Goal: Task Accomplishment & Management: Manage account settings

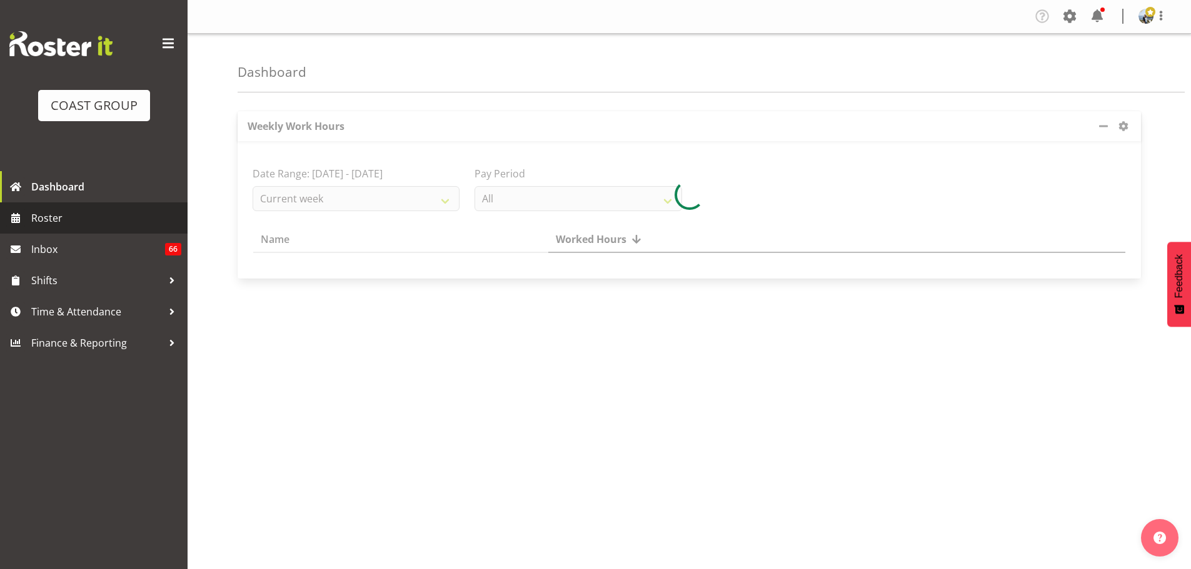
click at [32, 219] on span "Roster" at bounding box center [106, 218] width 150 height 19
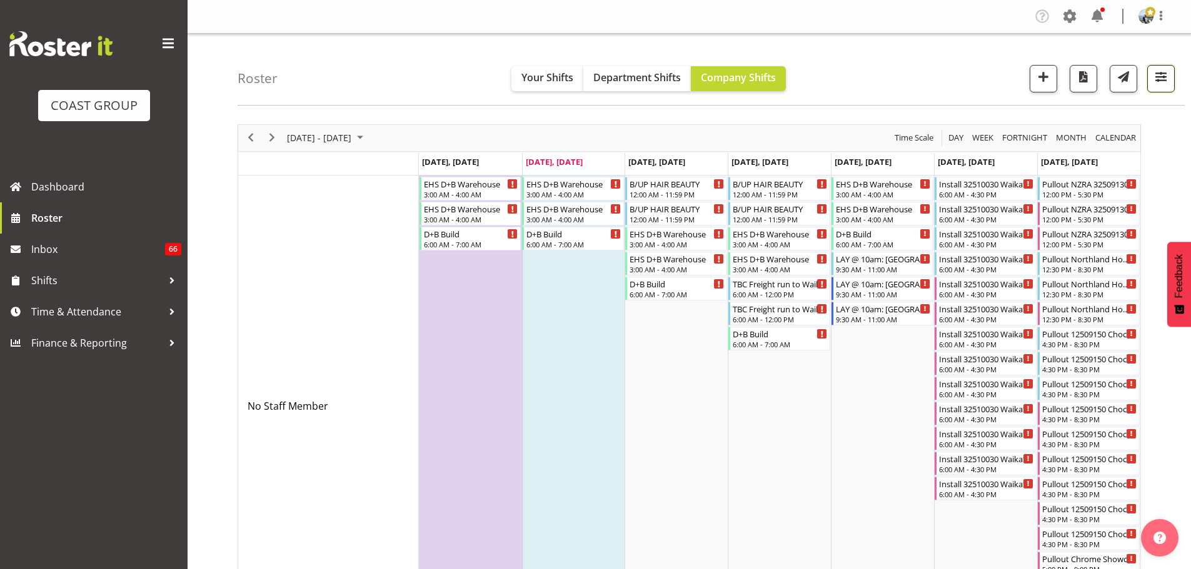
click at [1165, 87] on button "button" at bounding box center [1160, 78] width 27 height 27
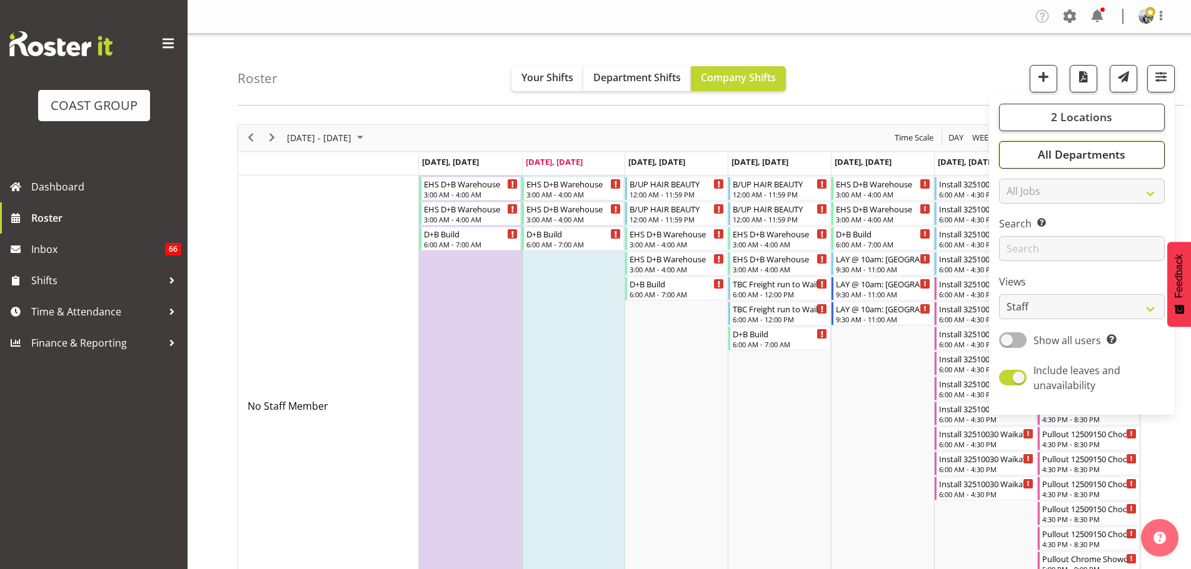
click at [1104, 156] on span "All Departments" at bounding box center [1080, 154] width 87 height 15
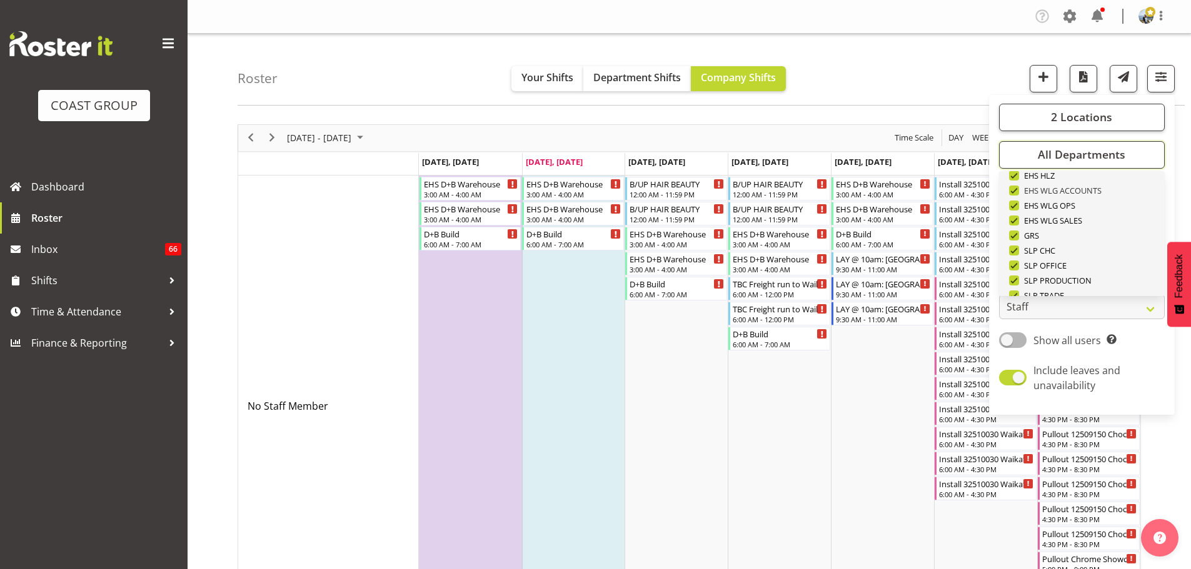
scroll to position [480, 0]
click at [1084, 281] on span "Deselect All" at bounding box center [1096, 276] width 51 height 12
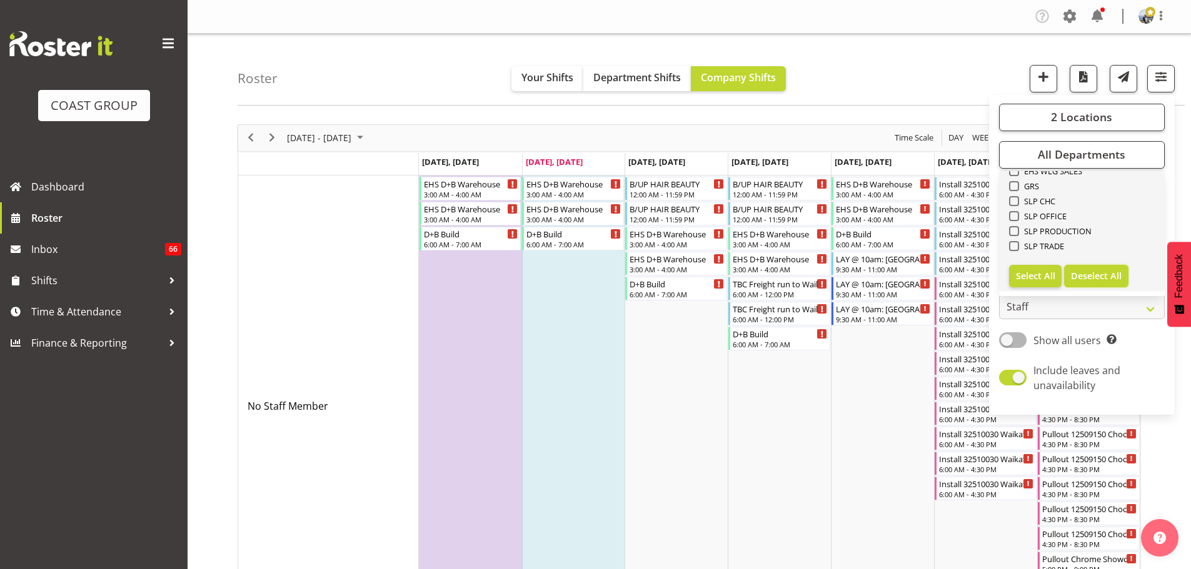
checkbox input "false"
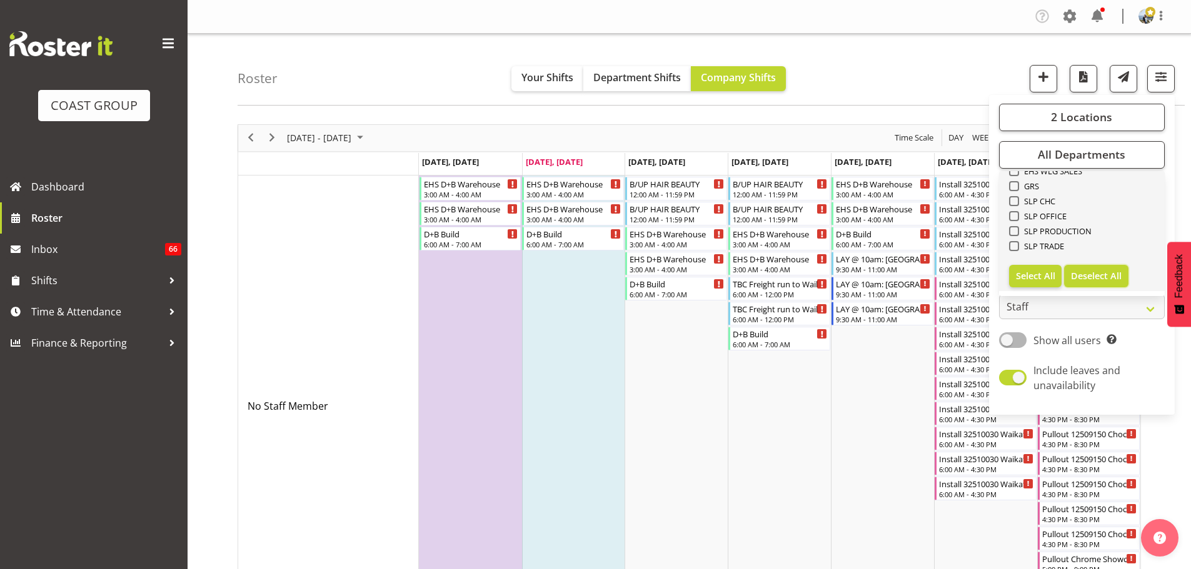
checkbox input "false"
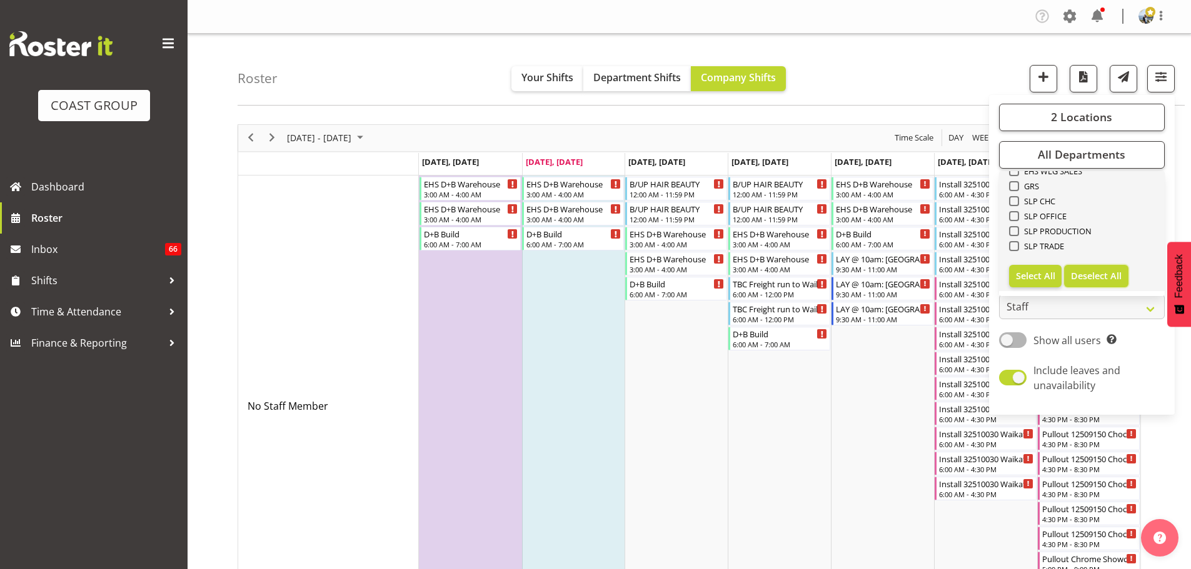
checkbox input "false"
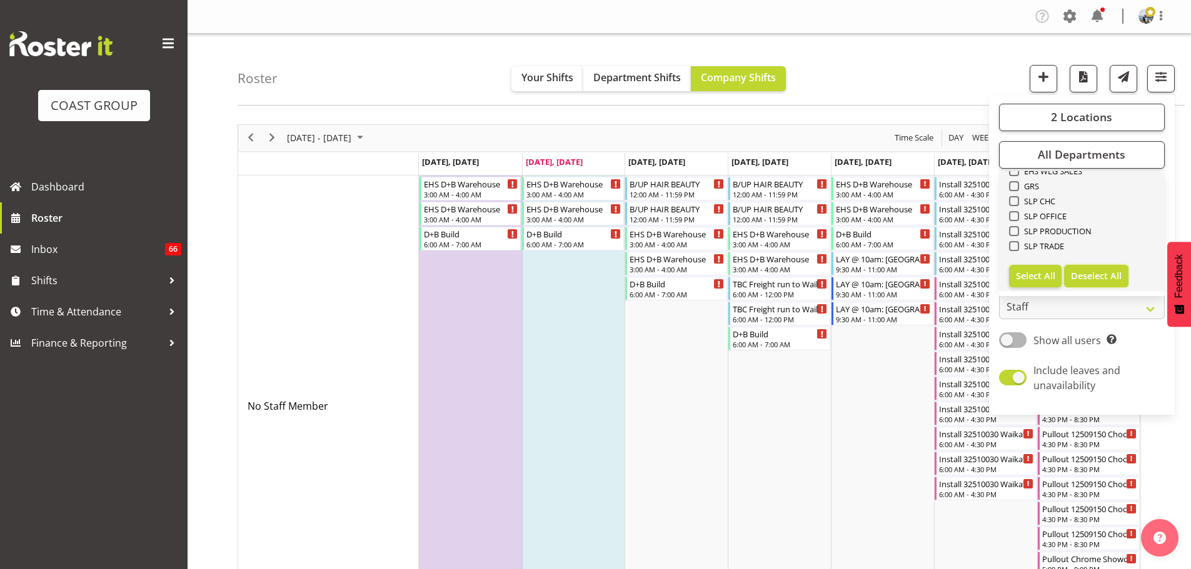
checkbox input "false"
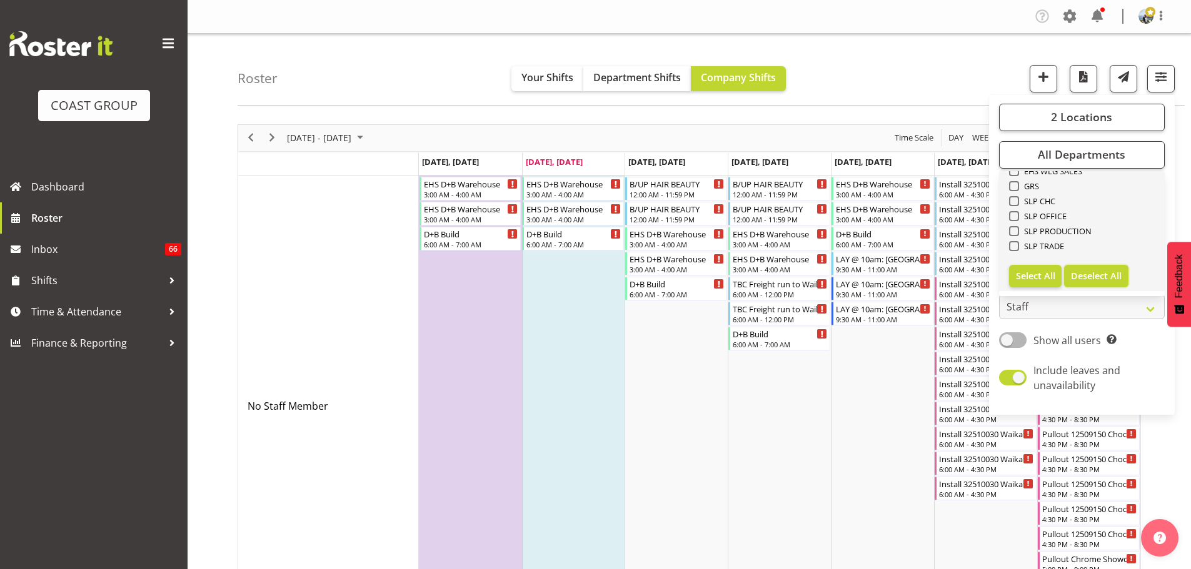
checkbox input "false"
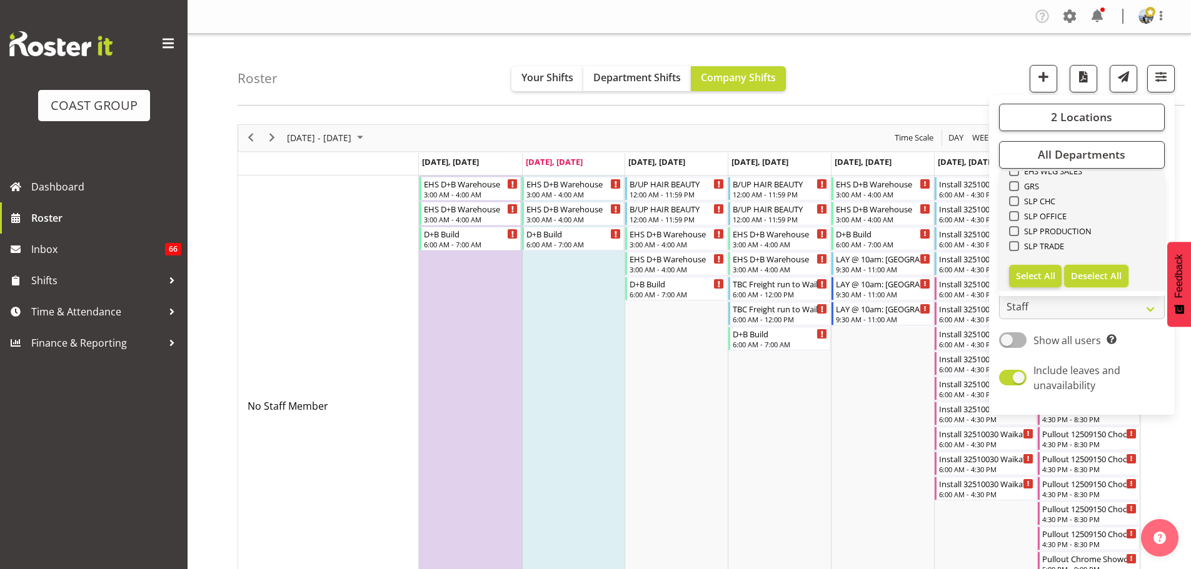
checkbox input "false"
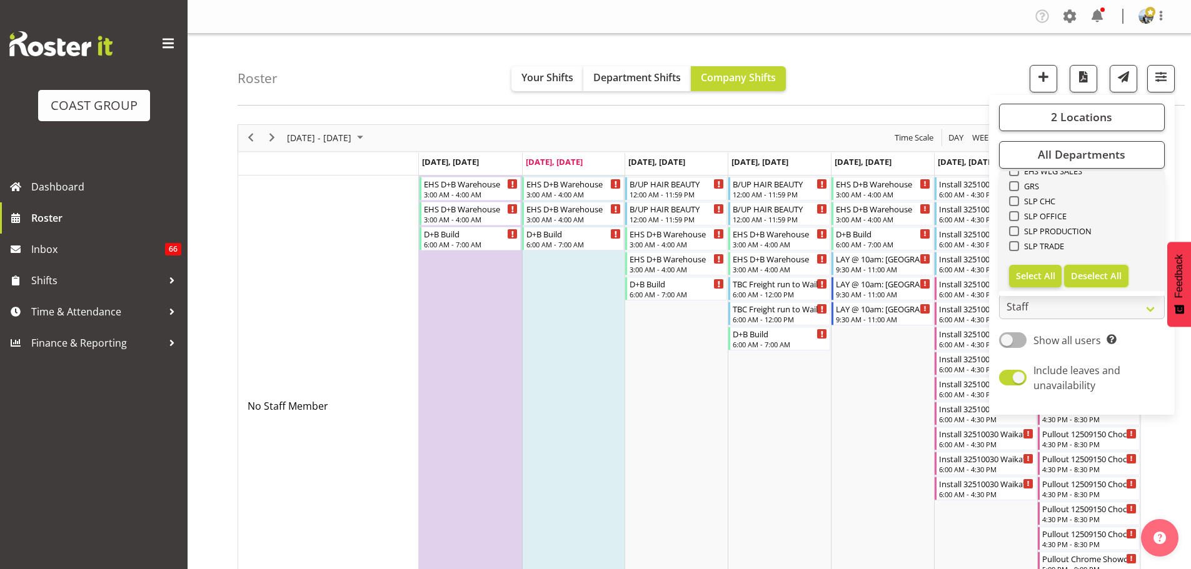
checkbox input "false"
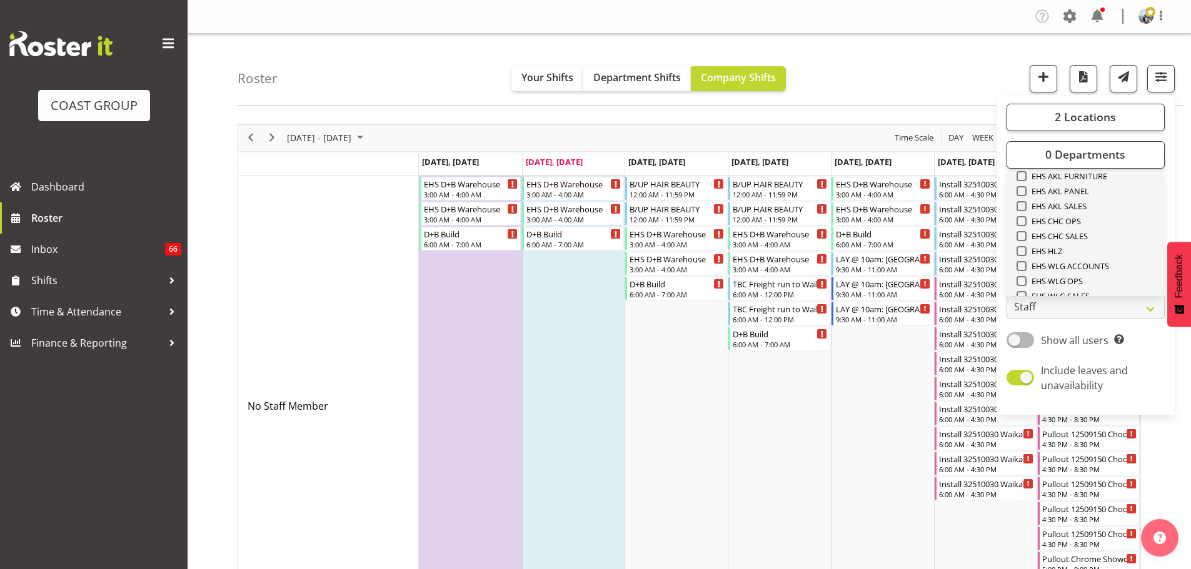
scroll to position [292, 0]
click at [1078, 197] on span "EHS AKL CARPET" at bounding box center [1059, 194] width 67 height 10
click at [1024, 197] on input "EHS AKL CARPET" at bounding box center [1020, 193] width 8 height 8
checkbox input "true"
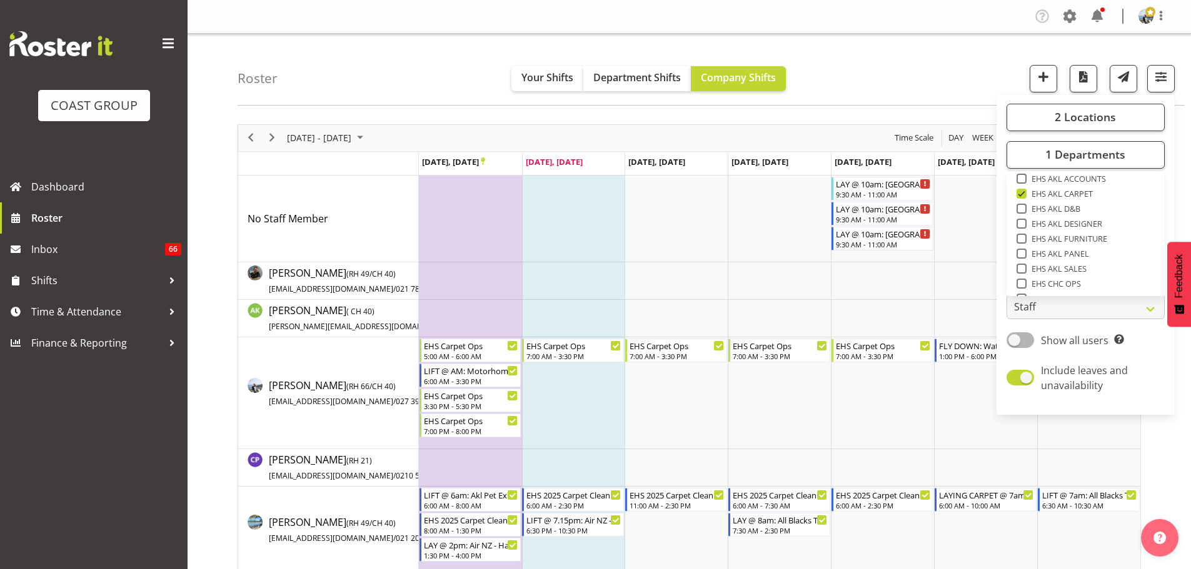
click at [921, 57] on div "Roster Your Shifts Department Shifts Company Shifts 2 Locations Clear CARLTON E…" at bounding box center [710, 70] width 947 height 72
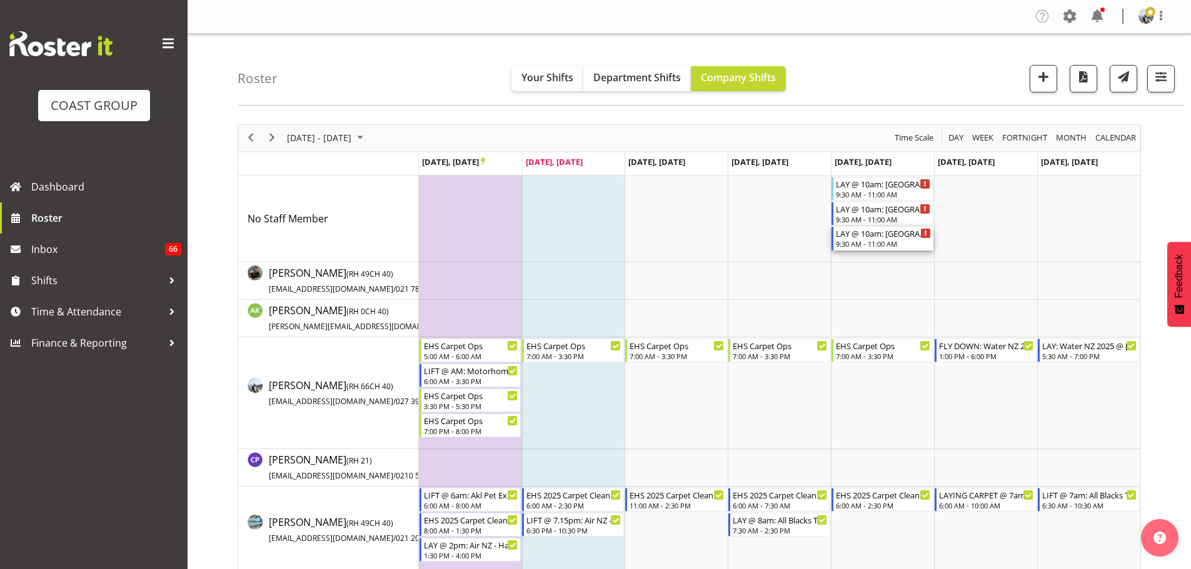
click at [908, 232] on div "LAY @ 10am: AUT University @ AUT WZ Building" at bounding box center [883, 233] width 95 height 12
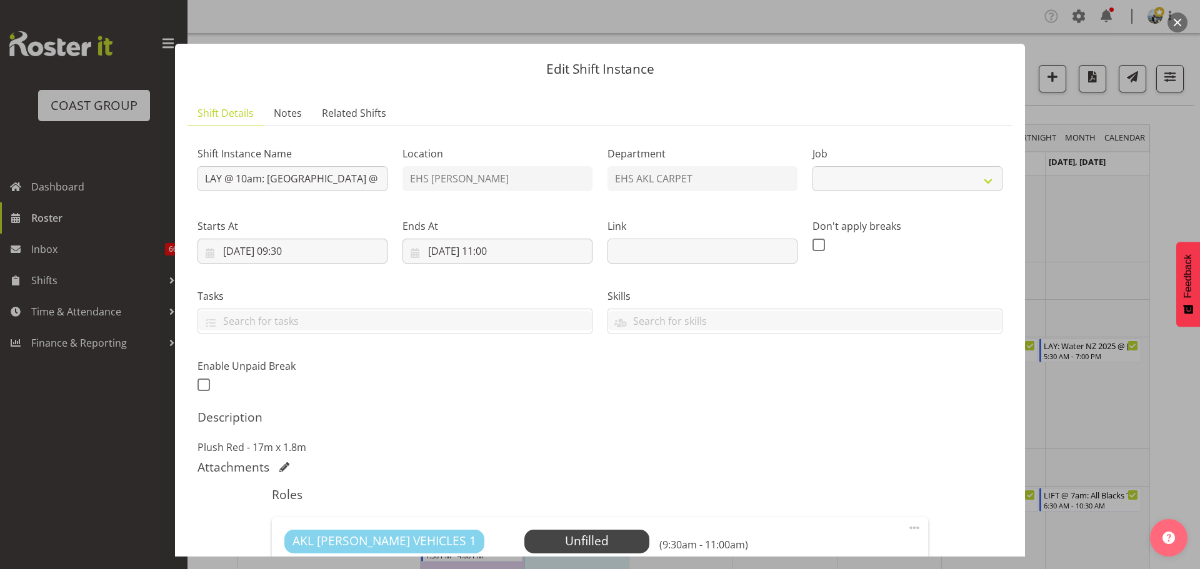
select select "8575"
click at [1089, 455] on div at bounding box center [600, 284] width 1200 height 569
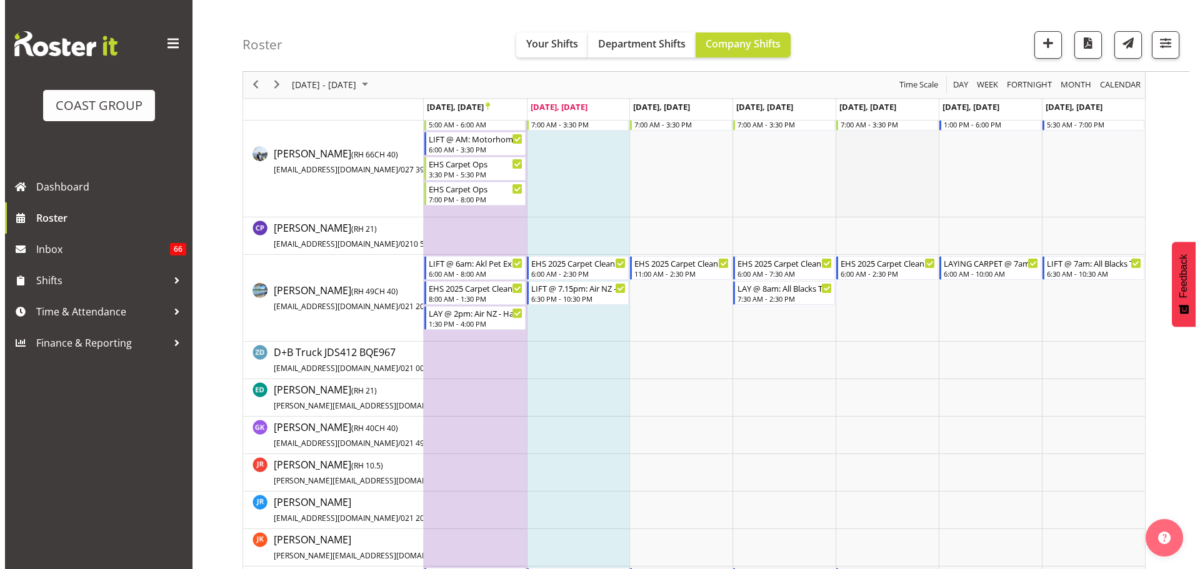
scroll to position [250, 0]
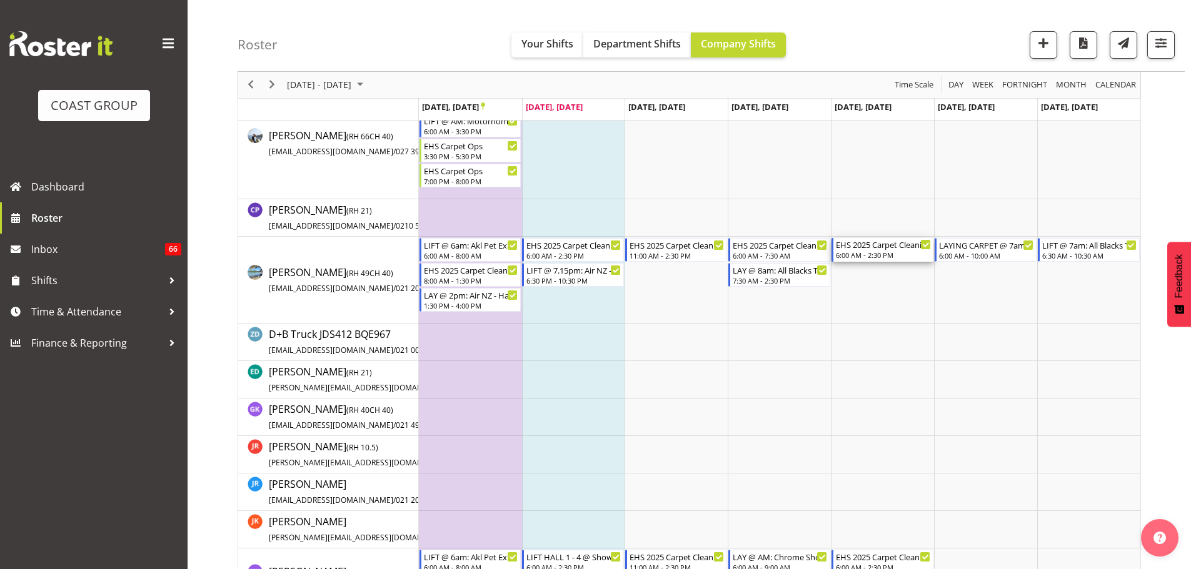
click at [894, 255] on div "6:00 AM - 2:30 PM" at bounding box center [883, 255] width 95 height 10
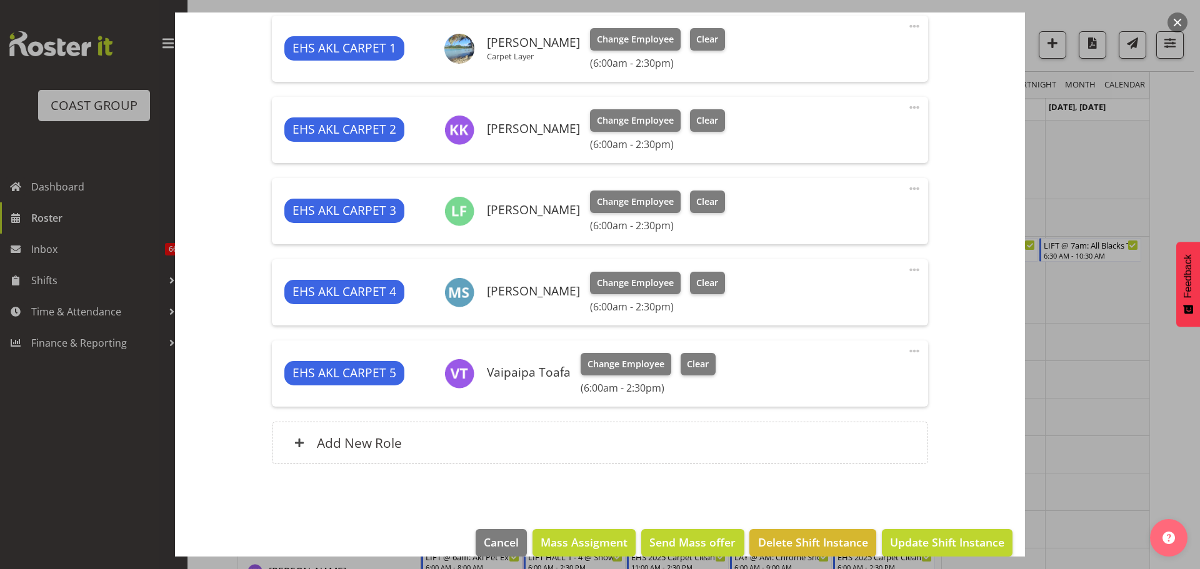
select select "69"
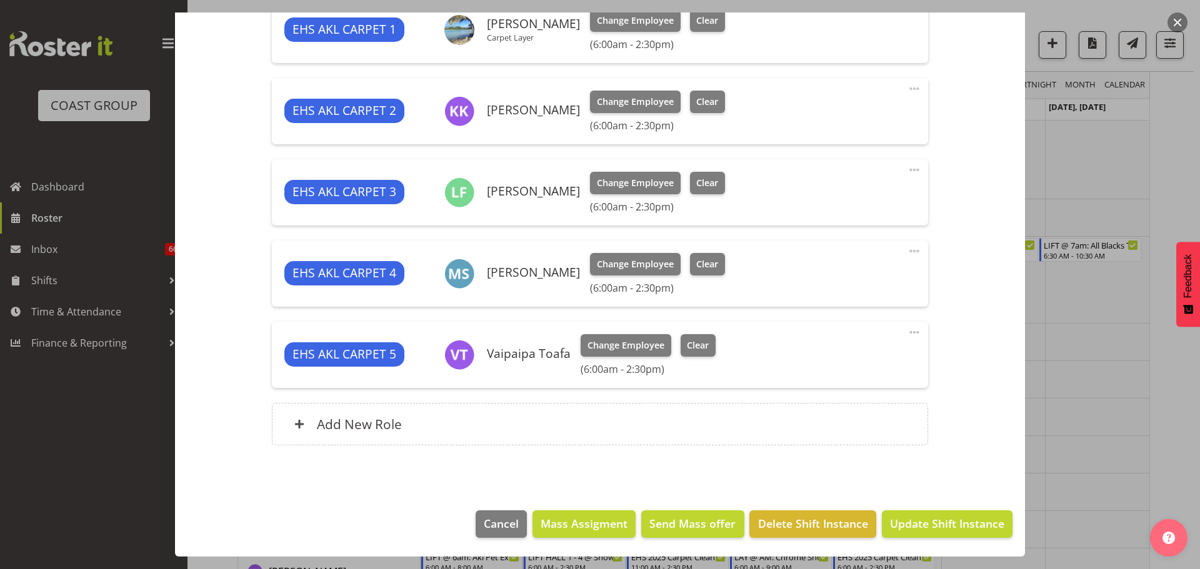
click at [911, 333] on span at bounding box center [914, 332] width 15 height 15
click at [852, 359] on link "Edit" at bounding box center [862, 360] width 120 height 22
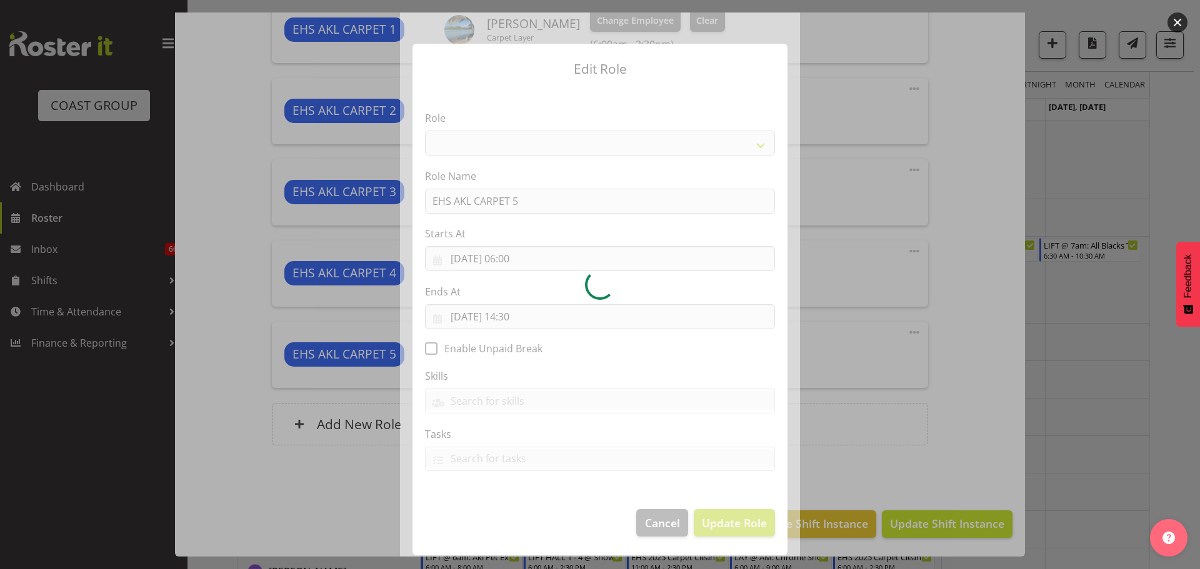
click at [516, 317] on div at bounding box center [600, 284] width 400 height 544
select select "190"
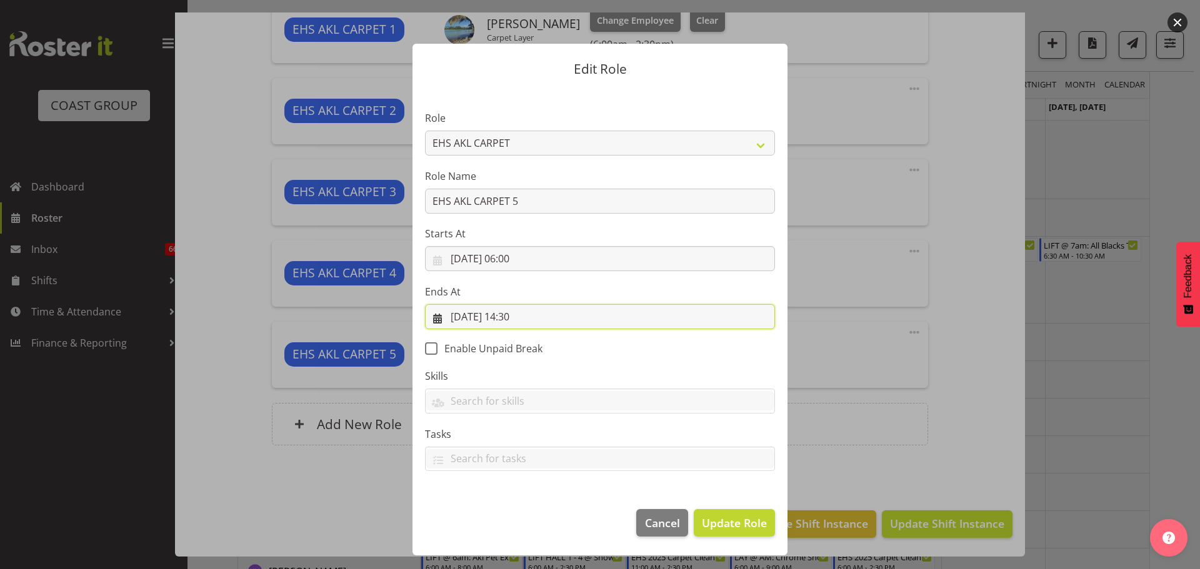
click at [539, 311] on input "26/09/2025, 14:30" at bounding box center [600, 316] width 350 height 25
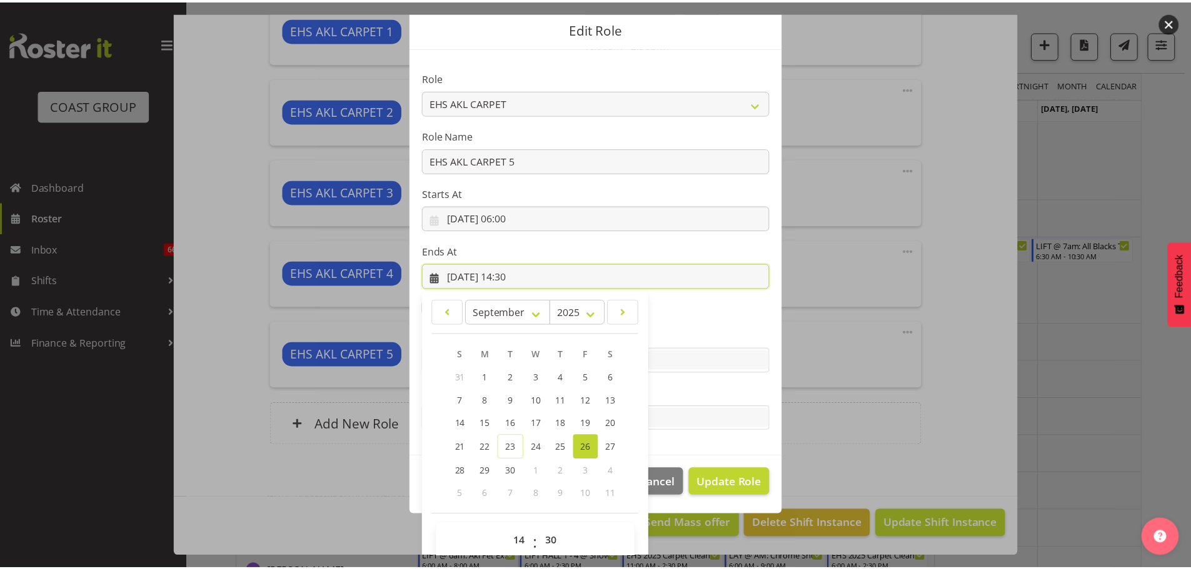
scroll to position [58, 0]
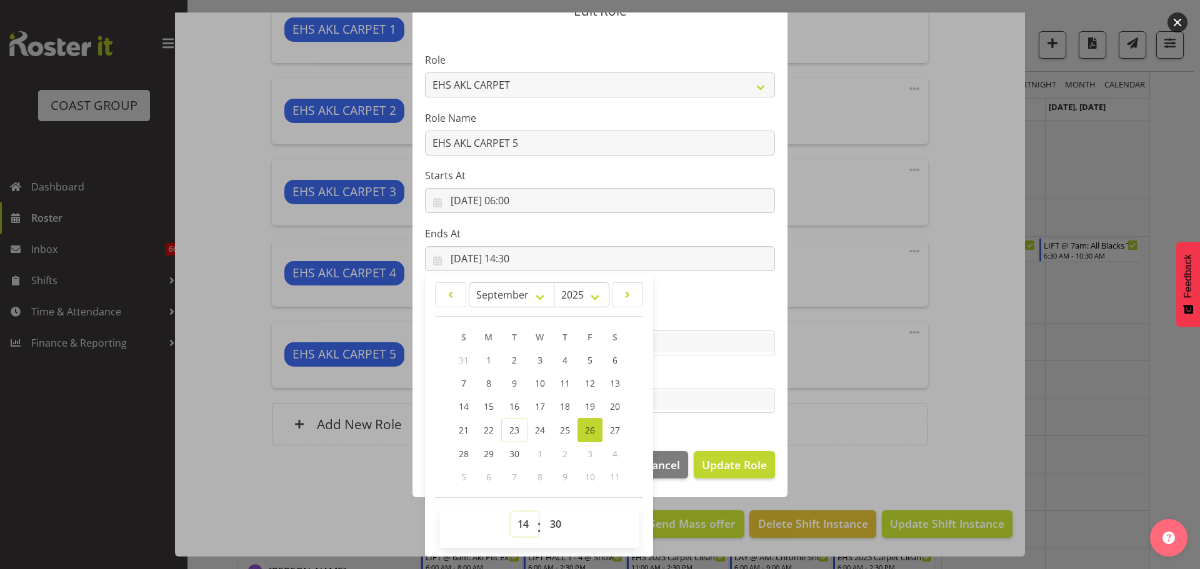
click at [518, 529] on select "00 01 02 03 04 05 06 07 08 09 10 11 12 13 14 15 16 17 18 19 20 21 22 23" at bounding box center [525, 524] width 28 height 25
select select "9"
click at [511, 512] on select "00 01 02 03 04 05 06 07 08 09 10 11 12 13 14 15 16 17 18 19 20 21 22 23" at bounding box center [525, 524] width 28 height 25
type input "26/09/2025, 09:30"
click at [741, 465] on span "Update Role" at bounding box center [734, 465] width 65 height 16
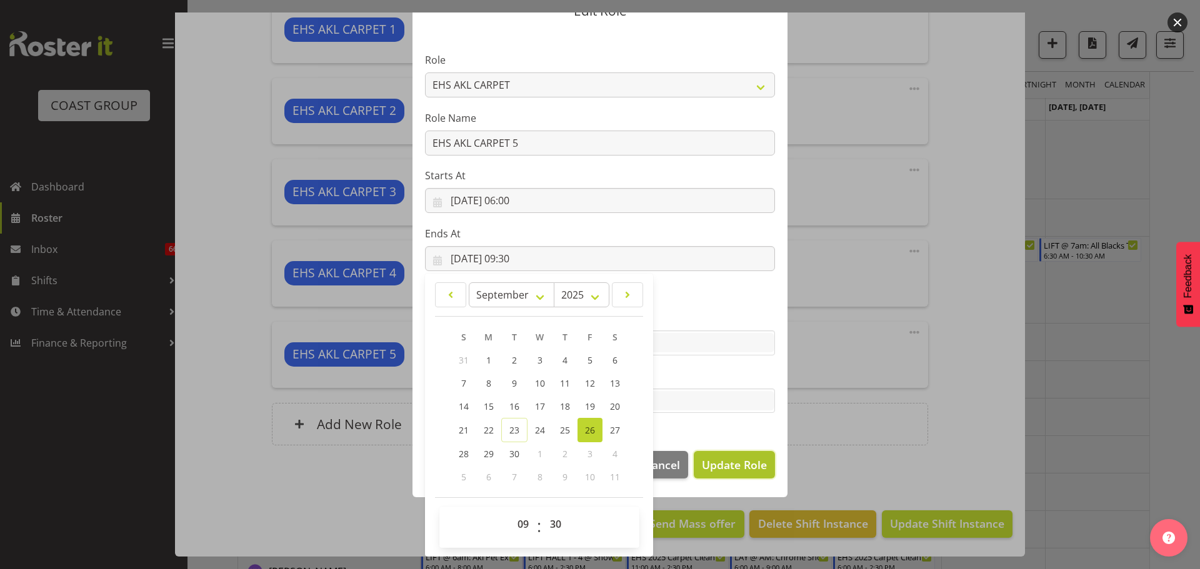
select select
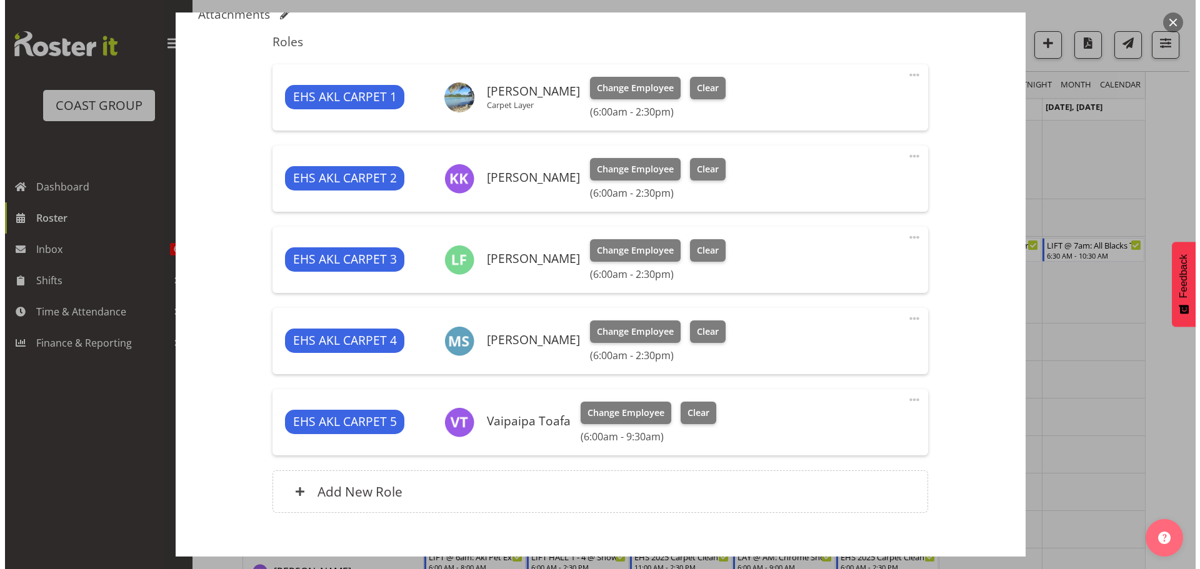
scroll to position [396, 0]
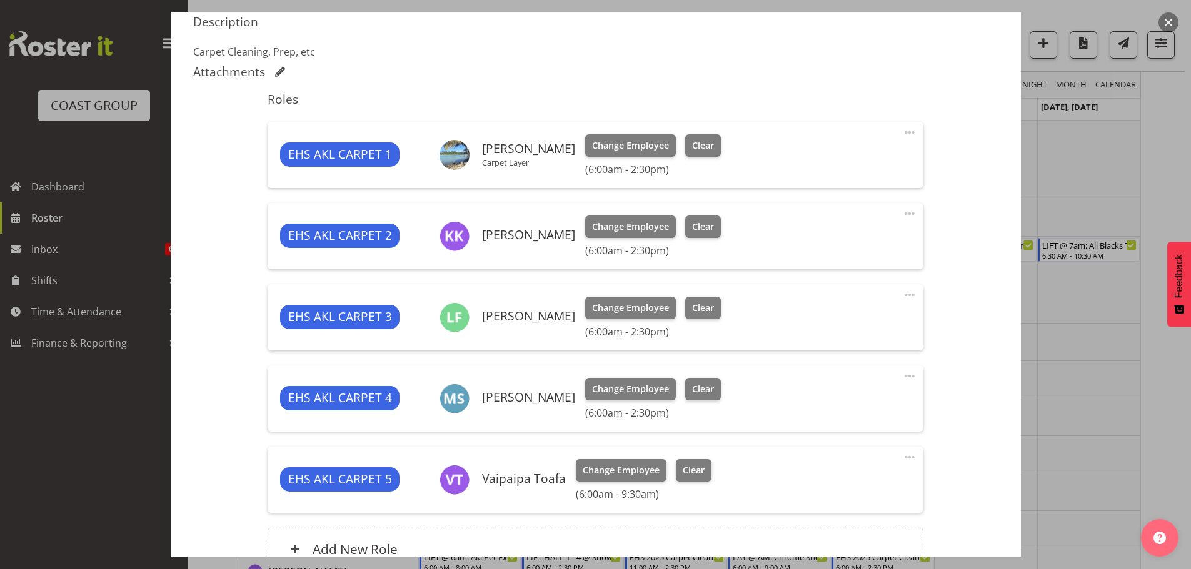
click at [904, 133] on span at bounding box center [909, 132] width 15 height 15
click at [808, 159] on link "Edit" at bounding box center [857, 160] width 120 height 22
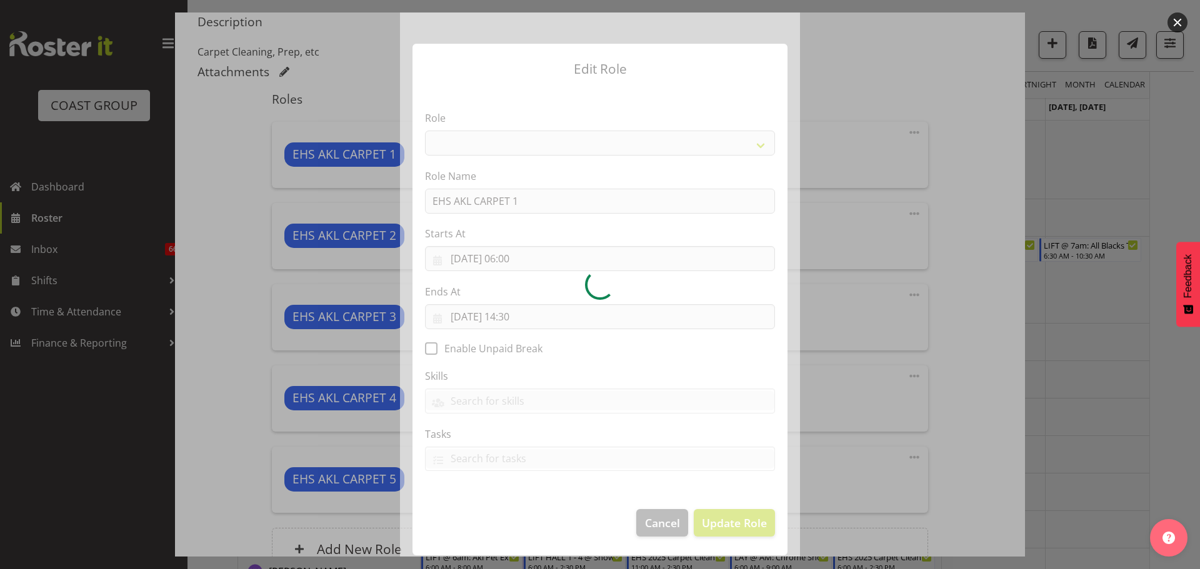
select select "190"
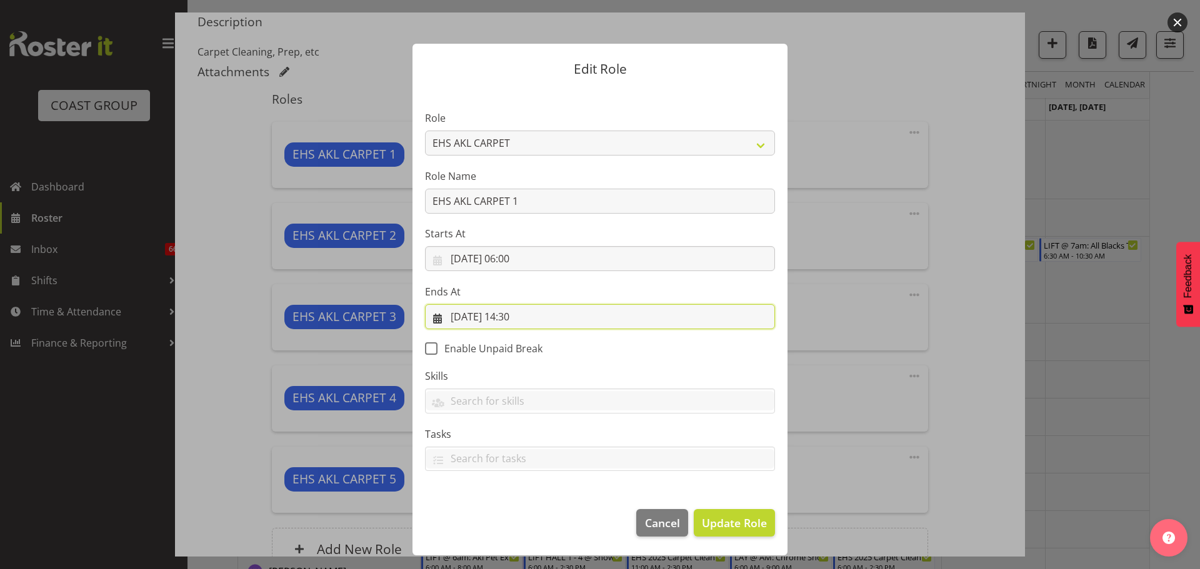
click at [517, 324] on input "26/09/2025, 14:30" at bounding box center [600, 316] width 350 height 25
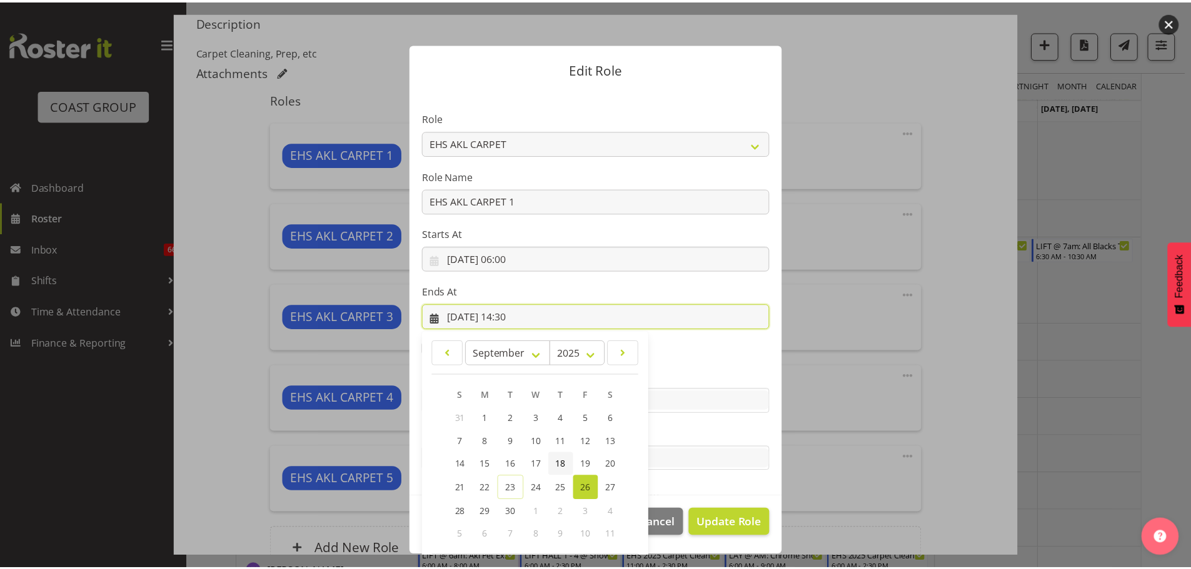
scroll to position [58, 0]
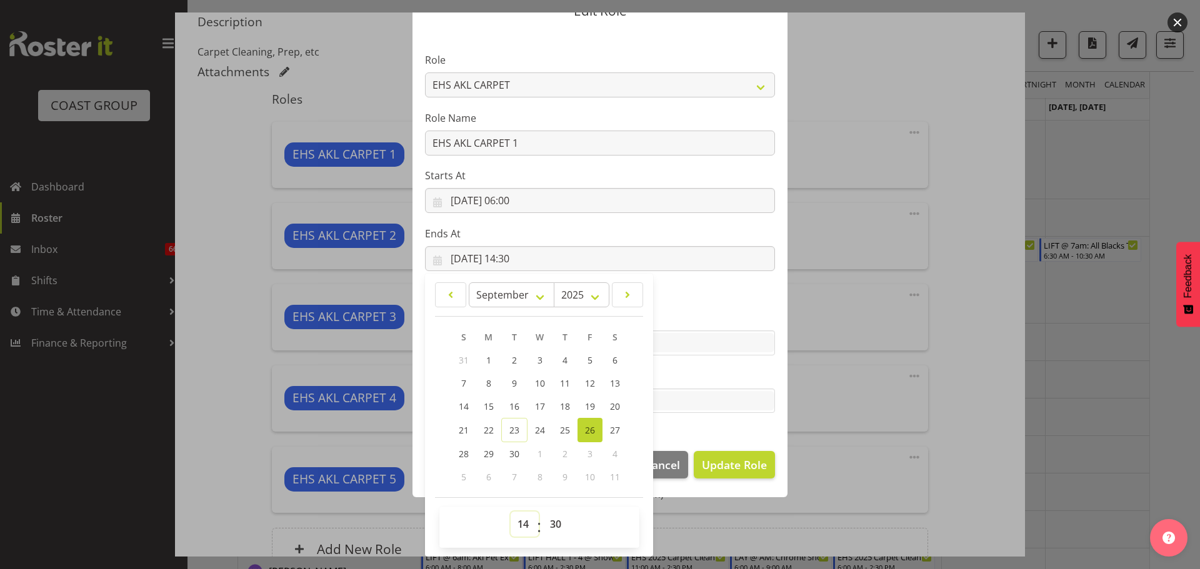
click at [512, 527] on select "00 01 02 03 04 05 06 07 08 09 10 11 12 13 14 15 16 17 18 19 20 21 22 23" at bounding box center [525, 524] width 28 height 25
select select "9"
click at [511, 512] on select "00 01 02 03 04 05 06 07 08 09 10 11 12 13 14 15 16 17 18 19 20 21 22 23" at bounding box center [525, 524] width 28 height 25
type input "26/09/2025, 09:30"
click at [718, 462] on span "Update Role" at bounding box center [734, 465] width 65 height 16
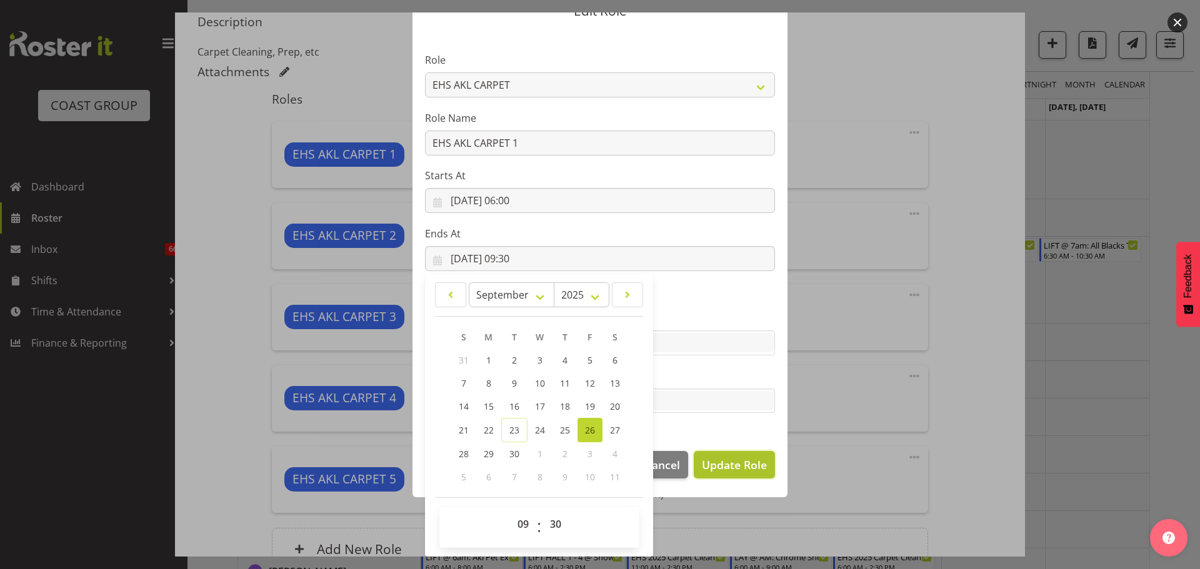
select select
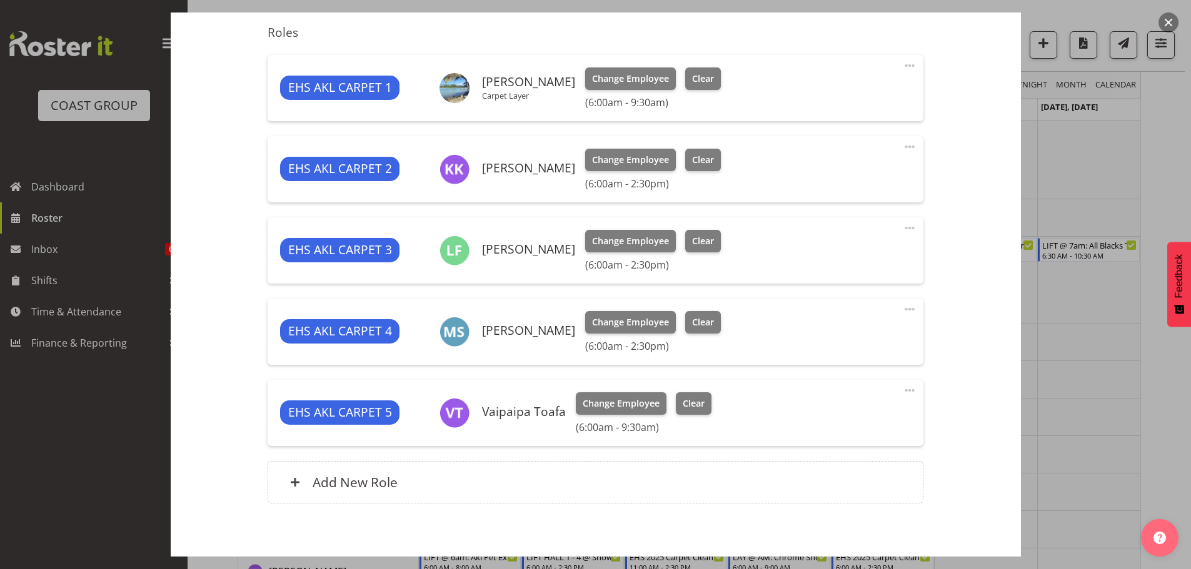
scroll to position [521, 0]
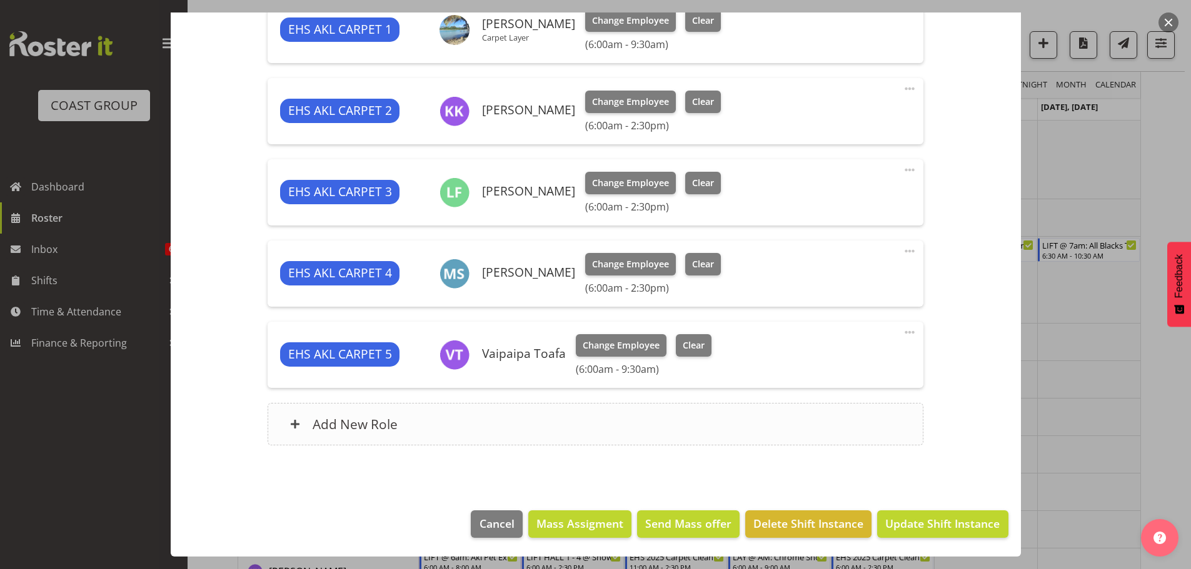
click at [532, 423] on div "Add New Role" at bounding box center [595, 424] width 656 height 42
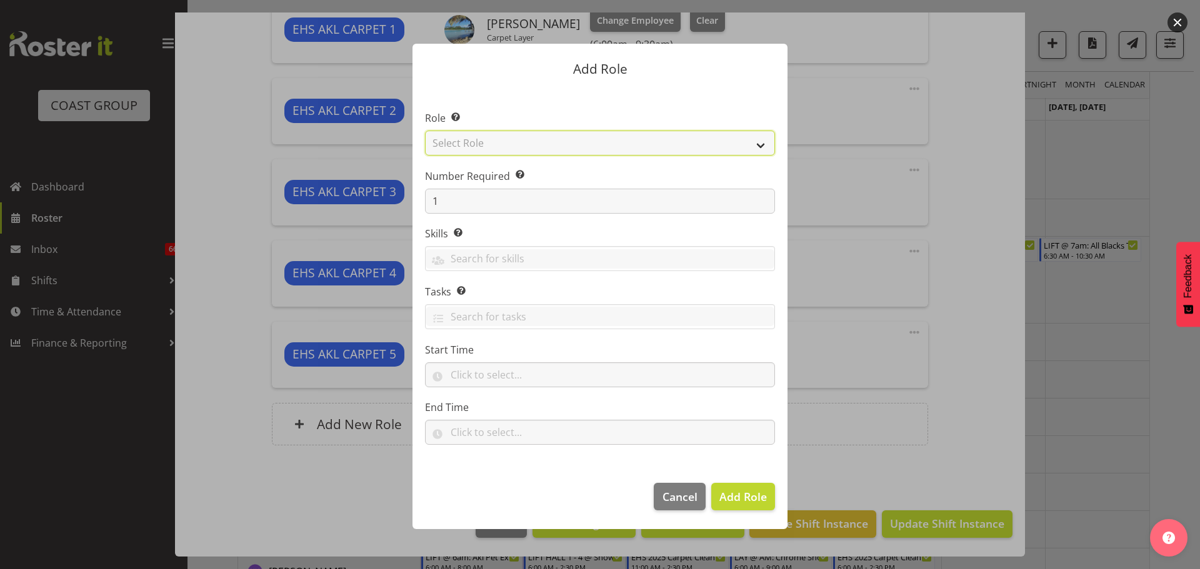
click at [509, 142] on select "Select Role ACCOUNT MANAGER ACCOUNT MANAGER DW ACCOUNTS [PERSON_NAME] VEHICLES …" at bounding box center [600, 143] width 350 height 25
select select "190"
click at [425, 131] on select "Select Role ACCOUNT MANAGER ACCOUNT MANAGER DW ACCOUNTS [PERSON_NAME] VEHICLES …" at bounding box center [600, 143] width 350 height 25
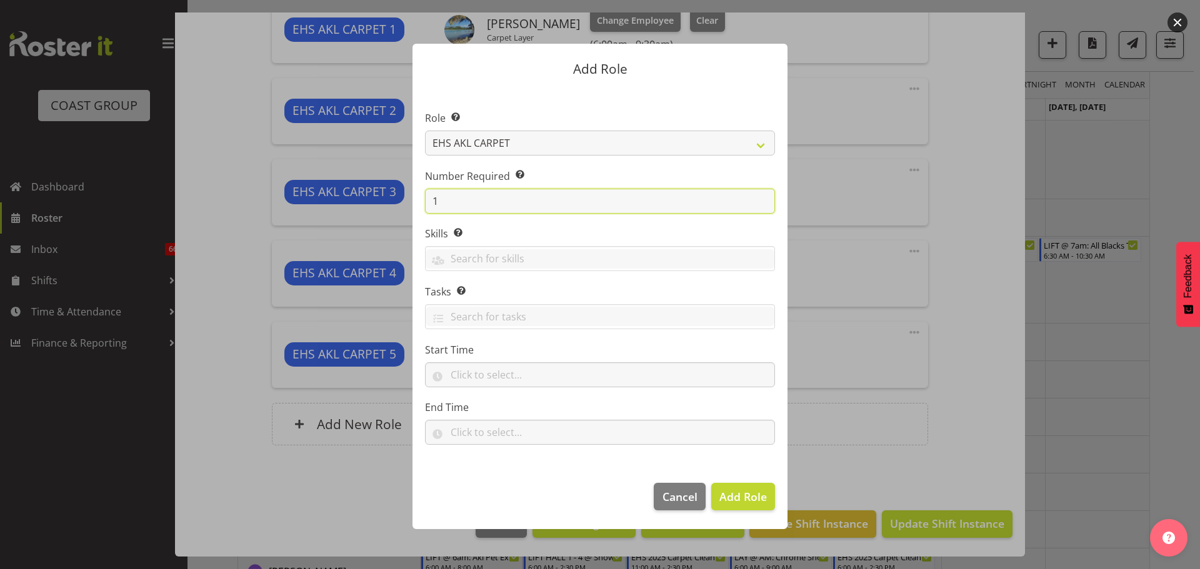
drag, startPoint x: 467, startPoint y: 193, endPoint x: 394, endPoint y: 194, distance: 73.1
click at [394, 194] on form "Add Role Role Select the role you wish to add to the shift. ACCOUNT MANAGER ACC…" at bounding box center [600, 284] width 600 height 544
type input "2"
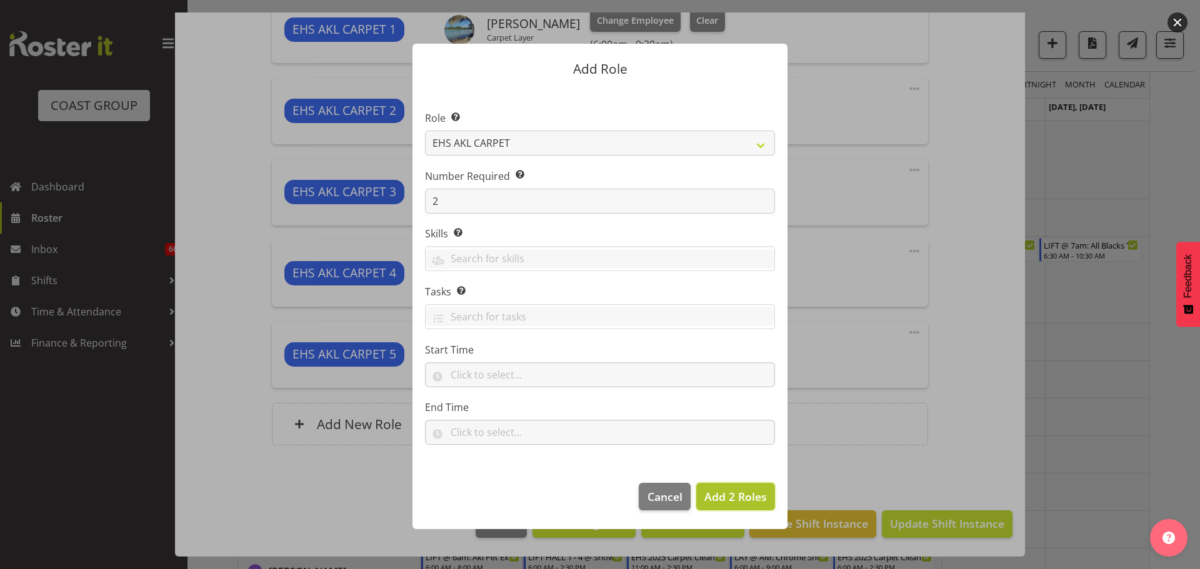
click at [755, 491] on span "Add 2 Roles" at bounding box center [735, 496] width 62 height 15
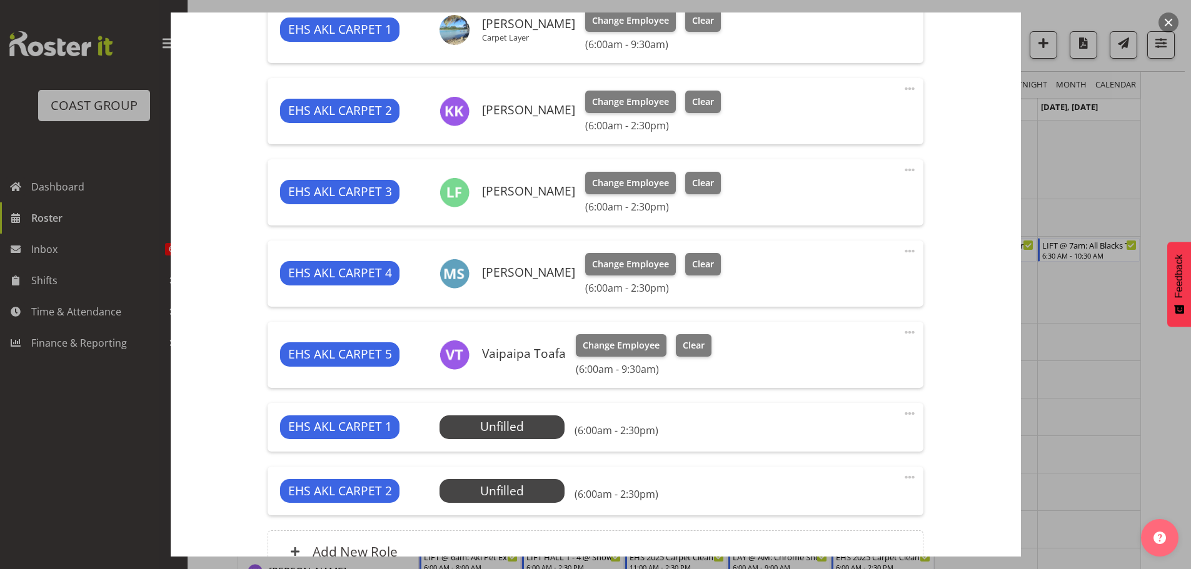
click at [902, 414] on span at bounding box center [909, 413] width 15 height 15
click at [817, 436] on link "Edit" at bounding box center [857, 441] width 120 height 22
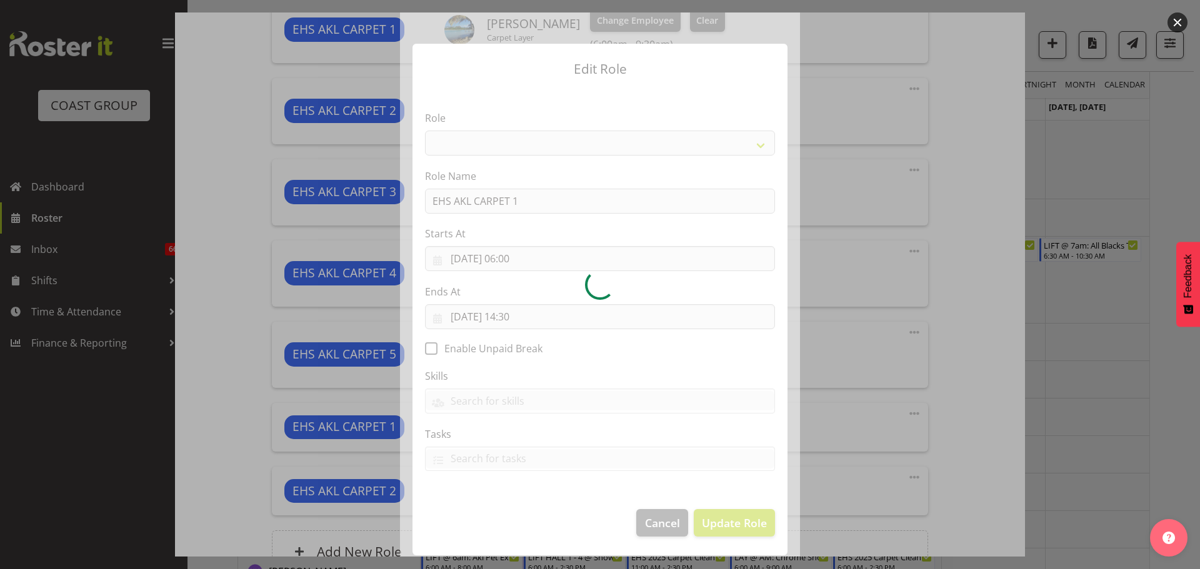
select select "190"
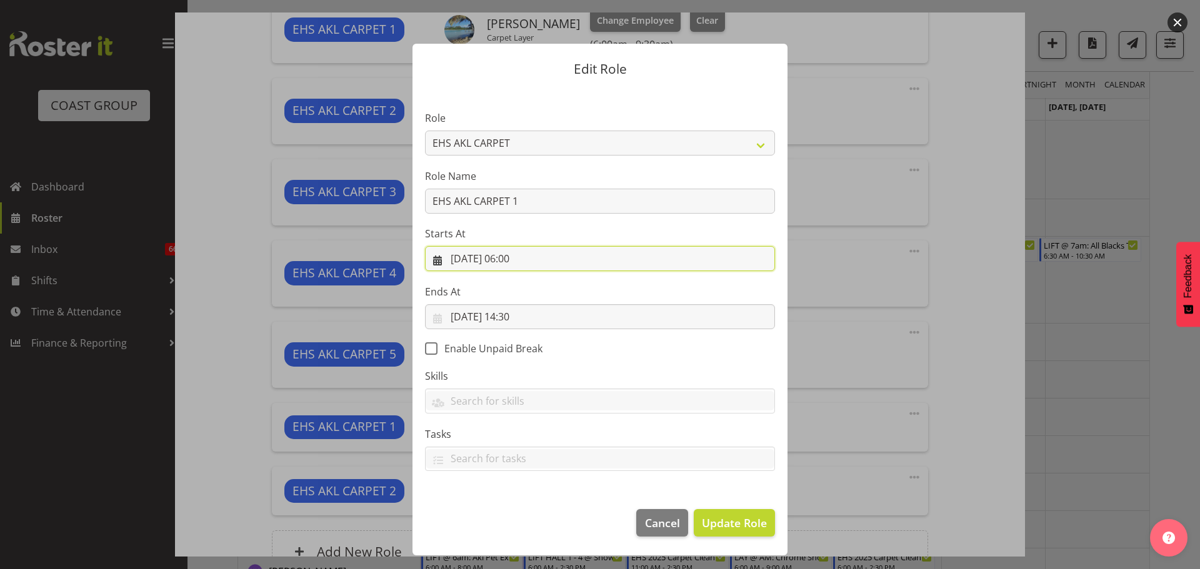
click at [516, 262] on input "26/09/2025, 06:00" at bounding box center [600, 258] width 350 height 25
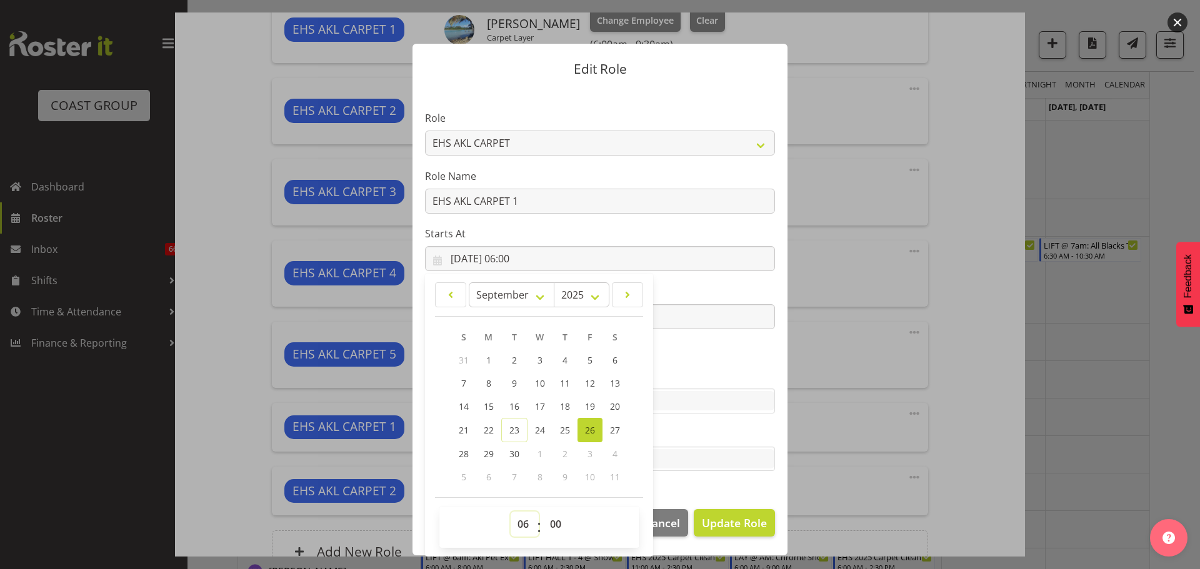
click at [531, 526] on select "00 01 02 03 04 05 06 07 08 09 10 11 12 13 14 15 16 17 18 19 20 21 22 23" at bounding box center [525, 524] width 28 height 25
select select "11"
click at [511, 512] on select "00 01 02 03 04 05 06 07 08 09 10 11 12 13 14 15 16 17 18 19 20 21 22 23" at bounding box center [525, 524] width 28 height 25
type input "26/09/2025, 11:00"
click at [736, 524] on span "Update Role" at bounding box center [734, 523] width 65 height 16
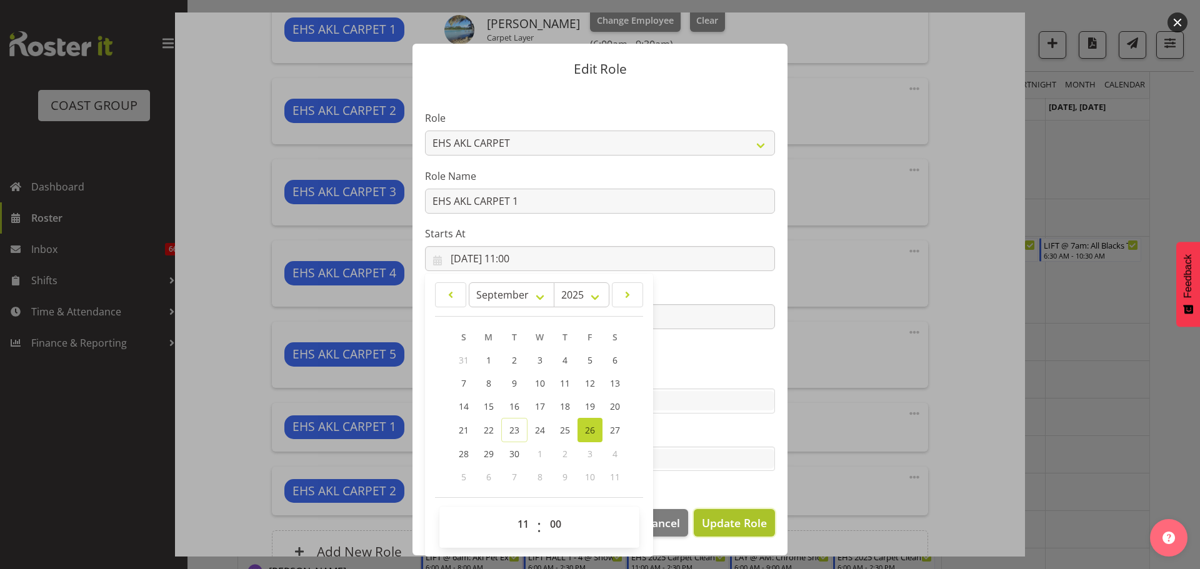
select select
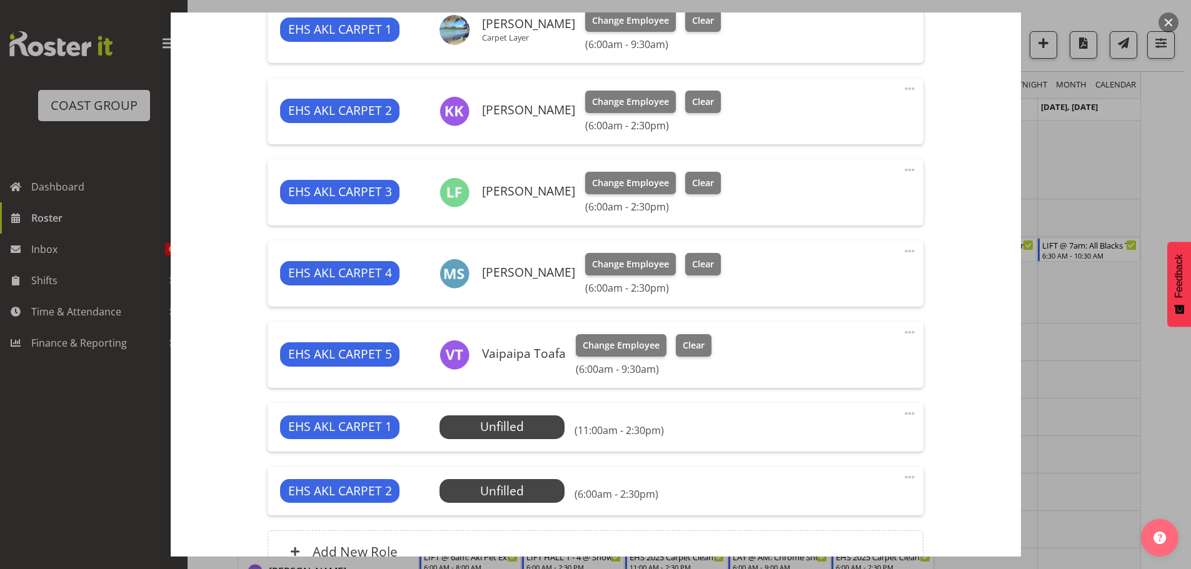
click at [902, 476] on span at bounding box center [909, 477] width 15 height 15
click at [852, 503] on link "Edit" at bounding box center [857, 505] width 120 height 22
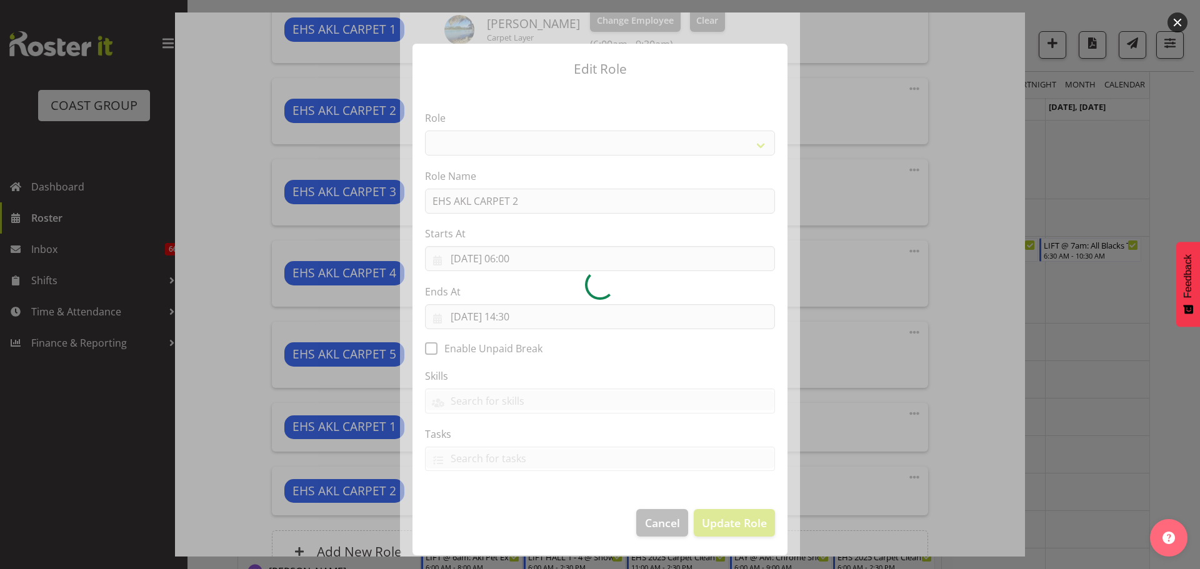
select select "190"
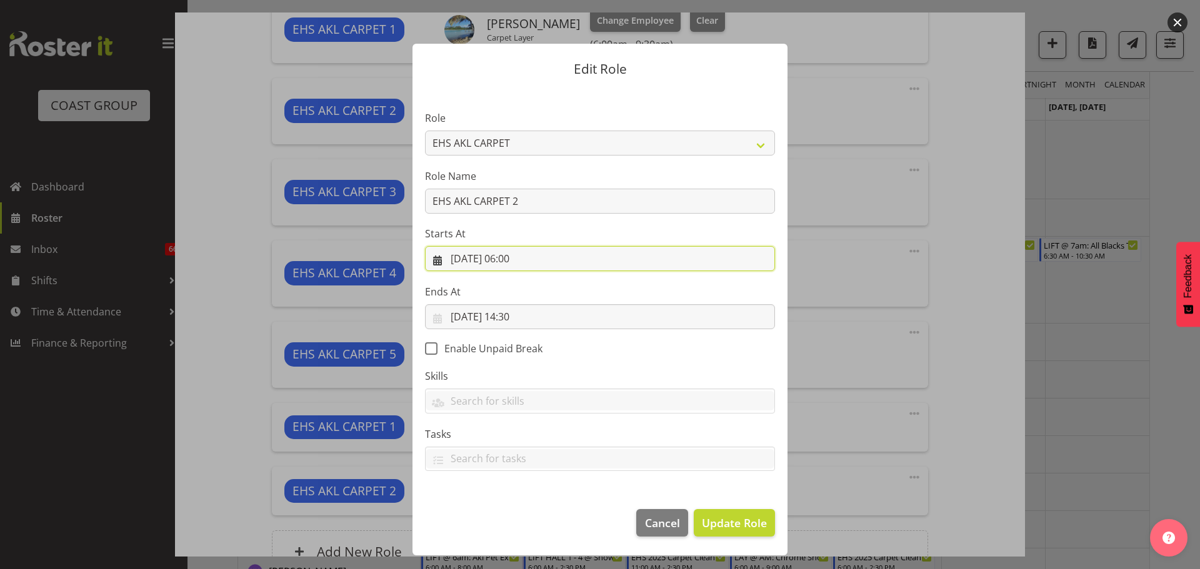
click at [521, 260] on input "26/09/2025, 06:00" at bounding box center [600, 258] width 350 height 25
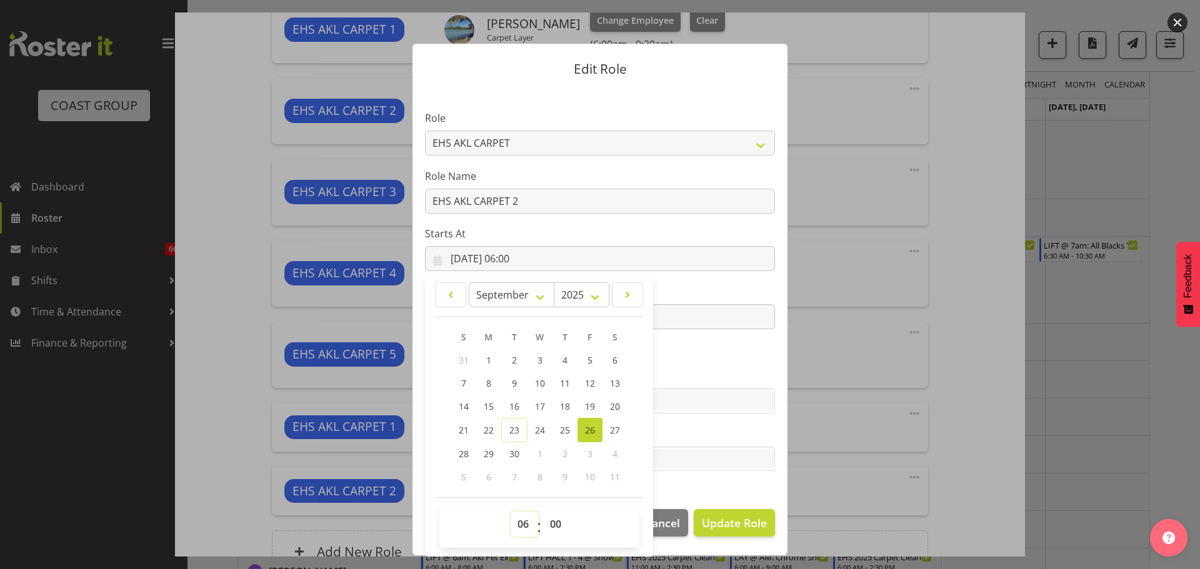
click at [529, 516] on select "00 01 02 03 04 05 06 07 08 09 10 11 12 13 14 15 16 17 18 19 20 21 22 23" at bounding box center [525, 524] width 28 height 25
select select "11"
click at [511, 512] on select "00 01 02 03 04 05 06 07 08 09 10 11 12 13 14 15 16 17 18 19 20 21 22 23" at bounding box center [525, 524] width 28 height 25
type input "26/09/2025, 11:00"
click at [740, 526] on span "Update Role" at bounding box center [734, 523] width 65 height 16
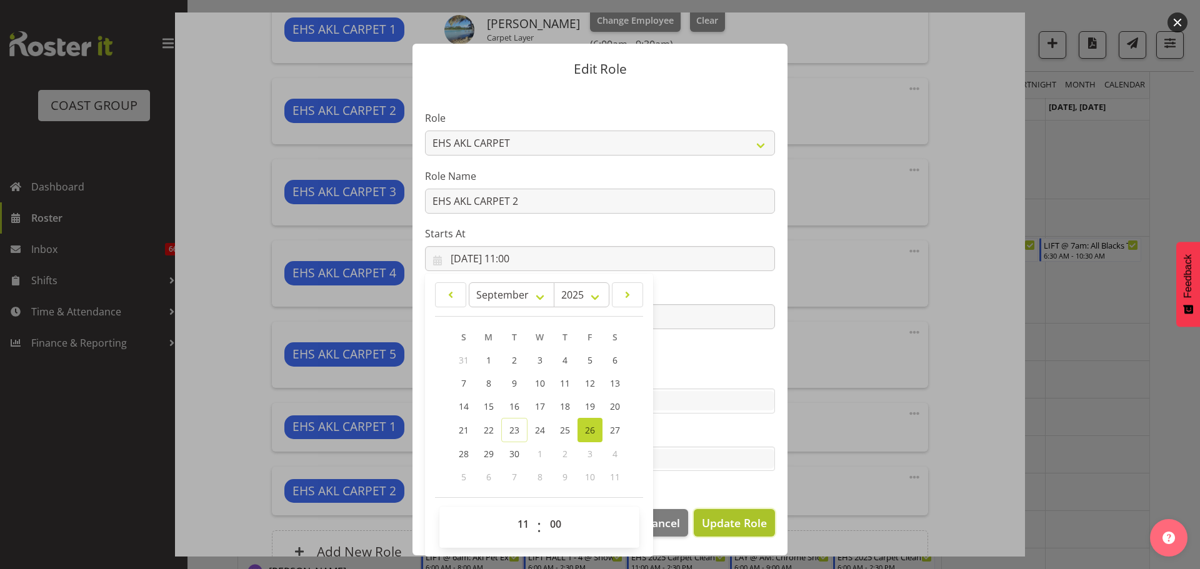
select select
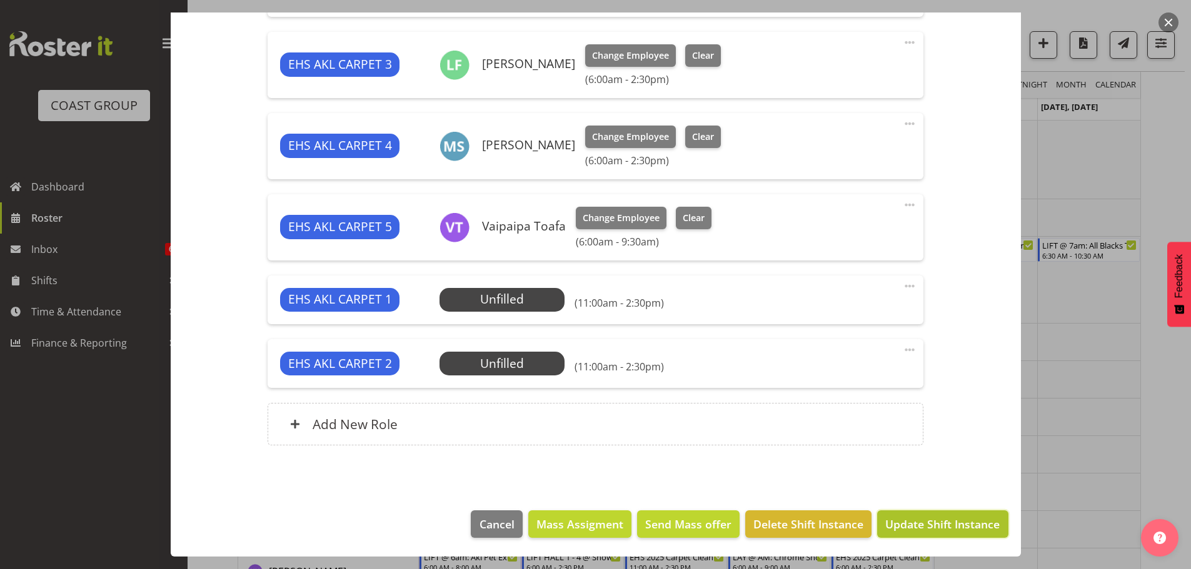
click at [935, 522] on span "Update Shift Instance" at bounding box center [942, 524] width 114 height 16
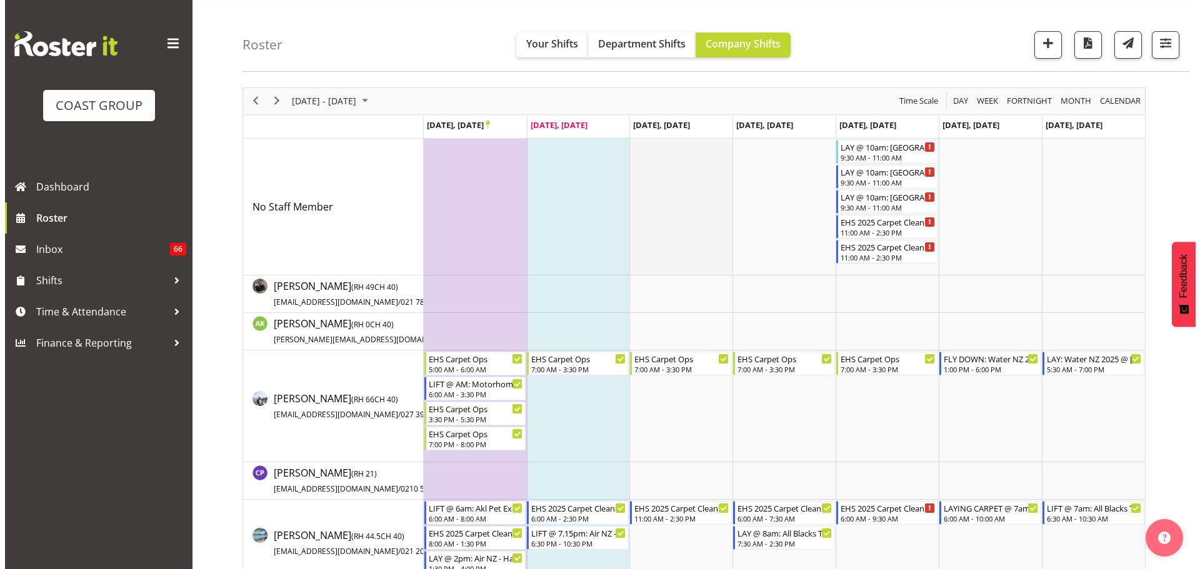
scroll to position [0, 0]
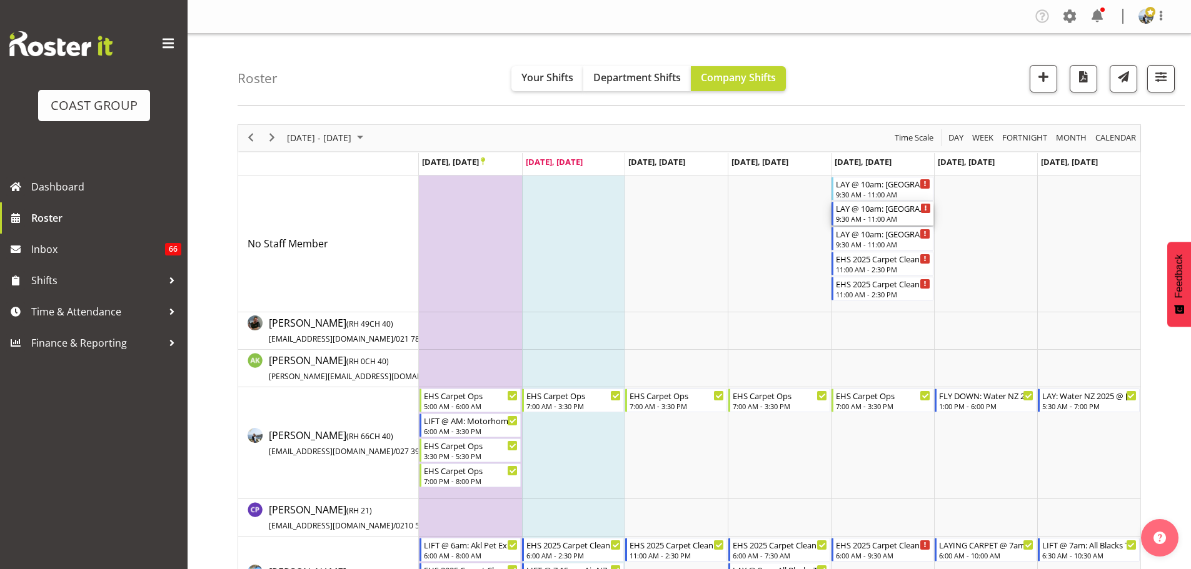
click at [879, 212] on div "LAY @ 10am: AUT University @ AUT WZ Building" at bounding box center [883, 208] width 95 height 12
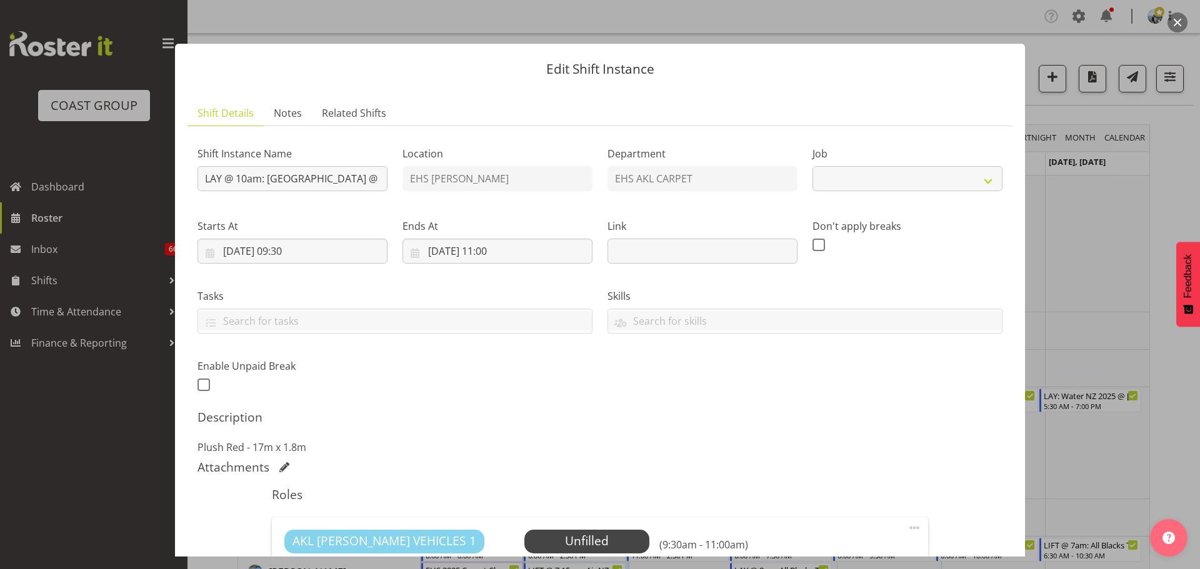
select select "8575"
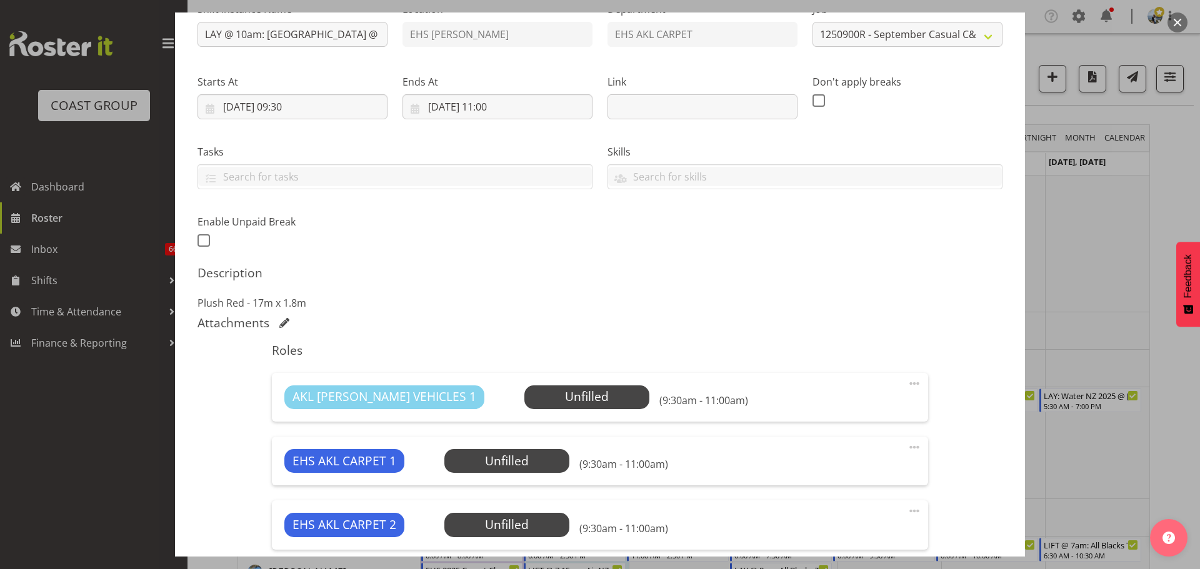
scroll to position [250, 0]
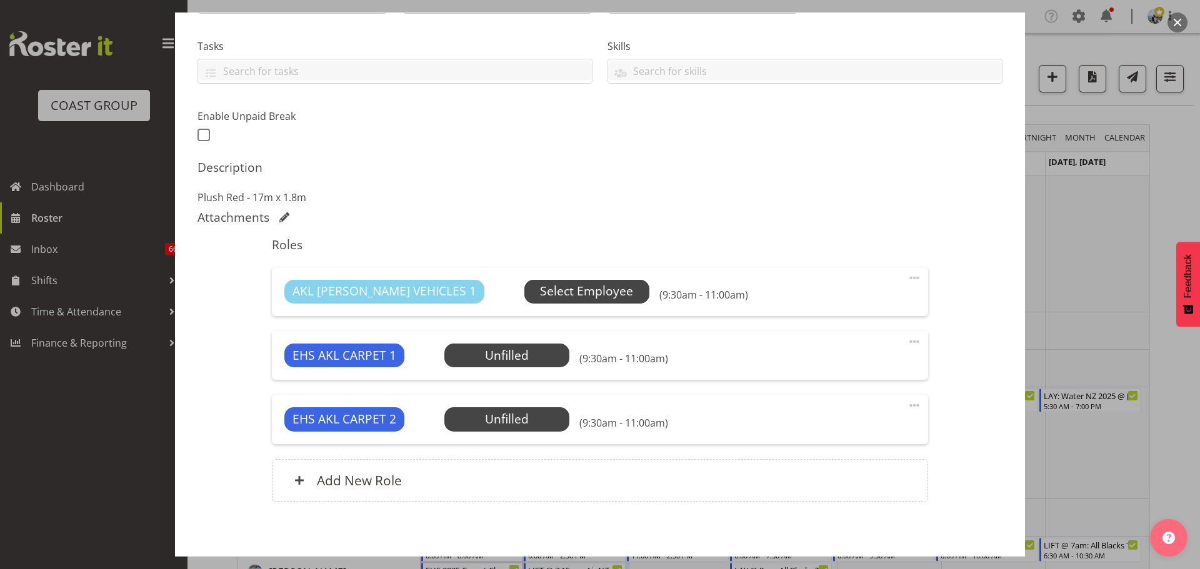
click at [540, 300] on span "Select Employee" at bounding box center [586, 291] width 93 height 18
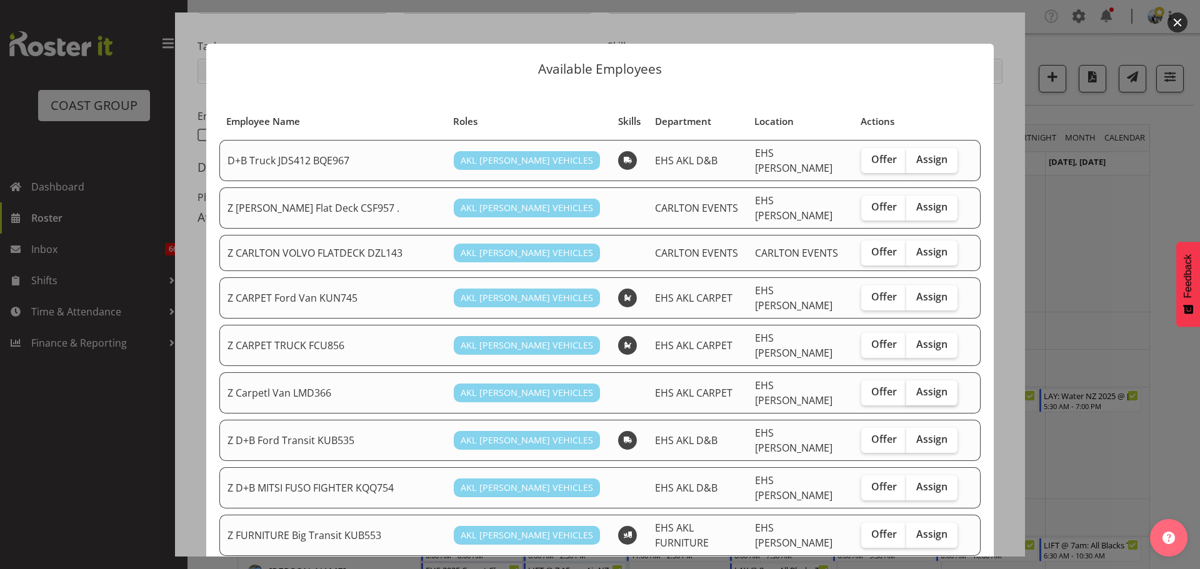
click at [932, 386] on span "Assign" at bounding box center [931, 392] width 31 height 12
click at [914, 388] on input "Assign" at bounding box center [910, 392] width 8 height 8
checkbox input "true"
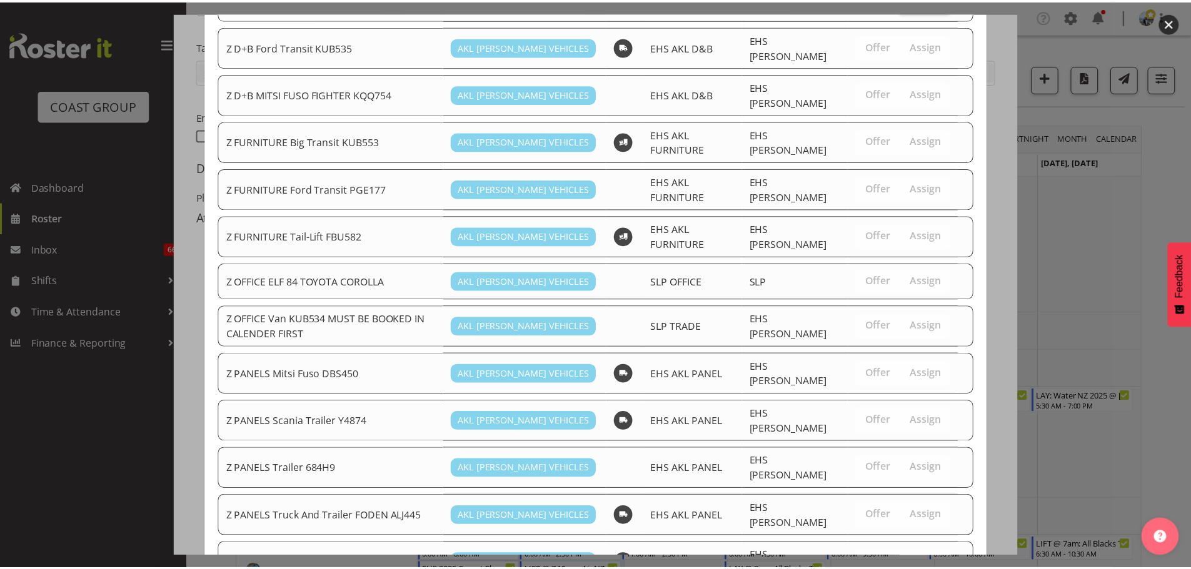
scroll to position [700, 0]
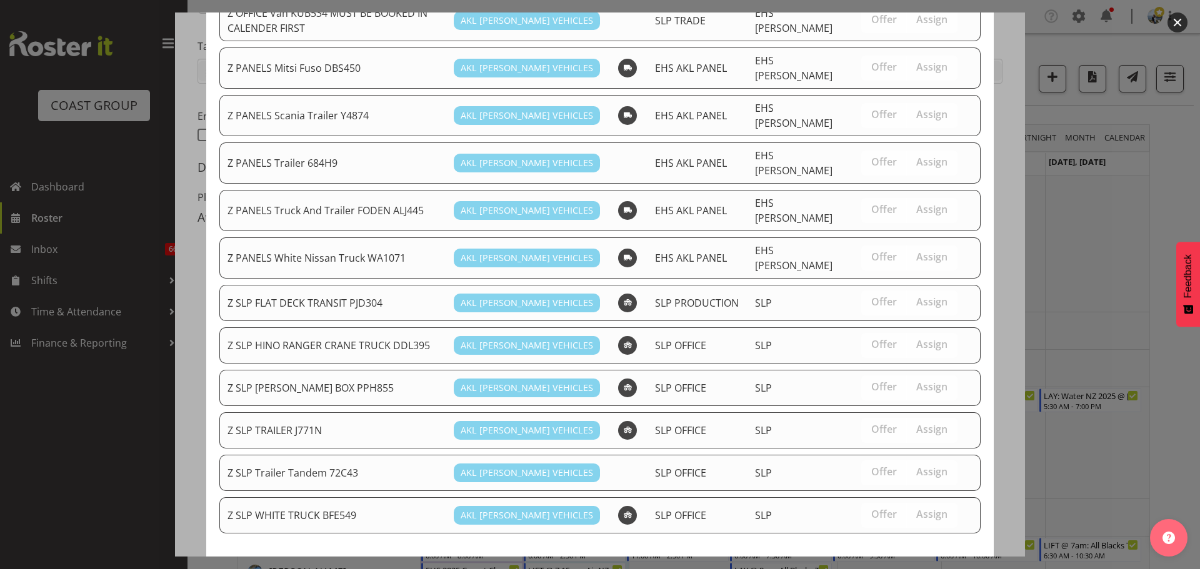
click at [922, 569] on span "Assign Z Carpetl Van LMD366" at bounding box center [895, 579] width 156 height 15
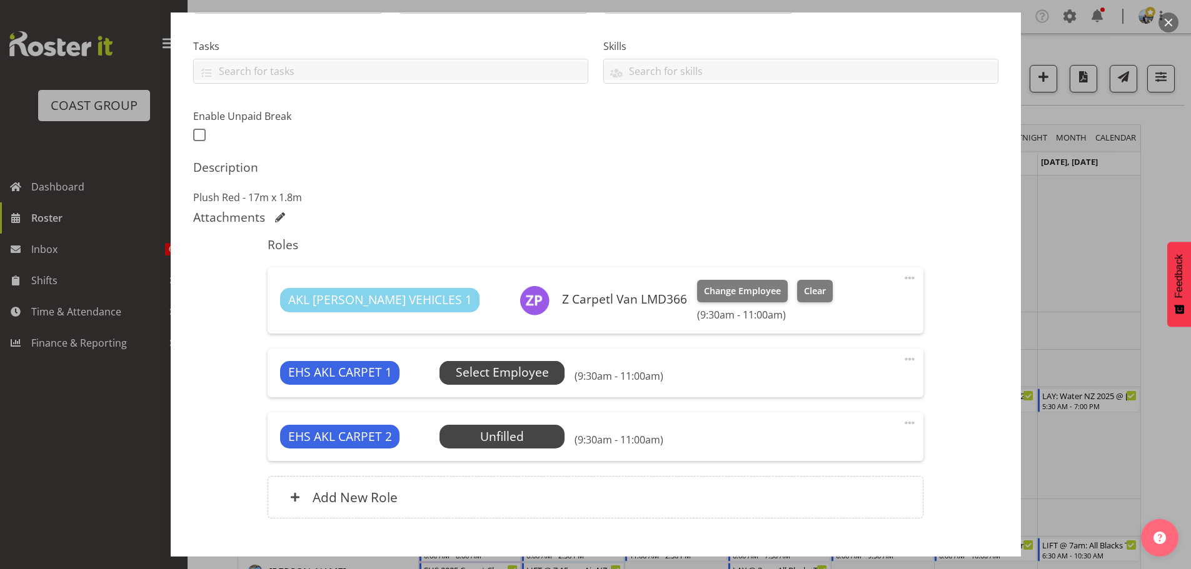
click at [514, 379] on span "Select Employee" at bounding box center [502, 373] width 93 height 18
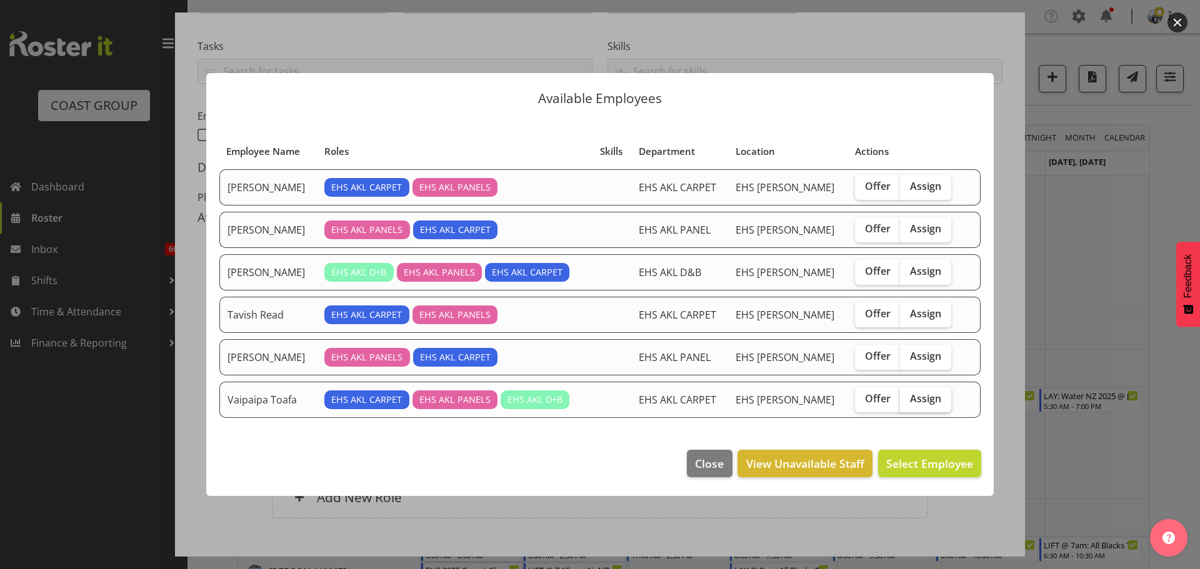
click at [919, 401] on span "Assign" at bounding box center [925, 398] width 31 height 12
click at [908, 401] on input "Assign" at bounding box center [904, 399] width 8 height 8
checkbox input "true"
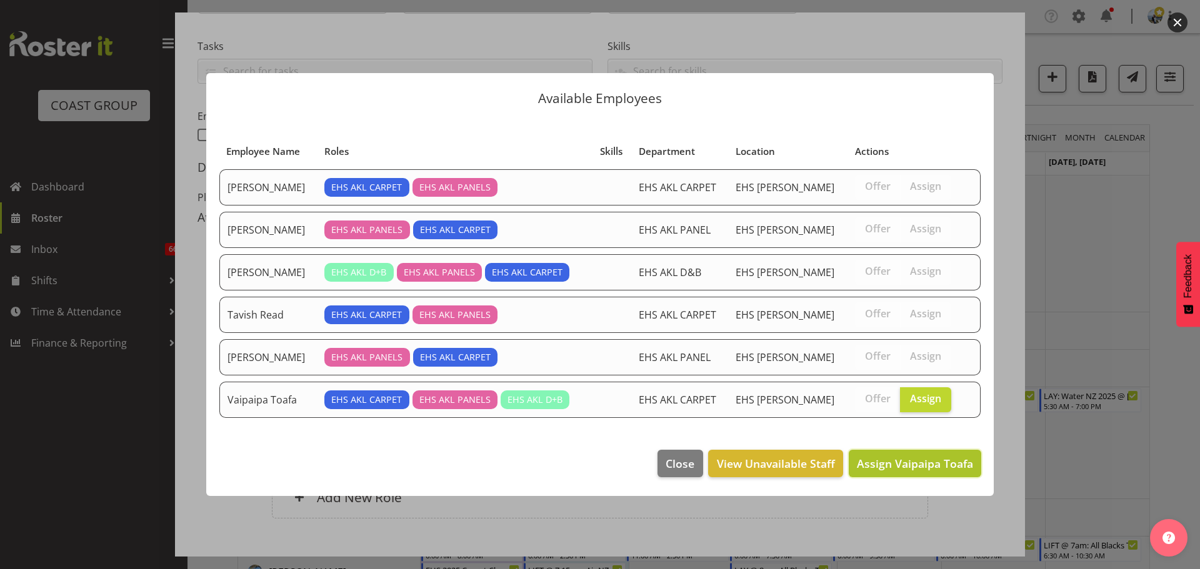
click at [920, 464] on span "Assign Vaipaipa Toafa" at bounding box center [915, 463] width 116 height 15
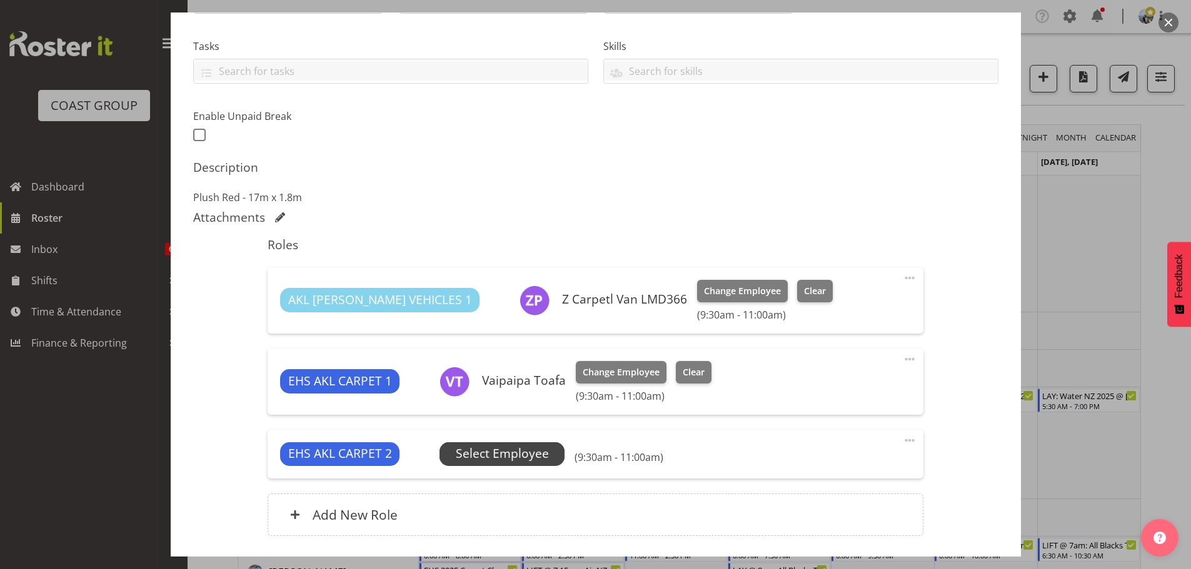
click at [516, 454] on span "Select Employee" at bounding box center [502, 454] width 93 height 18
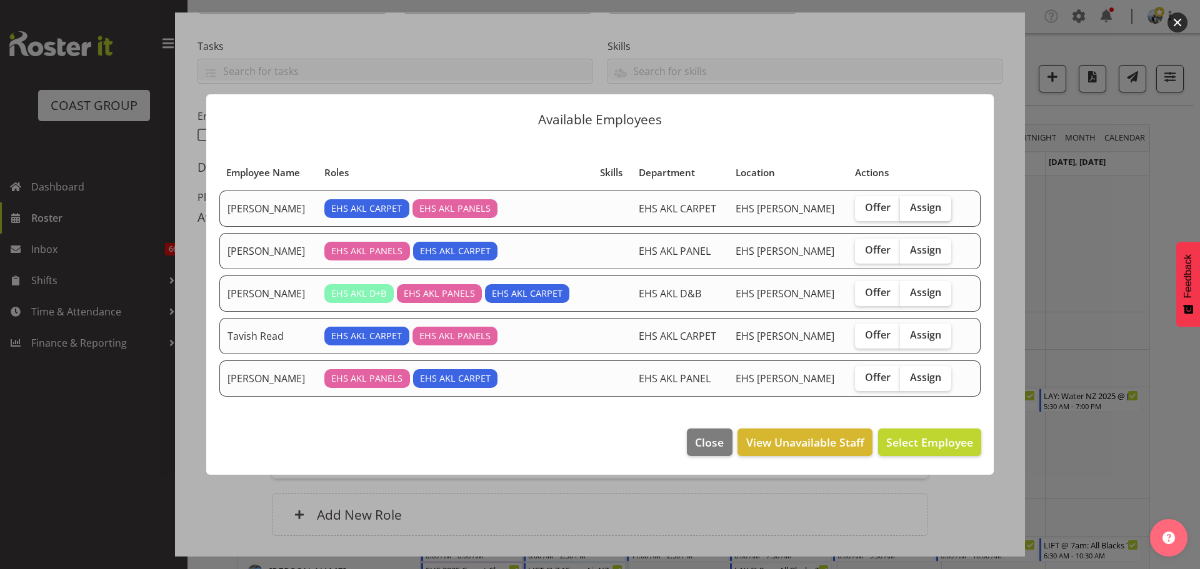
click at [917, 206] on span "Assign" at bounding box center [925, 207] width 31 height 12
click at [908, 206] on input "Assign" at bounding box center [904, 208] width 8 height 8
checkbox input "true"
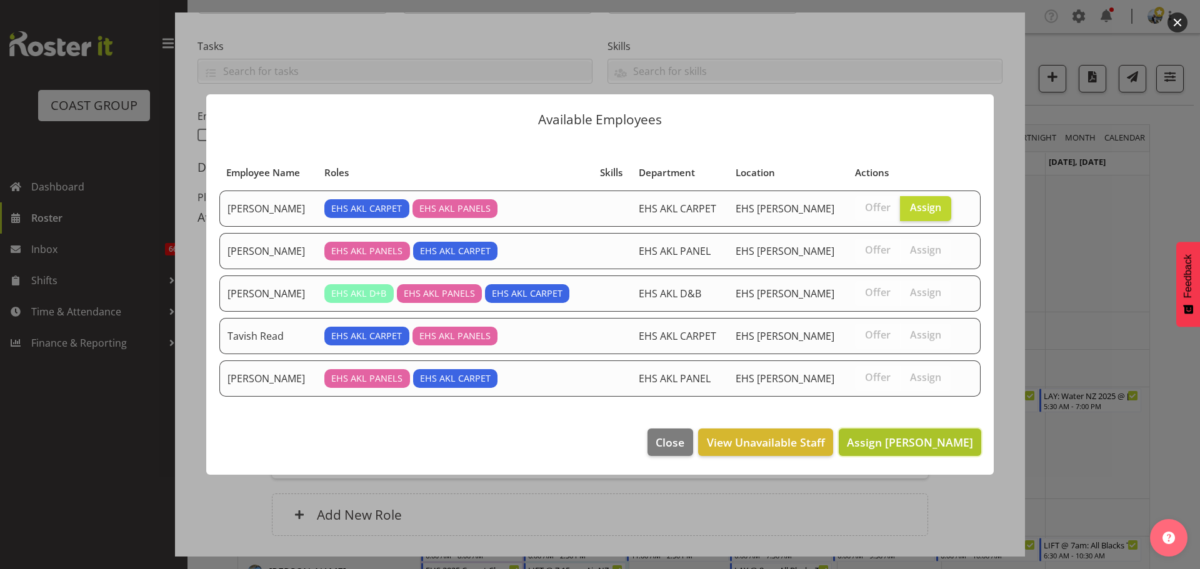
click at [884, 446] on span "Assign [PERSON_NAME]" at bounding box center [910, 442] width 126 height 15
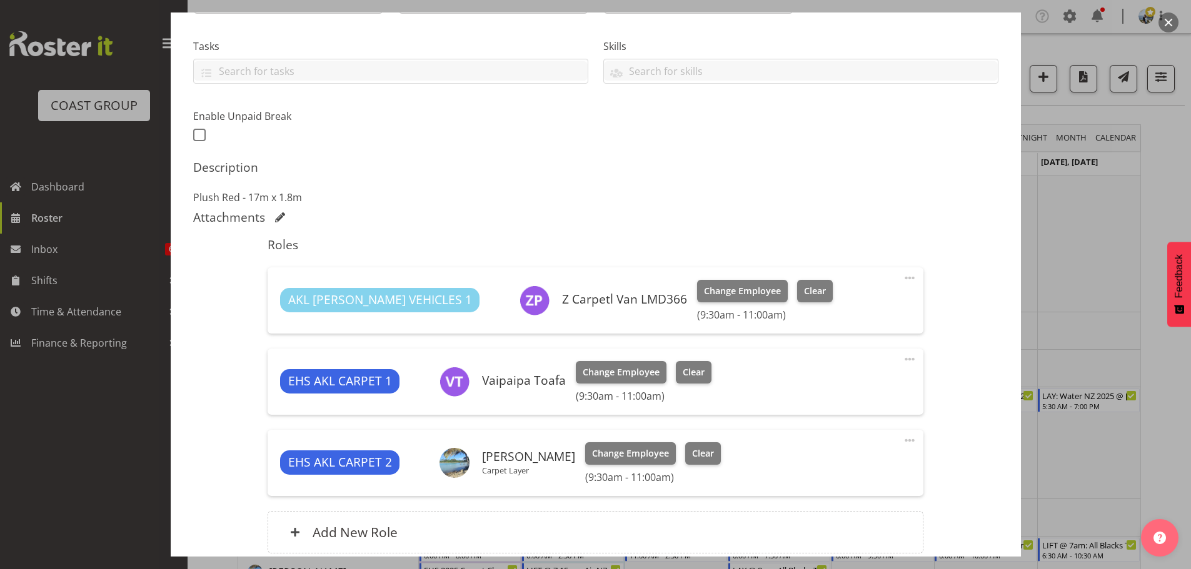
scroll to position [358, 0]
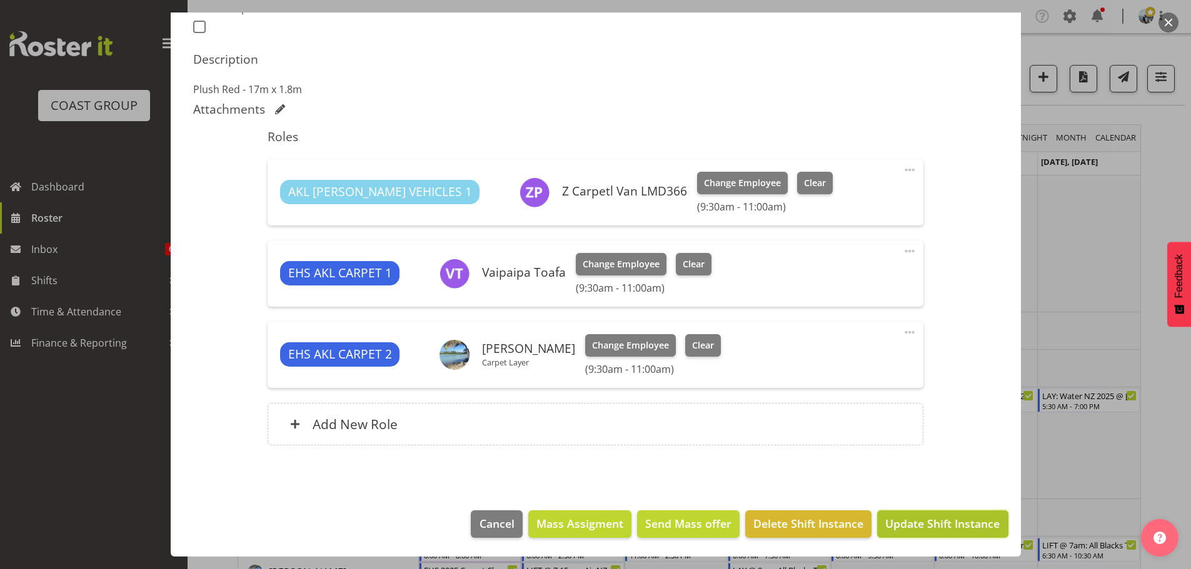
click at [951, 529] on span "Update Shift Instance" at bounding box center [942, 524] width 114 height 16
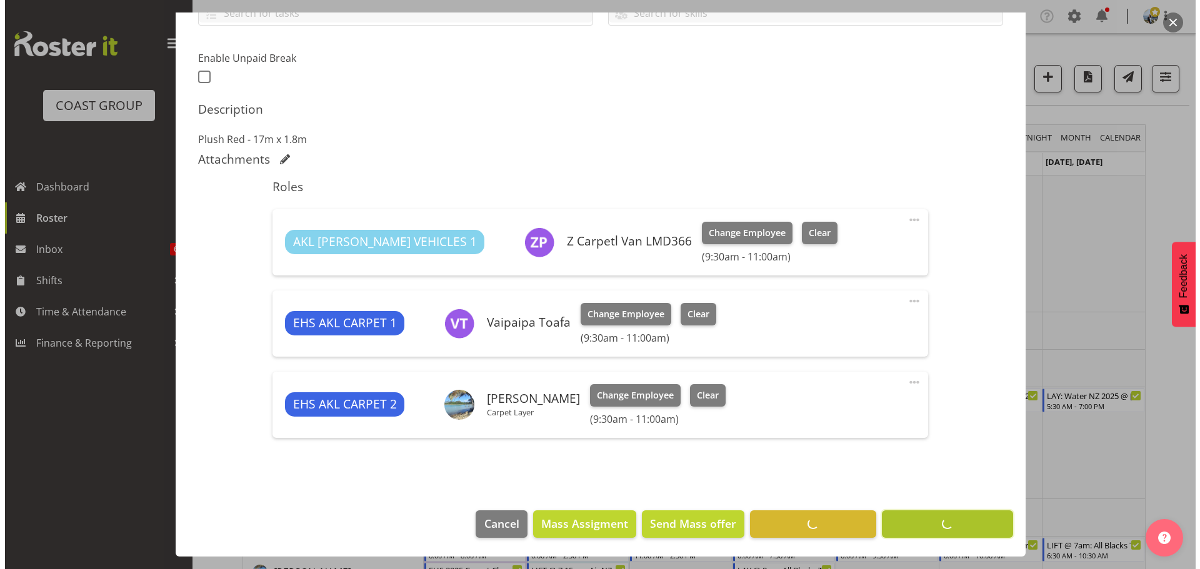
scroll to position [308, 0]
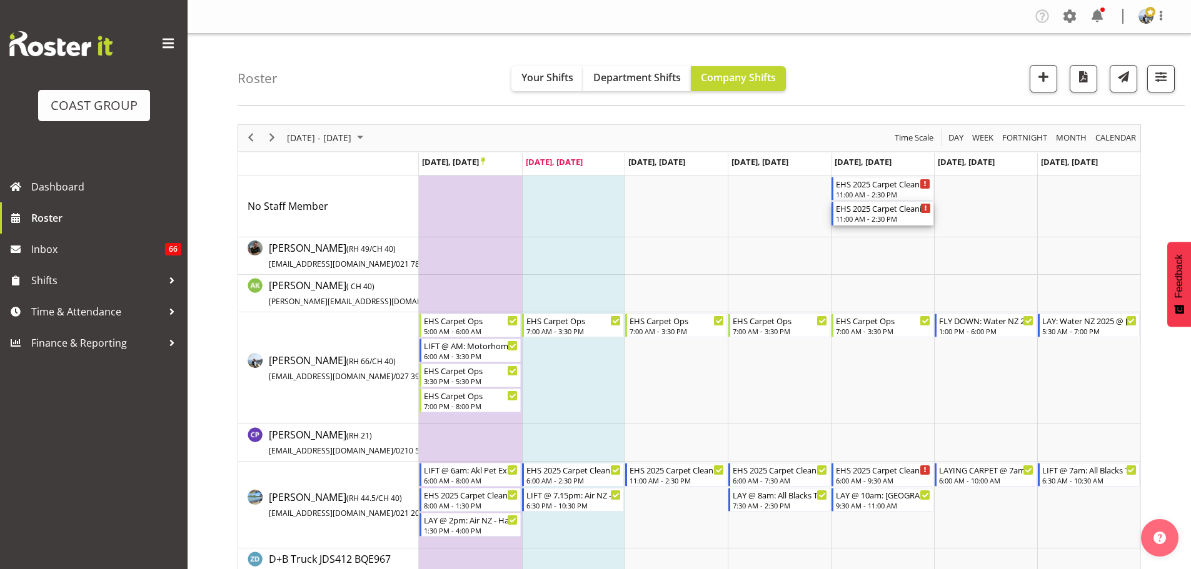
click at [897, 215] on div "11:00 AM - 2:30 PM" at bounding box center [883, 219] width 95 height 10
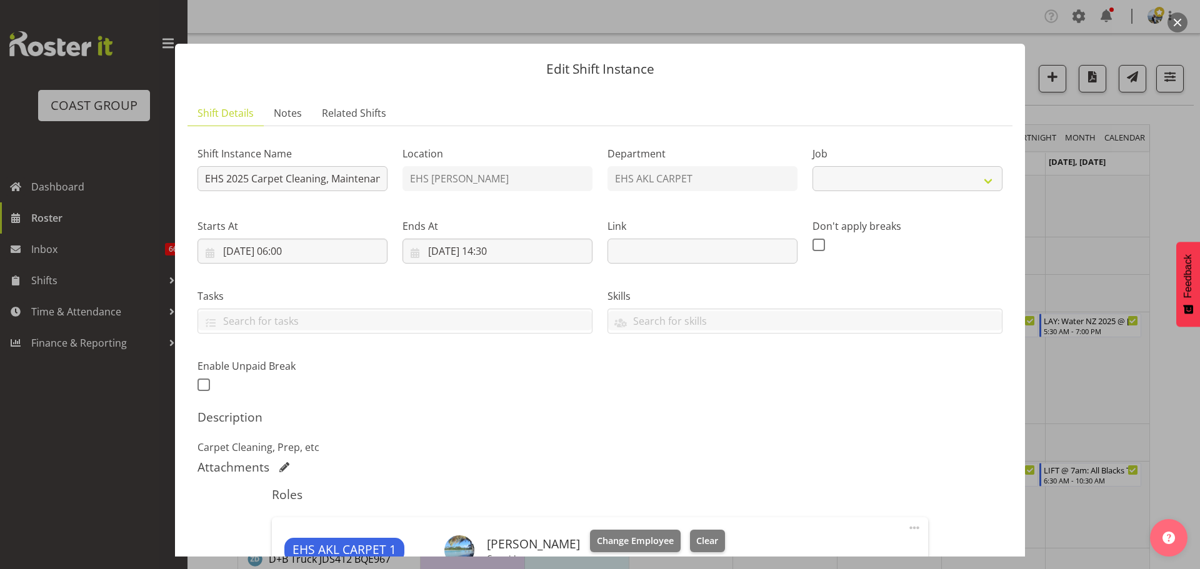
select select "69"
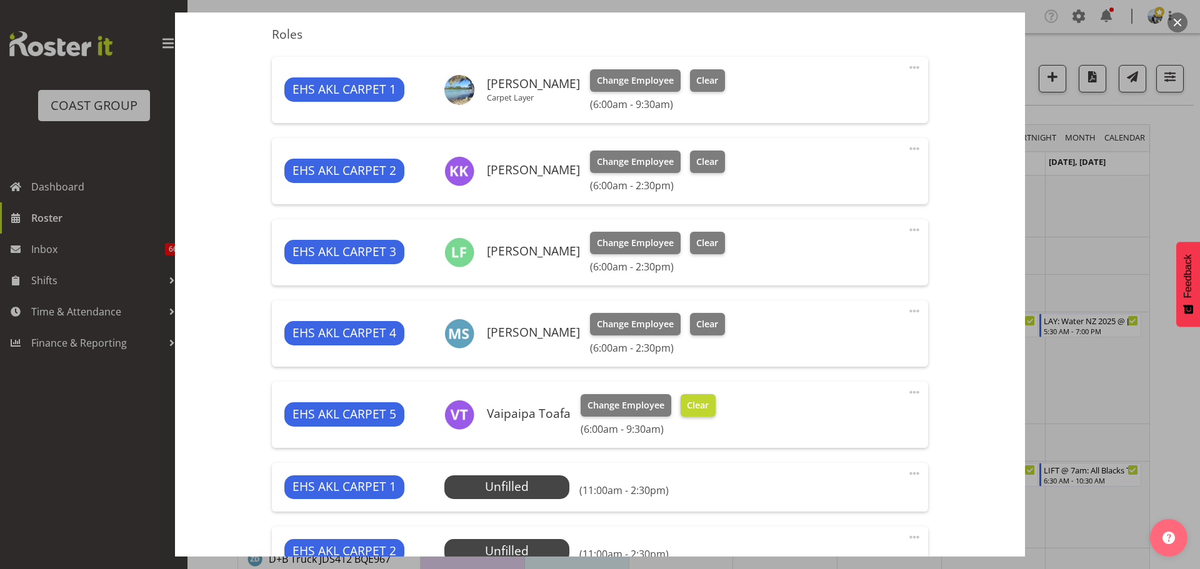
scroll to position [625, 0]
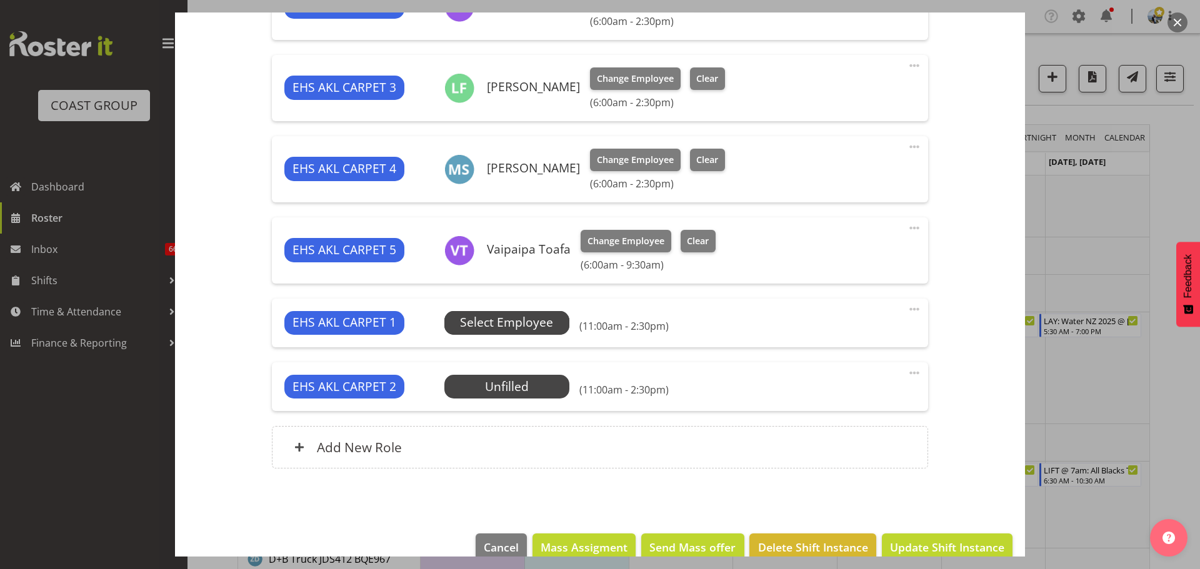
click at [503, 319] on span "Select Employee" at bounding box center [506, 323] width 93 height 18
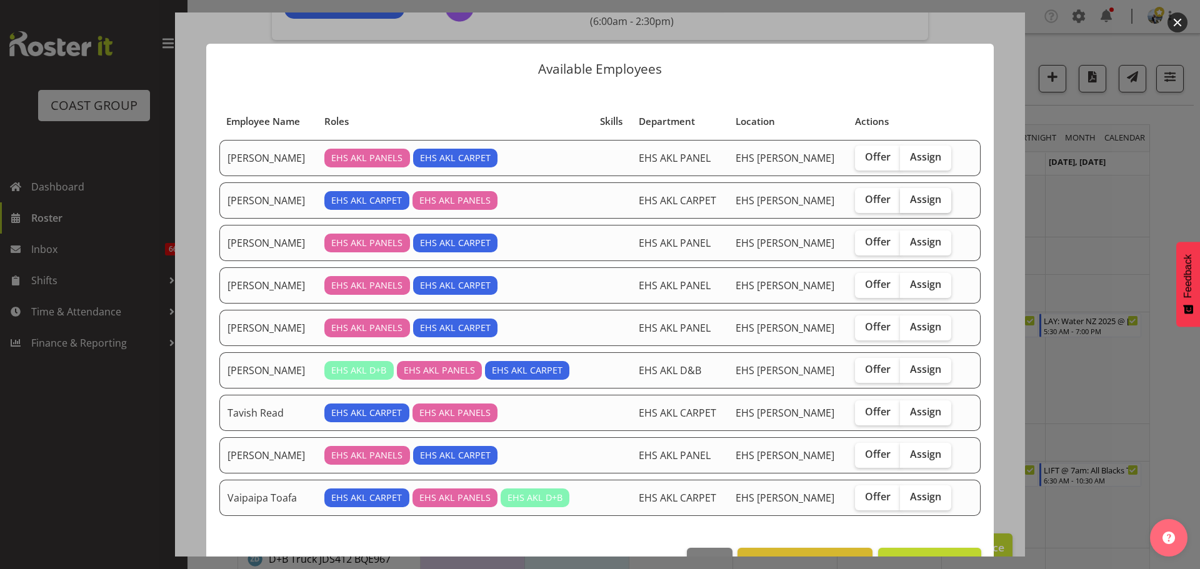
click at [927, 200] on span "Assign" at bounding box center [925, 199] width 31 height 12
click at [908, 200] on input "Assign" at bounding box center [904, 200] width 8 height 8
checkbox input "true"
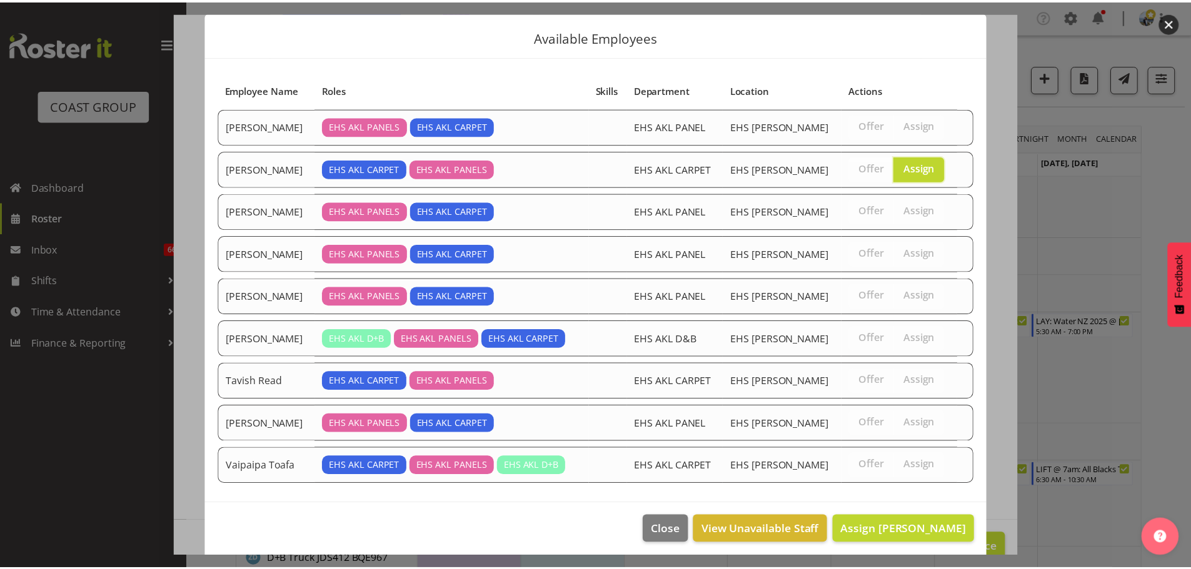
scroll to position [37, 0]
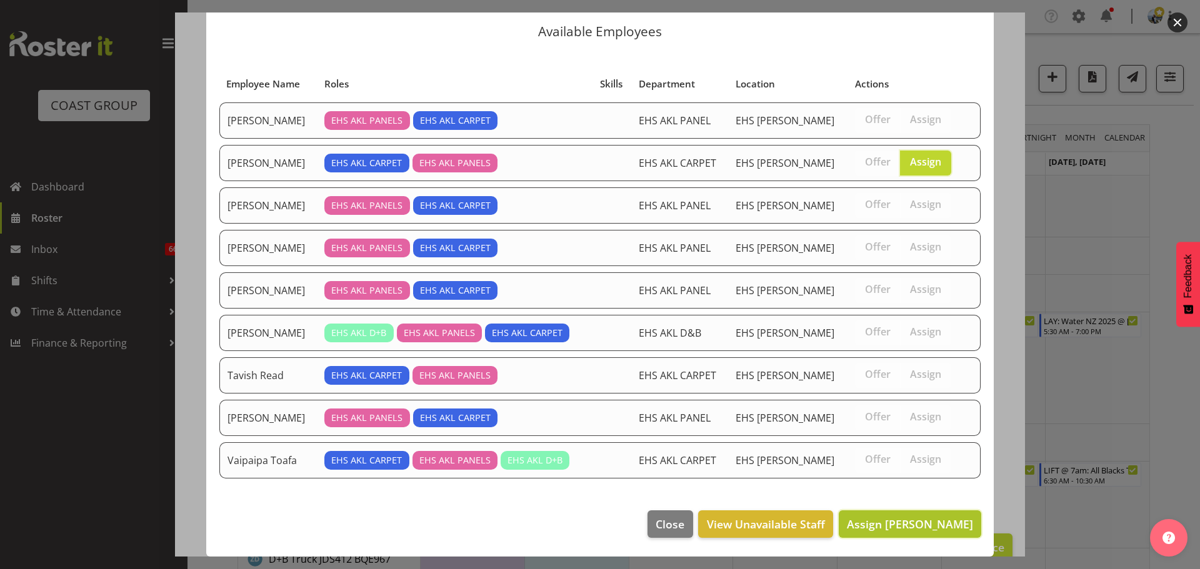
click at [902, 523] on span "Assign [PERSON_NAME]" at bounding box center [910, 524] width 126 height 15
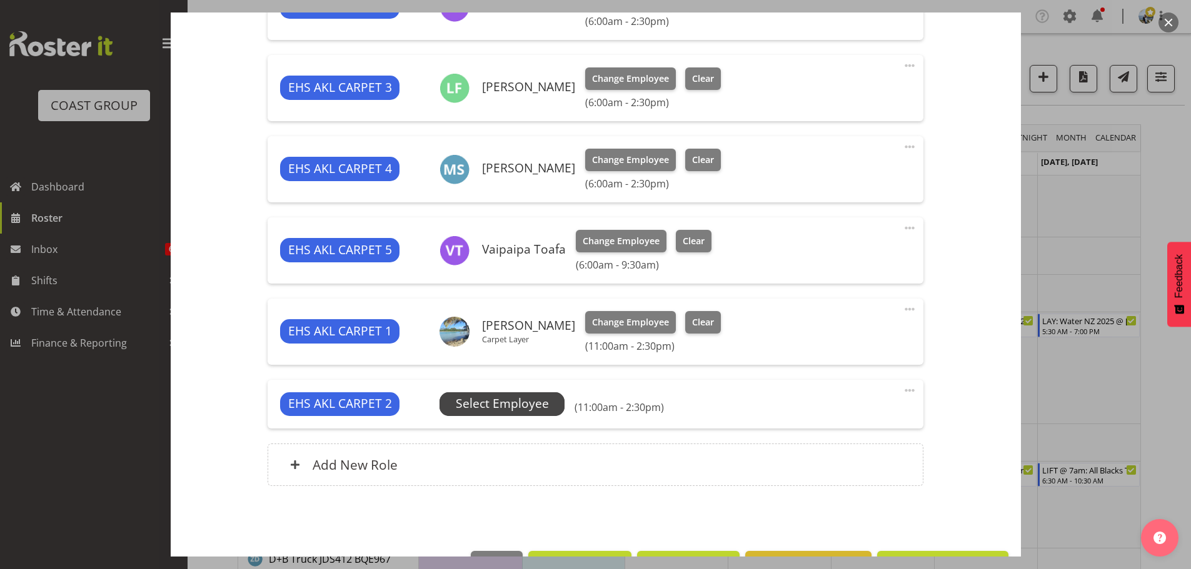
click at [537, 401] on span "Select Employee" at bounding box center [502, 404] width 93 height 18
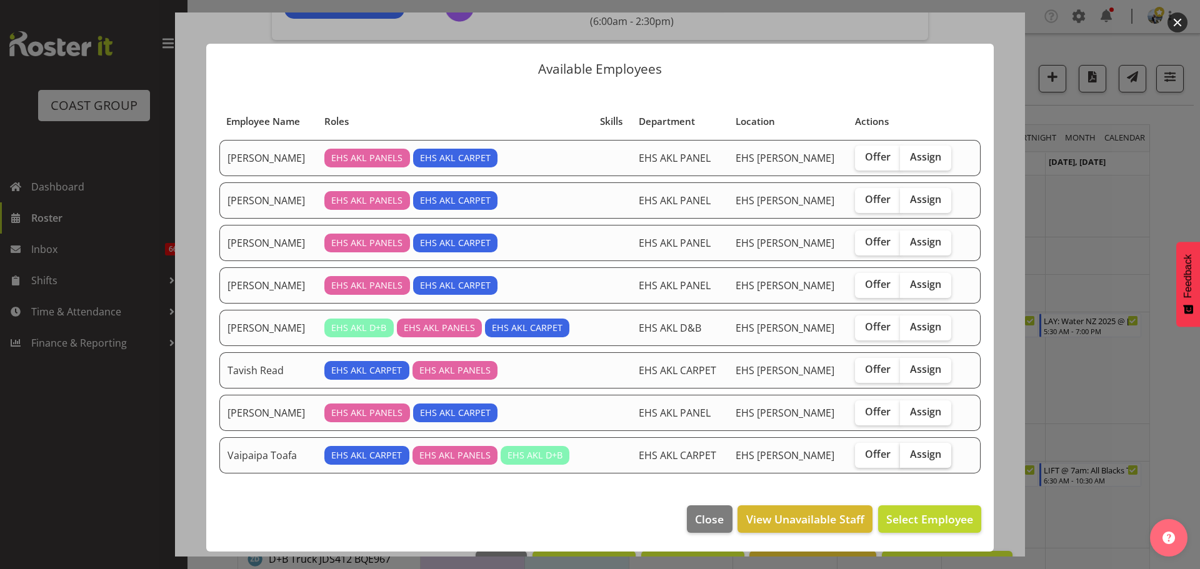
click at [929, 458] on span "Assign" at bounding box center [925, 454] width 31 height 12
click at [908, 458] on input "Assign" at bounding box center [904, 455] width 8 height 8
checkbox input "true"
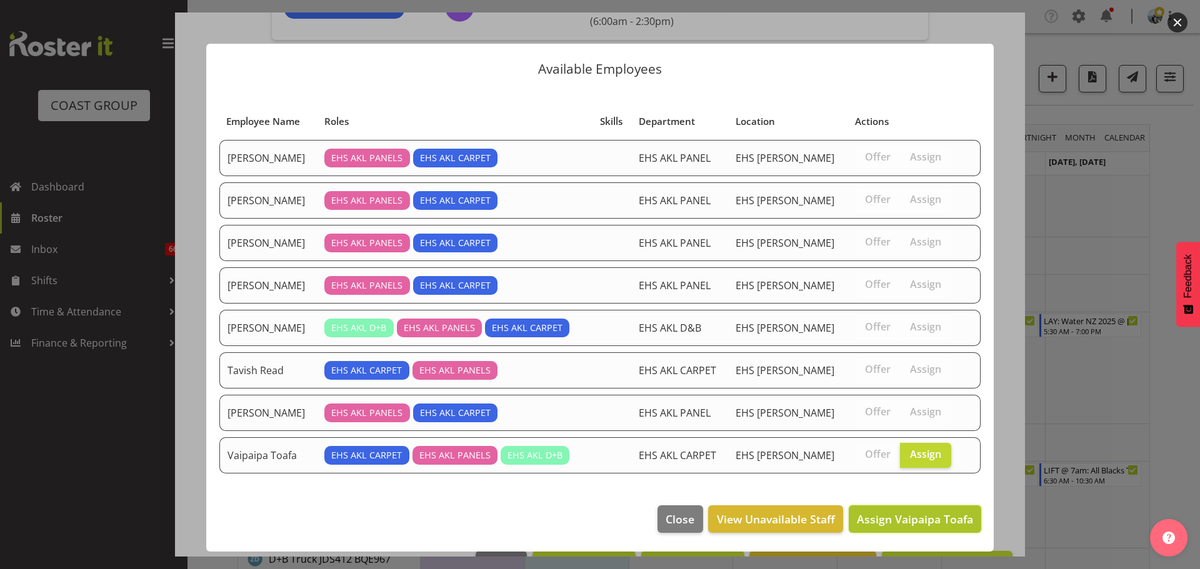
click at [936, 515] on span "Assign Vaipaipa Toafa" at bounding box center [915, 519] width 116 height 15
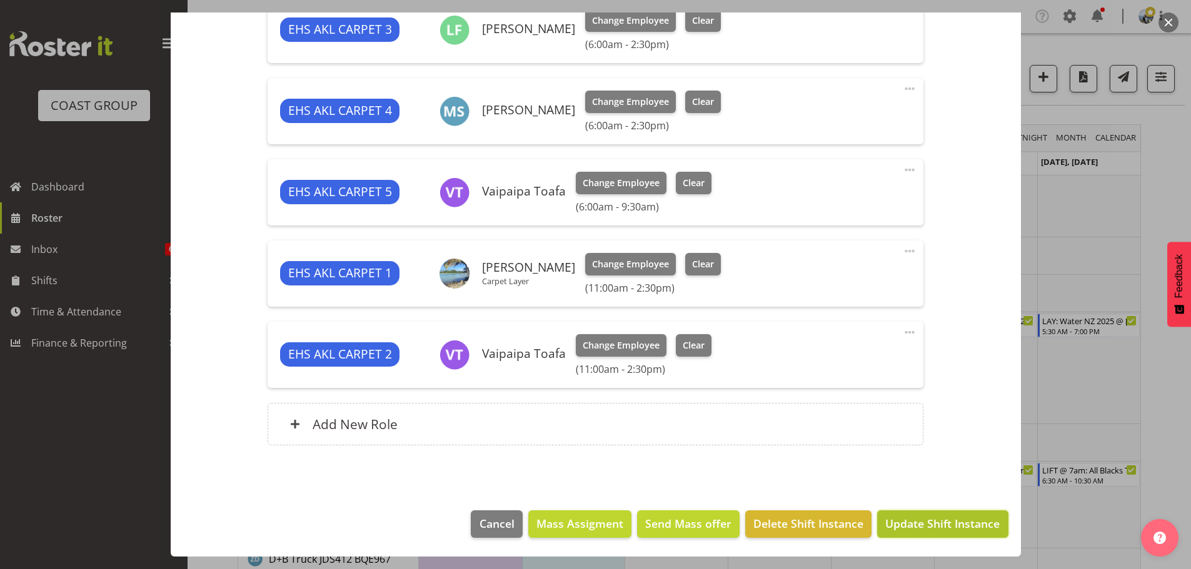
click at [940, 536] on button "Update Shift Instance" at bounding box center [942, 524] width 131 height 27
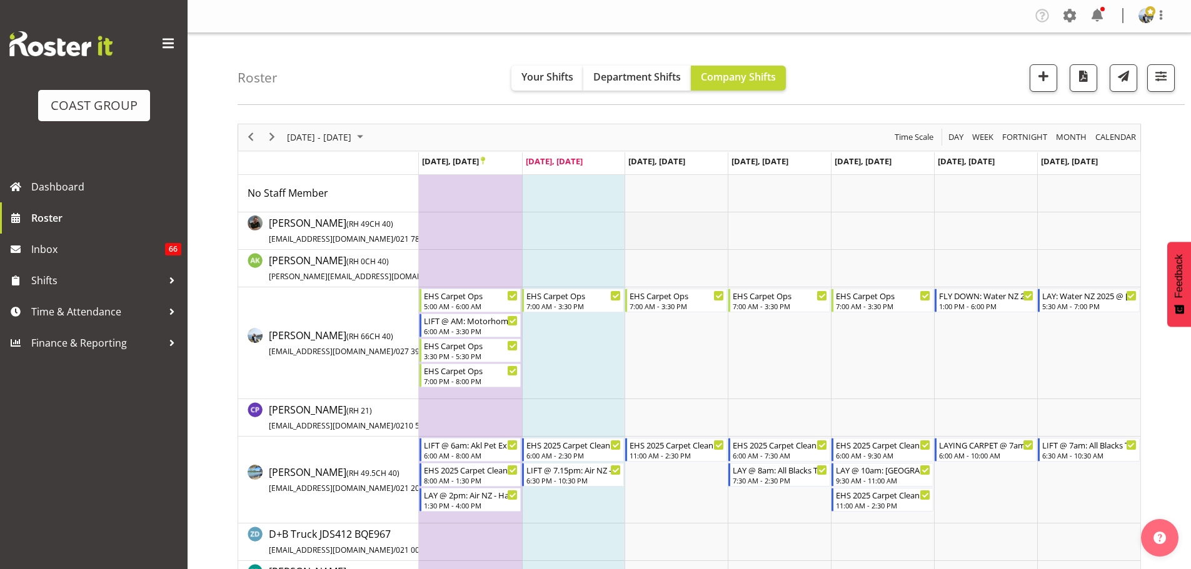
scroll to position [0, 0]
click at [269, 149] on div "next period" at bounding box center [271, 138] width 21 height 26
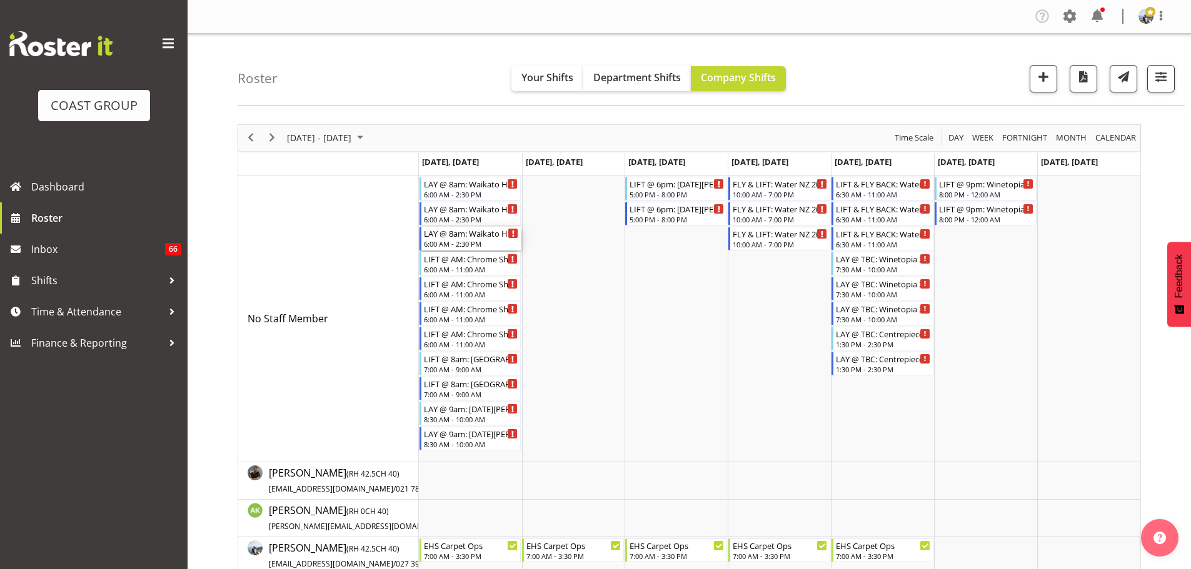
click at [450, 242] on div "6:00 AM - 2:30 PM" at bounding box center [471, 244] width 95 height 10
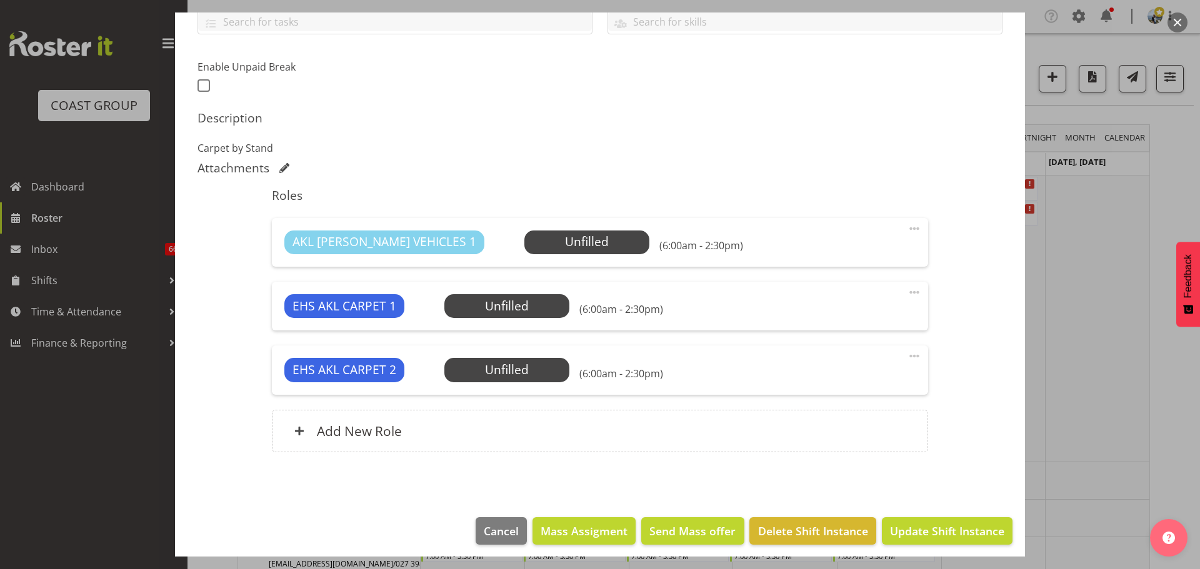
select select "9140"
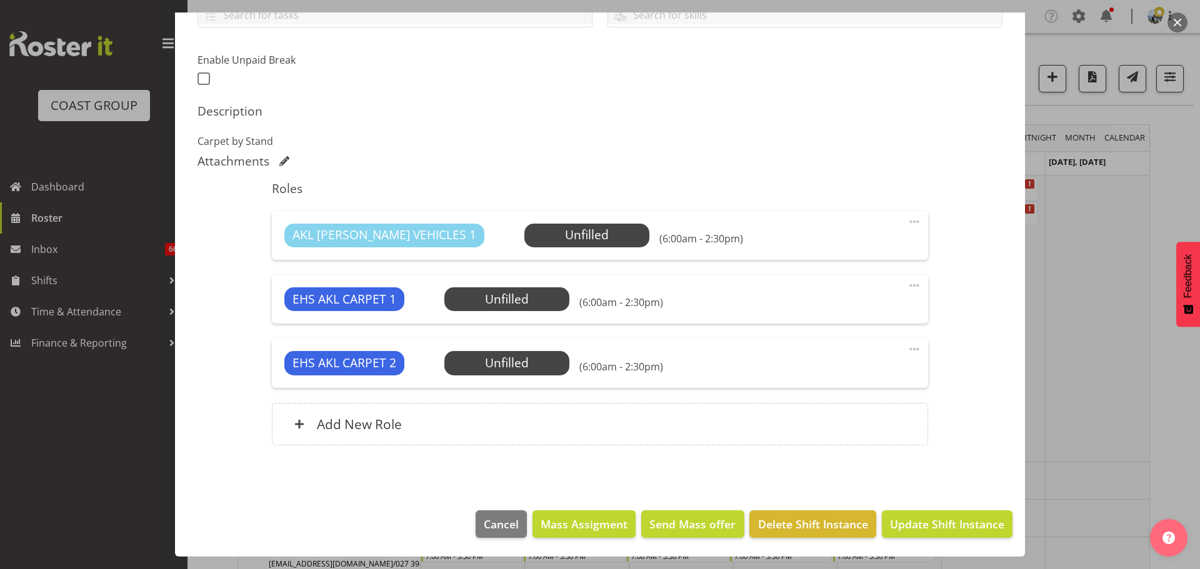
click at [907, 351] on span at bounding box center [914, 349] width 15 height 15
click at [852, 426] on link "Delete" at bounding box center [862, 422] width 120 height 22
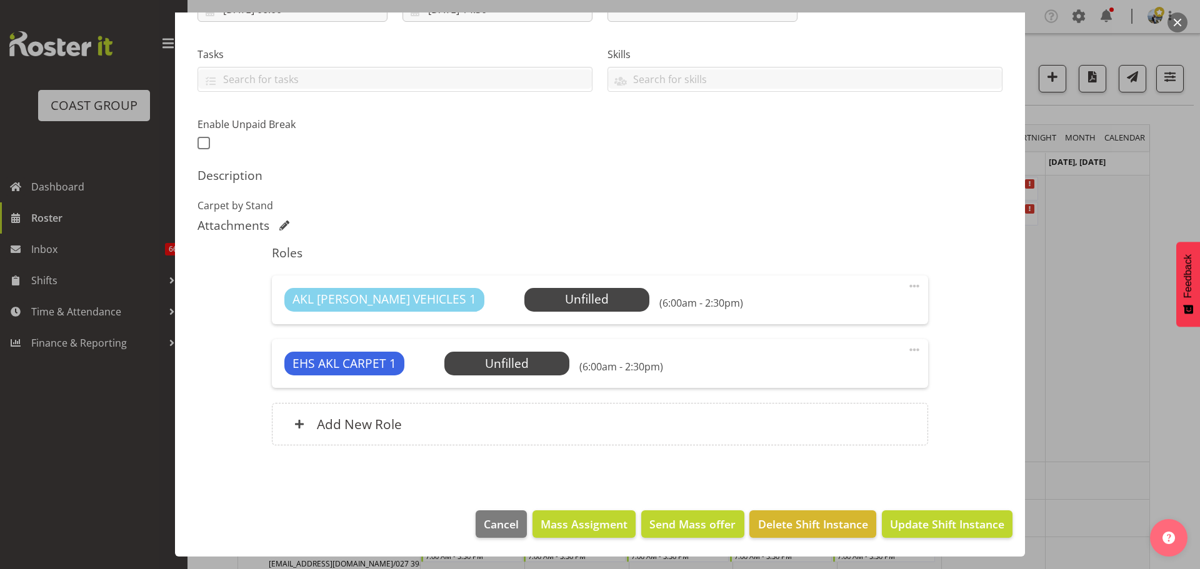
scroll to position [0, 0]
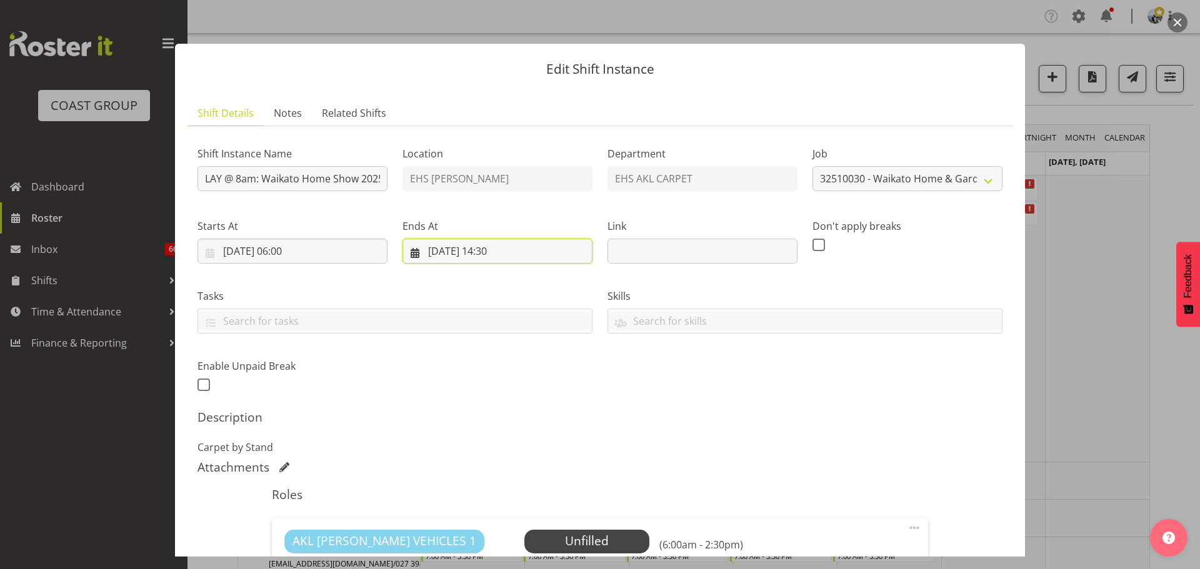
click at [491, 252] on input "29/09/2025, 14:30" at bounding box center [497, 251] width 190 height 25
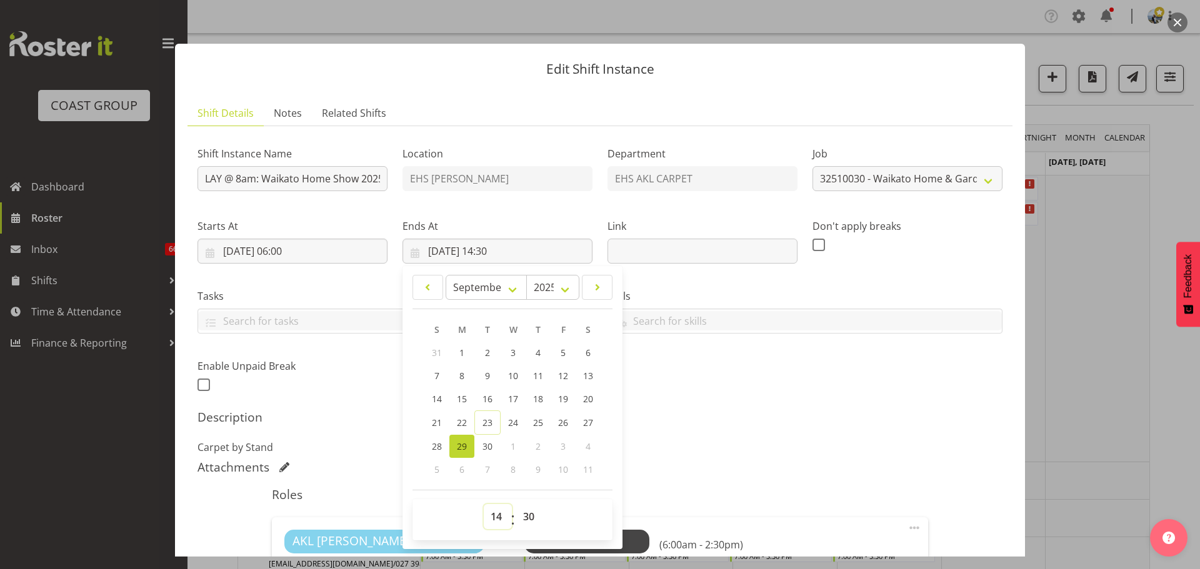
click at [492, 517] on select "00 01 02 03 04 05 06 07 08 09 10 11 12 13 14 15 16 17 18 19 20 21 22 23" at bounding box center [498, 516] width 28 height 25
select select "12"
click at [484, 504] on select "00 01 02 03 04 05 06 07 08 09 10 11 12 13 14 15 16 17 18 19 20 21 22 23" at bounding box center [498, 516] width 28 height 25
type input "29/09/2025, 12:30"
click at [844, 380] on div "Shift Instance Name LAY @ 8am: Waikato Home Show 2025 @ Claudelands Location EH…" at bounding box center [600, 266] width 820 height 274
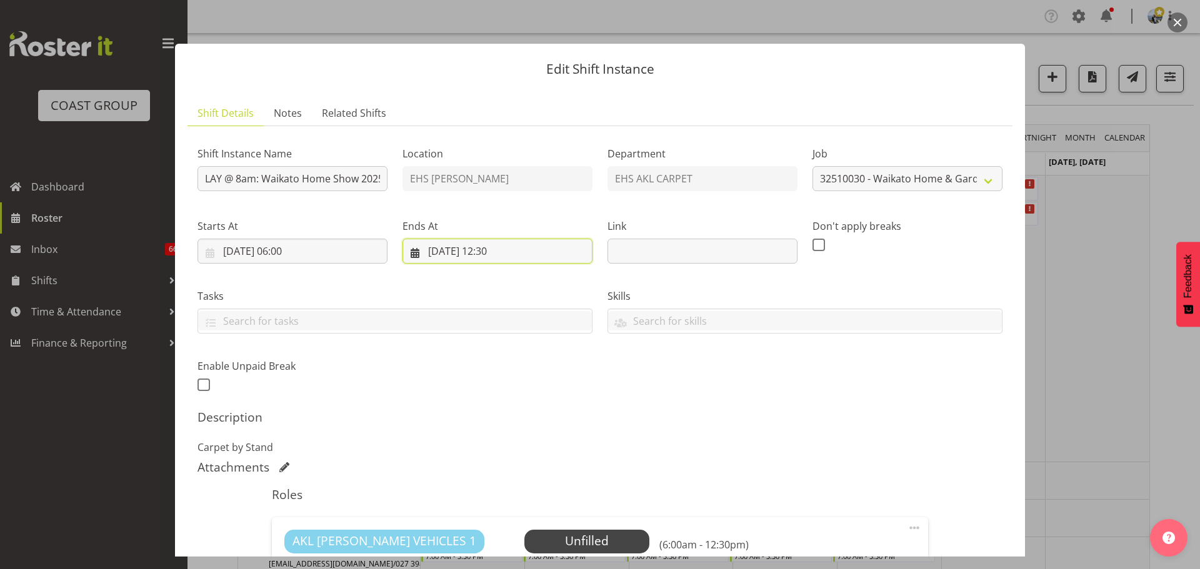
click at [506, 252] on input "29/09/2025, 12:30" at bounding box center [497, 251] width 190 height 25
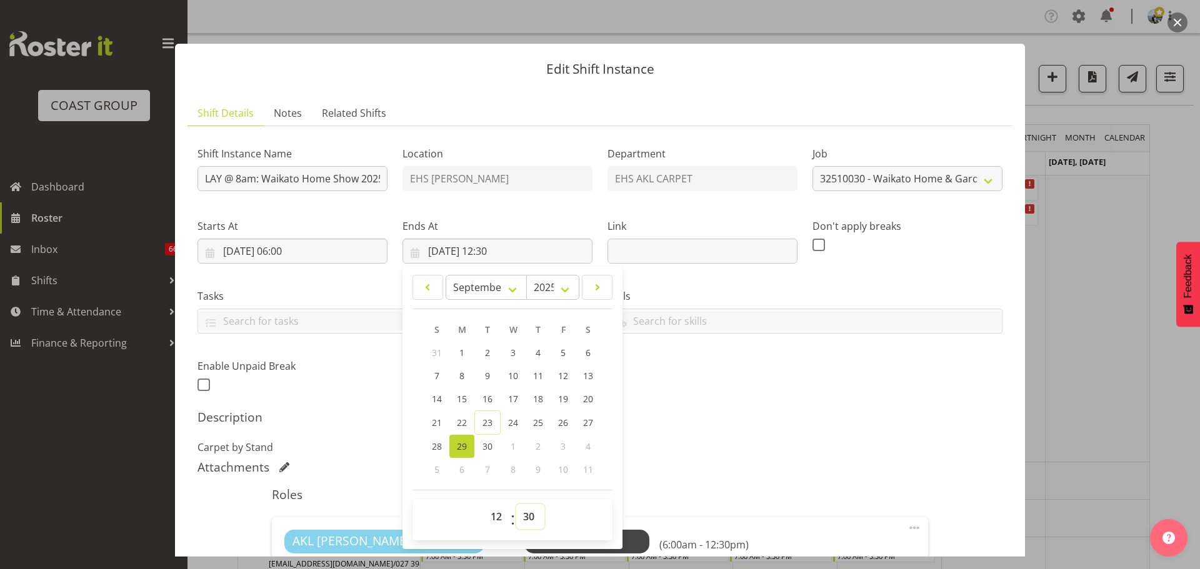
click at [531, 512] on select "00 01 02 03 04 05 06 07 08 09 10 11 12 13 14 15 16 17 18 19 20 21 22 23 24 25 2…" at bounding box center [530, 516] width 28 height 25
select select "0"
type input "29/09/2025, 12:00"
click at [681, 446] on p "Carpet by Stand" at bounding box center [599, 447] width 805 height 15
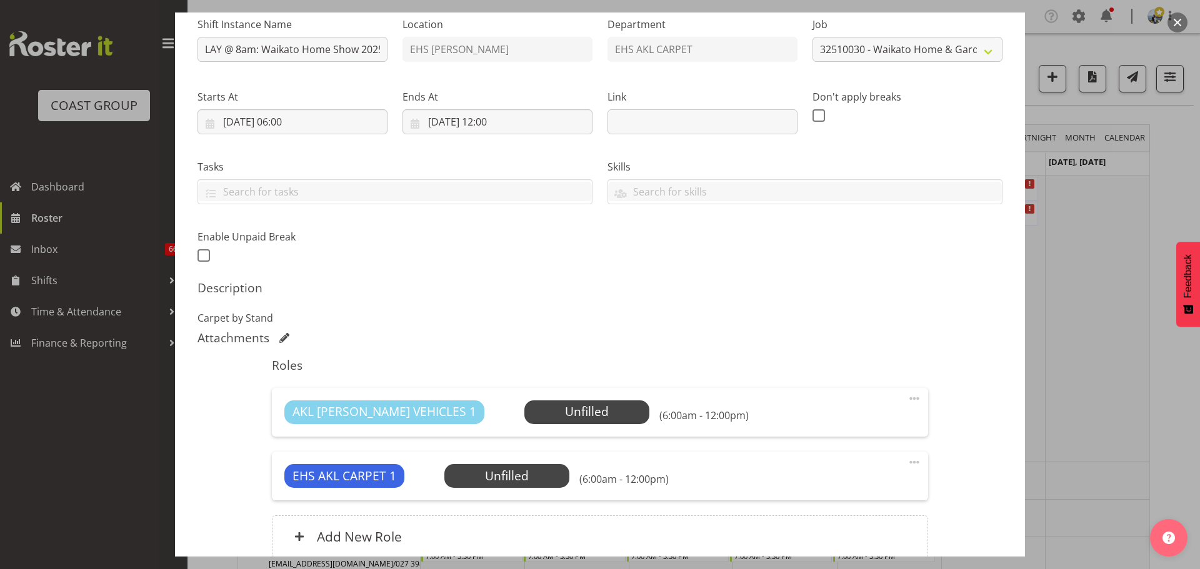
scroll to position [242, 0]
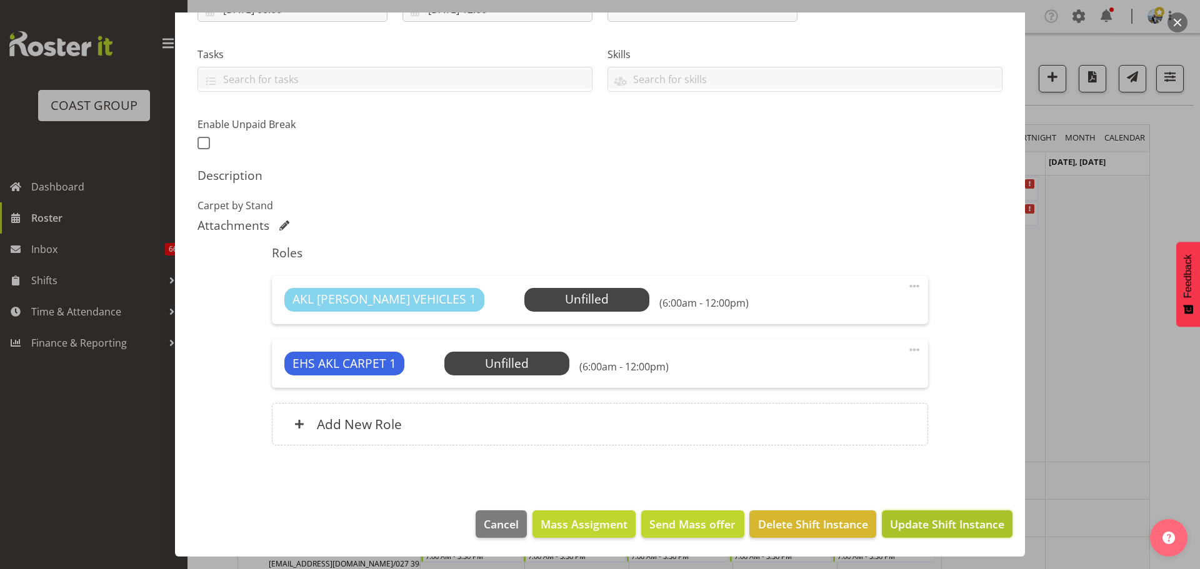
click at [942, 517] on span "Update Shift Instance" at bounding box center [947, 524] width 114 height 16
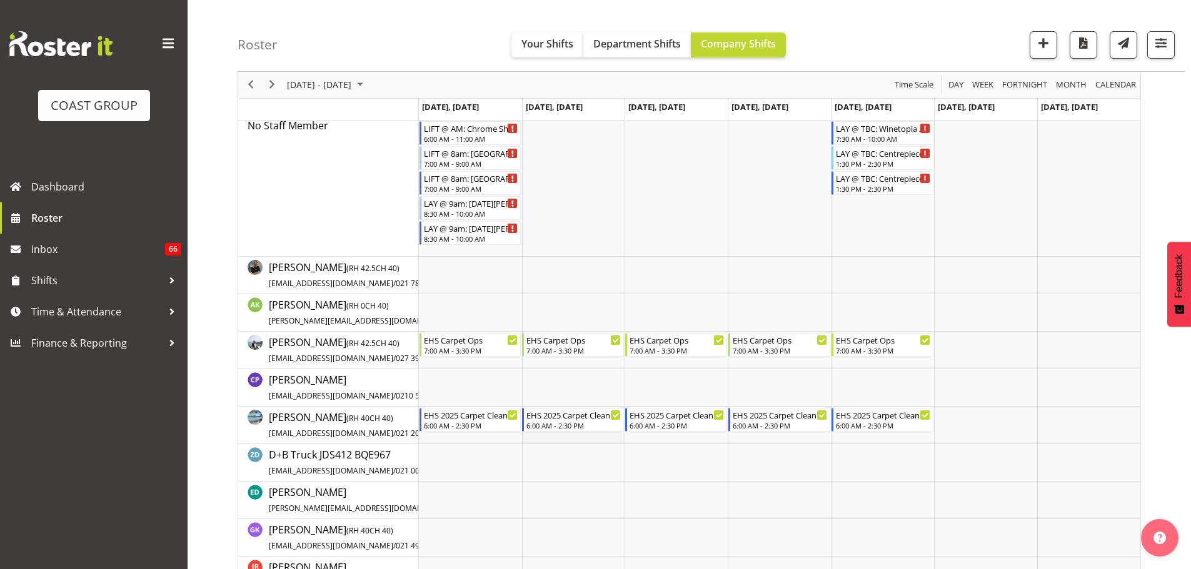
scroll to position [187, 0]
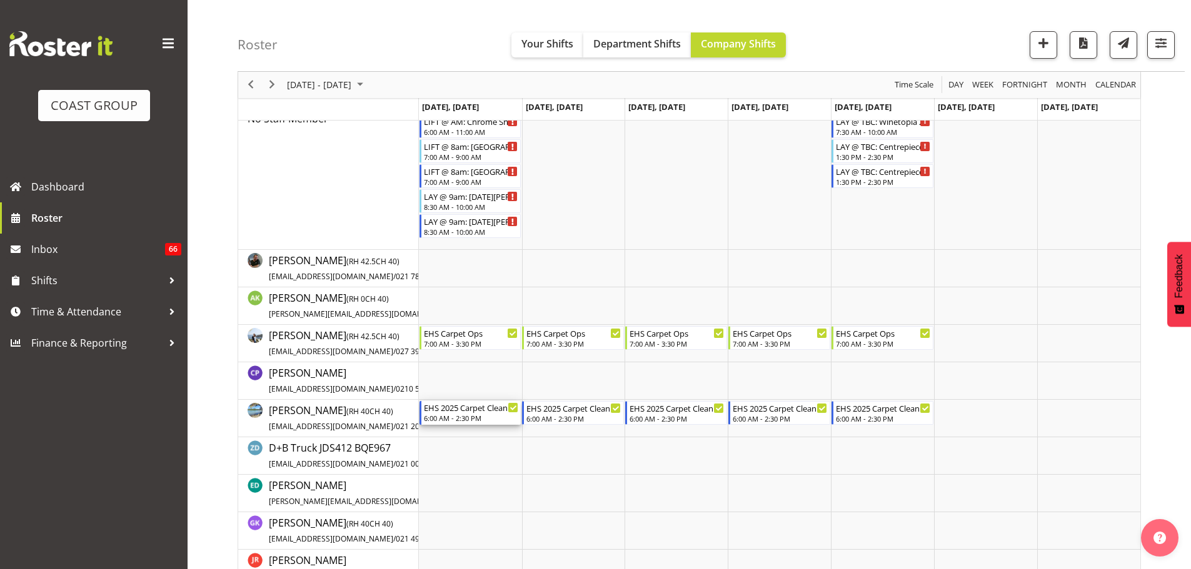
click at [467, 415] on div "6:00 AM - 2:30 PM" at bounding box center [471, 418] width 95 height 10
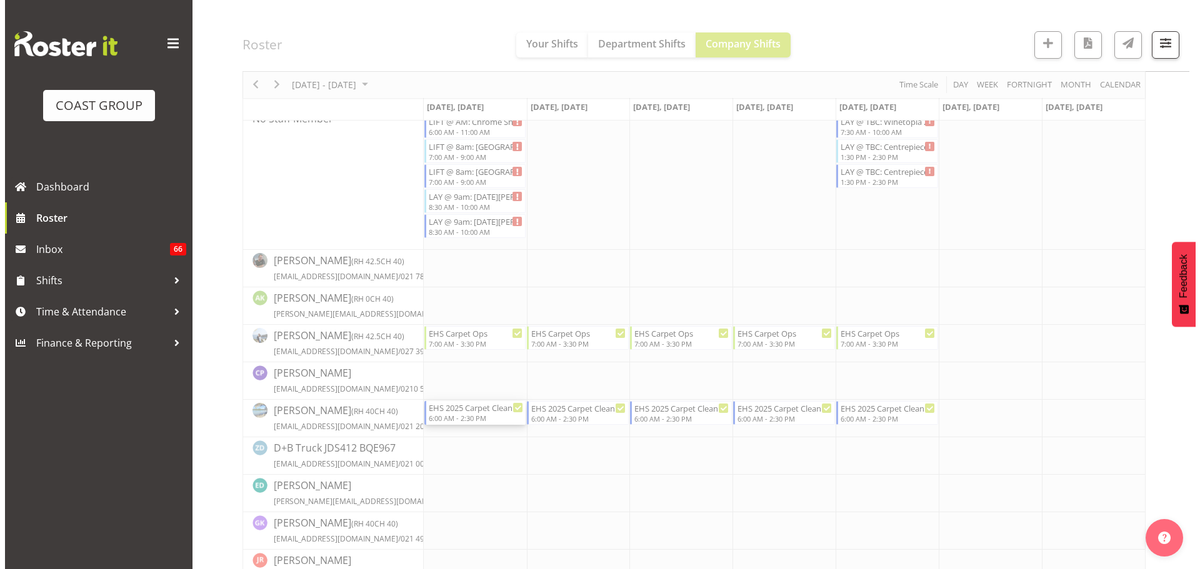
scroll to position [250, 0]
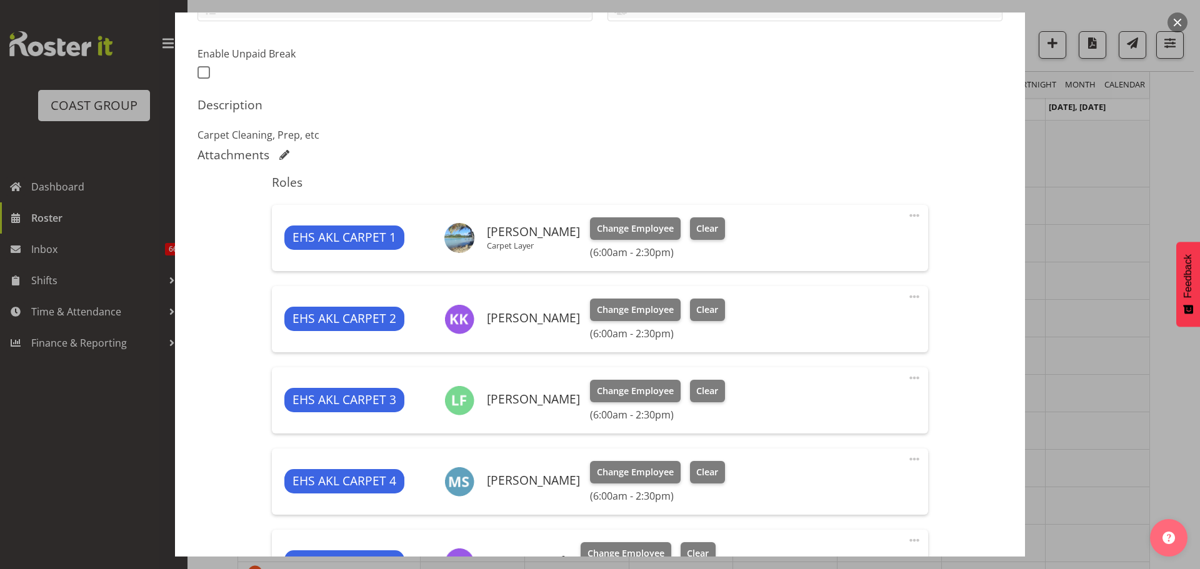
select select "69"
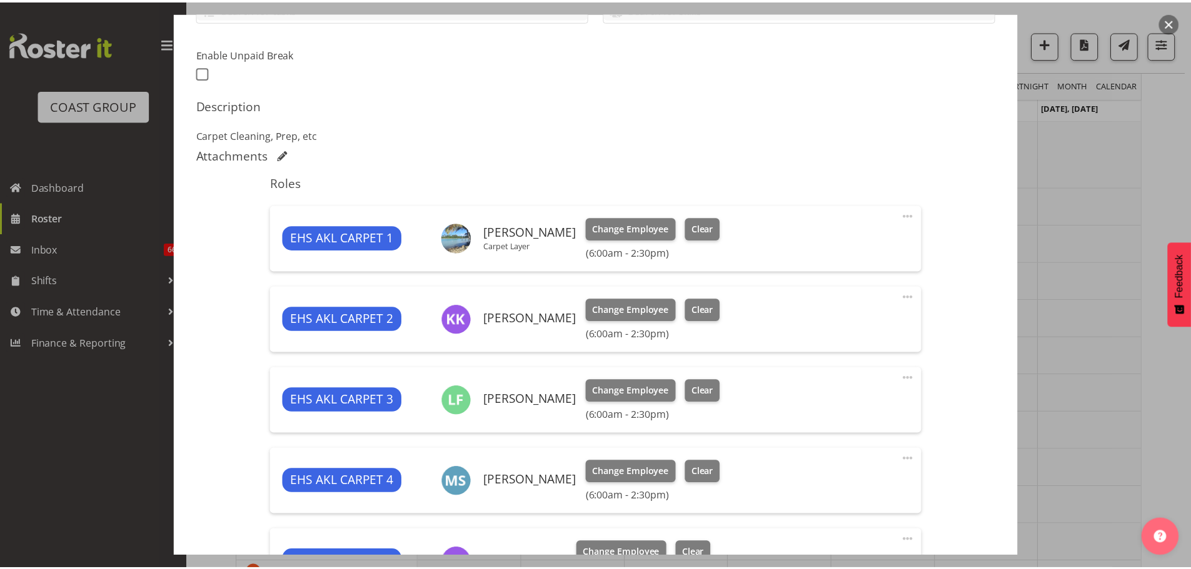
scroll to position [521, 0]
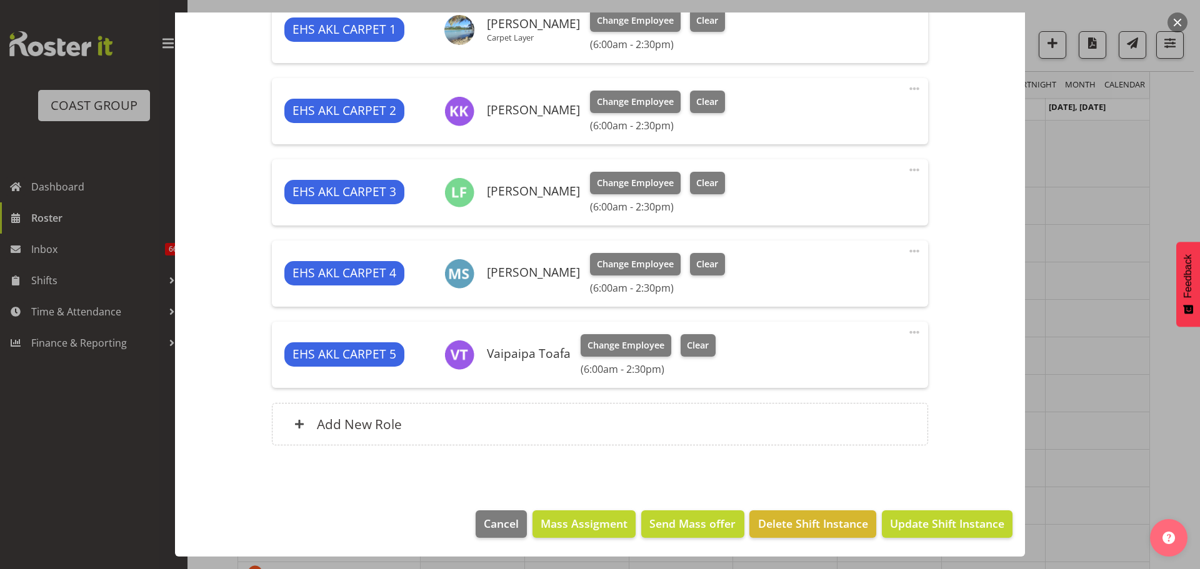
click at [907, 246] on span at bounding box center [914, 251] width 15 height 15
click at [879, 274] on link "Edit" at bounding box center [862, 278] width 120 height 22
select select "8"
select select "2025"
select select "6"
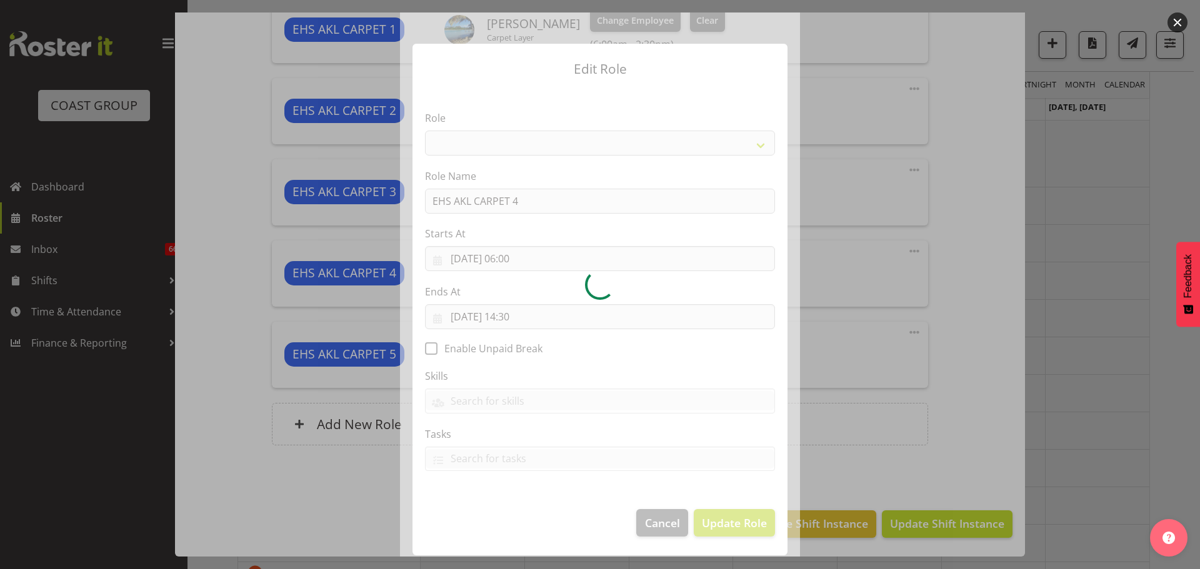
select select "190"
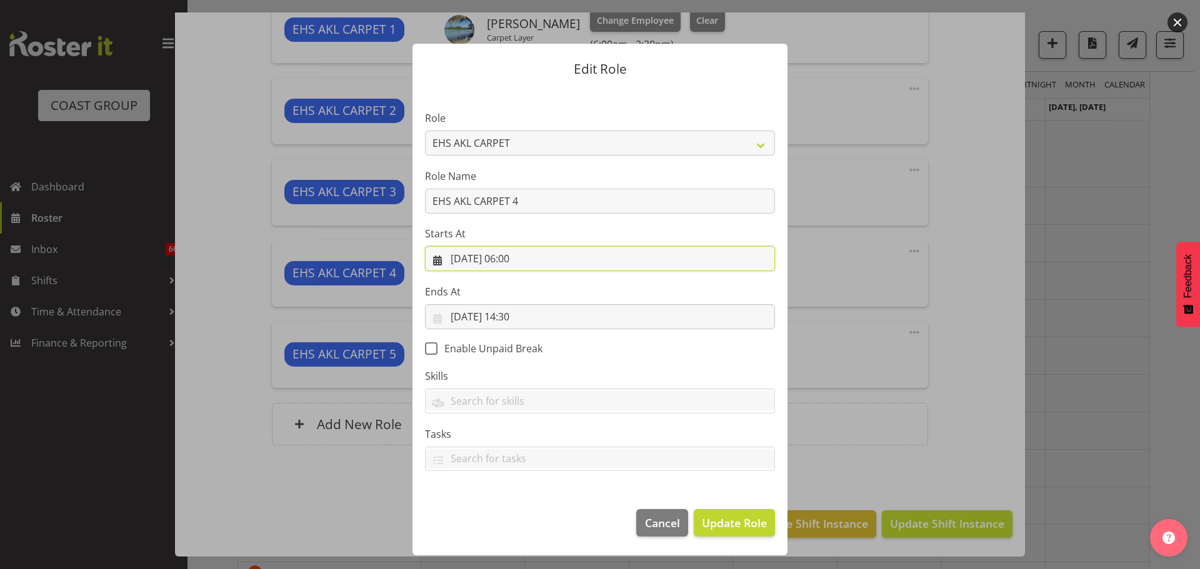
click at [519, 261] on input "29/09/2025, 06:00" at bounding box center [600, 258] width 350 height 25
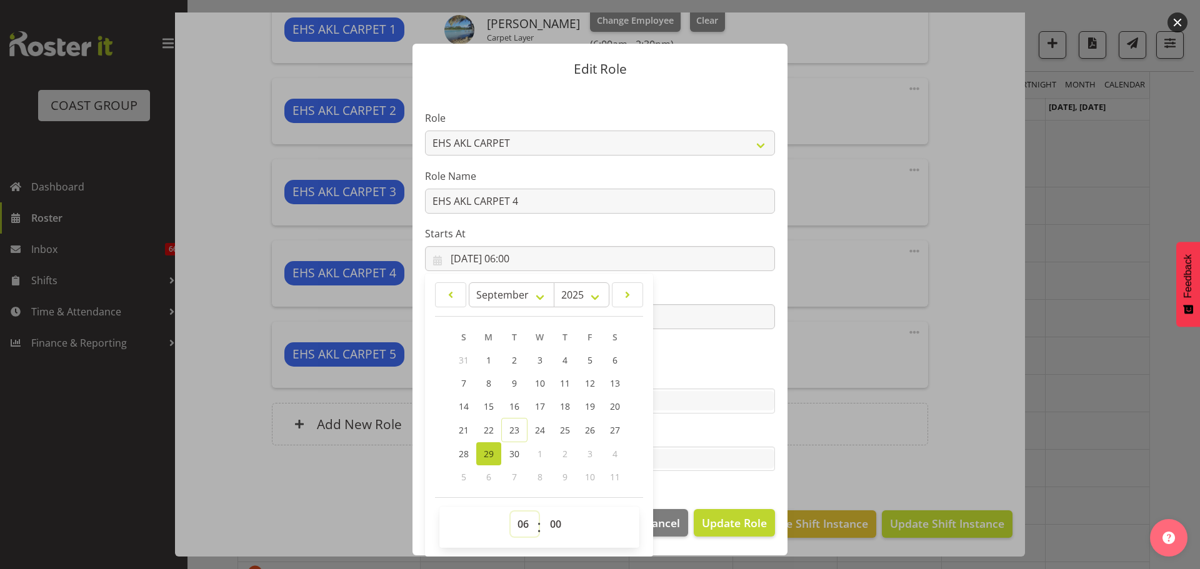
click at [516, 526] on select "00 01 02 03 04 05 06 07 08 09 10 11 12 13 14 15 16 17 18 19 20 21 22 23" at bounding box center [525, 524] width 28 height 25
select select "12"
click at [511, 512] on select "00 01 02 03 04 05 06 07 08 09 10 11 12 13 14 15 16 17 18 19 20 21 22 23" at bounding box center [525, 524] width 28 height 25
type input "29/09/2025, 12:00"
click at [716, 521] on span "Update Role" at bounding box center [734, 523] width 65 height 16
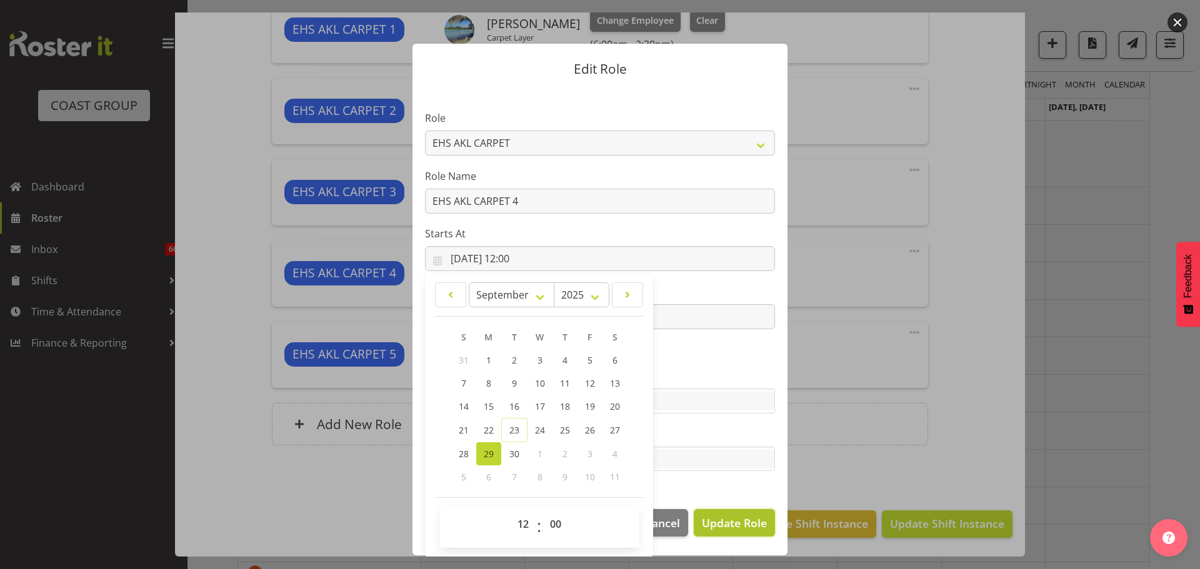
select select
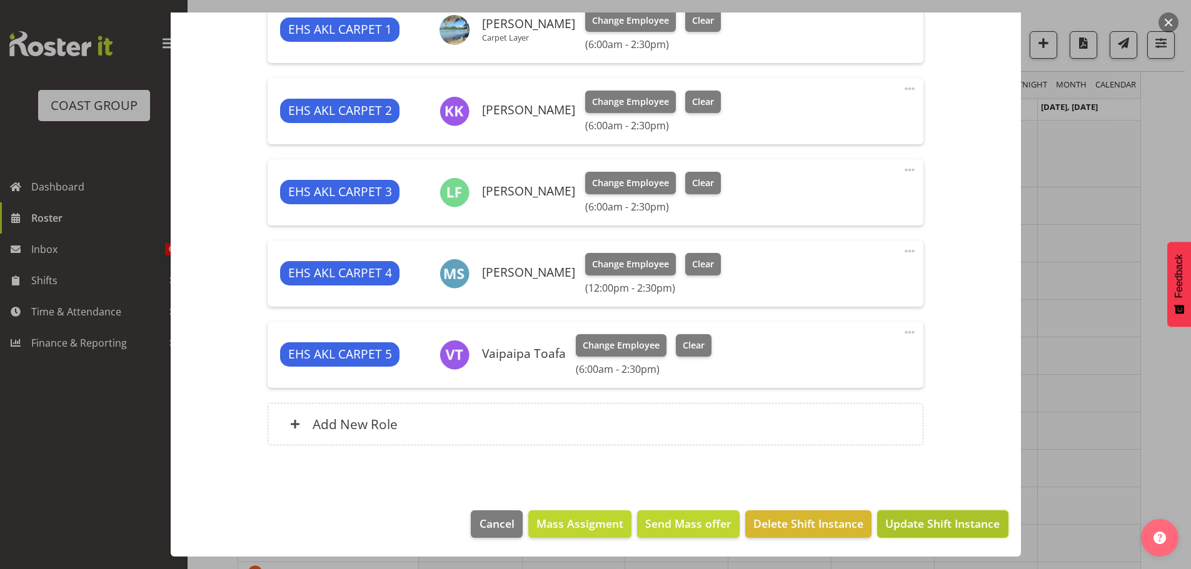
click at [902, 523] on span "Update Shift Instance" at bounding box center [942, 524] width 114 height 16
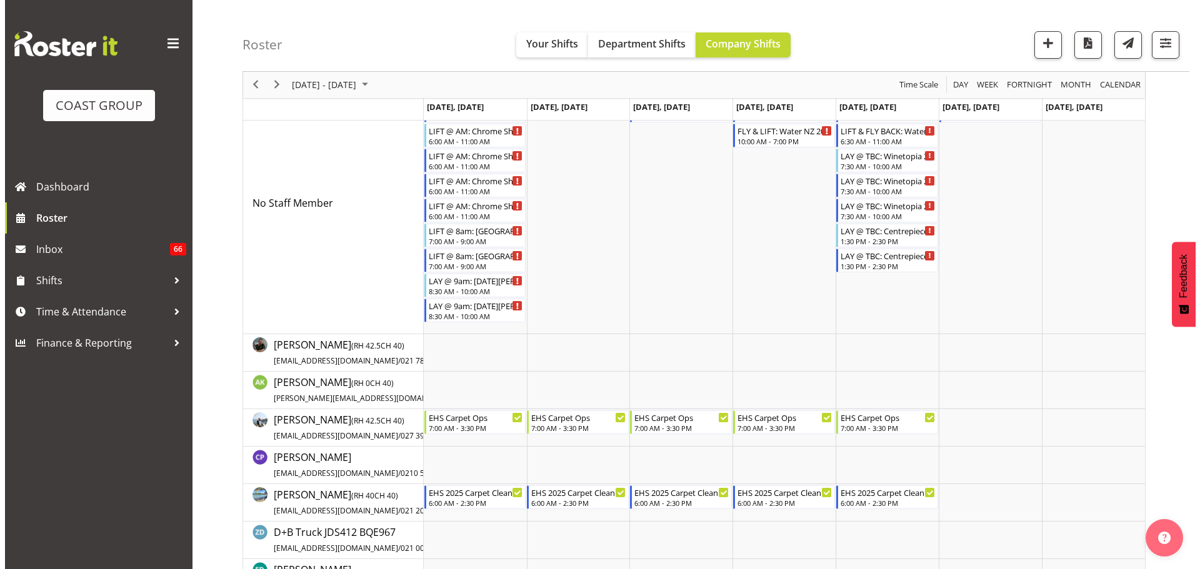
scroll to position [0, 0]
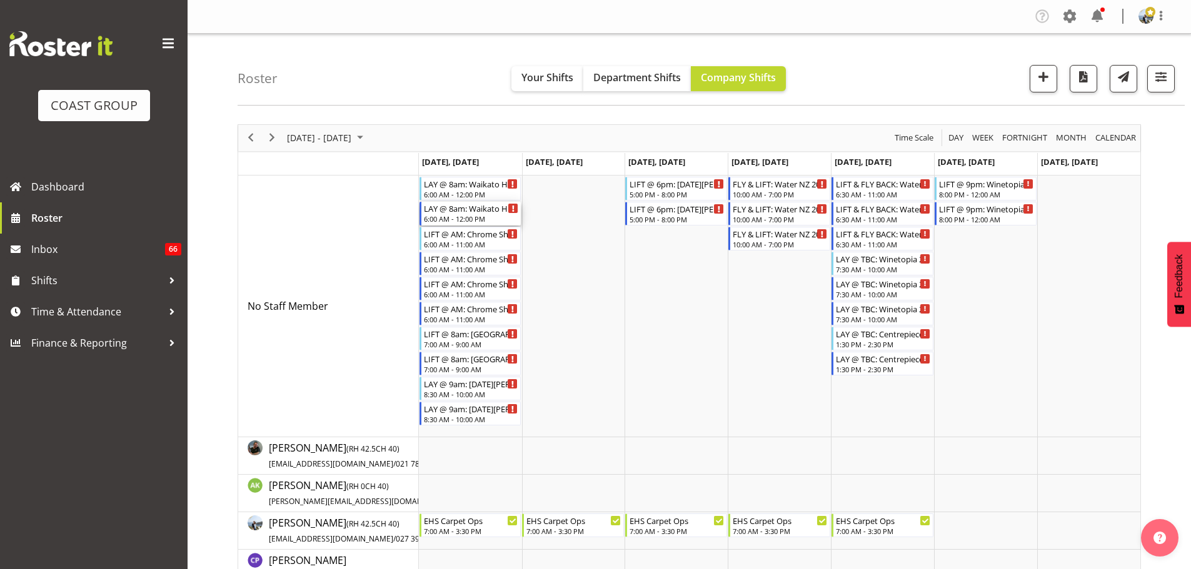
click at [466, 219] on div "6:00 AM - 12:00 PM" at bounding box center [471, 219] width 95 height 10
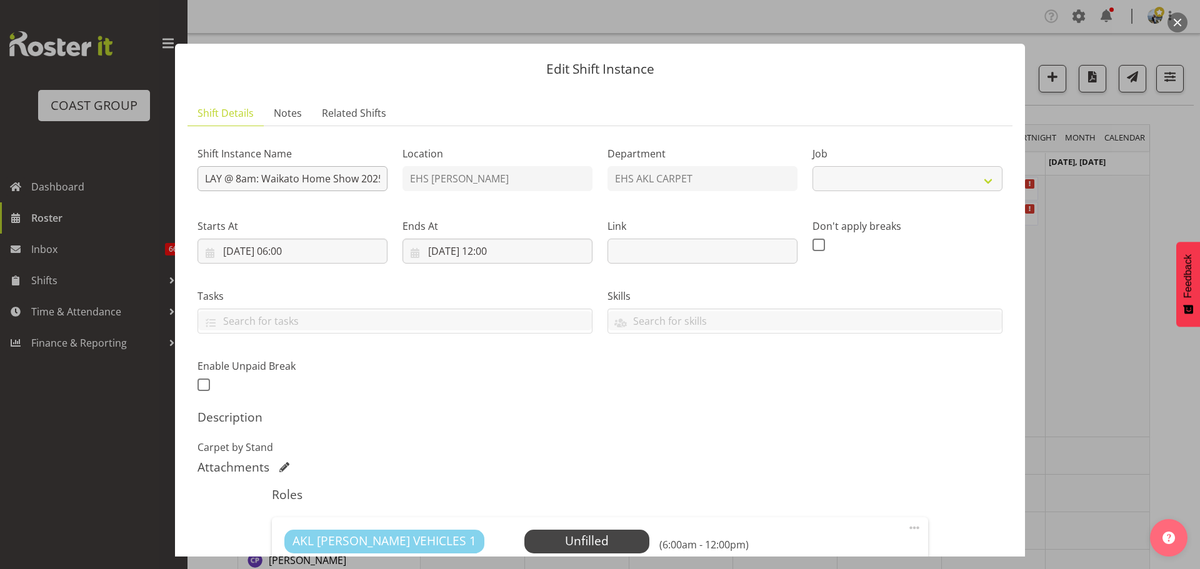
select select "9140"
drag, startPoint x: 248, startPoint y: 182, endPoint x: 237, endPoint y: 182, distance: 11.2
click at [237, 182] on input "LAY @ 8am: Waikato Home Show 2025 @ [GEOGRAPHIC_DATA]" at bounding box center [292, 178] width 190 height 25
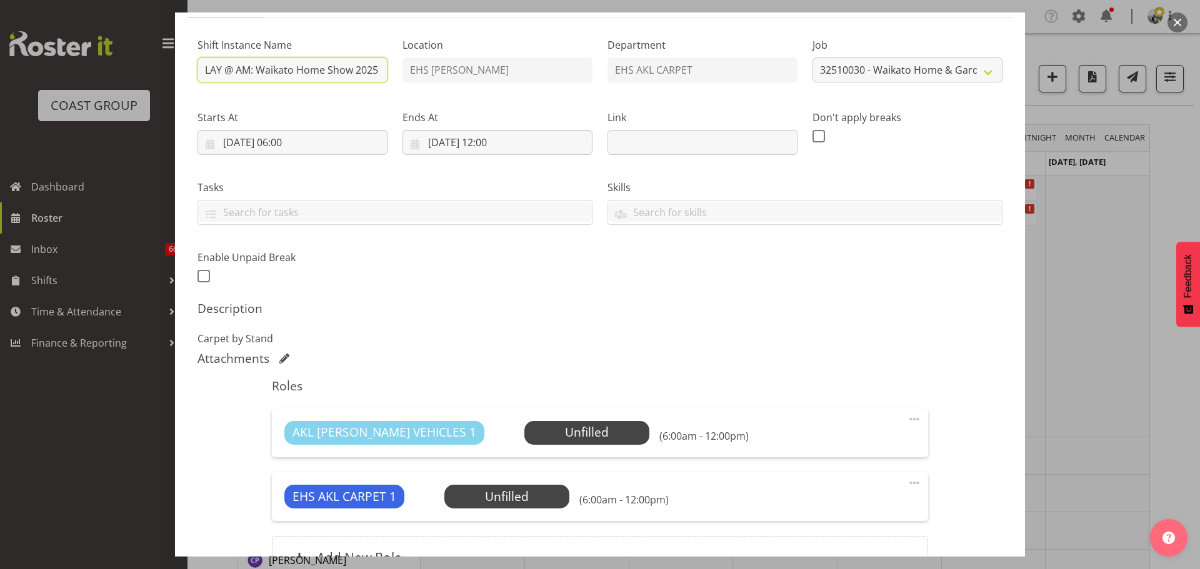
scroll to position [242, 0]
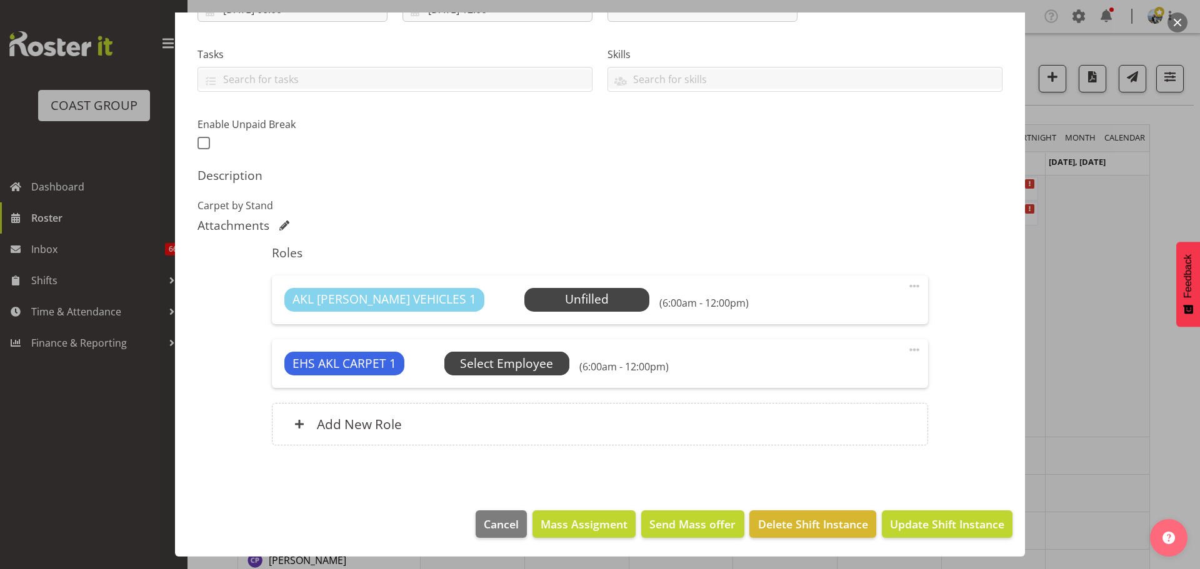
type input "LAY @ AM: Waikato Home Show 2025 @ Claudelands"
click at [557, 357] on span "Select Employee" at bounding box center [506, 364] width 125 height 24
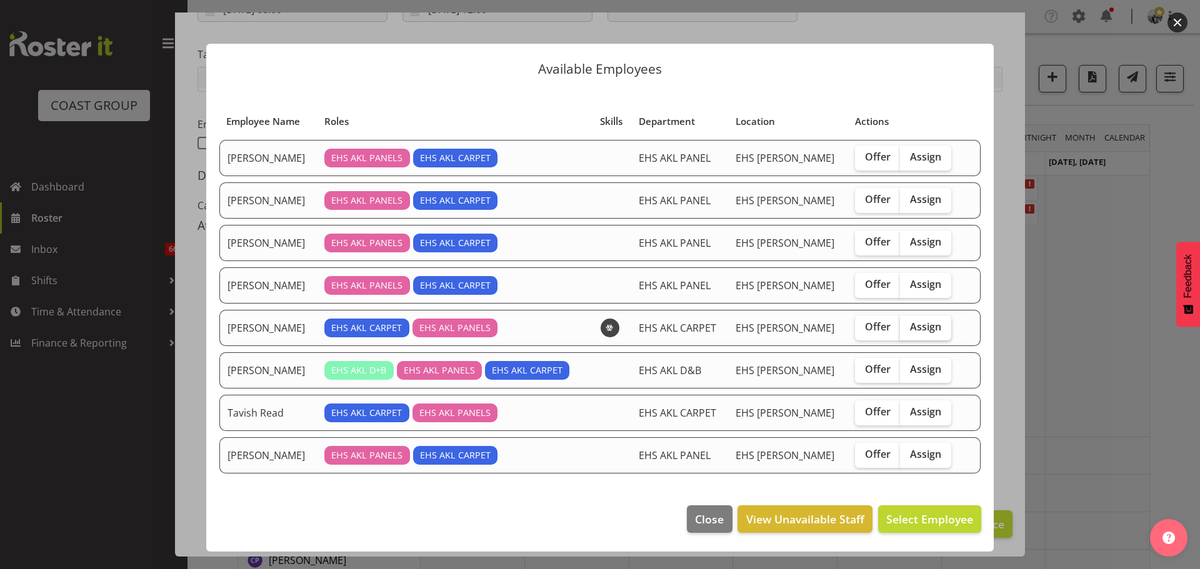
click at [918, 327] on span "Assign" at bounding box center [925, 327] width 31 height 12
click at [908, 327] on input "Assign" at bounding box center [904, 327] width 8 height 8
checkbox input "true"
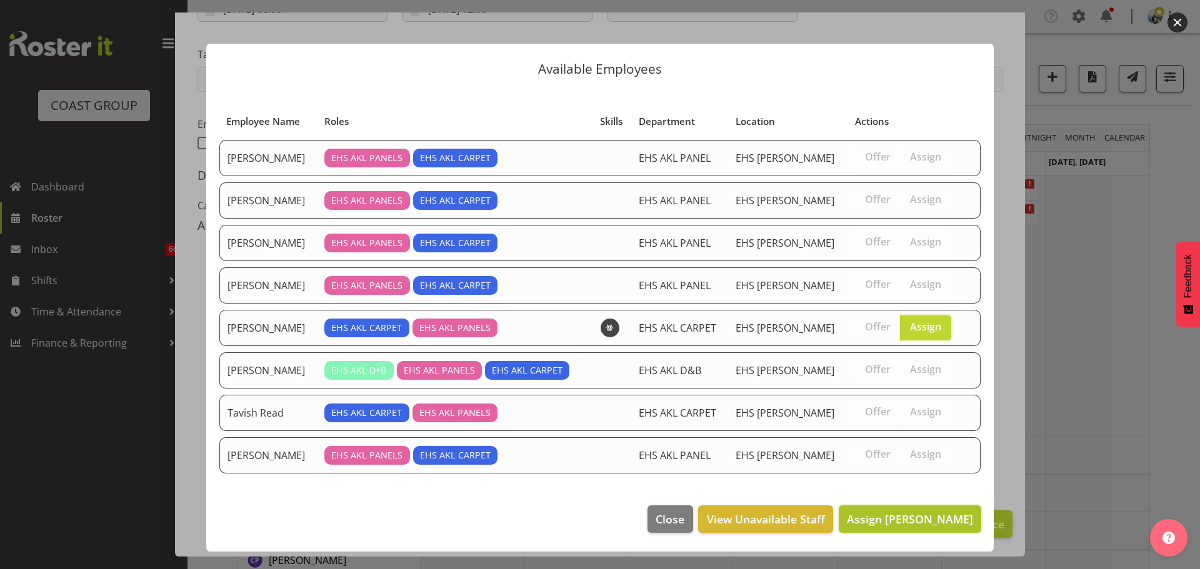
click at [937, 519] on span "Assign [PERSON_NAME]" at bounding box center [910, 519] width 126 height 15
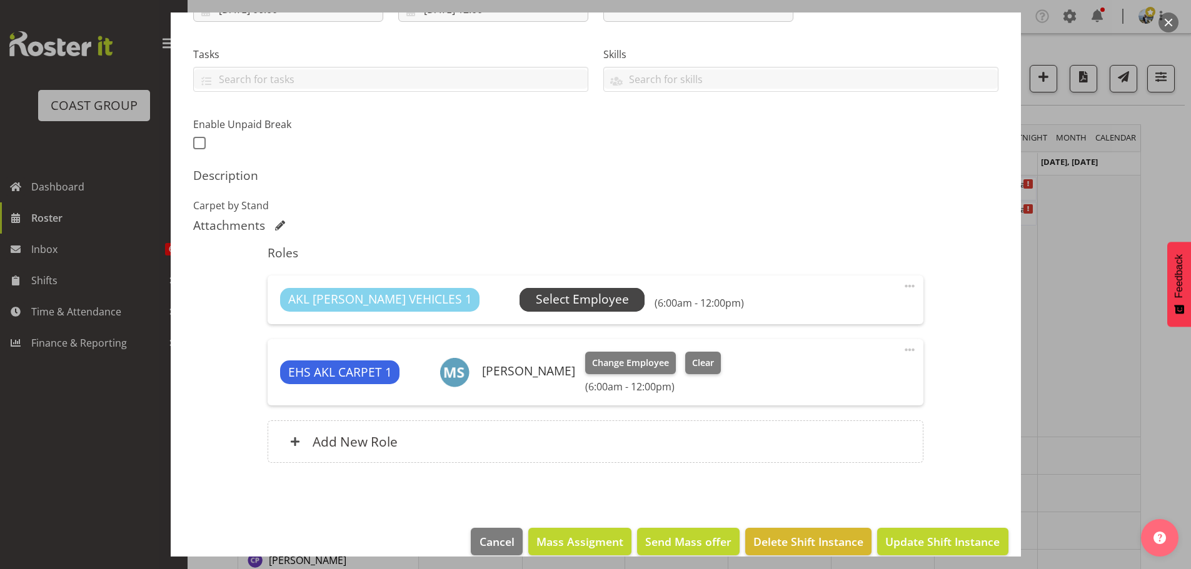
click at [536, 308] on span "Select Employee" at bounding box center [582, 300] width 93 height 18
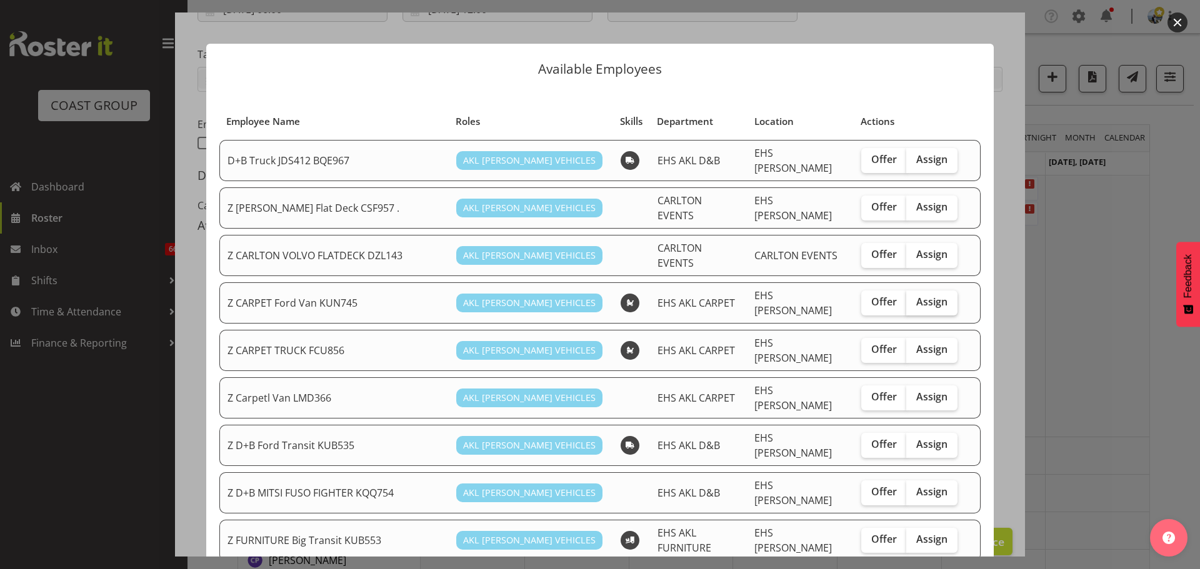
click at [906, 298] on input "Assign" at bounding box center [910, 302] width 8 height 8
checkbox input "true"
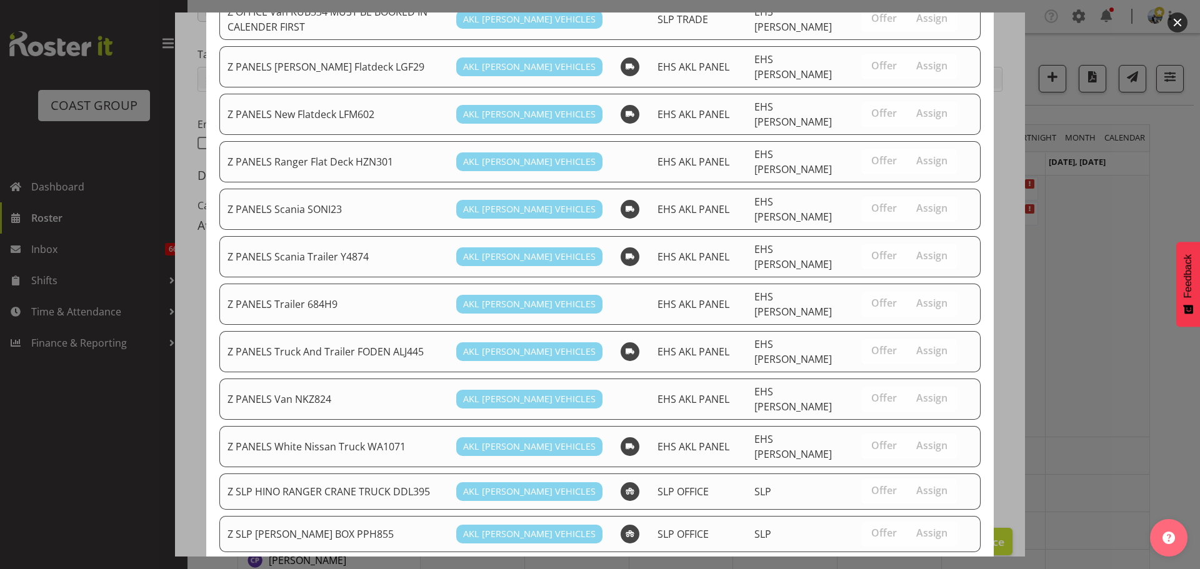
scroll to position [827, 0]
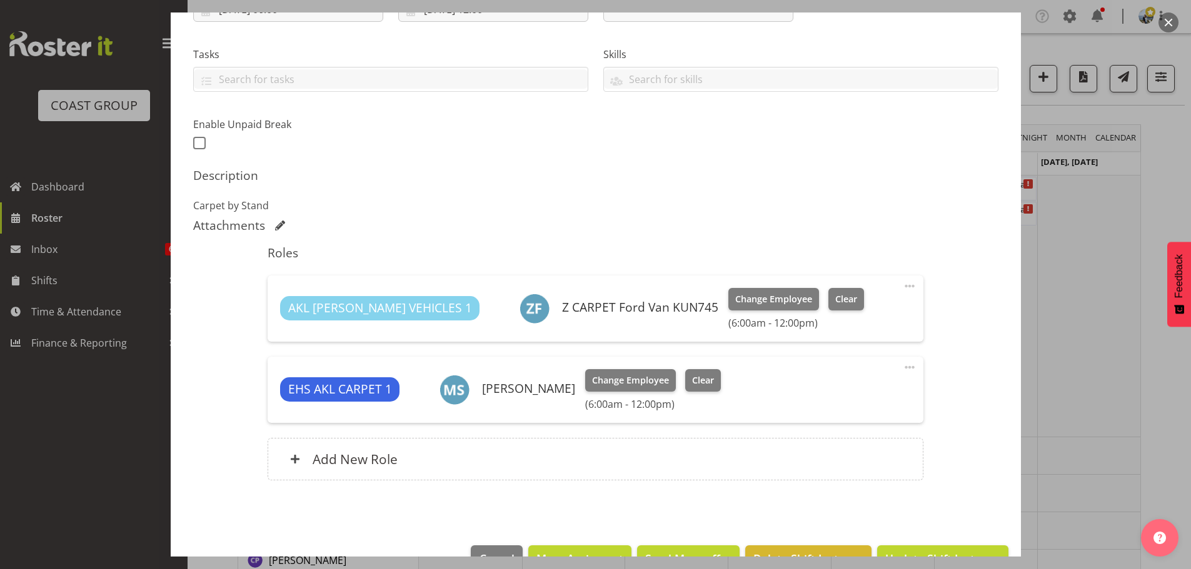
click at [1064, 421] on div at bounding box center [595, 284] width 1191 height 569
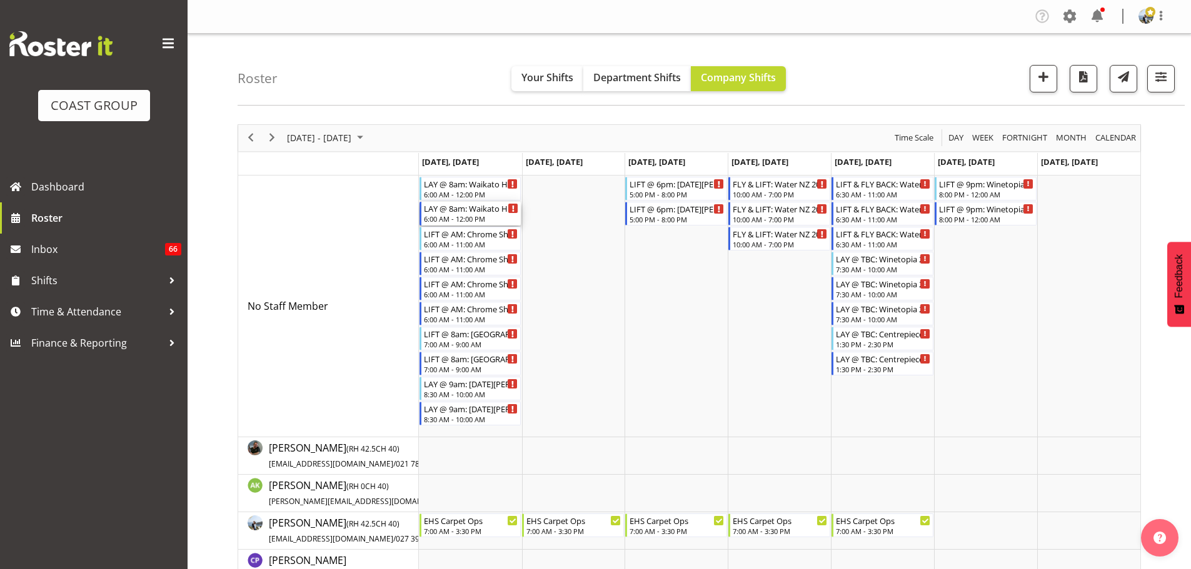
click at [482, 206] on div "LAY @ 8am: Waikato Home Show 2025 @ [GEOGRAPHIC_DATA]" at bounding box center [471, 208] width 95 height 12
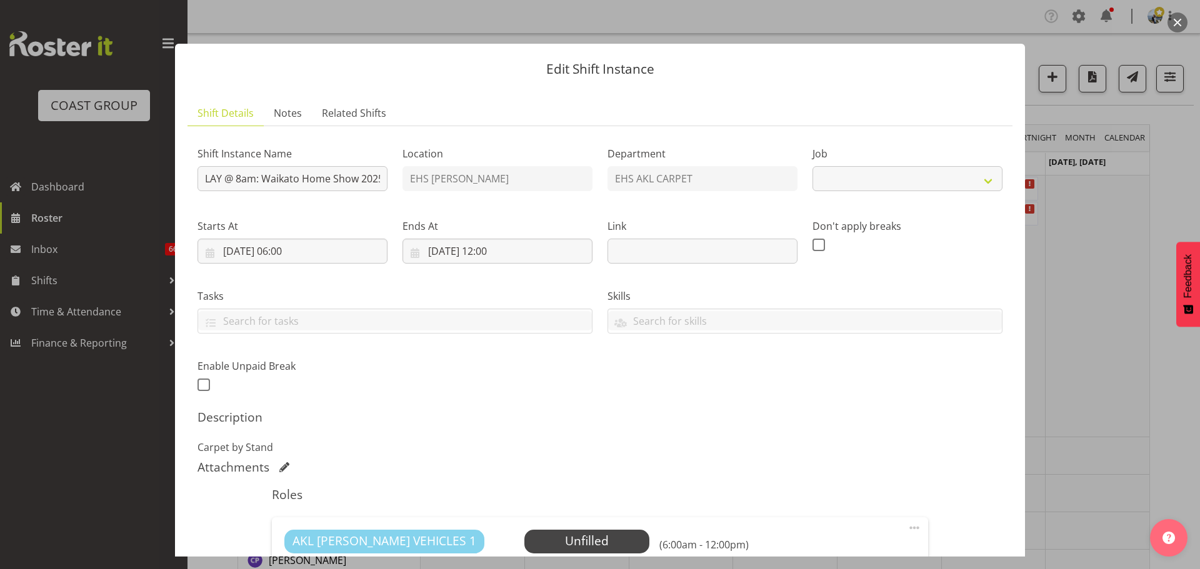
select select "9140"
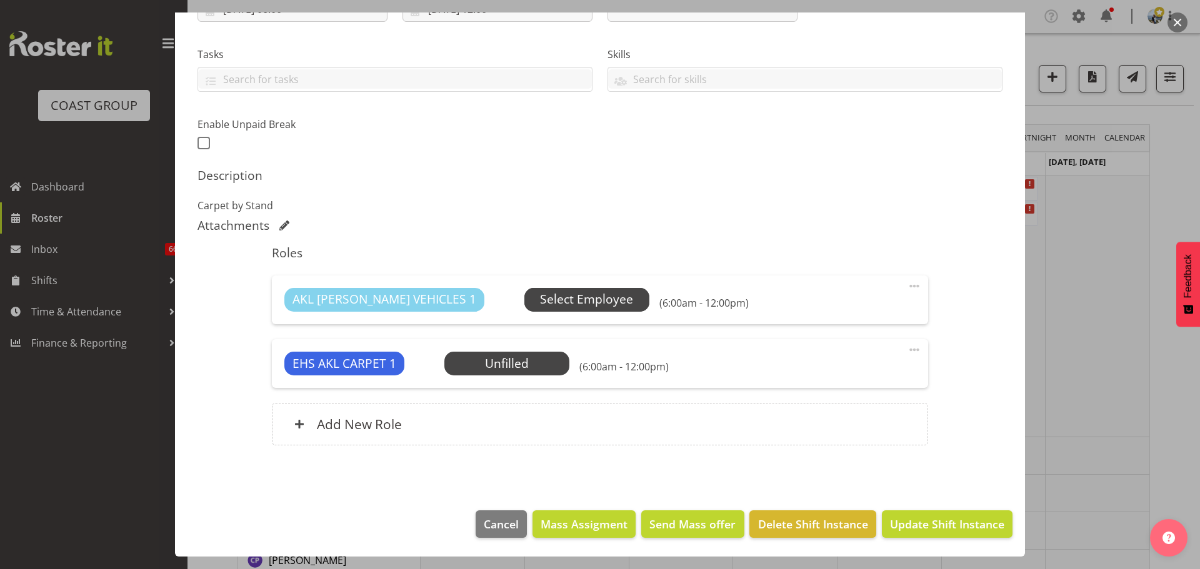
click at [540, 305] on span "Select Employee" at bounding box center [586, 300] width 93 height 18
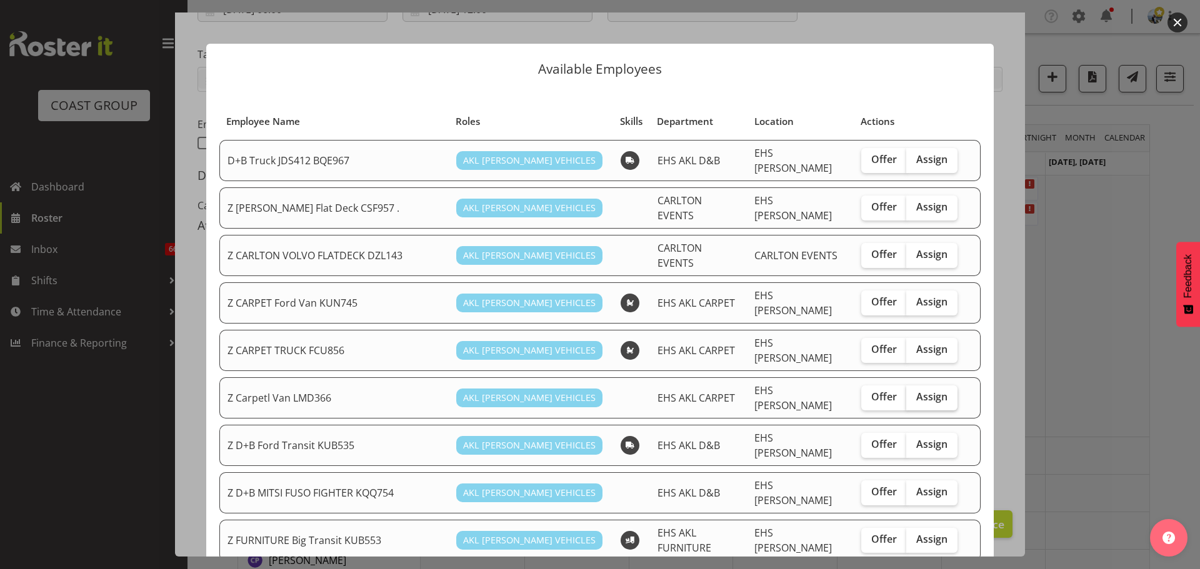
click at [928, 391] on span "Assign" at bounding box center [931, 397] width 31 height 12
click at [914, 393] on input "Assign" at bounding box center [910, 397] width 8 height 8
checkbox input "true"
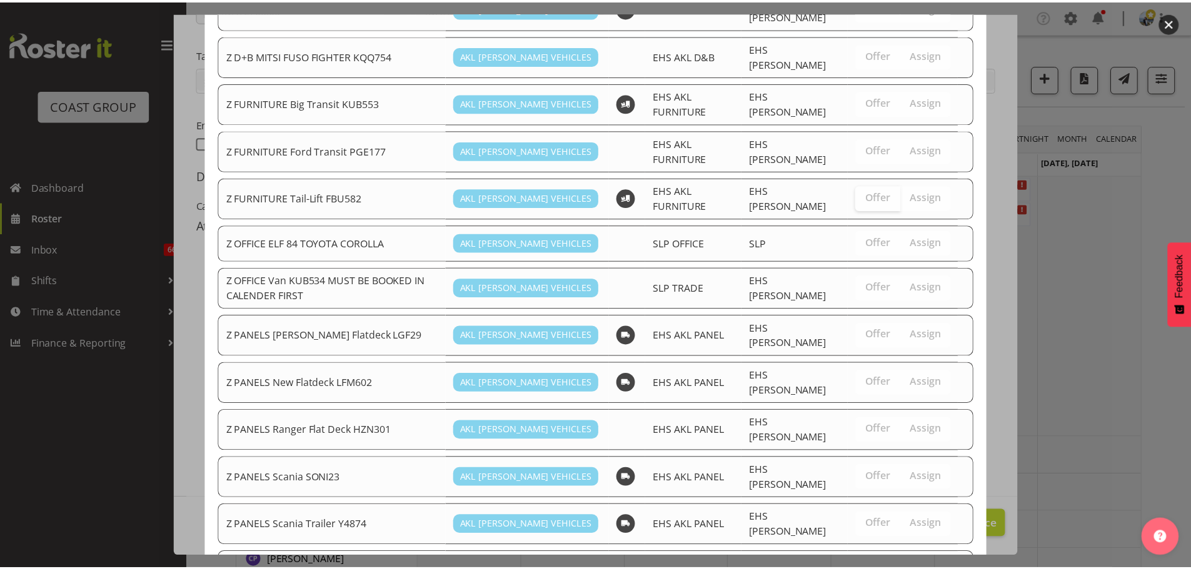
scroll to position [827, 0]
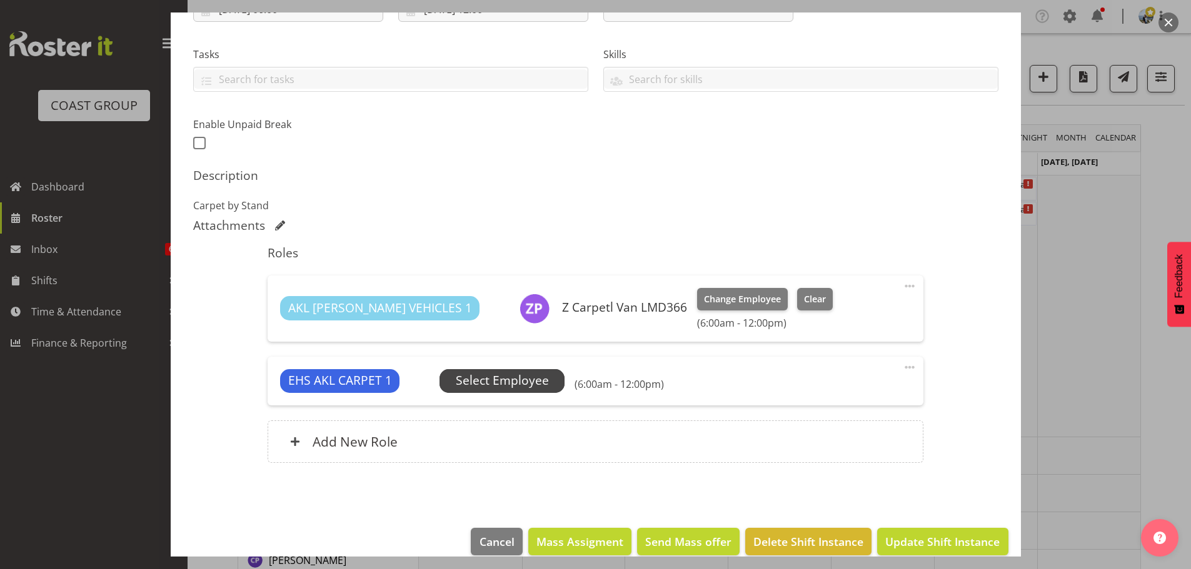
click at [529, 387] on span "Select Employee" at bounding box center [502, 381] width 93 height 18
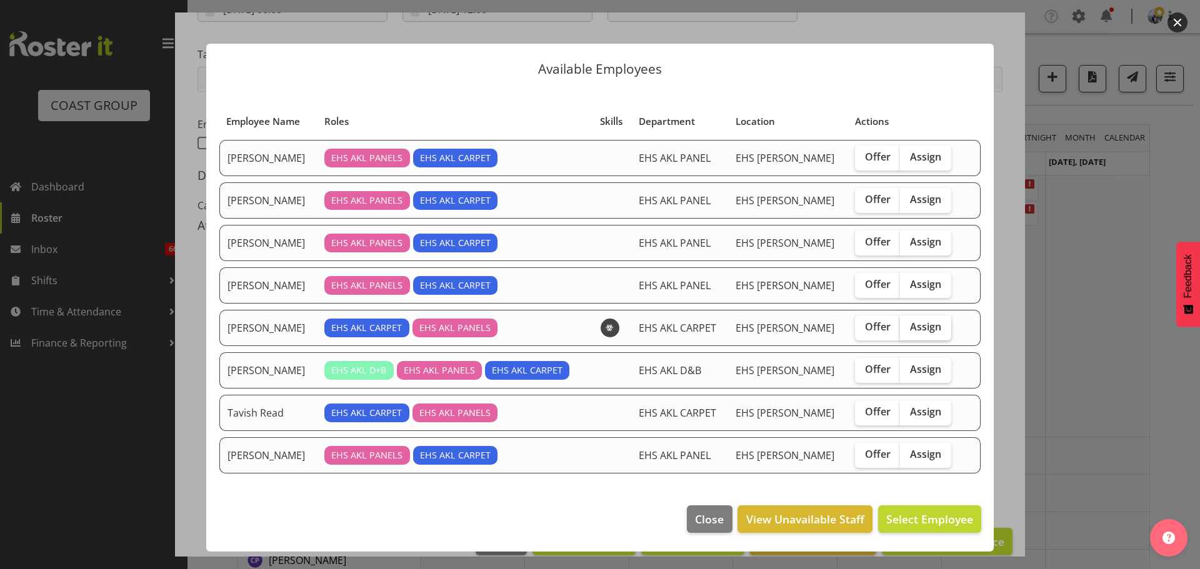
click at [936, 319] on label "Assign" at bounding box center [925, 328] width 51 height 25
click at [908, 323] on input "Assign" at bounding box center [904, 327] width 8 height 8
checkbox input "true"
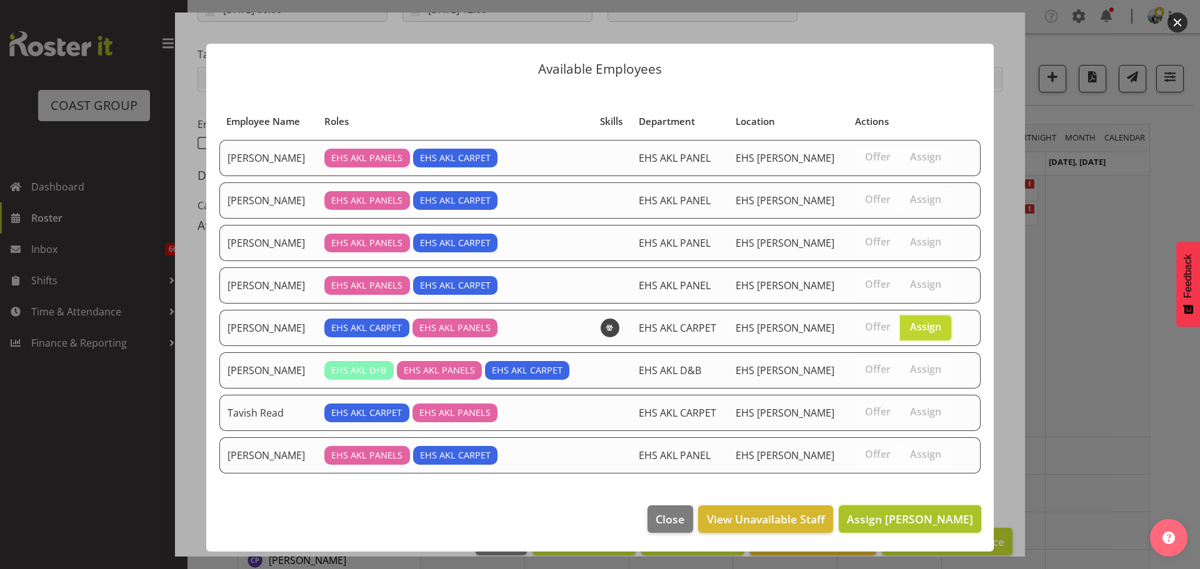
click at [906, 520] on span "Assign [PERSON_NAME]" at bounding box center [910, 519] width 126 height 15
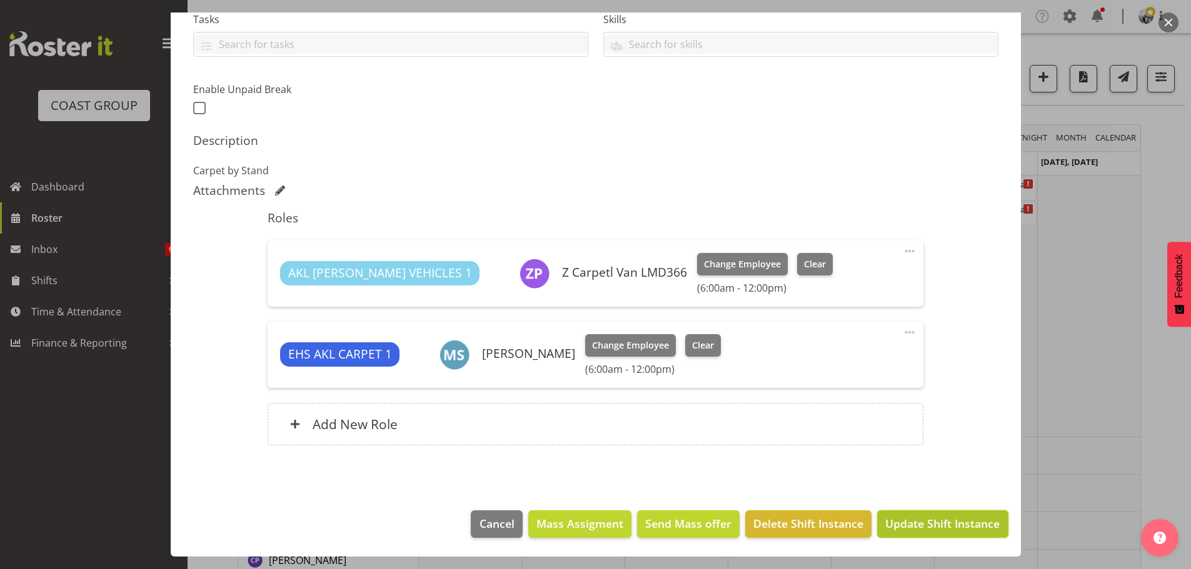
click at [919, 523] on span "Update Shift Instance" at bounding box center [942, 524] width 114 height 16
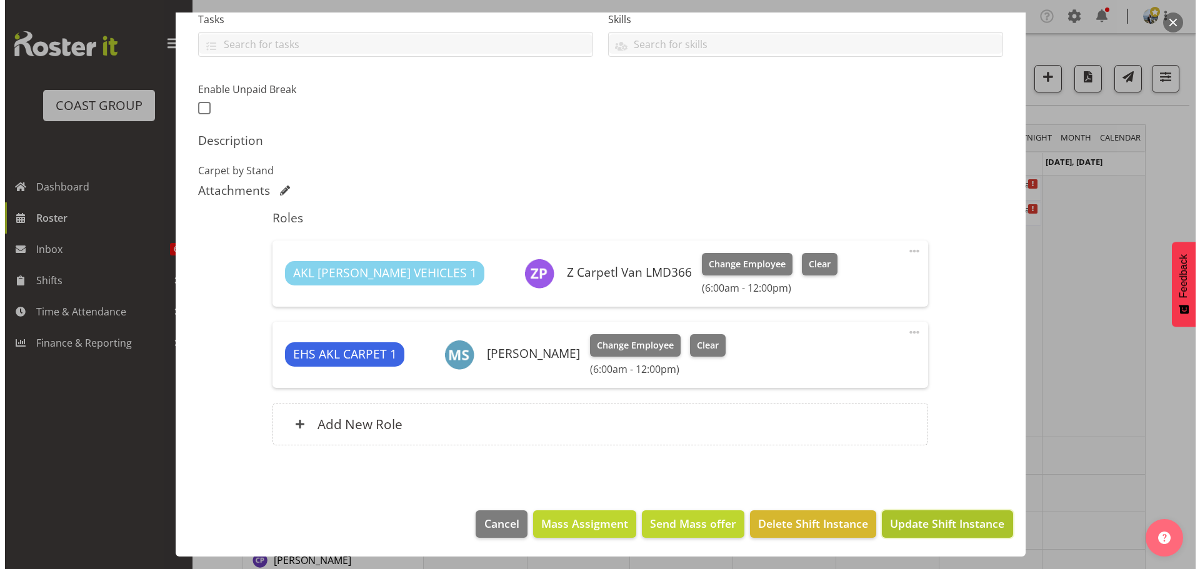
scroll to position [227, 0]
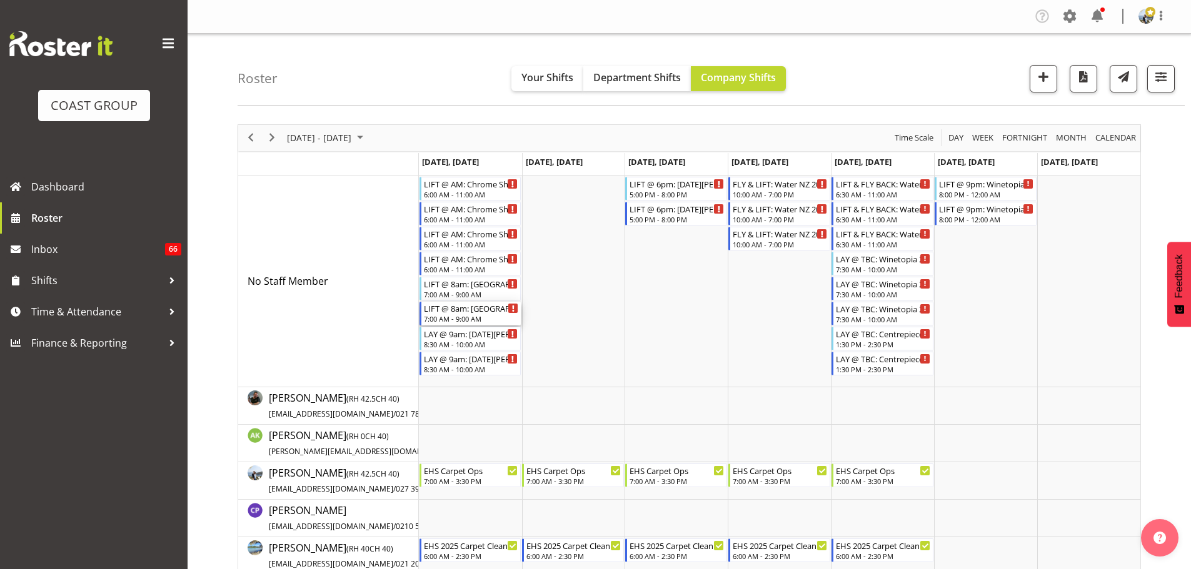
click at [454, 322] on div "7:00 AM - 9:00 AM" at bounding box center [471, 319] width 95 height 10
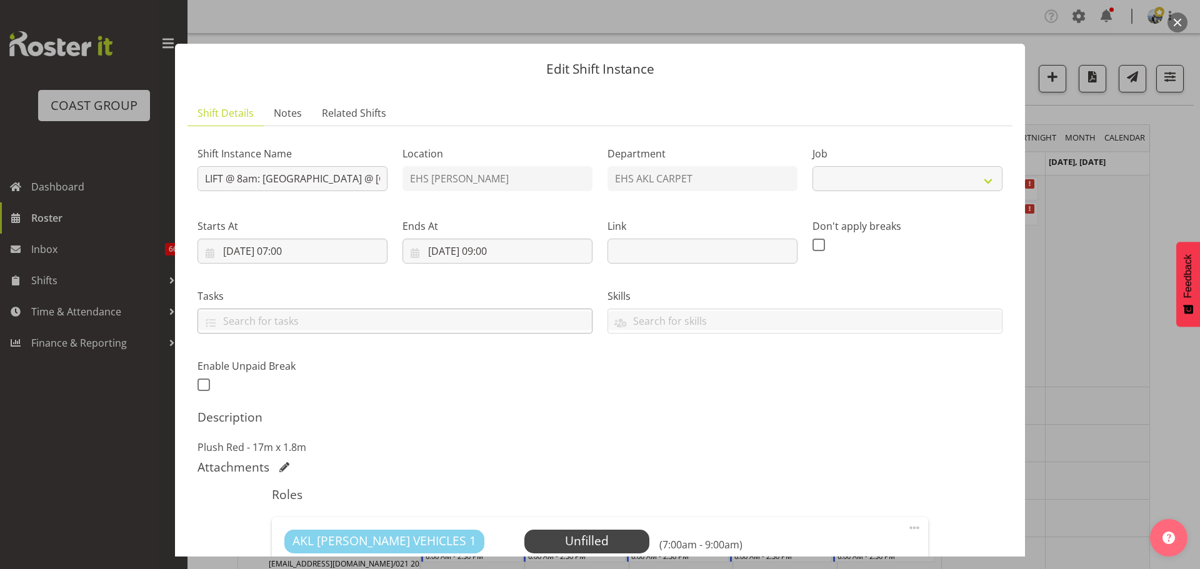
select select "8575"
click at [1099, 321] on div at bounding box center [600, 284] width 1200 height 569
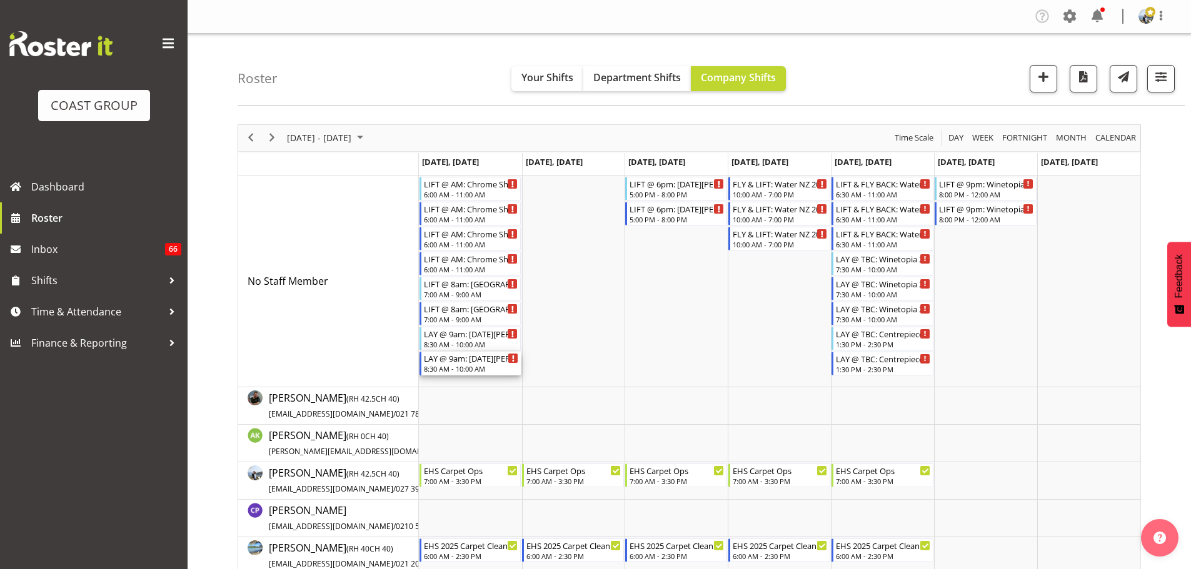
click at [459, 367] on div "8:30 AM - 10:00 AM" at bounding box center [471, 369] width 95 height 10
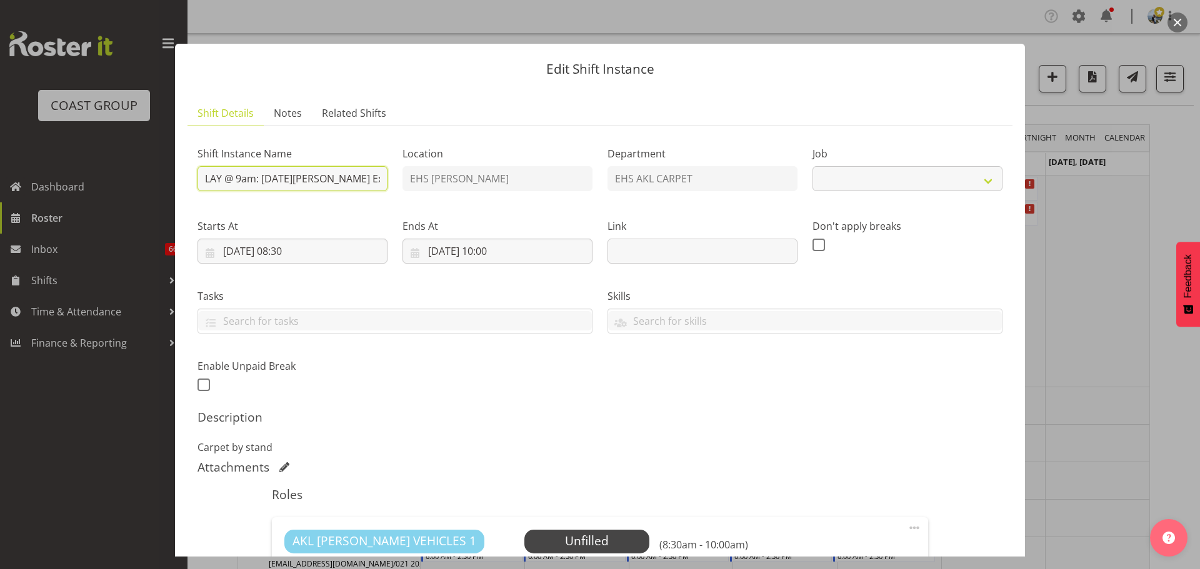
click at [294, 180] on input "LAY @ 9am: Noel Leeming Expo @ Cordis Hotel" at bounding box center [292, 178] width 190 height 25
select select "9957"
drag, startPoint x: 325, startPoint y: 178, endPoint x: 266, endPoint y: 178, distance: 58.7
click at [266, 178] on input "LAY @ 9am: Noel Leeming Expo @ Cordis Hotel" at bounding box center [292, 178] width 190 height 25
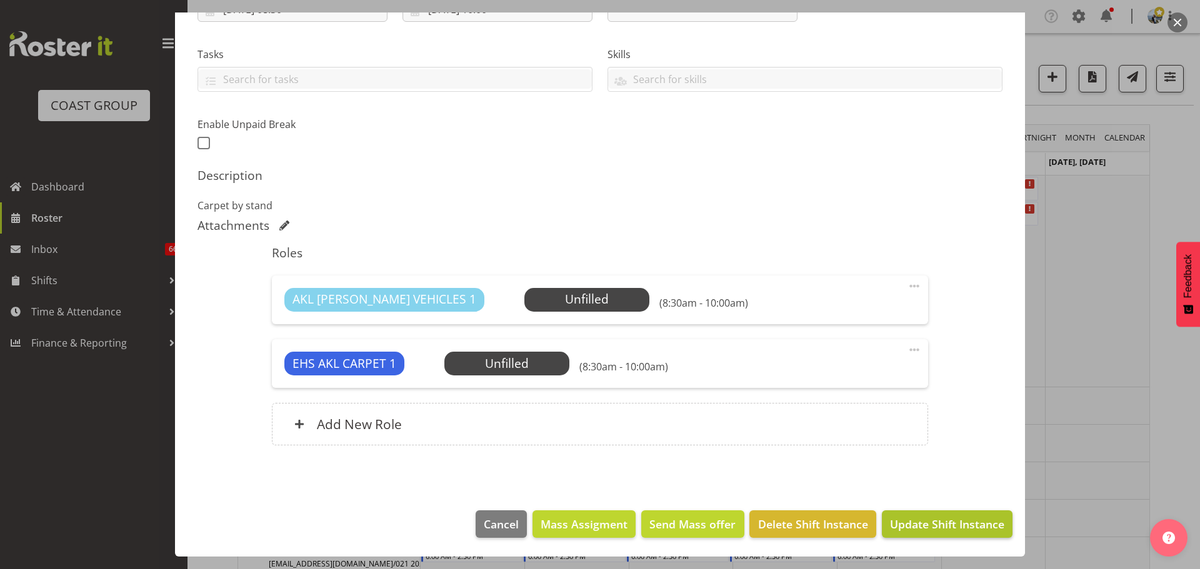
type input "LAY @ 9am: Harvey Norman Expo @ Cordis Hotel"
click at [978, 525] on span "Update Shift Instance" at bounding box center [947, 524] width 114 height 16
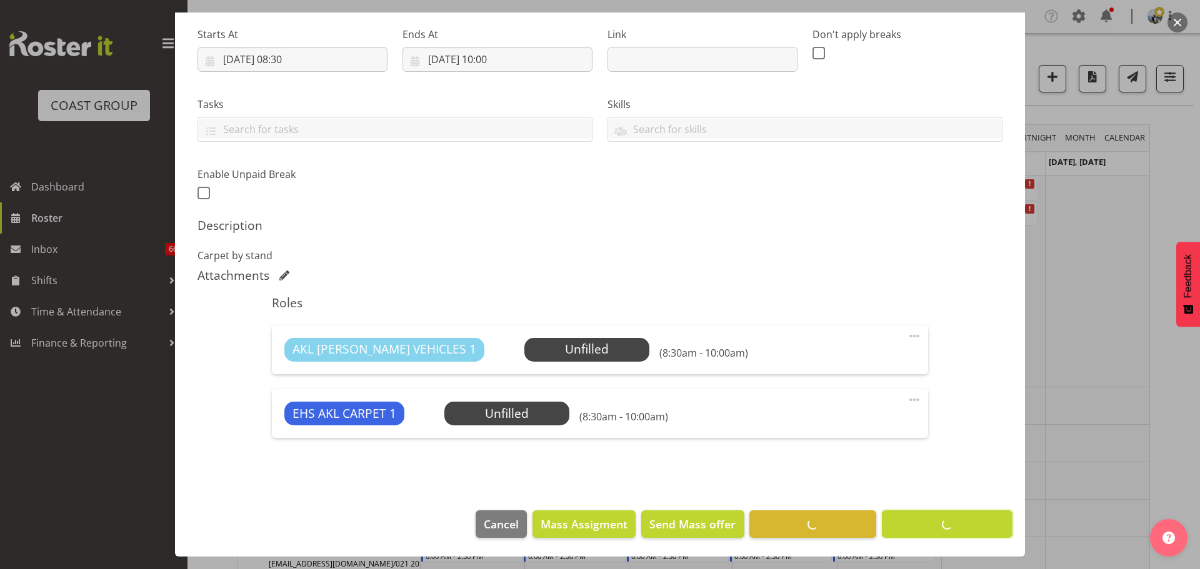
scroll to position [192, 0]
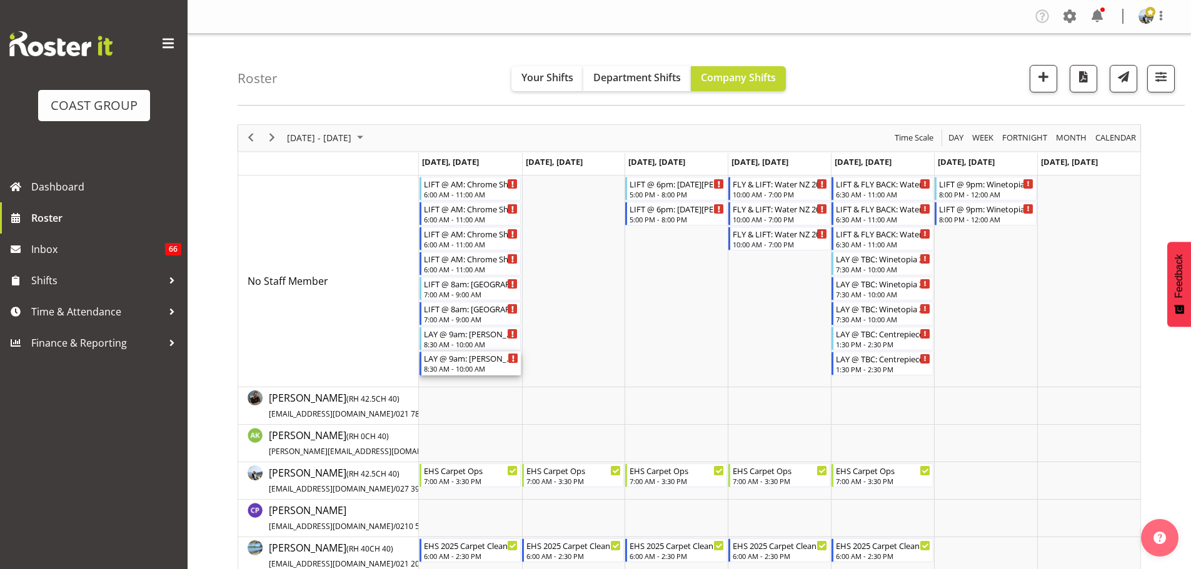
click at [444, 366] on div "8:30 AM - 10:00 AM" at bounding box center [471, 369] width 95 height 10
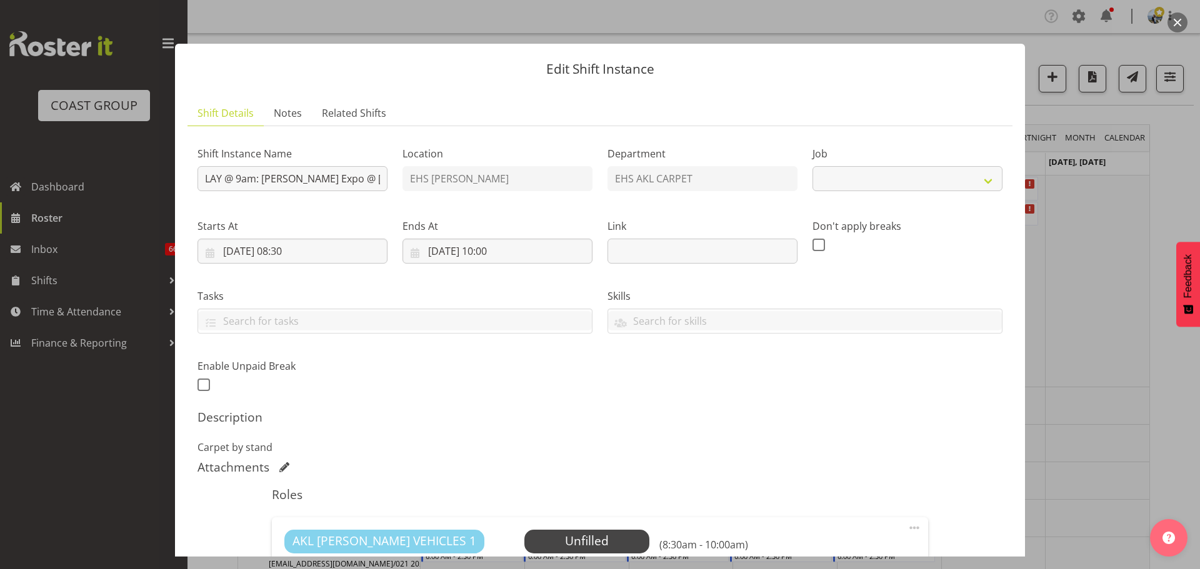
select select "9957"
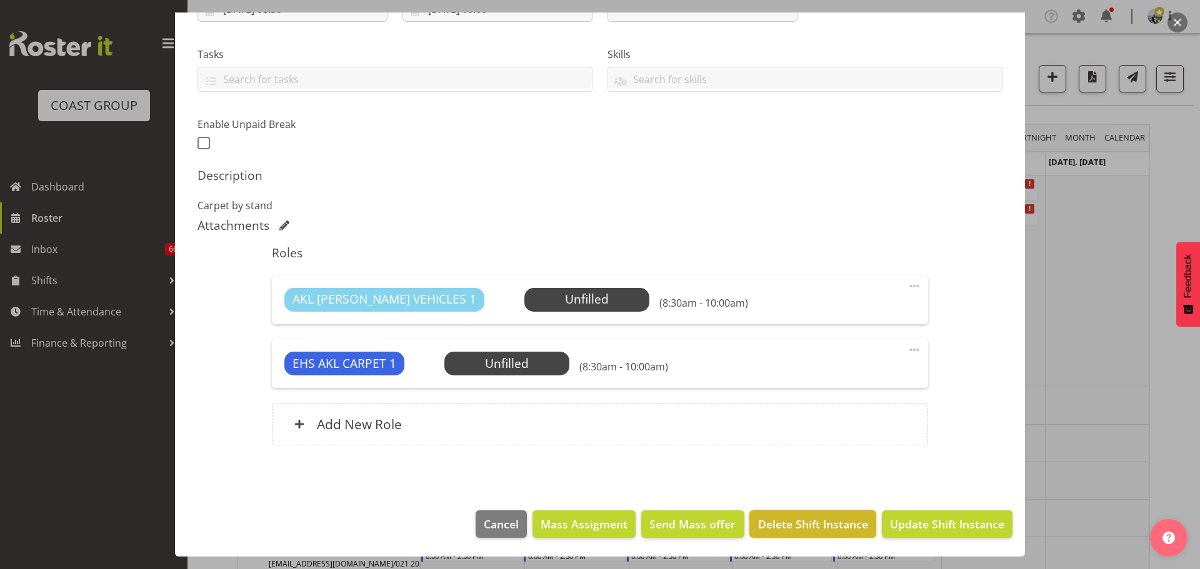
click at [811, 526] on span "Delete Shift Instance" at bounding box center [813, 524] width 110 height 16
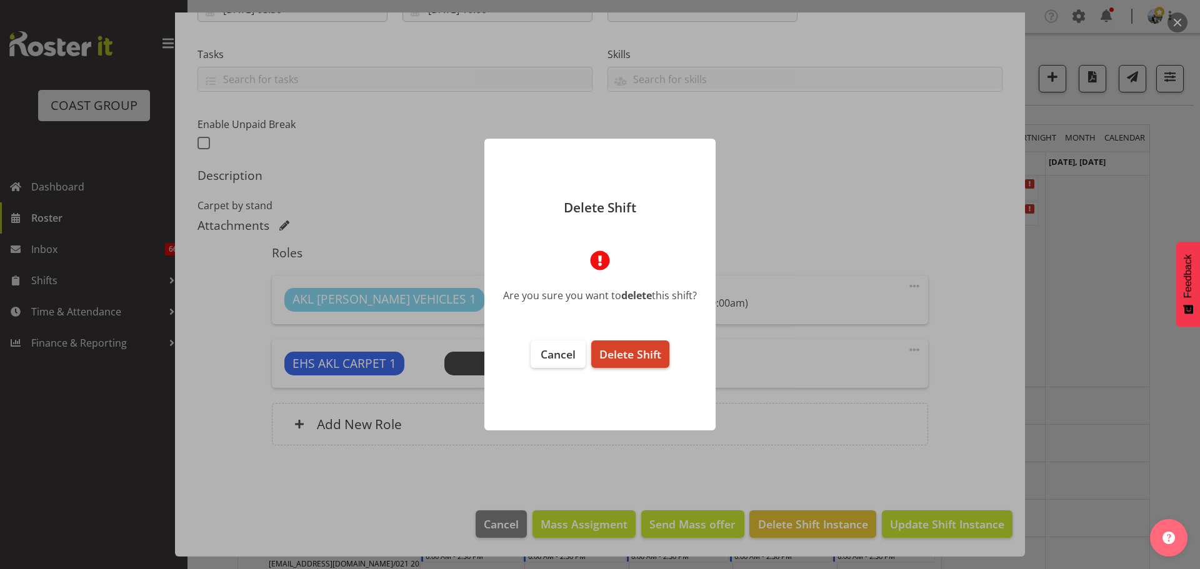
click at [628, 353] on span "Delete Shift" at bounding box center [630, 354] width 62 height 15
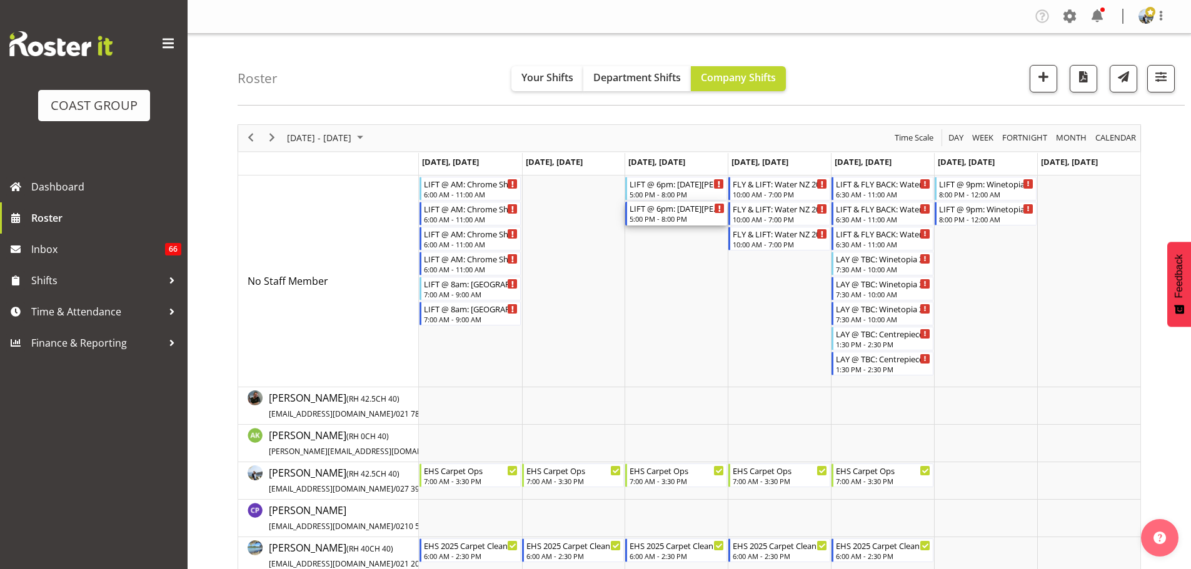
click at [682, 220] on div "5:00 PM - 8:00 PM" at bounding box center [676, 219] width 95 height 10
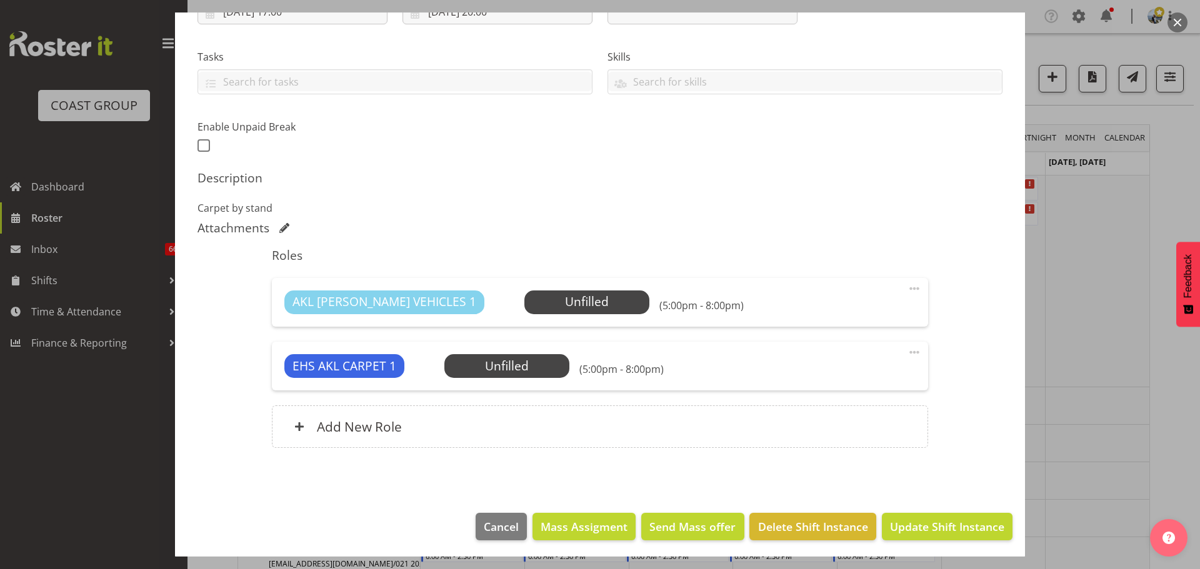
scroll to position [242, 0]
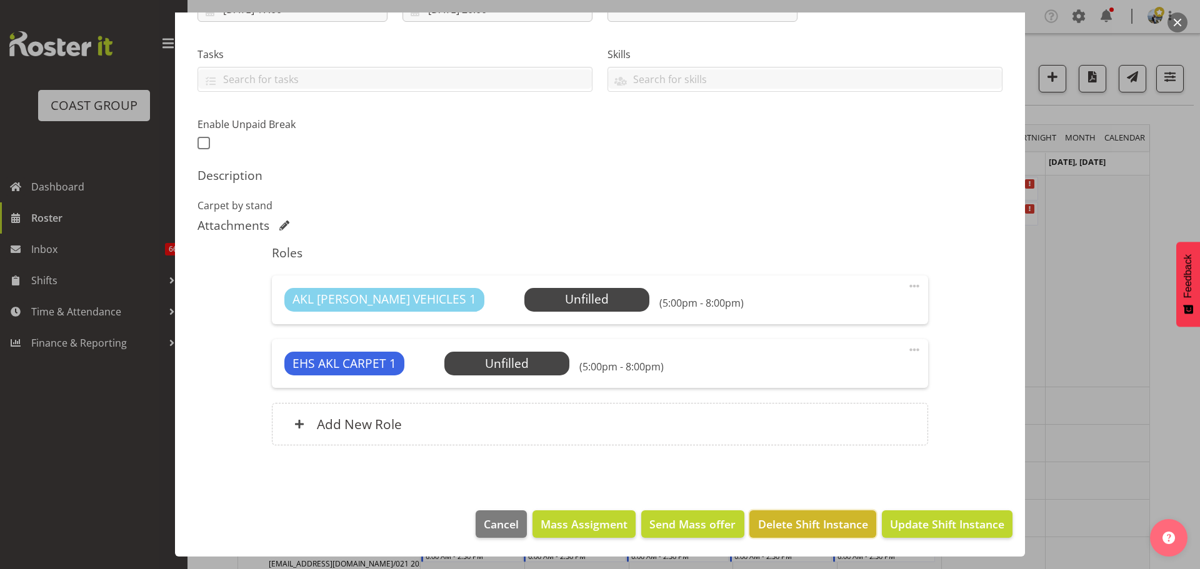
click at [823, 520] on span "Delete Shift Instance" at bounding box center [813, 524] width 110 height 16
select select "9957"
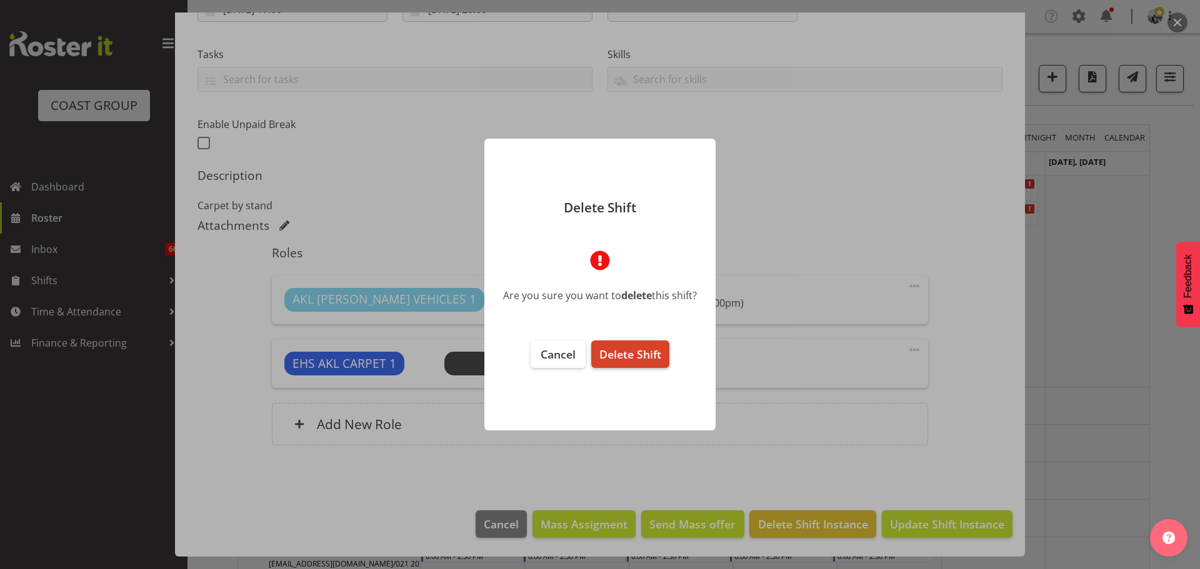
click at [622, 357] on span "Delete Shift" at bounding box center [630, 354] width 62 height 15
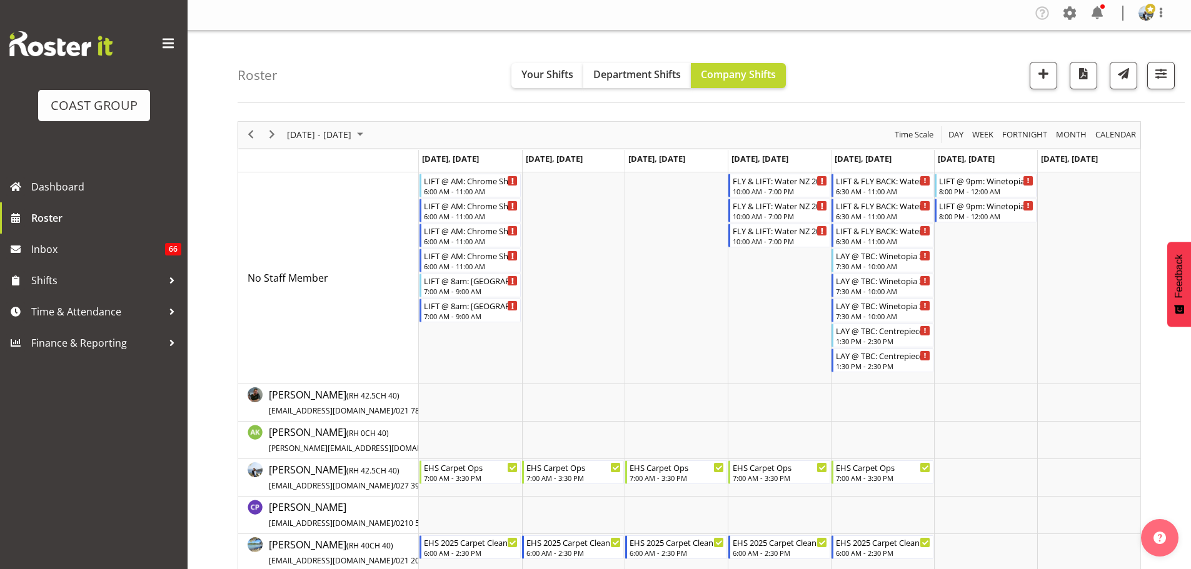
scroll to position [0, 0]
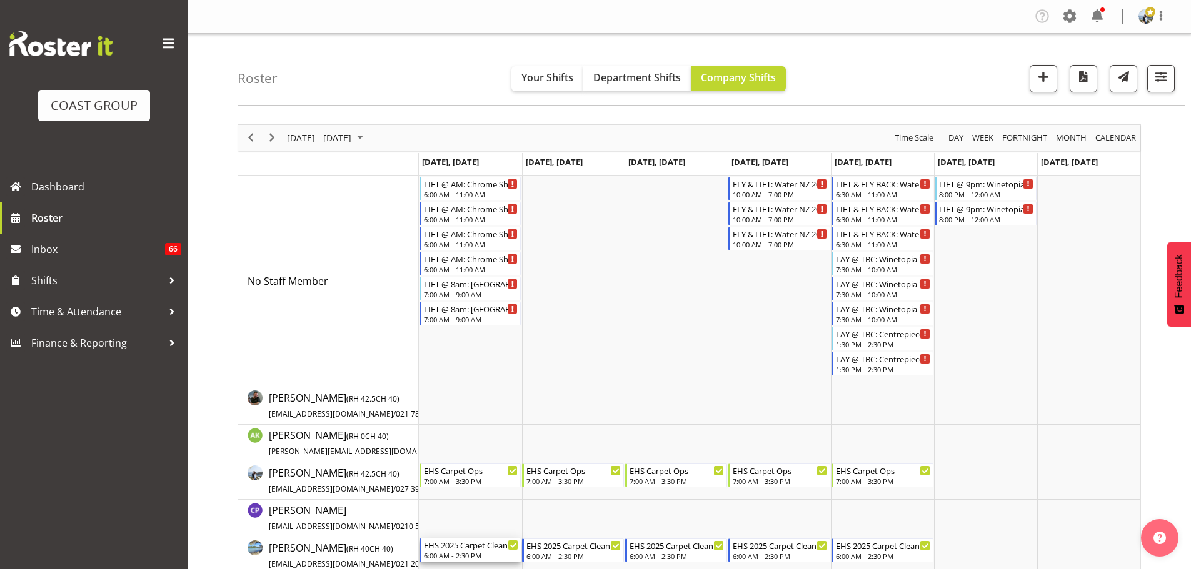
click at [477, 548] on div "EHS 2025 Carpet Cleaning, Maintenance, etc" at bounding box center [471, 545] width 95 height 12
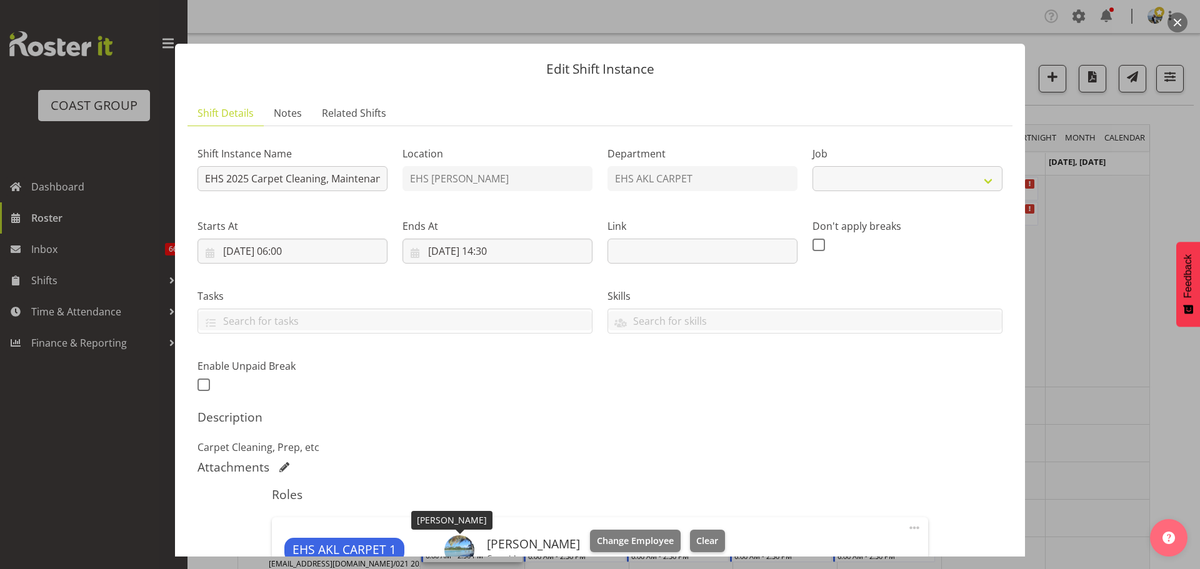
select select "69"
click at [1115, 304] on div at bounding box center [600, 284] width 1200 height 569
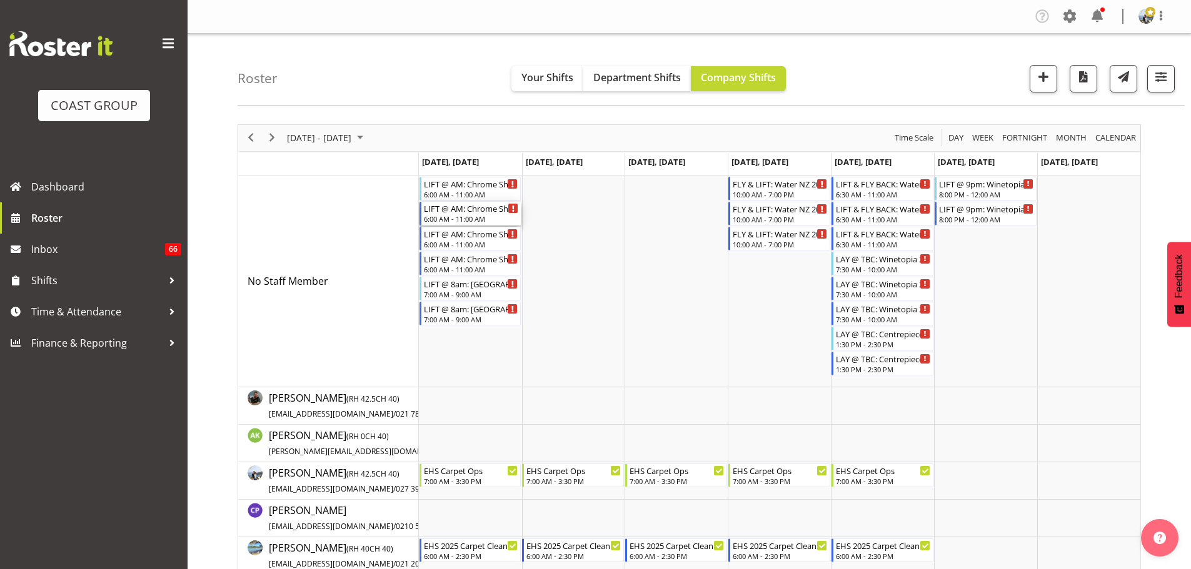
click at [482, 213] on div "LIFT @ AM: Chrome Showcase @ Auckland Showgrounds" at bounding box center [471, 208] width 95 height 12
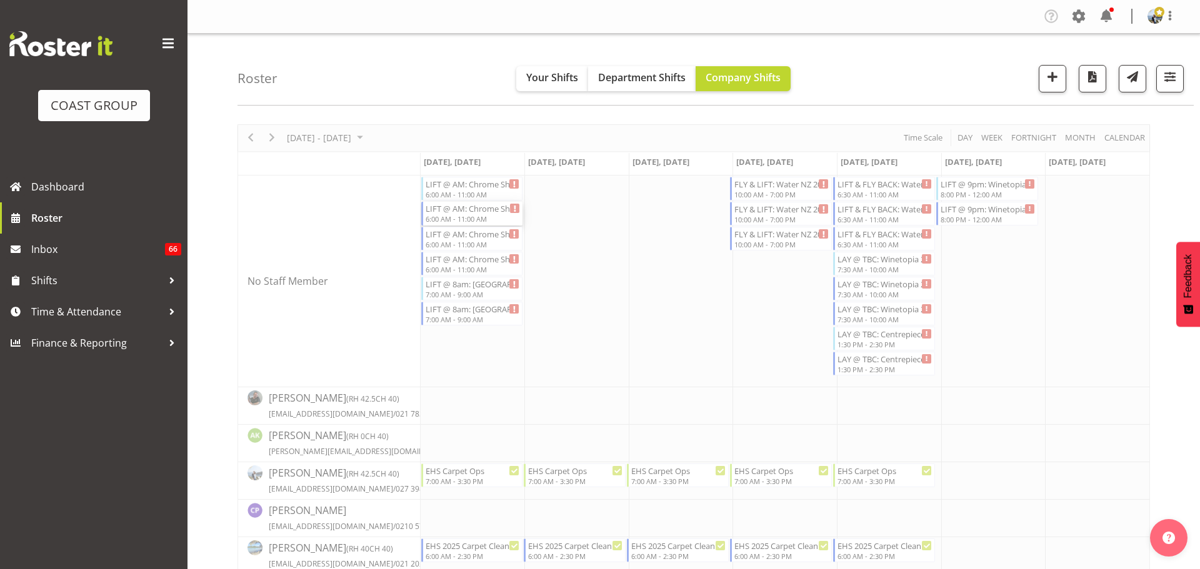
select select
select select "8"
select select "2025"
select select "11"
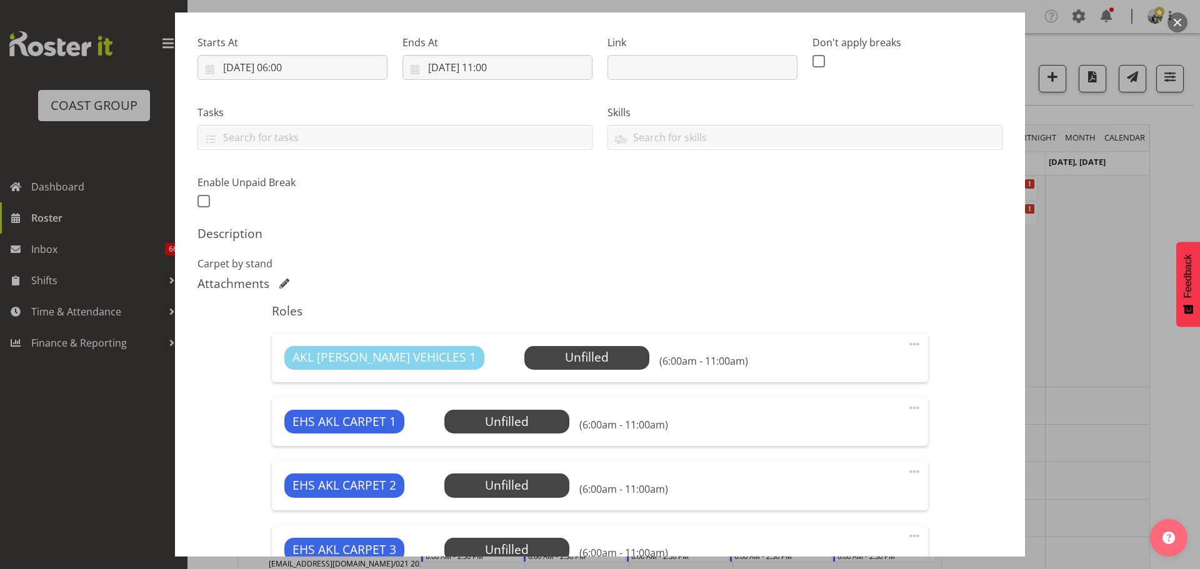
select select "10208"
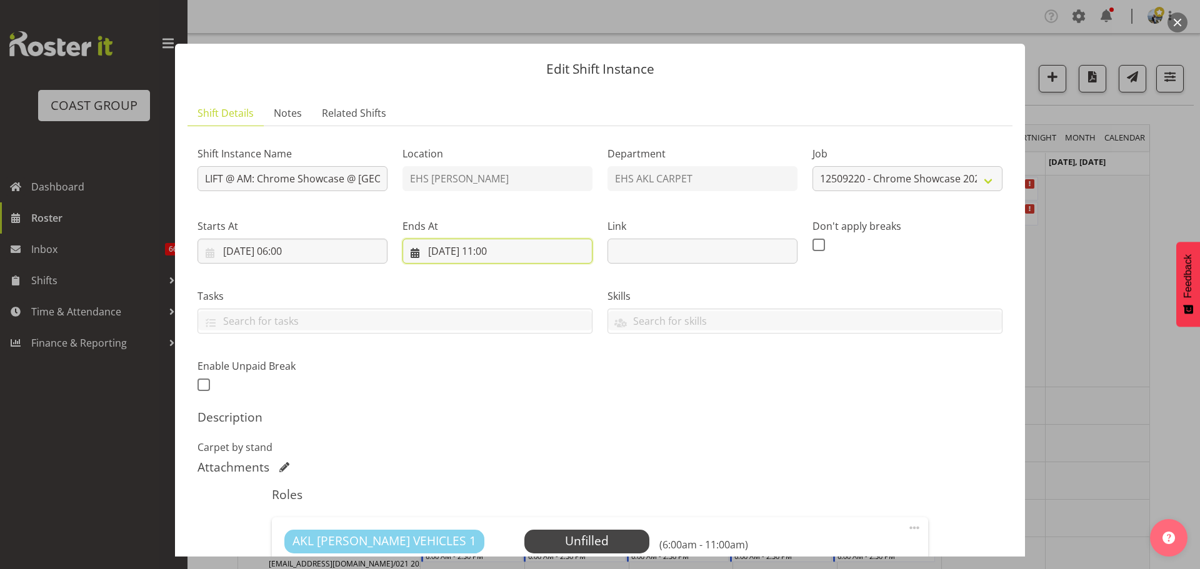
click at [497, 256] on input "29/09/2025, 11:00" at bounding box center [497, 251] width 190 height 25
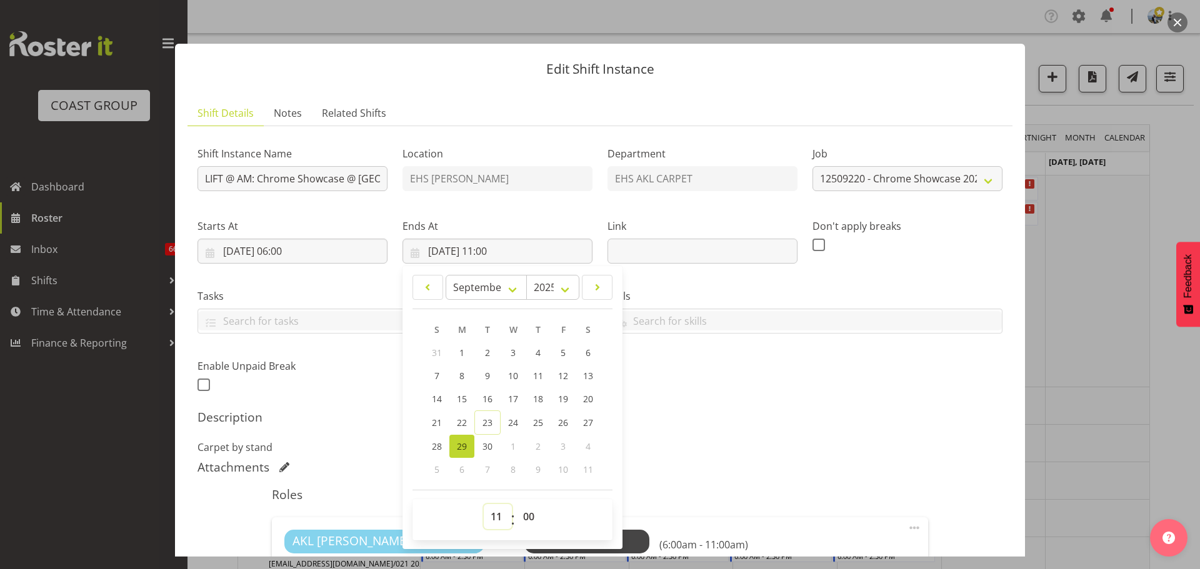
click at [499, 518] on select "00 01 02 03 04 05 06 07 08 09 10 11 12 13 14 15 16 17 18 19 20 21 22 23" at bounding box center [498, 516] width 28 height 25
select select "10"
click at [484, 504] on select "00 01 02 03 04 05 06 07 08 09 10 11 12 13 14 15 16 17 18 19 20 21 22 23" at bounding box center [498, 516] width 28 height 25
type input "29/09/2025, 10:00"
click at [788, 426] on div "Description Carpet by stand" at bounding box center [599, 432] width 805 height 45
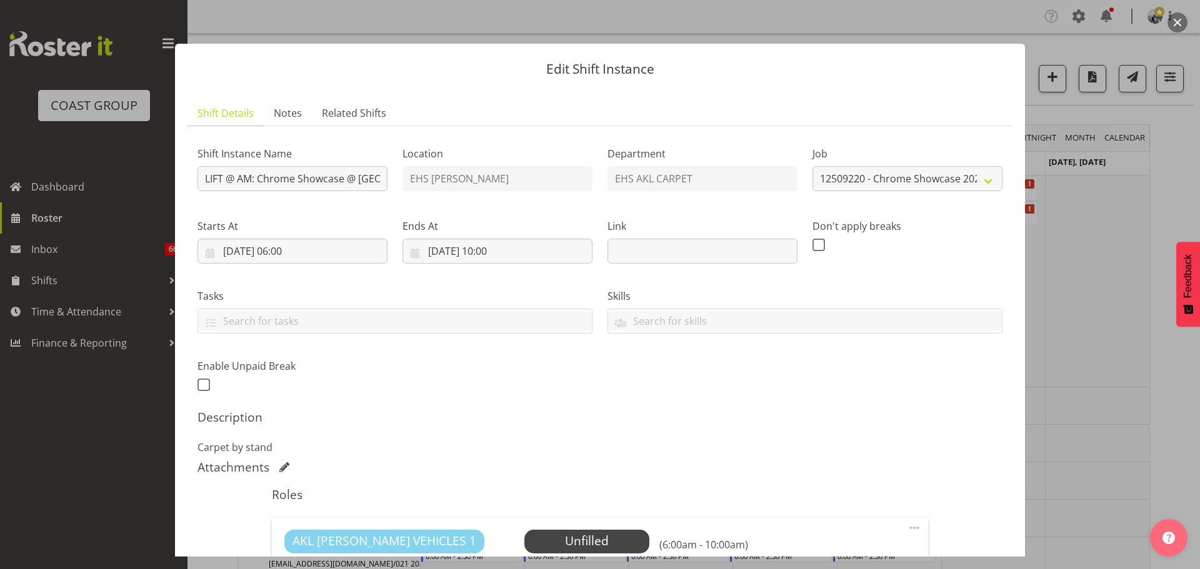
scroll to position [370, 0]
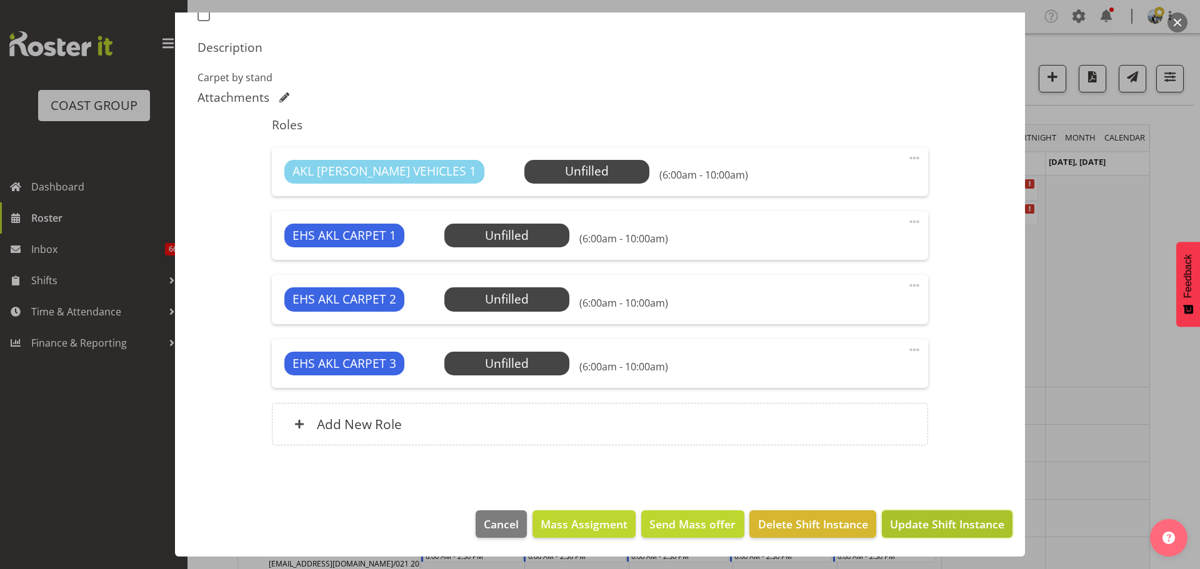
click at [949, 519] on span "Update Shift Instance" at bounding box center [947, 524] width 114 height 16
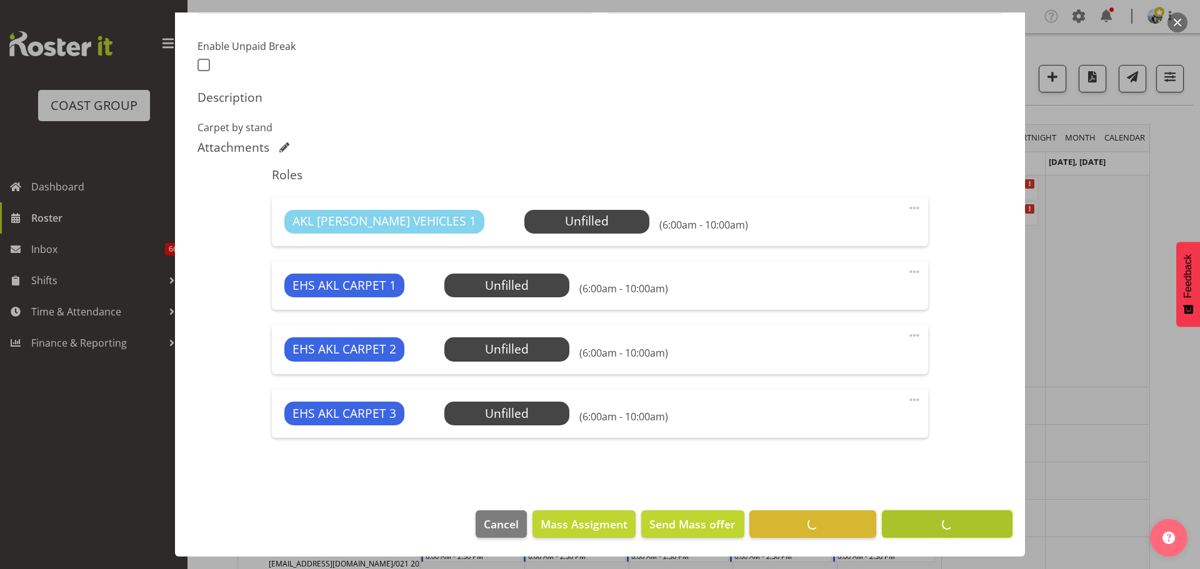
scroll to position [320, 0]
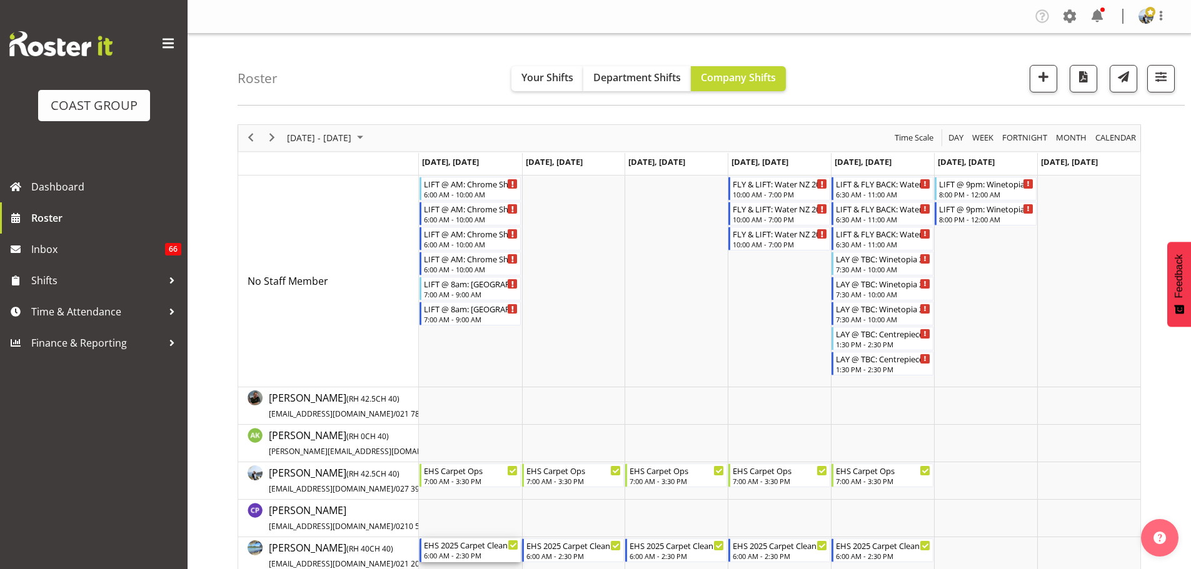
click at [497, 555] on div "6:00 AM - 2:30 PM" at bounding box center [471, 556] width 95 height 10
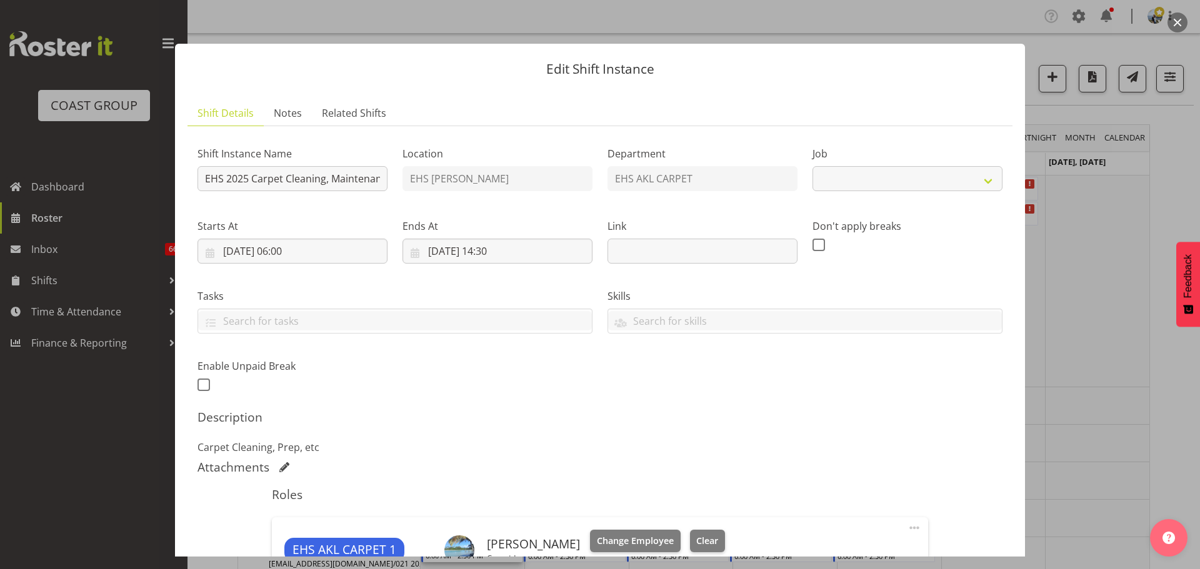
select select "69"
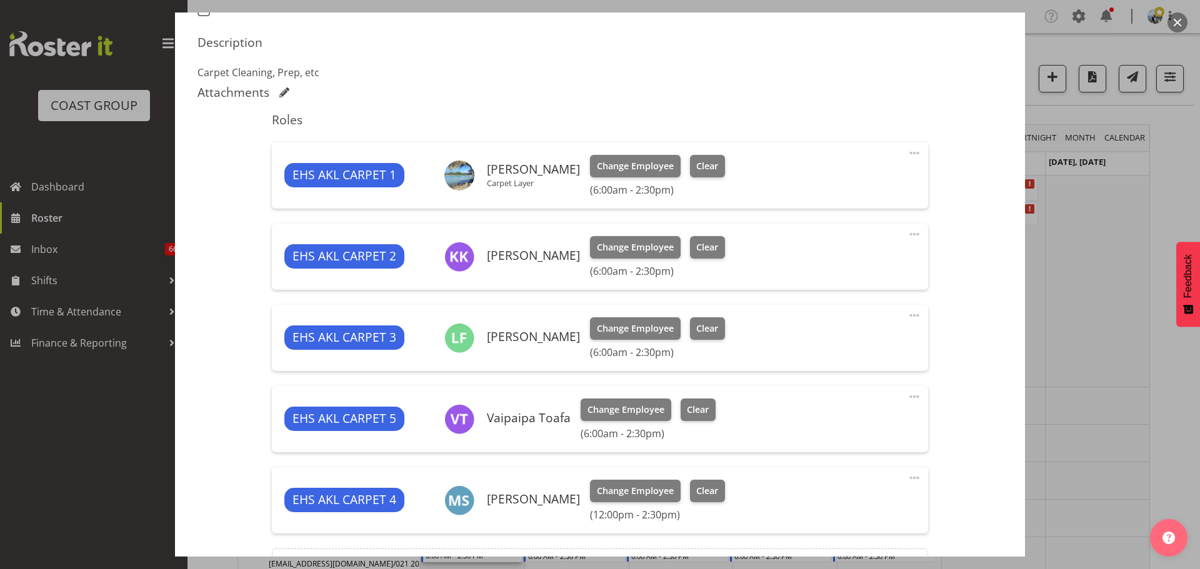
click at [907, 152] on span at bounding box center [914, 153] width 15 height 15
click at [877, 172] on link "Edit" at bounding box center [862, 180] width 120 height 22
select select "8"
select select "2025"
select select "14"
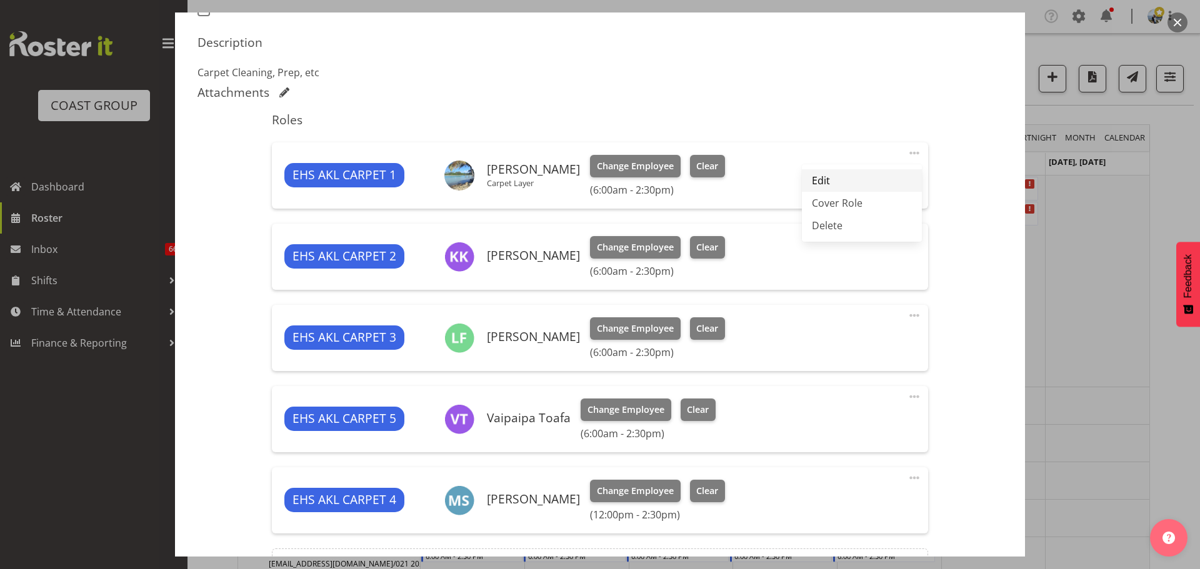
select select "30"
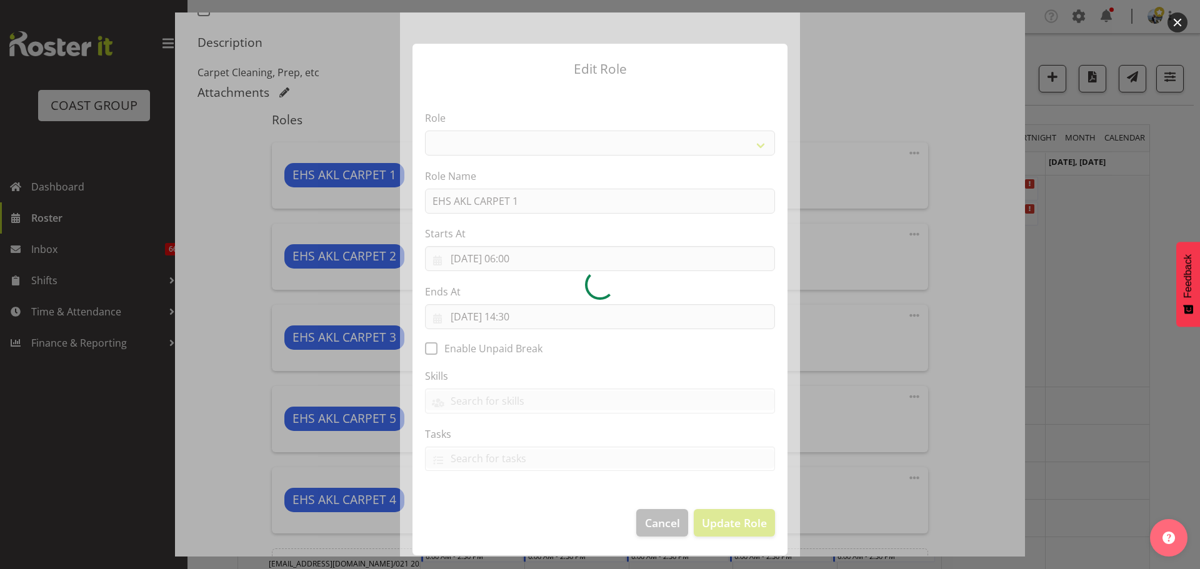
select select "190"
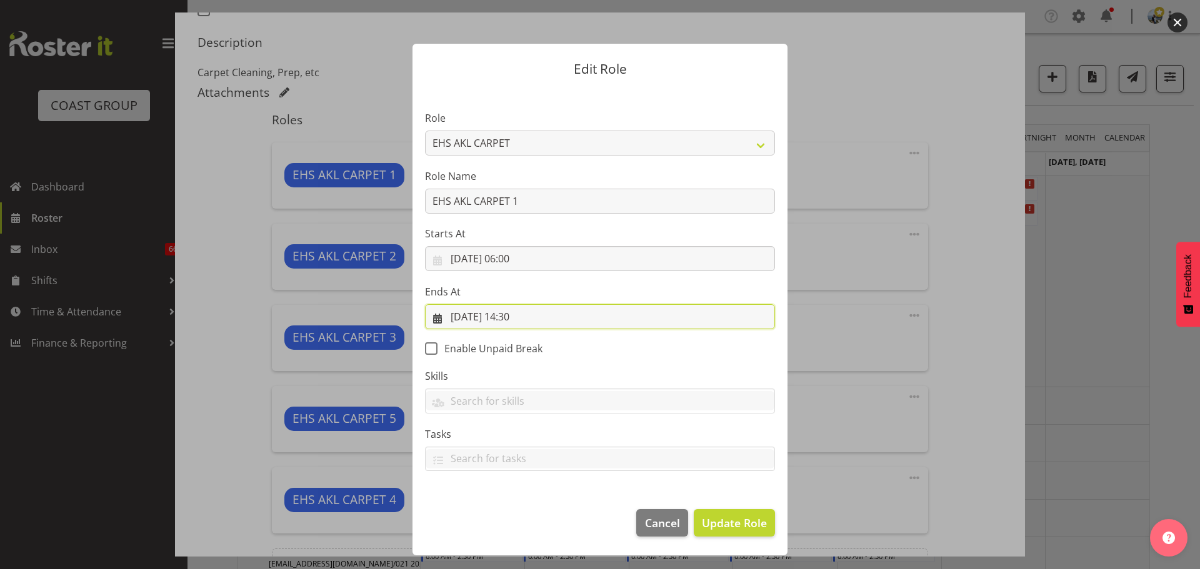
click at [520, 320] on input "29/09/2025, 14:30" at bounding box center [600, 316] width 350 height 25
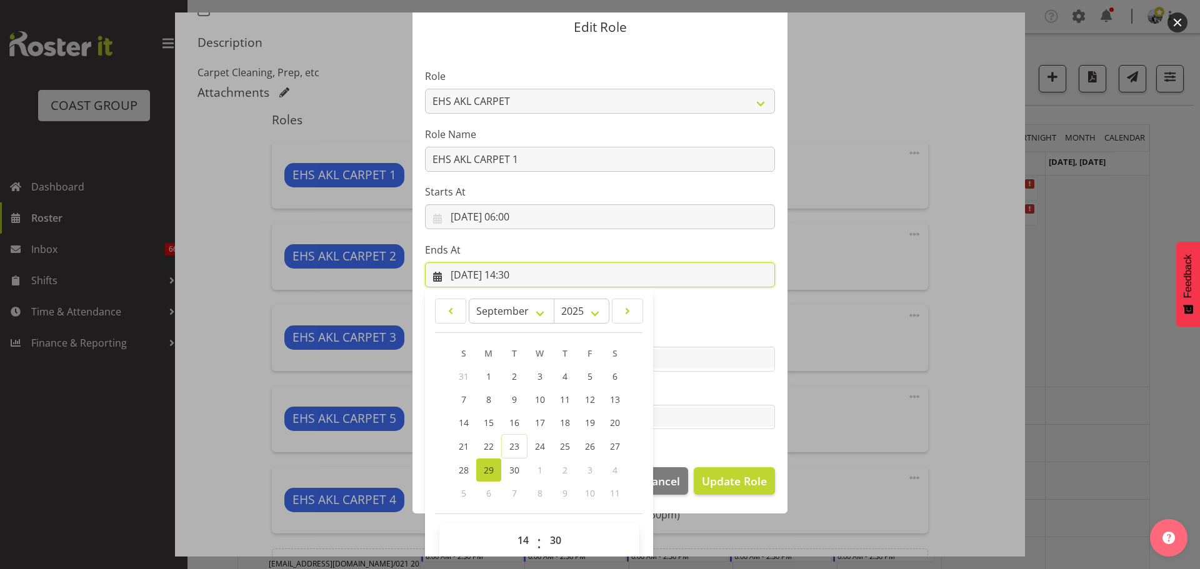
scroll to position [58, 0]
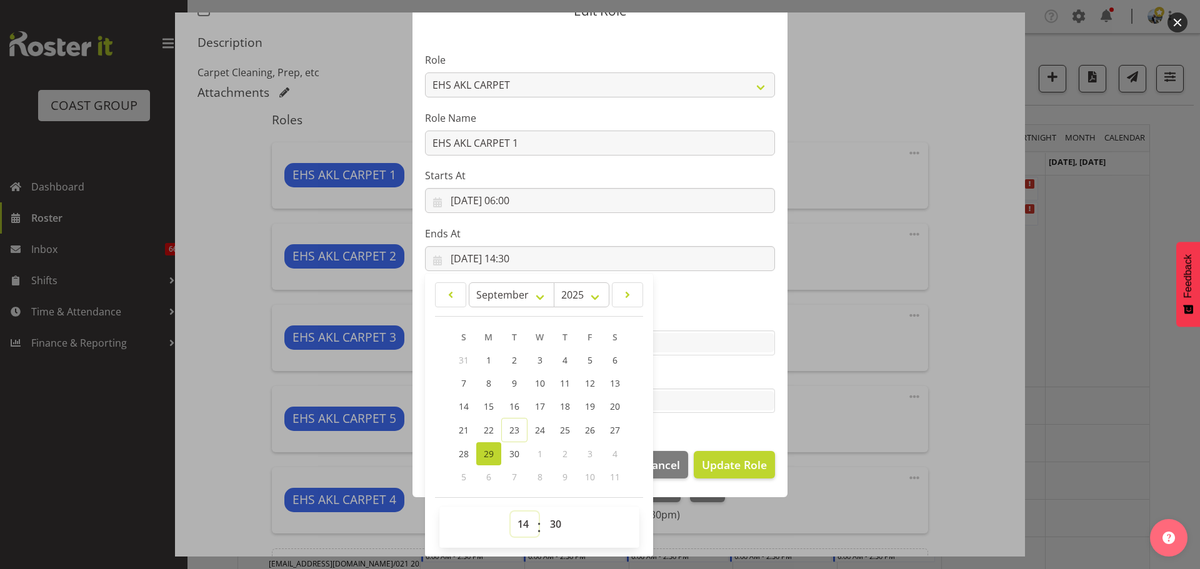
click at [511, 520] on select "00 01 02 03 04 05 06 07 08 09 10 11 12 13 14 15 16 17 18 19 20 21 22 23" at bounding box center [525, 524] width 28 height 25
select select "7"
click at [511, 512] on select "00 01 02 03 04 05 06 07 08 09 10 11 12 13 14 15 16 17 18 19 20 21 22 23" at bounding box center [525, 524] width 28 height 25
type input "29/09/2025, 07:30"
click at [543, 524] on select "00 01 02 03 04 05 06 07 08 09 10 11 12 13 14 15 16 17 18 19 20 21 22 23 24 25 2…" at bounding box center [557, 524] width 28 height 25
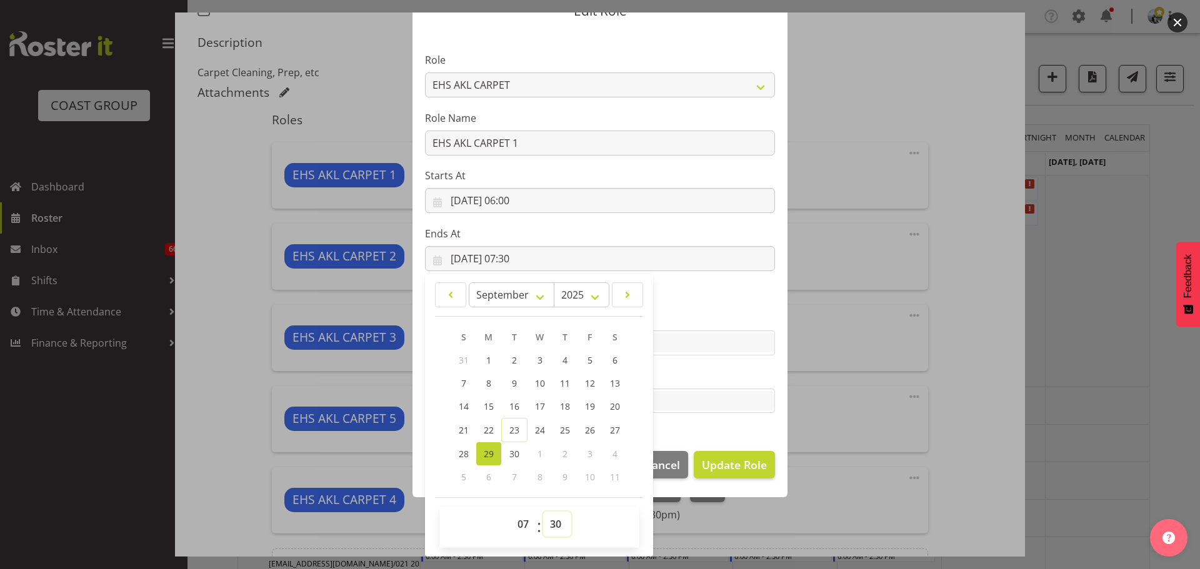
select select "0"
type input "29/09/2025, 07:00"
click at [755, 304] on section "Role ACCOUNT MANAGER ACCOUNT MANAGER DW ACCOUNTS AKL DIANNA VEHICLES AKL RYMER …" at bounding box center [599, 234] width 375 height 409
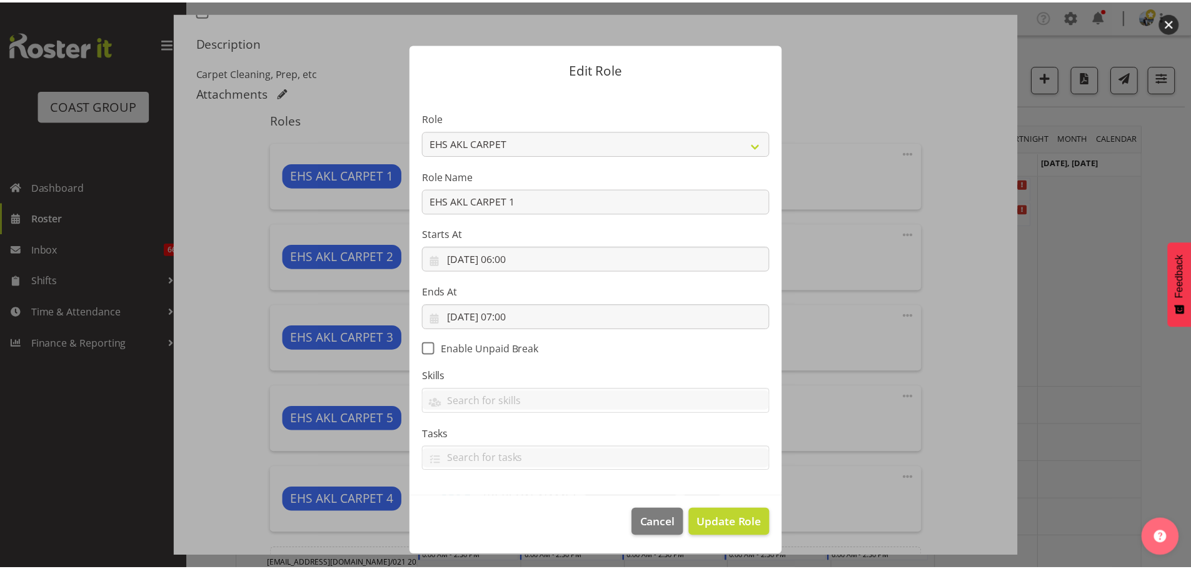
scroll to position [0, 0]
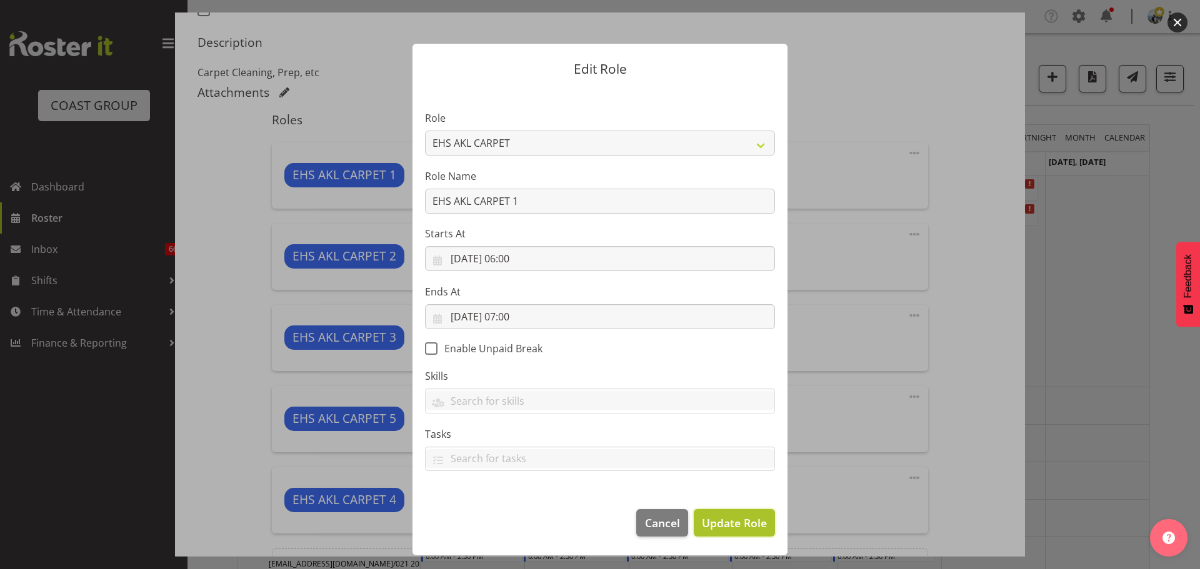
click at [753, 524] on span "Update Role" at bounding box center [734, 523] width 65 height 16
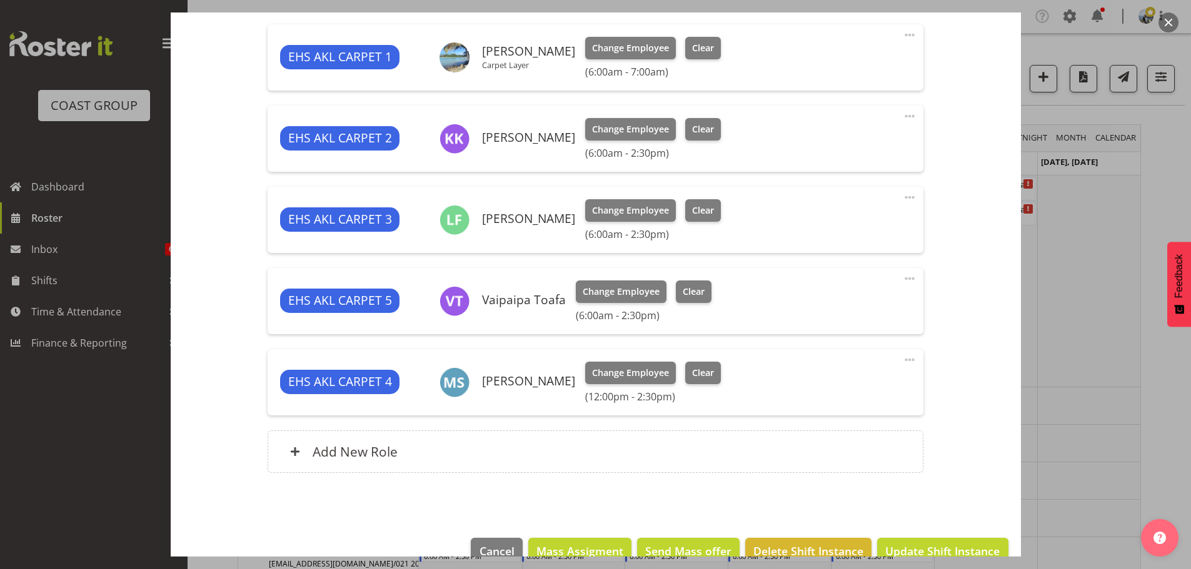
scroll to position [521, 0]
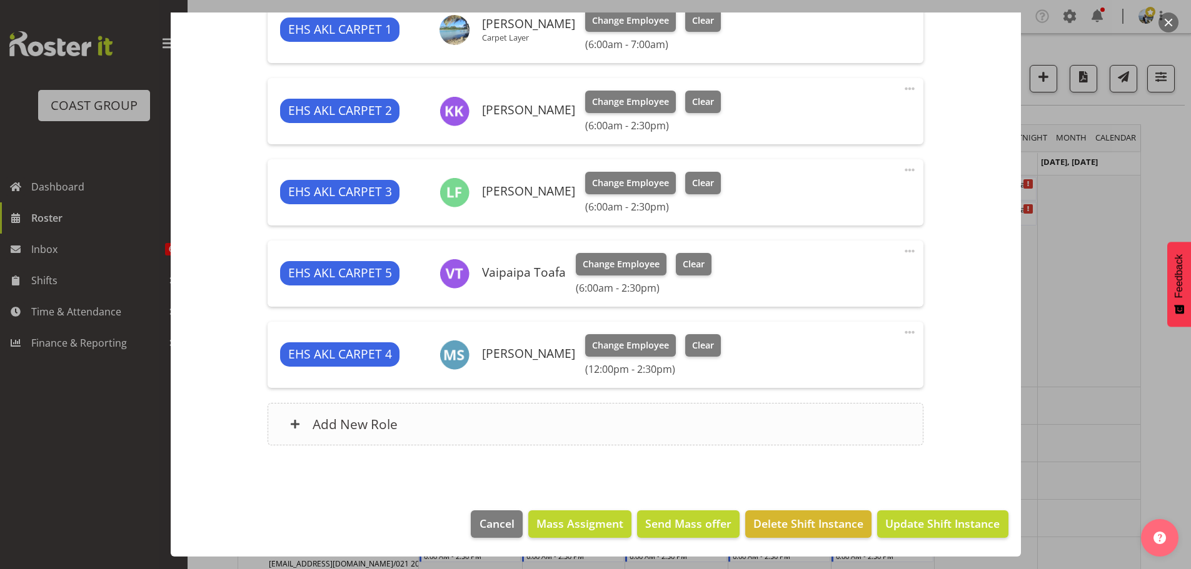
click at [548, 429] on div "Add New Role" at bounding box center [595, 424] width 656 height 42
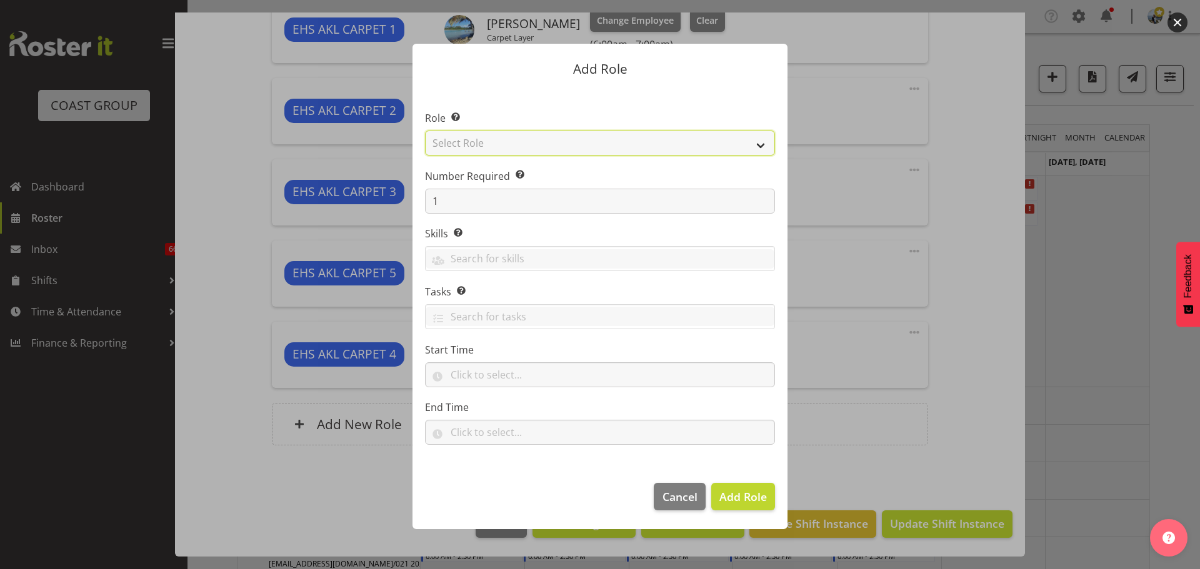
click at [543, 148] on select "Select Role ACCOUNT MANAGER ACCOUNT MANAGER DW ACCOUNTS [PERSON_NAME] VEHICLES …" at bounding box center [600, 143] width 350 height 25
select select "190"
click at [425, 131] on select "Select Role ACCOUNT MANAGER ACCOUNT MANAGER DW ACCOUNTS [PERSON_NAME] VEHICLES …" at bounding box center [600, 143] width 350 height 25
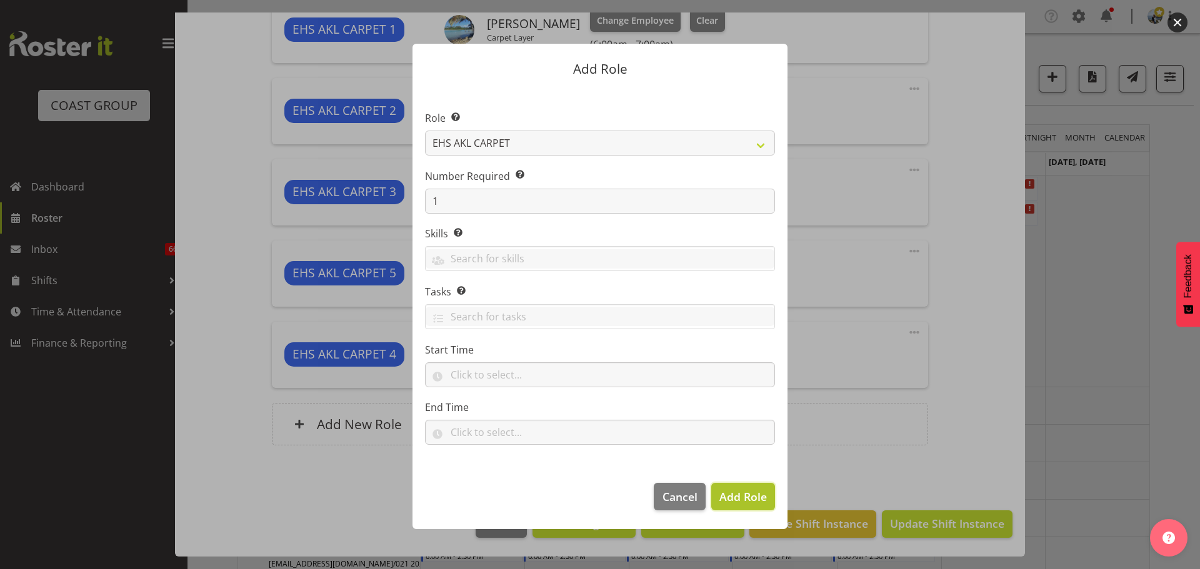
click at [750, 503] on span "Add Role" at bounding box center [742, 496] width 47 height 15
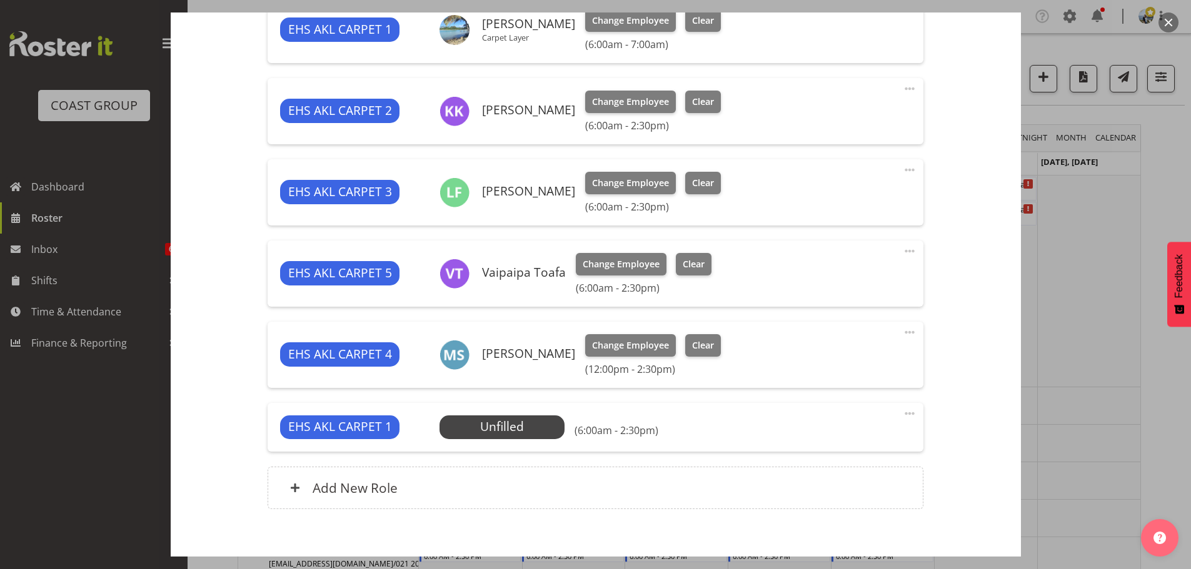
click at [907, 416] on span at bounding box center [909, 413] width 15 height 15
click at [819, 444] on link "Edit" at bounding box center [857, 441] width 120 height 22
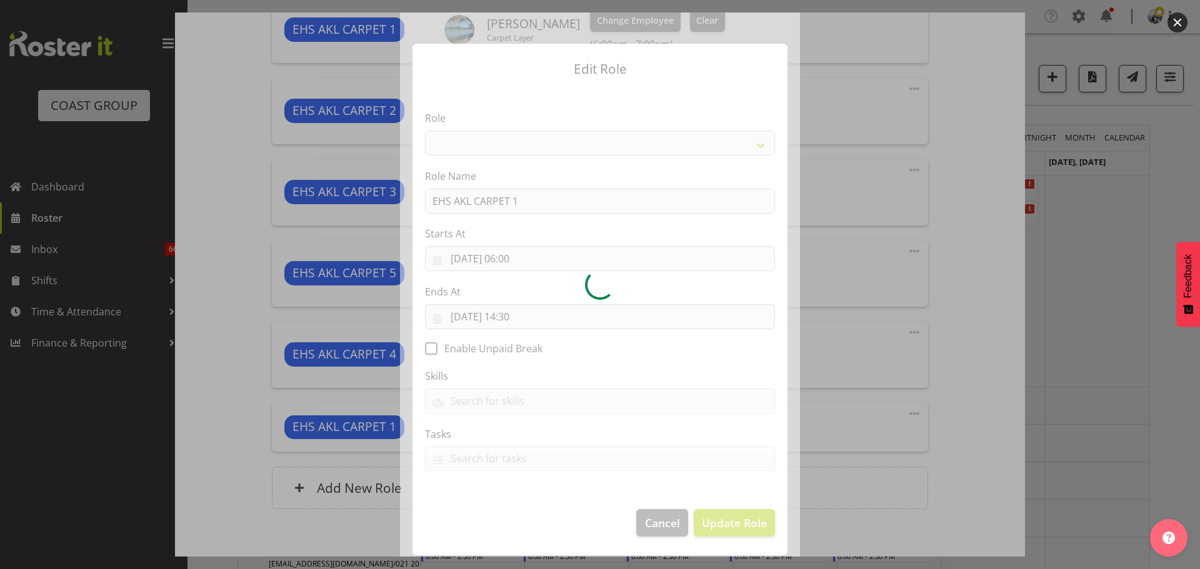
select select "190"
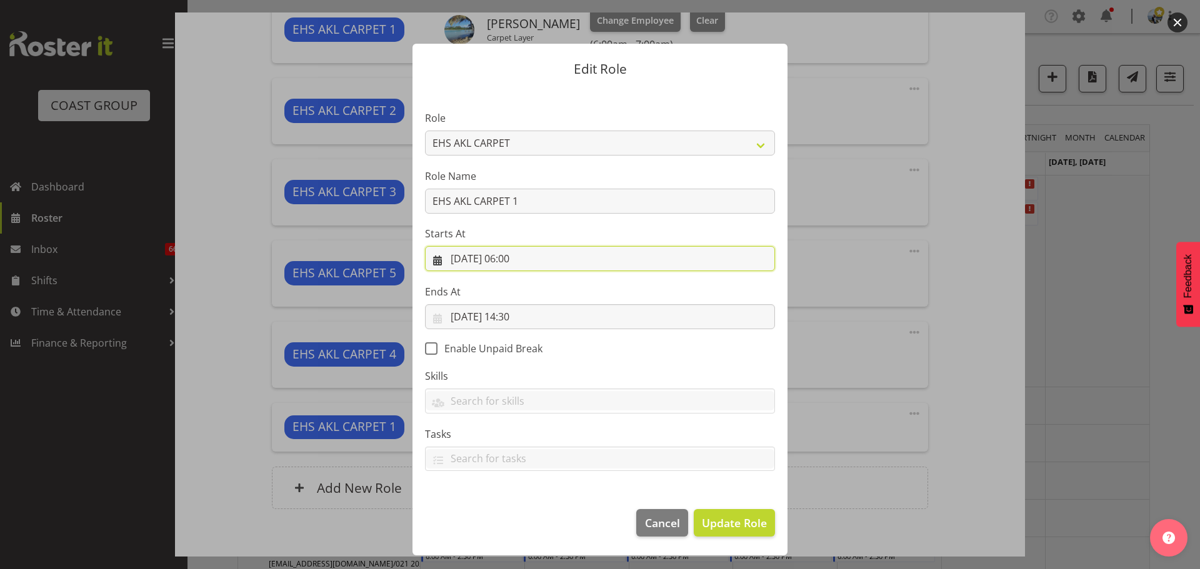
click at [527, 267] on input "29/09/2025, 06:00" at bounding box center [600, 258] width 350 height 25
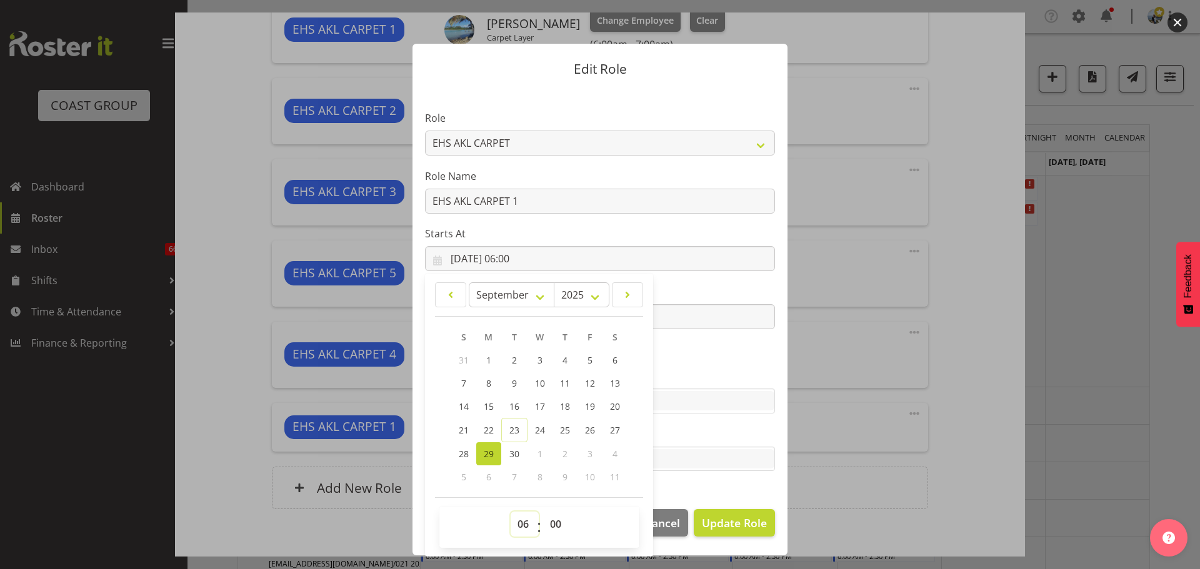
drag, startPoint x: 529, startPoint y: 530, endPoint x: 535, endPoint y: 512, distance: 18.6
click at [529, 530] on select "00 01 02 03 04 05 06 07 08 09 10 11 12 13 14 15 16 17 18 19 20 21 22 23" at bounding box center [525, 524] width 28 height 25
select select "9"
click at [511, 512] on select "00 01 02 03 04 05 06 07 08 09 10 11 12 13 14 15 16 17 18 19 20 21 22 23" at bounding box center [525, 524] width 28 height 25
type input "29/09/2025, 09:00"
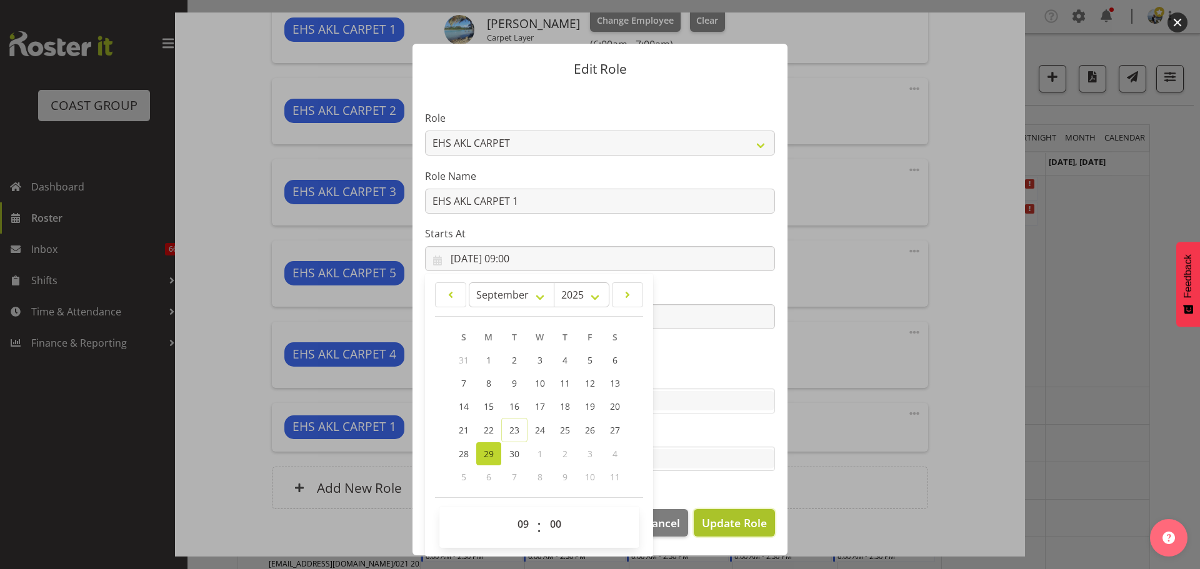
click at [708, 516] on span "Update Role" at bounding box center [734, 523] width 65 height 16
select select
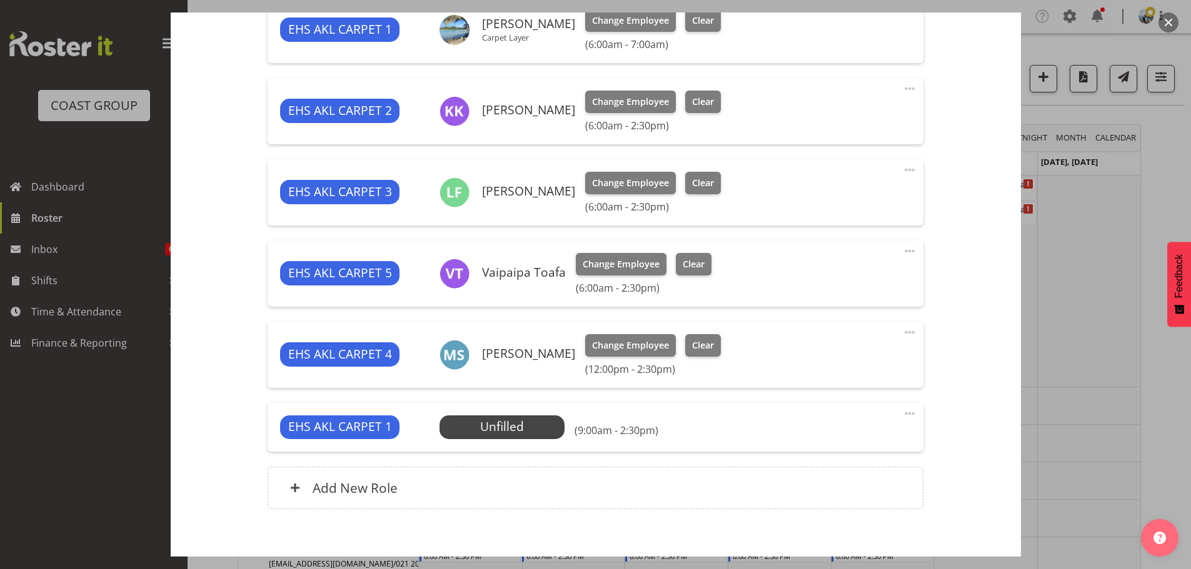
click at [902, 252] on span at bounding box center [909, 251] width 15 height 15
click at [858, 276] on link "Edit" at bounding box center [857, 278] width 120 height 22
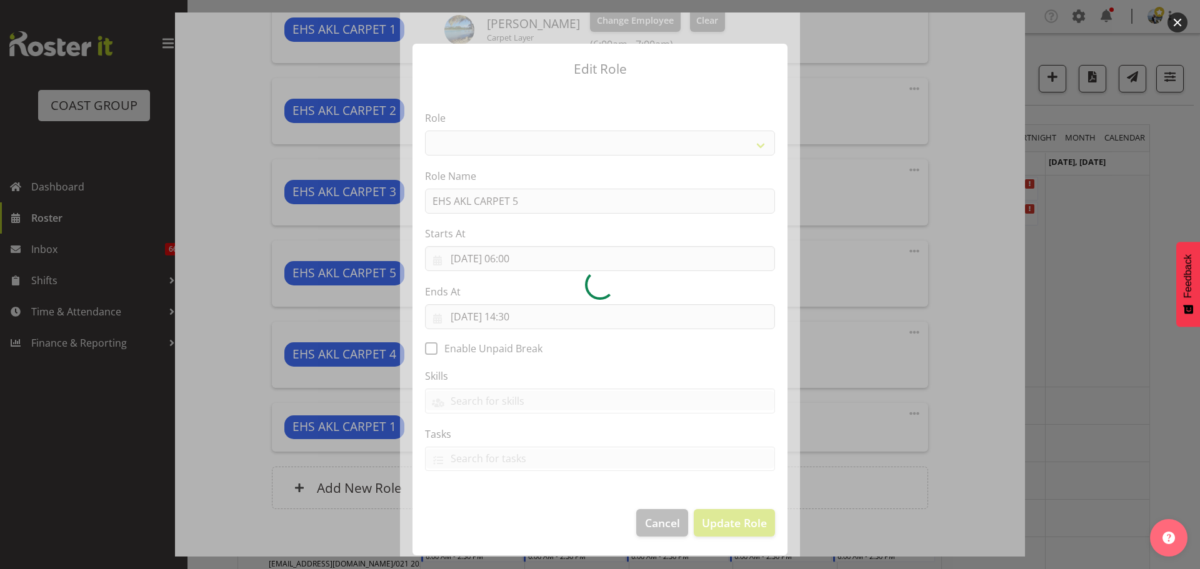
select select "190"
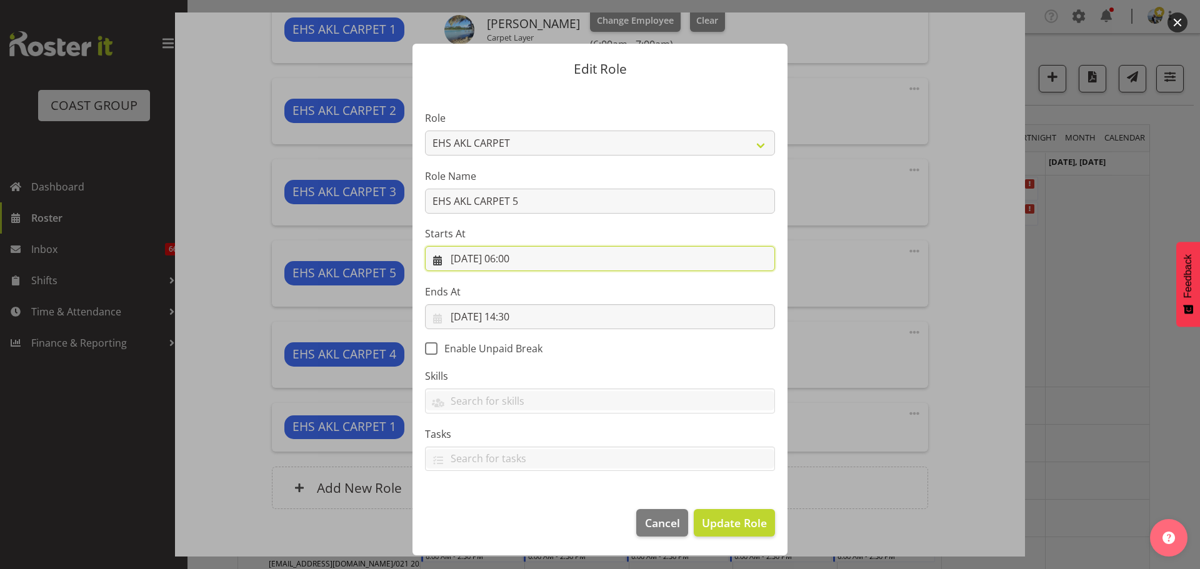
click at [524, 257] on input "29/09/2025, 06:00" at bounding box center [600, 258] width 350 height 25
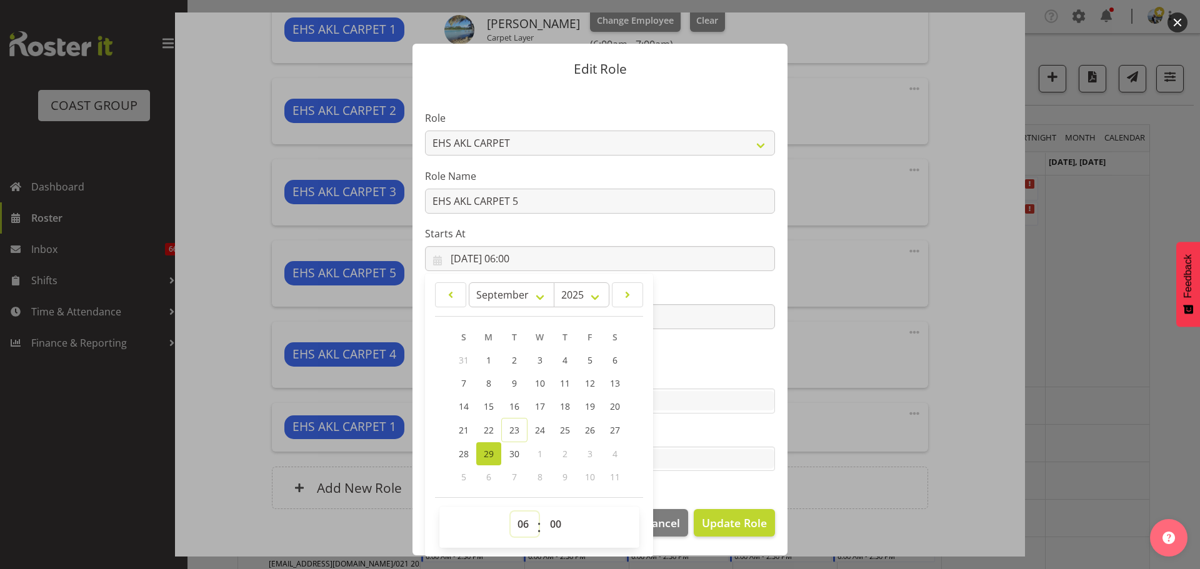
click at [523, 526] on select "00 01 02 03 04 05 06 07 08 09 10 11 12 13 14 15 16 17 18 19 20 21 22 23" at bounding box center [525, 524] width 28 height 25
select select "10"
click at [511, 512] on select "00 01 02 03 04 05 06 07 08 09 10 11 12 13 14 15 16 17 18 19 20 21 22 23" at bounding box center [525, 524] width 28 height 25
type input "29/09/2025, 10:00"
click at [748, 537] on button "Update Role" at bounding box center [734, 522] width 81 height 27
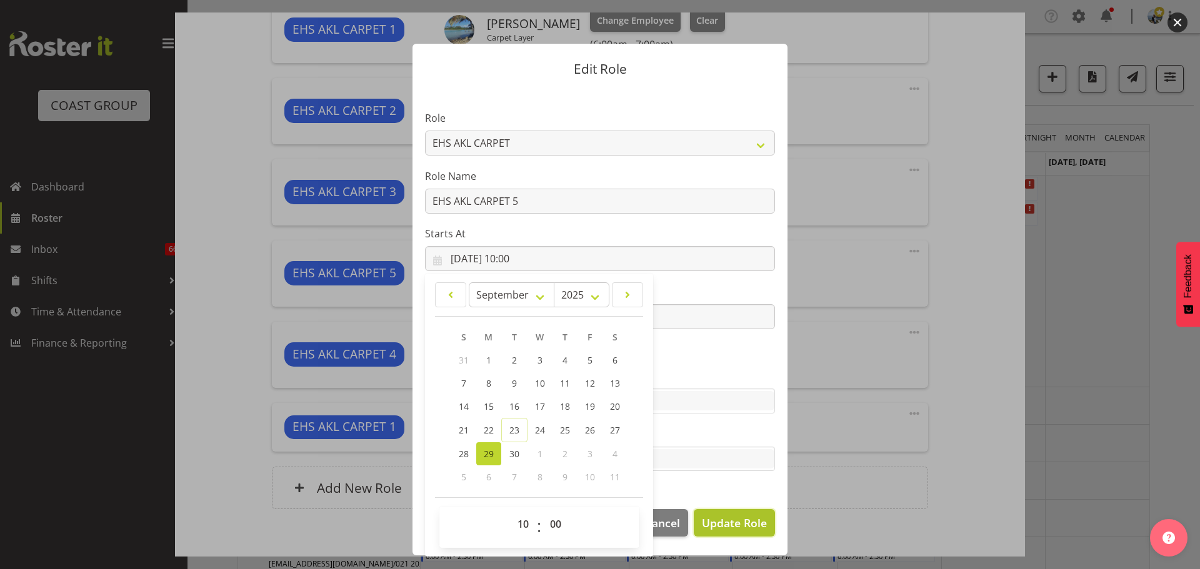
select select
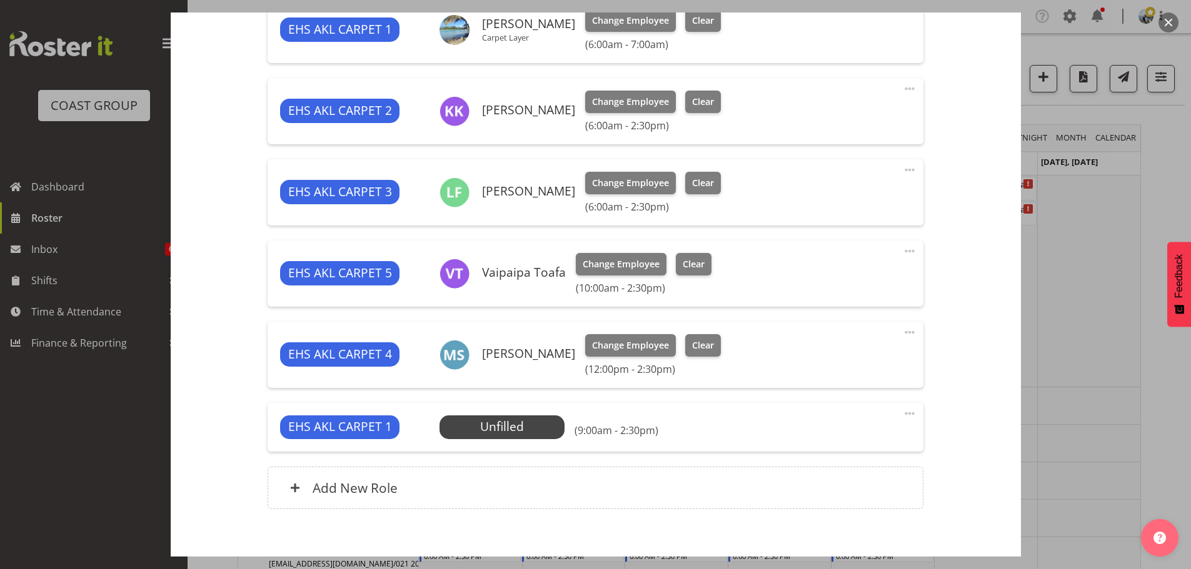
click at [902, 412] on span at bounding box center [909, 413] width 15 height 15
click at [806, 441] on link "Edit" at bounding box center [857, 441] width 120 height 22
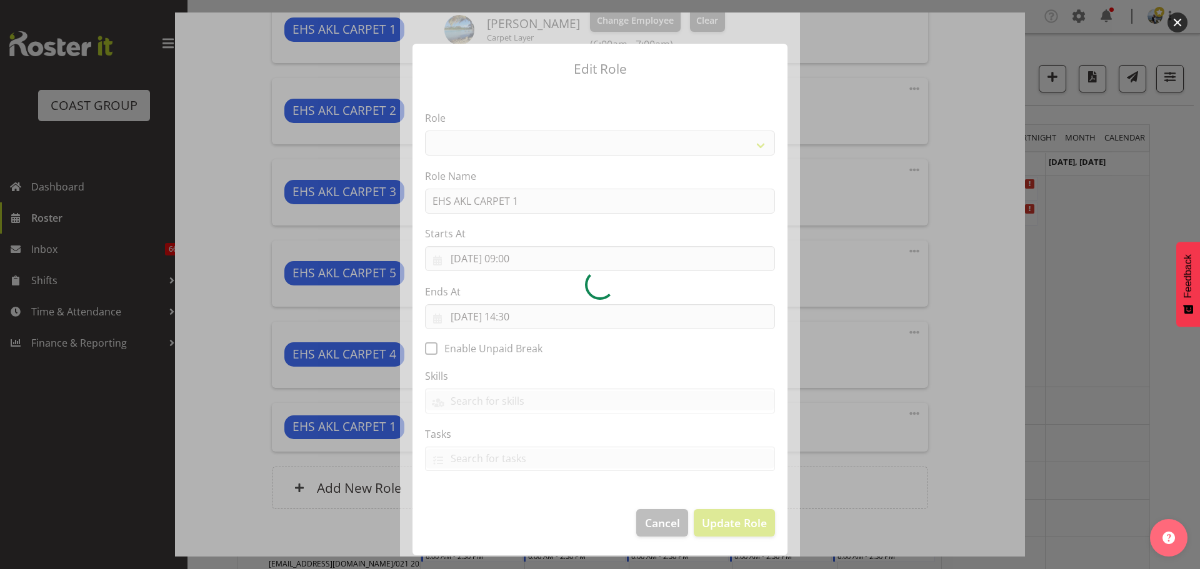
select select "190"
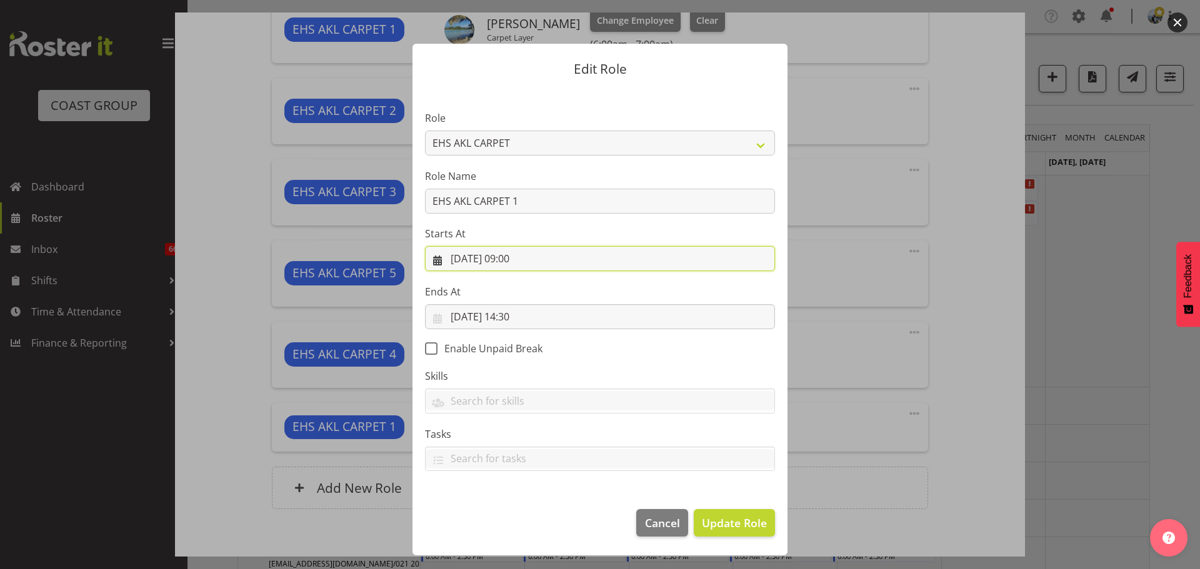
click at [522, 262] on input "29/09/2025, 09:00" at bounding box center [600, 258] width 350 height 25
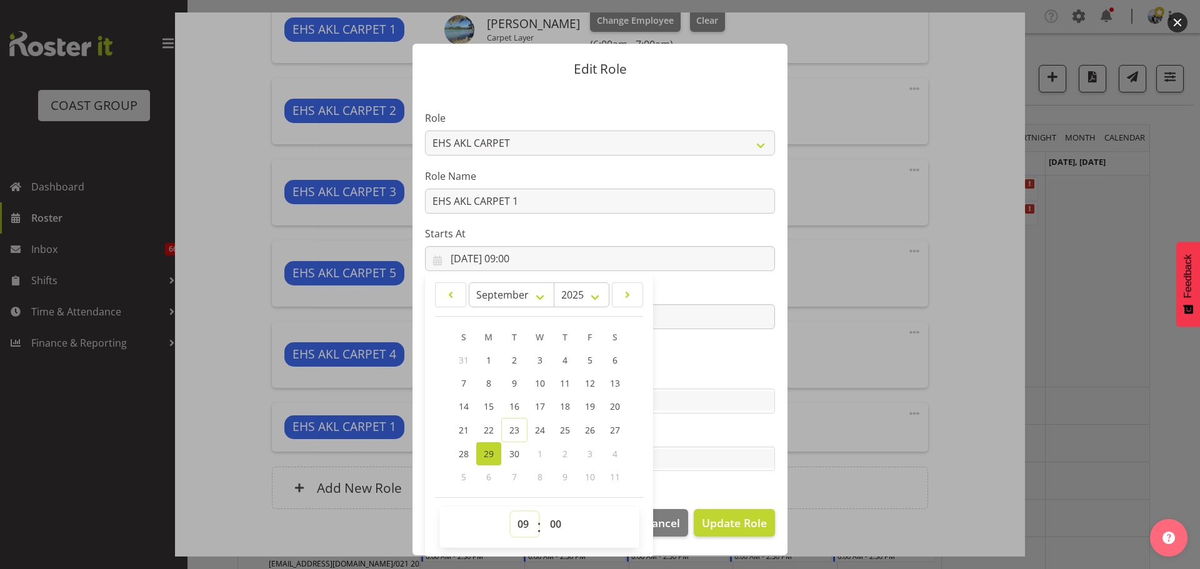
click at [526, 526] on select "00 01 02 03 04 05 06 07 08 09 10 11 12 13 14 15 16 17 18 19 20 21 22 23" at bounding box center [525, 524] width 28 height 25
select select "10"
click at [511, 512] on select "00 01 02 03 04 05 06 07 08 09 10 11 12 13 14 15 16 17 18 19 20 21 22 23" at bounding box center [525, 524] width 28 height 25
type input "29/09/2025, 10:00"
click at [712, 529] on span "Update Role" at bounding box center [734, 523] width 65 height 16
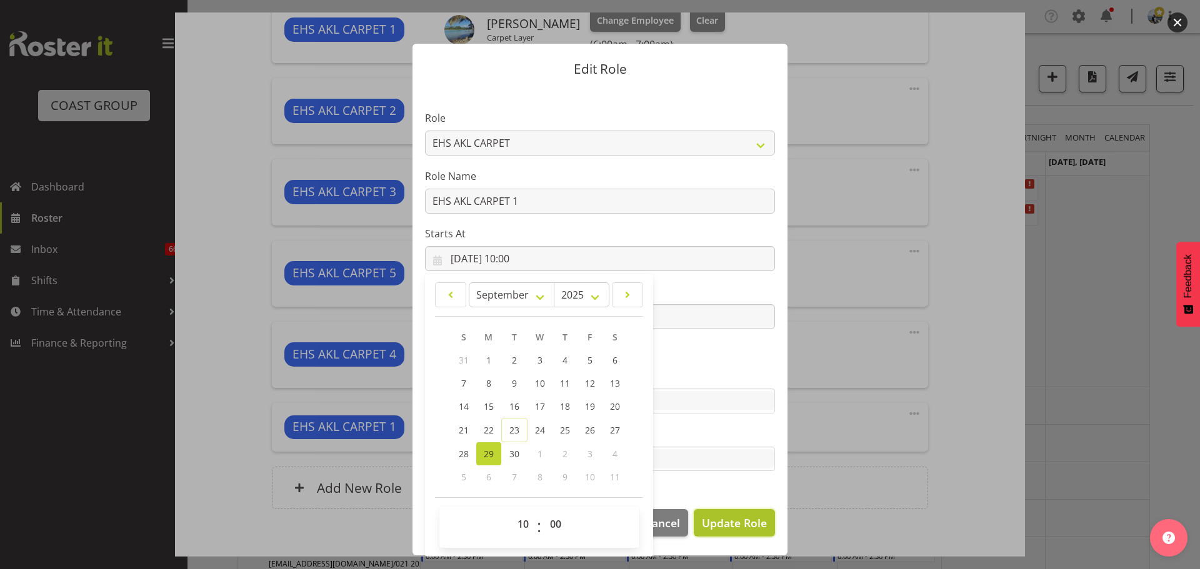
select select
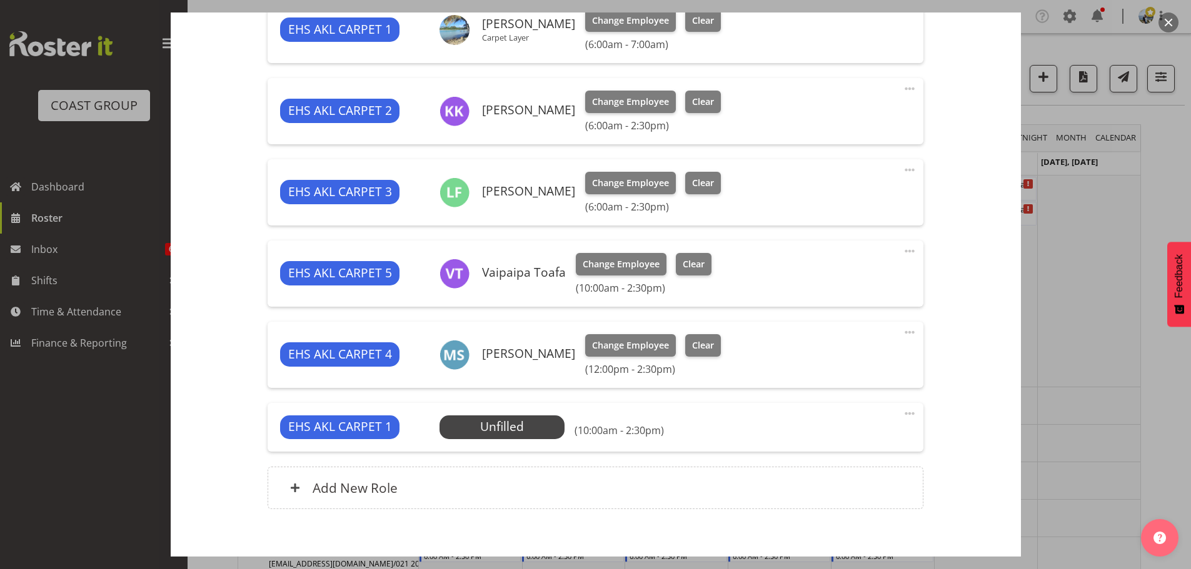
click at [902, 87] on span at bounding box center [909, 88] width 15 height 15
click at [876, 107] on link "Edit" at bounding box center [857, 116] width 120 height 22
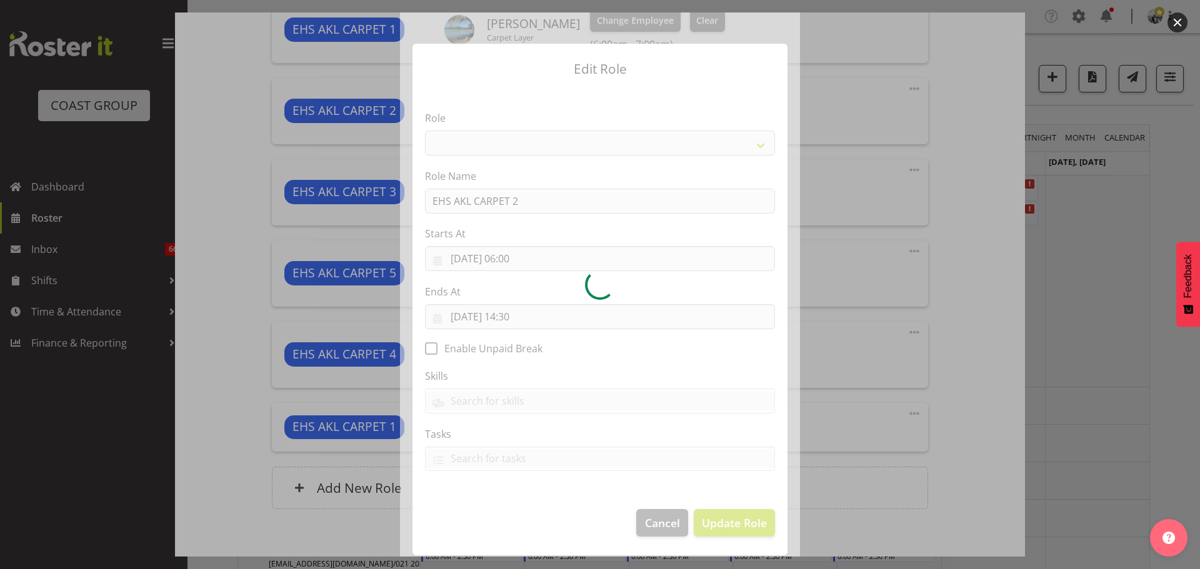
select select "190"
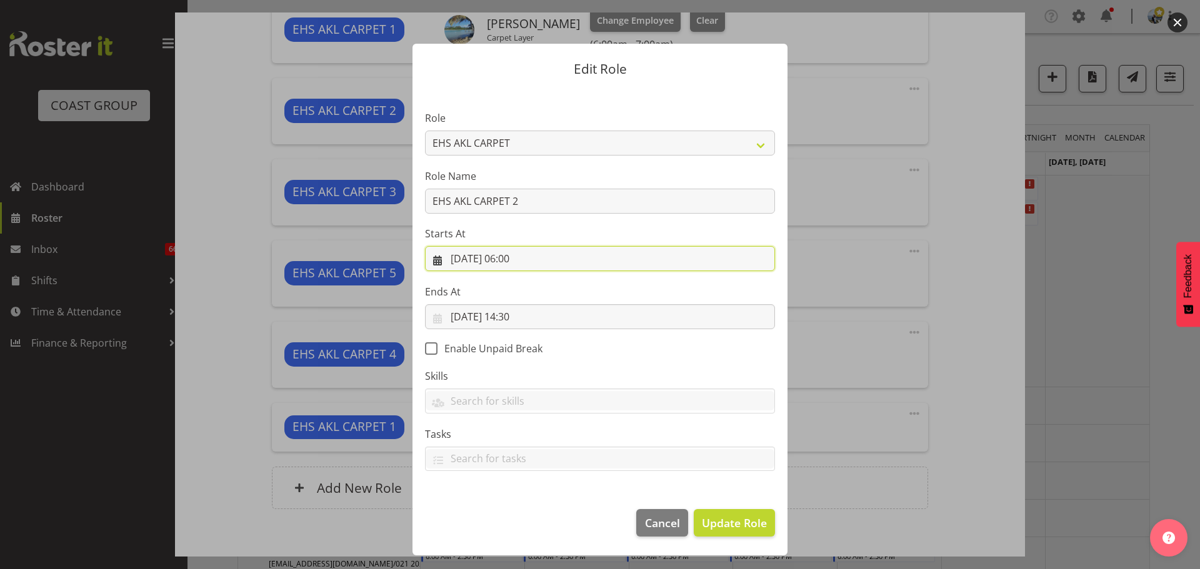
click at [522, 258] on input "29/09/2025, 06:00" at bounding box center [600, 258] width 350 height 25
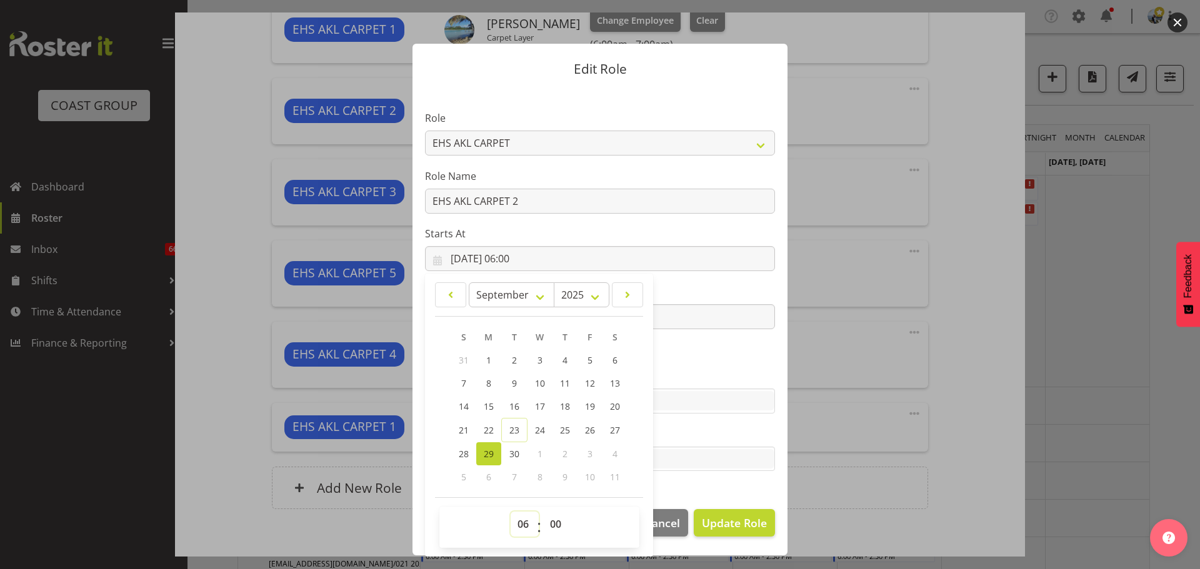
click at [525, 524] on select "00 01 02 03 04 05 06 07 08 09 10 11 12 13 14 15 16 17 18 19 20 21 22 23" at bounding box center [525, 524] width 28 height 25
select select "10"
click at [511, 512] on select "00 01 02 03 04 05 06 07 08 09 10 11 12 13 14 15 16 17 18 19 20 21 22 23" at bounding box center [525, 524] width 28 height 25
type input "29/09/2025, 10:00"
click at [742, 531] on span "Update Role" at bounding box center [734, 523] width 65 height 16
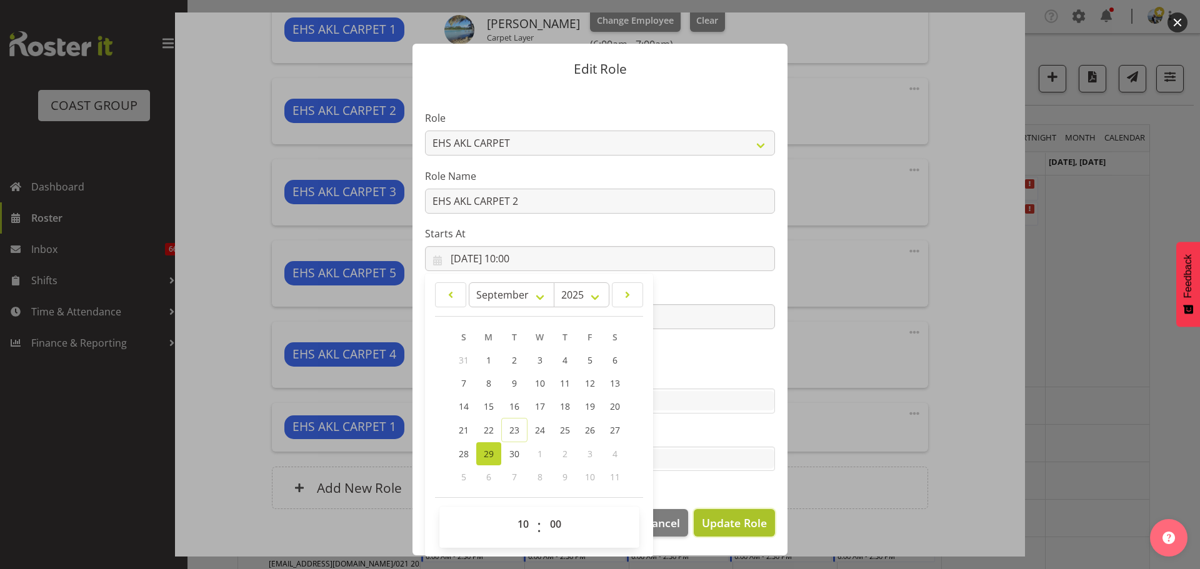
select select
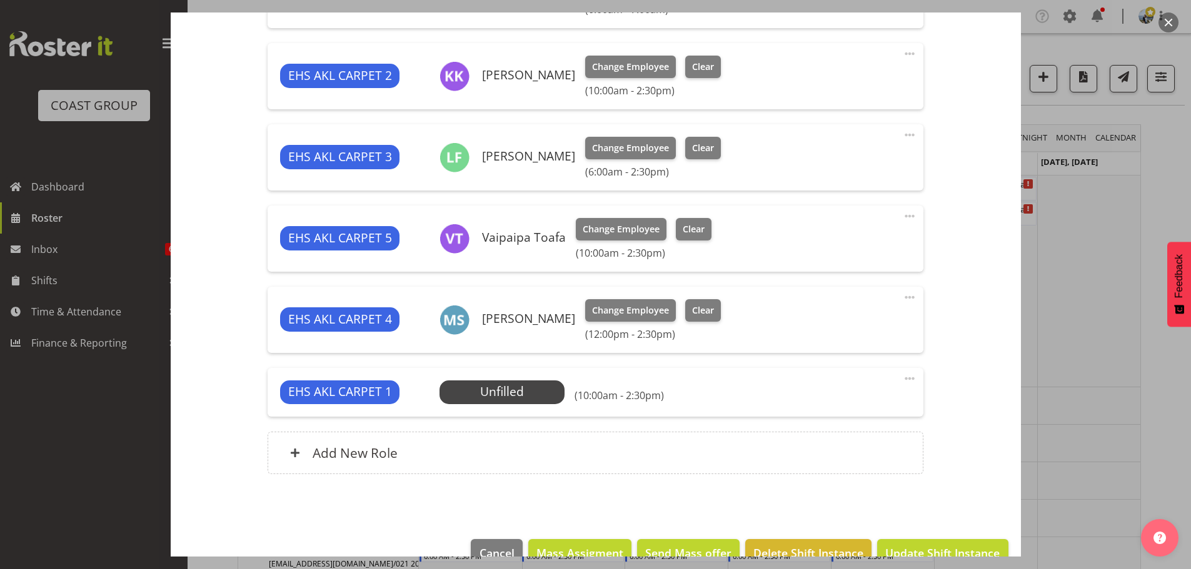
scroll to position [584, 0]
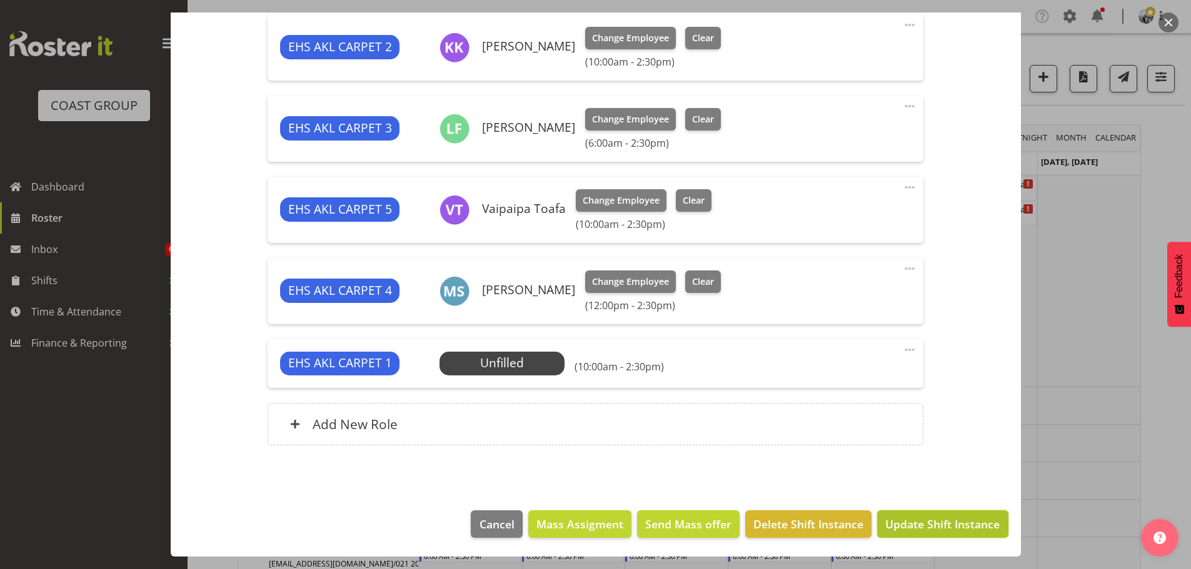
click at [956, 526] on span "Update Shift Instance" at bounding box center [942, 524] width 114 height 16
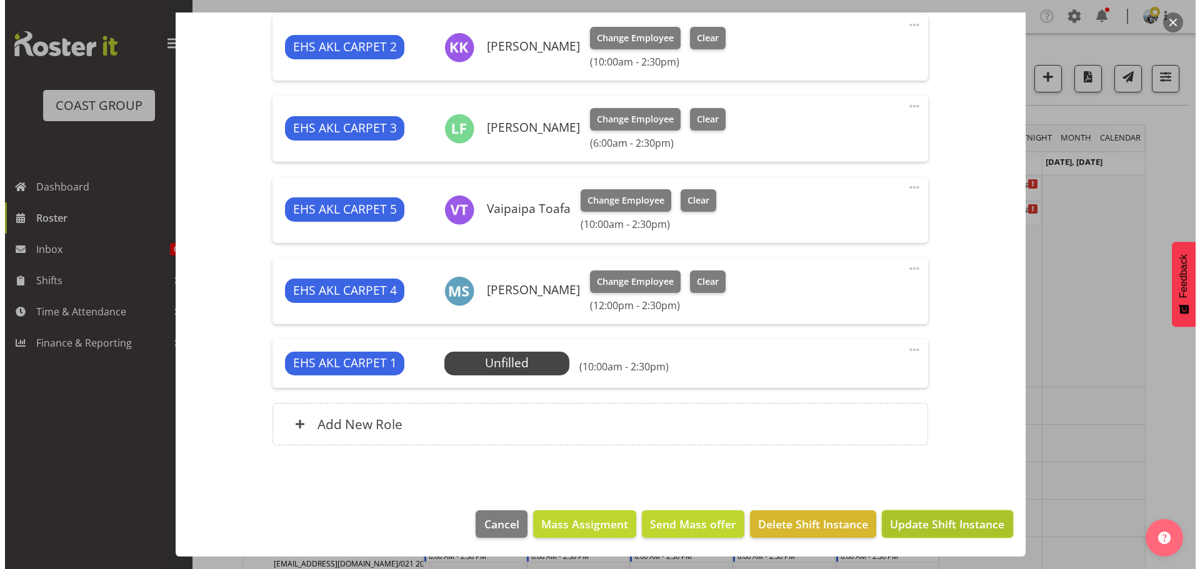
scroll to position [534, 0]
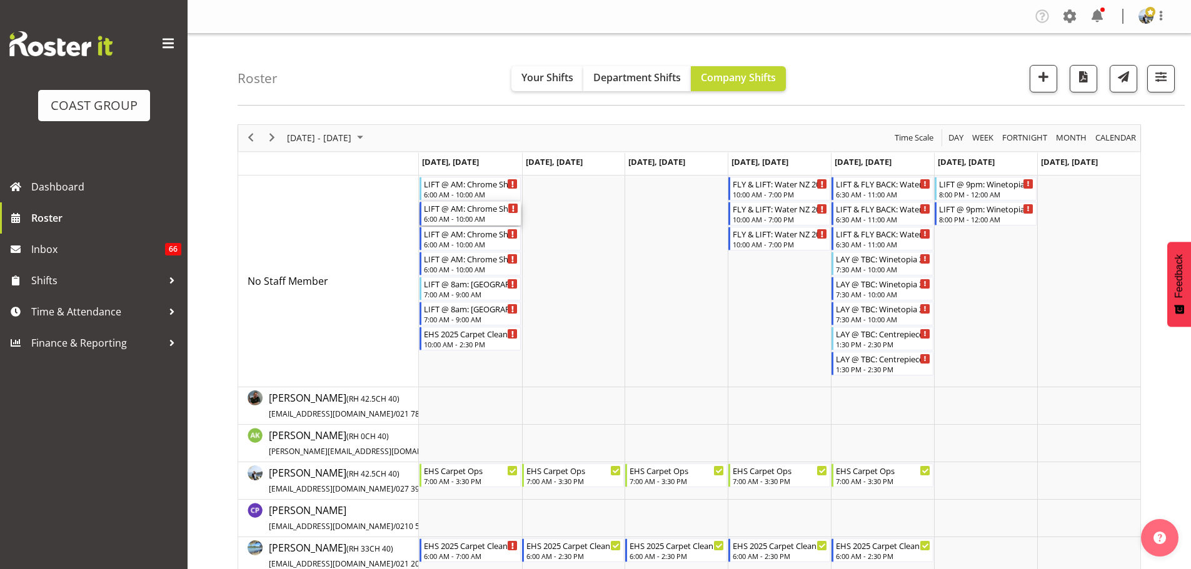
click at [466, 222] on div "6:00 AM - 10:00 AM" at bounding box center [471, 219] width 95 height 10
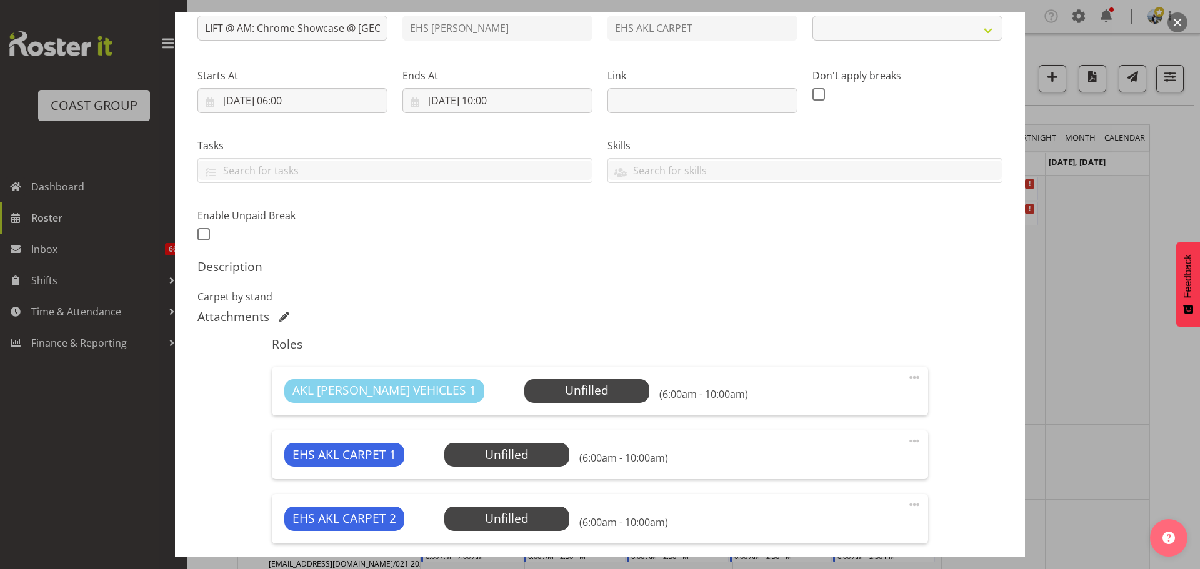
select select "10208"
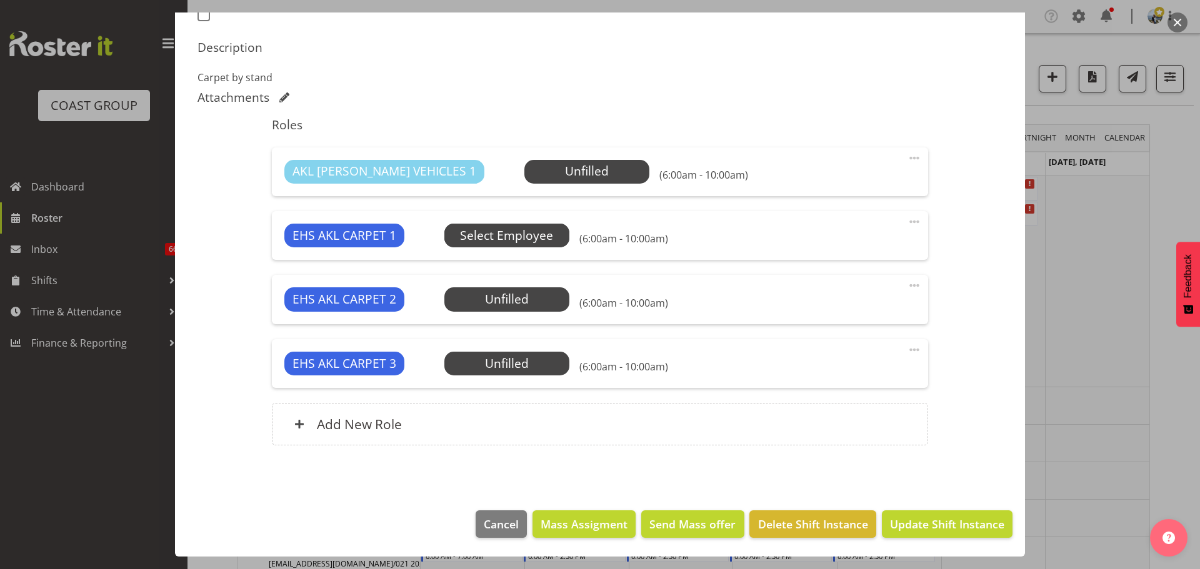
click at [512, 233] on span "Select Employee" at bounding box center [506, 236] width 93 height 18
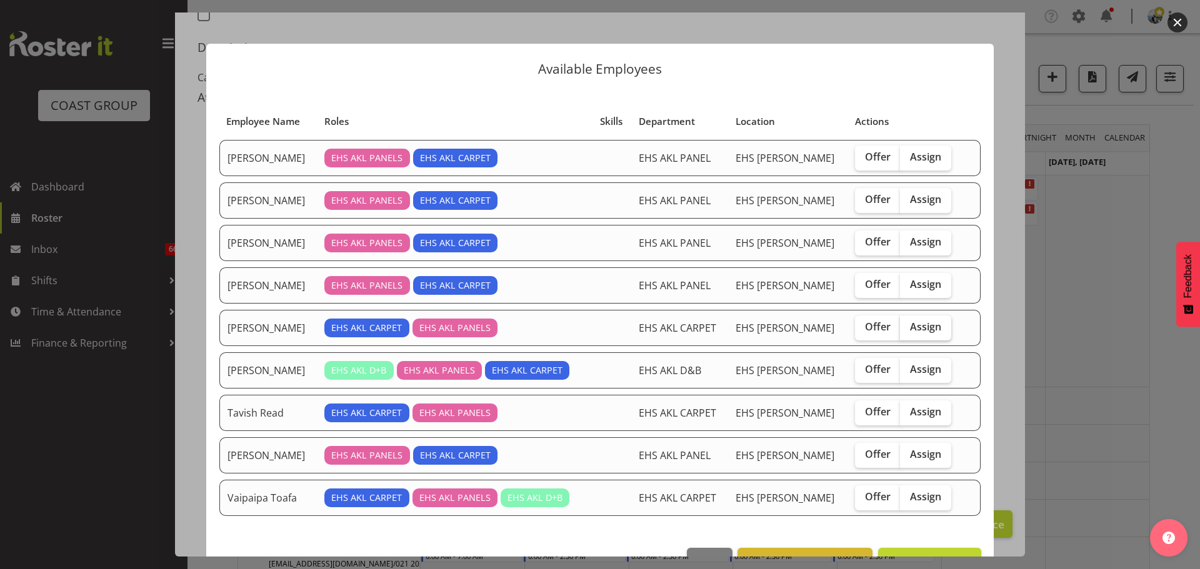
click at [927, 333] on span "Assign" at bounding box center [925, 327] width 31 height 12
click at [908, 331] on input "Assign" at bounding box center [904, 327] width 8 height 8
checkbox input "true"
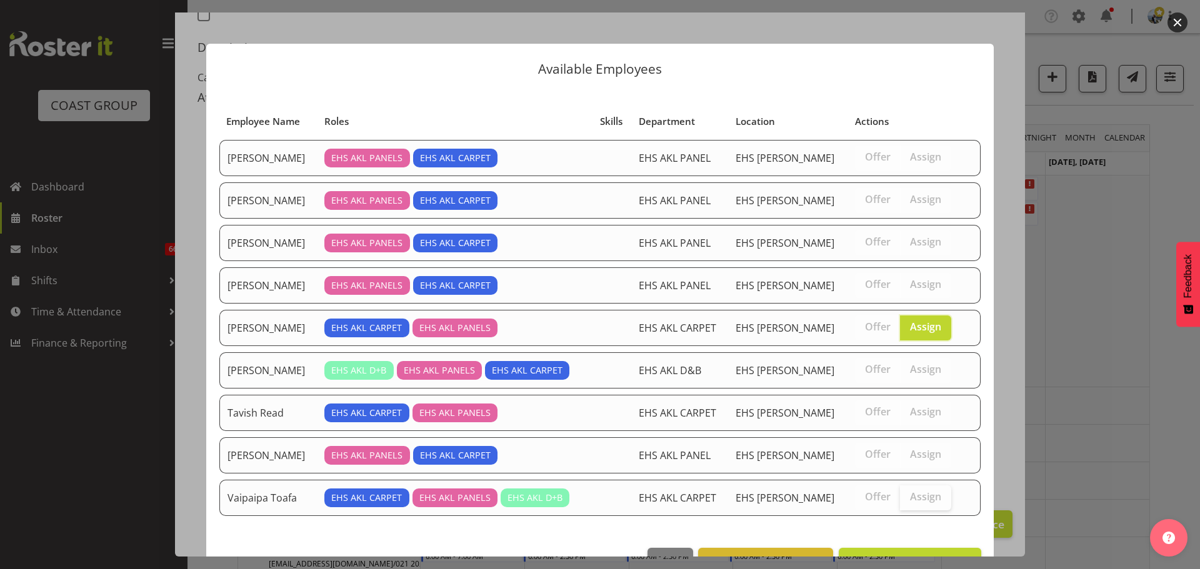
scroll to position [37, 0]
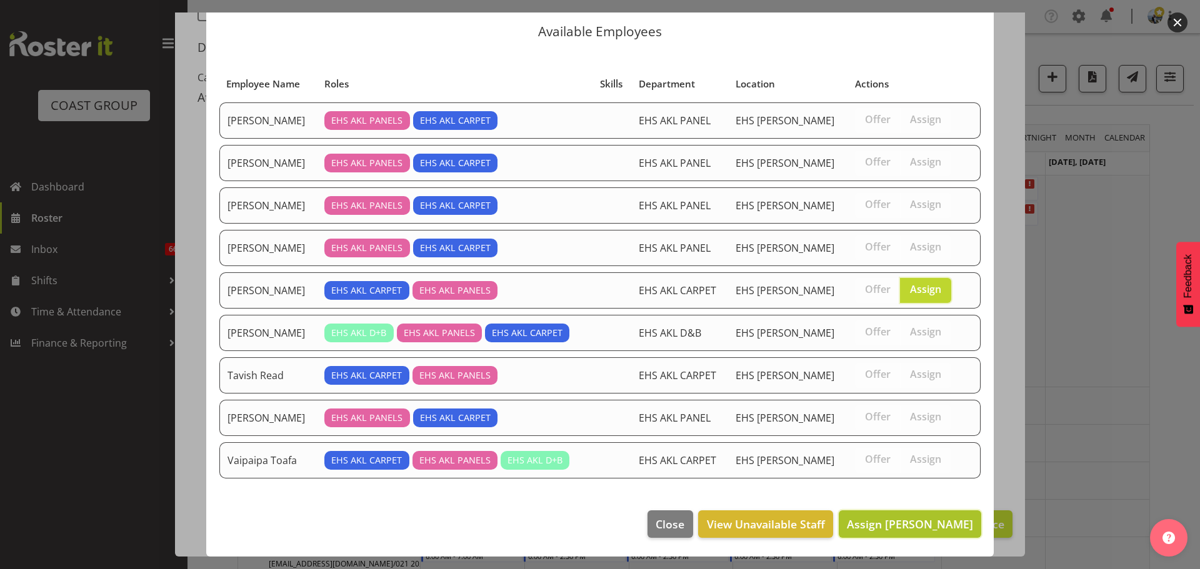
click at [910, 521] on span "Assign [PERSON_NAME]" at bounding box center [910, 524] width 126 height 15
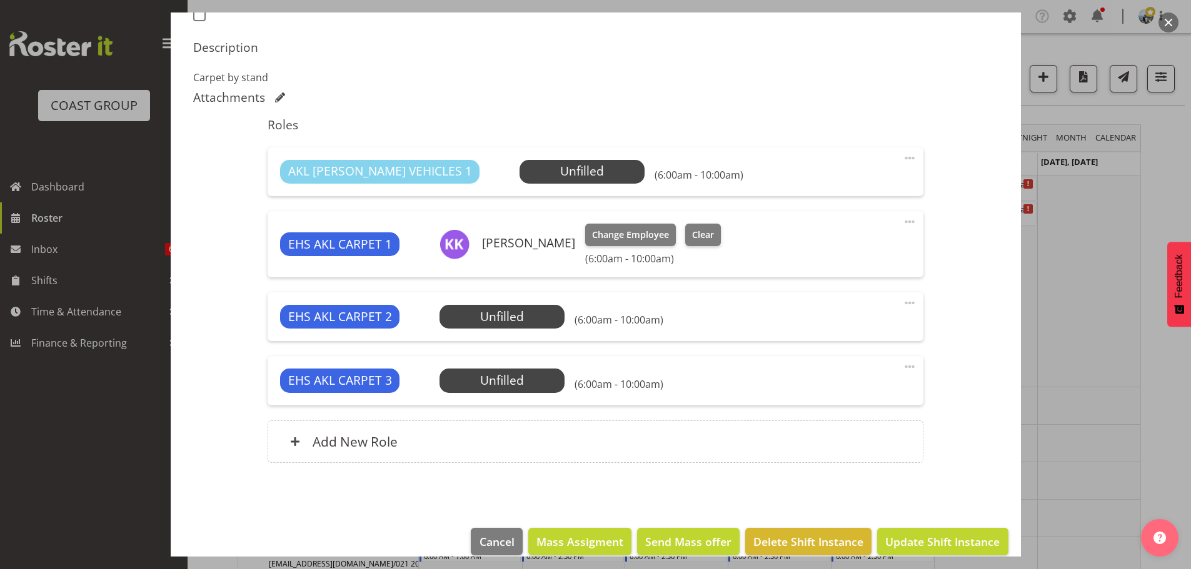
click at [902, 302] on span at bounding box center [909, 303] width 15 height 15
click at [856, 327] on link "Edit" at bounding box center [857, 330] width 120 height 22
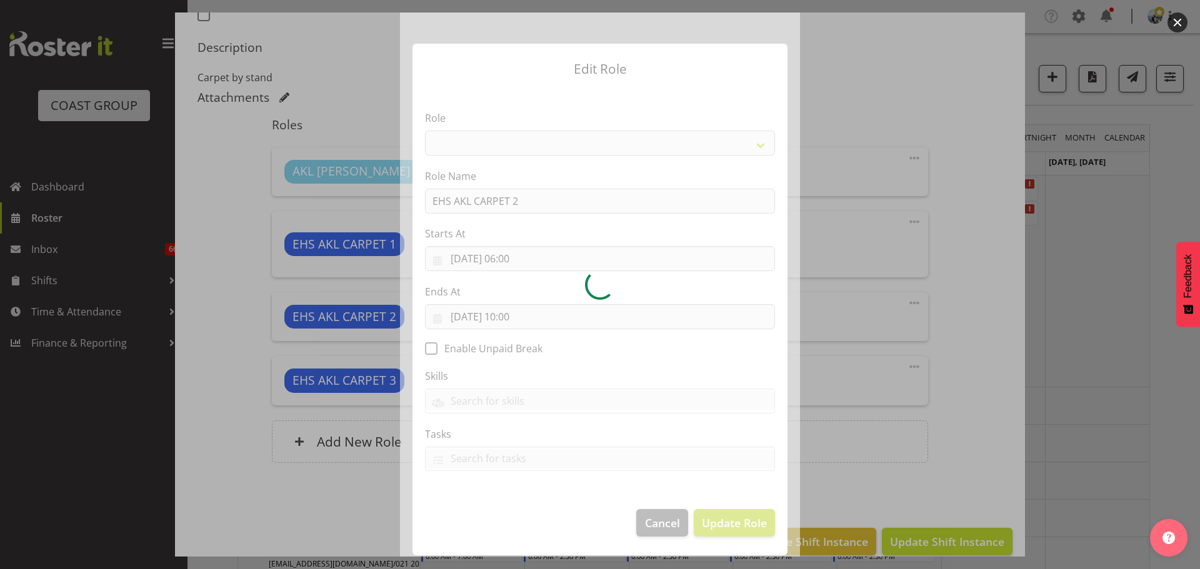
select select "190"
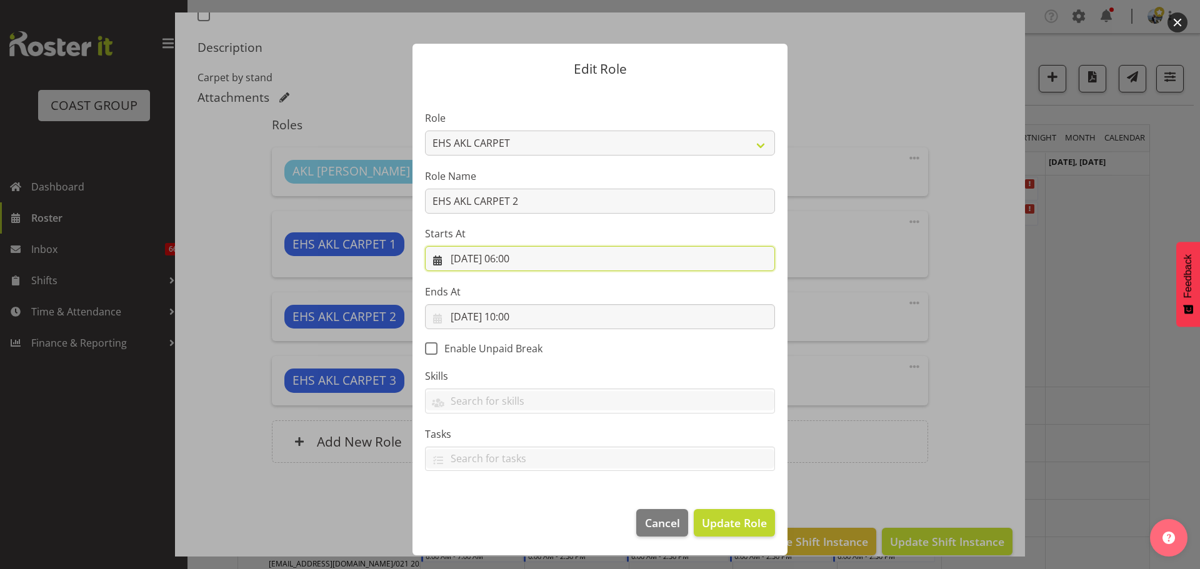
click at [517, 261] on input "29/09/2025, 06:00" at bounding box center [600, 258] width 350 height 25
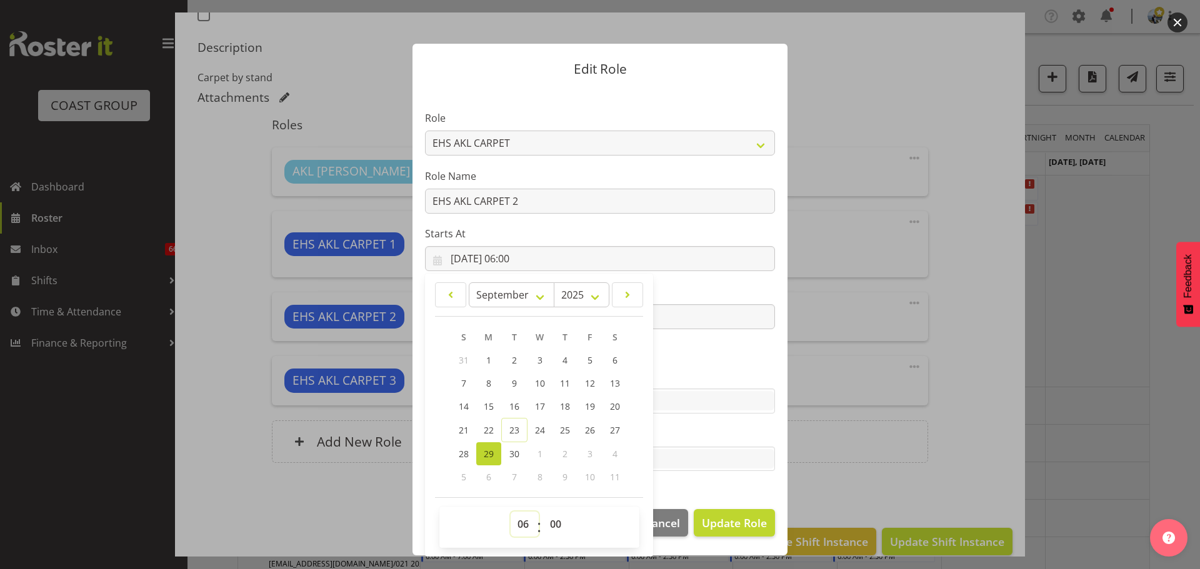
drag, startPoint x: 522, startPoint y: 523, endPoint x: 522, endPoint y: 516, distance: 6.9
click at [522, 523] on select "00 01 02 03 04 05 06 07 08 09 10 11 12 13 14 15 16 17 18 19 20 21 22 23" at bounding box center [525, 524] width 28 height 25
select select "9"
click at [511, 512] on select "00 01 02 03 04 05 06 07 08 09 10 11 12 13 14 15 16 17 18 19 20 21 22 23" at bounding box center [525, 524] width 28 height 25
type input "29/09/2025, 09:00"
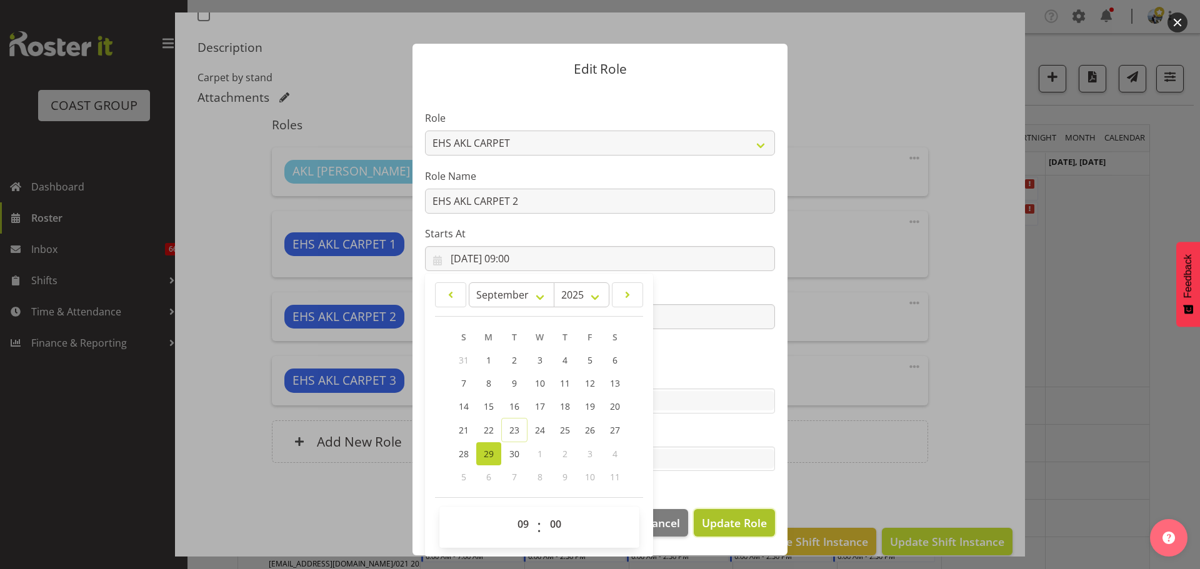
click at [750, 517] on span "Update Role" at bounding box center [734, 523] width 65 height 16
select select
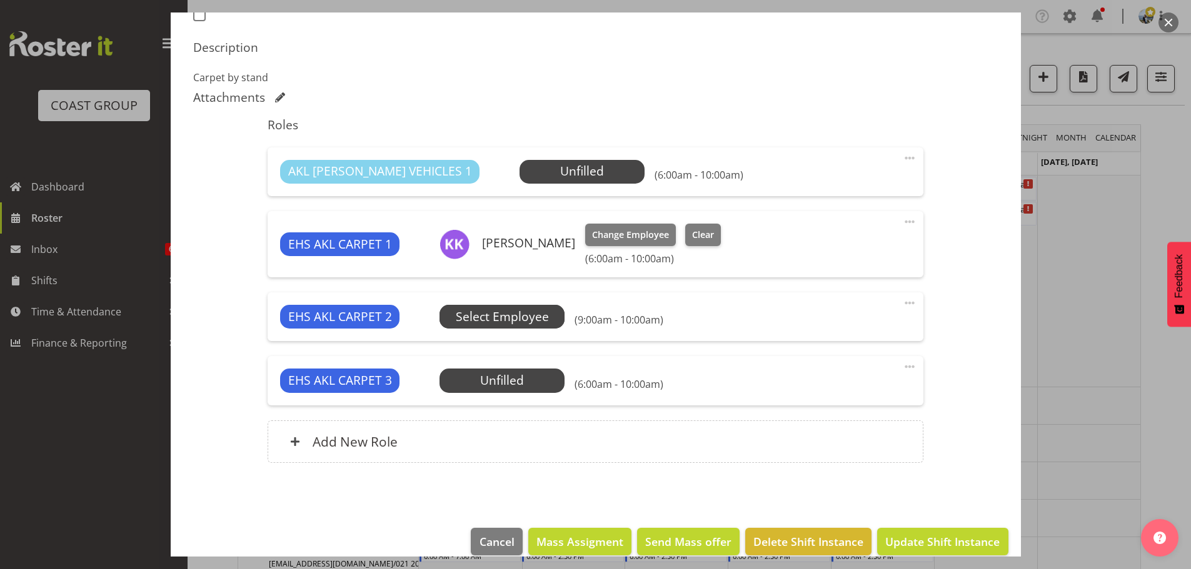
click at [547, 318] on span "Select Employee" at bounding box center [501, 317] width 125 height 24
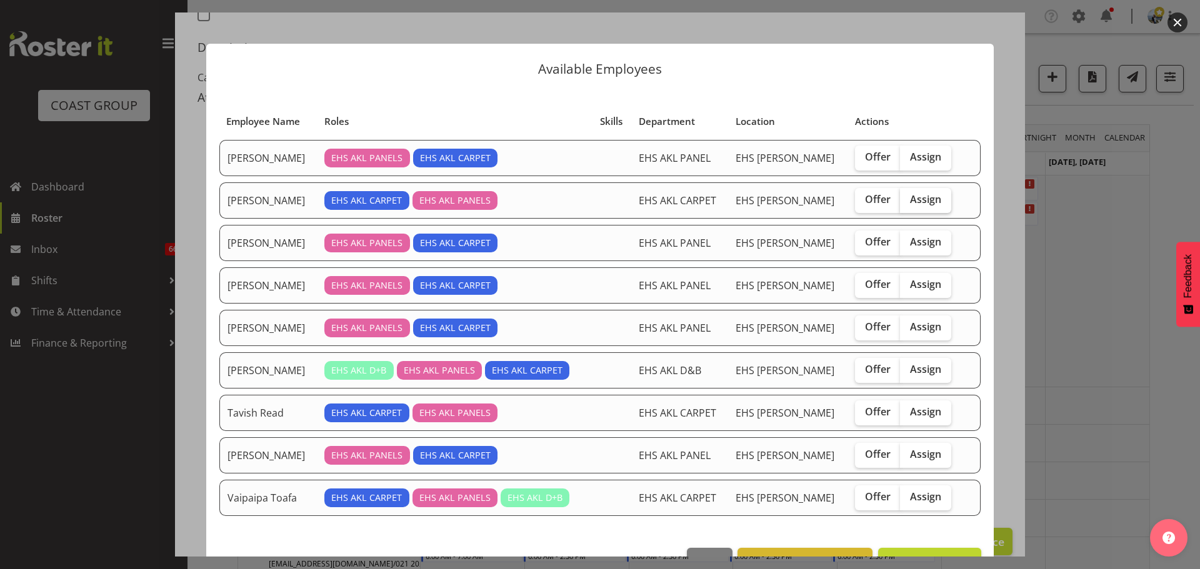
click at [921, 202] on span "Assign" at bounding box center [925, 199] width 31 height 12
click at [908, 202] on input "Assign" at bounding box center [904, 200] width 8 height 8
checkbox input "true"
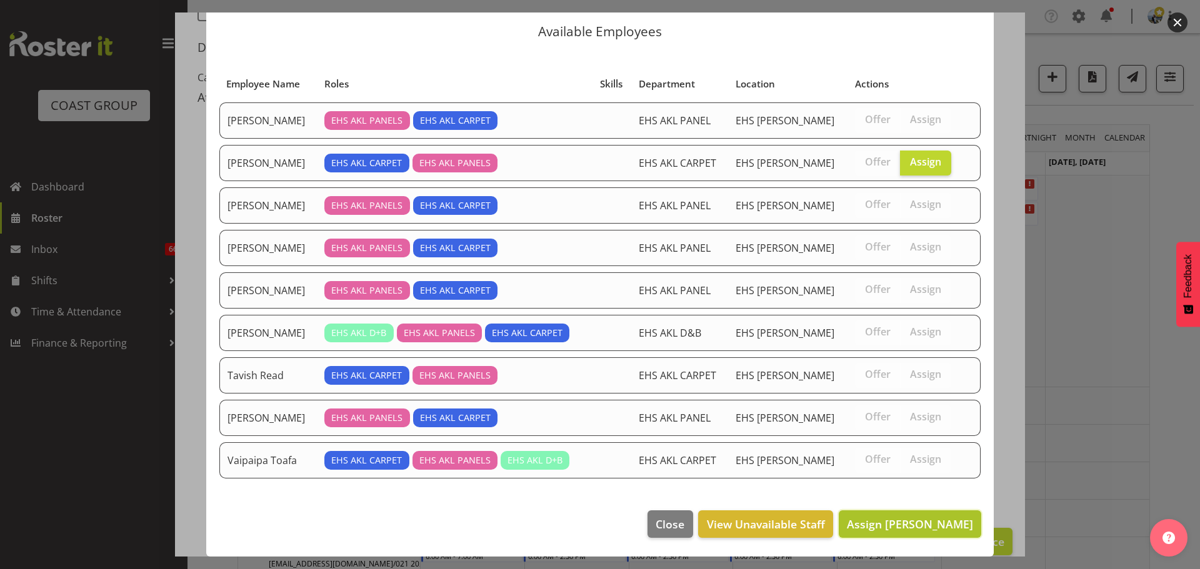
click at [924, 517] on span "Assign [PERSON_NAME]" at bounding box center [910, 524] width 126 height 15
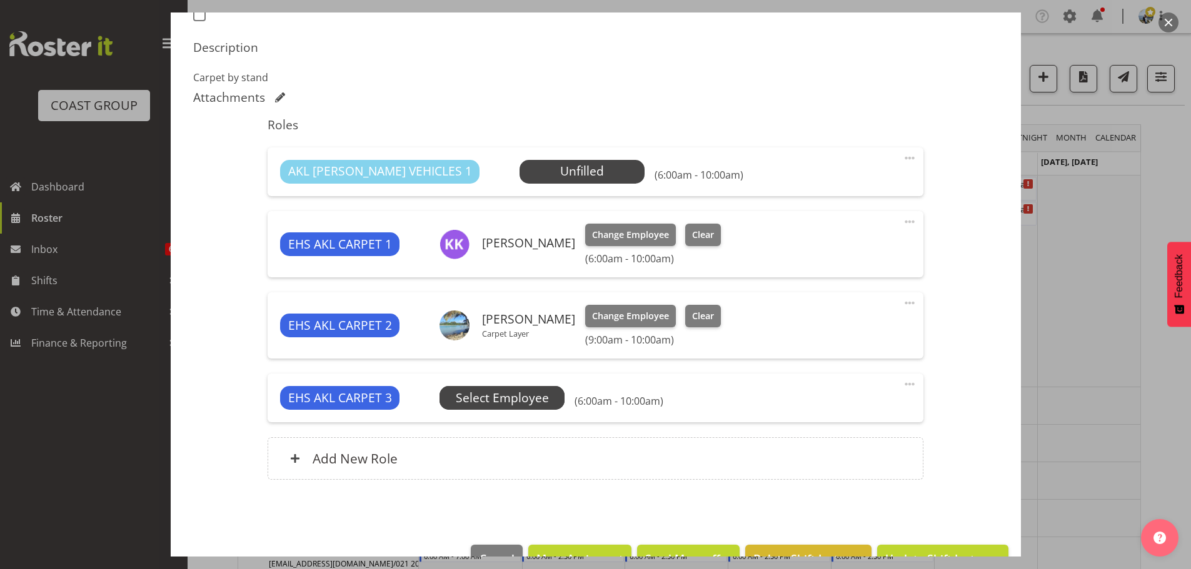
click at [501, 405] on span "Select Employee" at bounding box center [502, 398] width 93 height 18
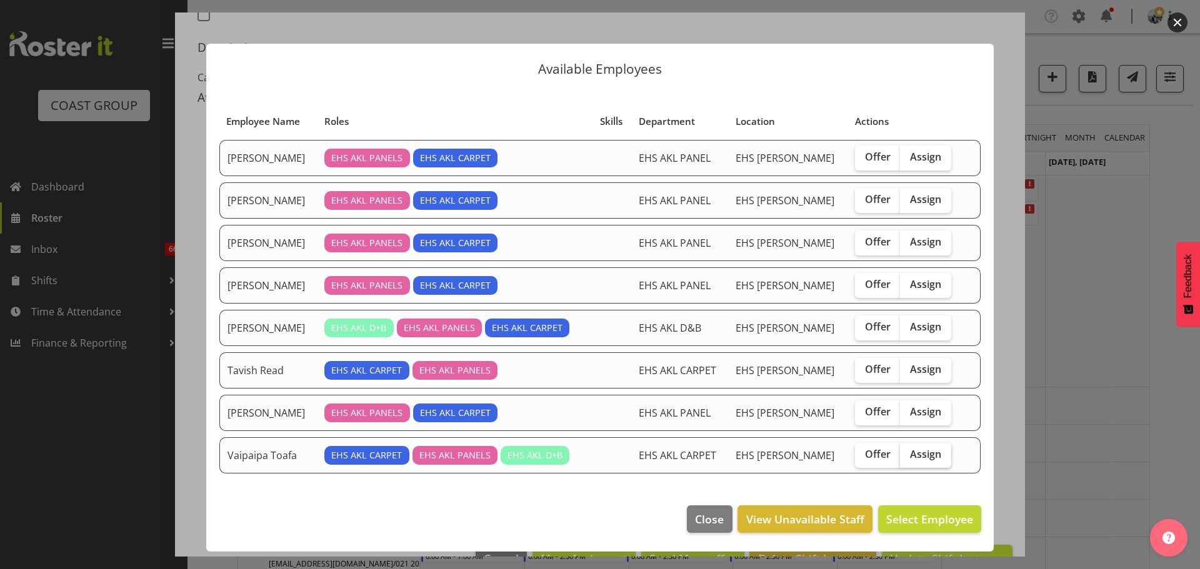
click at [924, 448] on span "Assign" at bounding box center [925, 454] width 31 height 12
click at [908, 451] on input "Assign" at bounding box center [904, 455] width 8 height 8
checkbox input "true"
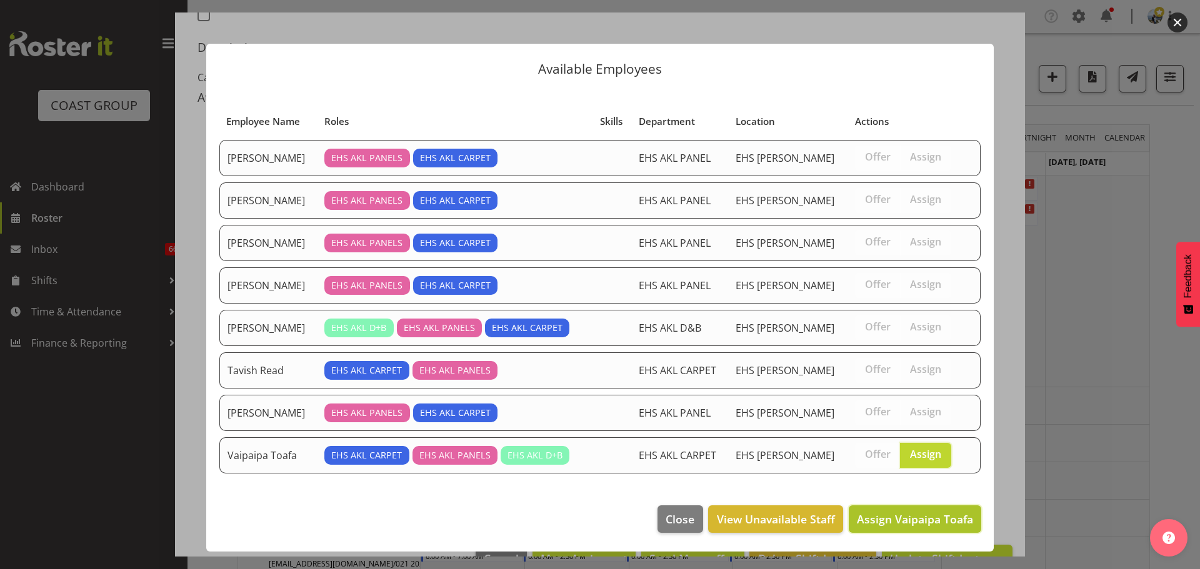
click at [938, 509] on button "Assign Vaipaipa Toafa" at bounding box center [915, 519] width 132 height 27
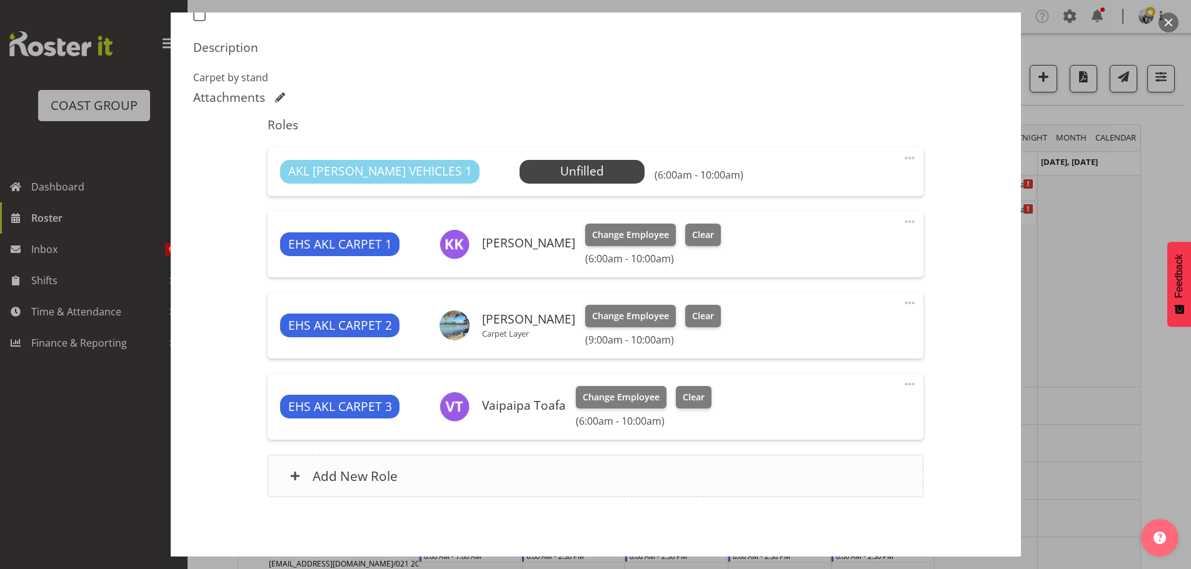
click at [544, 461] on div "Add New Role" at bounding box center [595, 476] width 656 height 42
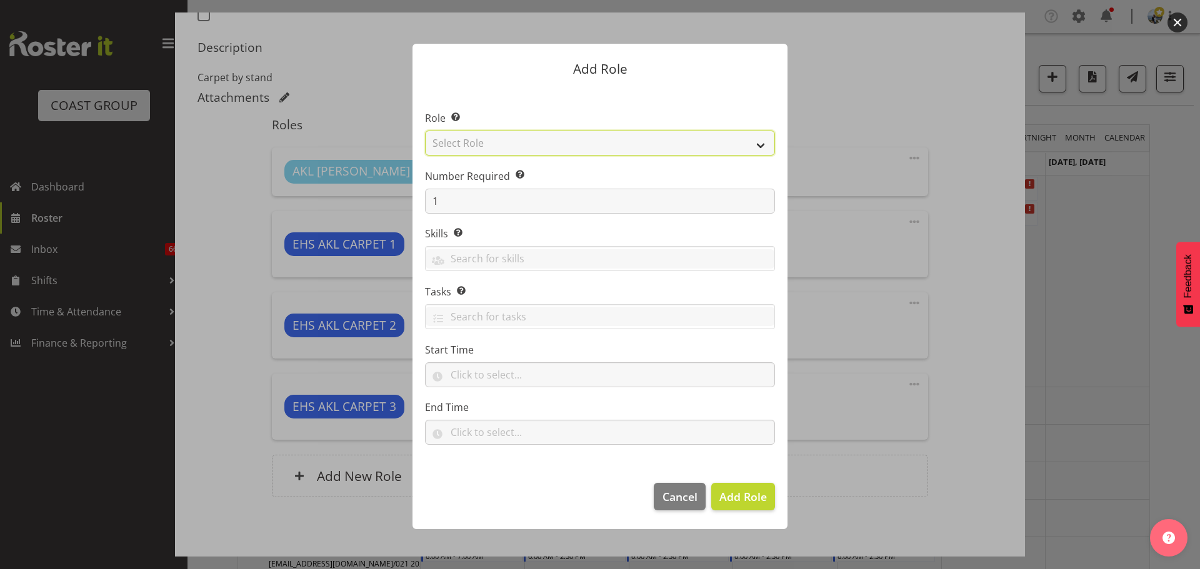
click at [489, 146] on select "Select Role ACCOUNT MANAGER ACCOUNT MANAGER DW ACCOUNTS [PERSON_NAME] VEHICLES …" at bounding box center [600, 143] width 350 height 25
select select "81"
click at [425, 131] on select "Select Role ACCOUNT MANAGER ACCOUNT MANAGER DW ACCOUNTS [PERSON_NAME] VEHICLES …" at bounding box center [600, 143] width 350 height 25
click at [739, 504] on span "Add Role" at bounding box center [742, 497] width 47 height 16
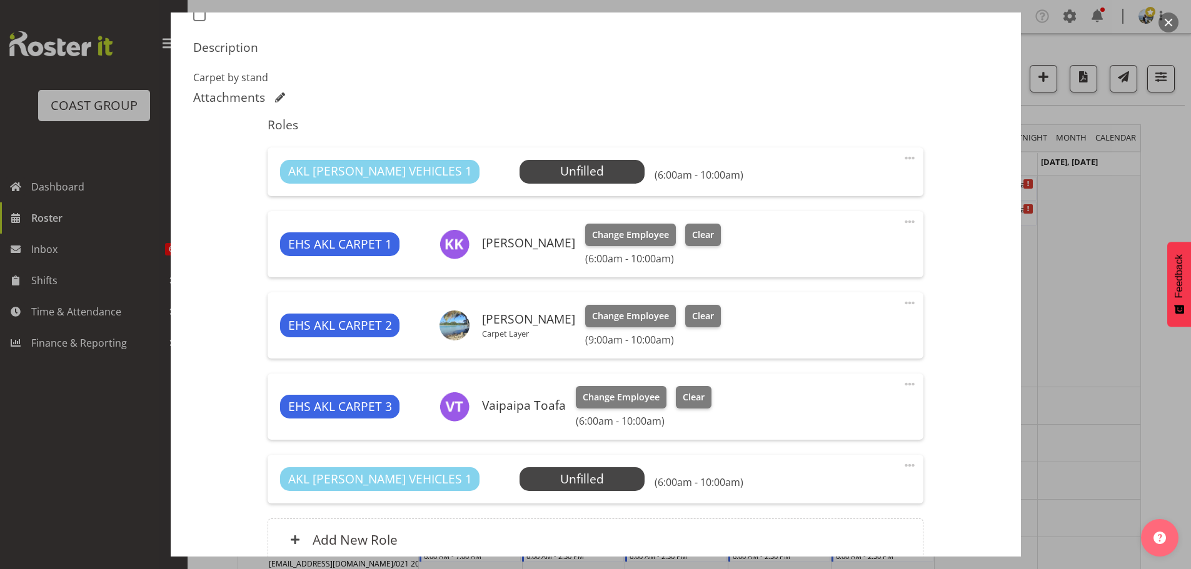
click at [902, 462] on span at bounding box center [909, 465] width 15 height 15
click at [878, 484] on link "Edit" at bounding box center [857, 493] width 120 height 22
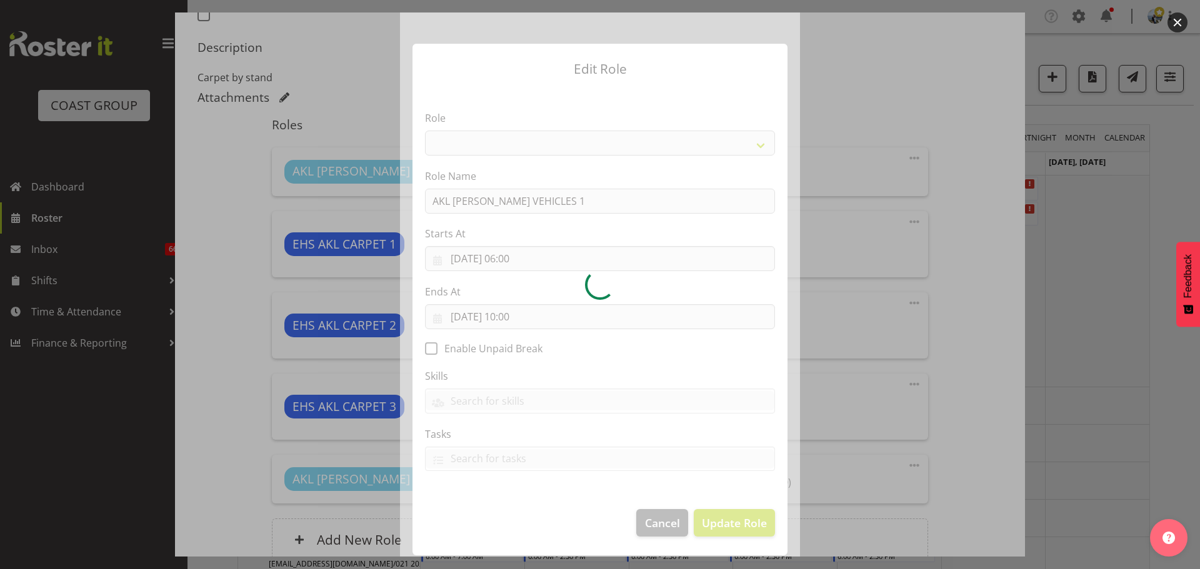
select select "81"
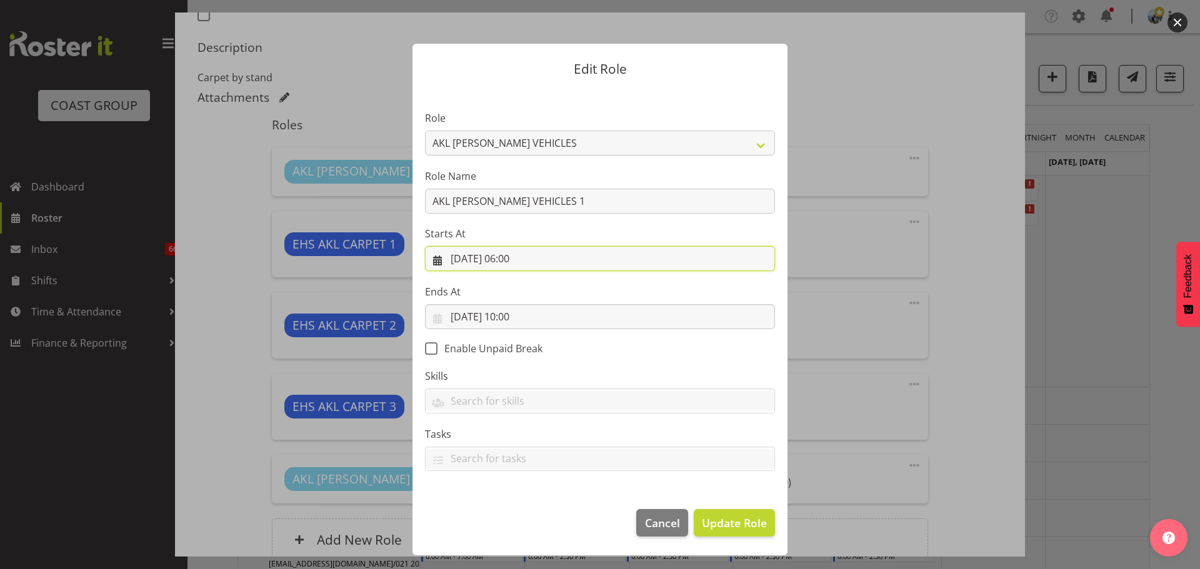
click at [542, 256] on input "29/09/2025, 06:00" at bounding box center [600, 258] width 350 height 25
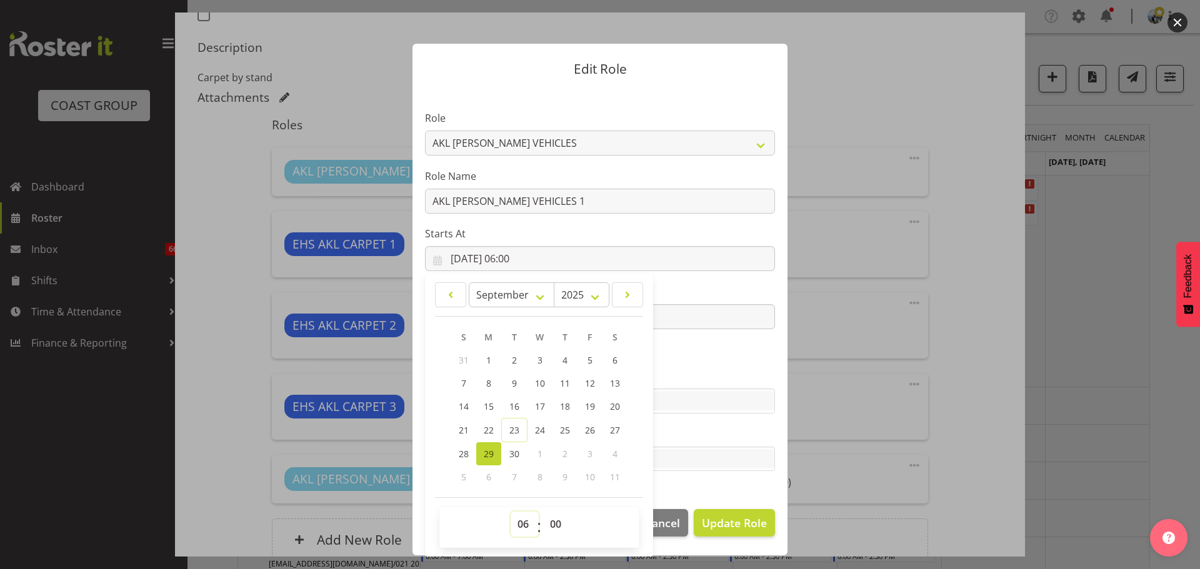
click at [521, 527] on select "00 01 02 03 04 05 06 07 08 09 10 11 12 13 14 15 16 17 18 19 20 21 22 23" at bounding box center [525, 524] width 28 height 25
select select "9"
click at [511, 512] on select "00 01 02 03 04 05 06 07 08 09 10 11 12 13 14 15 16 17 18 19 20 21 22 23" at bounding box center [525, 524] width 28 height 25
type input "29/09/2025, 09:00"
click at [730, 511] on button "Update Role" at bounding box center [734, 522] width 81 height 27
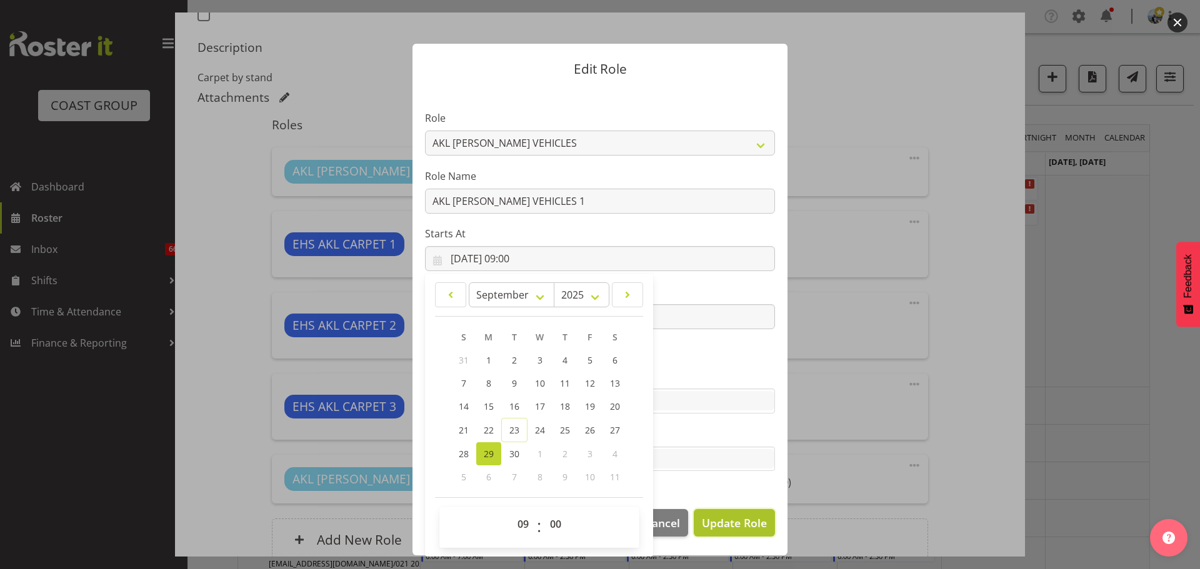
select select
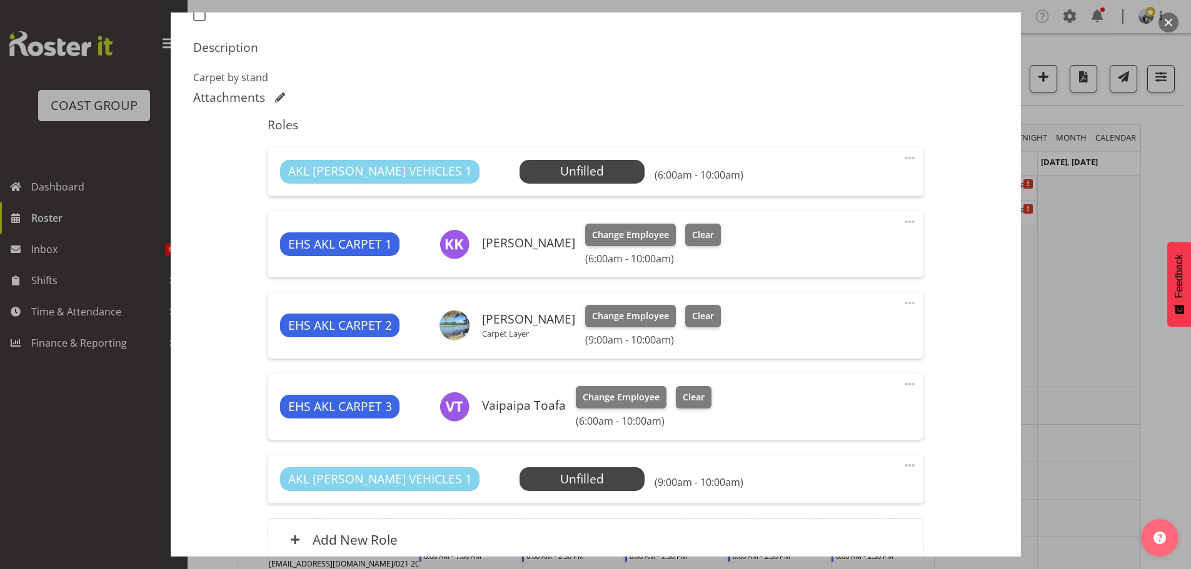
click at [902, 155] on span at bounding box center [909, 158] width 15 height 15
click at [874, 232] on link "Delete" at bounding box center [857, 230] width 120 height 22
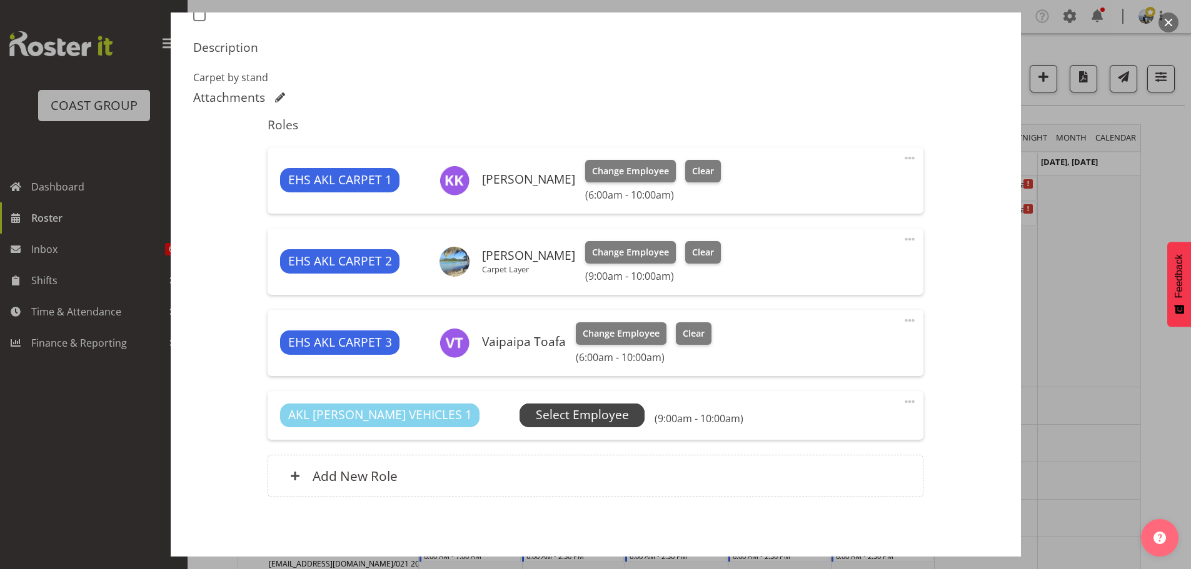
click at [562, 413] on span "Select Employee" at bounding box center [582, 415] width 93 height 18
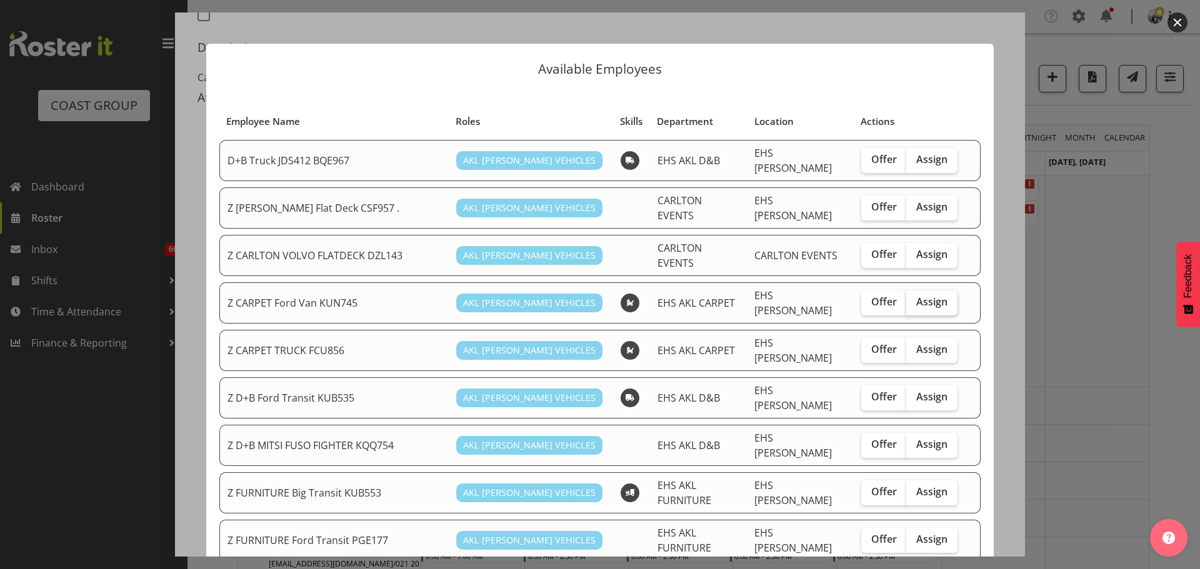
click at [923, 296] on span "Assign" at bounding box center [931, 302] width 31 height 12
click at [914, 298] on input "Assign" at bounding box center [910, 302] width 8 height 8
checkbox input "true"
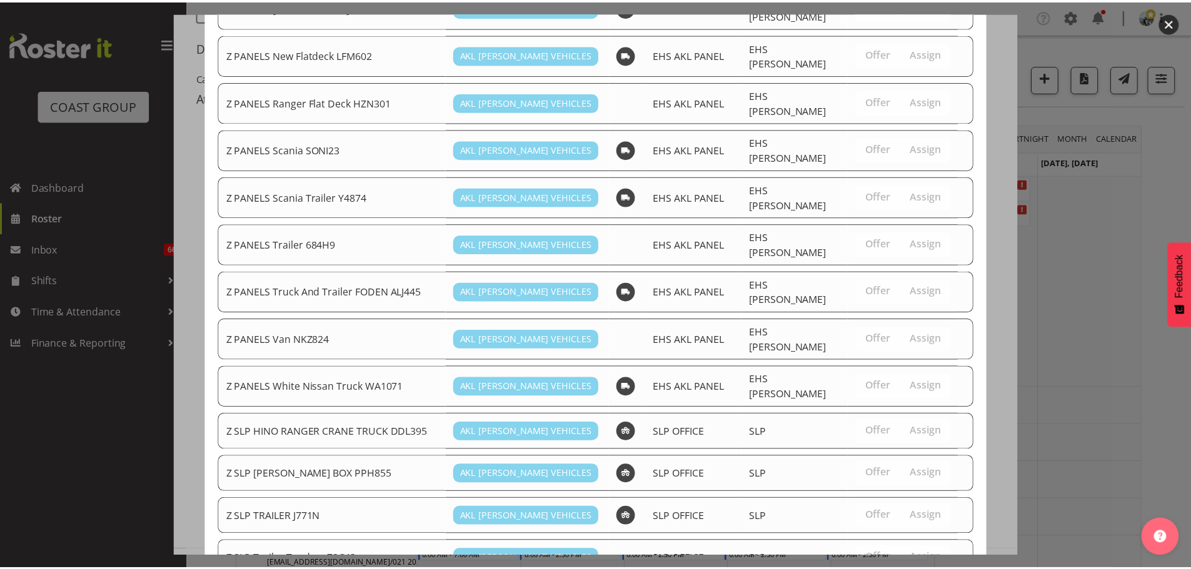
scroll to position [785, 0]
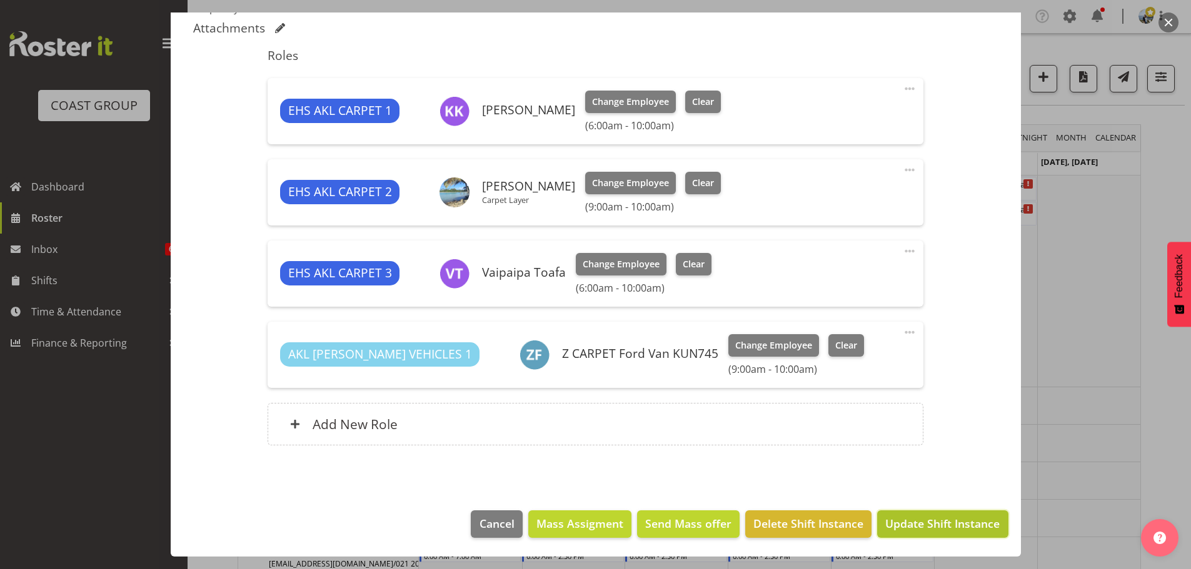
click at [952, 519] on span "Update Shift Instance" at bounding box center [942, 524] width 114 height 16
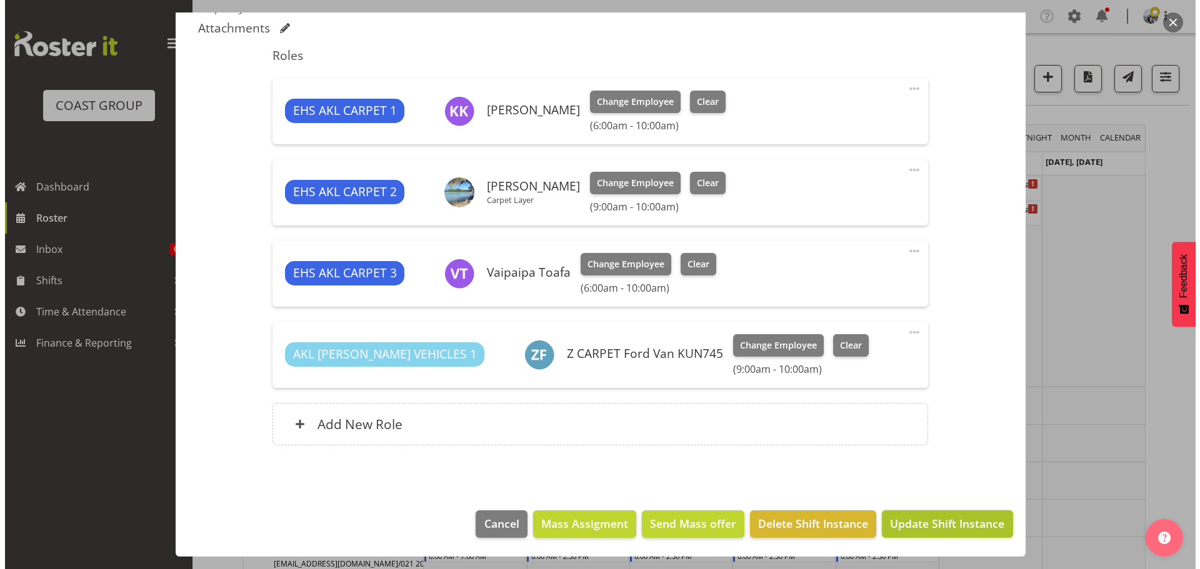
scroll to position [389, 0]
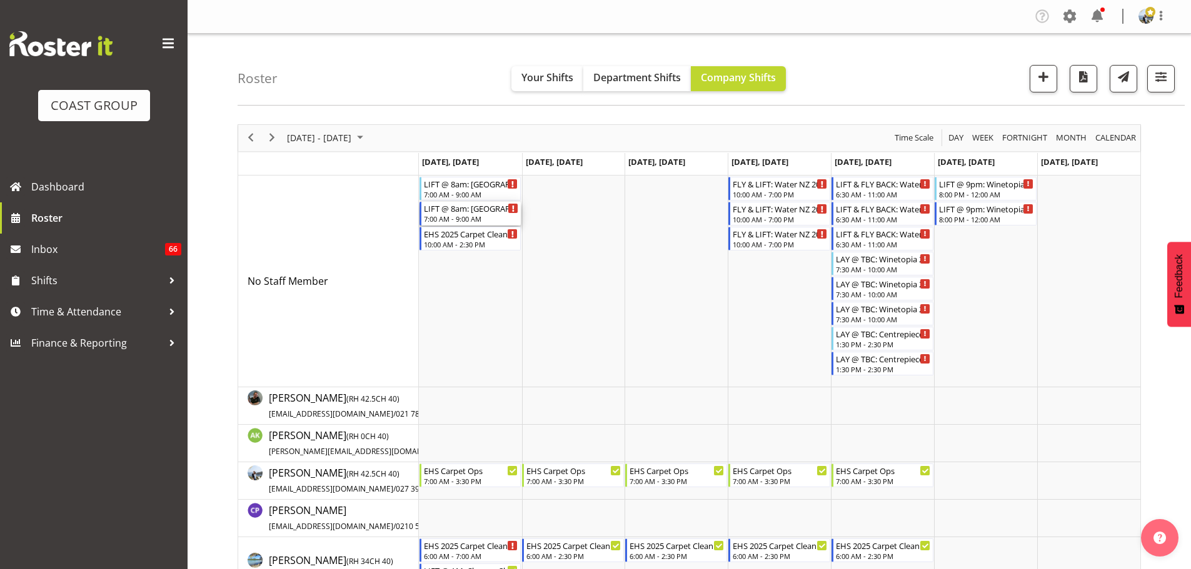
click at [469, 217] on div "7:00 AM - 9:00 AM" at bounding box center [471, 219] width 95 height 10
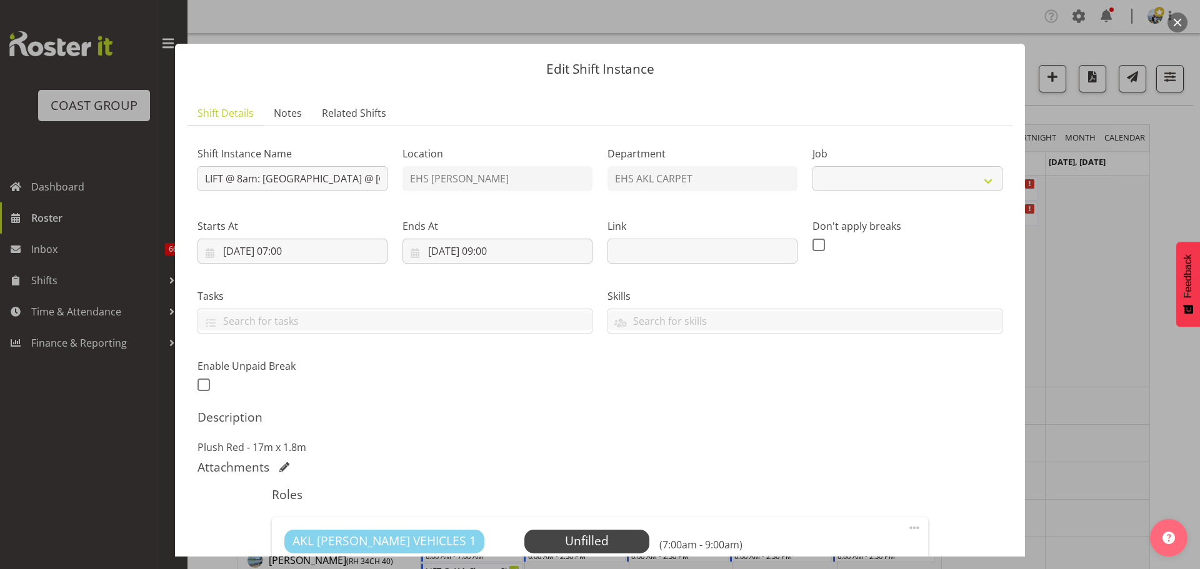
select select "8575"
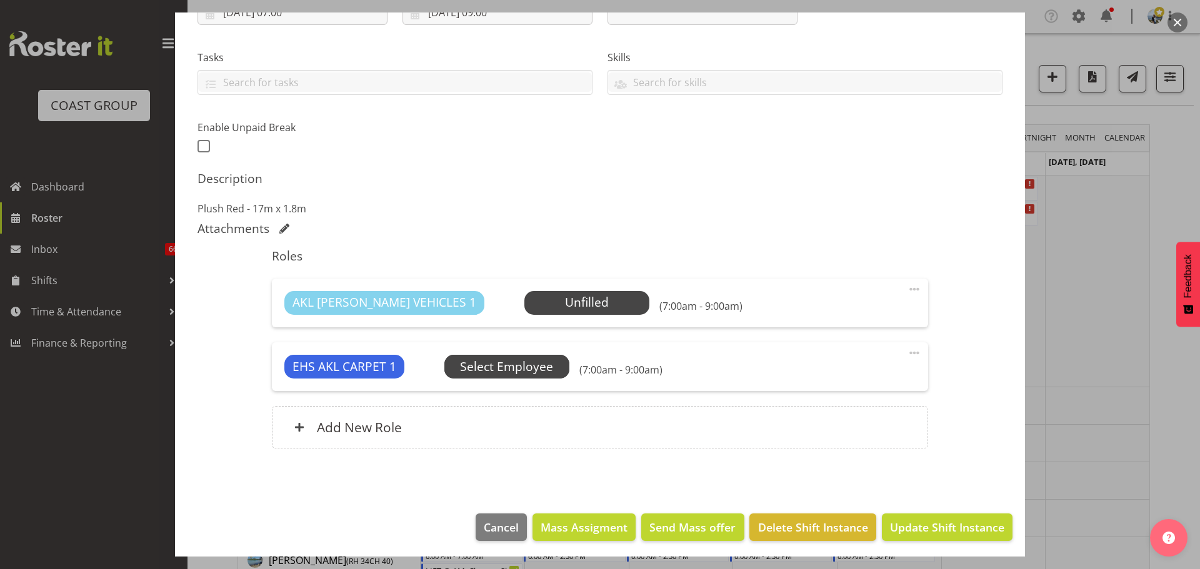
scroll to position [242, 0]
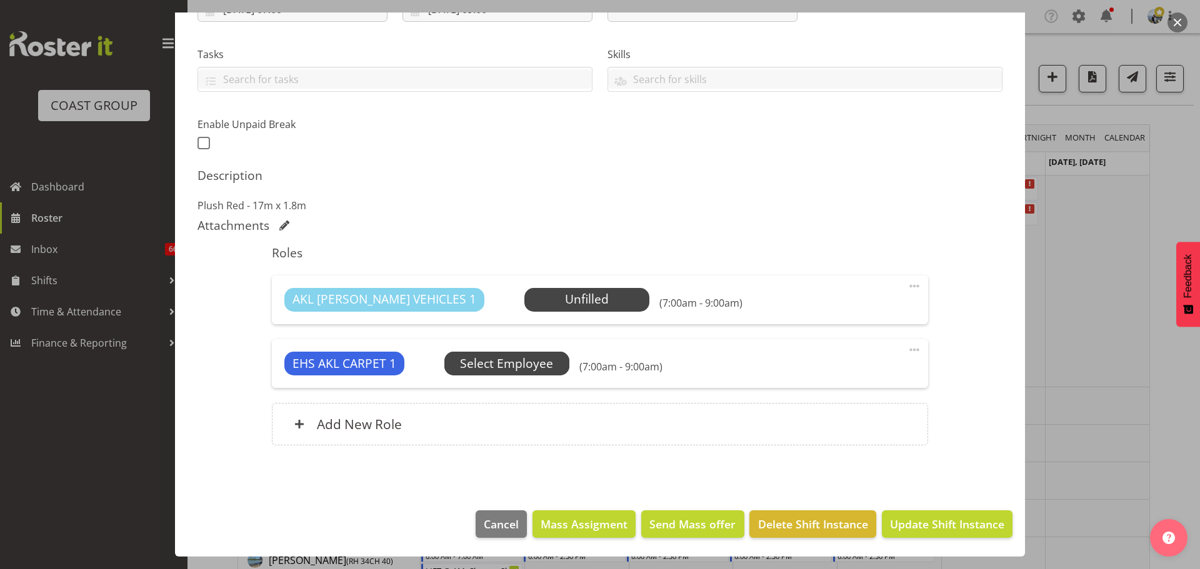
click at [485, 359] on span "Select Employee" at bounding box center [506, 364] width 93 height 18
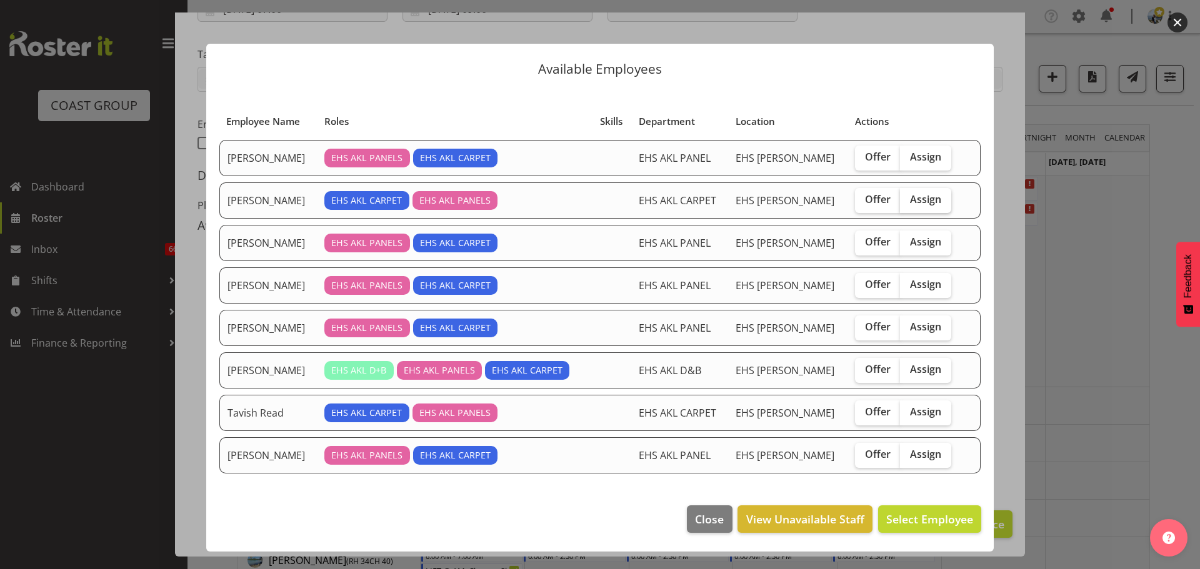
click at [927, 204] on span "Assign" at bounding box center [925, 199] width 31 height 12
click at [908, 204] on input "Assign" at bounding box center [904, 200] width 8 height 8
checkbox input "true"
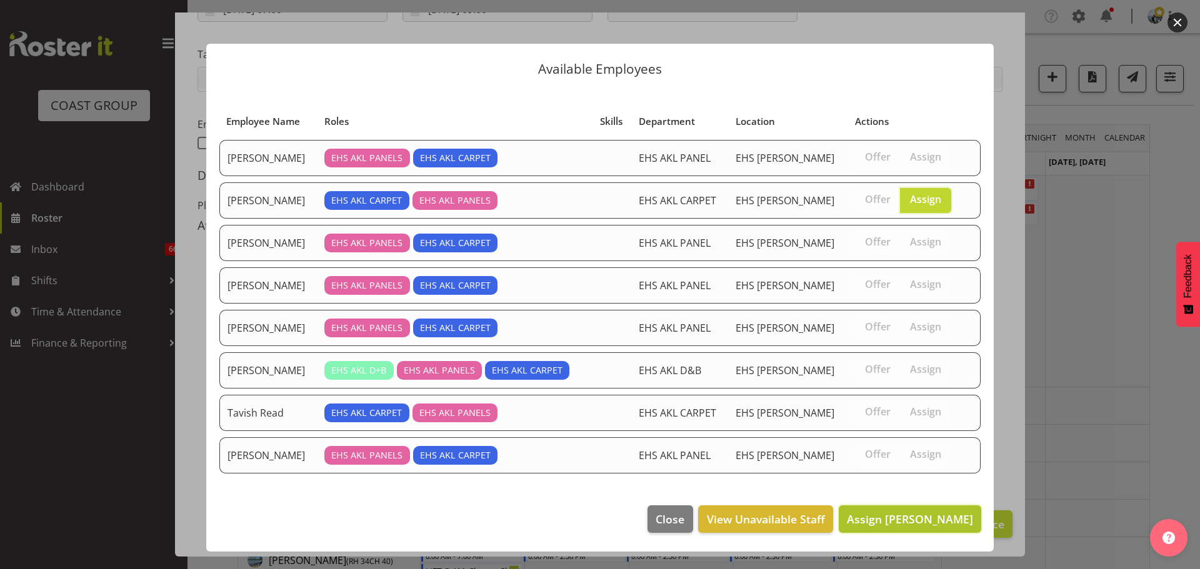
click at [952, 515] on span "Assign [PERSON_NAME]" at bounding box center [910, 519] width 126 height 15
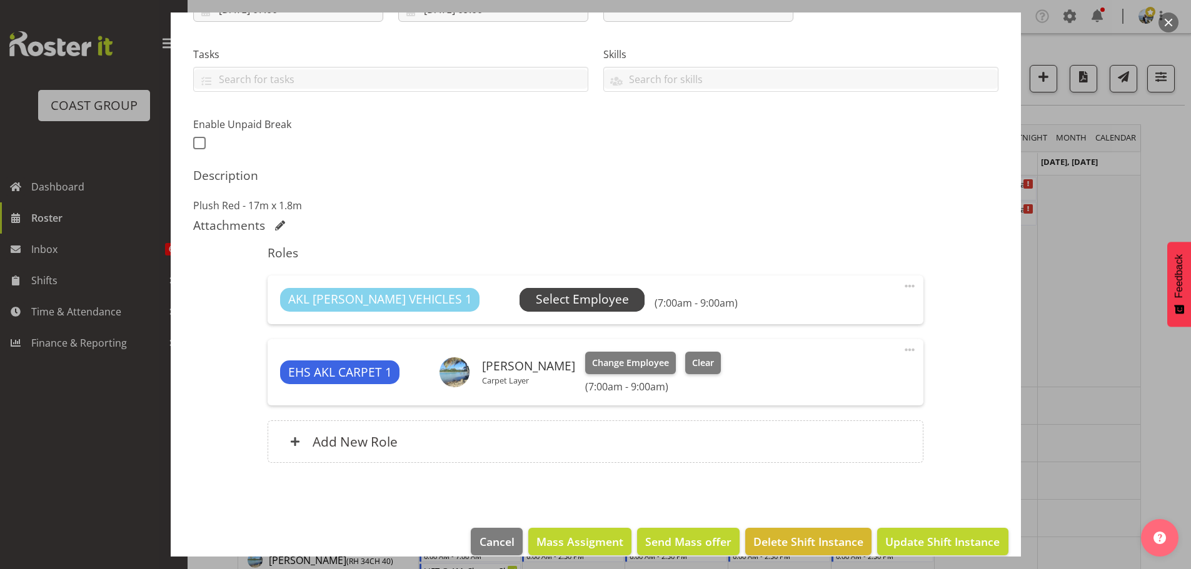
click at [536, 291] on span "Select Employee" at bounding box center [582, 300] width 93 height 18
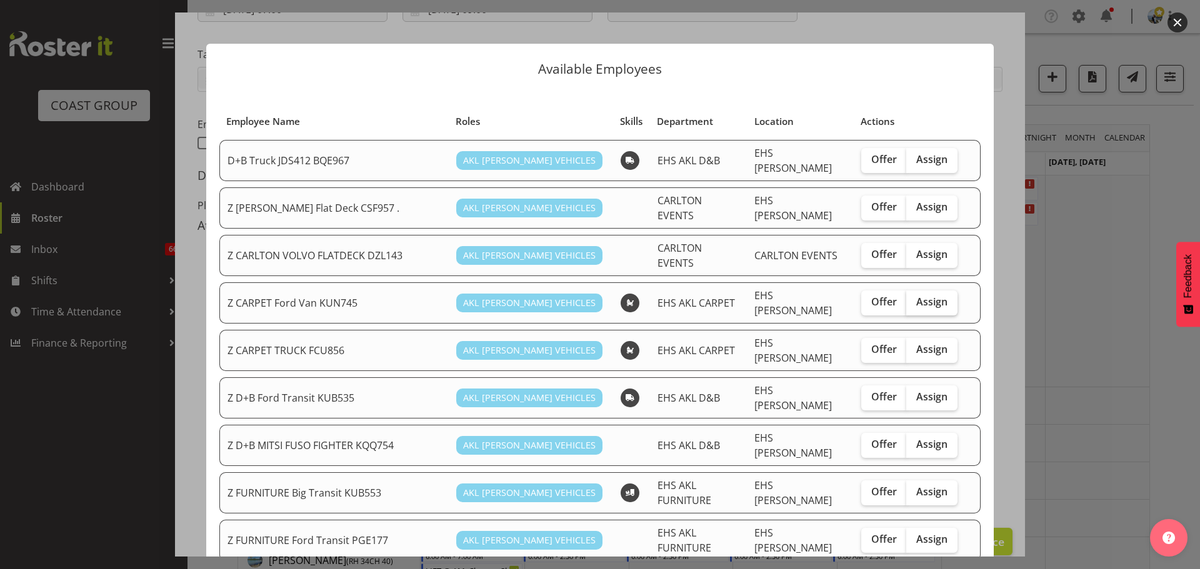
click at [929, 296] on span "Assign" at bounding box center [931, 302] width 31 height 12
click at [914, 298] on input "Assign" at bounding box center [910, 302] width 8 height 8
checkbox input "true"
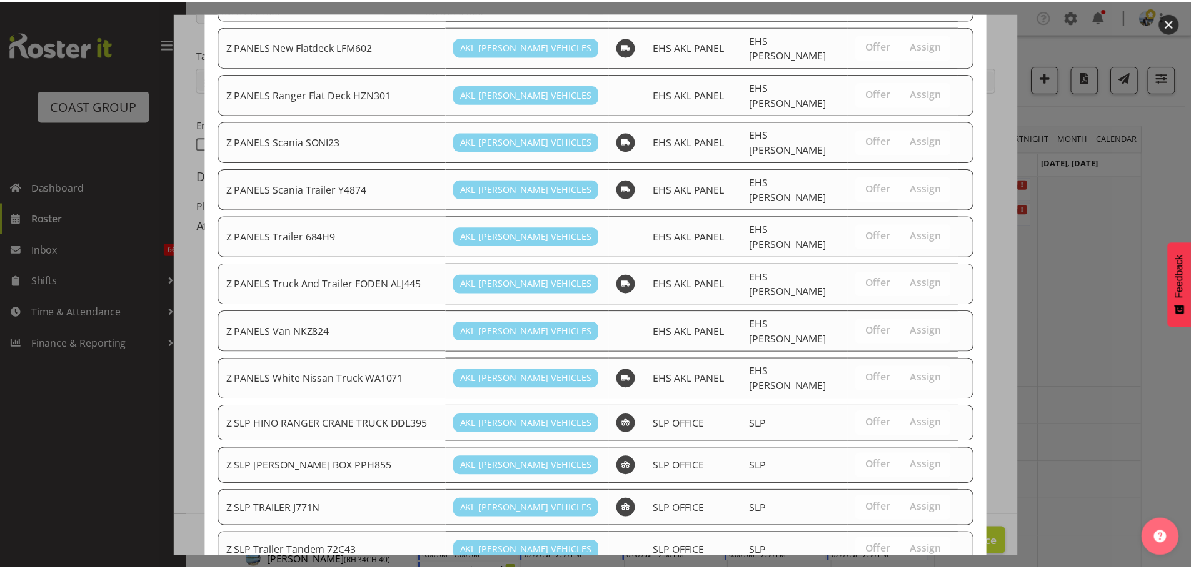
scroll to position [785, 0]
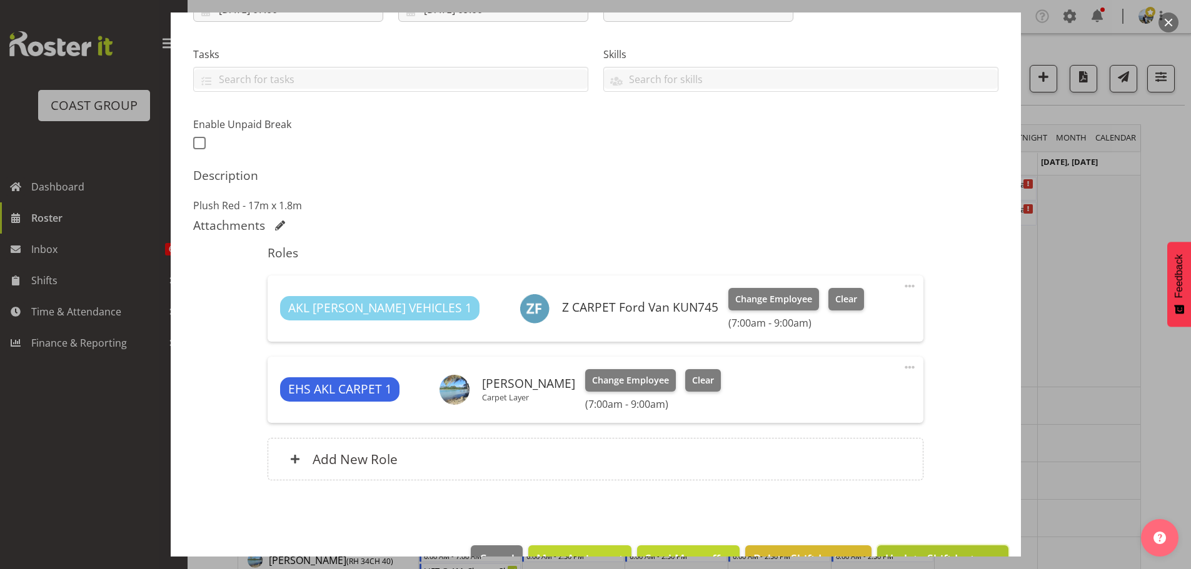
click at [965, 553] on span "Update Shift Instance" at bounding box center [942, 559] width 114 height 16
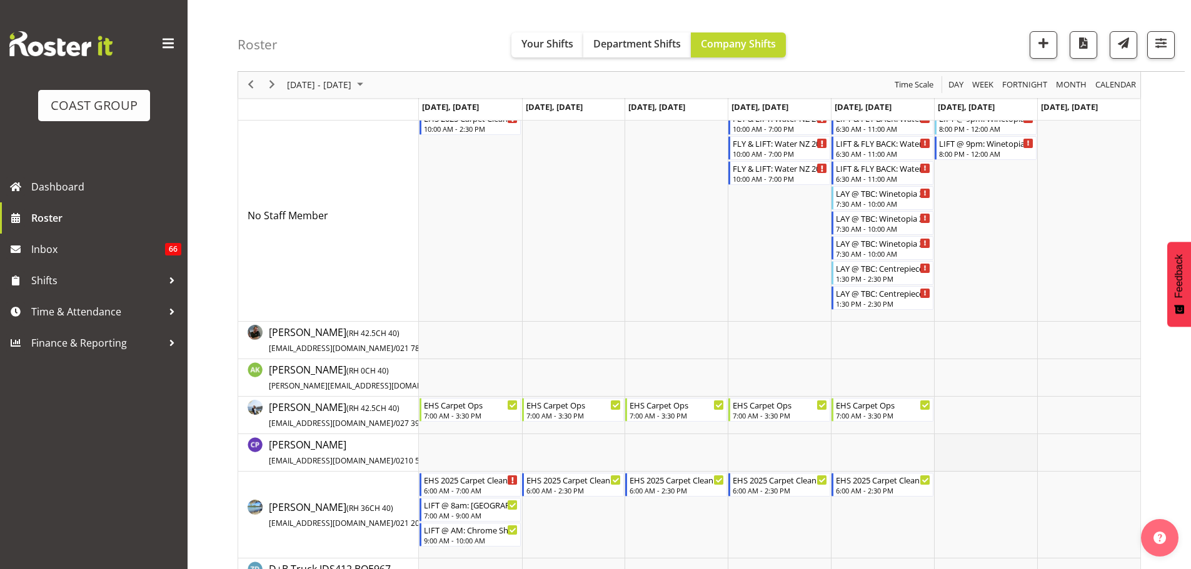
scroll to position [0, 0]
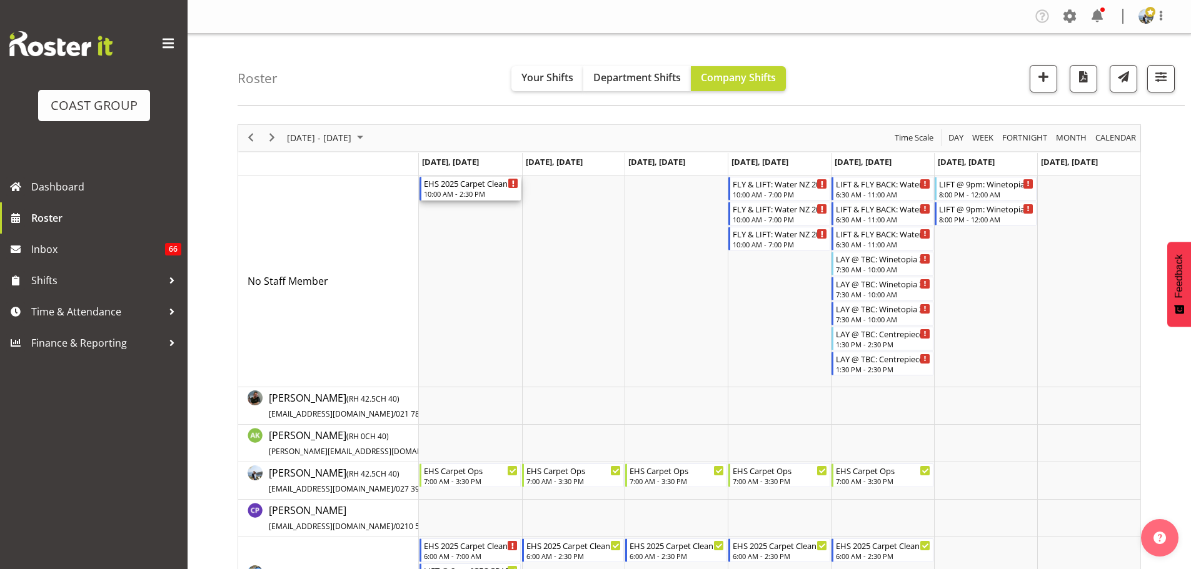
click at [496, 185] on div "EHS 2025 Carpet Cleaning, Maintenance, etc" at bounding box center [471, 183] width 95 height 12
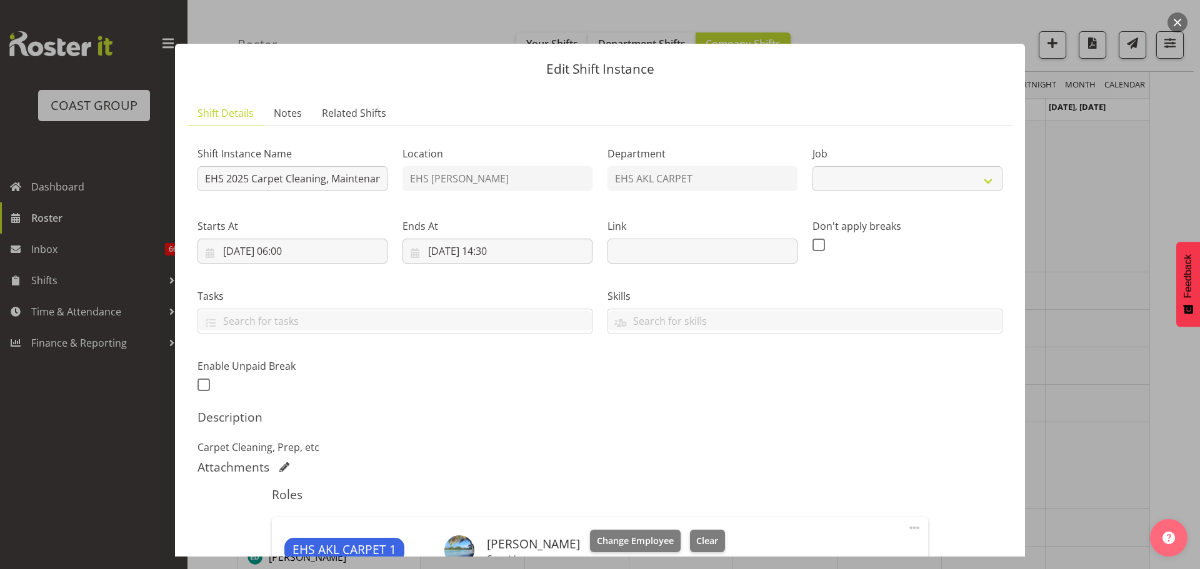
scroll to position [125, 0]
select select "69"
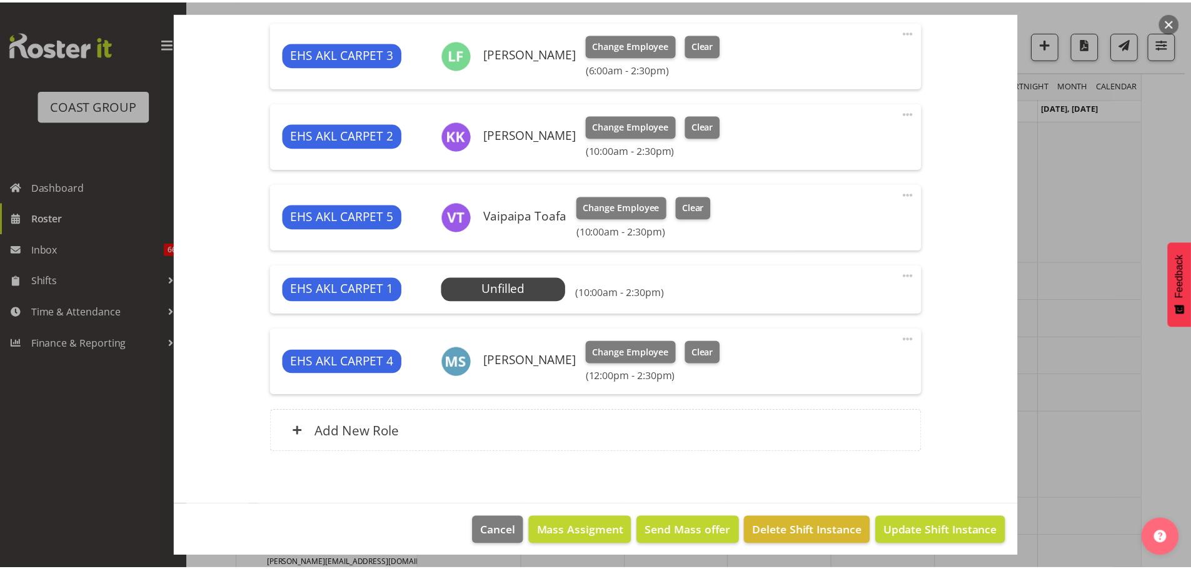
scroll to position [584, 0]
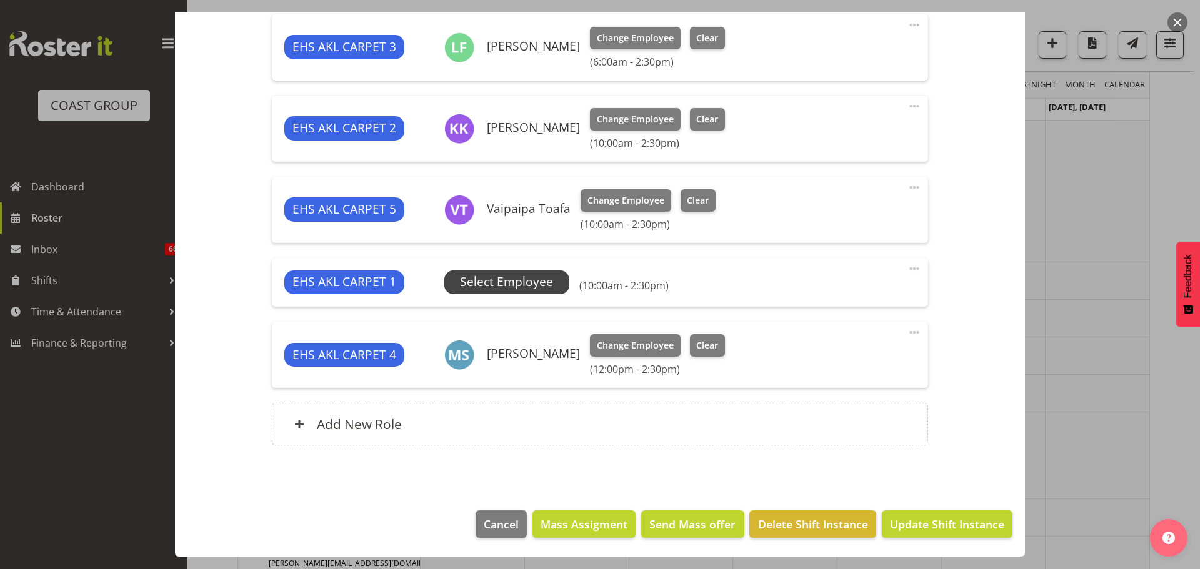
click at [502, 282] on span "Select Employee" at bounding box center [506, 282] width 93 height 18
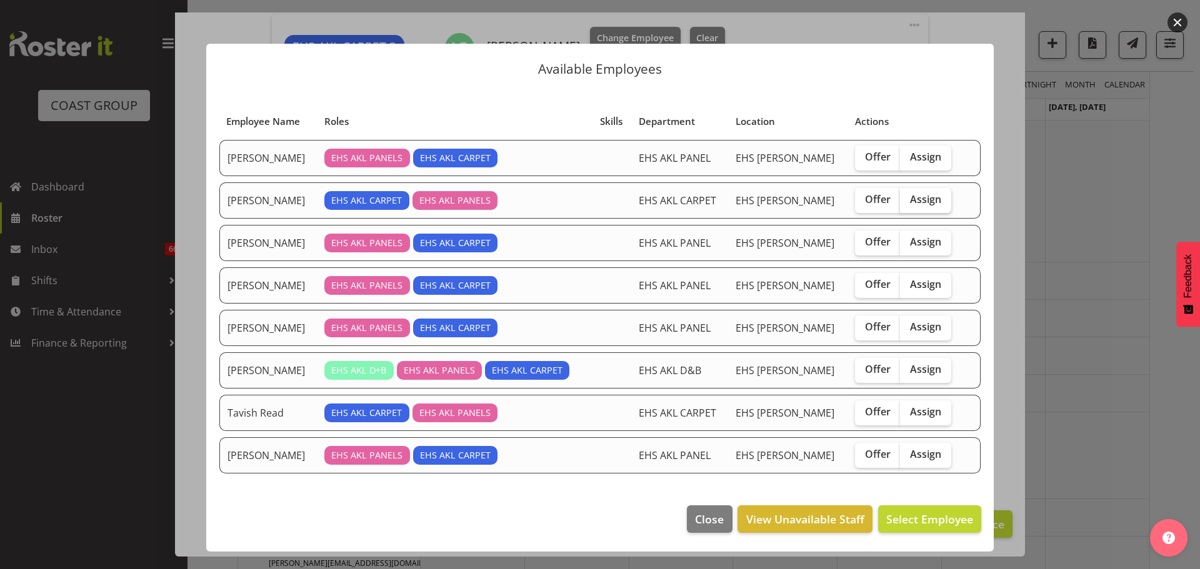
click at [925, 206] on label "Assign" at bounding box center [925, 200] width 51 height 25
click at [908, 204] on input "Assign" at bounding box center [904, 200] width 8 height 8
checkbox input "true"
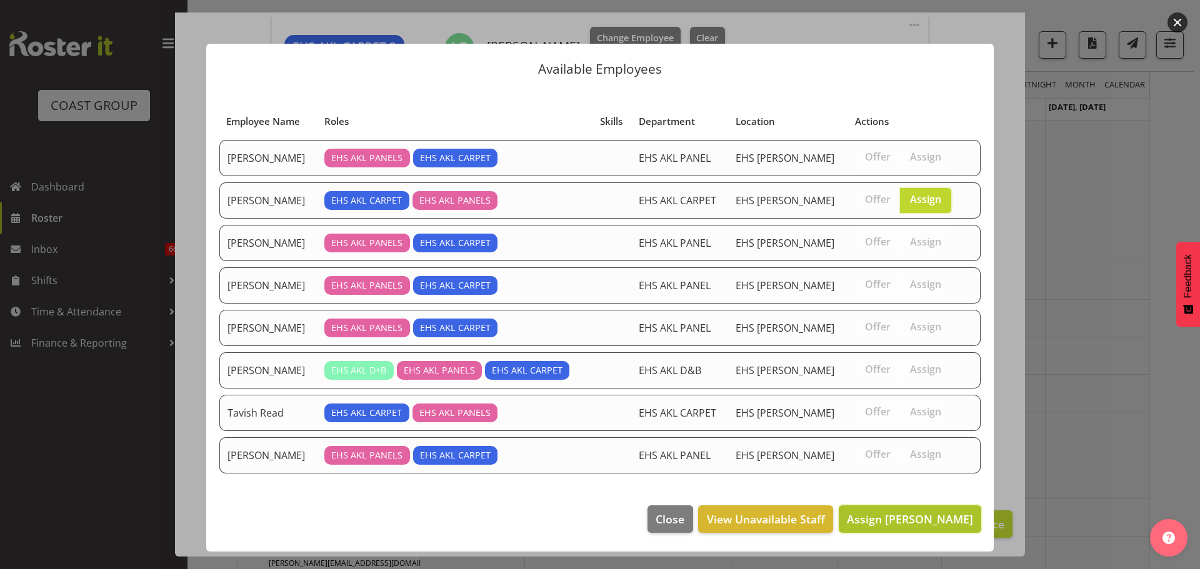
click at [949, 514] on span "Assign [PERSON_NAME]" at bounding box center [910, 519] width 126 height 15
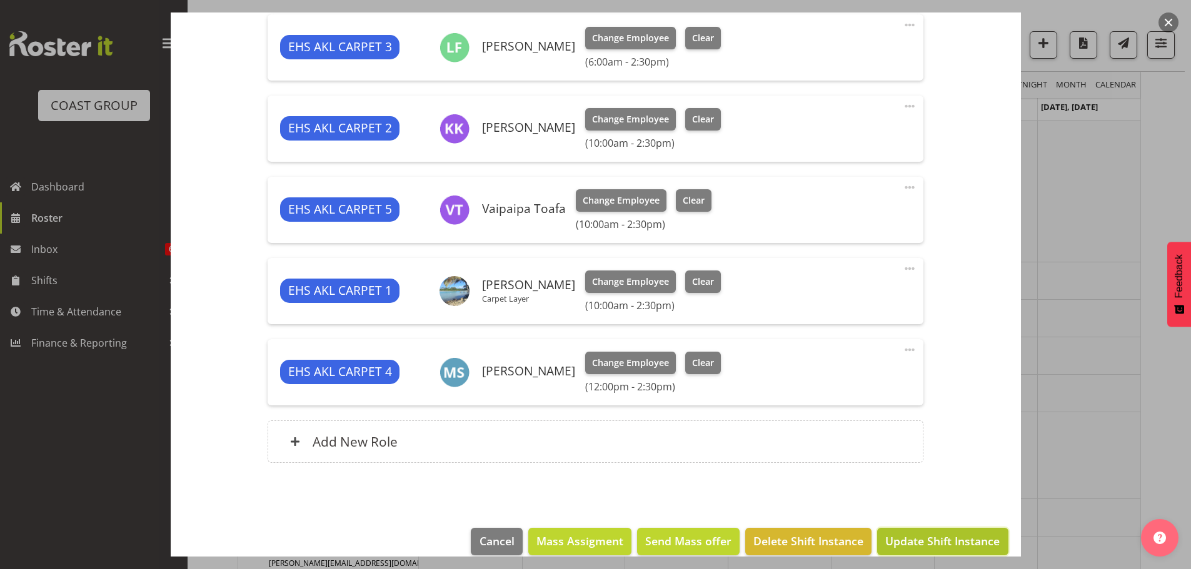
click at [972, 538] on span "Update Shift Instance" at bounding box center [942, 541] width 114 height 16
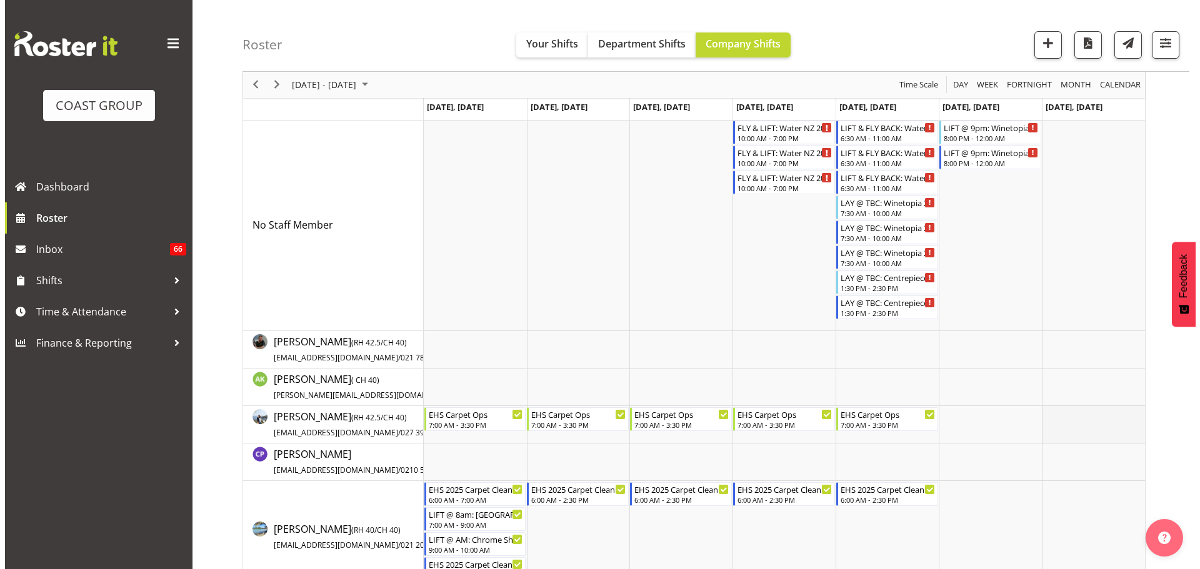
scroll to position [0, 0]
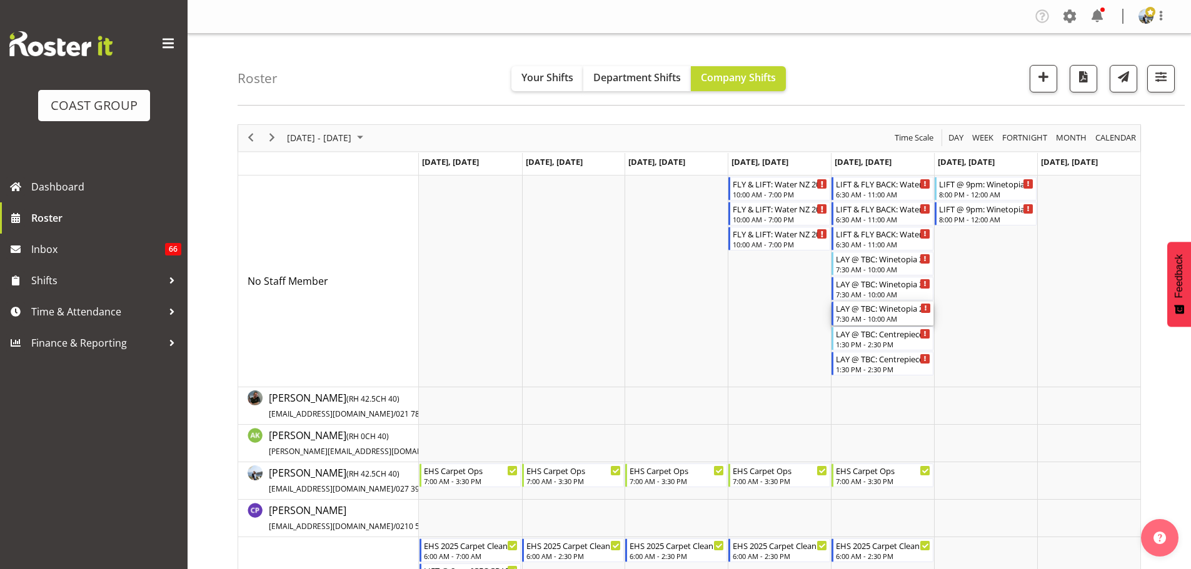
click at [895, 311] on div "LAY @ TBC: Winetopia 25 @ Viaduct Events Centre" at bounding box center [883, 308] width 95 height 12
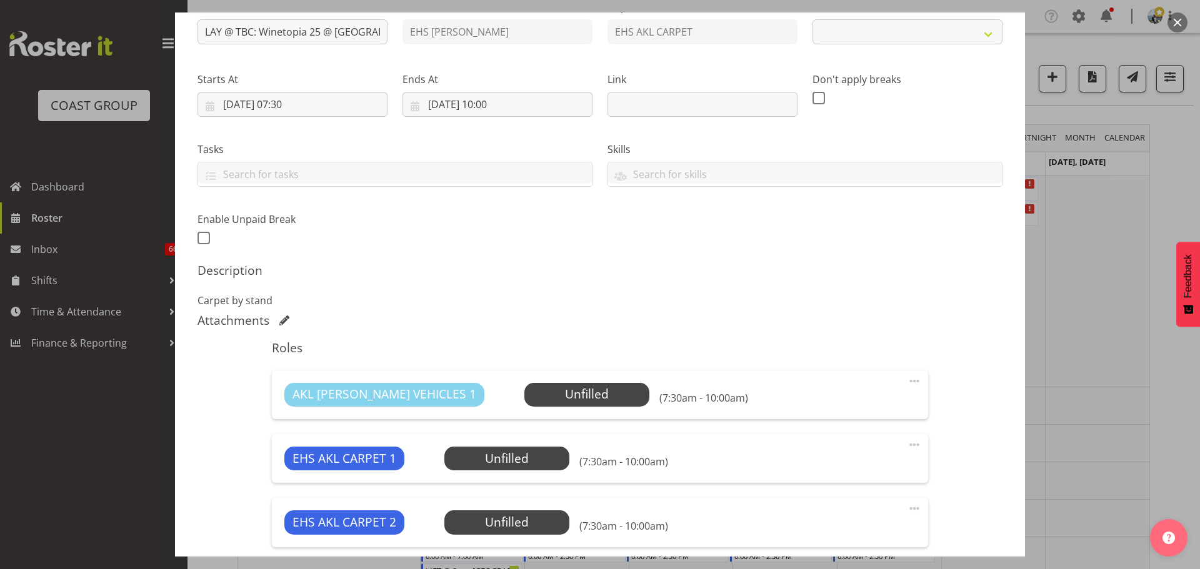
scroll to position [306, 0]
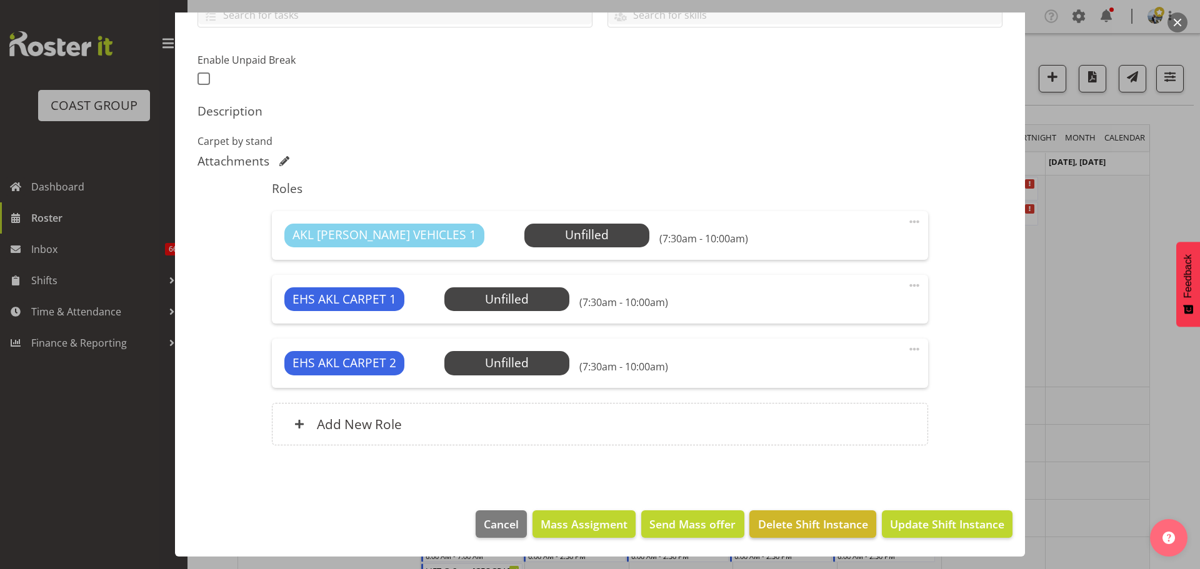
select select "10038"
click at [824, 516] on span "Delete Shift Instance" at bounding box center [813, 524] width 110 height 16
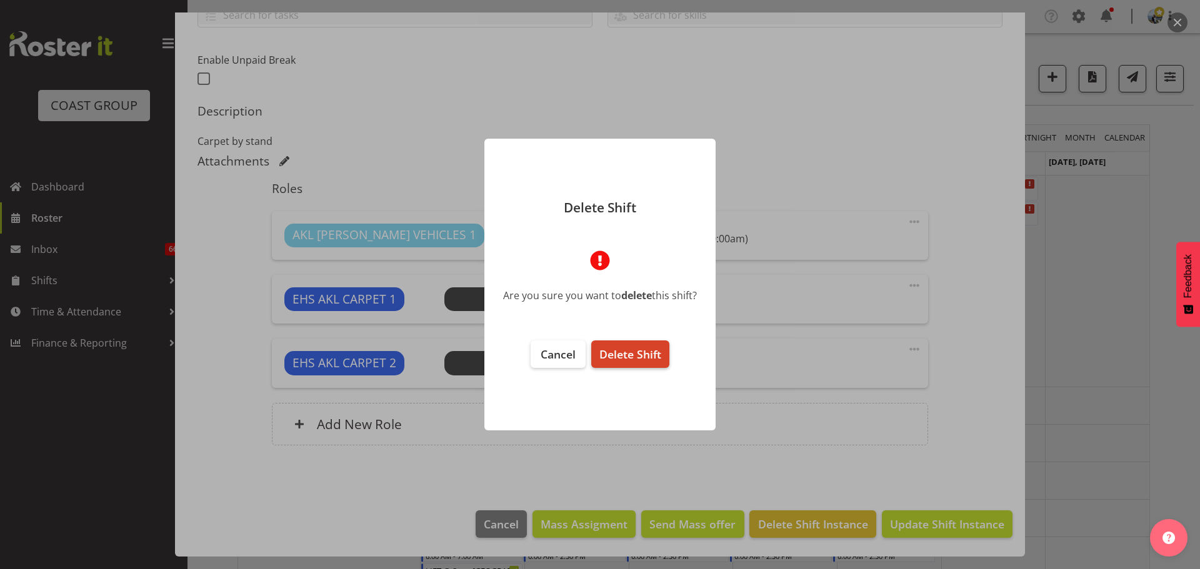
click at [600, 357] on span "Delete Shift" at bounding box center [630, 354] width 62 height 15
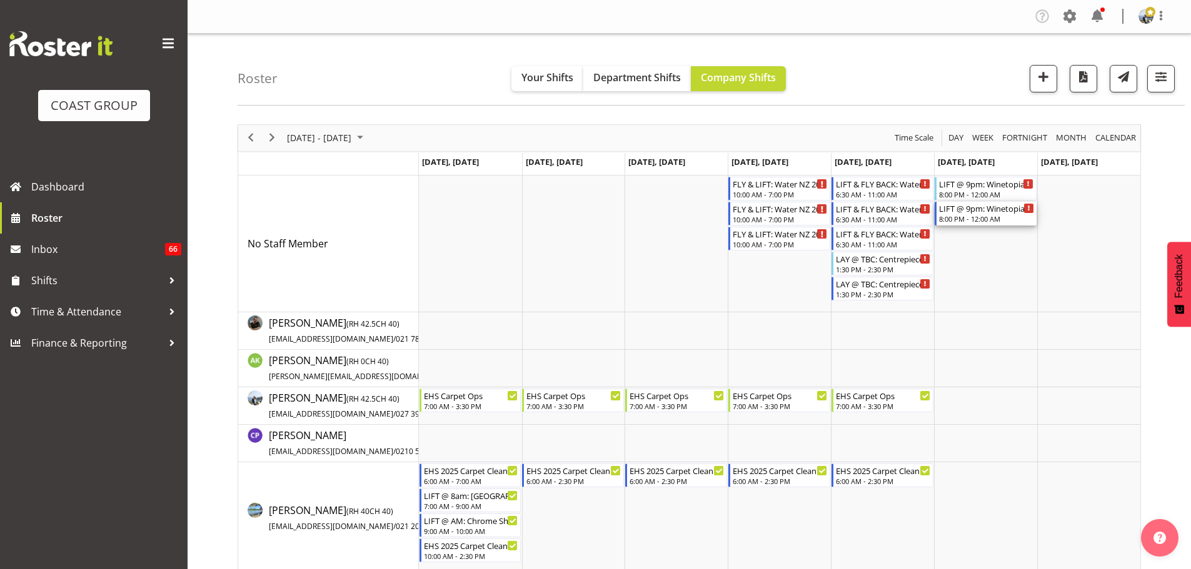
click at [987, 212] on div "LIFT @ 9pm: Winetopia 25 @ Viaduct Events Centre" at bounding box center [986, 208] width 95 height 12
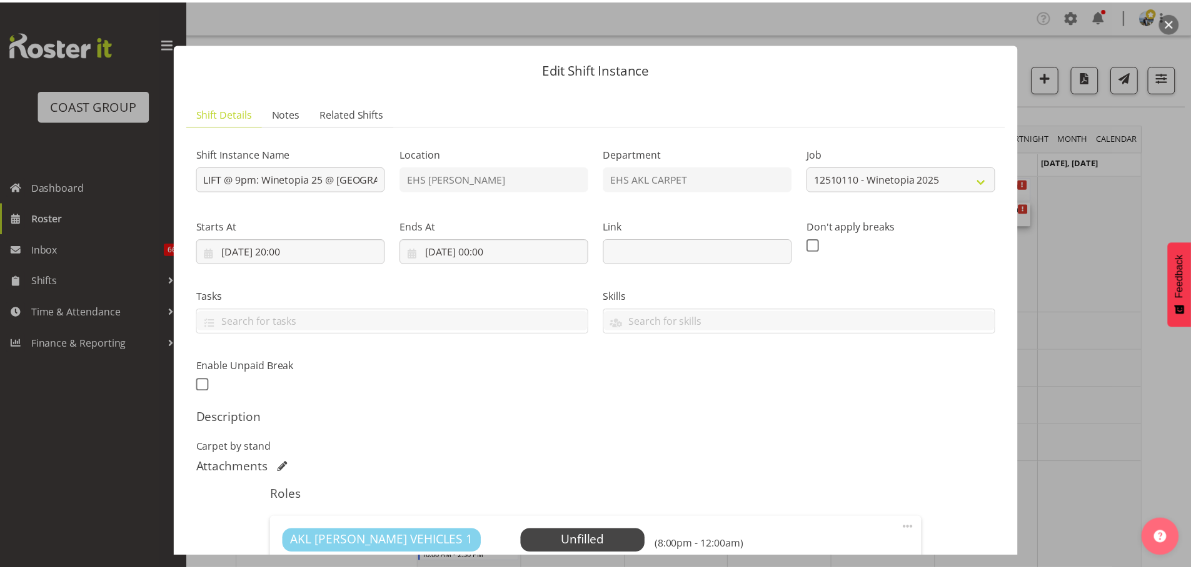
scroll to position [242, 0]
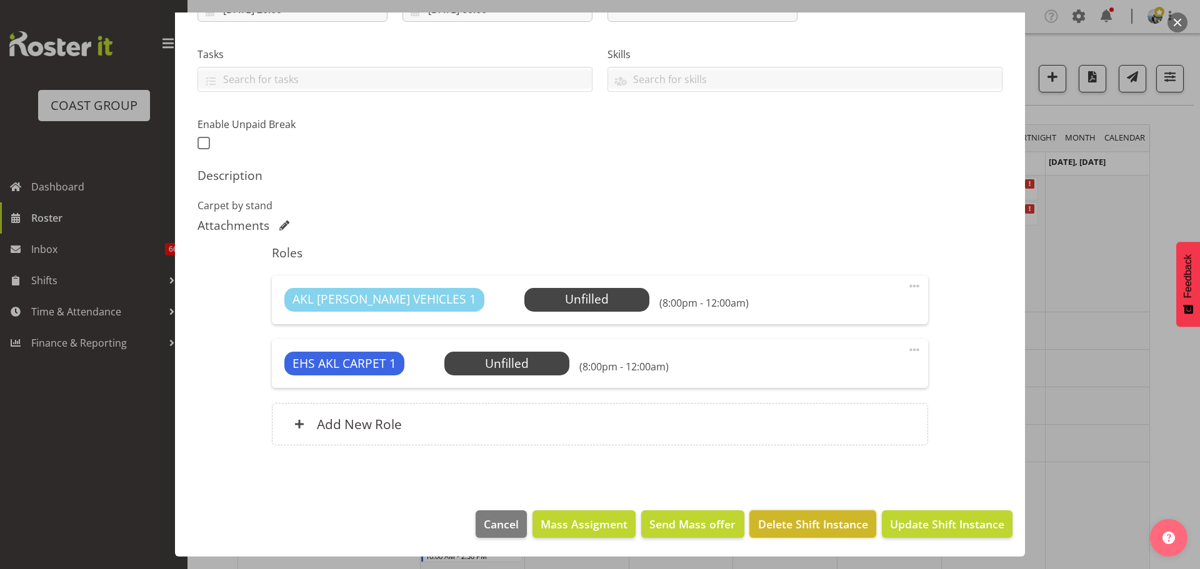
click at [819, 522] on span "Delete Shift Instance" at bounding box center [813, 524] width 110 height 16
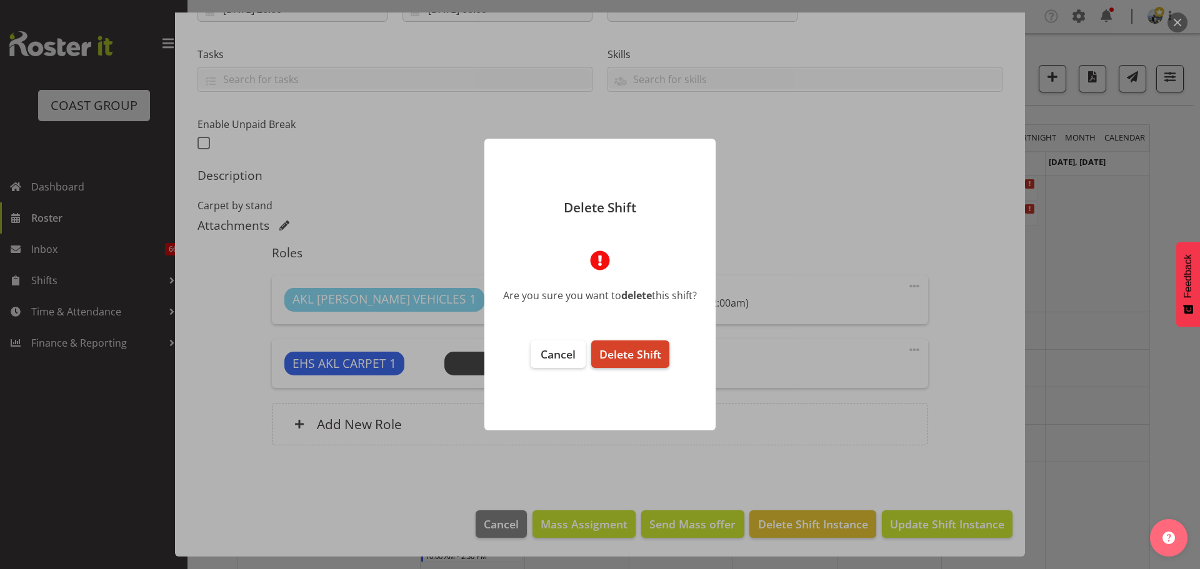
click at [624, 357] on span "Delete Shift" at bounding box center [630, 354] width 62 height 15
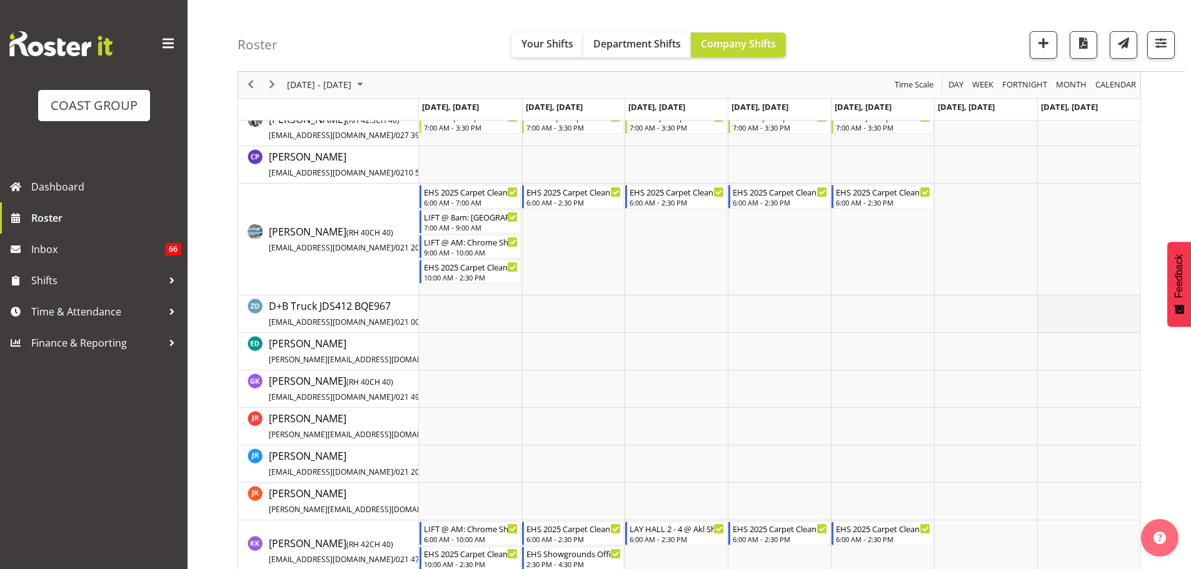
scroll to position [62, 0]
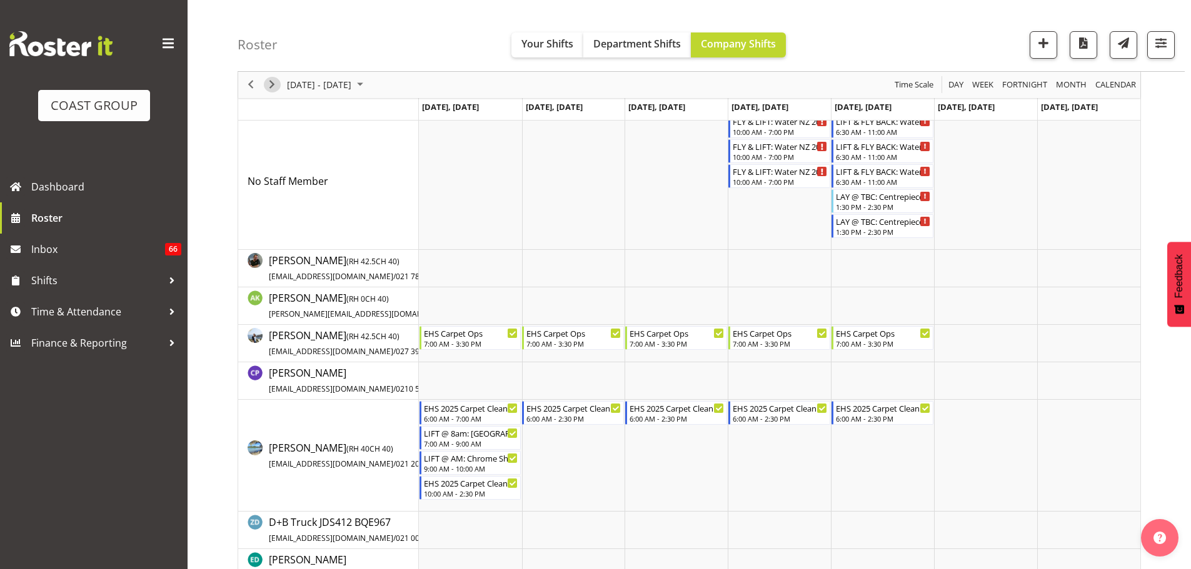
click at [272, 89] on span "Next" at bounding box center [271, 85] width 15 height 16
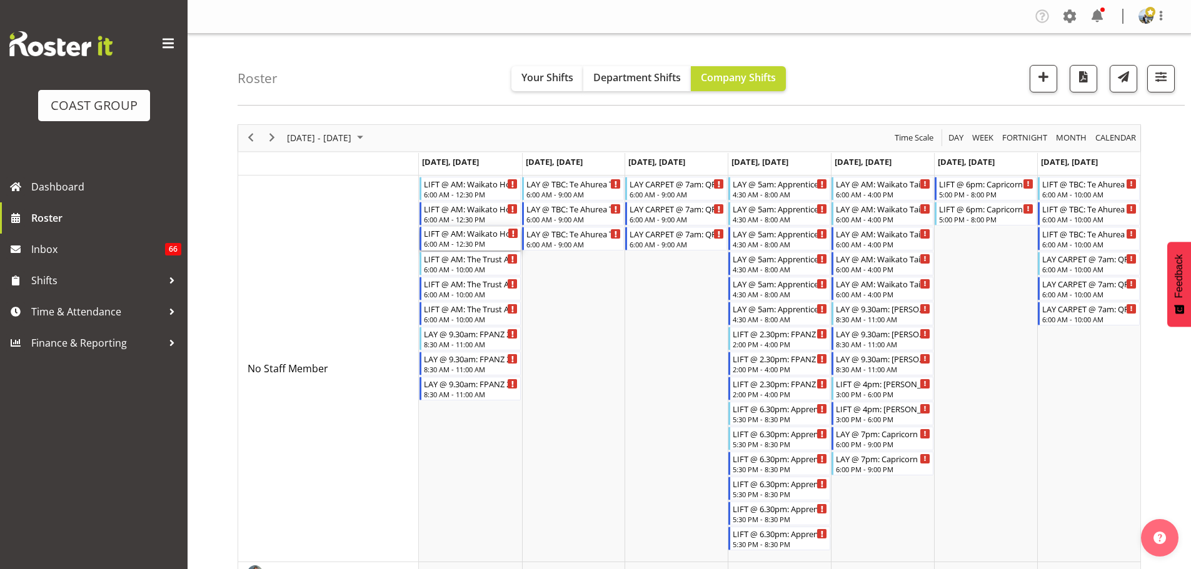
click at [470, 244] on div "6:00 AM - 12:30 PM" at bounding box center [471, 244] width 95 height 10
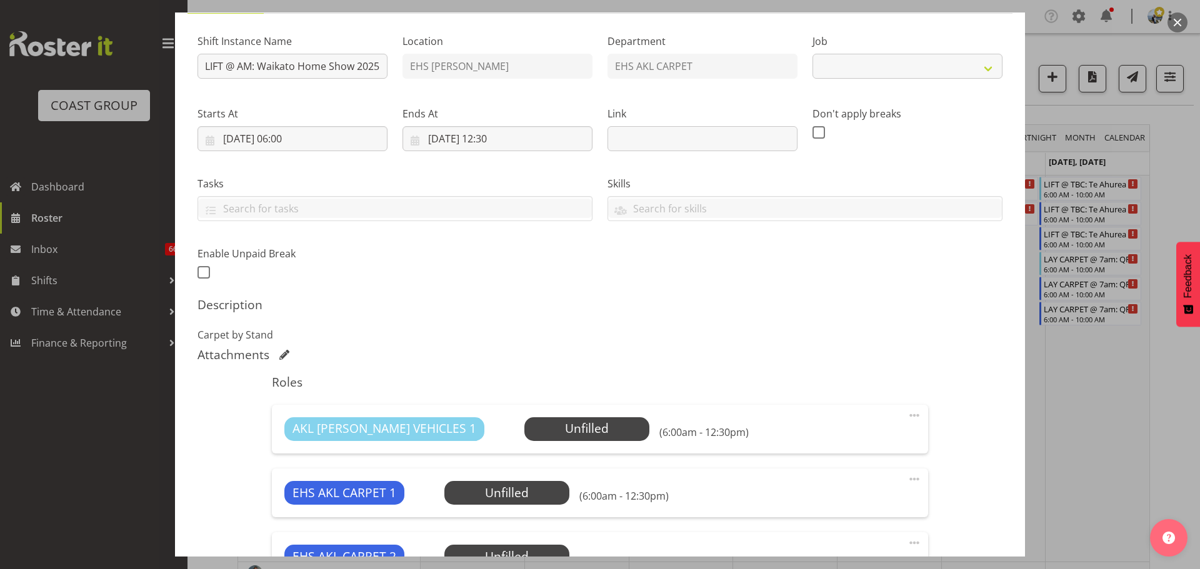
scroll to position [306, 0]
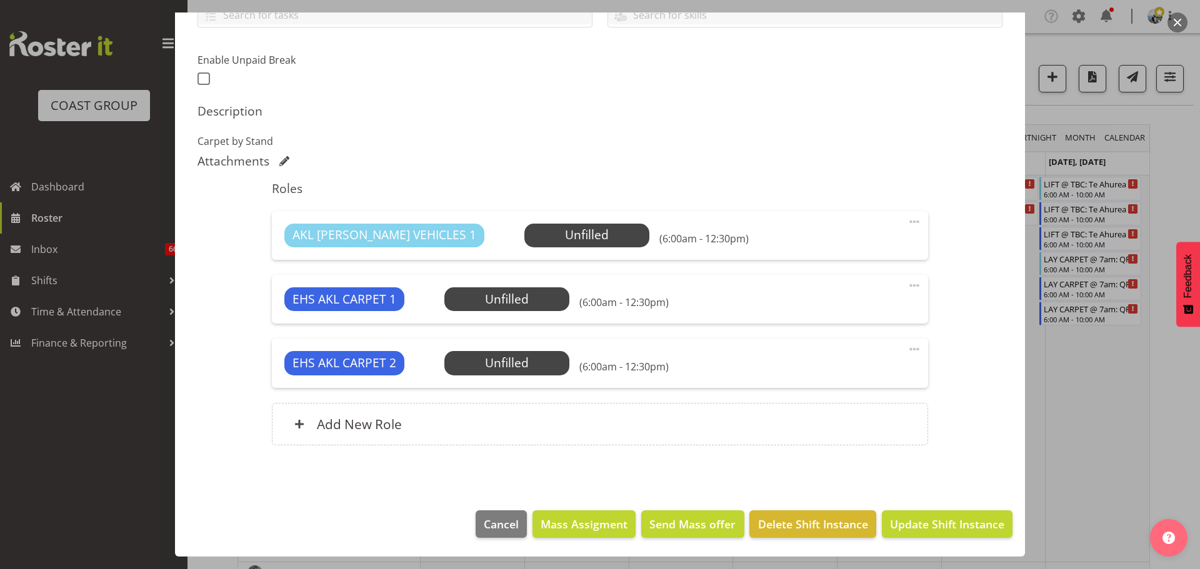
click at [909, 348] on span at bounding box center [914, 349] width 15 height 15
click at [877, 424] on link "Delete" at bounding box center [862, 422] width 120 height 22
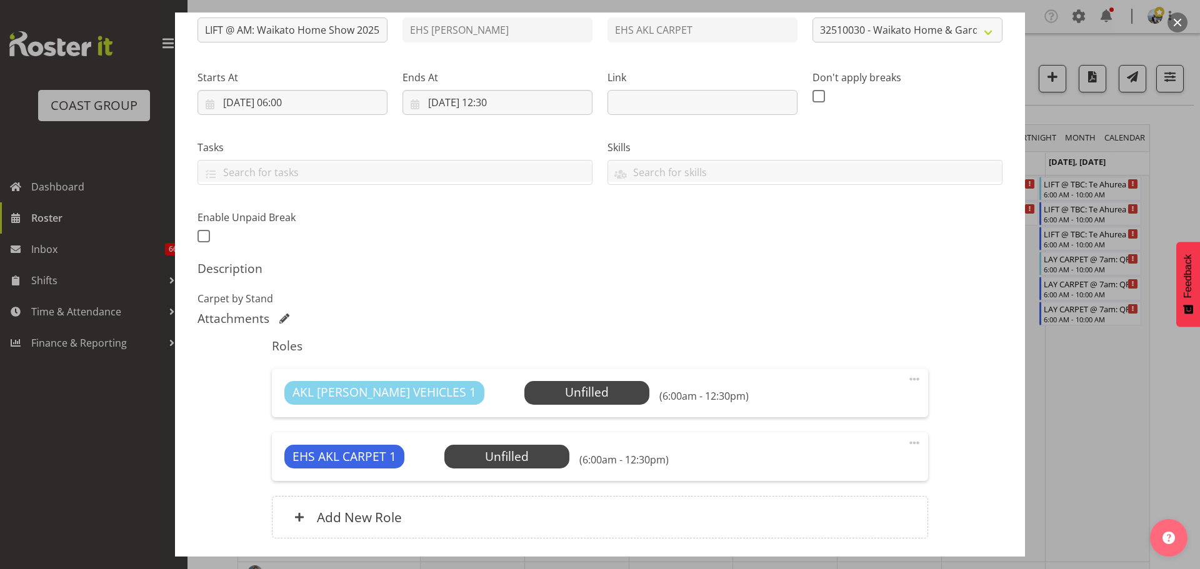
scroll to position [0, 0]
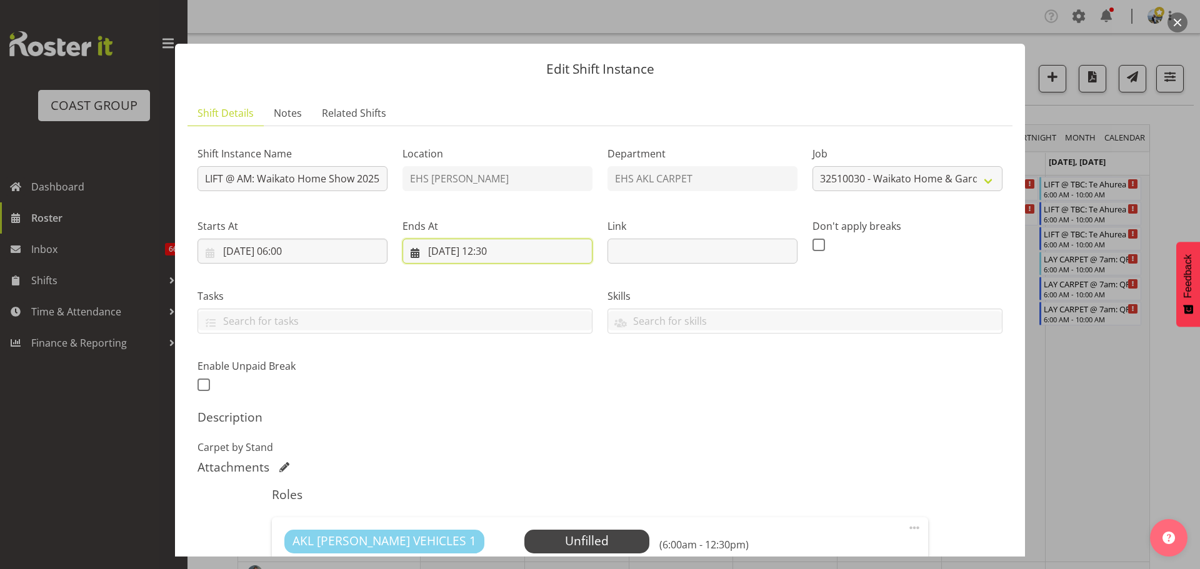
click at [495, 254] on input "[DATE] 12:30" at bounding box center [497, 251] width 190 height 25
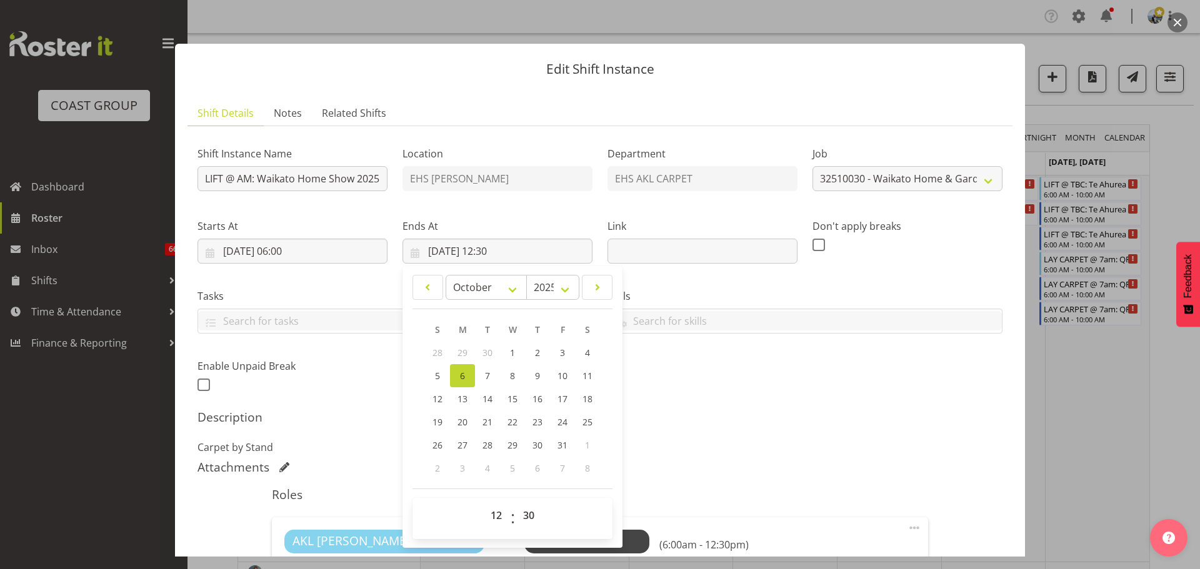
select select "9140"
select select "9"
select select "2025"
select select "12"
select select "30"
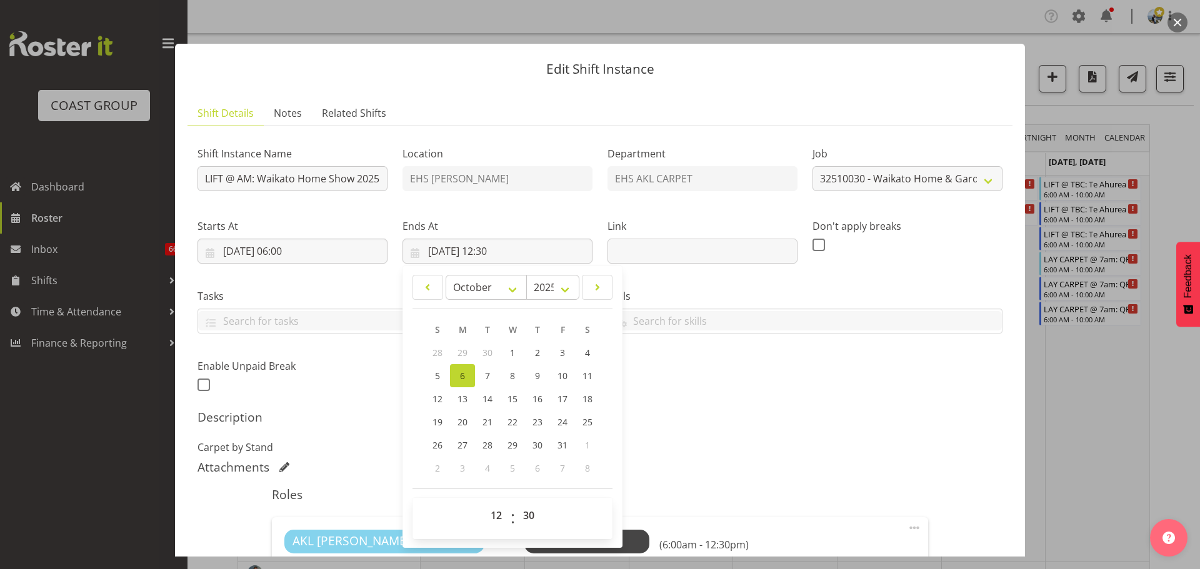
select select "11"
click at [484, 503] on select "00 01 02 03 04 05 06 07 08 09 10 11 12 13 14 15 16 17 18 19 20 21 22 23" at bounding box center [498, 515] width 28 height 25
type input "[DATE] 11:30"
click at [521, 516] on select "00 01 02 03 04 05 06 07 08 09 10 11 12 13 14 15 16 17 18 19 20 21 22 23 24 25 2…" at bounding box center [530, 515] width 28 height 25
select select "0"
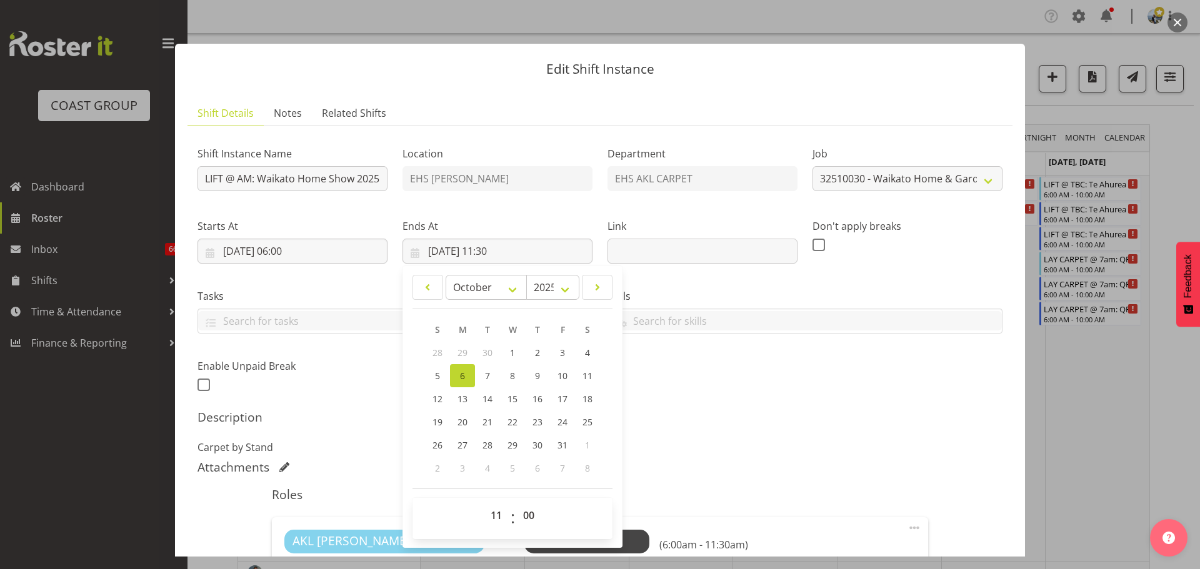
type input "[DATE] 11:00"
click at [957, 412] on h5 "Description" at bounding box center [599, 417] width 805 height 15
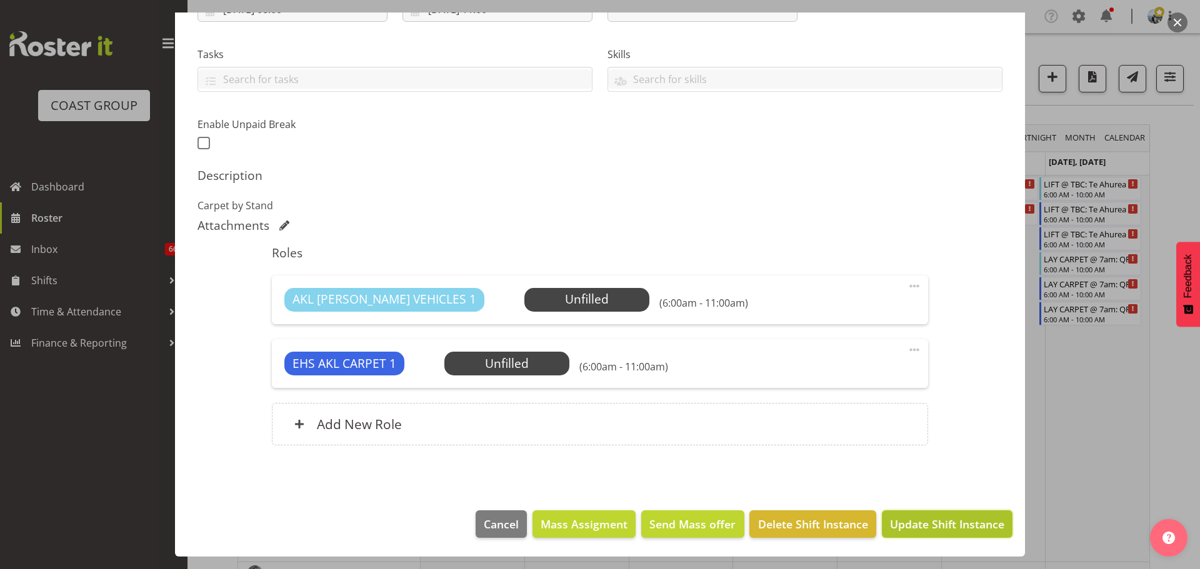
click at [968, 519] on span "Update Shift Instance" at bounding box center [947, 524] width 114 height 16
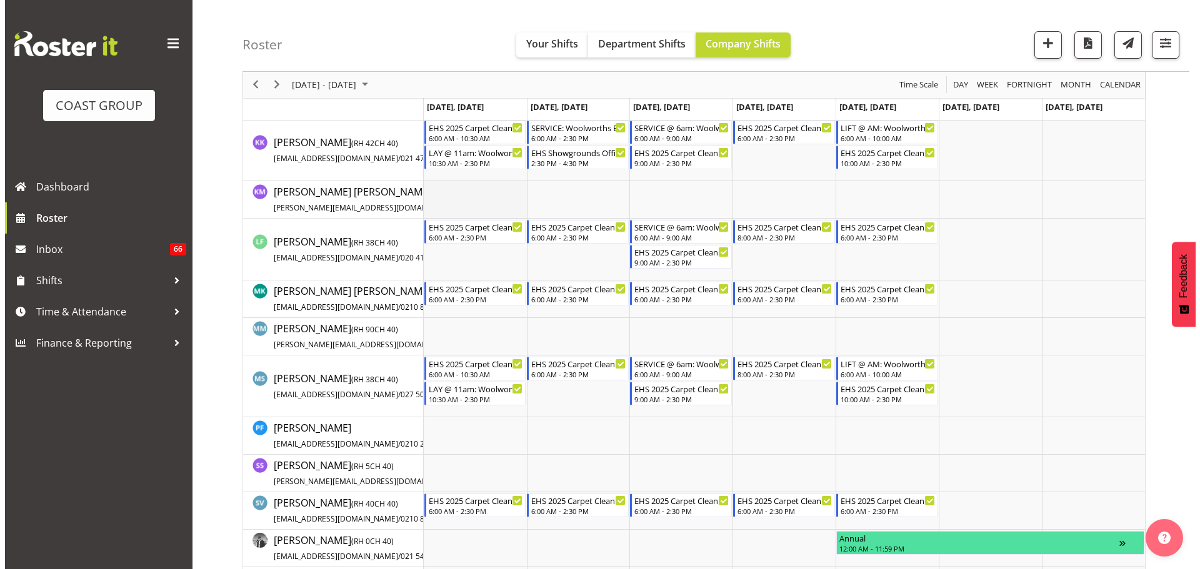
scroll to position [875, 0]
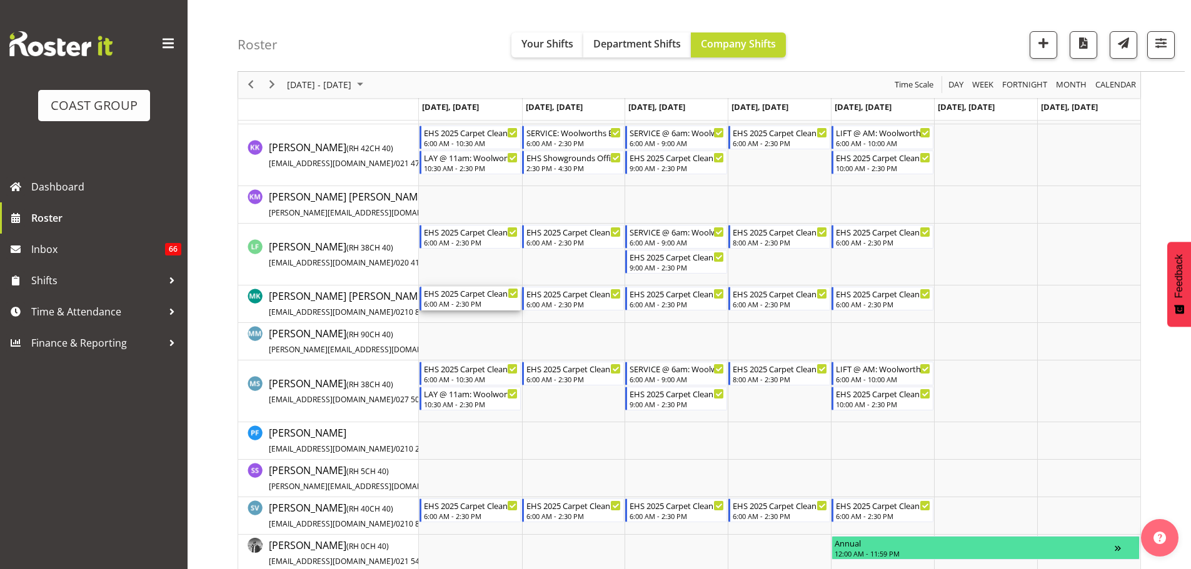
click at [456, 297] on div "EHS 2025 Carpet Cleaning & Maintainence" at bounding box center [471, 293] width 95 height 12
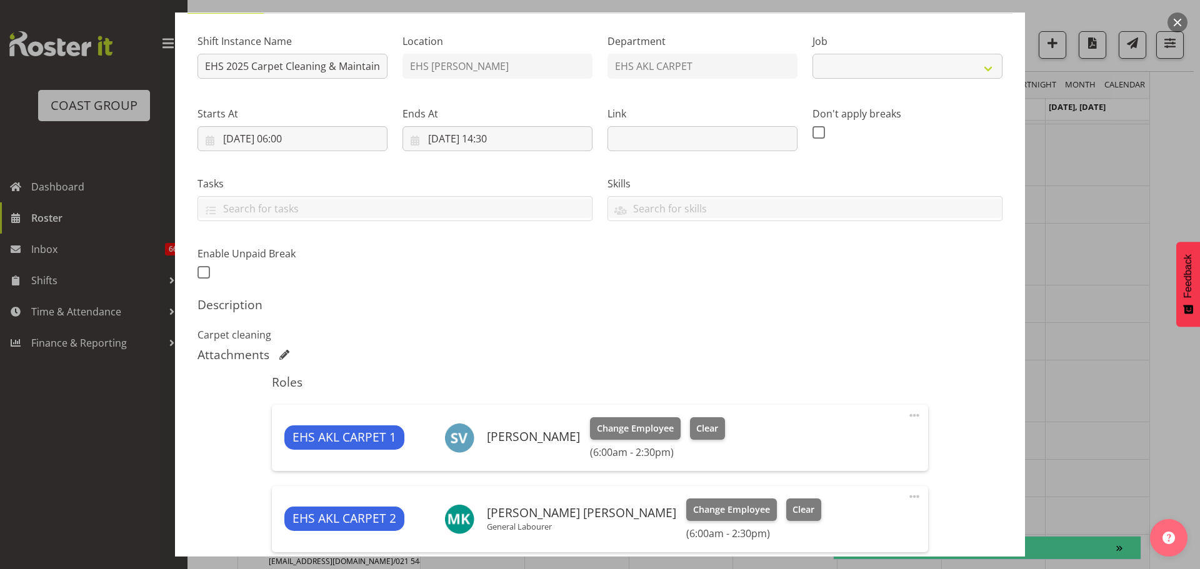
select select "69"
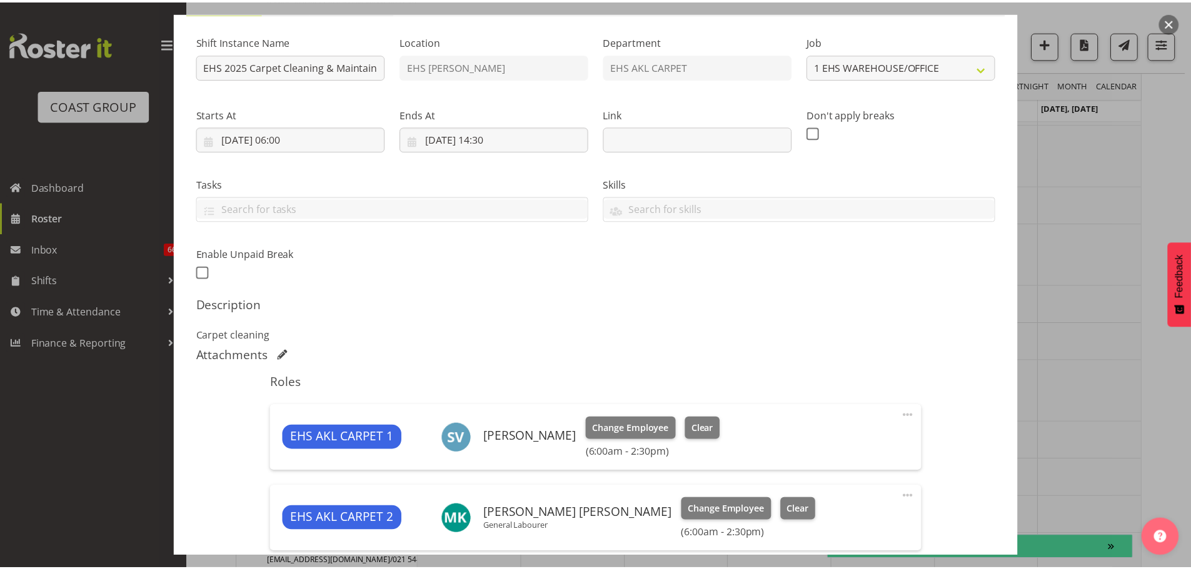
scroll to position [277, 0]
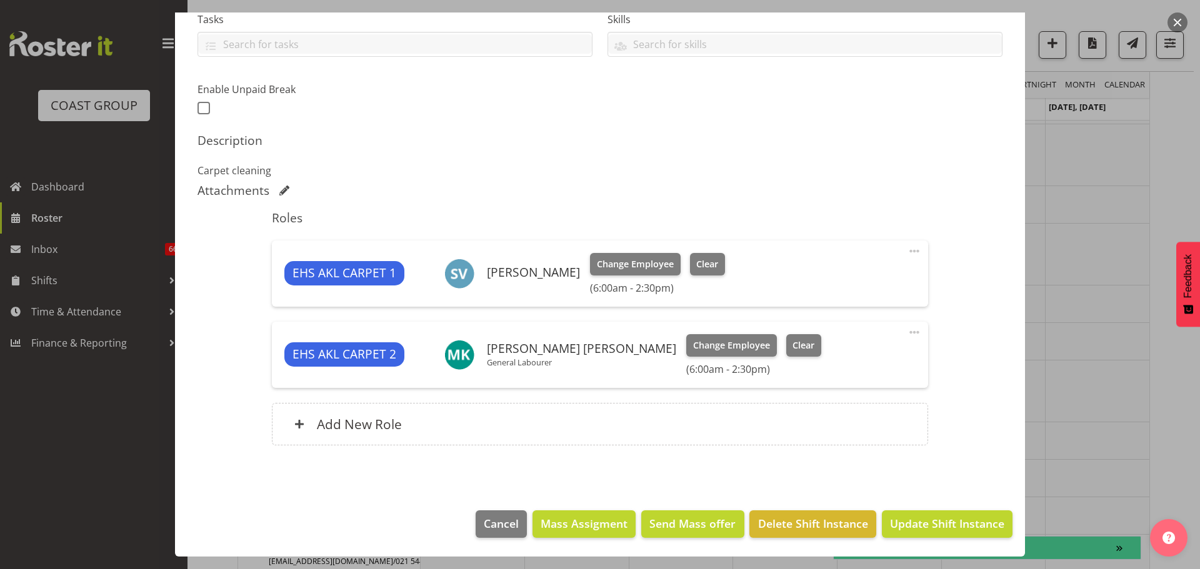
click at [907, 335] on span at bounding box center [914, 332] width 15 height 15
click at [886, 354] on link "Edit" at bounding box center [862, 360] width 120 height 22
select select "9"
select select "2025"
select select "6"
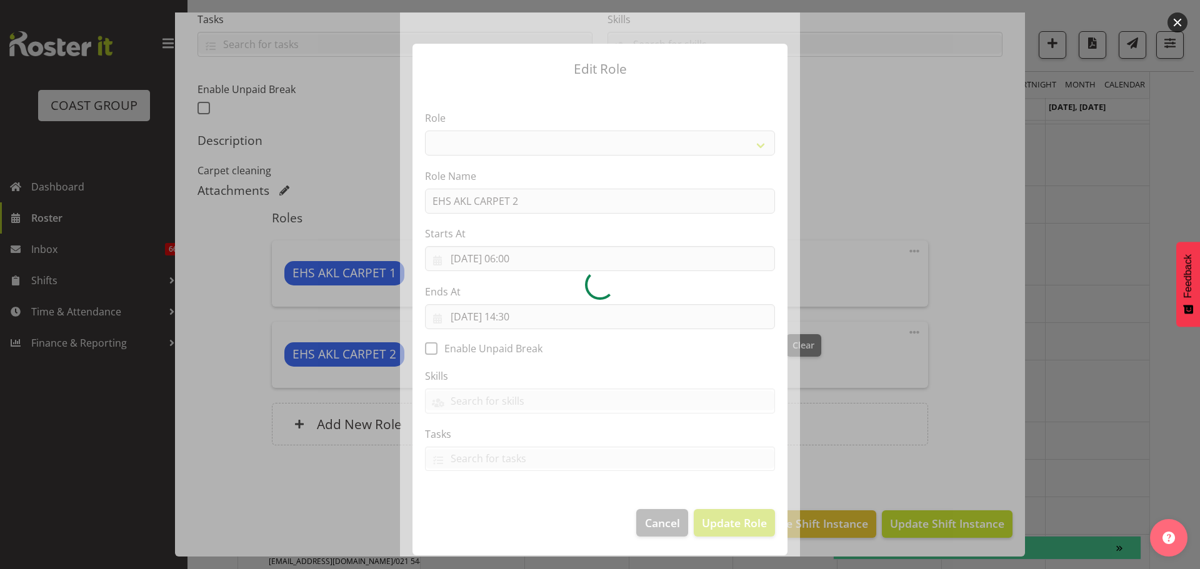
select select "190"
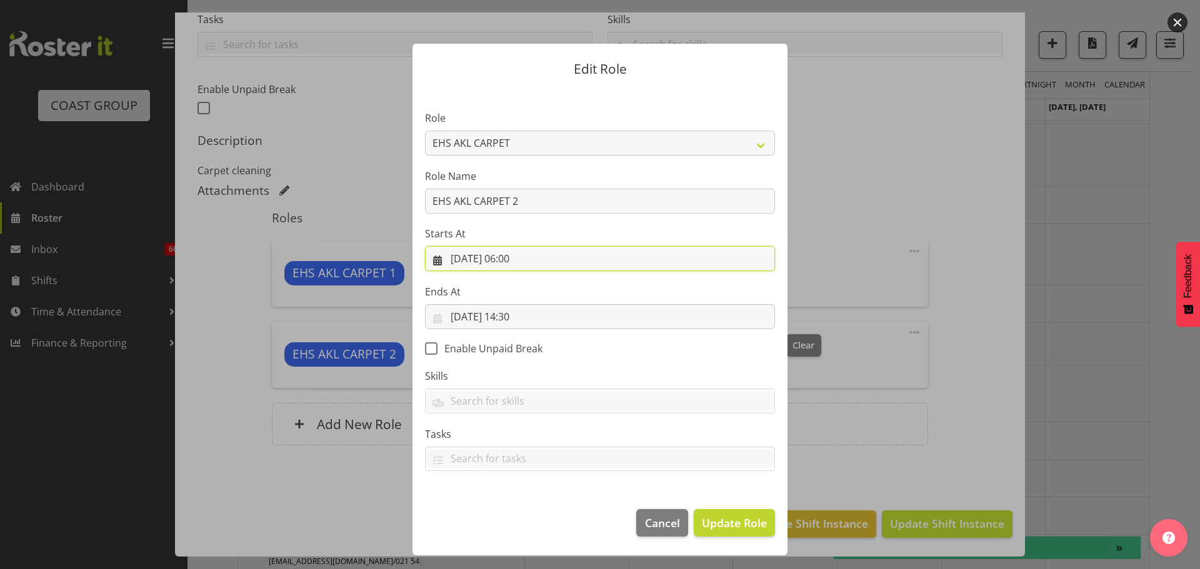
click at [519, 261] on input "[DATE] 06:00" at bounding box center [600, 258] width 350 height 25
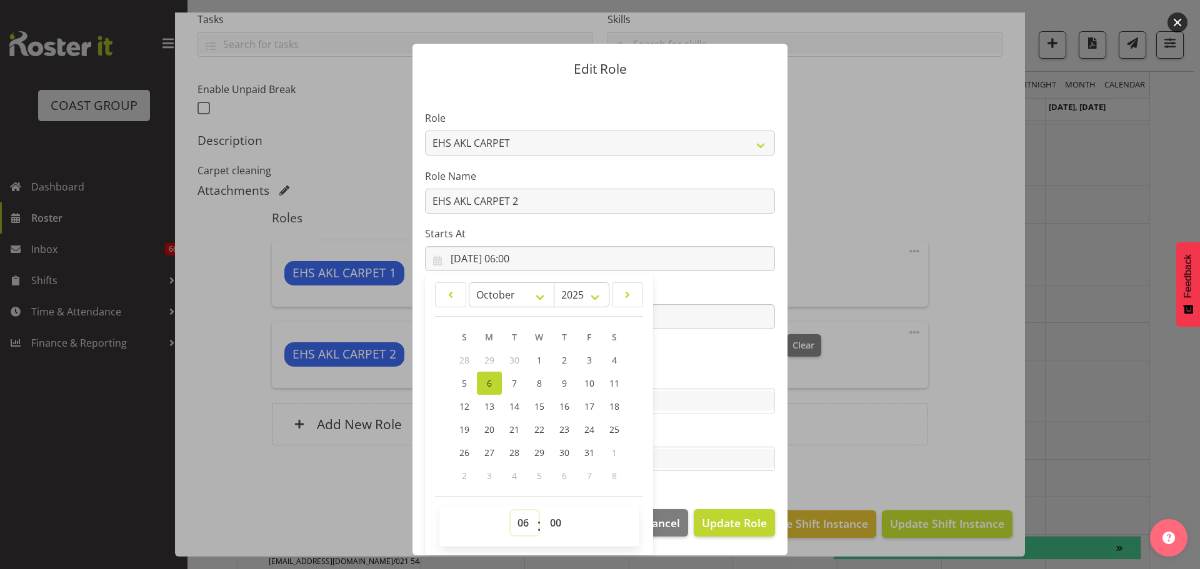
drag, startPoint x: 522, startPoint y: 524, endPoint x: 525, endPoint y: 514, distance: 9.9
click at [522, 524] on select "00 01 02 03 04 05 06 07 08 09 10 11 12 13 14 15 16 17 18 19 20 21 22 23" at bounding box center [525, 523] width 28 height 25
select select "10"
click at [511, 511] on select "00 01 02 03 04 05 06 07 08 09 10 11 12 13 14 15 16 17 18 19 20 21 22 23" at bounding box center [525, 523] width 28 height 25
type input "[DATE] 10:00"
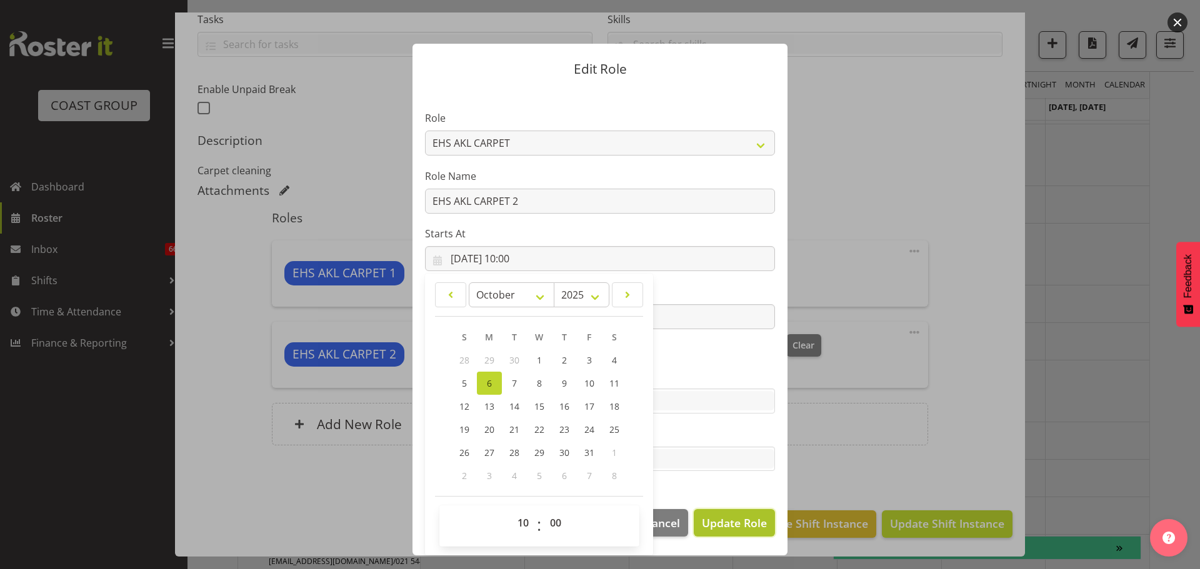
click at [726, 536] on button "Update Role" at bounding box center [734, 522] width 81 height 27
select select
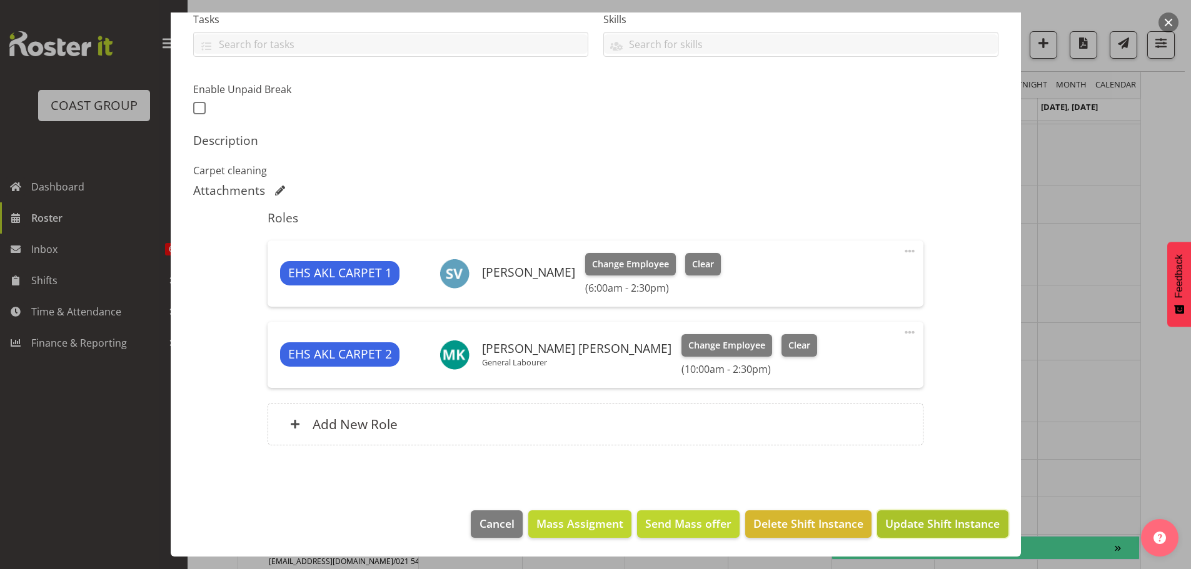
click at [961, 521] on span "Update Shift Instance" at bounding box center [942, 524] width 114 height 16
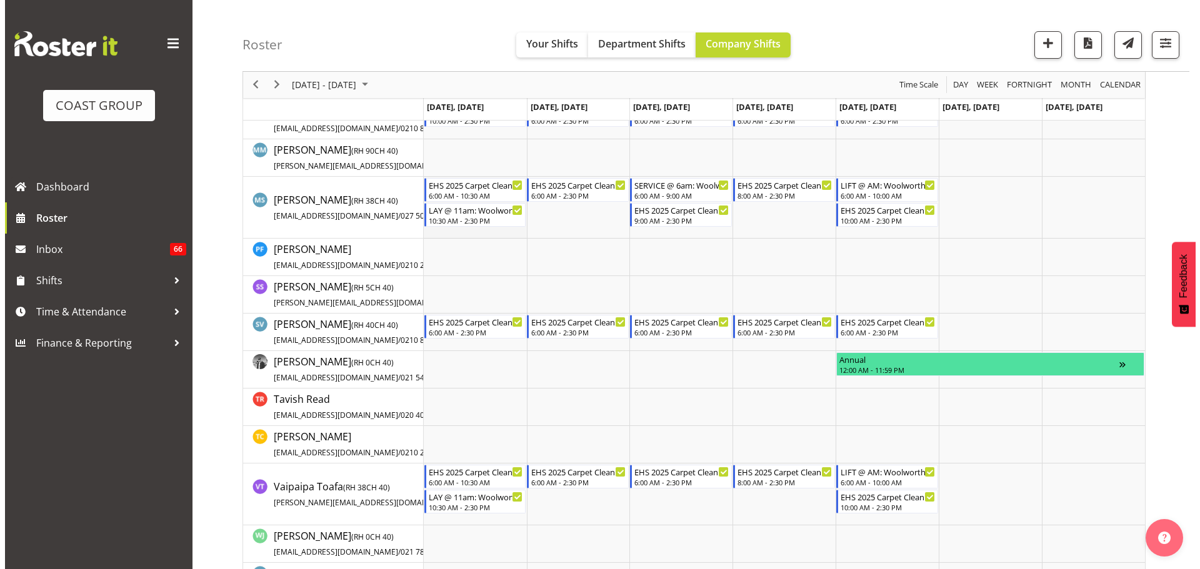
scroll to position [1064, 0]
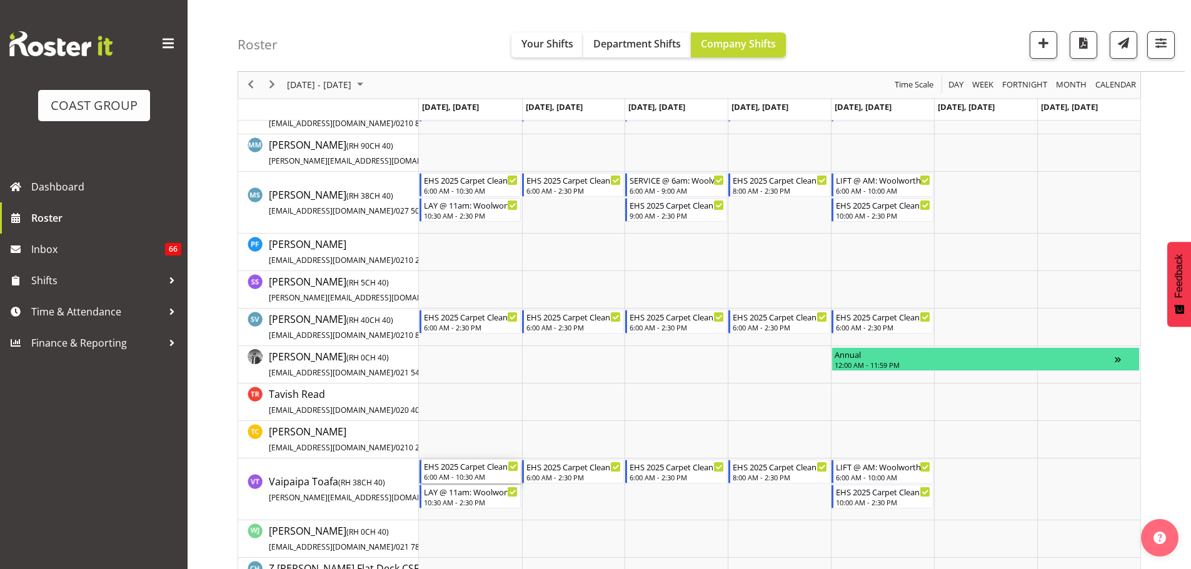
click at [481, 475] on div "6:00 AM - 10:30 AM" at bounding box center [471, 477] width 95 height 10
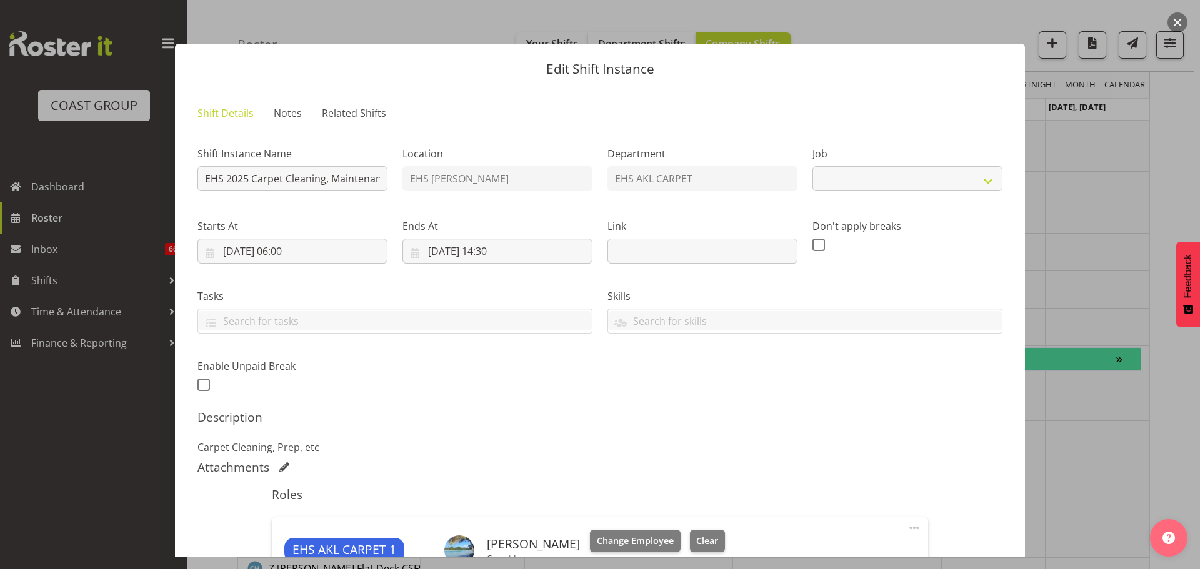
select select "69"
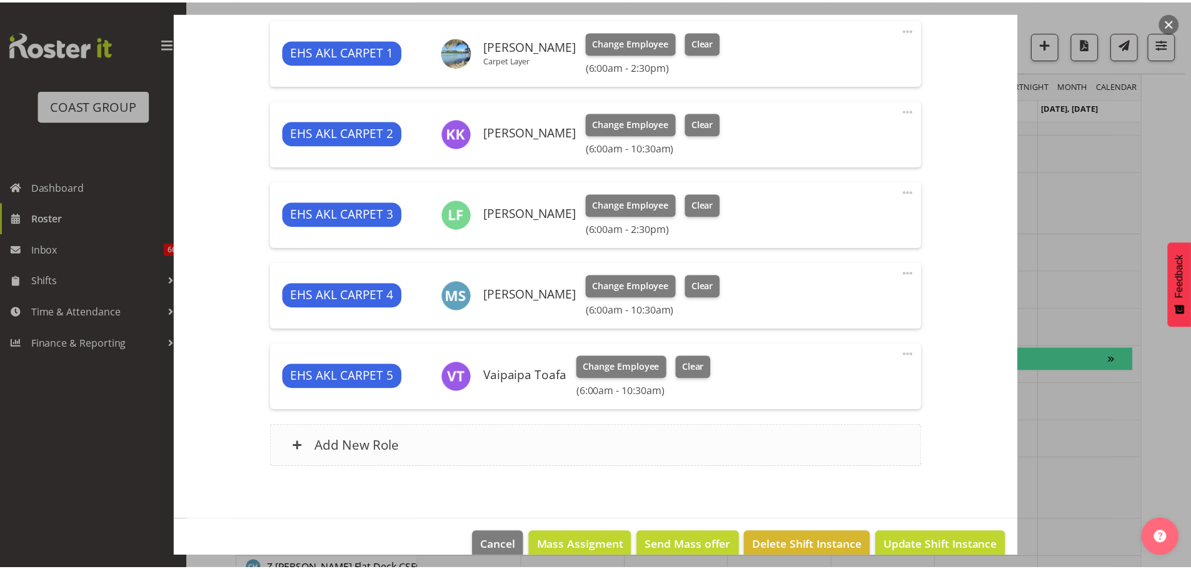
scroll to position [500, 0]
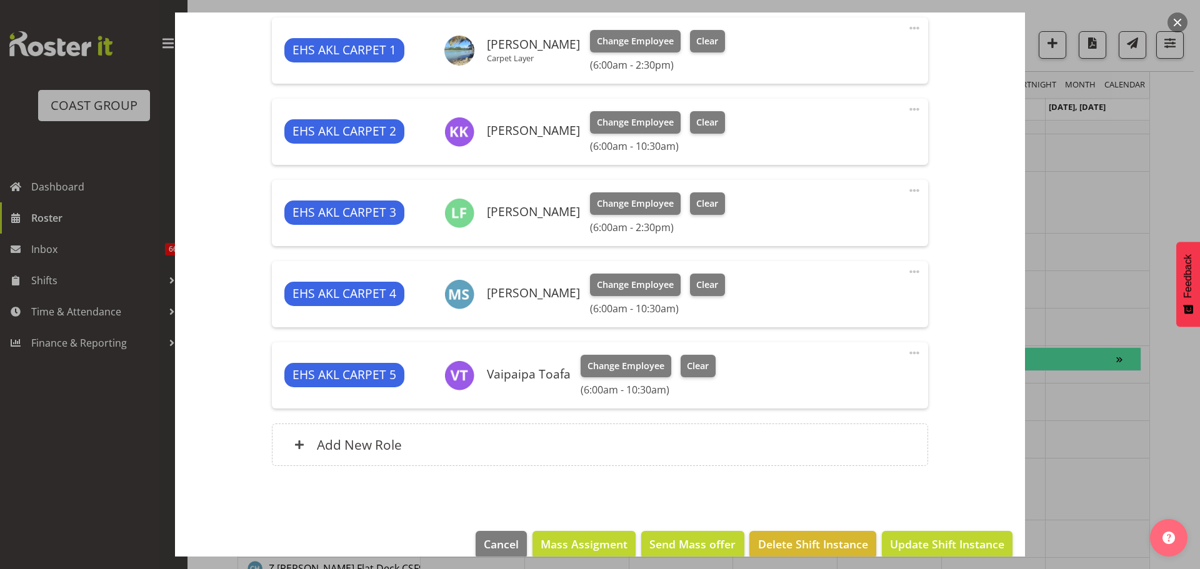
click at [909, 356] on span at bounding box center [914, 353] width 15 height 15
click at [896, 379] on link "Edit" at bounding box center [862, 380] width 120 height 22
select select "9"
select select "2025"
select select "6"
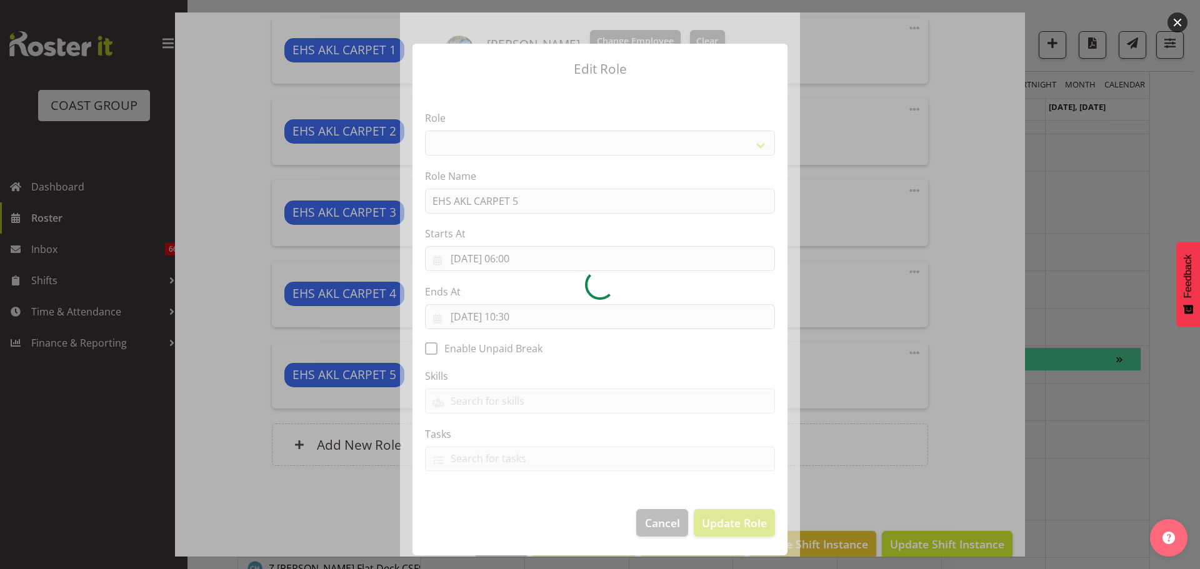
select select "190"
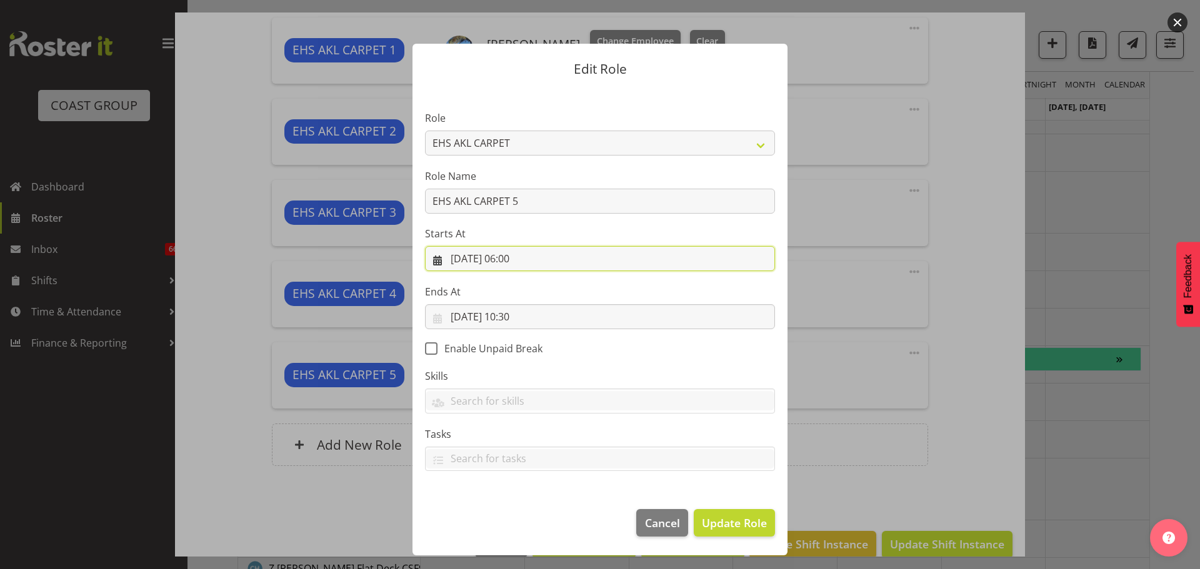
click at [521, 258] on input "[DATE] 06:00" at bounding box center [600, 258] width 350 height 25
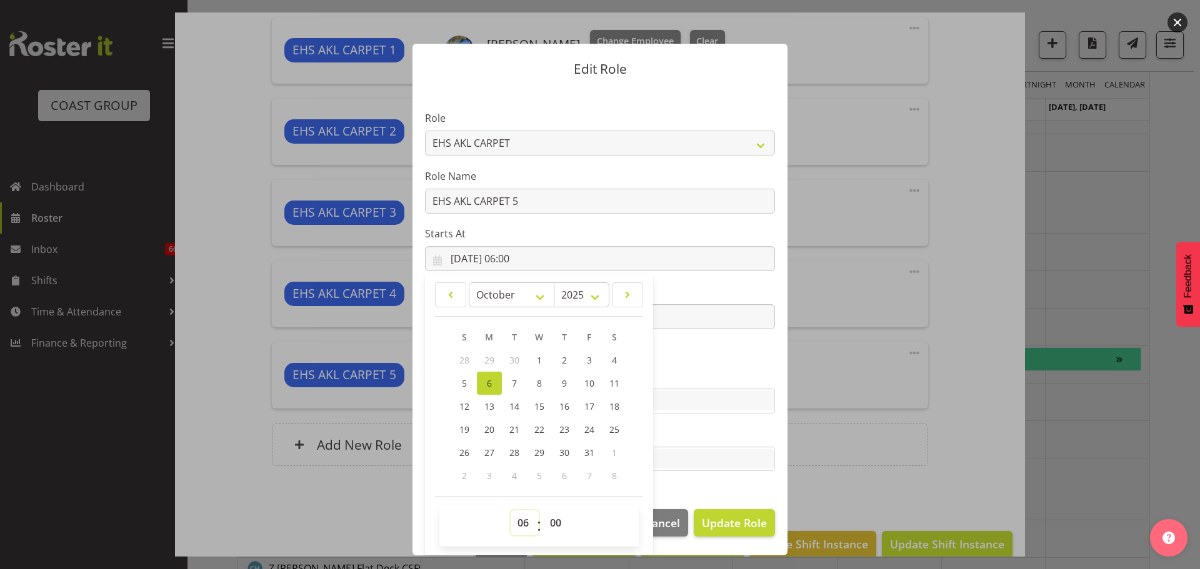
click at [521, 511] on select "00 01 02 03 04 05 06 07 08 09 10 11 12 13 14 15 16 17 18 19 20 21 22 23" at bounding box center [525, 523] width 28 height 25
select select "10"
click at [511, 511] on select "00 01 02 03 04 05 06 07 08 09 10 11 12 13 14 15 16 17 18 19 20 21 22 23" at bounding box center [525, 523] width 28 height 25
type input "[DATE] 10:00"
click at [739, 520] on span "Update Role" at bounding box center [734, 523] width 65 height 16
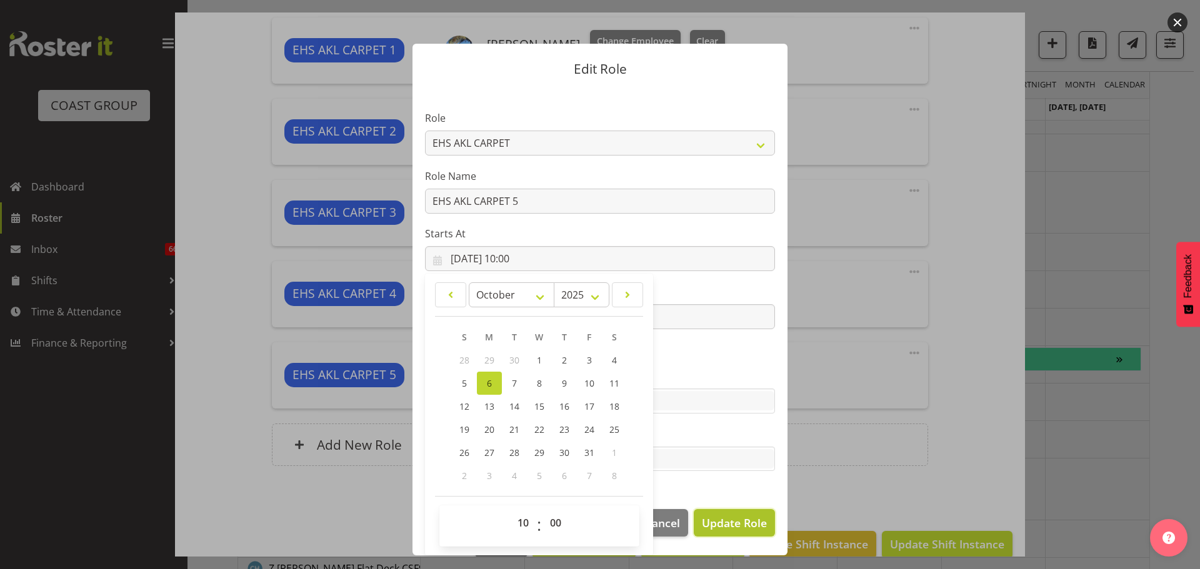
select select
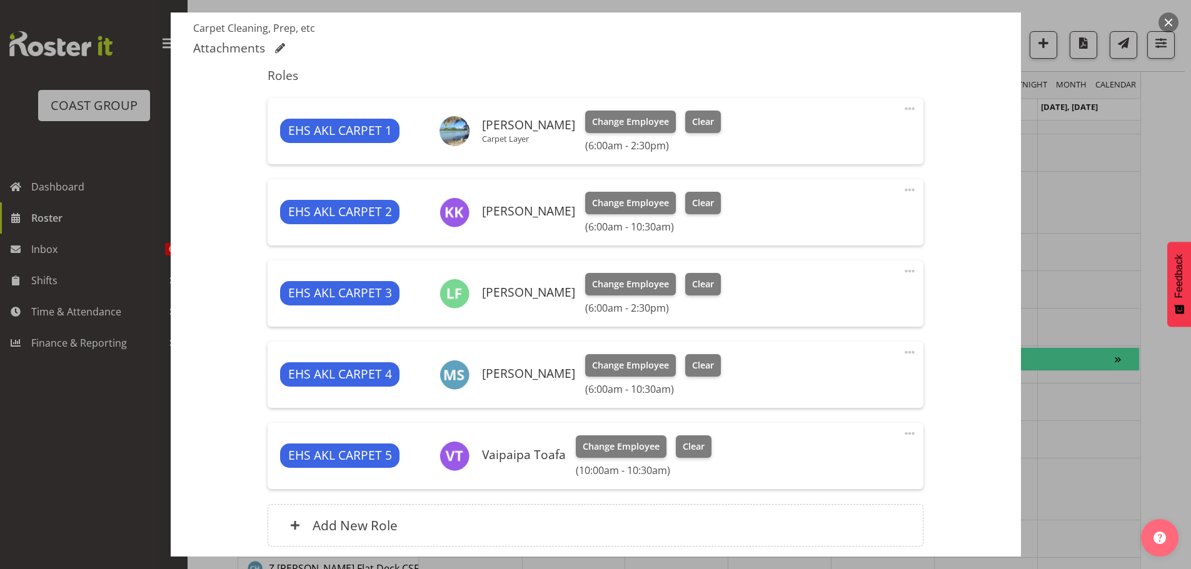
scroll to position [250, 0]
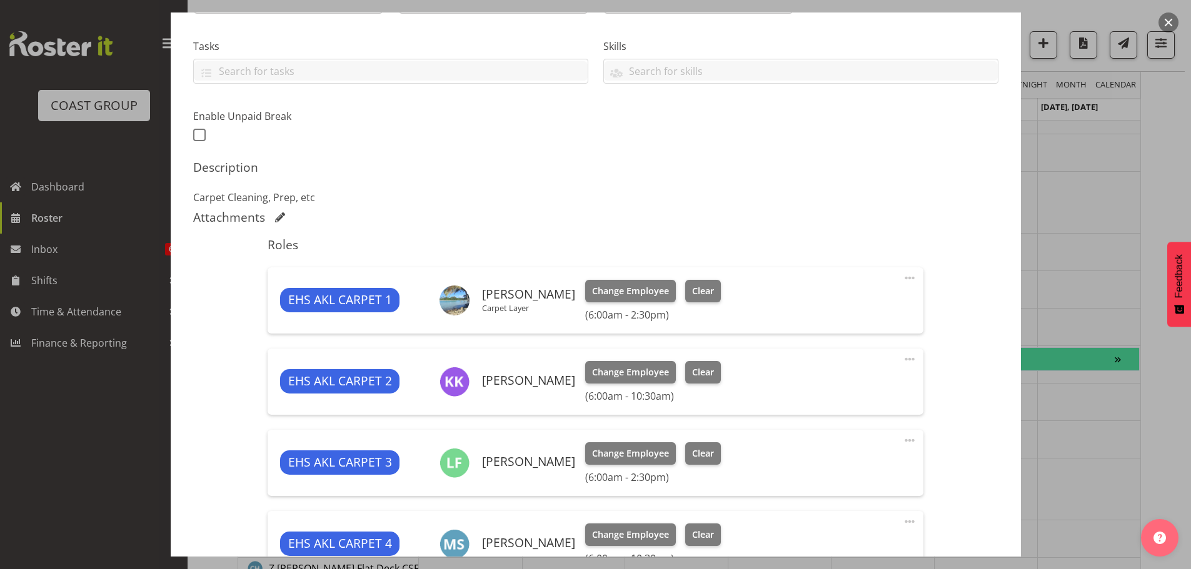
click at [907, 276] on span at bounding box center [909, 278] width 15 height 15
click at [871, 302] on link "Edit" at bounding box center [857, 305] width 120 height 22
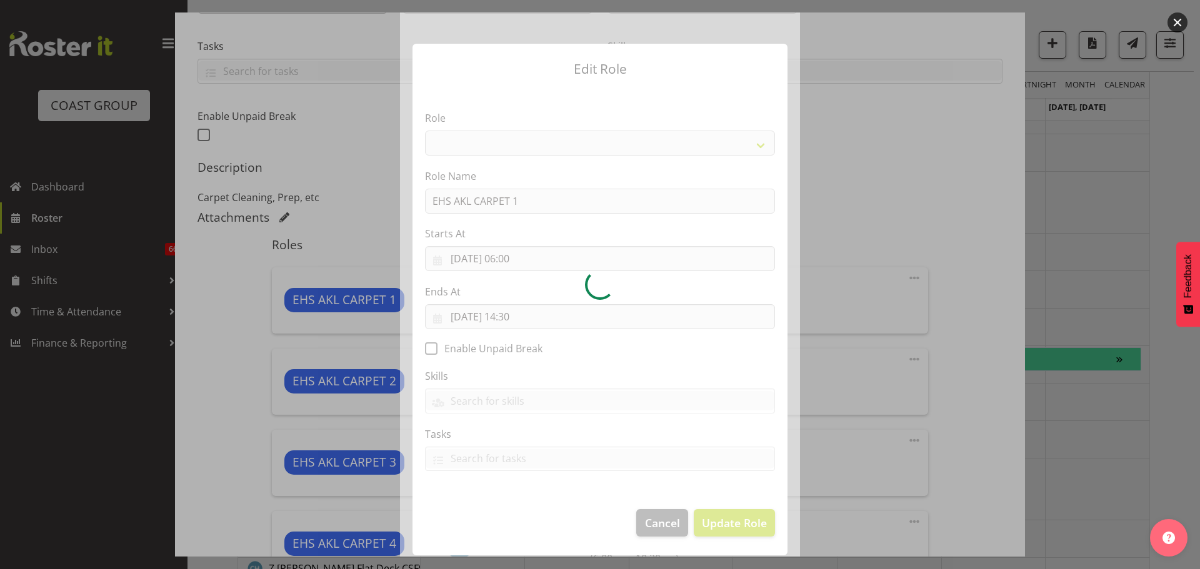
click at [524, 259] on div at bounding box center [600, 284] width 400 height 544
select select "190"
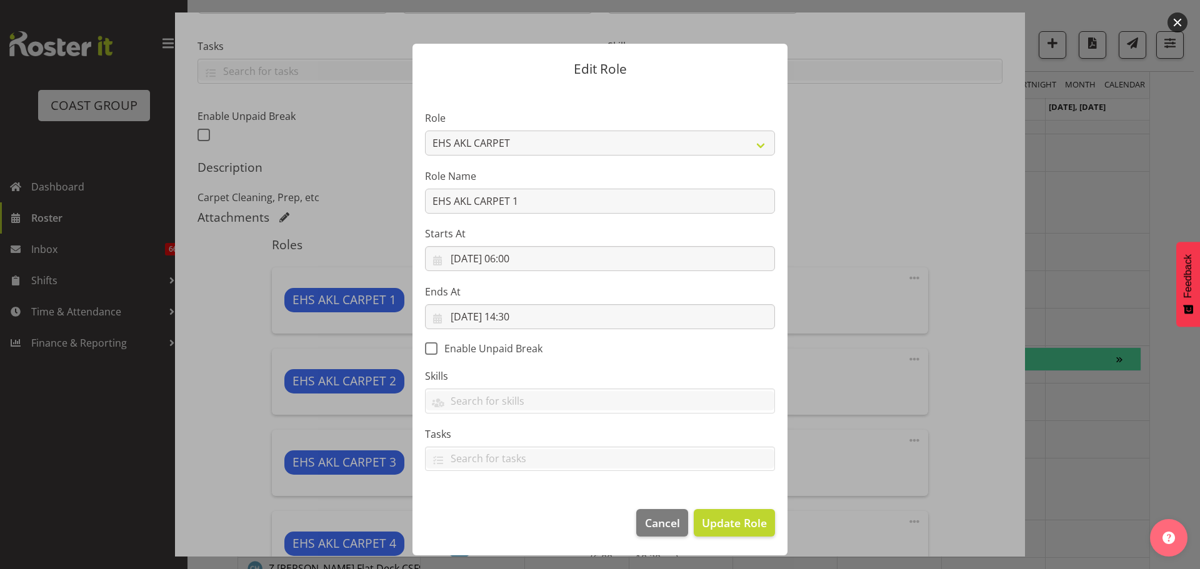
click at [517, 260] on div at bounding box center [600, 284] width 400 height 544
click at [517, 260] on input "[DATE] 06:00" at bounding box center [600, 258] width 350 height 25
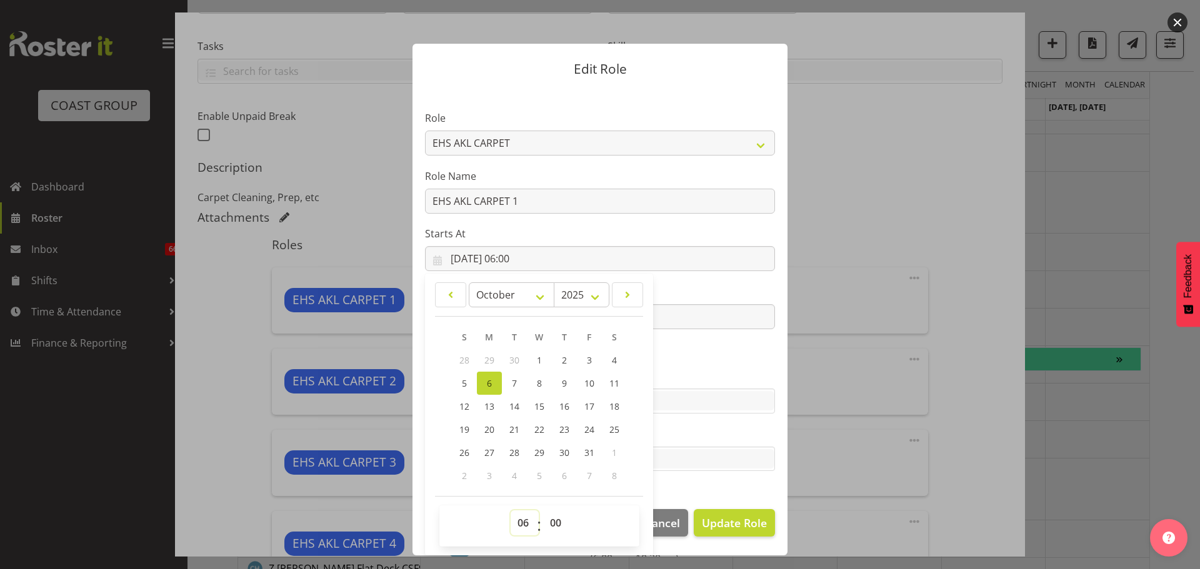
click at [519, 519] on select "00 01 02 03 04 05 06 07 08 09 10 11 12 13 14 15 16 17 18 19 20 21 22 23" at bounding box center [525, 523] width 28 height 25
select select "11"
click at [511, 511] on select "00 01 02 03 04 05 06 07 08 09 10 11 12 13 14 15 16 17 18 19 20 21 22 23" at bounding box center [525, 523] width 28 height 25
type input "[DATE] 11:00"
click at [517, 526] on select "00 01 02 03 04 05 06 07 08 09 10 11 12 13 14 15 16 17 18 19 20 21 22 23" at bounding box center [525, 523] width 28 height 25
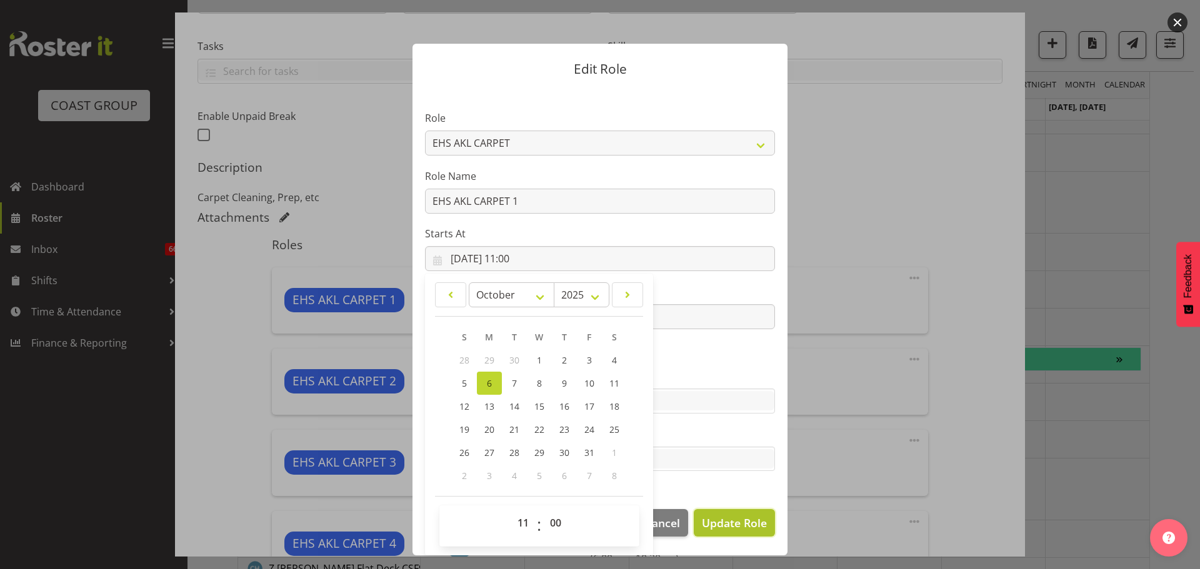
click at [751, 524] on span "Update Role" at bounding box center [734, 523] width 65 height 16
select select
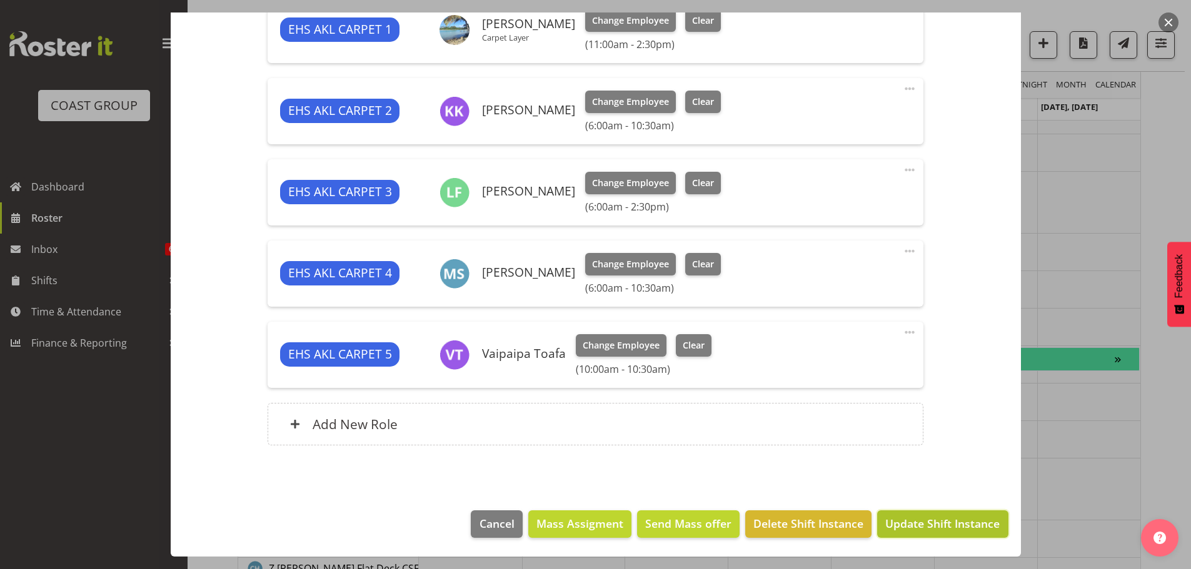
click at [958, 527] on span "Update Shift Instance" at bounding box center [942, 524] width 114 height 16
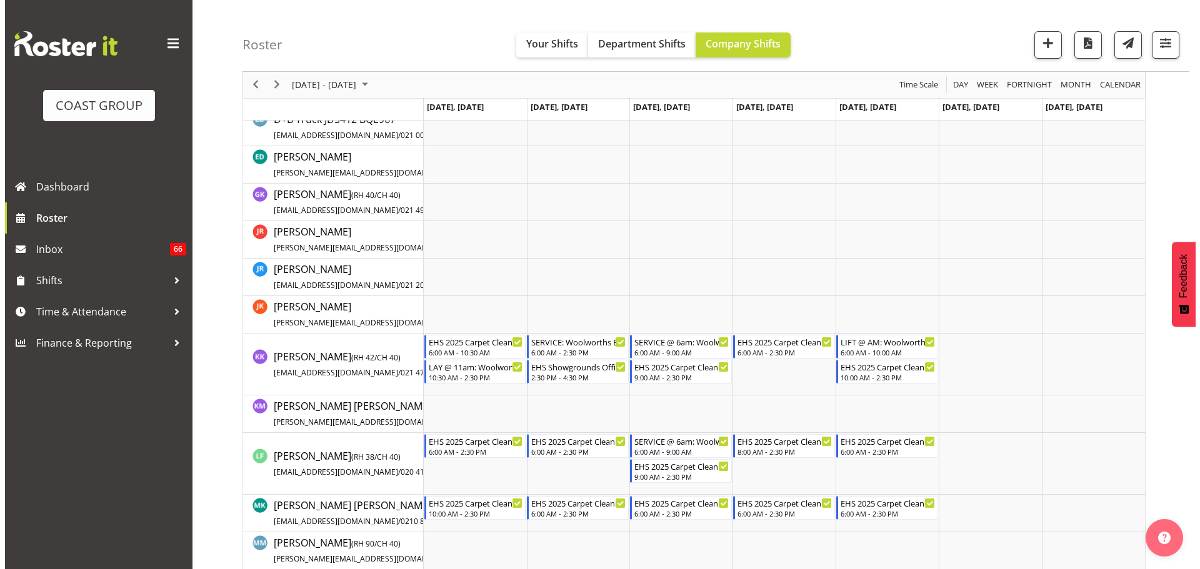
scroll to position [0, 0]
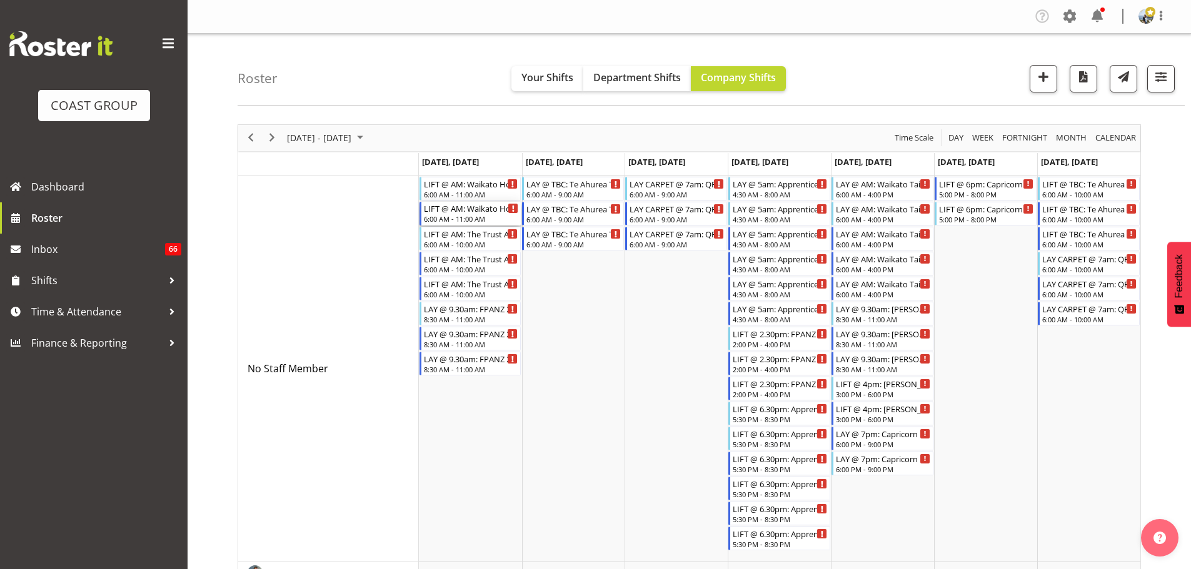
click at [457, 209] on div "LIFT @ AM: Waikato Home Show 2025 @ [GEOGRAPHIC_DATA]" at bounding box center [471, 208] width 95 height 12
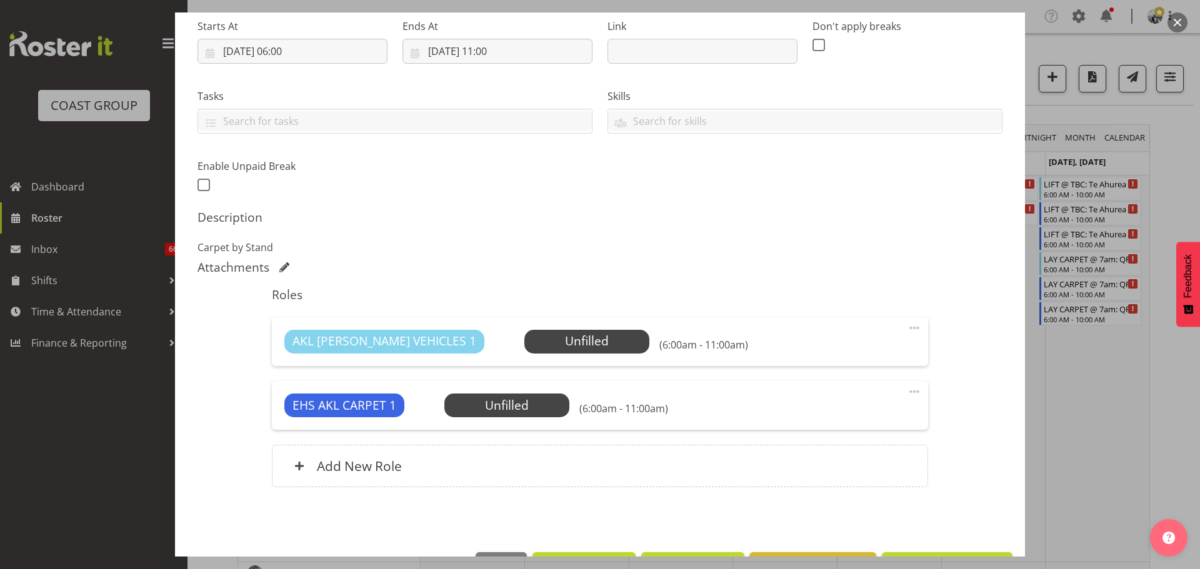
select select "9140"
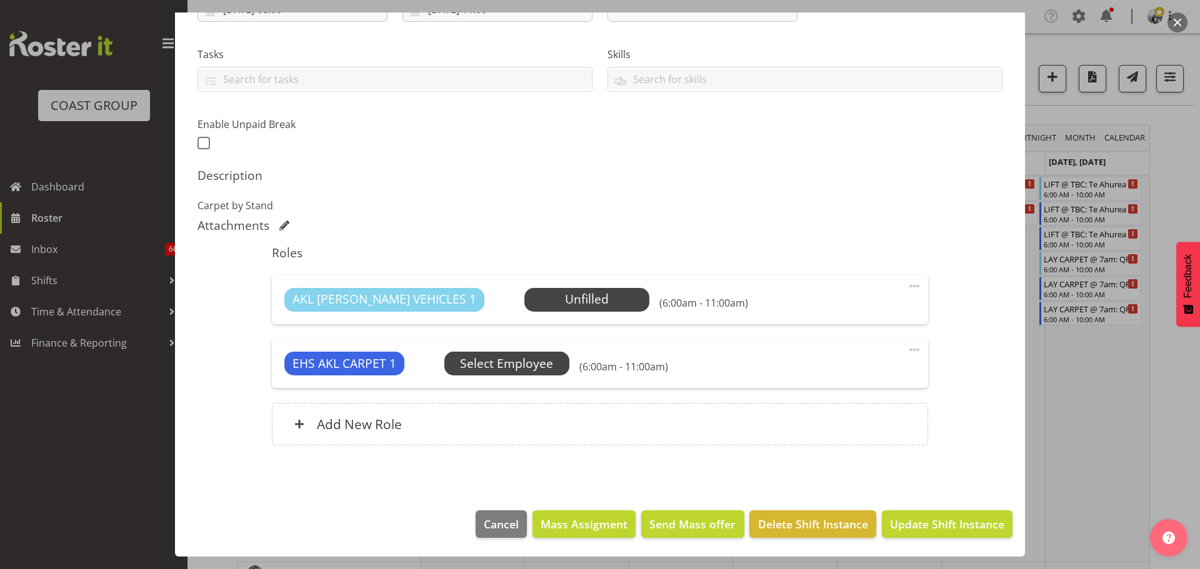
click at [537, 373] on span "Select Employee" at bounding box center [506, 364] width 125 height 24
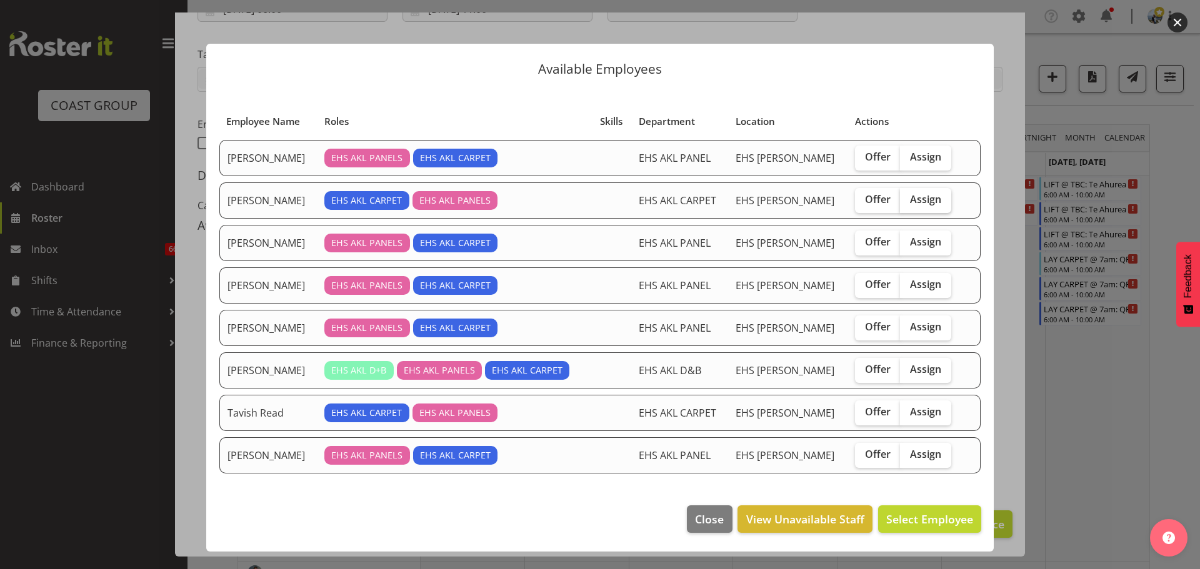
click at [937, 204] on label "Assign" at bounding box center [925, 200] width 51 height 25
click at [908, 204] on input "Assign" at bounding box center [904, 200] width 8 height 8
checkbox input "true"
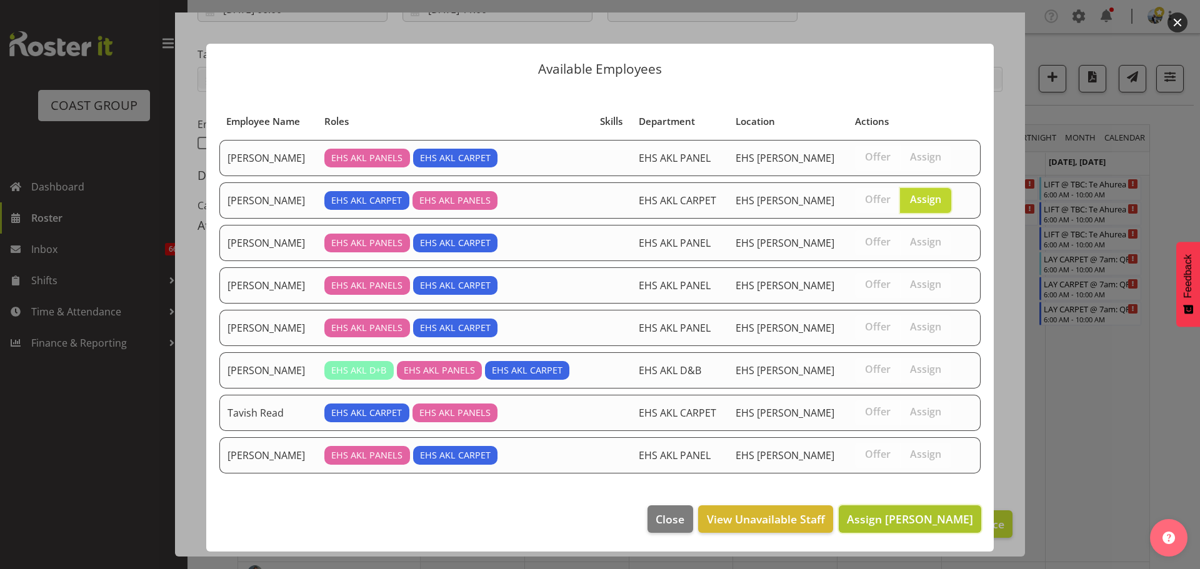
click at [884, 524] on span "Assign [PERSON_NAME]" at bounding box center [910, 519] width 126 height 15
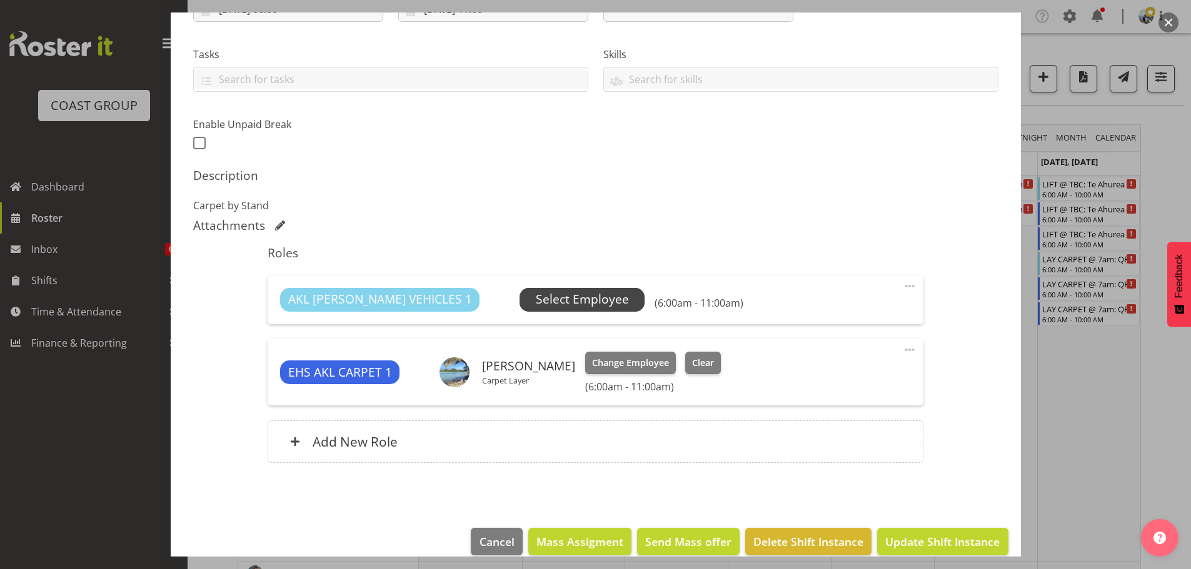
click at [537, 307] on span "Select Employee" at bounding box center [582, 300] width 93 height 18
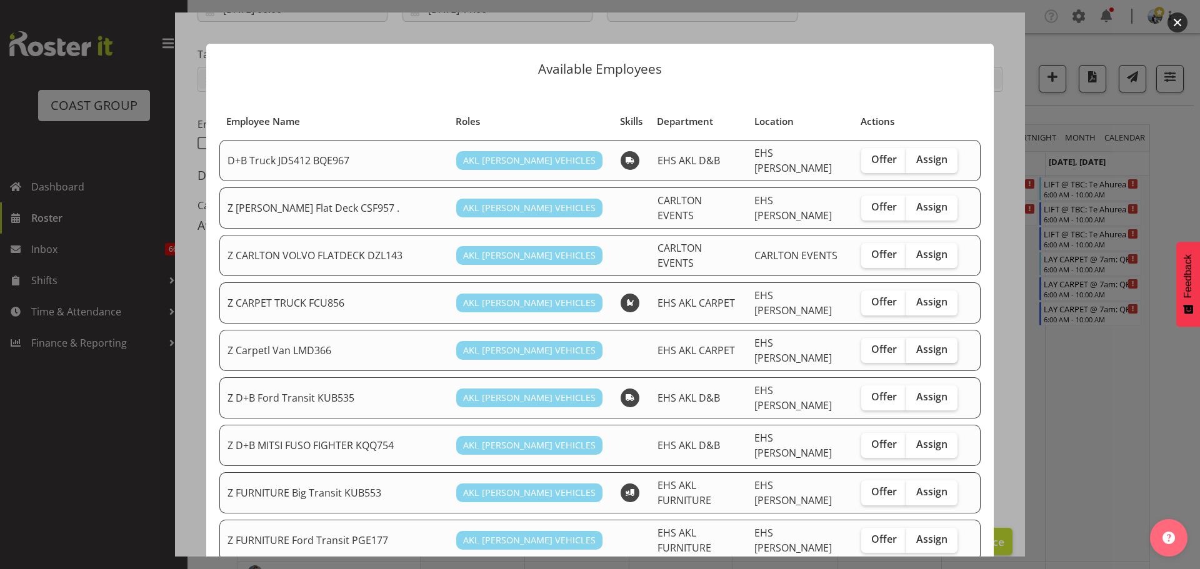
click at [942, 338] on label "Assign" at bounding box center [931, 350] width 51 height 25
click at [914, 346] on input "Assign" at bounding box center [910, 350] width 8 height 8
checkbox input "true"
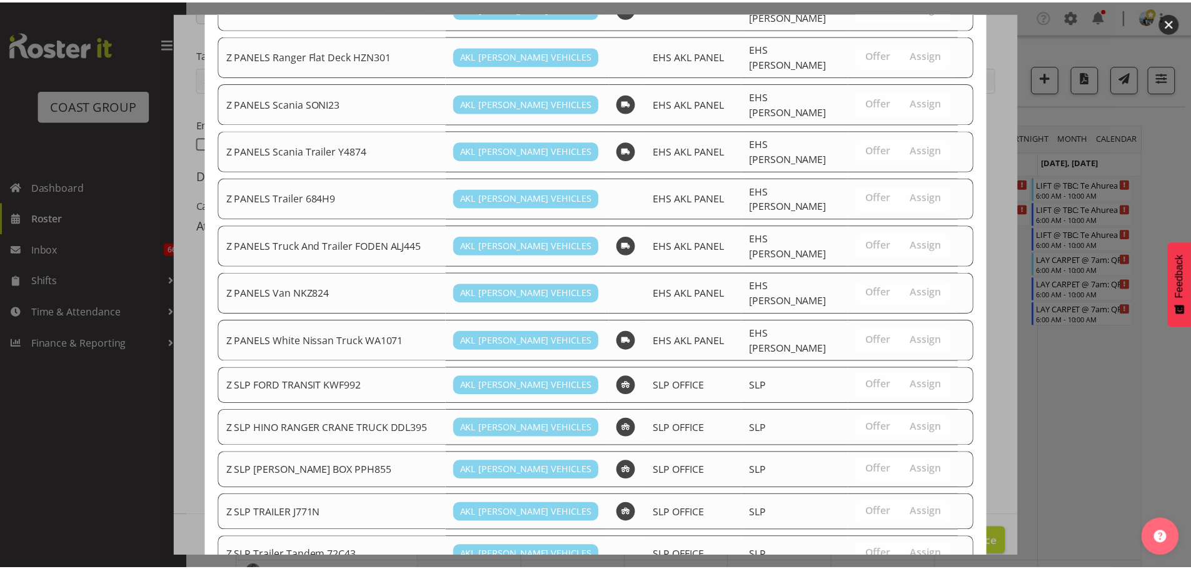
scroll to position [870, 0]
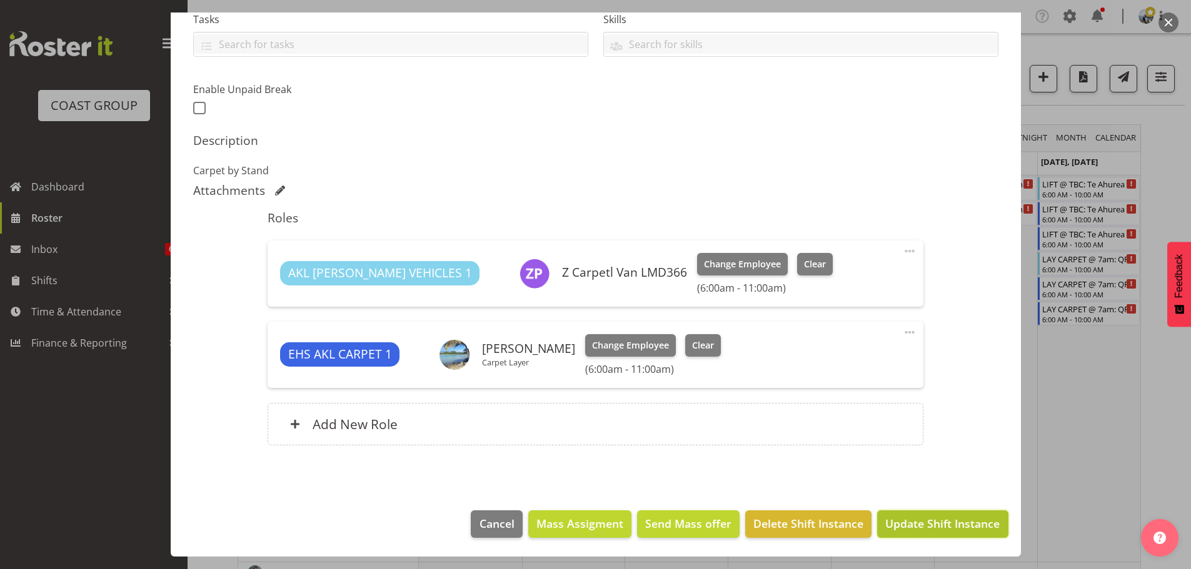
click at [912, 519] on span "Update Shift Instance" at bounding box center [942, 524] width 114 height 16
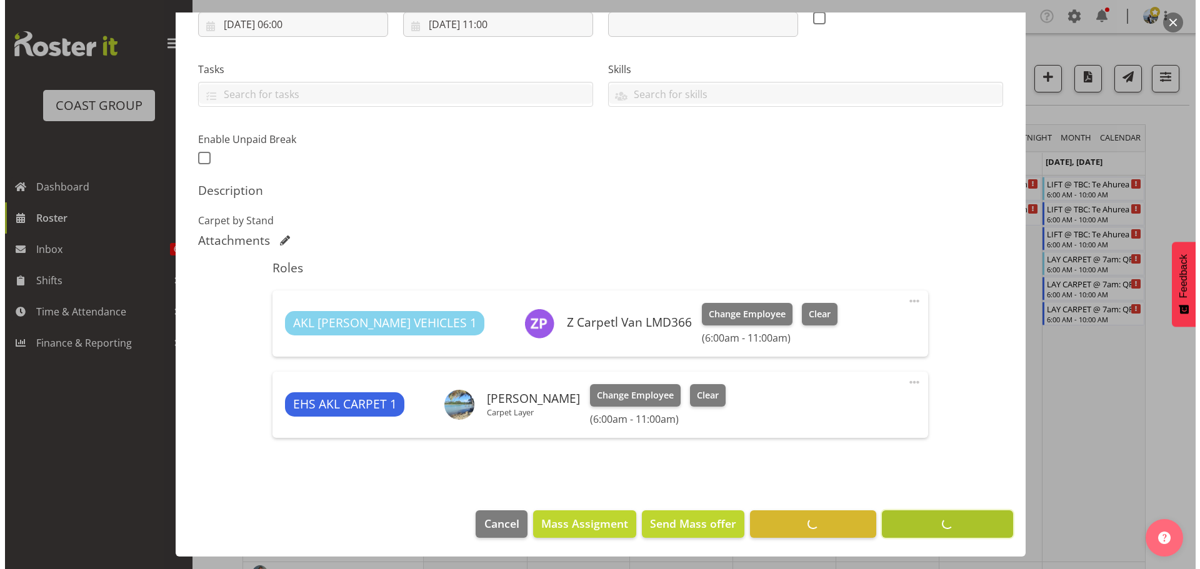
scroll to position [227, 0]
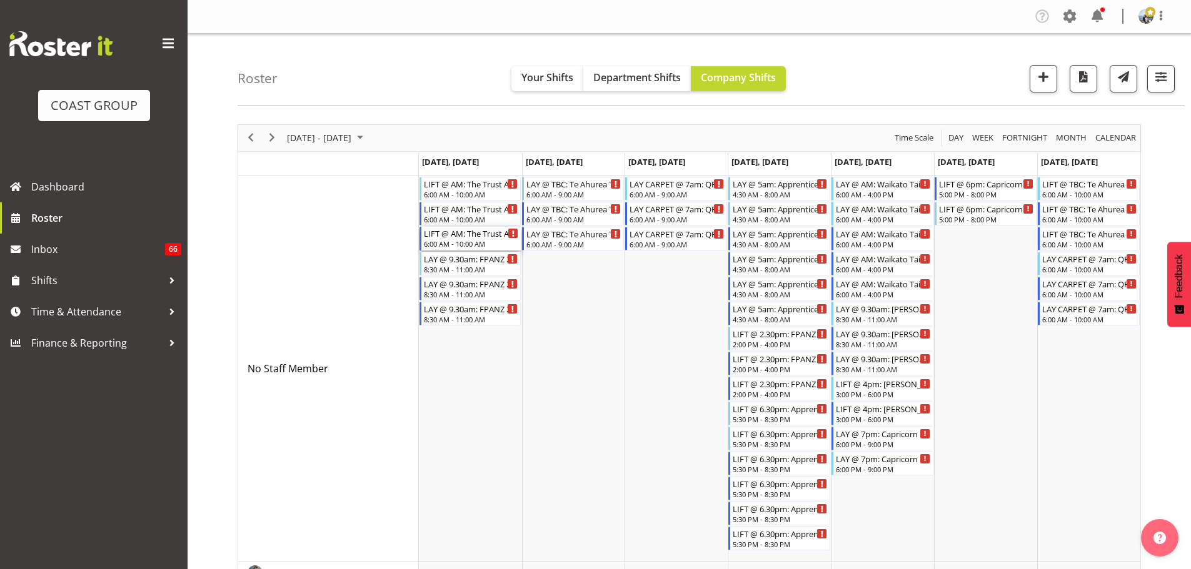
click at [488, 241] on div "6:00 AM - 10:00 AM" at bounding box center [471, 244] width 95 height 10
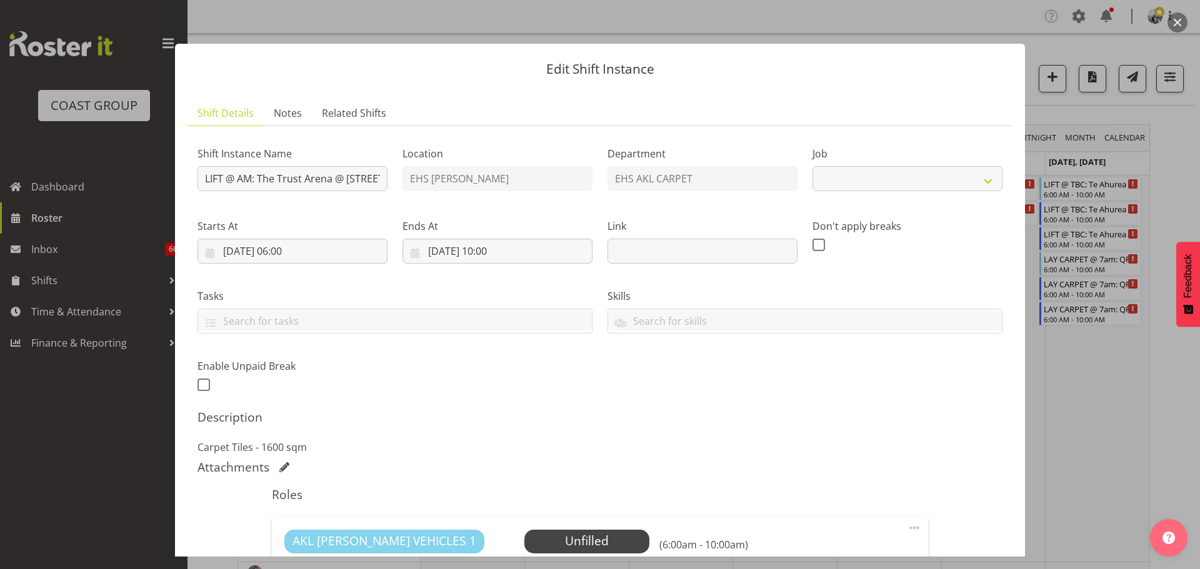
select select "8575"
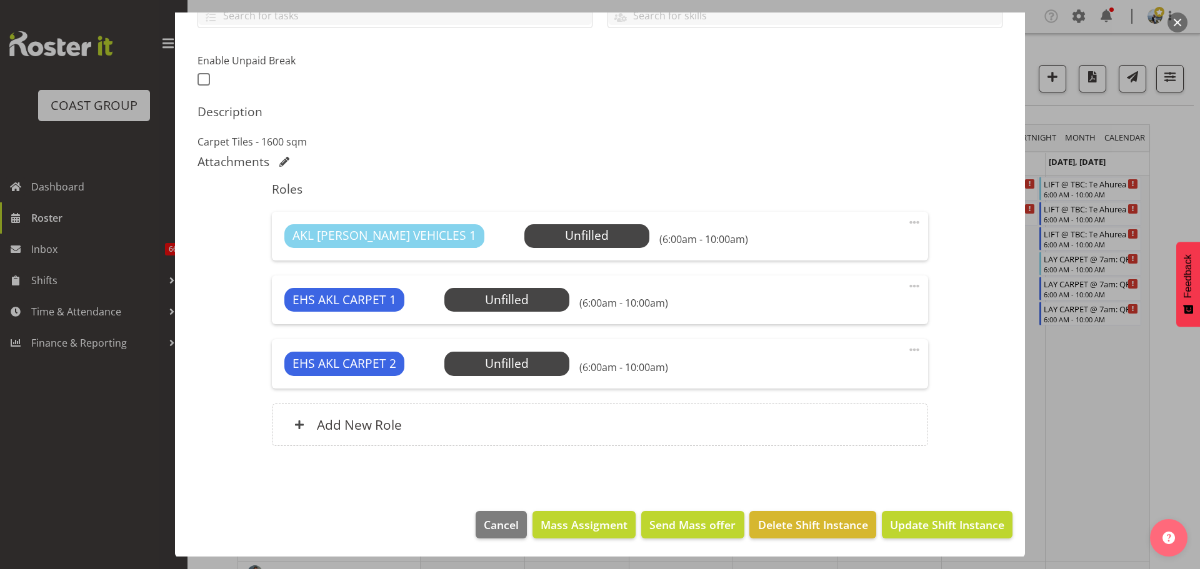
scroll to position [306, 0]
click at [513, 361] on span "Select Employee" at bounding box center [506, 363] width 93 height 18
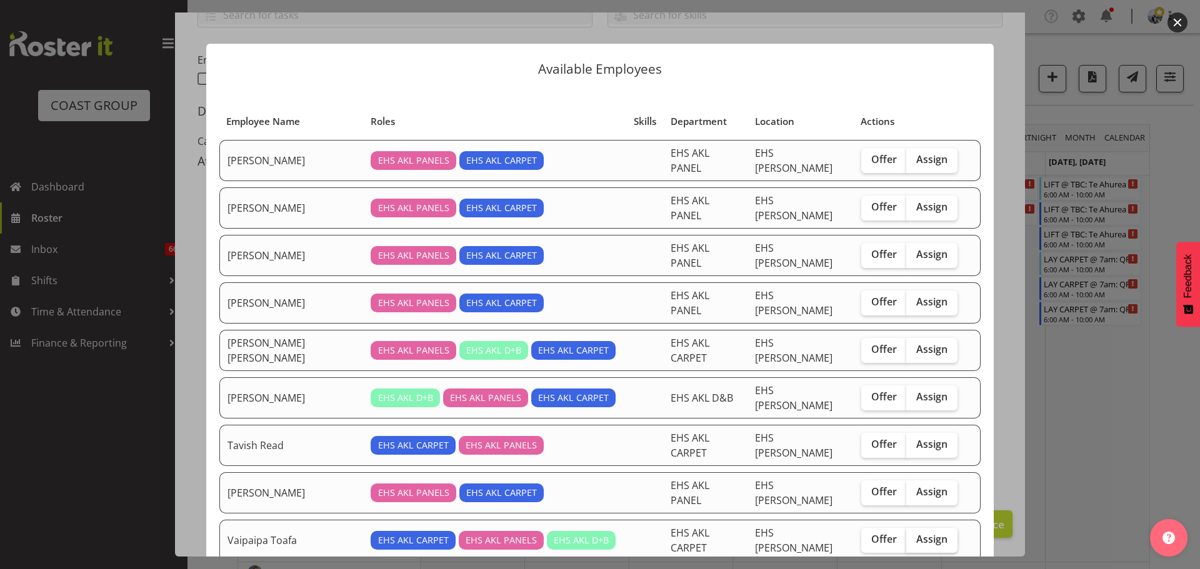
click at [910, 528] on label "Assign" at bounding box center [931, 540] width 51 height 25
click at [910, 536] on input "Assign" at bounding box center [910, 540] width 8 height 8
checkbox input "true"
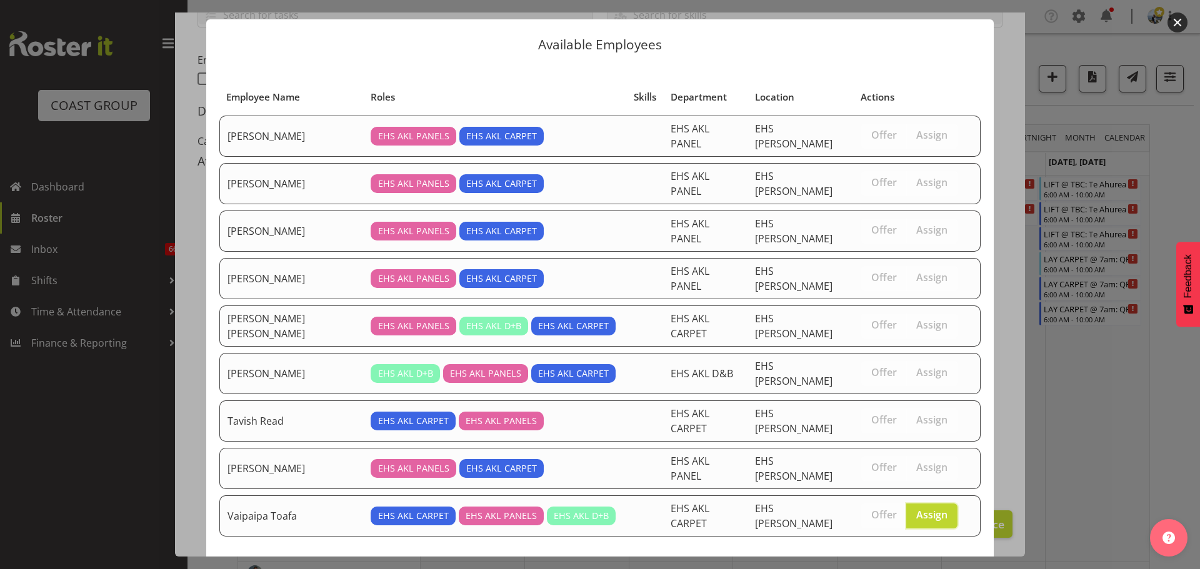
scroll to position [37, 0]
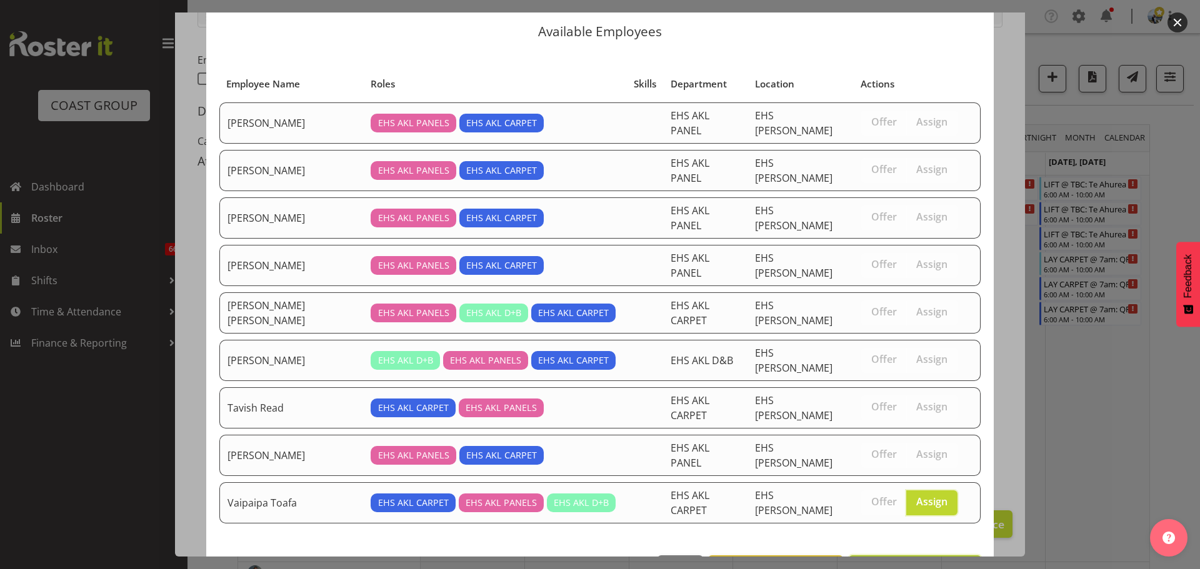
click at [897, 562] on span "Assign Vaipaipa Toafa" at bounding box center [915, 569] width 116 height 15
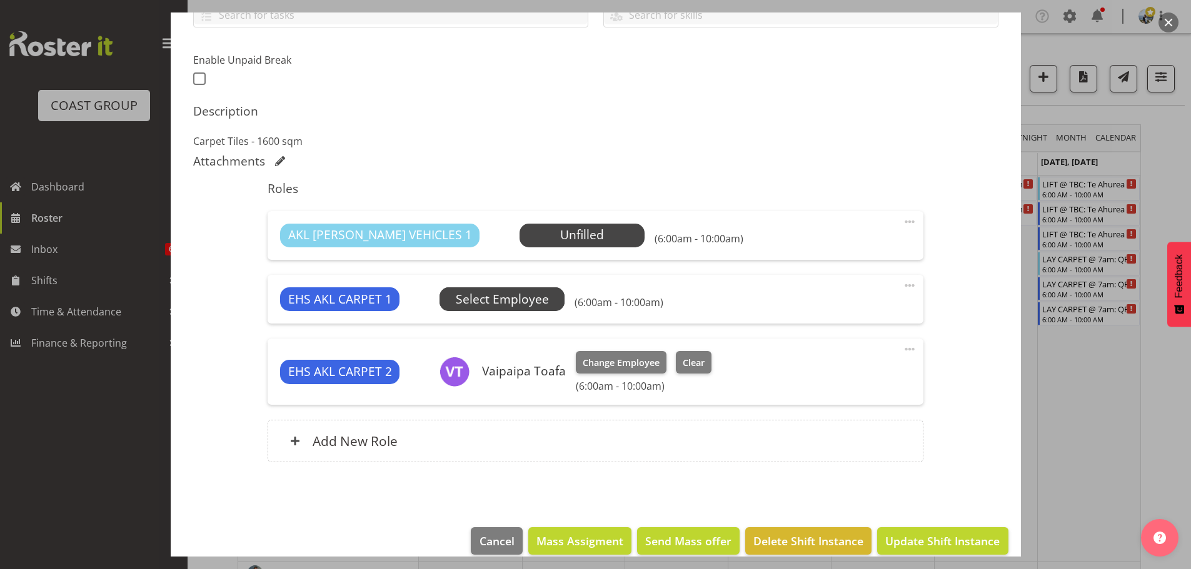
click at [476, 291] on span "Select Employee" at bounding box center [502, 300] width 93 height 18
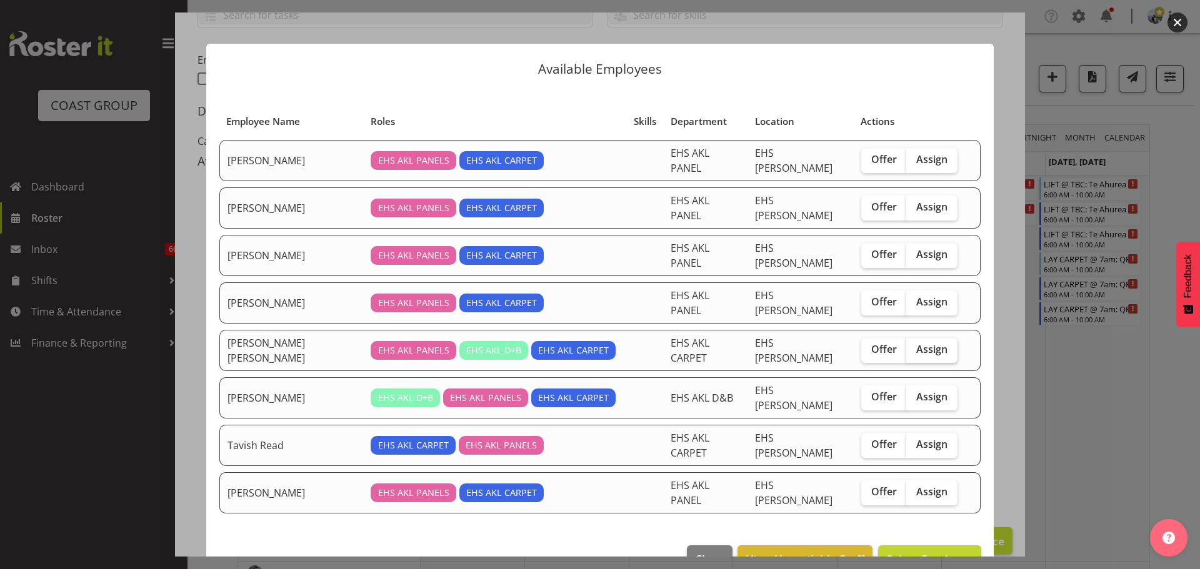
click at [933, 343] on span "Assign" at bounding box center [931, 349] width 31 height 12
click at [914, 346] on input "Assign" at bounding box center [910, 350] width 8 height 8
checkbox input "true"
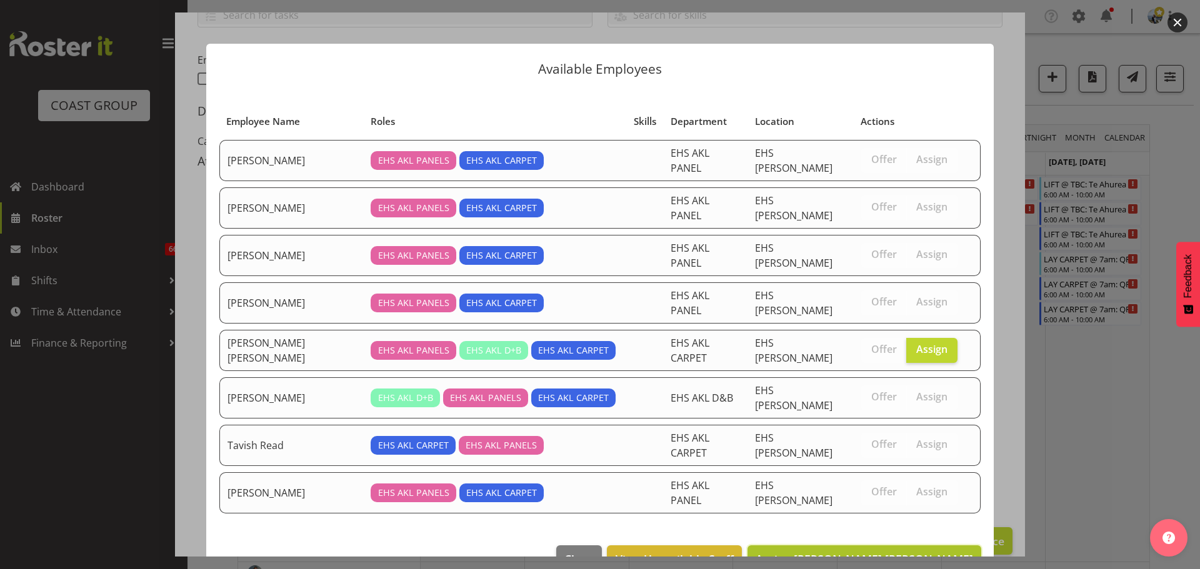
click at [902, 552] on span "Assign [PERSON_NAME] [PERSON_NAME]" at bounding box center [864, 559] width 217 height 15
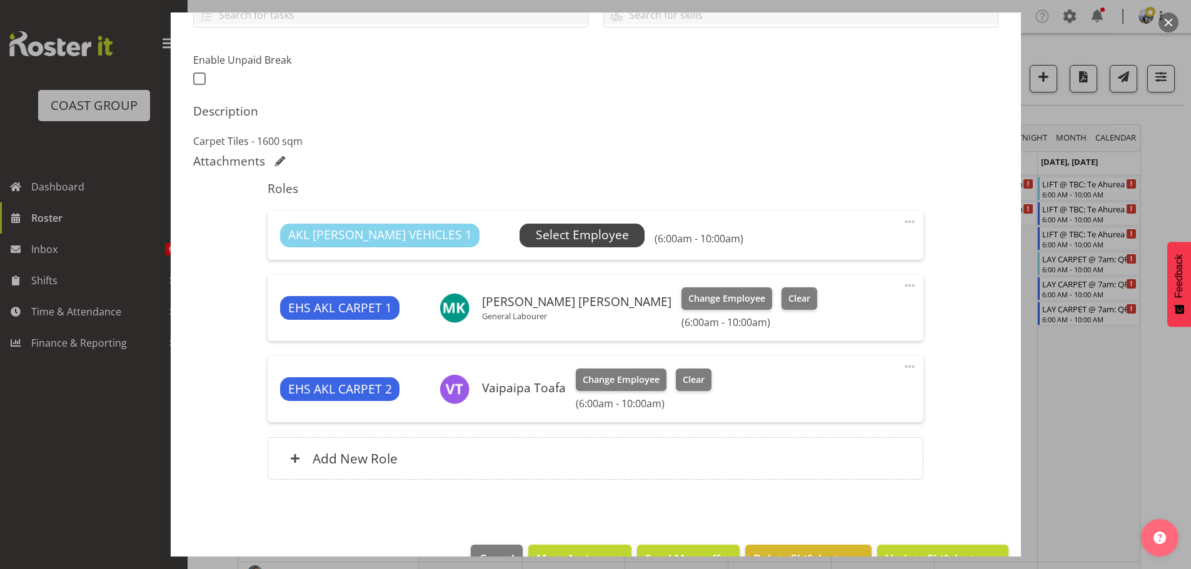
click at [543, 240] on span "Select Employee" at bounding box center [582, 235] width 93 height 18
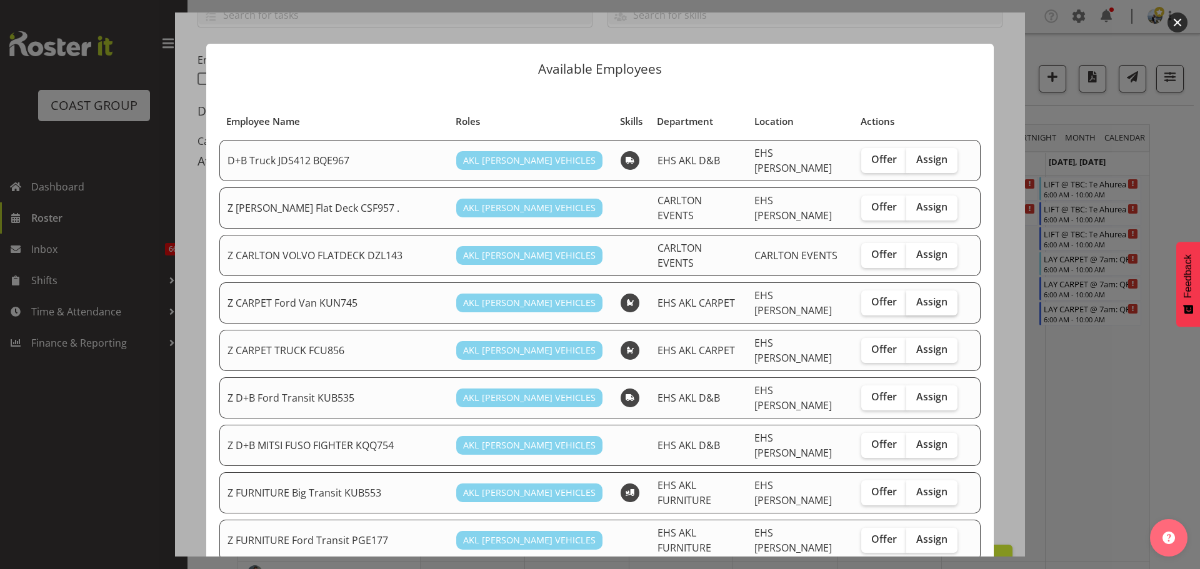
click at [944, 291] on label "Assign" at bounding box center [931, 303] width 51 height 25
click at [914, 298] on input "Assign" at bounding box center [910, 302] width 8 height 8
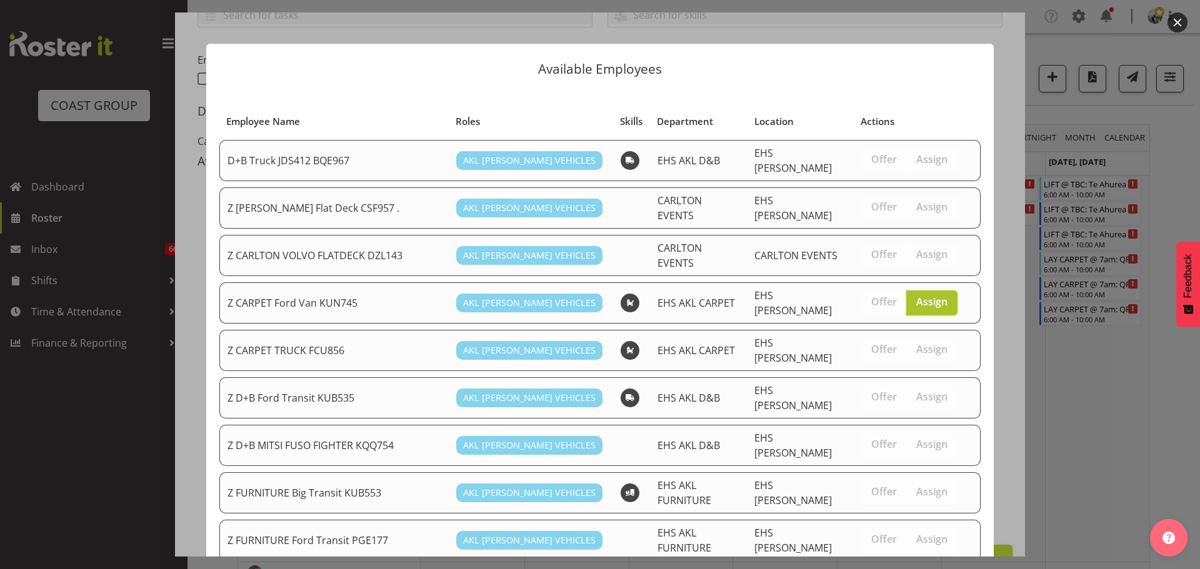
click at [930, 296] on span "Assign" at bounding box center [931, 302] width 31 height 12
click at [914, 298] on input "Assign" at bounding box center [910, 302] width 8 height 8
checkbox input "false"
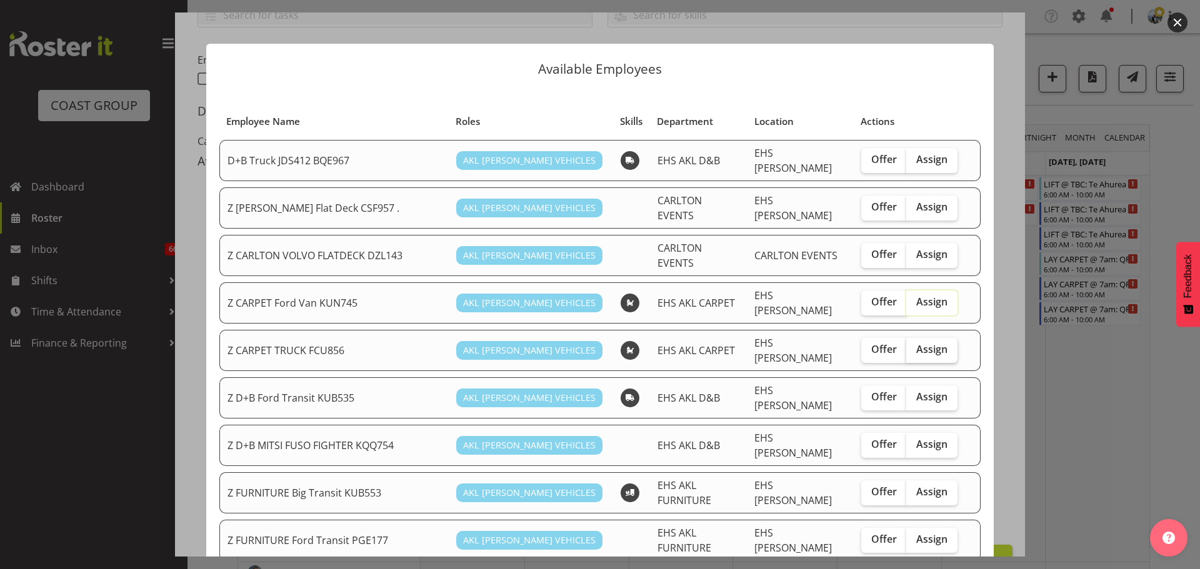
click at [925, 343] on span "Assign" at bounding box center [931, 349] width 31 height 12
click at [914, 346] on input "Assign" at bounding box center [910, 350] width 8 height 8
checkbox input "true"
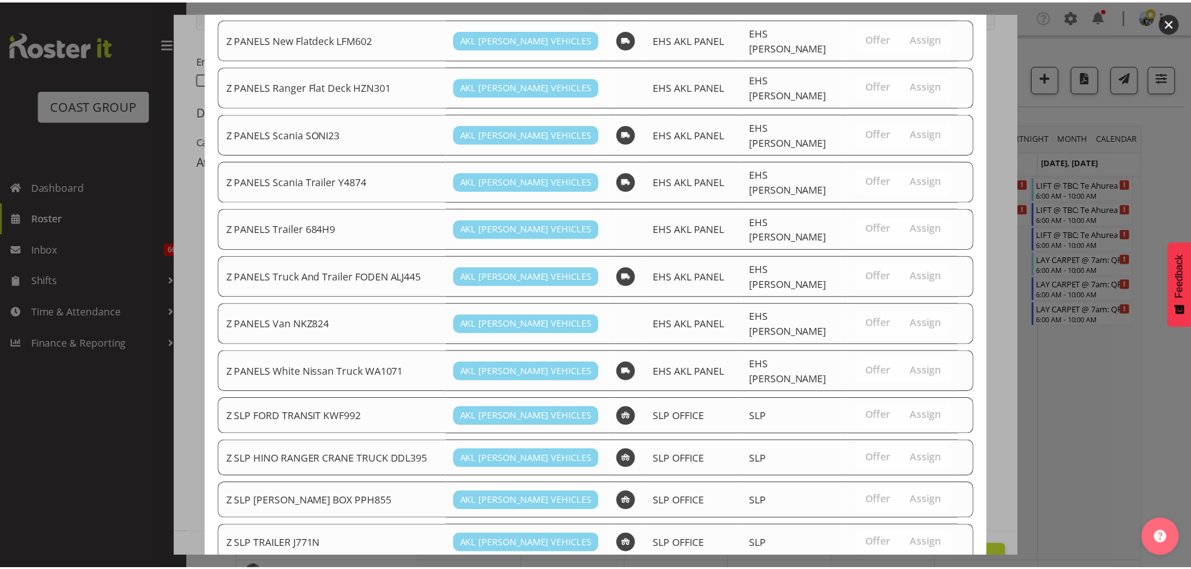
scroll to position [870, 0]
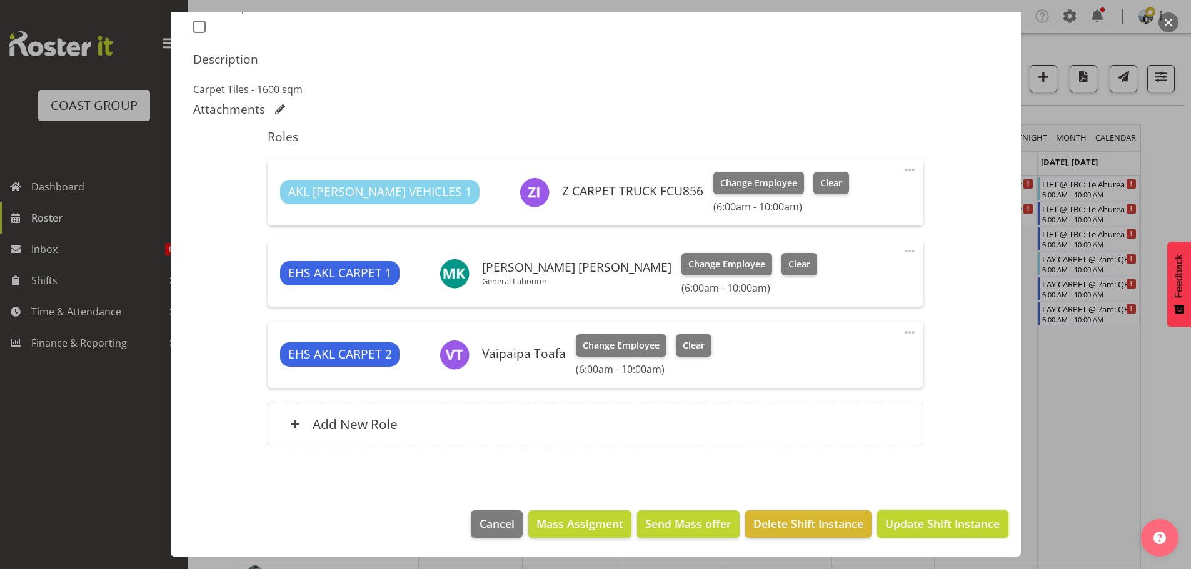
click at [929, 518] on span "Update Shift Instance" at bounding box center [942, 524] width 114 height 16
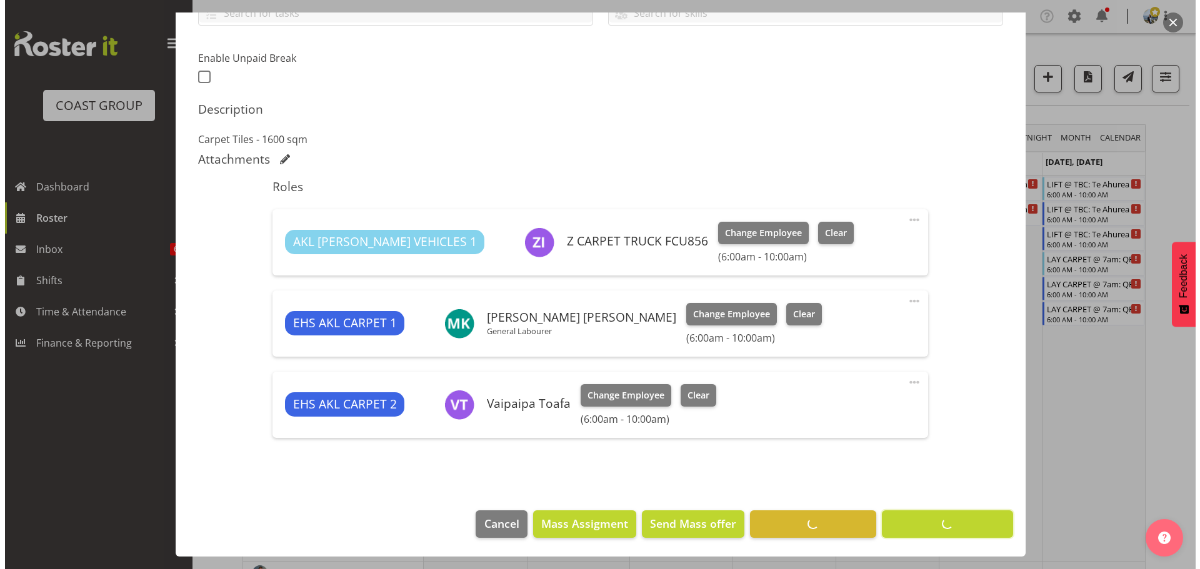
scroll to position [308, 0]
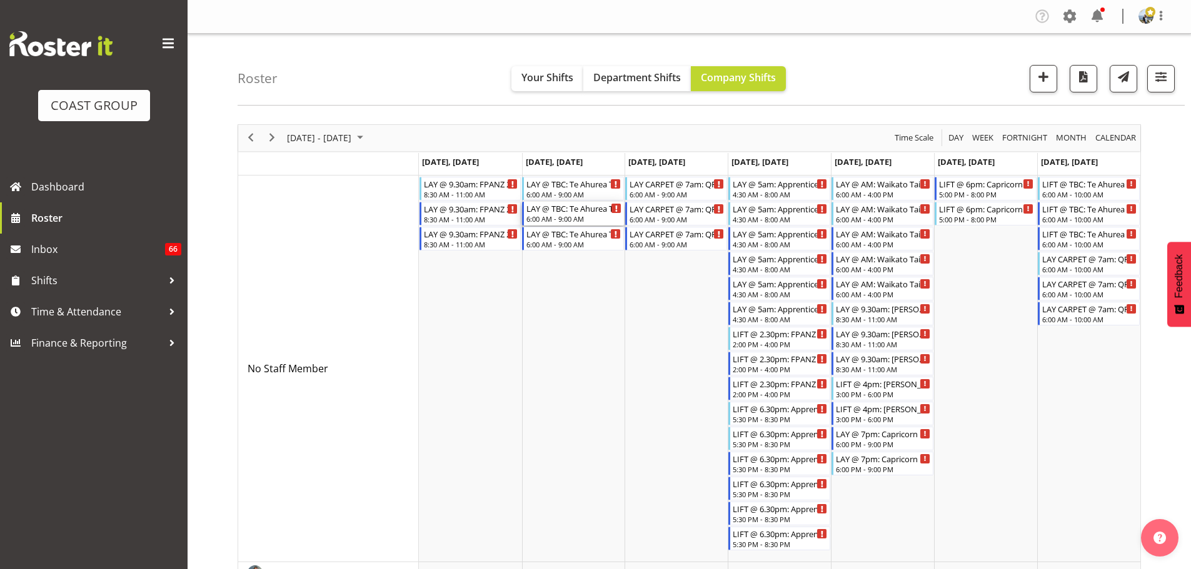
click at [599, 213] on div "LAY @ TBC: Te Ahurea Tino Rangatiratanga 25 @ [STREET_ADDRESS][PERSON_NAME]" at bounding box center [573, 208] width 95 height 12
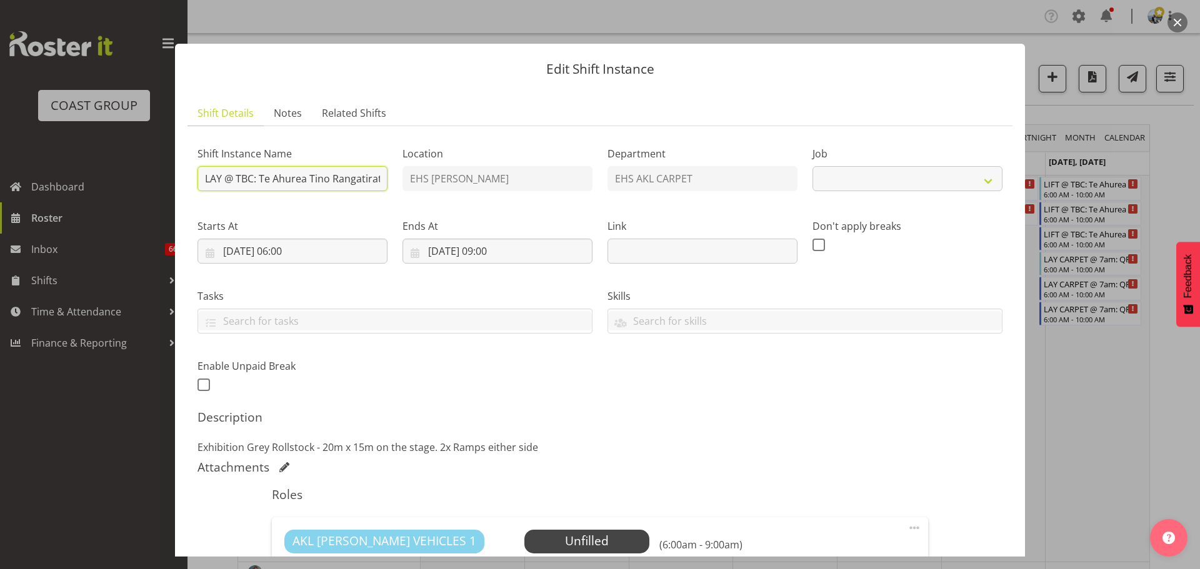
select select "8576"
click at [279, 180] on input "LAY @ TBC: Te Ahurea Tino Rangatiratanga 25 @ [STREET_ADDRESS][PERSON_NAME]" at bounding box center [292, 178] width 190 height 25
click at [1092, 404] on div at bounding box center [600, 284] width 1200 height 569
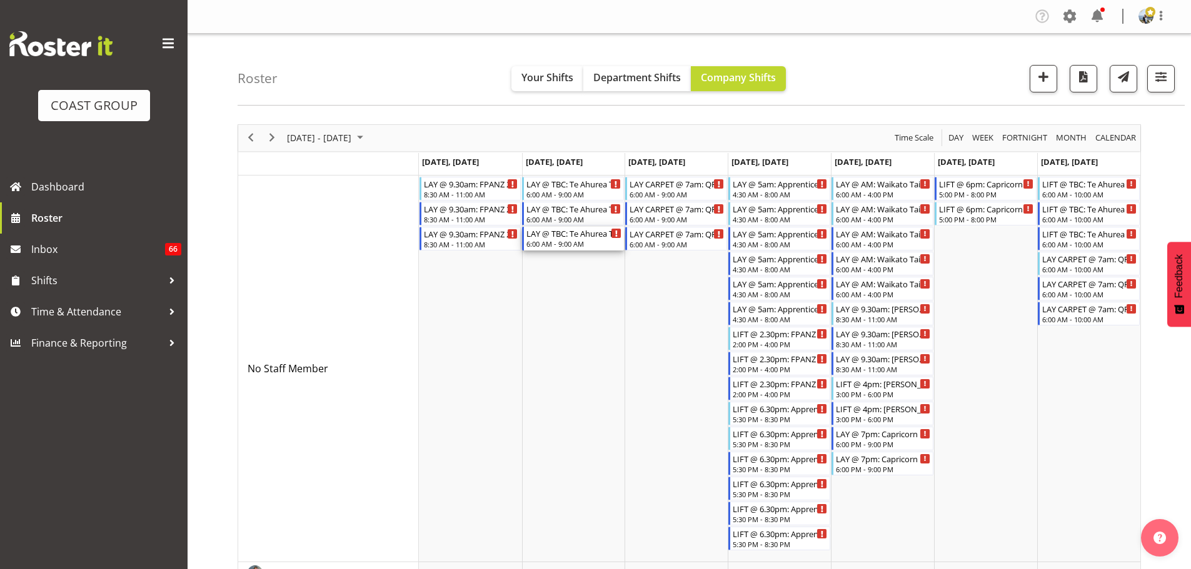
click at [591, 237] on div "LAY @ TBC: Te Ahurea Tino Rangatiratanga 25 @ [STREET_ADDRESS][PERSON_NAME]" at bounding box center [573, 233] width 95 height 12
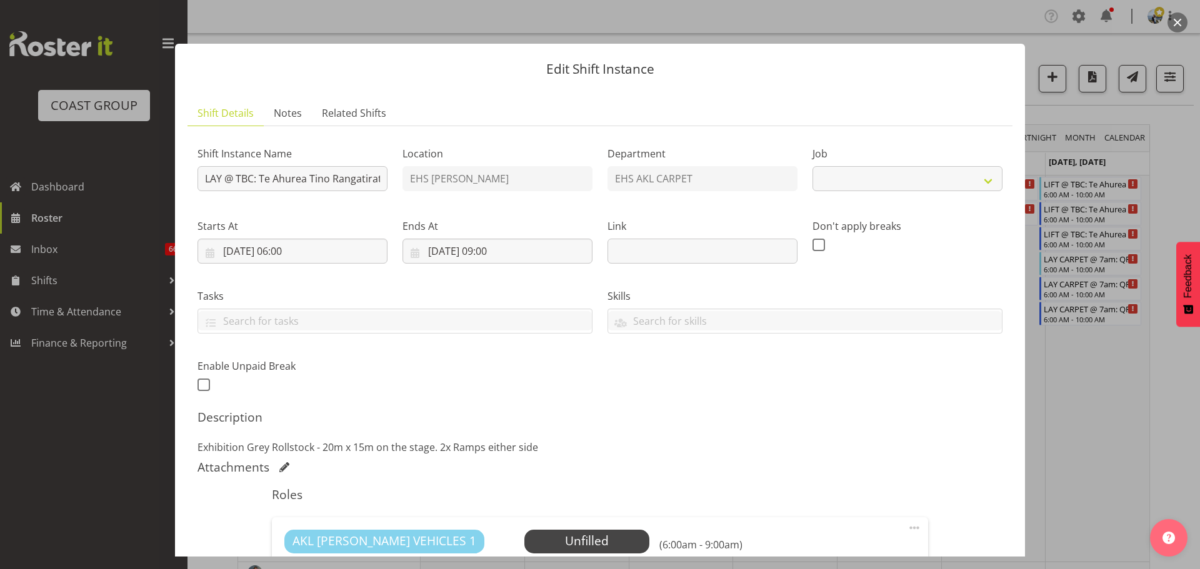
select select "8576"
click at [339, 172] on input "LAY @ TBC: Te Ahurea Tino Rangatiratanga 25 @ [STREET_ADDRESS][PERSON_NAME]" at bounding box center [292, 178] width 190 height 25
click at [1131, 418] on div at bounding box center [600, 284] width 1200 height 569
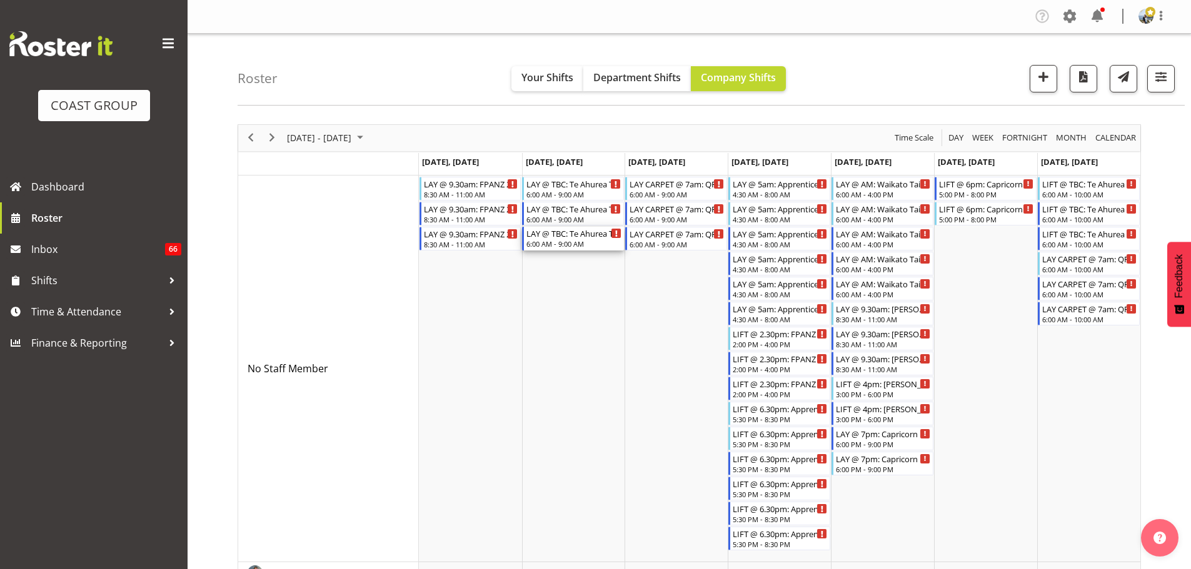
click at [589, 236] on div "LAY @ TBC: Te Ahurea Tino Rangatiratanga 25 @ [STREET_ADDRESS][PERSON_NAME]" at bounding box center [573, 233] width 95 height 12
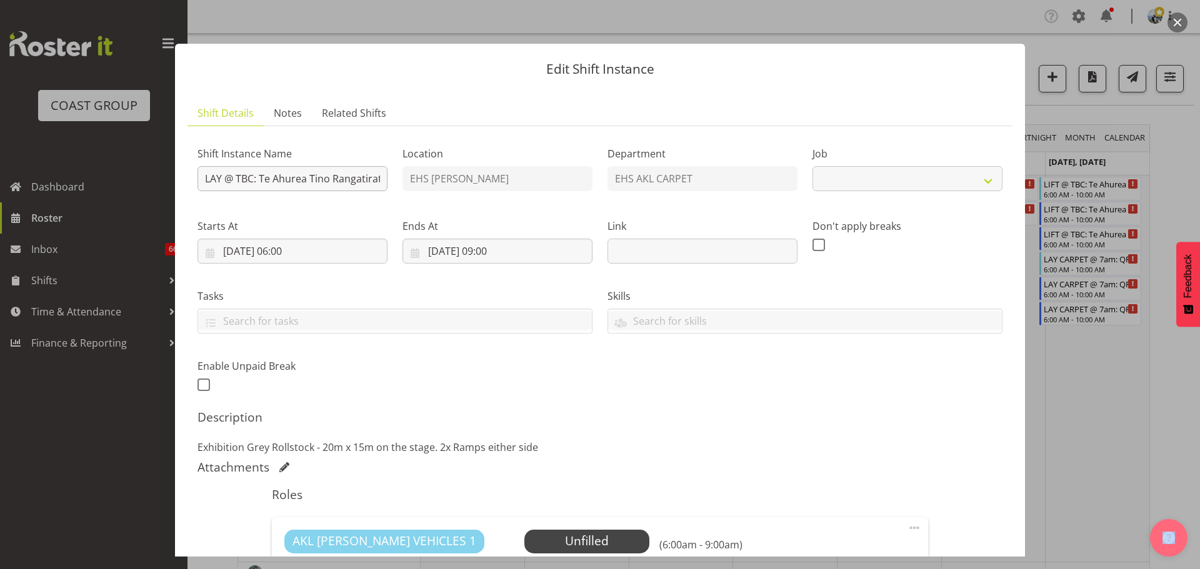
select select "8576"
drag, startPoint x: 259, startPoint y: 178, endPoint x: 242, endPoint y: 179, distance: 16.9
click at [242, 179] on input "LAY @ TBC: Te Ahurea Tino Rangatiratanga 25 @ [STREET_ADDRESS][PERSON_NAME]" at bounding box center [292, 178] width 190 height 25
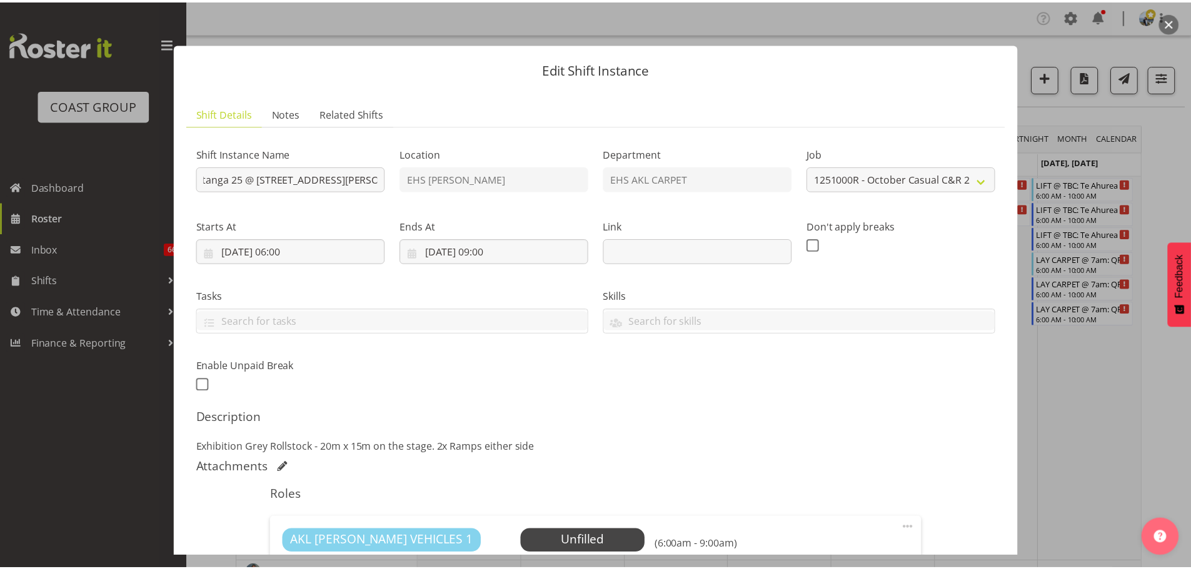
scroll to position [0, 0]
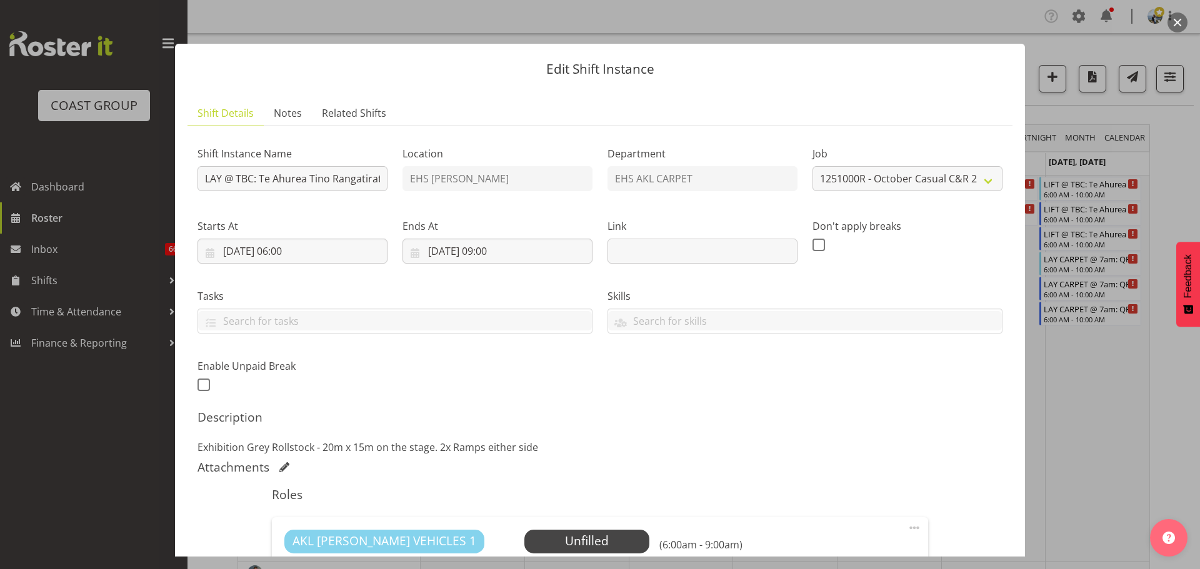
click at [1069, 429] on div at bounding box center [600, 284] width 1200 height 569
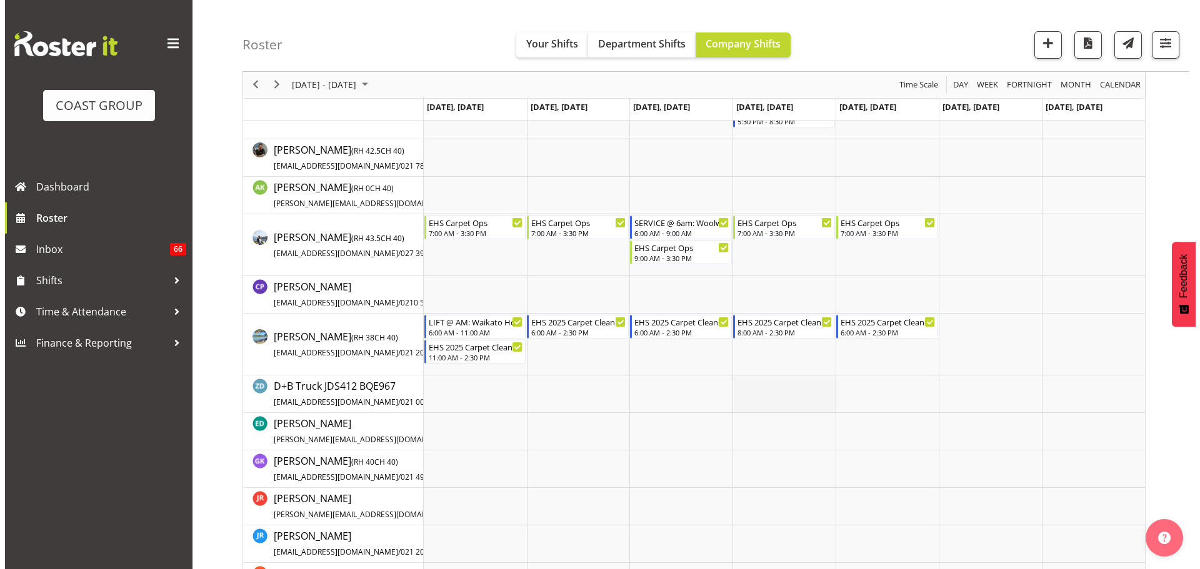
scroll to position [437, 0]
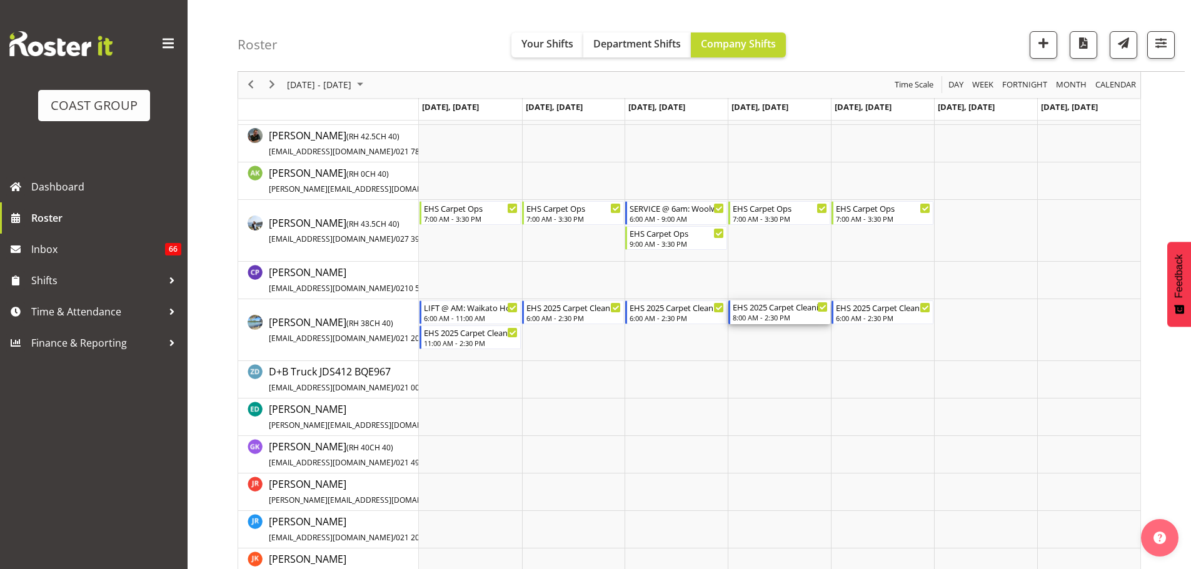
click at [775, 317] on div "8:00 AM - 2:30 PM" at bounding box center [779, 317] width 95 height 10
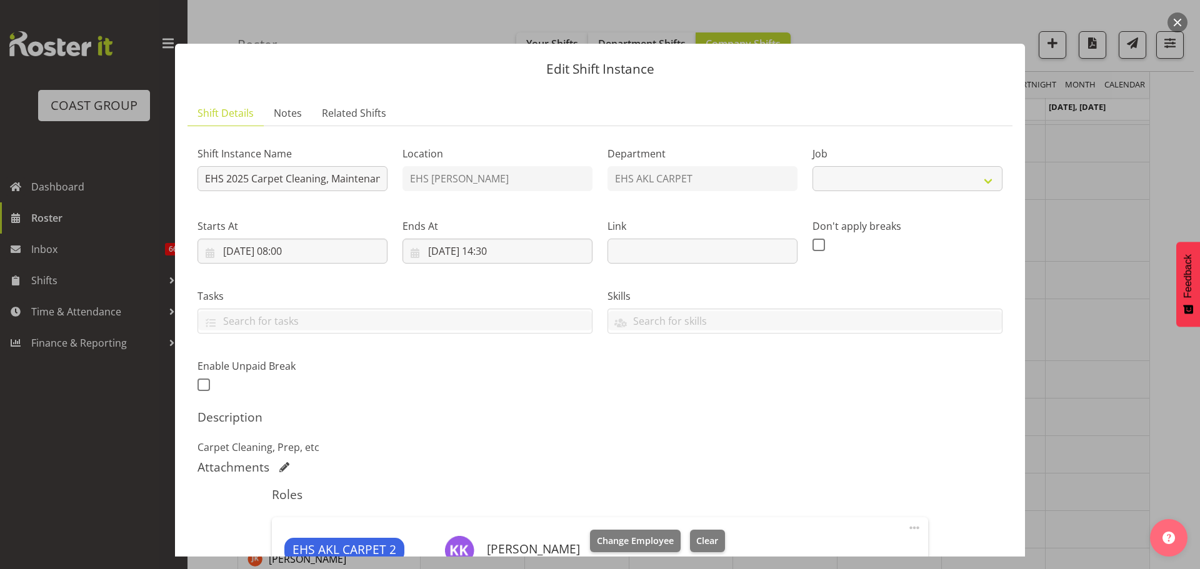
select select "69"
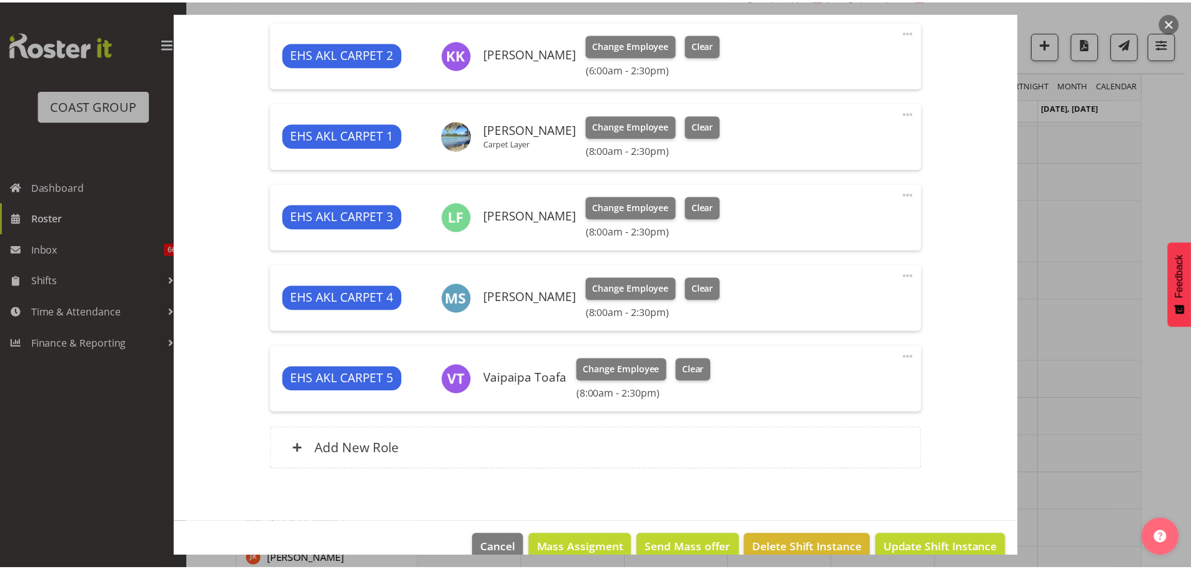
scroll to position [521, 0]
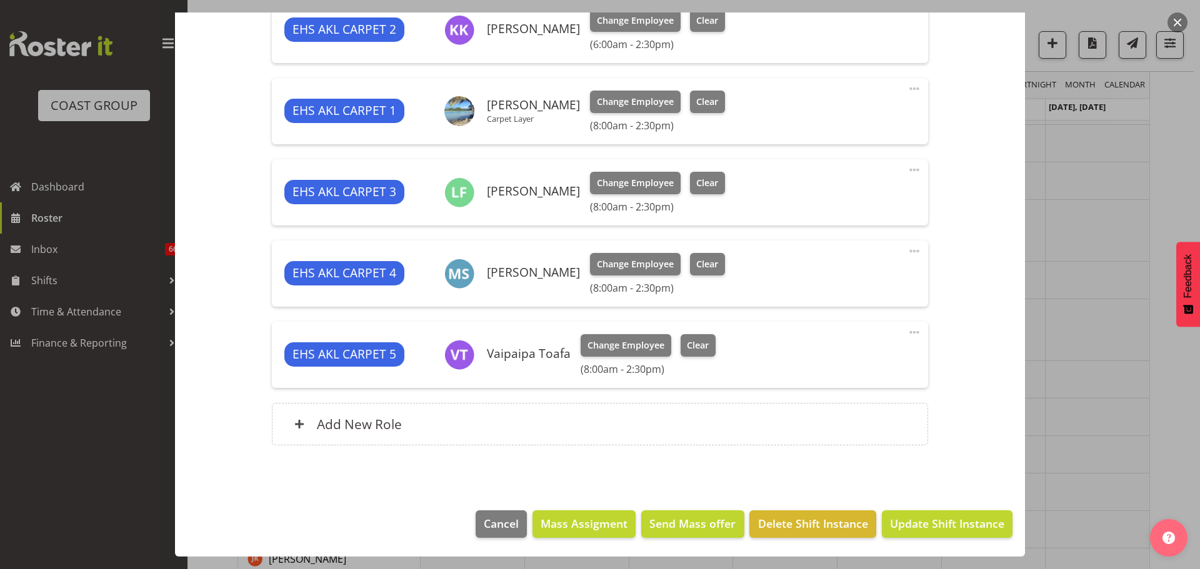
click at [1151, 382] on div at bounding box center [600, 284] width 1200 height 569
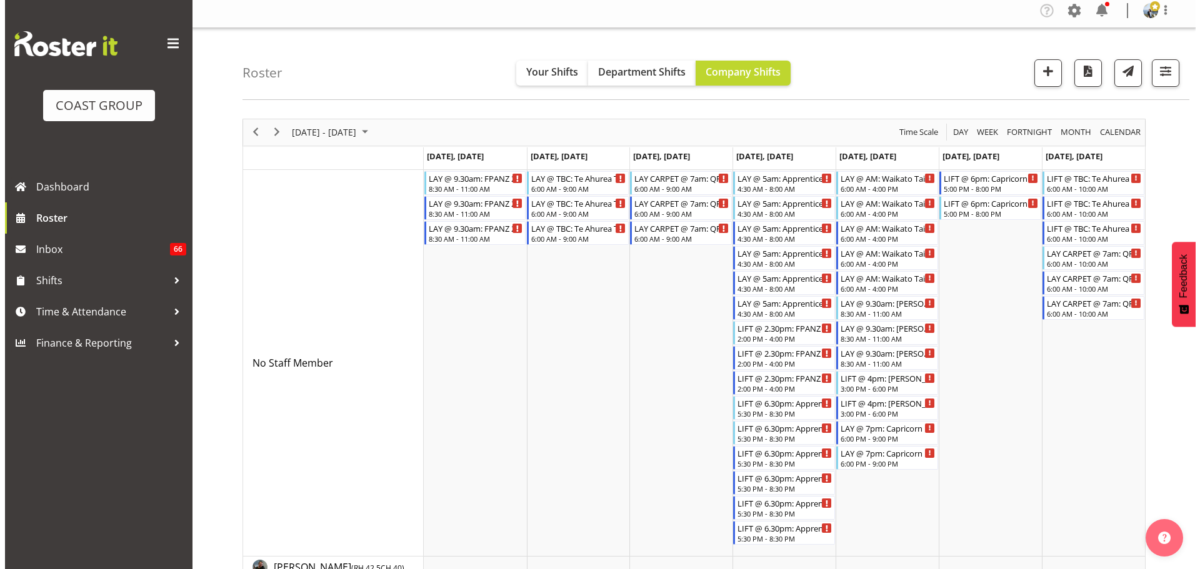
scroll to position [0, 0]
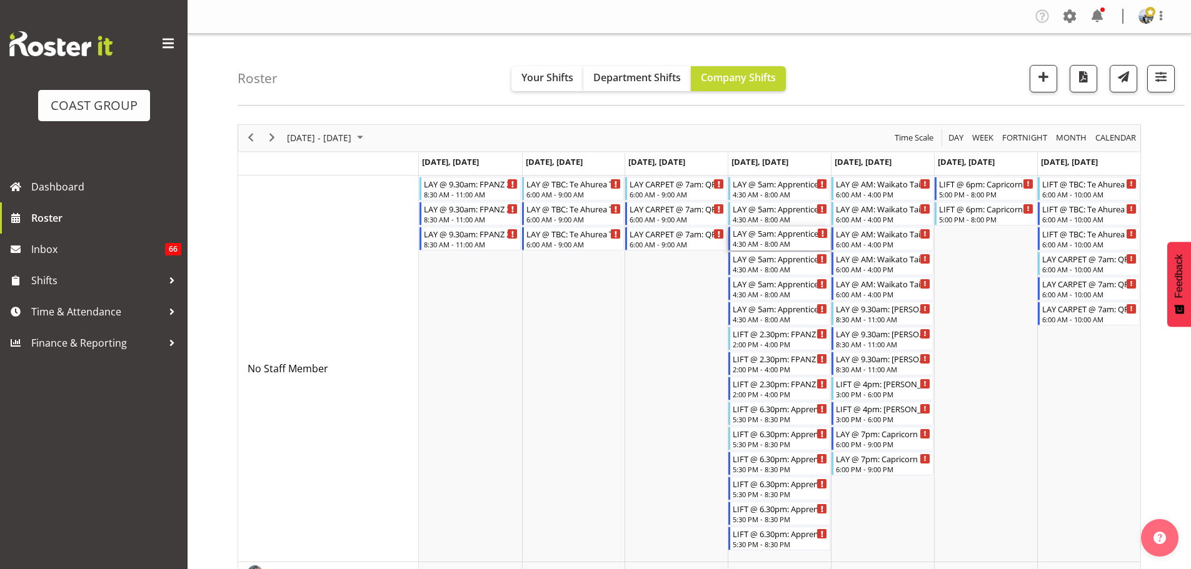
click at [799, 245] on div "4:30 AM - 8:00 AM" at bounding box center [779, 244] width 95 height 10
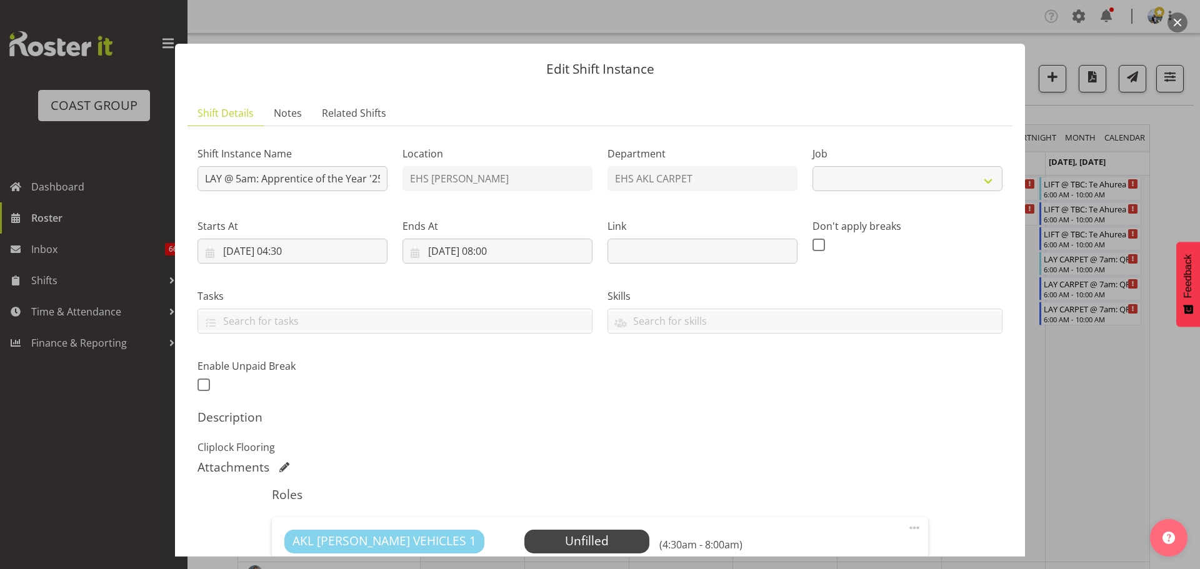
select select "10537"
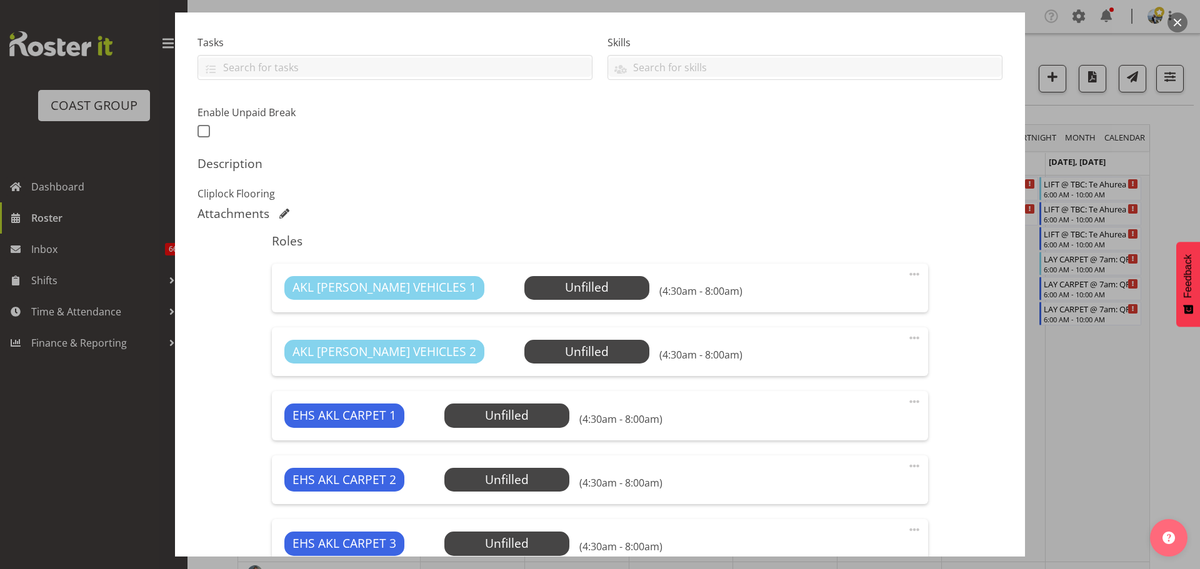
scroll to position [250, 0]
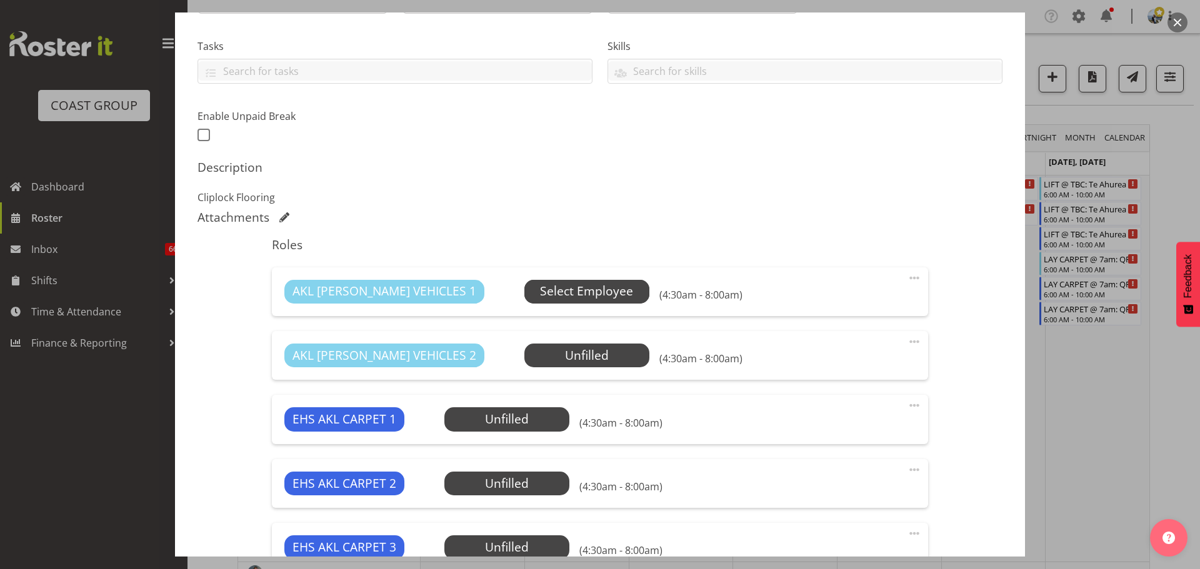
click at [577, 281] on span "Select Employee" at bounding box center [586, 292] width 125 height 24
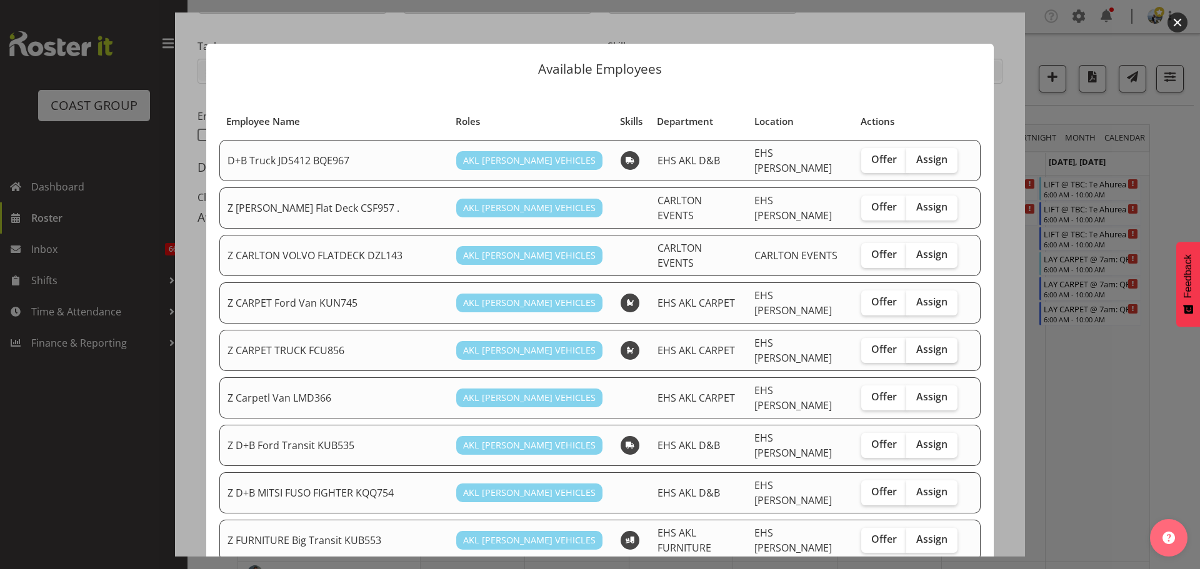
click at [943, 341] on label "Assign" at bounding box center [931, 350] width 51 height 25
click at [914, 346] on input "Assign" at bounding box center [910, 350] width 8 height 8
checkbox input "true"
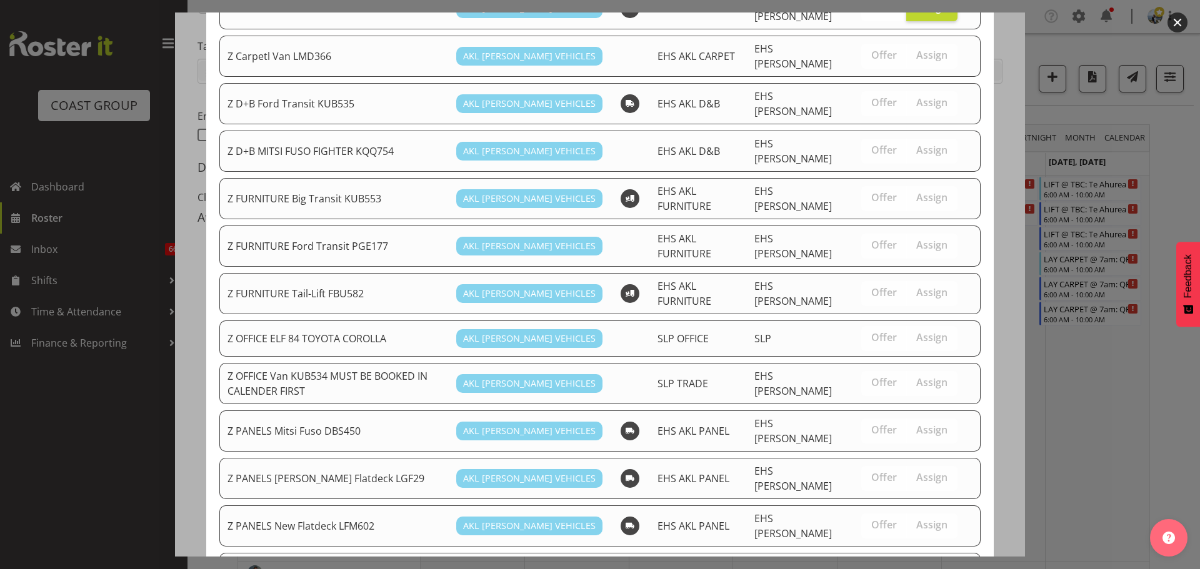
scroll to position [912, 0]
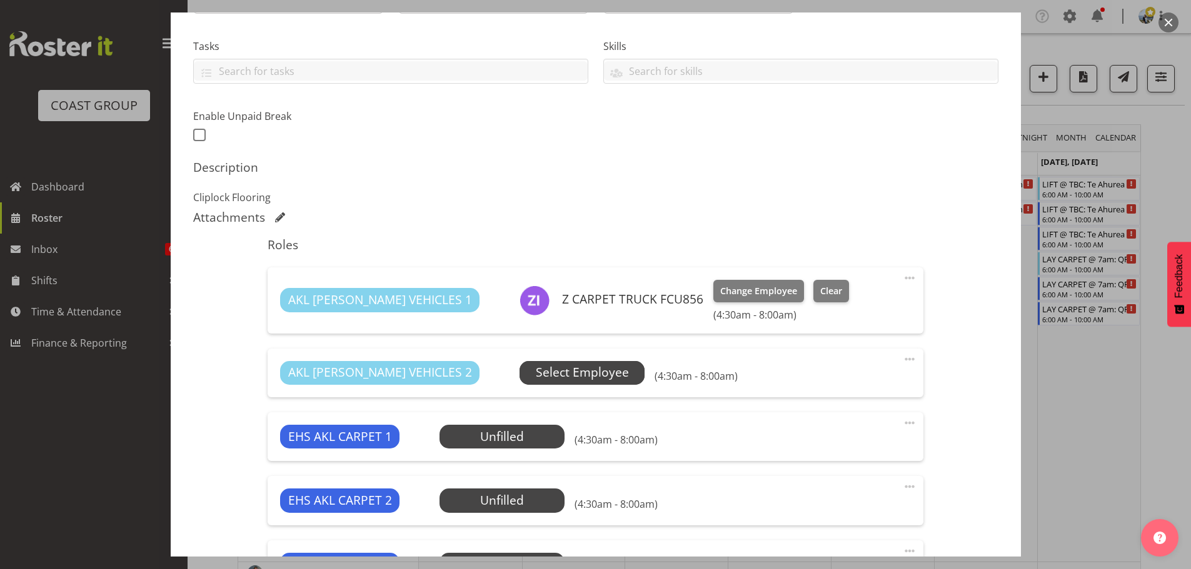
click at [554, 366] on span "Select Employee" at bounding box center [582, 373] width 93 height 18
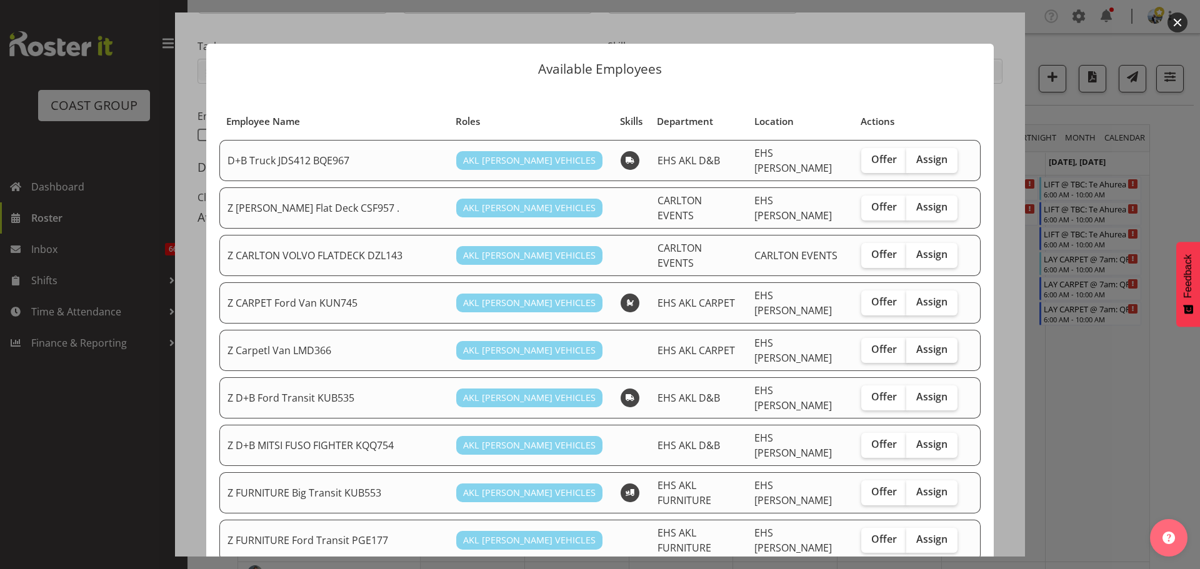
click at [936, 343] on span "Assign" at bounding box center [931, 349] width 31 height 12
click at [914, 346] on input "Assign" at bounding box center [910, 350] width 8 height 8
checkbox input "true"
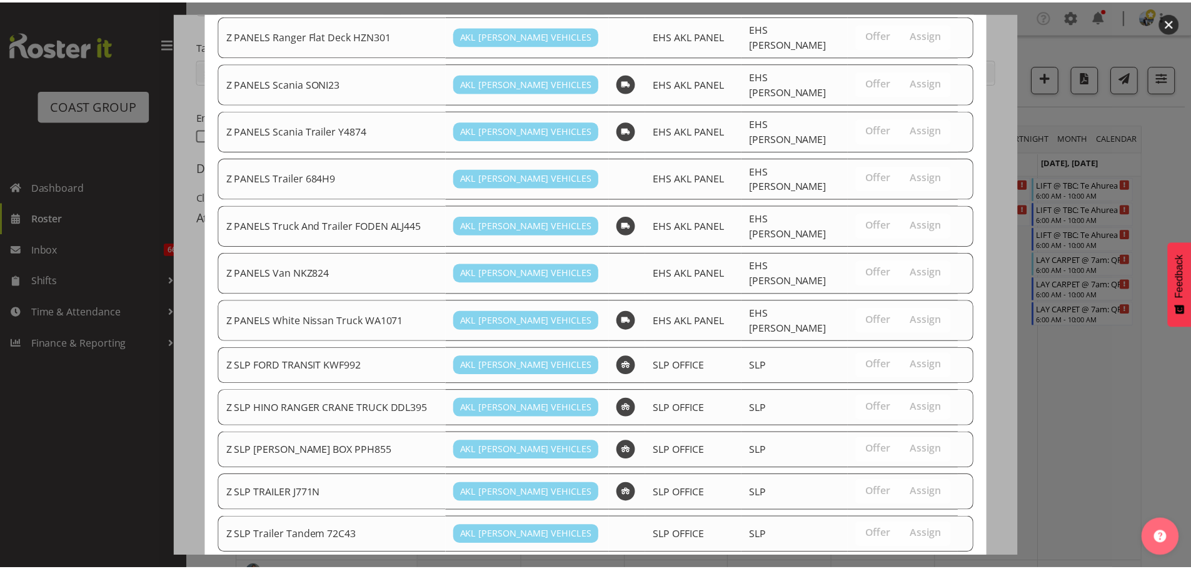
scroll to position [870, 0]
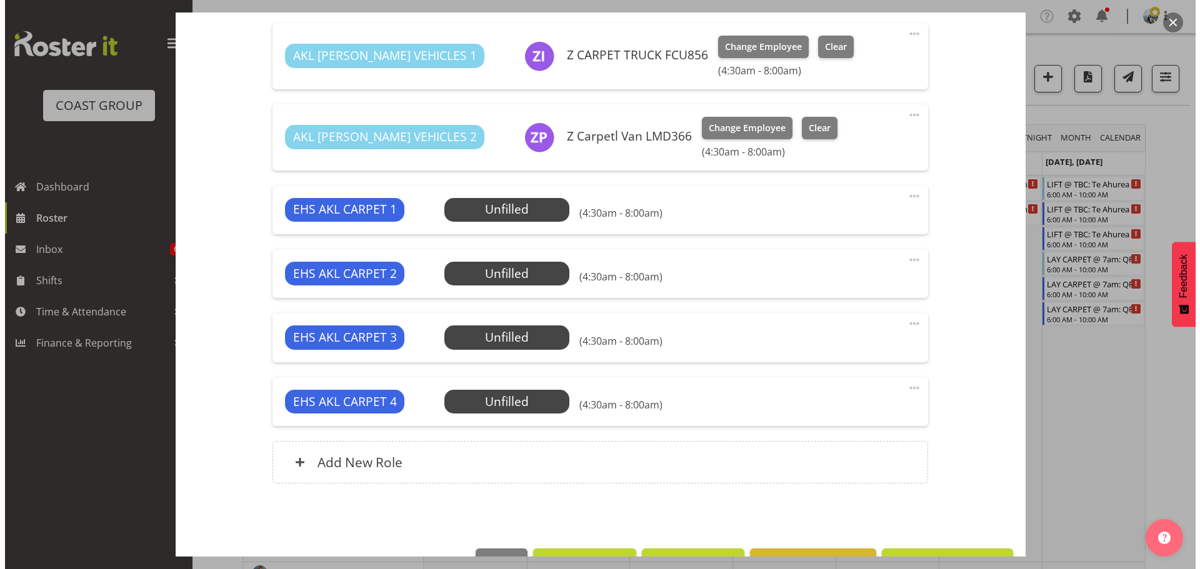
scroll to position [500, 0]
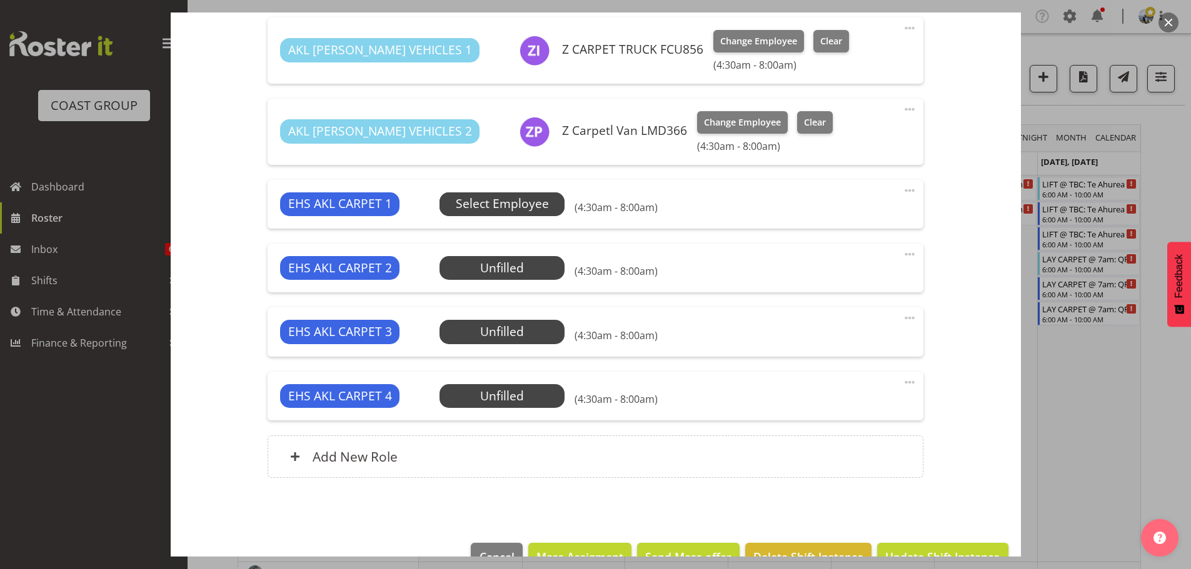
click at [521, 199] on span "Select Employee" at bounding box center [502, 204] width 93 height 18
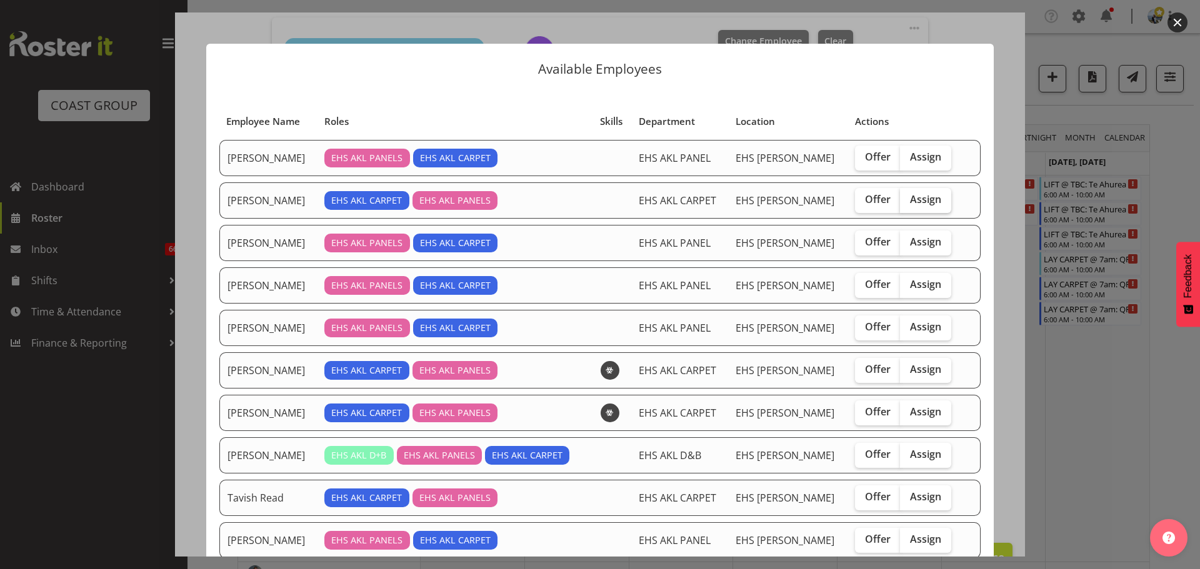
click at [912, 202] on span "Assign" at bounding box center [925, 199] width 31 height 12
click at [908, 202] on input "Assign" at bounding box center [904, 200] width 8 height 8
checkbox input "true"
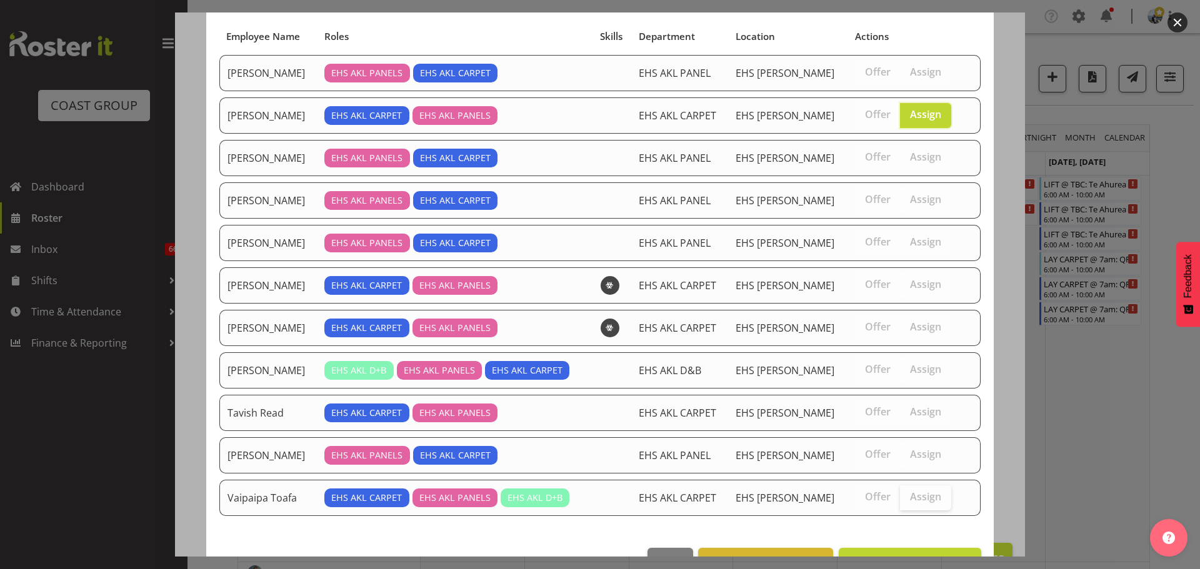
scroll to position [122, 0]
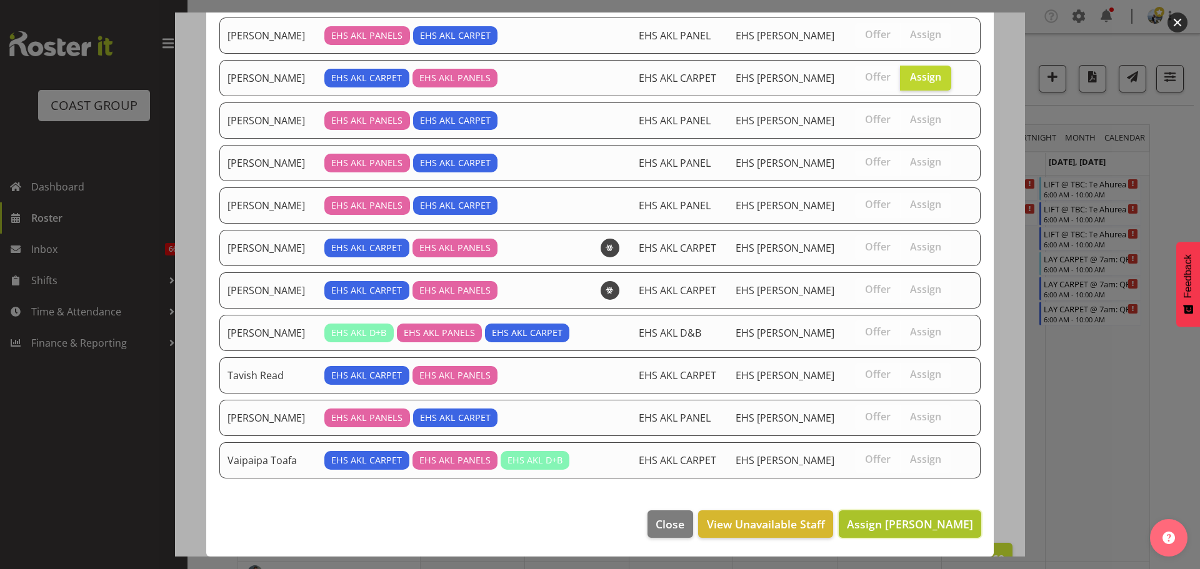
click at [906, 522] on span "Assign [PERSON_NAME]" at bounding box center [910, 524] width 126 height 15
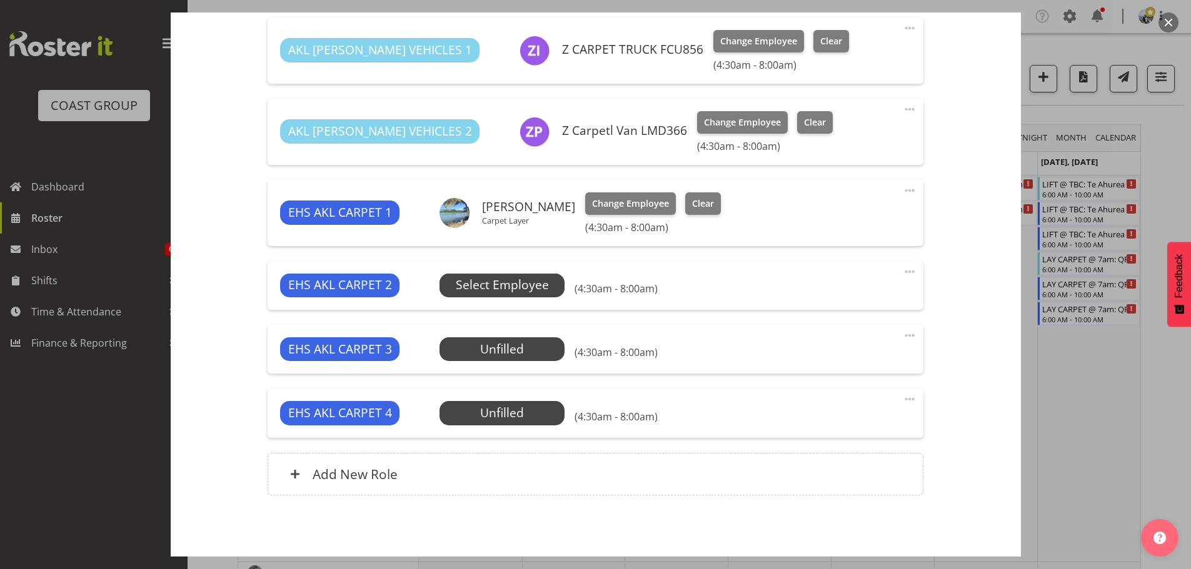
click at [555, 296] on span "Select Employee" at bounding box center [501, 286] width 125 height 24
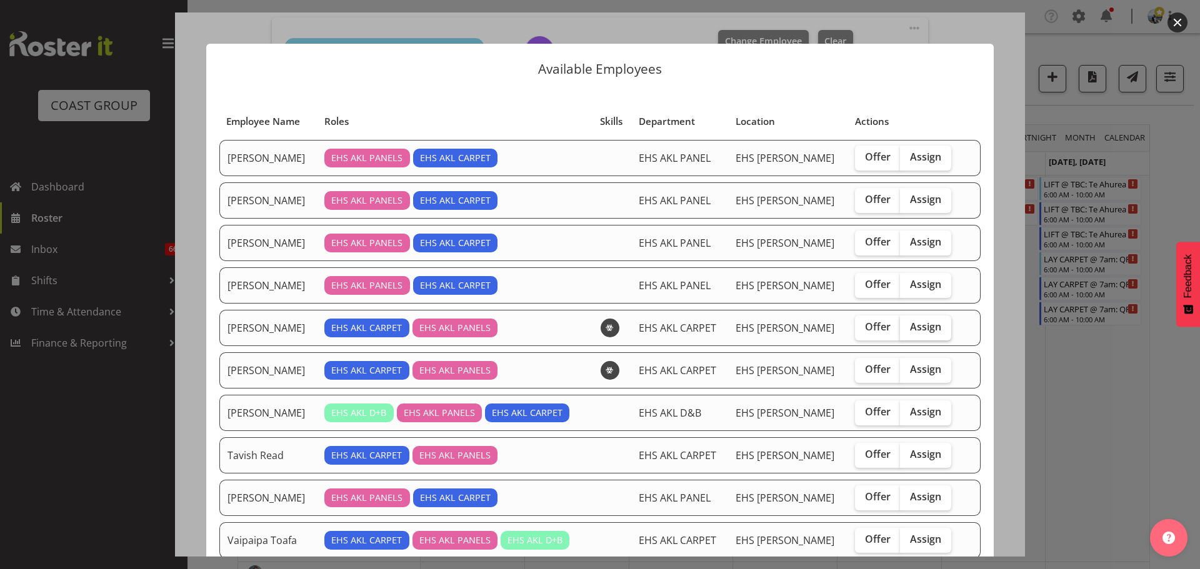
click at [931, 329] on label "Assign" at bounding box center [925, 328] width 51 height 25
click at [908, 329] on input "Assign" at bounding box center [904, 327] width 8 height 8
checkbox input "true"
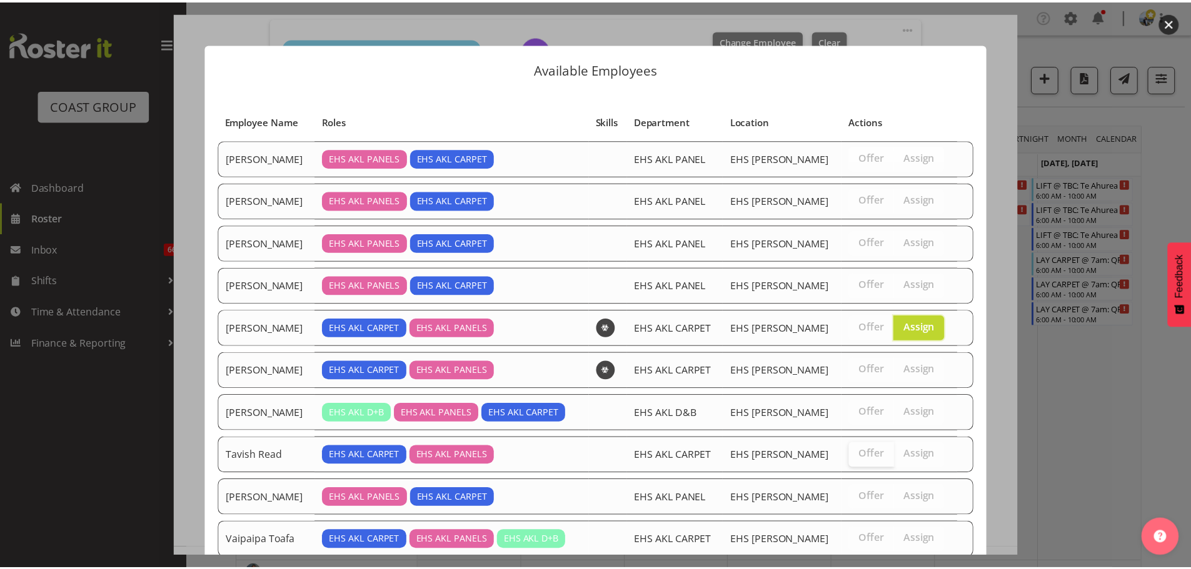
scroll to position [80, 0]
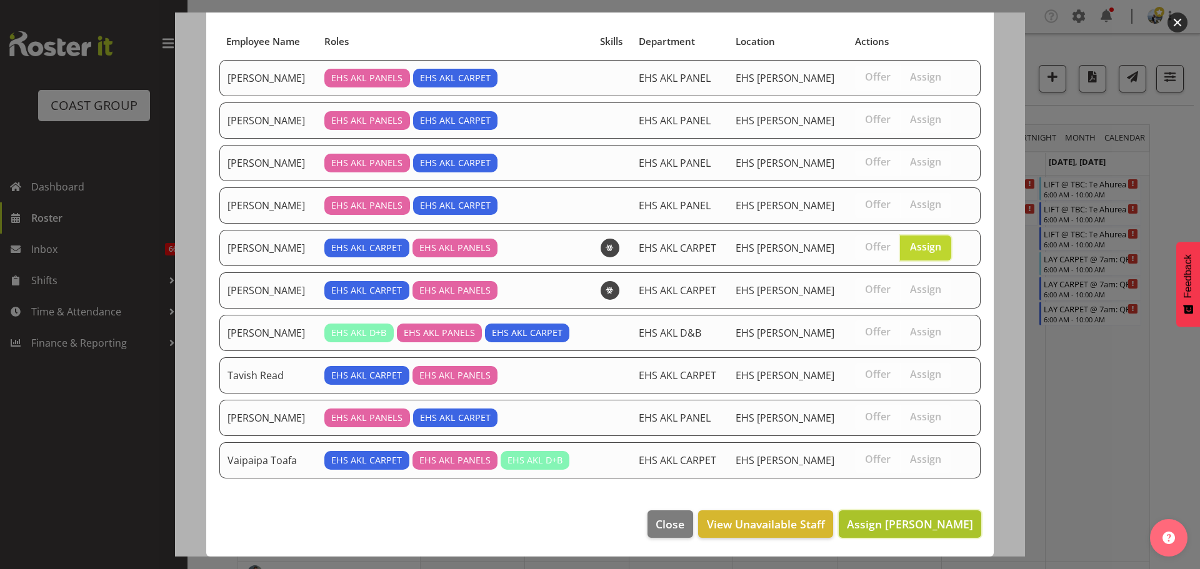
click at [897, 527] on span "Assign [PERSON_NAME]" at bounding box center [910, 524] width 126 height 15
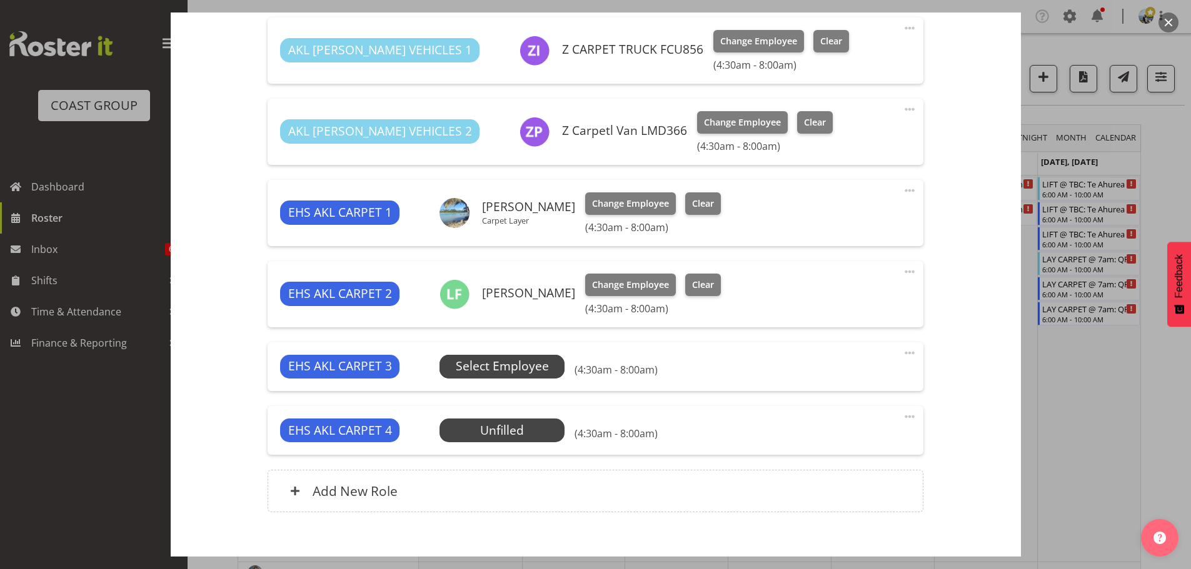
click at [549, 371] on span "Select Employee" at bounding box center [501, 367] width 125 height 24
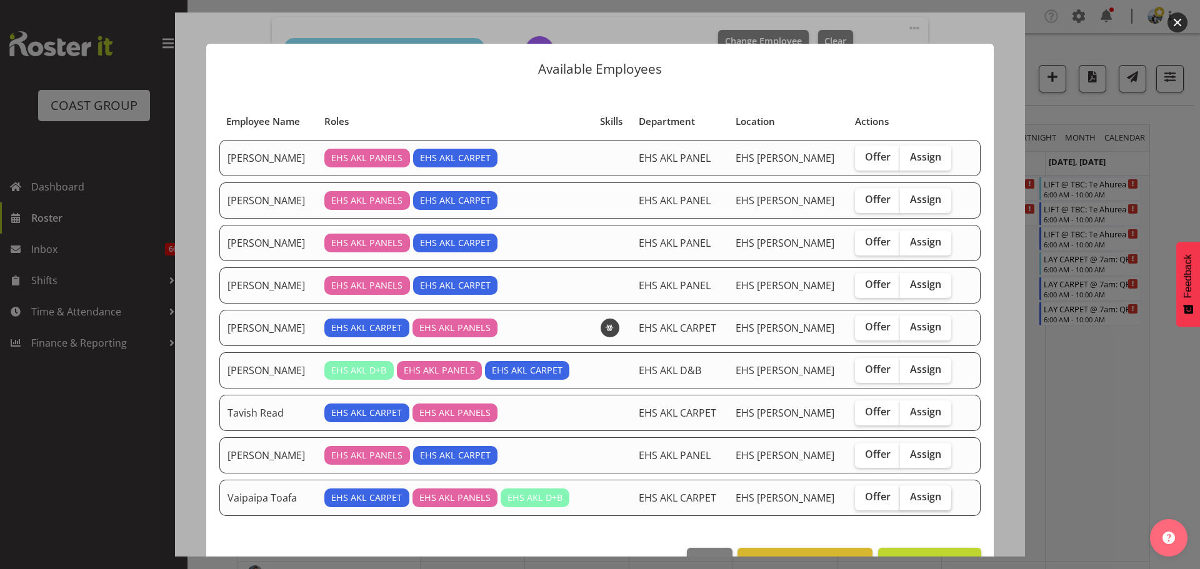
click at [922, 505] on label "Assign" at bounding box center [925, 498] width 51 height 25
click at [908, 501] on input "Assign" at bounding box center [904, 497] width 8 height 8
checkbox input "true"
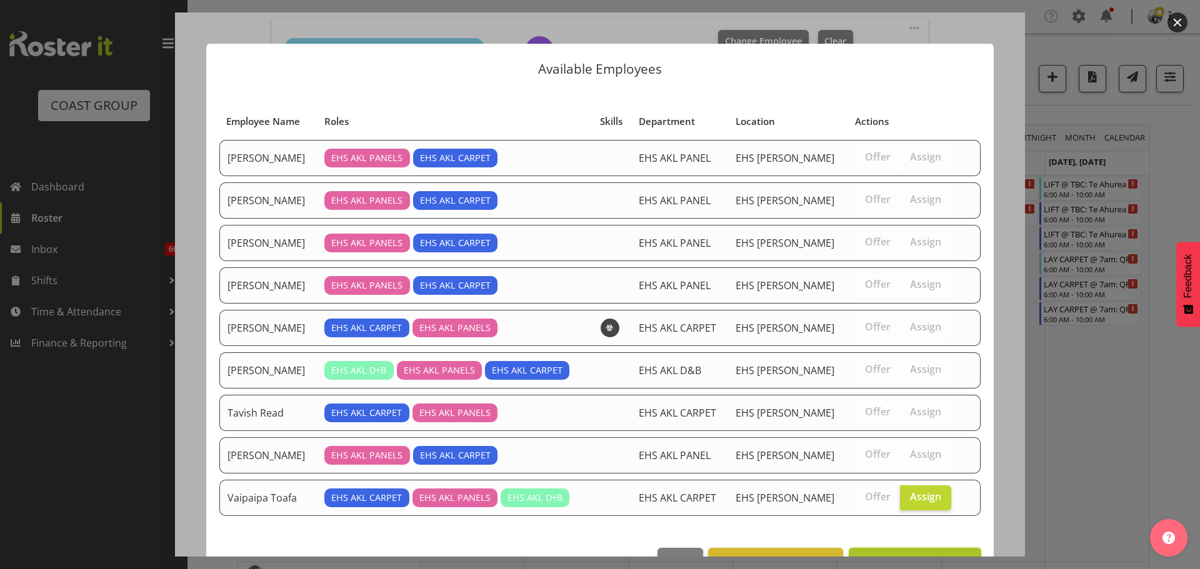
click at [928, 550] on button "Assign Vaipaipa Toafa" at bounding box center [915, 561] width 132 height 27
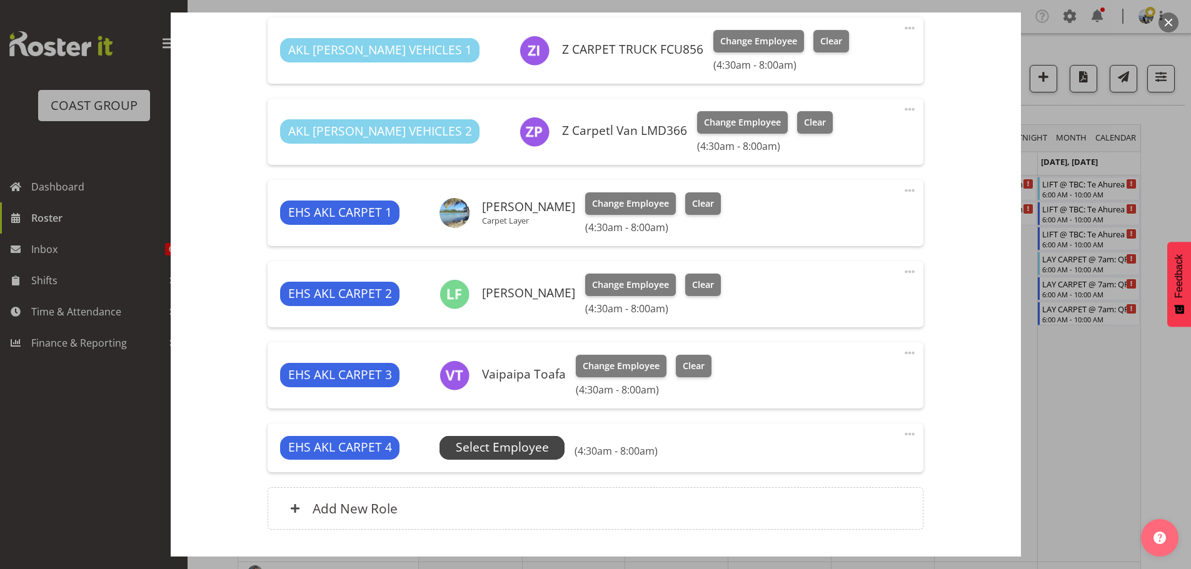
click at [535, 456] on span "Select Employee" at bounding box center [502, 448] width 93 height 18
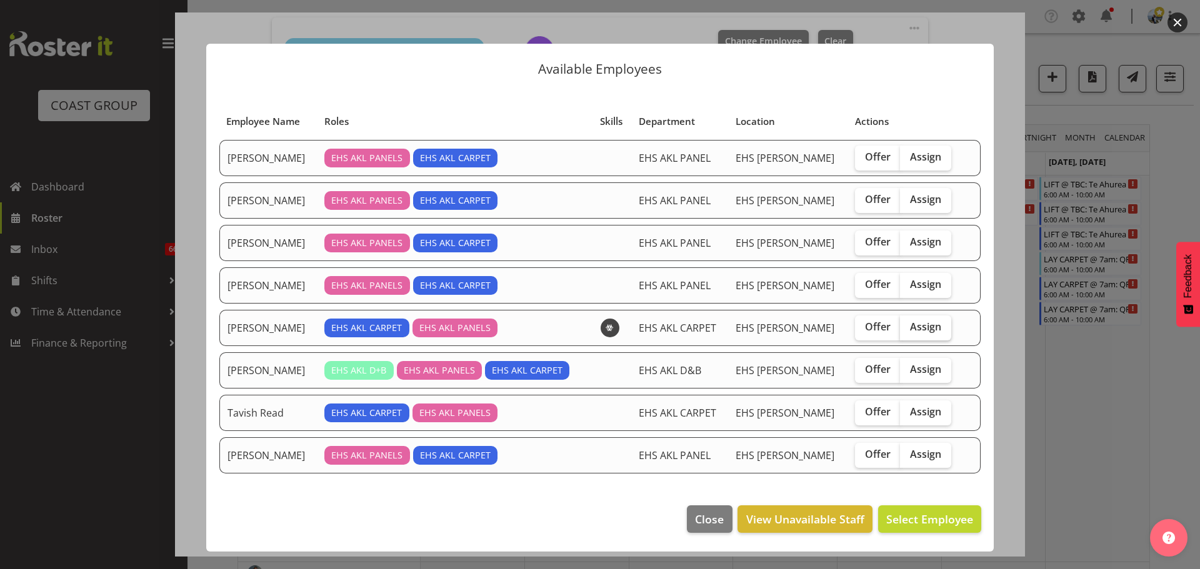
click at [922, 328] on span "Assign" at bounding box center [925, 327] width 31 height 12
click at [908, 328] on input "Assign" at bounding box center [904, 327] width 8 height 8
checkbox input "true"
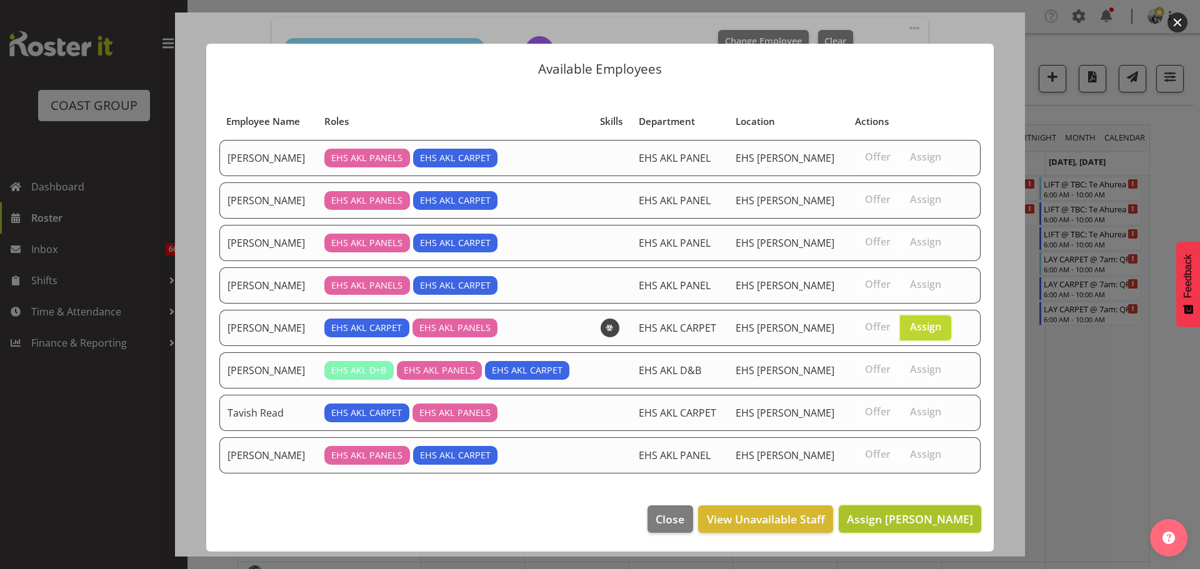
click at [930, 509] on button "Assign [PERSON_NAME]" at bounding box center [910, 519] width 142 height 27
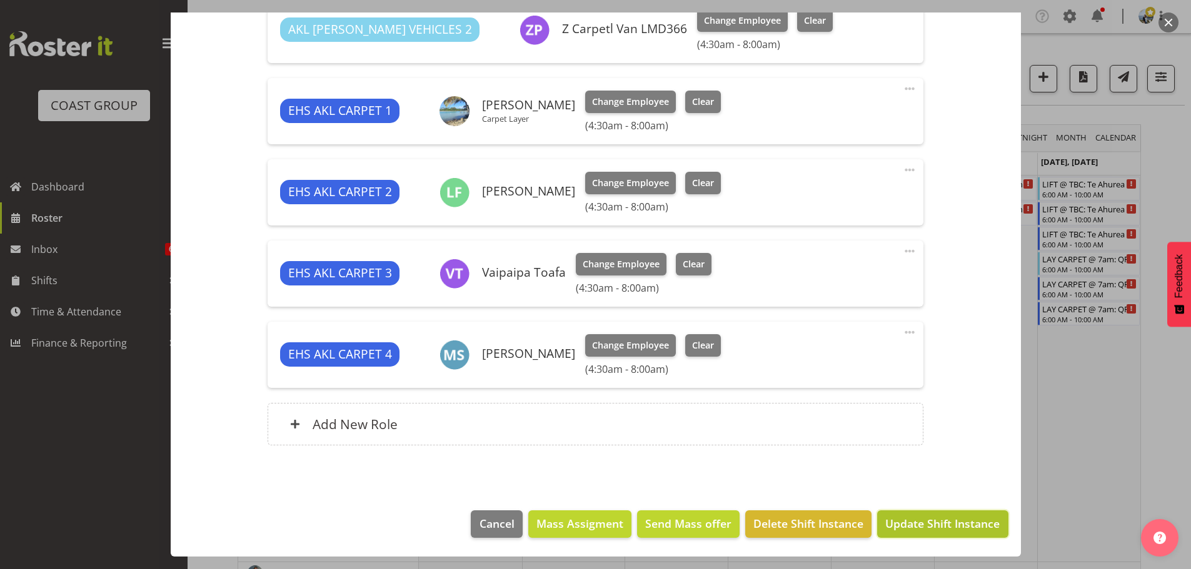
click at [941, 523] on span "Update Shift Instance" at bounding box center [942, 524] width 114 height 16
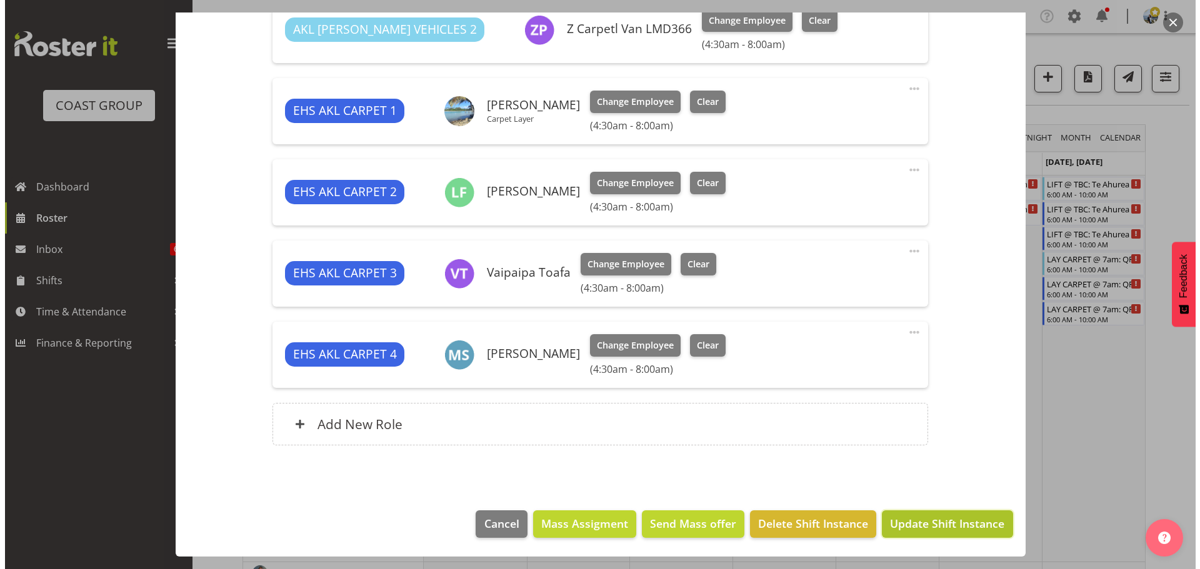
scroll to position [552, 0]
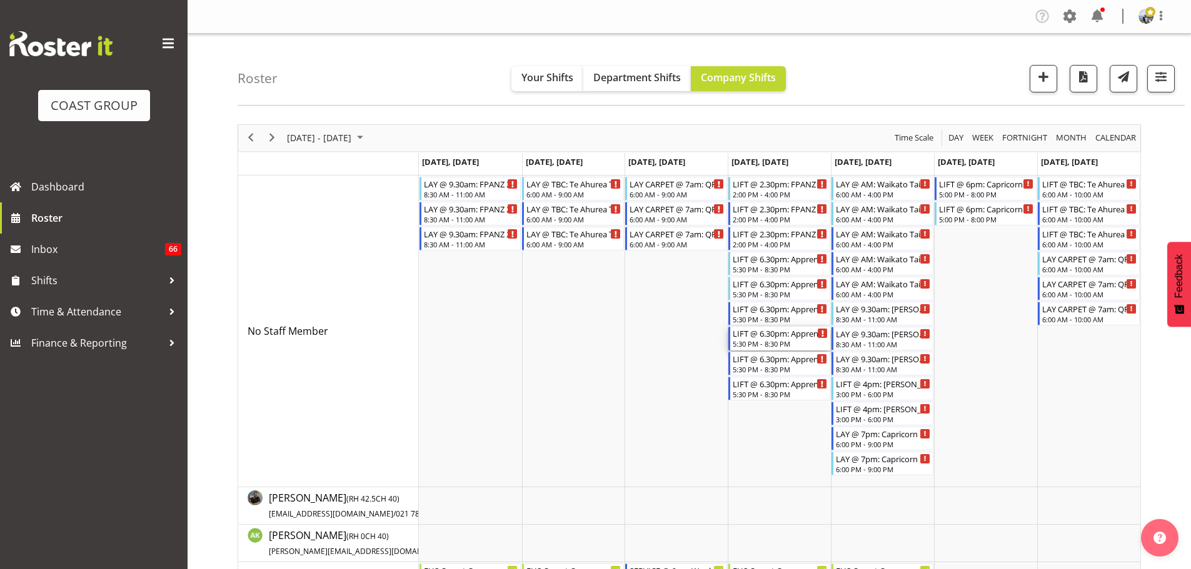
click at [790, 341] on div "5:30 PM - 8:30 PM" at bounding box center [779, 344] width 95 height 10
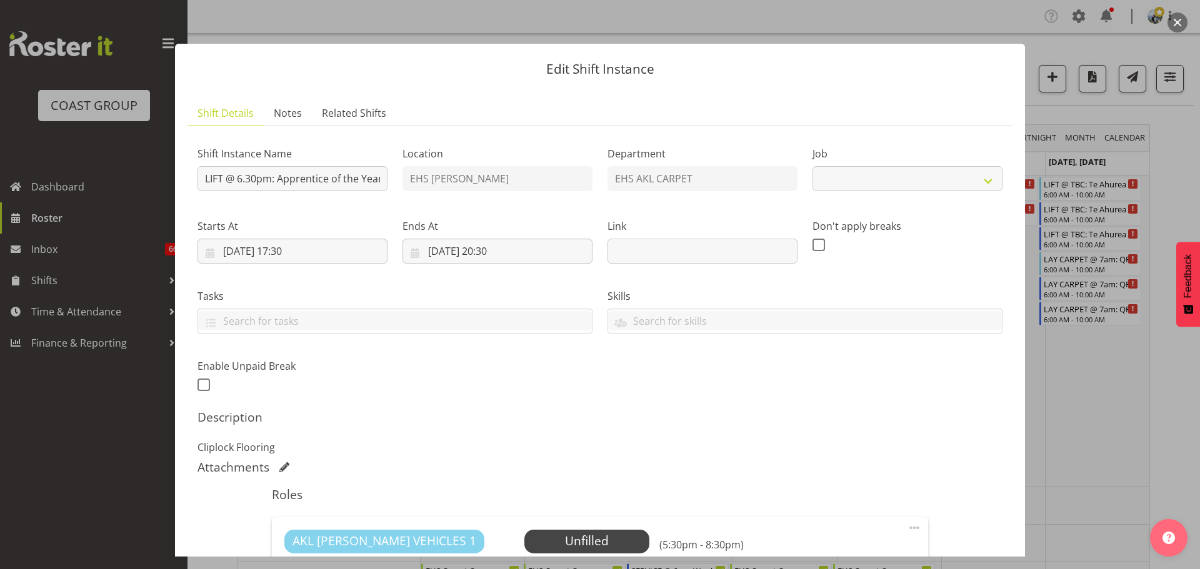
select select "10537"
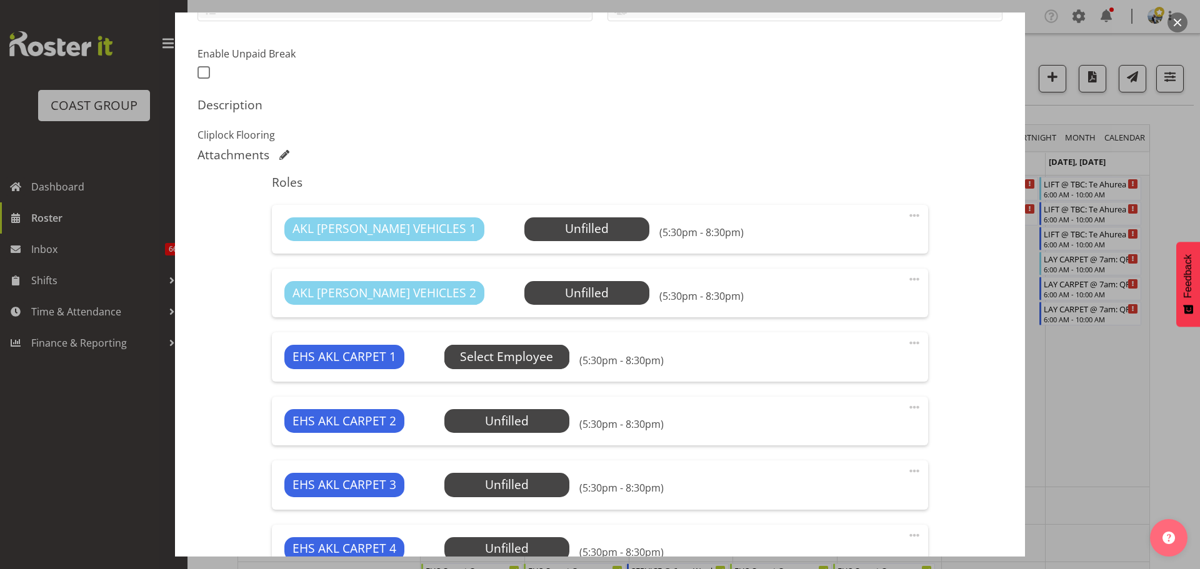
scroll to position [498, 0]
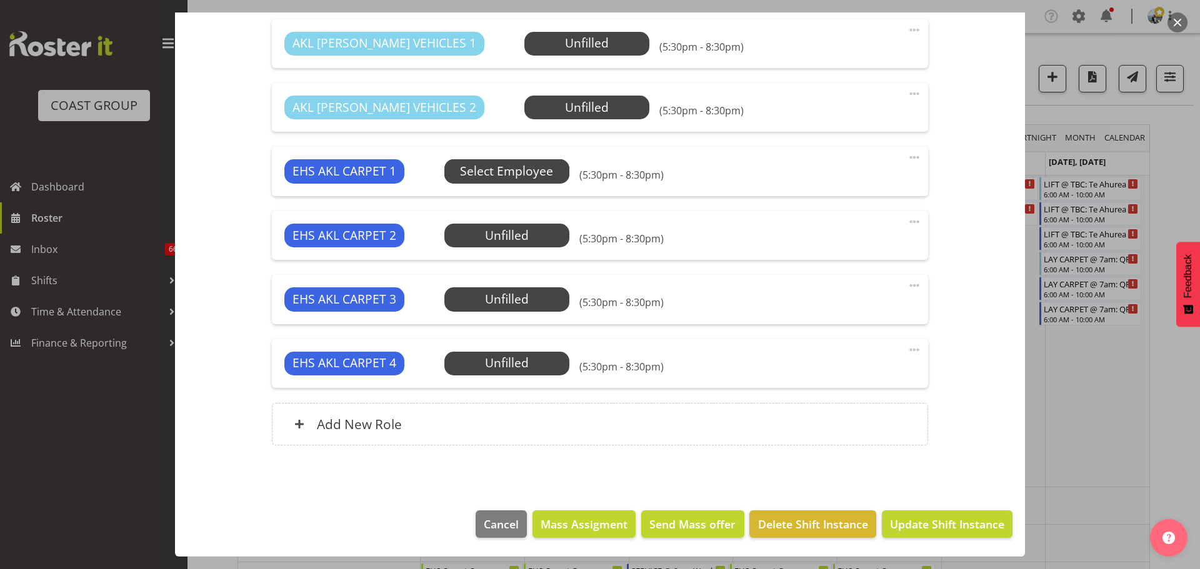
click at [509, 162] on span "Select Employee" at bounding box center [506, 171] width 125 height 24
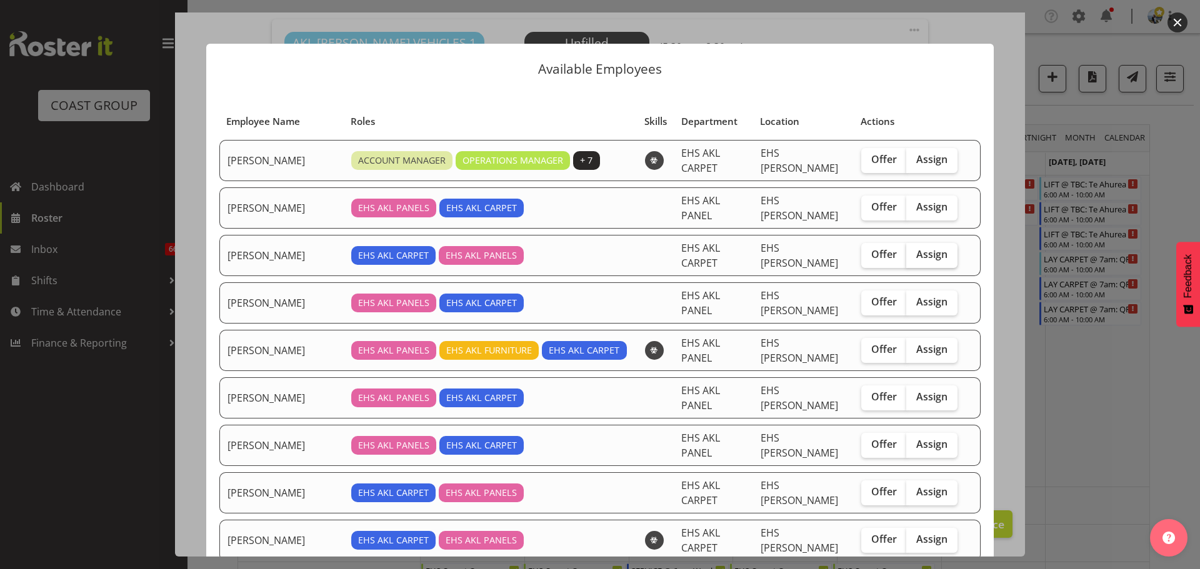
click at [916, 248] on span "Assign" at bounding box center [931, 254] width 31 height 12
click at [911, 251] on input "Assign" at bounding box center [910, 255] width 8 height 8
checkbox input "true"
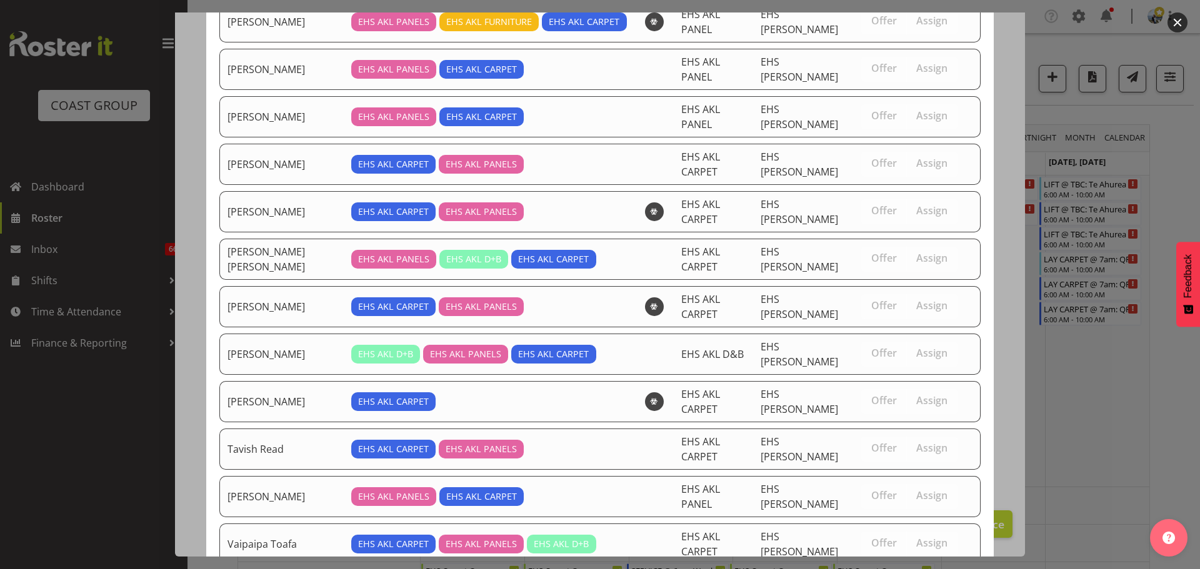
scroll to position [335, 0]
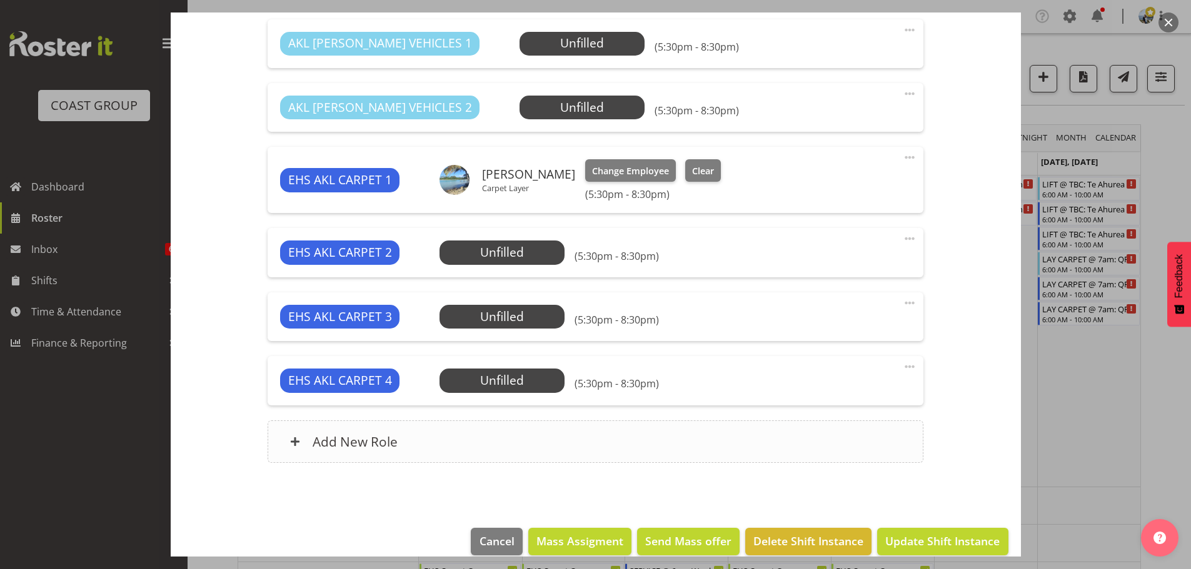
click at [505, 447] on div "Add New Role" at bounding box center [595, 442] width 656 height 42
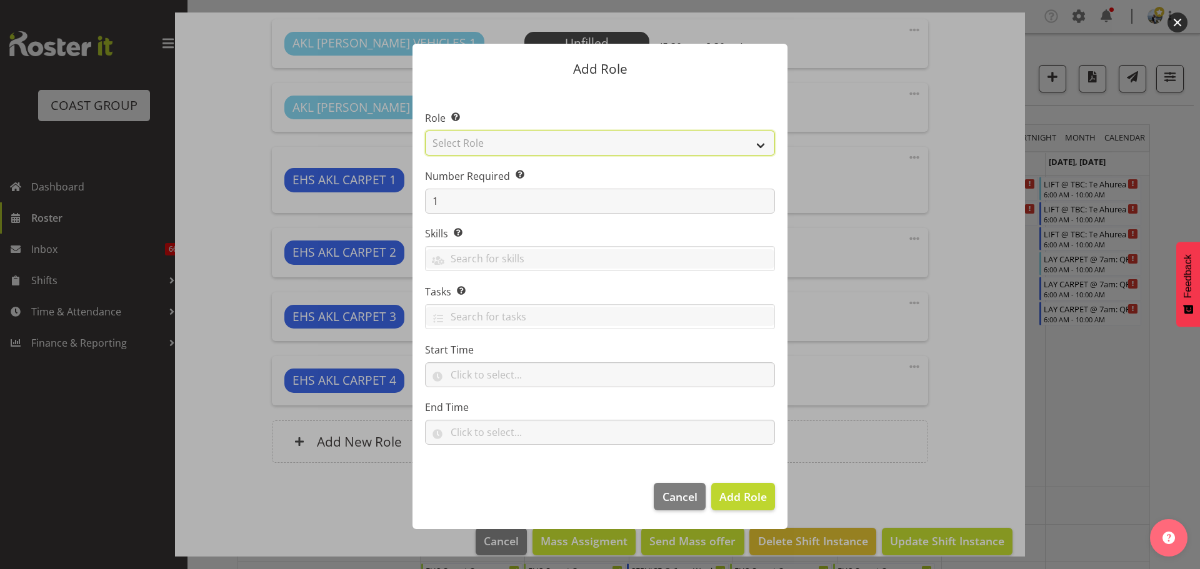
click at [506, 142] on select "Select Role ACCOUNT MANAGER ACCOUNT MANAGER DW ACCOUNTS [PERSON_NAME] VEHICLES …" at bounding box center [600, 143] width 350 height 25
select select "81"
click at [425, 131] on select "Select Role ACCOUNT MANAGER ACCOUNT MANAGER DW ACCOUNTS [PERSON_NAME] VEHICLES …" at bounding box center [600, 143] width 350 height 25
click at [745, 500] on span "Add Role" at bounding box center [742, 496] width 47 height 15
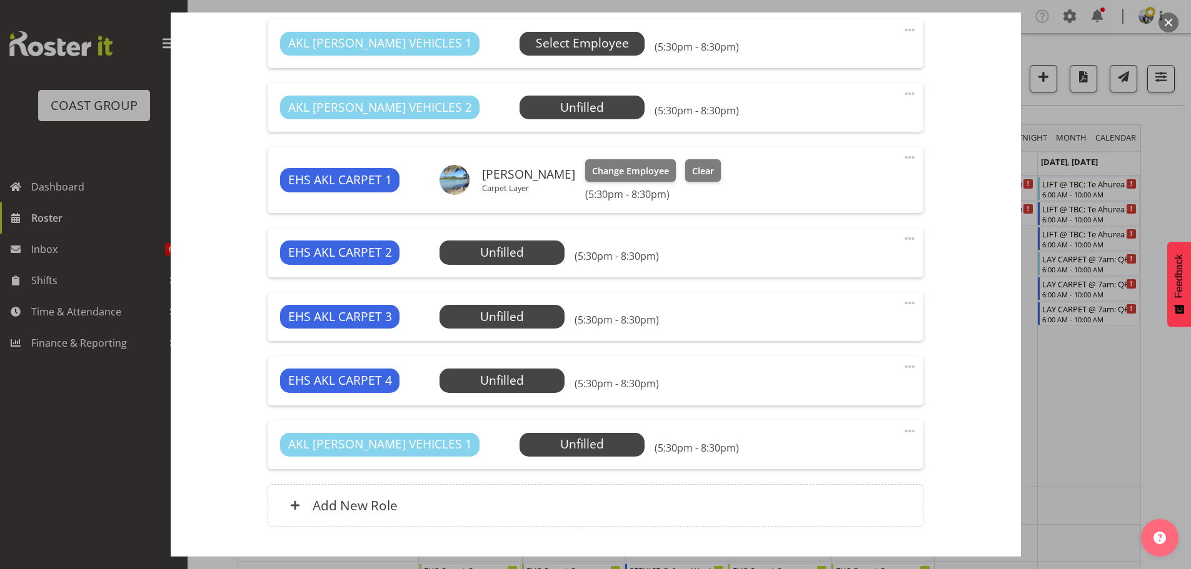
click at [546, 47] on span "Select Employee" at bounding box center [582, 43] width 93 height 18
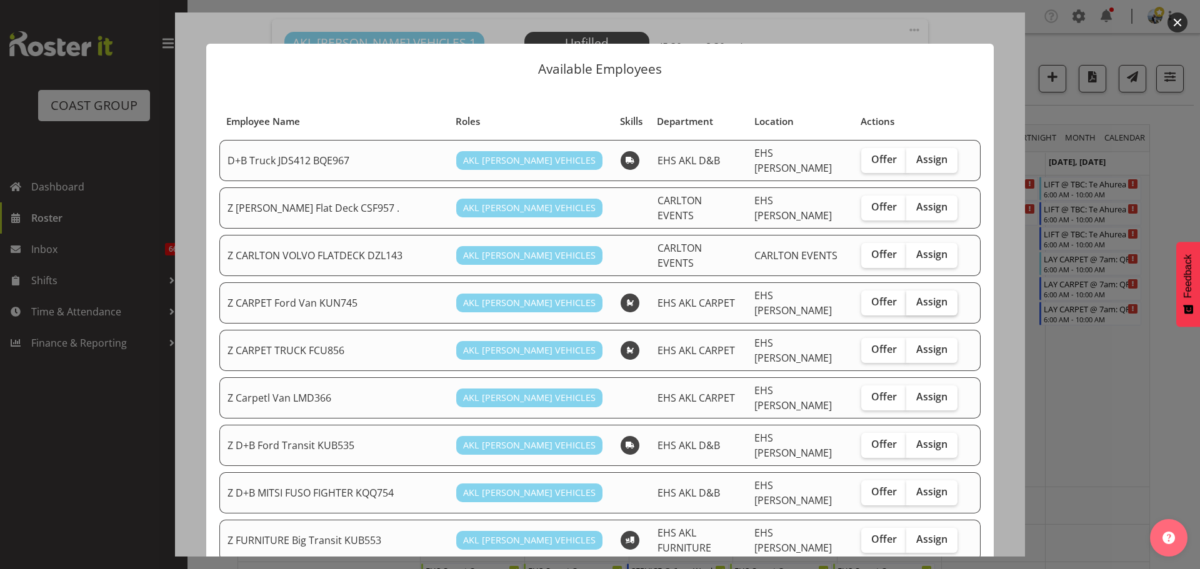
click at [926, 296] on span "Assign" at bounding box center [931, 302] width 31 height 12
click at [914, 298] on input "Assign" at bounding box center [910, 302] width 8 height 8
checkbox input "true"
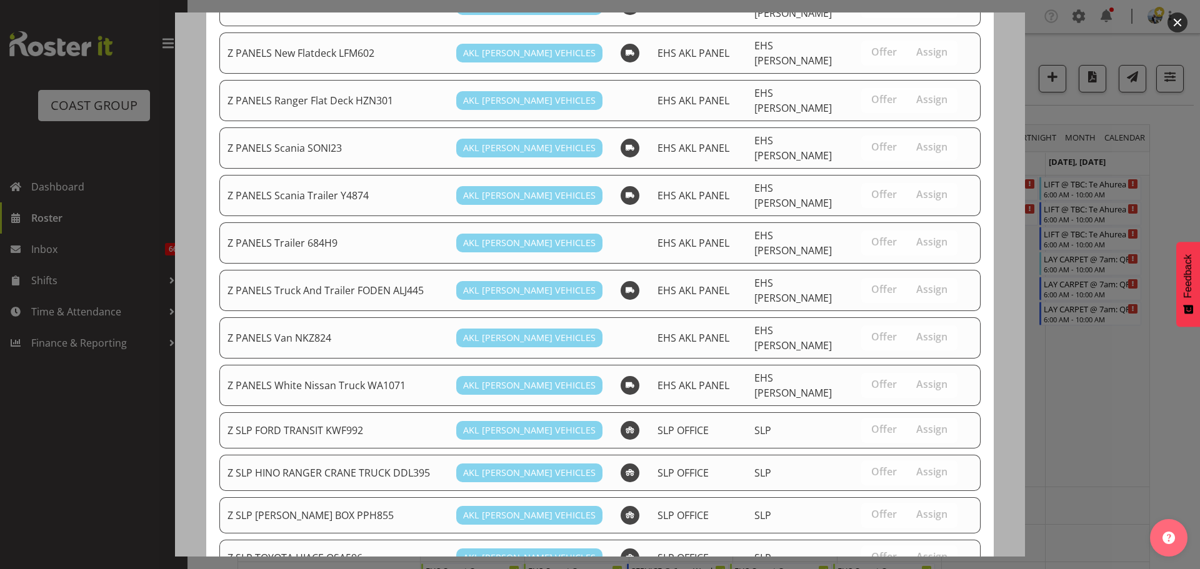
scroll to position [955, 0]
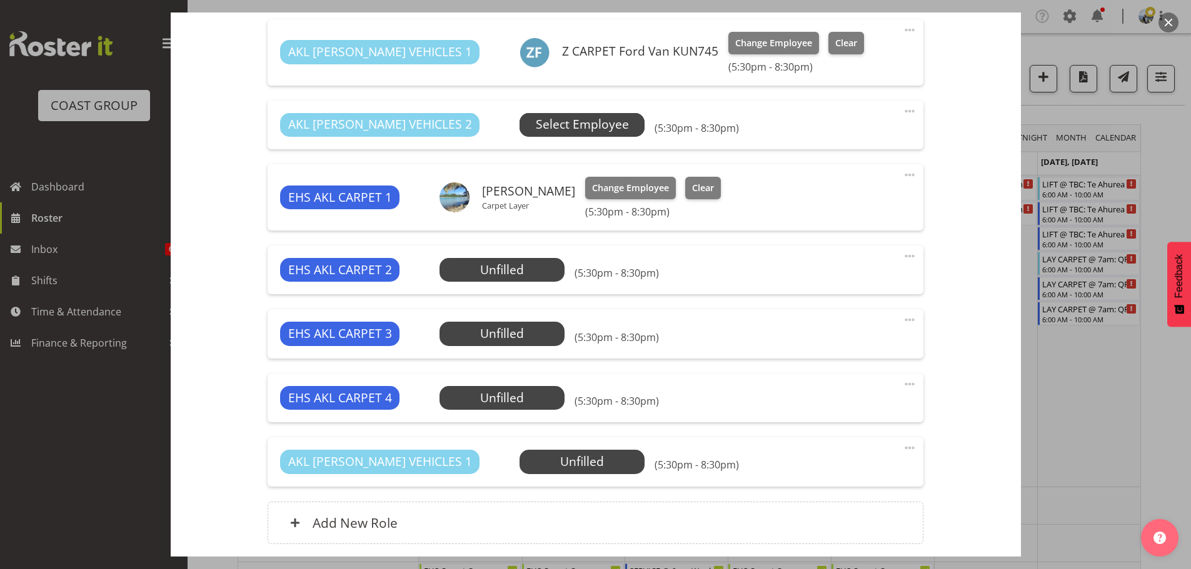
click at [560, 119] on span "Select Employee" at bounding box center [582, 125] width 93 height 18
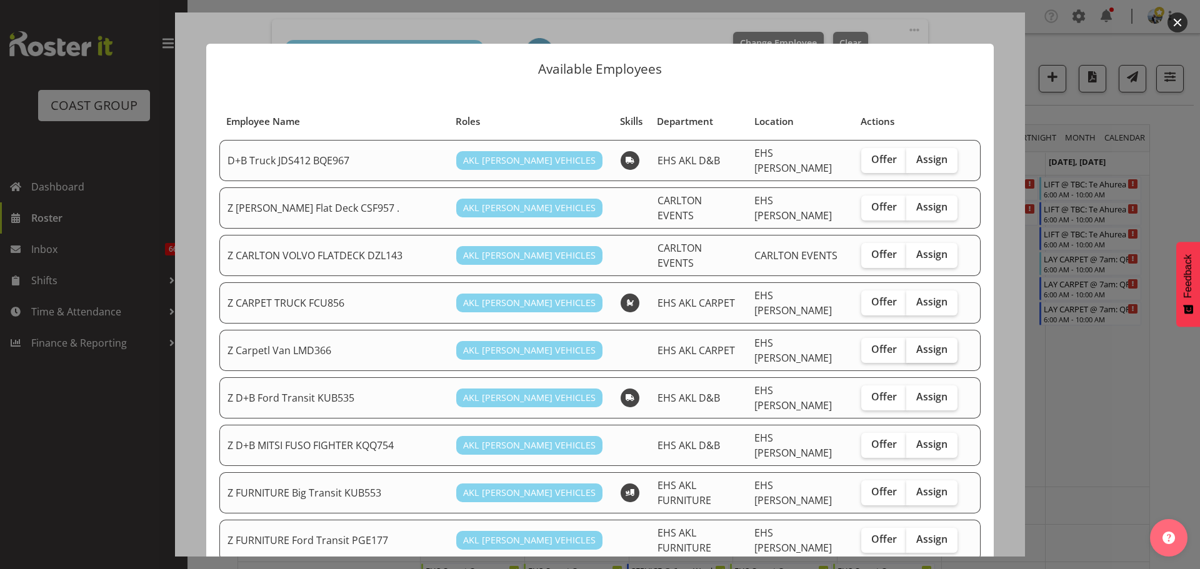
click at [926, 343] on span "Assign" at bounding box center [931, 349] width 31 height 12
click at [914, 346] on input "Assign" at bounding box center [910, 350] width 8 height 8
checkbox input "true"
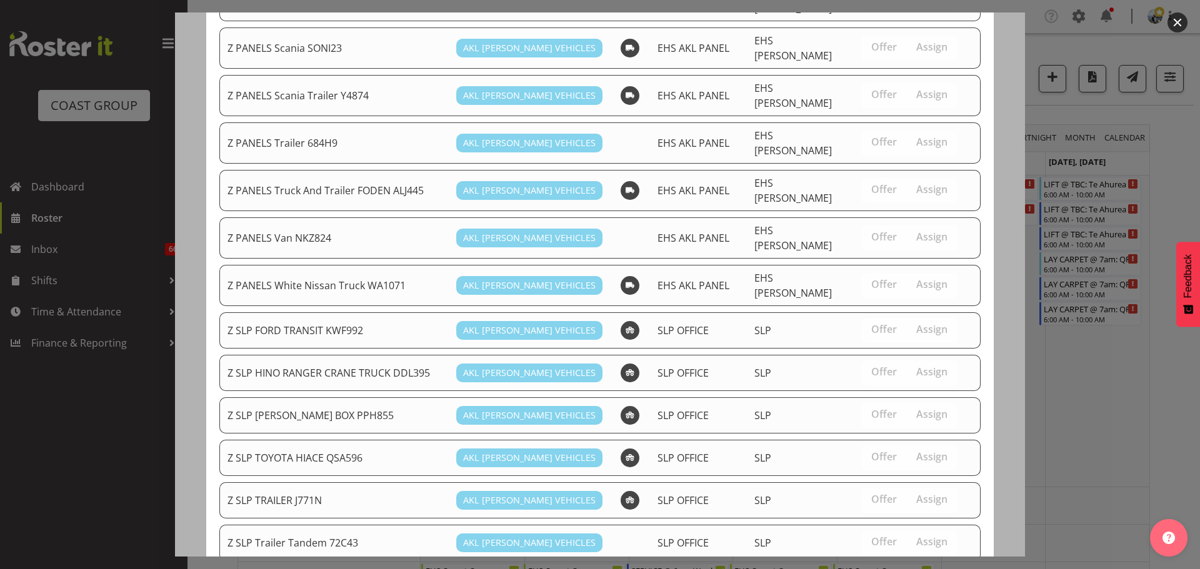
scroll to position [912, 0]
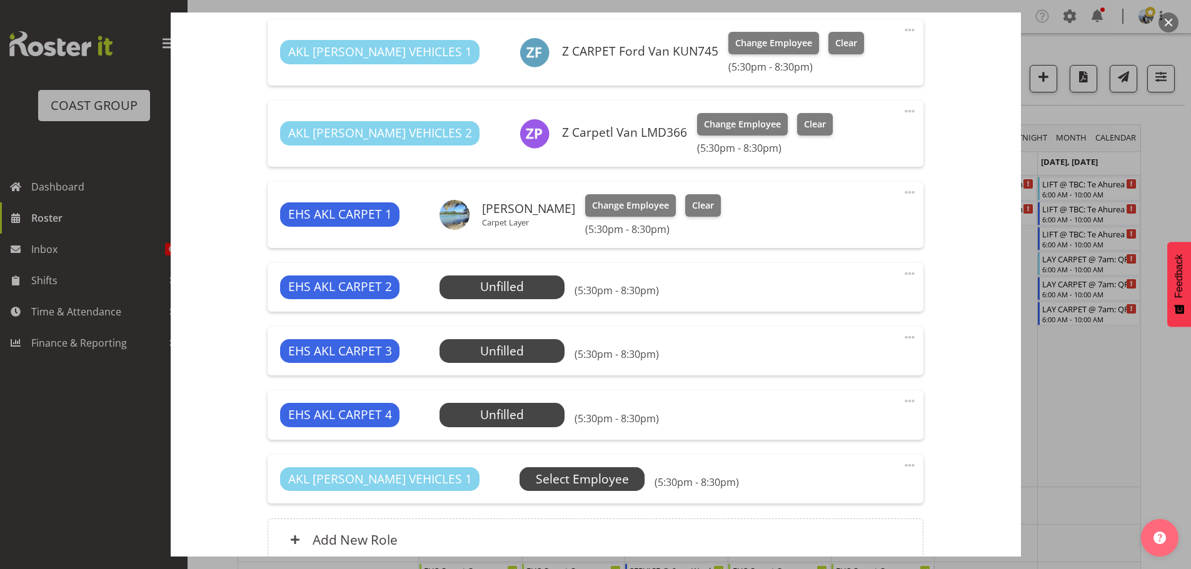
click at [536, 474] on span "Select Employee" at bounding box center [582, 480] width 93 height 18
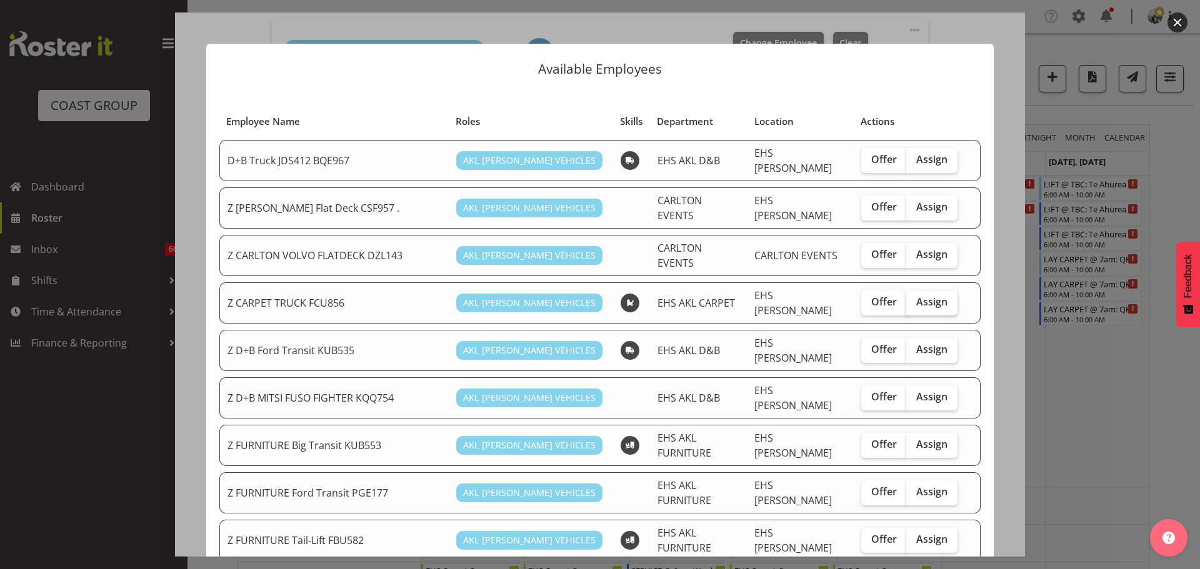
click at [922, 297] on label "Assign" at bounding box center [931, 303] width 51 height 25
click at [914, 298] on input "Assign" at bounding box center [910, 302] width 8 height 8
checkbox input "true"
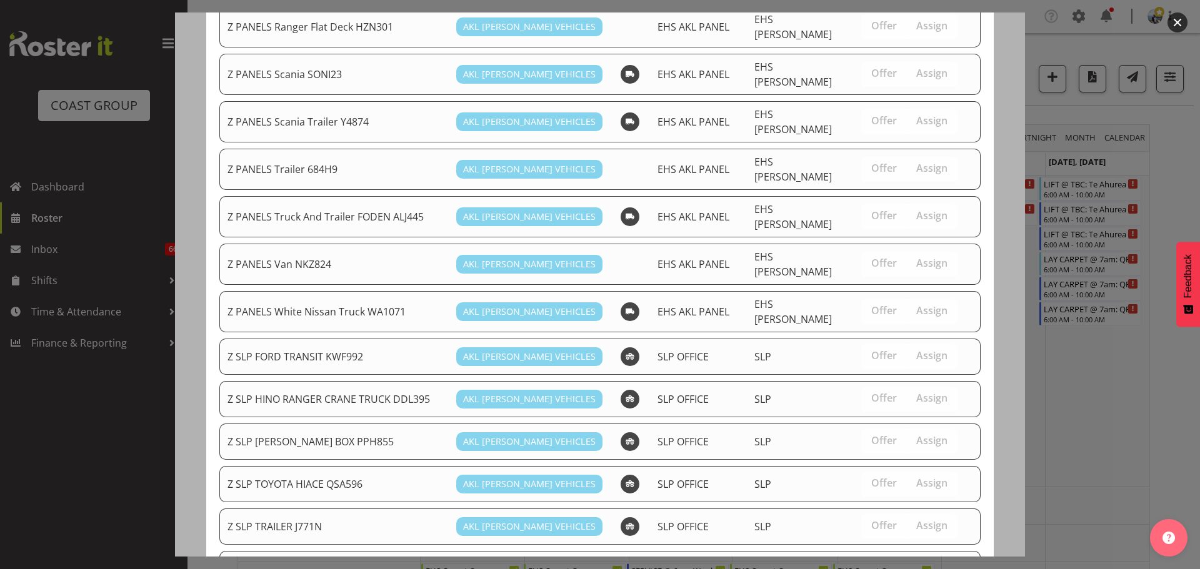
scroll to position [870, 0]
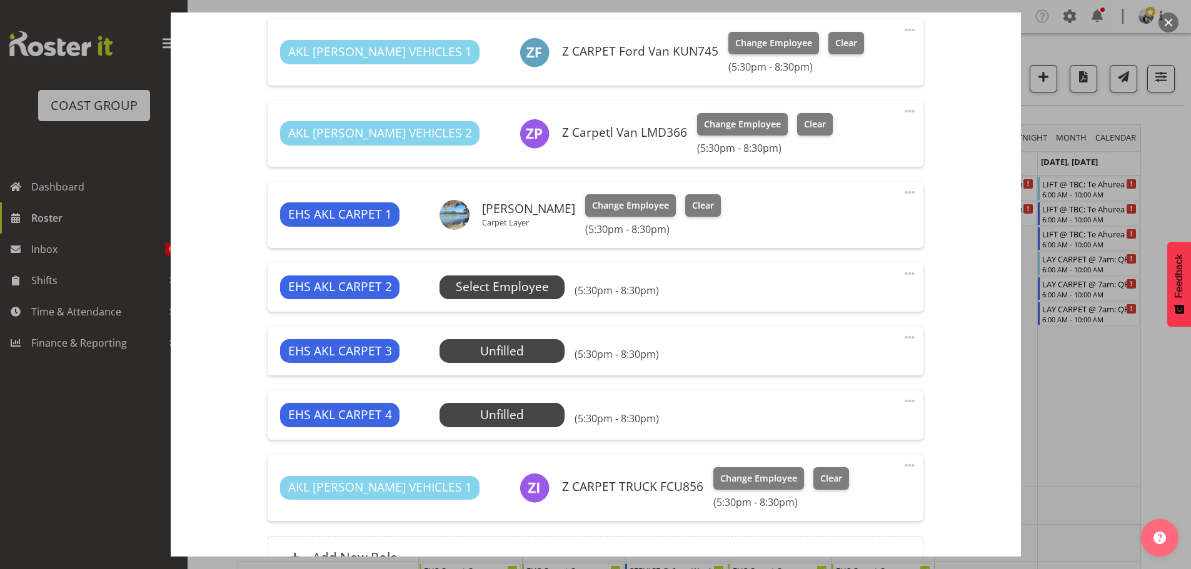
click at [520, 280] on span "Select Employee" at bounding box center [502, 287] width 93 height 18
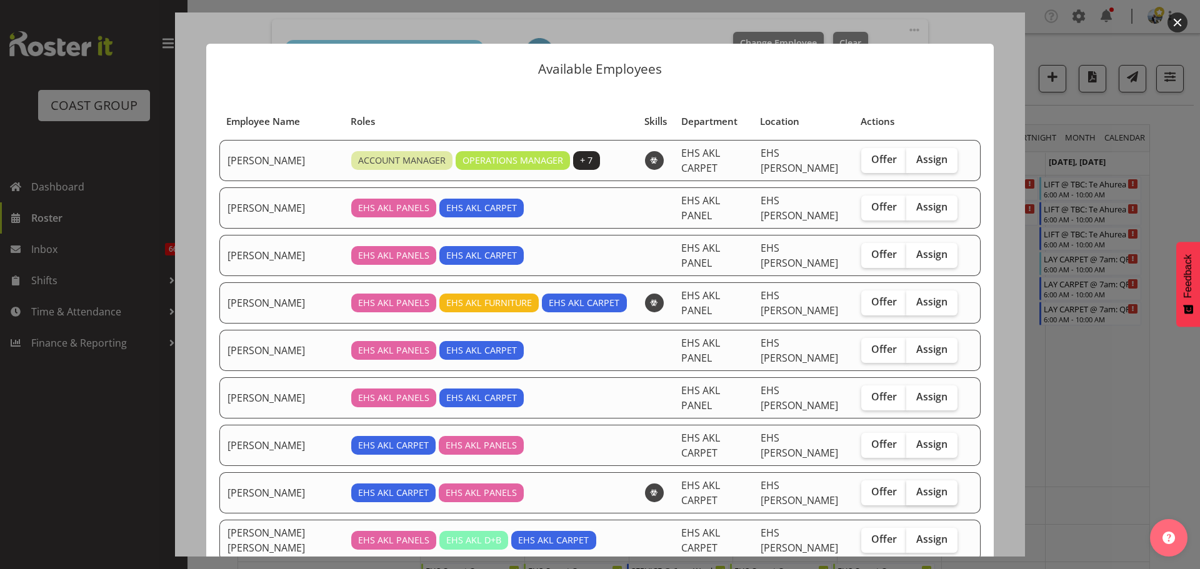
click at [934, 481] on label "Assign" at bounding box center [931, 493] width 51 height 25
click at [914, 488] on input "Assign" at bounding box center [910, 492] width 8 height 8
checkbox input "true"
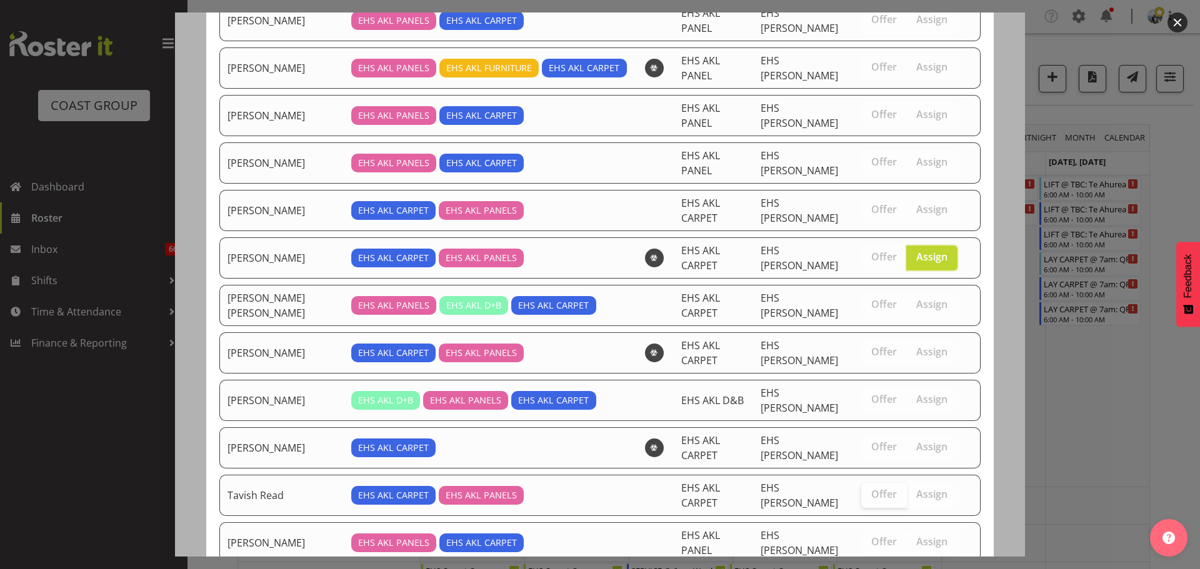
scroll to position [292, 0]
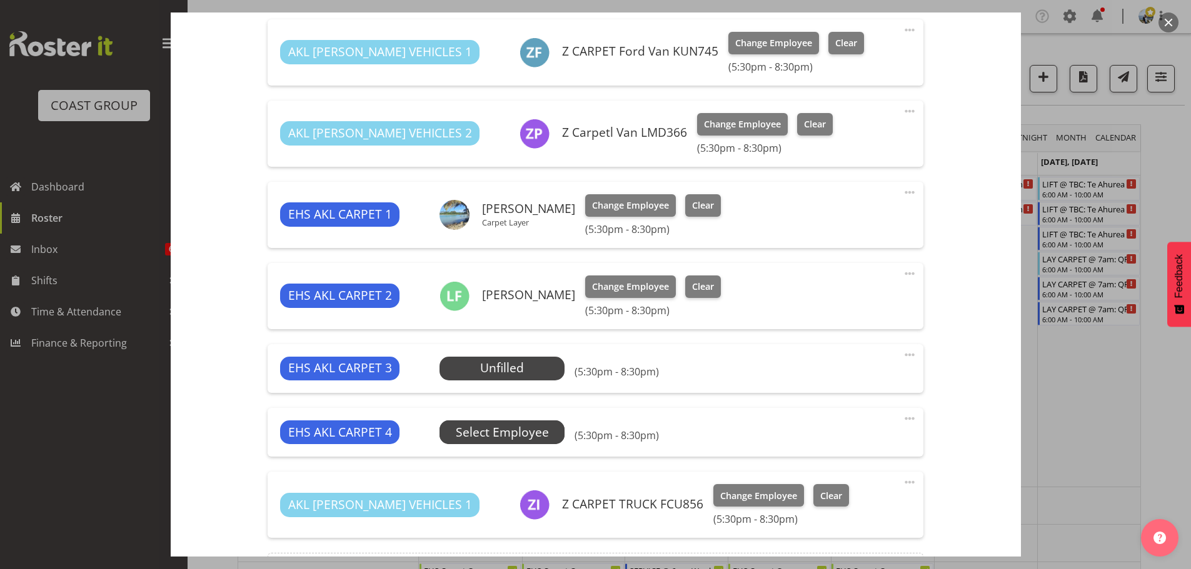
click at [487, 439] on span "Select Employee" at bounding box center [502, 433] width 93 height 18
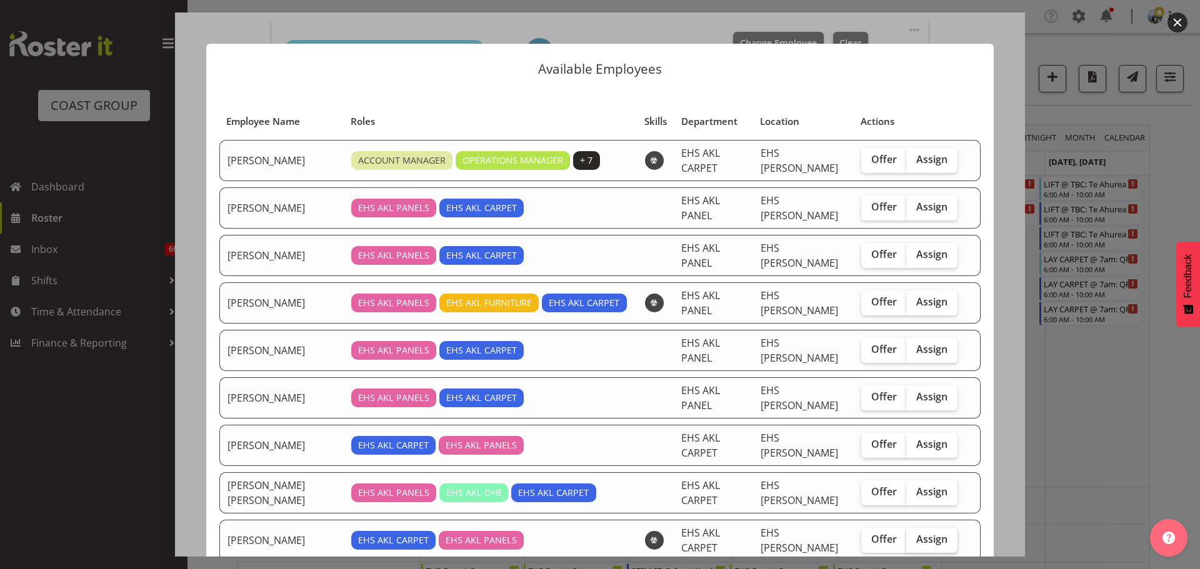
click at [936, 528] on label "Assign" at bounding box center [931, 540] width 51 height 25
click at [914, 536] on input "Assign" at bounding box center [910, 540] width 8 height 8
checkbox input "true"
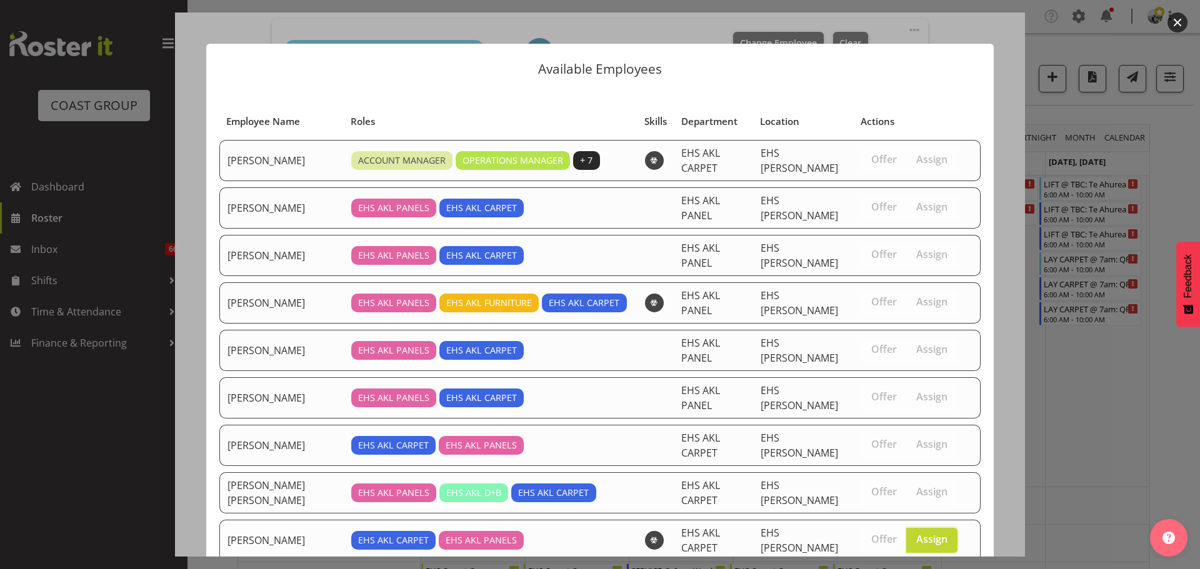
scroll to position [250, 0]
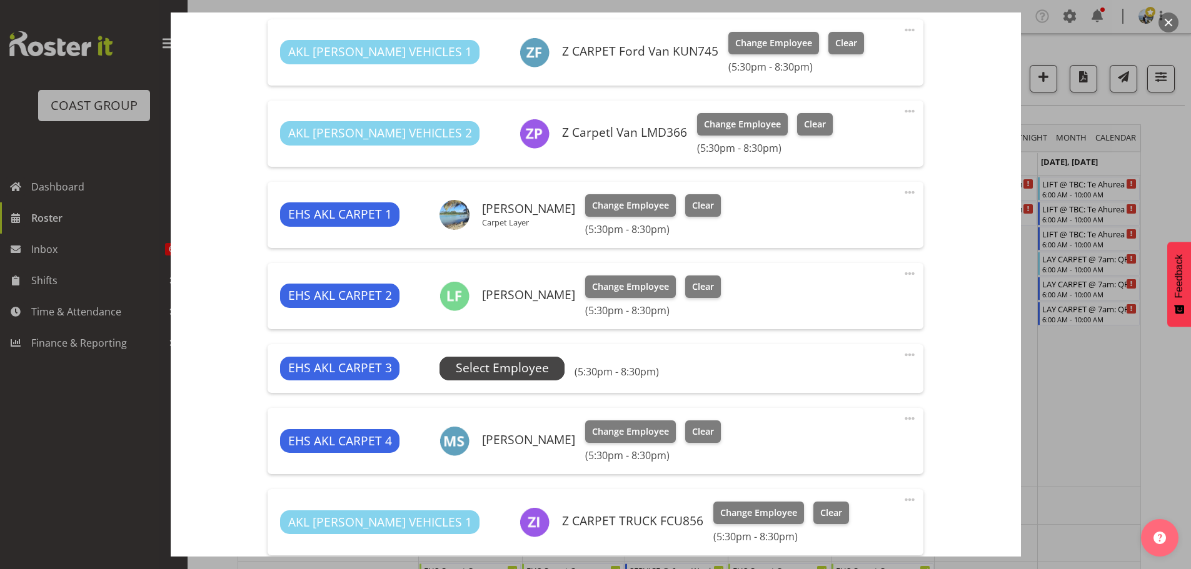
click at [542, 366] on span "Select Employee" at bounding box center [502, 368] width 93 height 18
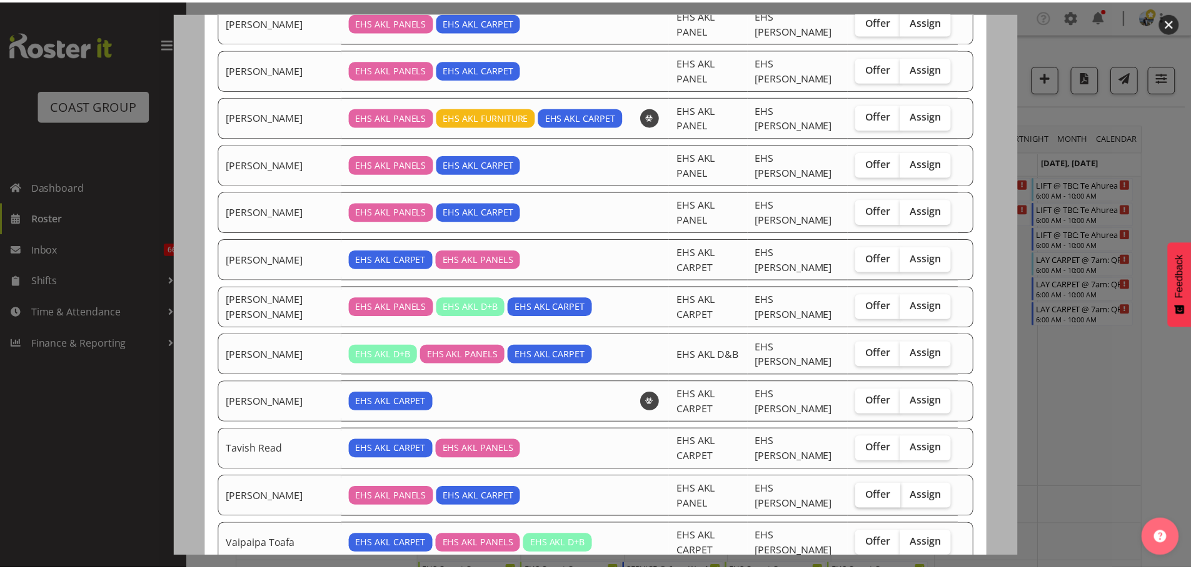
scroll to position [187, 0]
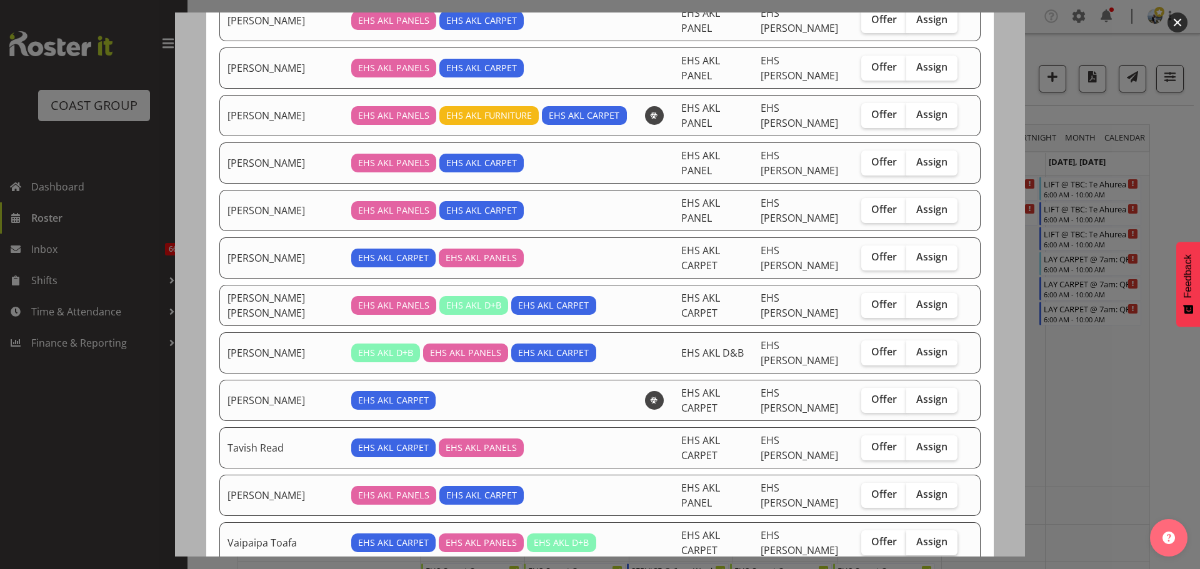
click at [943, 531] on label "Assign" at bounding box center [931, 543] width 51 height 25
click at [914, 538] on input "Assign" at bounding box center [910, 542] width 8 height 8
checkbox input "true"
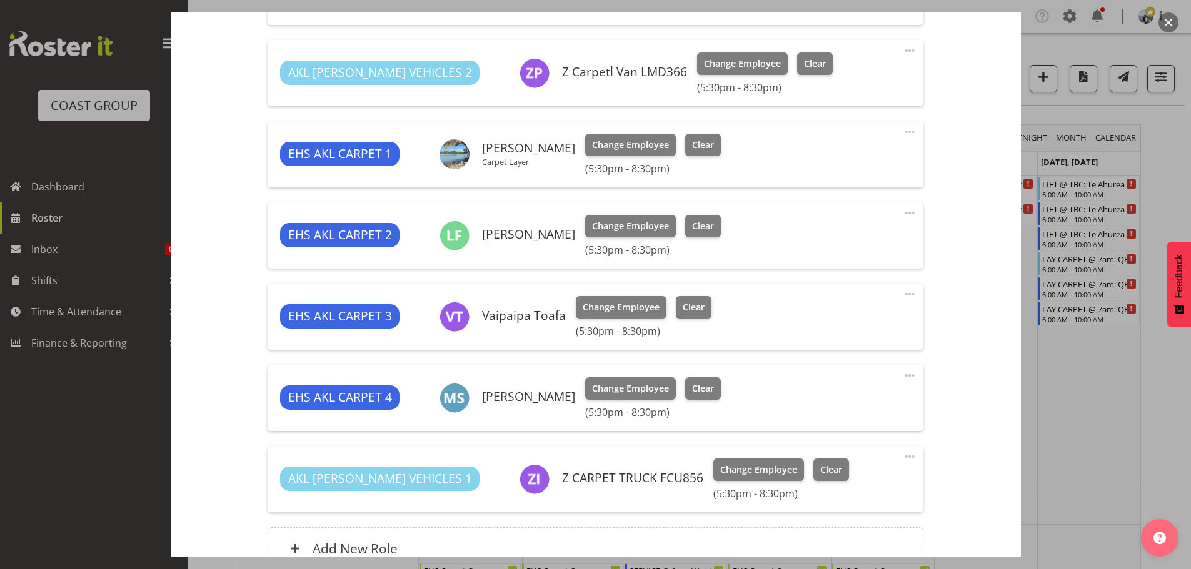
scroll to position [683, 0]
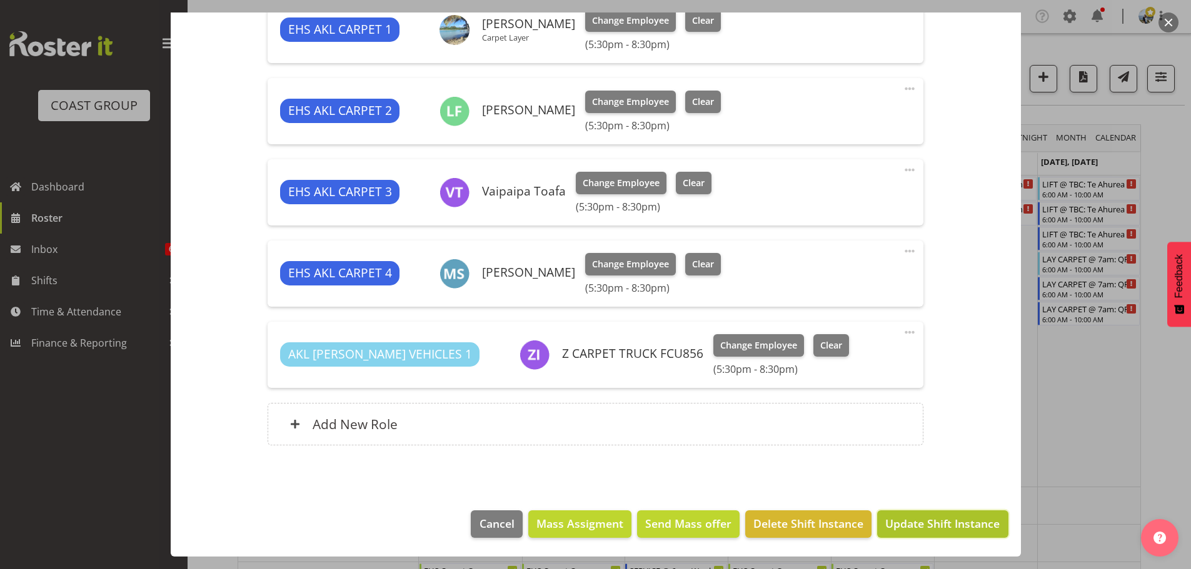
click at [930, 524] on span "Update Shift Instance" at bounding box center [942, 524] width 114 height 16
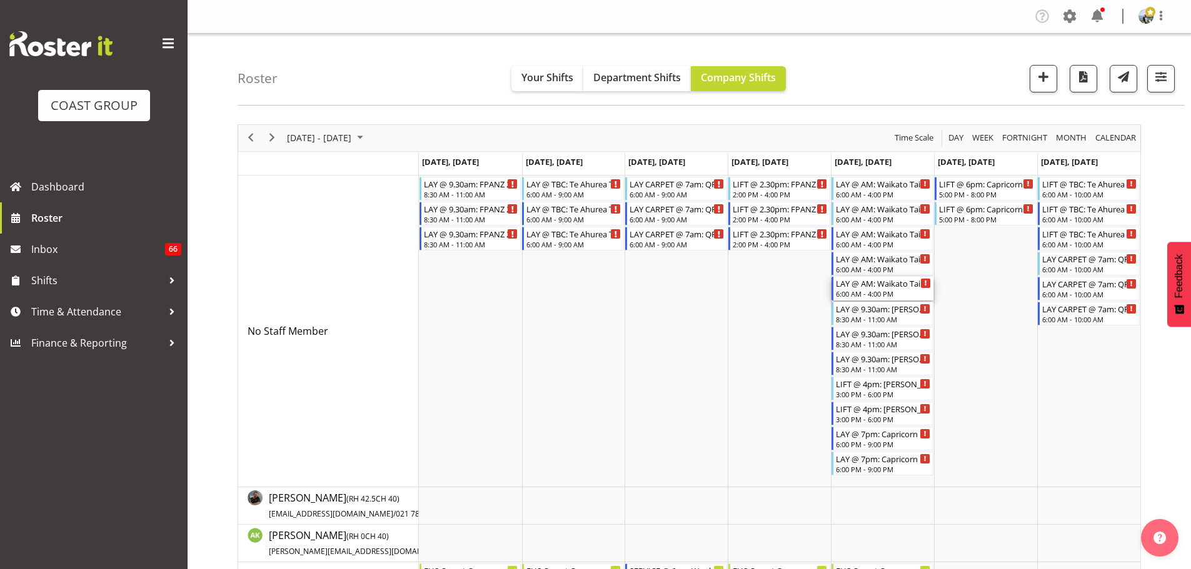
click at [898, 289] on div "LAY @ AM: Waikato Tainui Conference '25 @ [GEOGRAPHIC_DATA] 6:00 AM - 4:00 PM" at bounding box center [883, 289] width 95 height 24
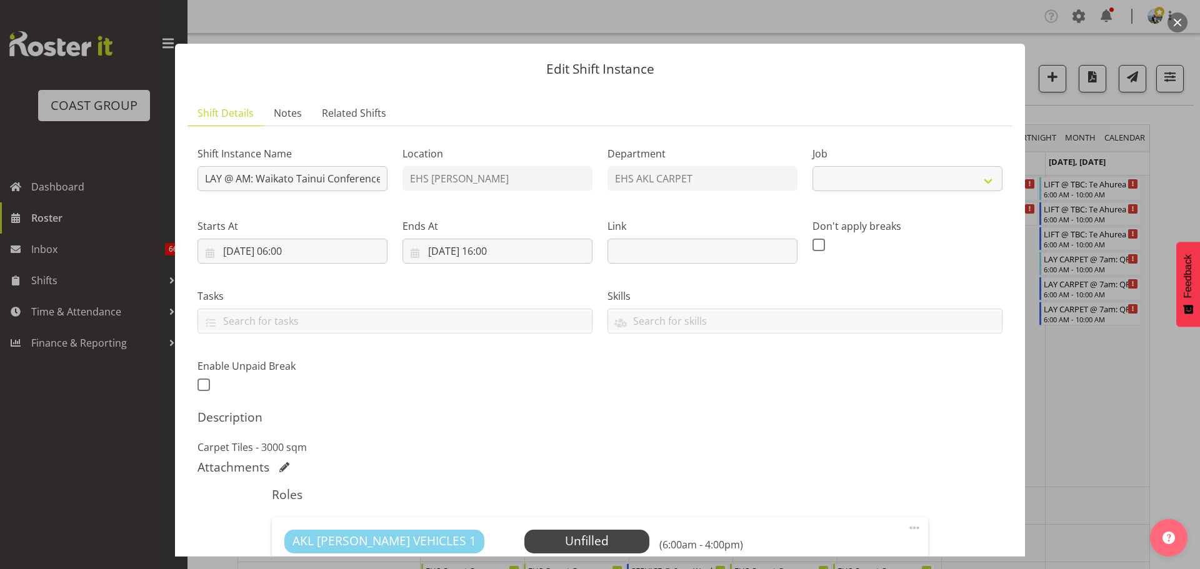
select select "9430"
click at [1082, 382] on div at bounding box center [600, 284] width 1200 height 569
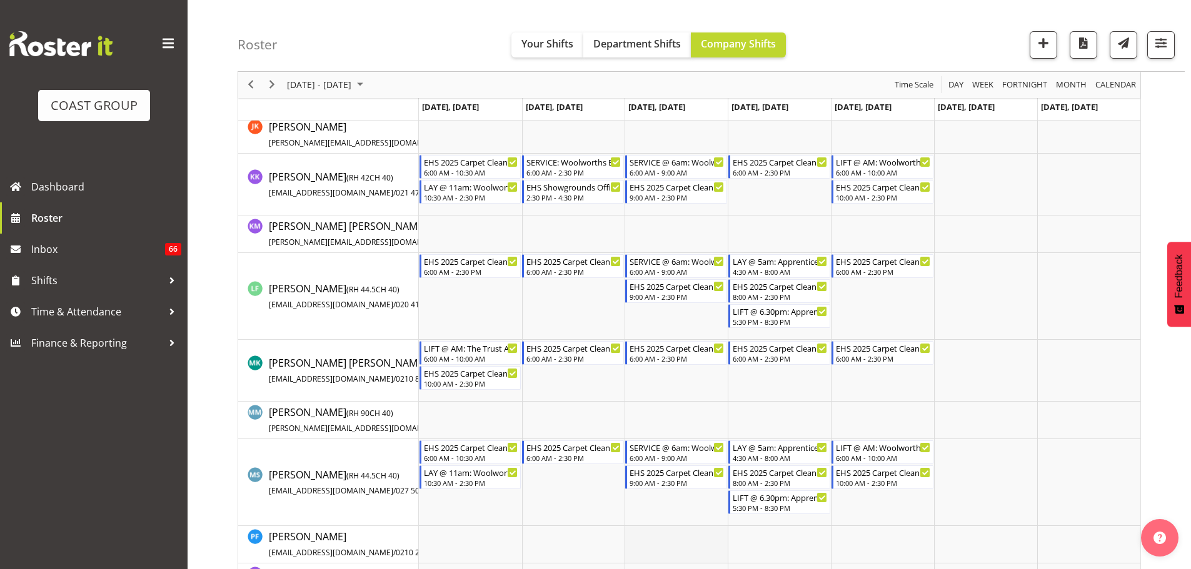
scroll to position [750, 0]
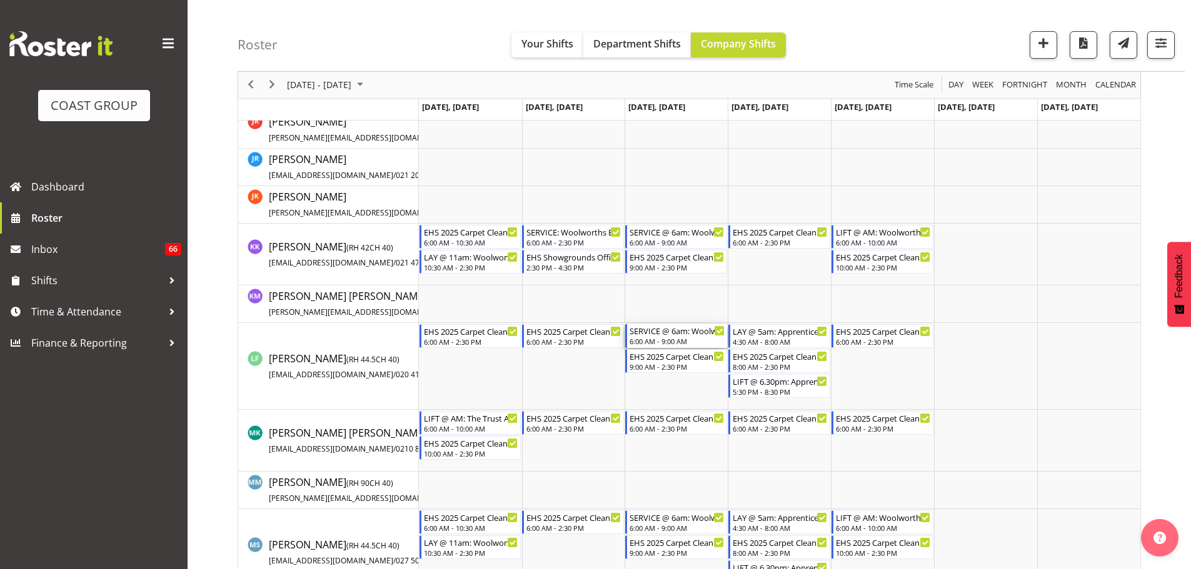
click at [670, 344] on div "6:00 AM - 9:00 AM" at bounding box center [676, 341] width 95 height 10
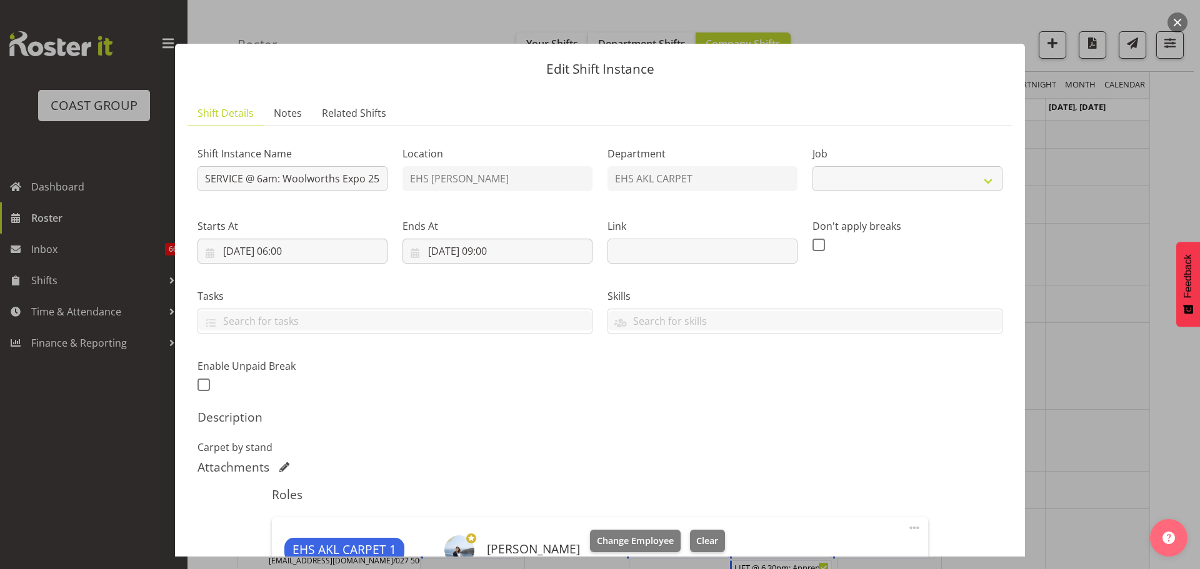
select select
click at [1058, 304] on div at bounding box center [600, 284] width 1200 height 569
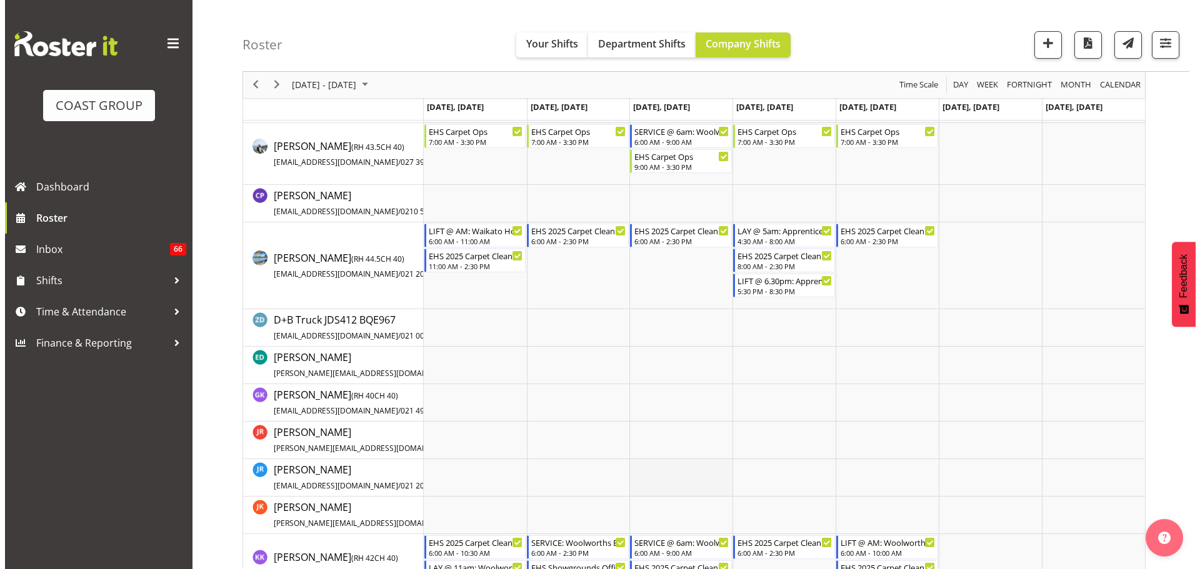
scroll to position [437, 0]
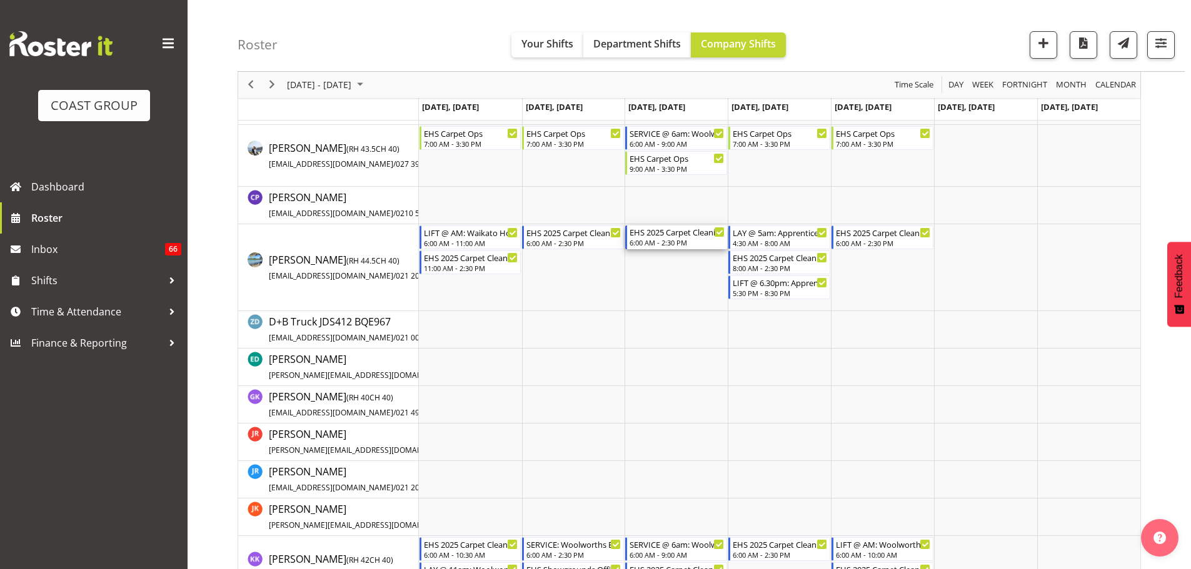
click at [680, 234] on div "EHS 2025 Carpet Cleaning, Maintenance, etc" at bounding box center [676, 232] width 95 height 12
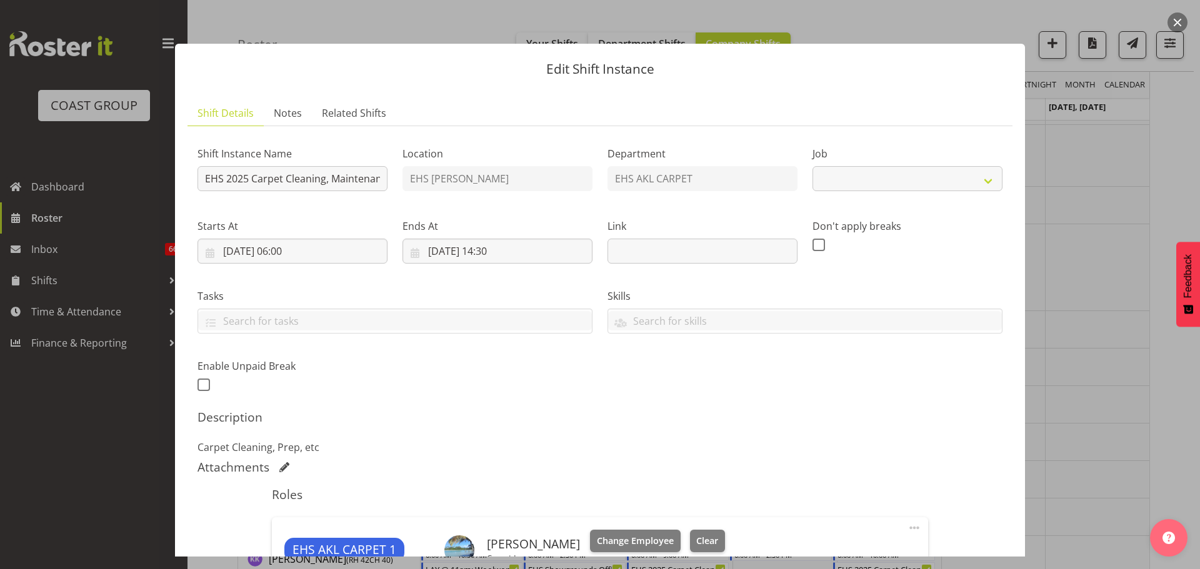
select select "69"
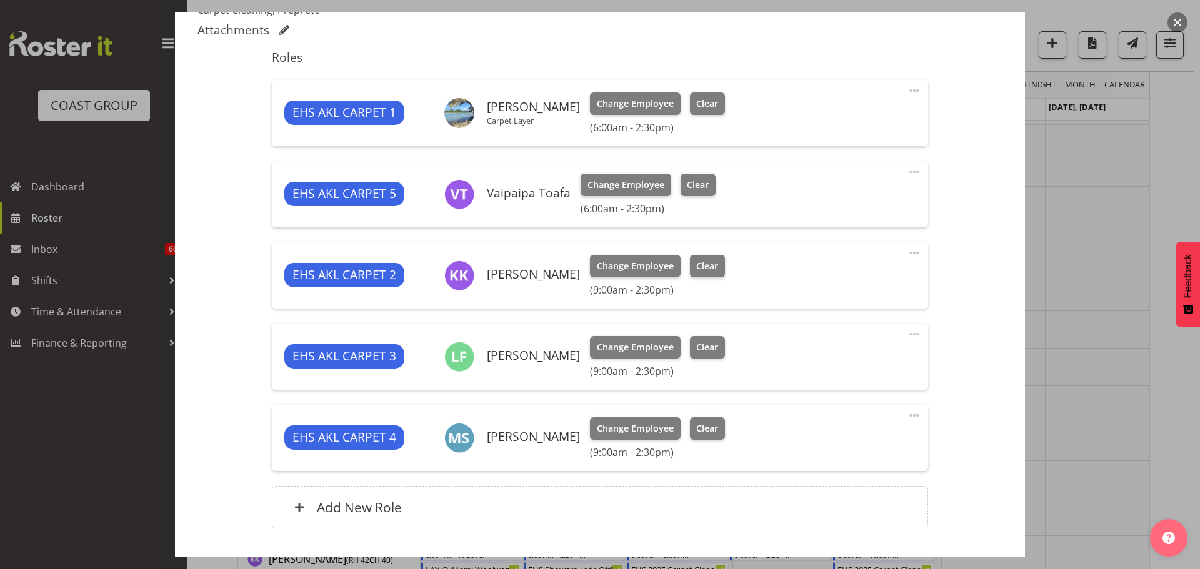
click at [907, 176] on span at bounding box center [914, 171] width 15 height 15
click at [860, 192] on link "Edit" at bounding box center [862, 199] width 120 height 22
select select "9"
select select "2025"
select select "6"
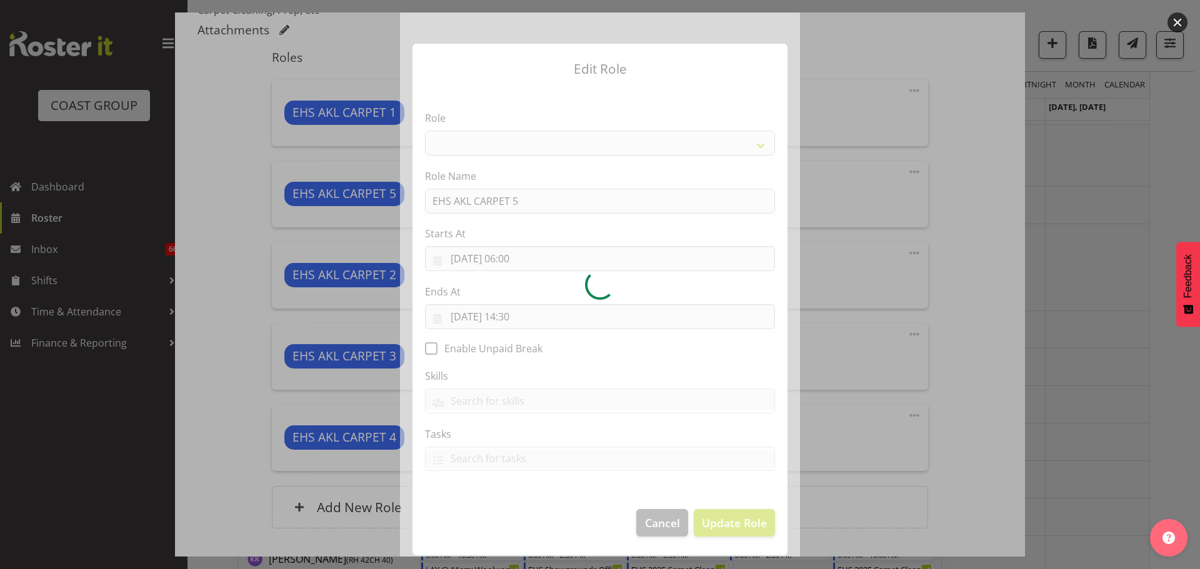
select select "190"
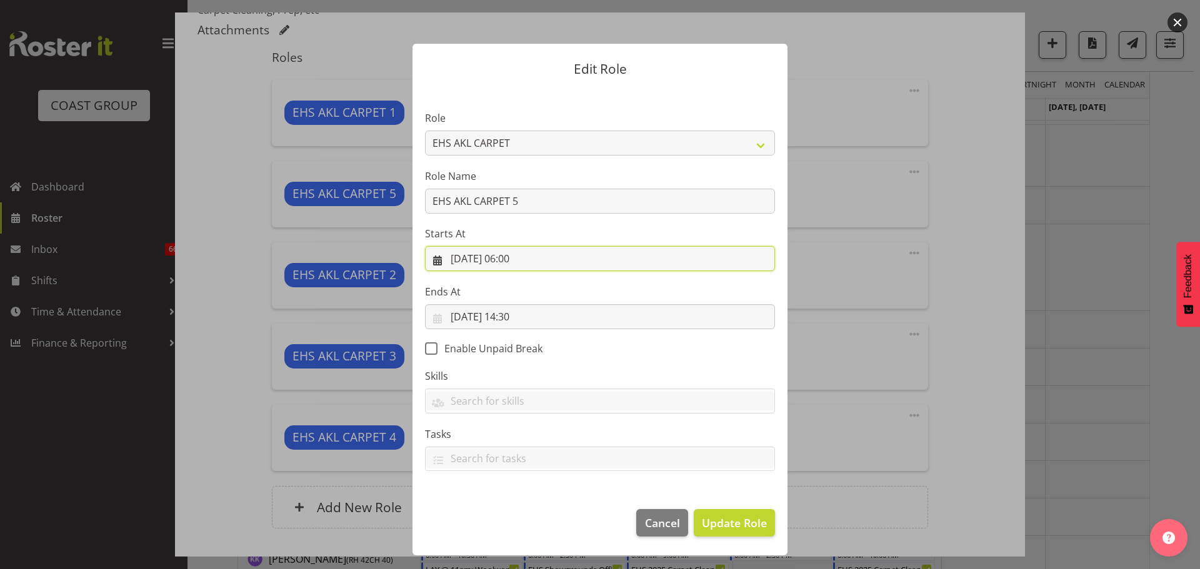
click at [522, 264] on input "[DATE] 06:00" at bounding box center [600, 258] width 350 height 25
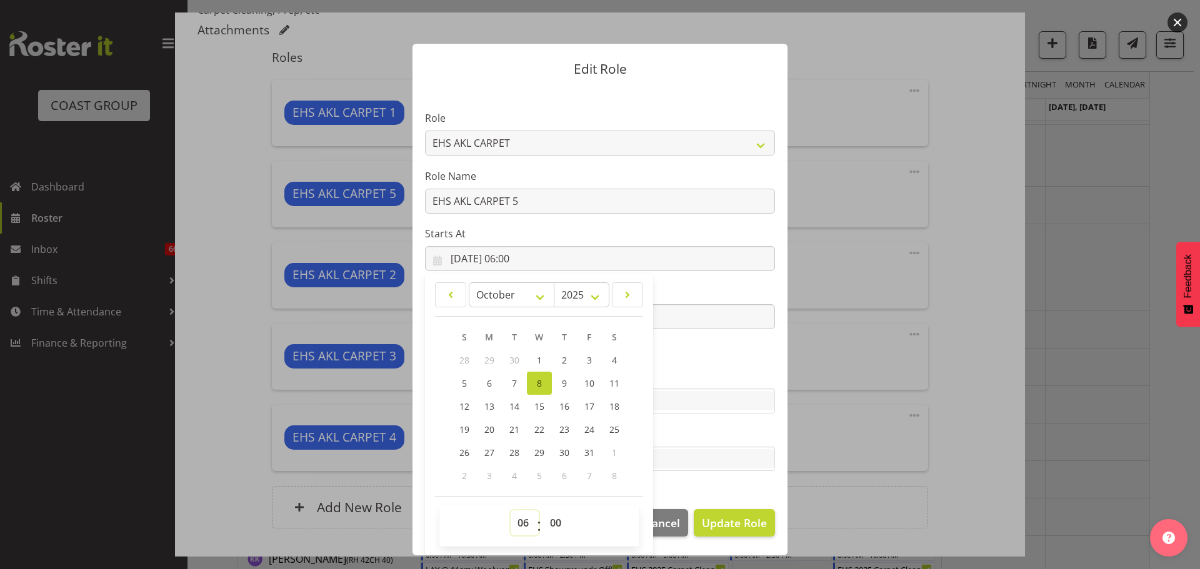
click at [521, 516] on select "00 01 02 03 04 05 06 07 08 09 10 11 12 13 14 15 16 17 18 19 20 21 22 23" at bounding box center [525, 523] width 28 height 25
select select "8"
click at [511, 511] on select "00 01 02 03 04 05 06 07 08 09 10 11 12 13 14 15 16 17 18 19 20 21 22 23" at bounding box center [525, 523] width 28 height 25
type input "[DATE] 08:00"
click at [729, 518] on span "Update Role" at bounding box center [734, 523] width 65 height 16
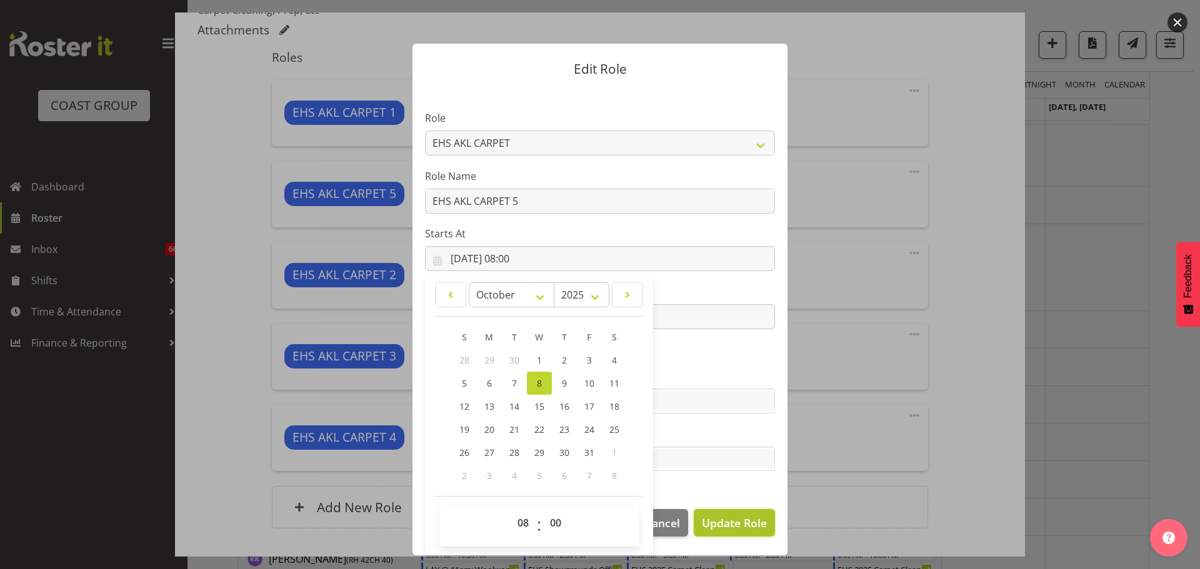
select select
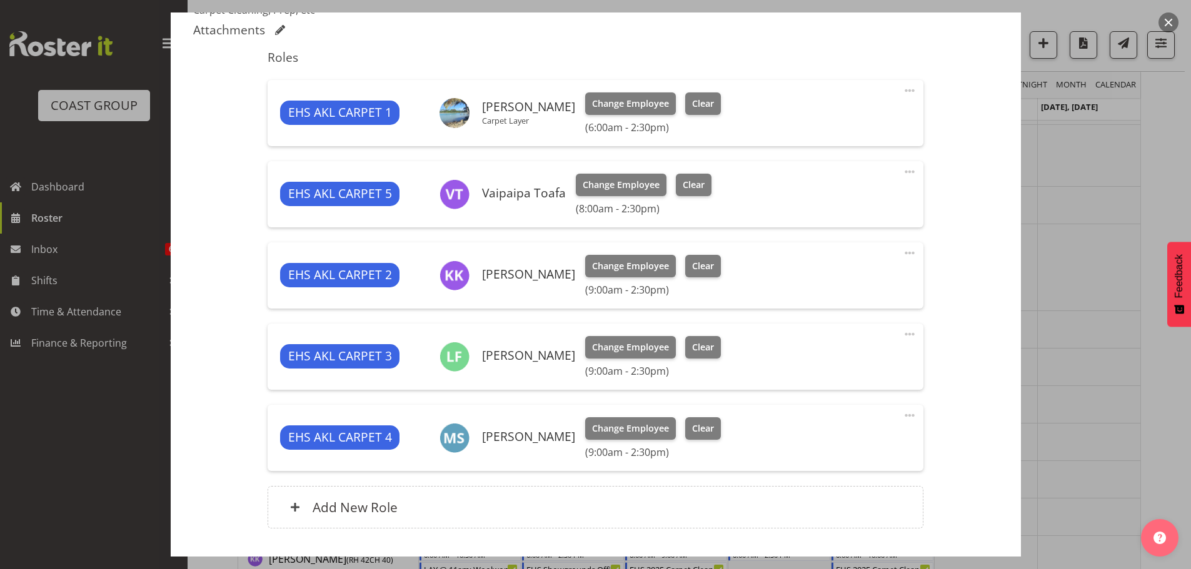
click at [904, 252] on span at bounding box center [909, 253] width 15 height 15
click at [842, 276] on link "Edit" at bounding box center [857, 280] width 120 height 22
select select "9"
select select "2025"
select select "9"
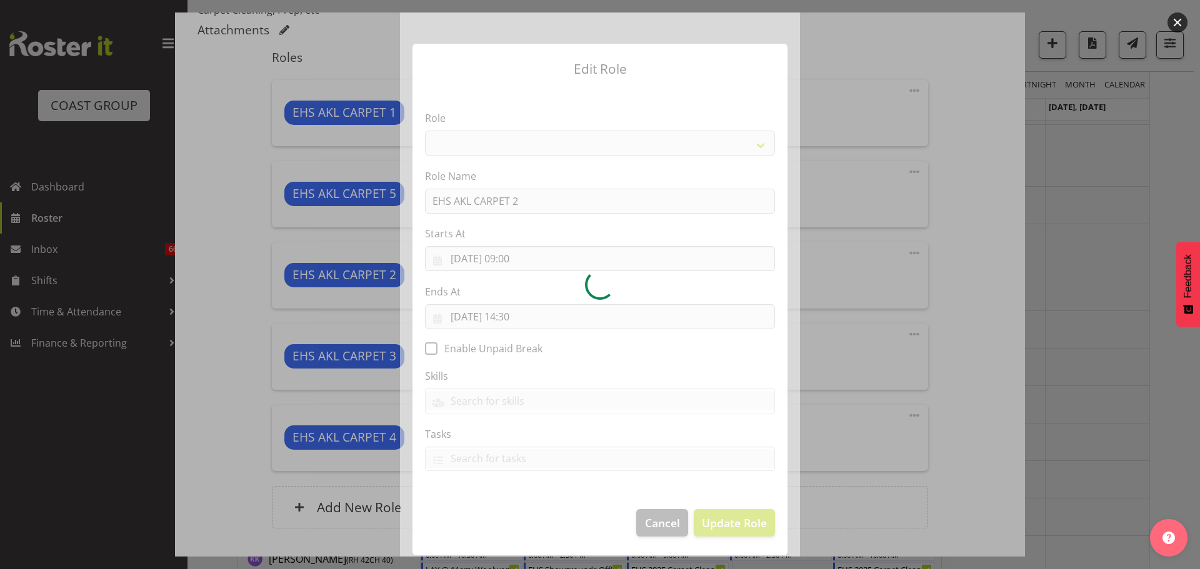
select select "190"
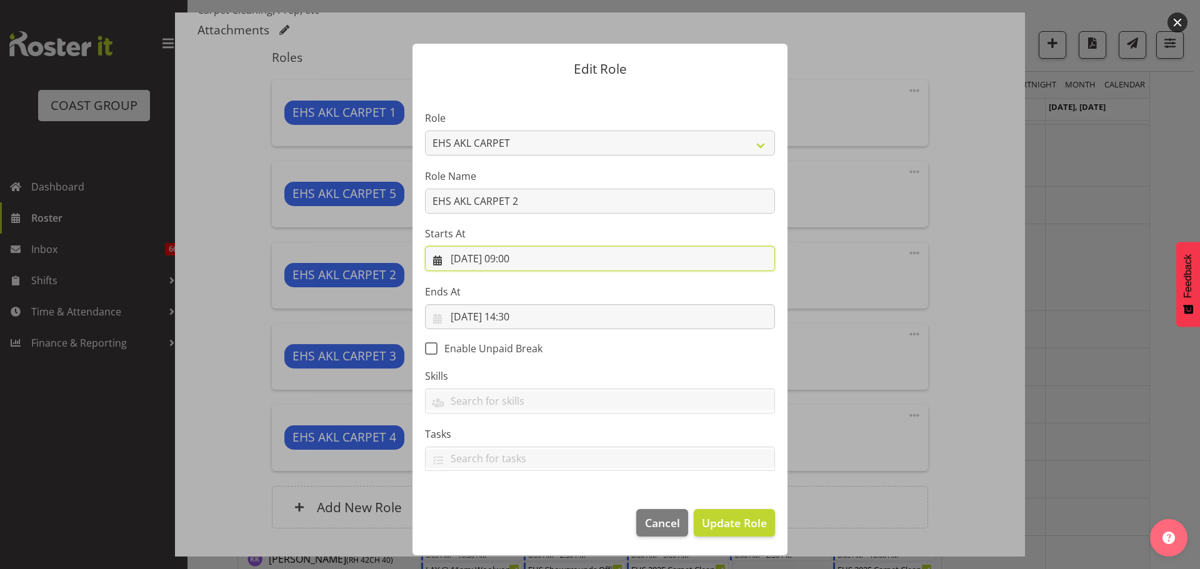
click at [522, 261] on input "[DATE] 09:00" at bounding box center [600, 258] width 350 height 25
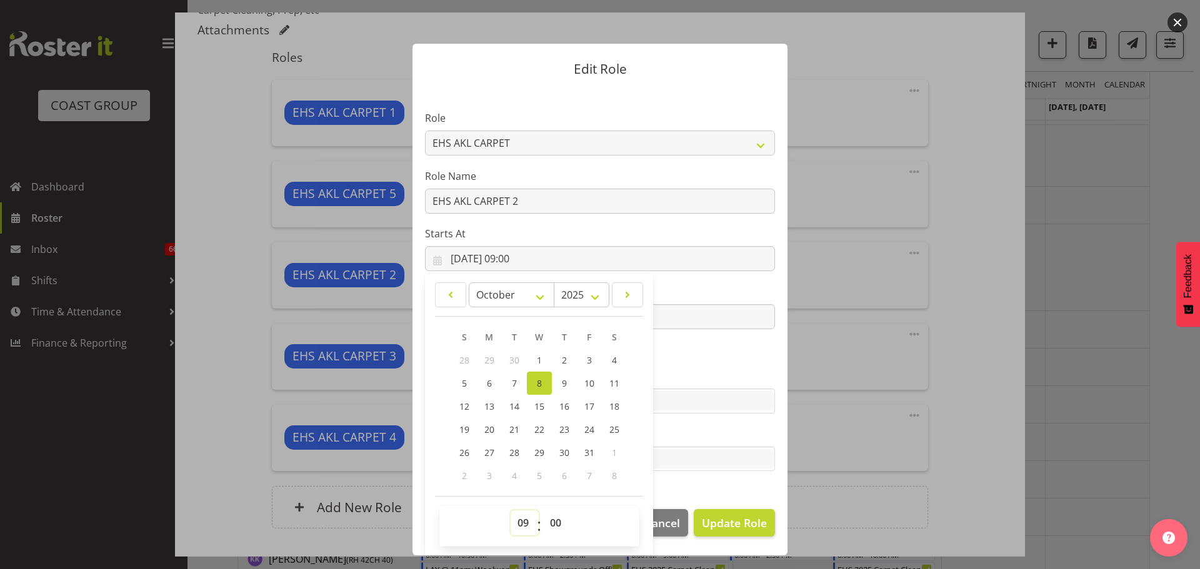
click at [521, 522] on select "00 01 02 03 04 05 06 07 08 09 10 11 12 13 14 15 16 17 18 19 20 21 22 23" at bounding box center [525, 523] width 28 height 25
select select "8"
click at [511, 511] on select "00 01 02 03 04 05 06 07 08 09 10 11 12 13 14 15 16 17 18 19 20 21 22 23" at bounding box center [525, 523] width 28 height 25
type input "[DATE] 08:00"
click at [746, 523] on span "Update Role" at bounding box center [734, 523] width 65 height 16
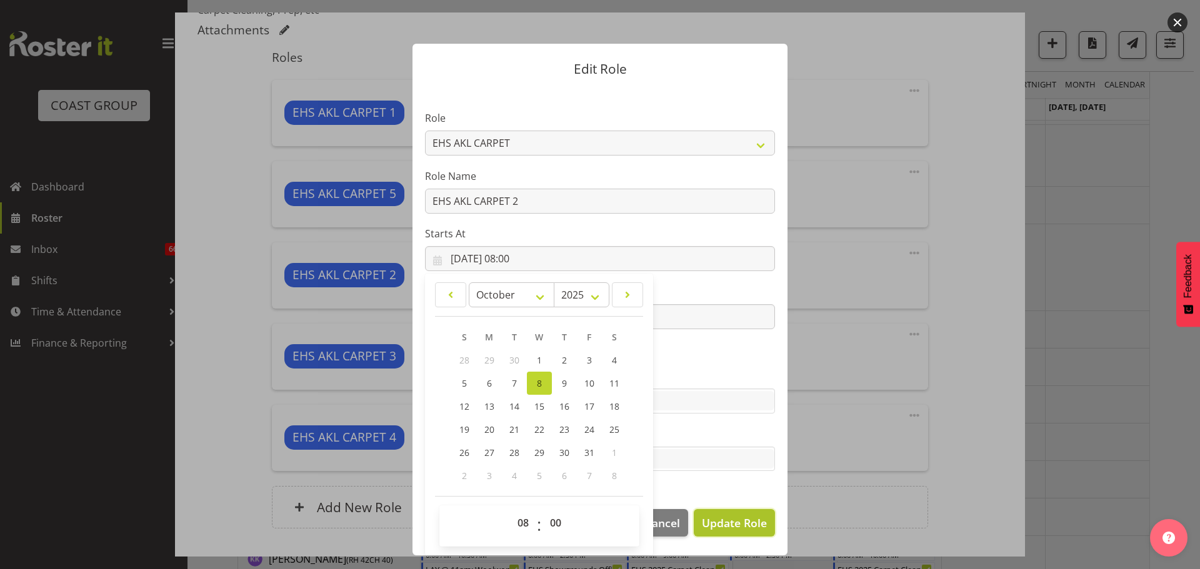
select select
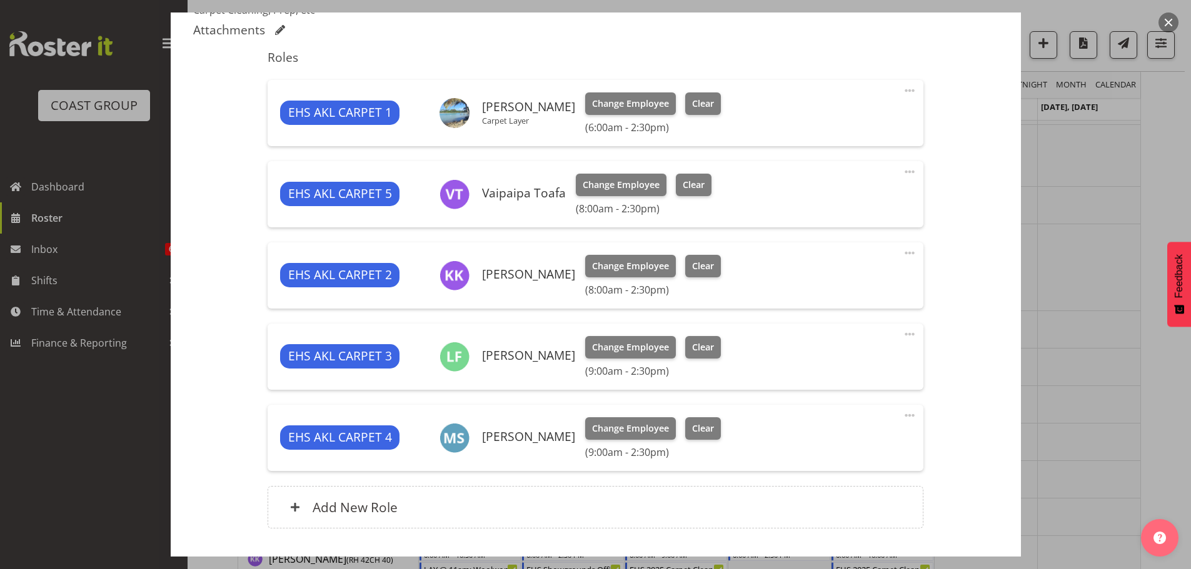
click at [902, 91] on span at bounding box center [909, 90] width 15 height 15
click at [861, 122] on link "Edit" at bounding box center [857, 118] width 120 height 22
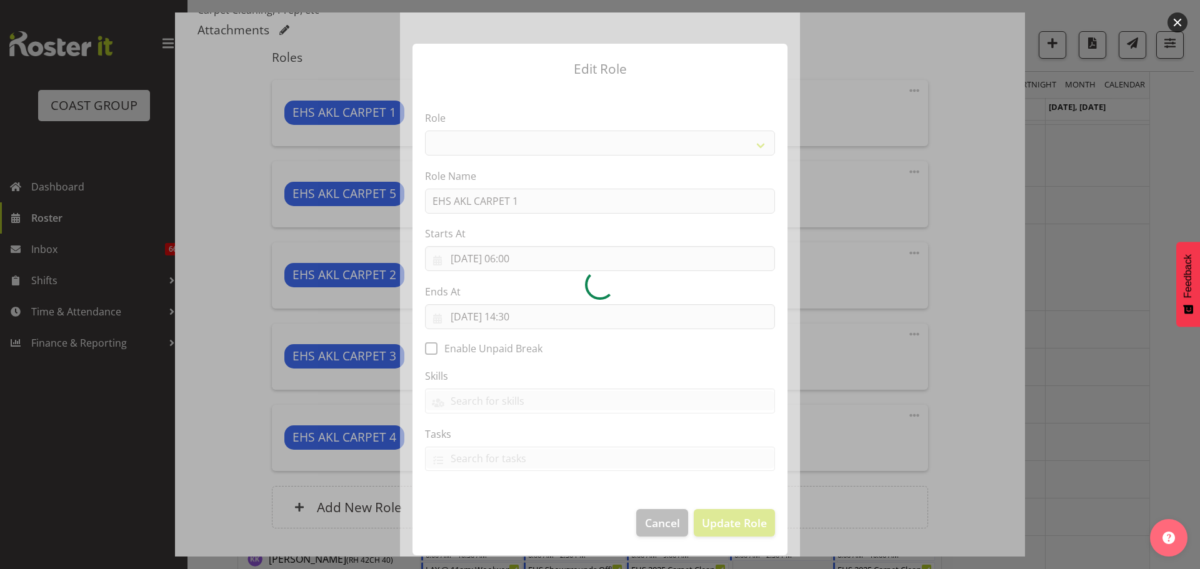
select select "190"
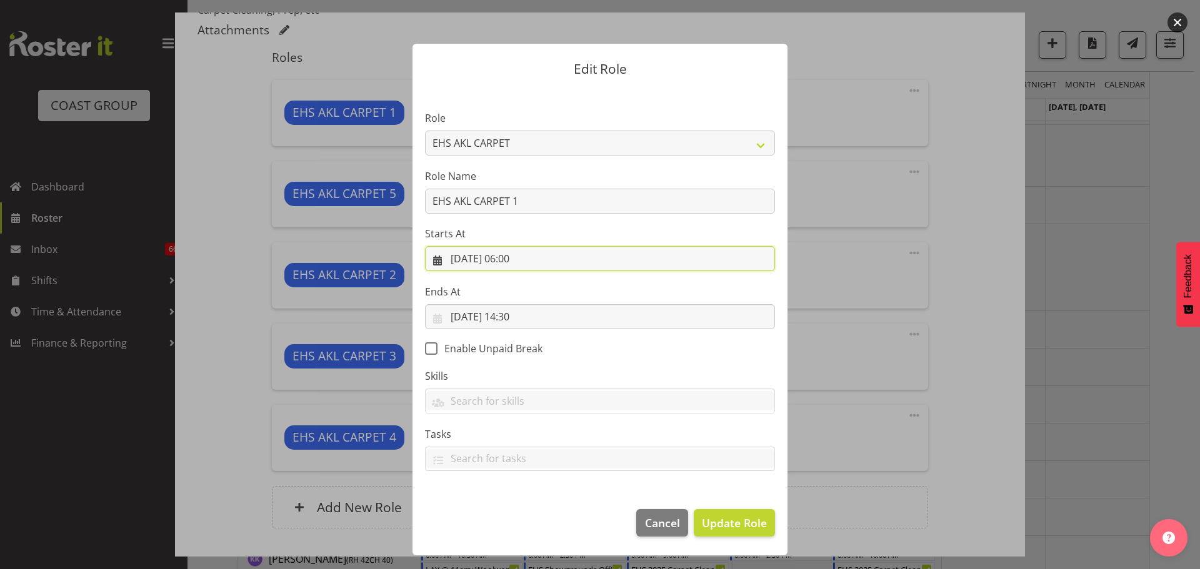
drag, startPoint x: 535, startPoint y: 271, endPoint x: 532, endPoint y: 262, distance: 9.1
click at [535, 271] on input "[DATE] 06:00" at bounding box center [600, 258] width 350 height 25
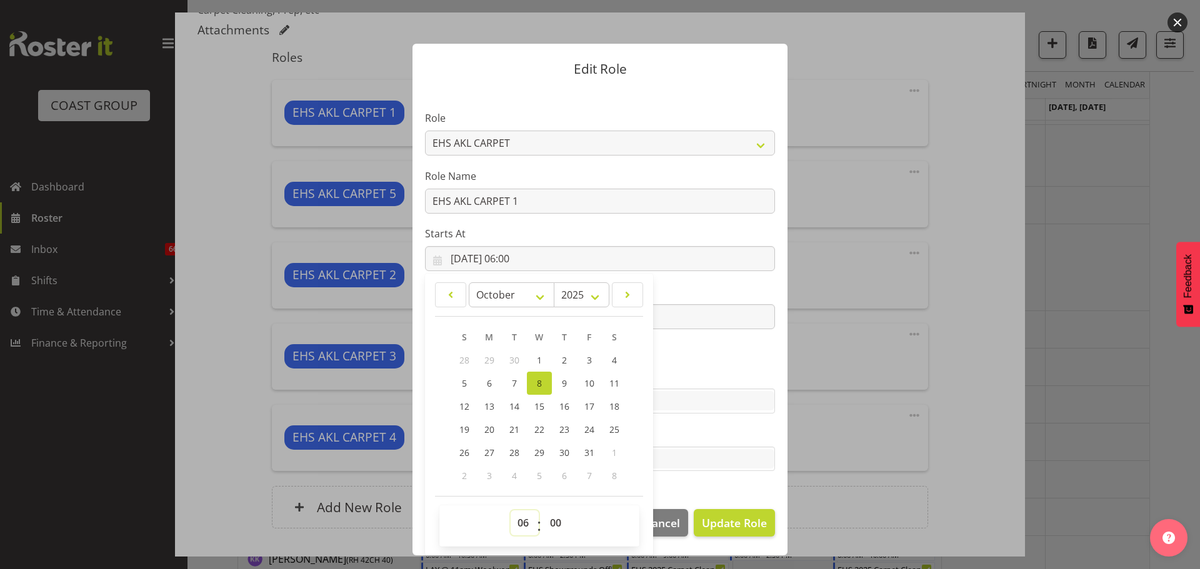
click at [522, 522] on select "00 01 02 03 04 05 06 07 08 09 10 11 12 13 14 15 16 17 18 19 20 21 22 23" at bounding box center [525, 523] width 28 height 25
select select "8"
click at [511, 511] on select "00 01 02 03 04 05 06 07 08 09 10 11 12 13 14 15 16 17 18 19 20 21 22 23" at bounding box center [525, 523] width 28 height 25
type input "[DATE] 08:00"
click at [720, 514] on button "Update Role" at bounding box center [734, 522] width 81 height 27
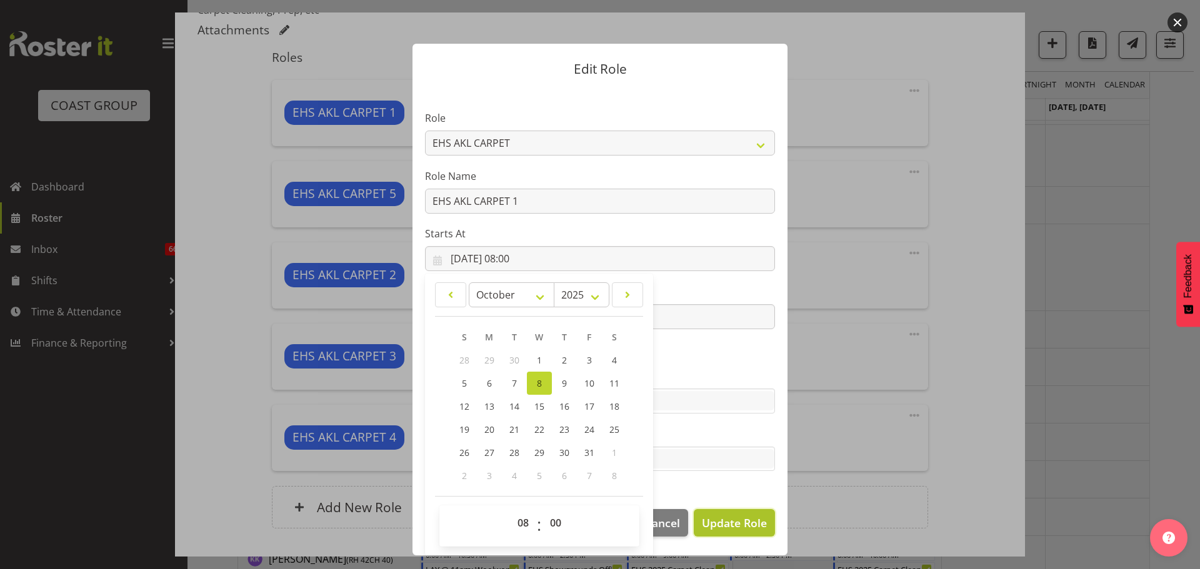
select select
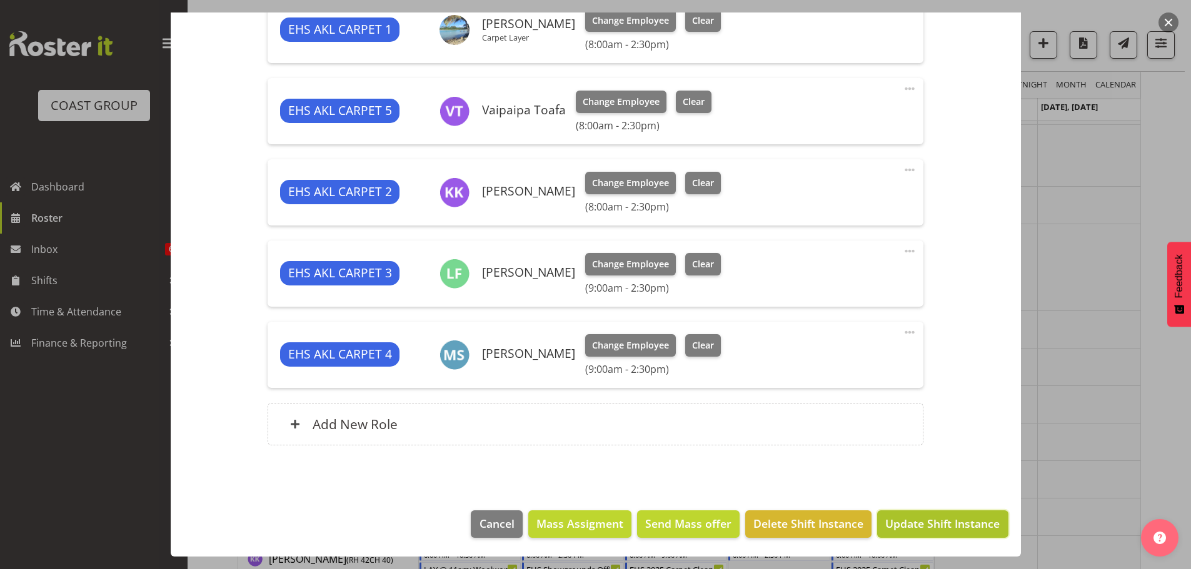
click at [955, 526] on span "Update Shift Instance" at bounding box center [942, 524] width 114 height 16
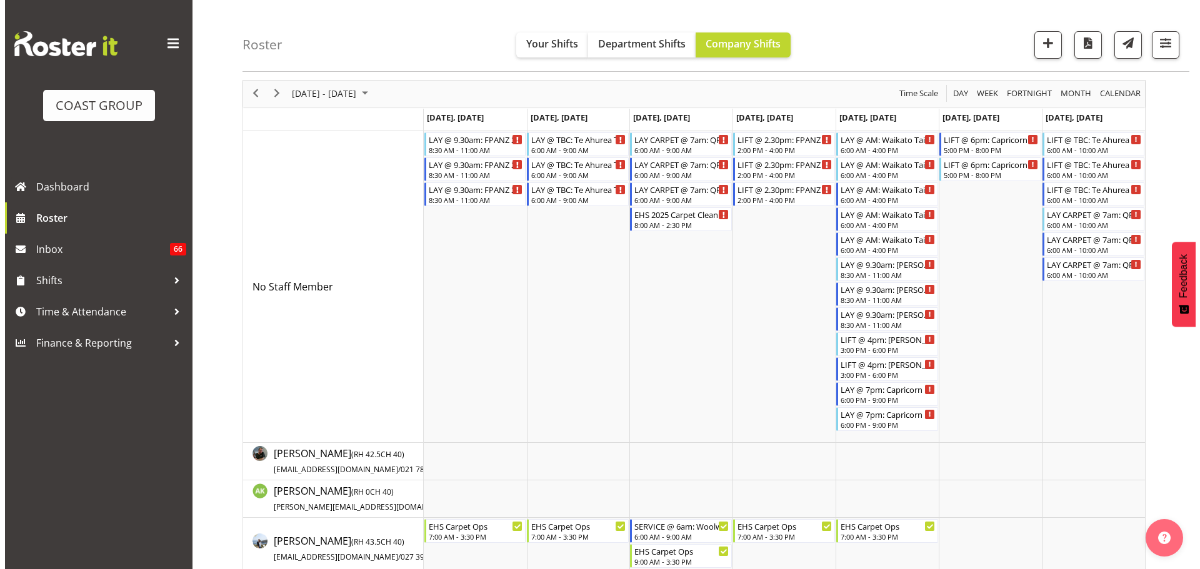
scroll to position [0, 0]
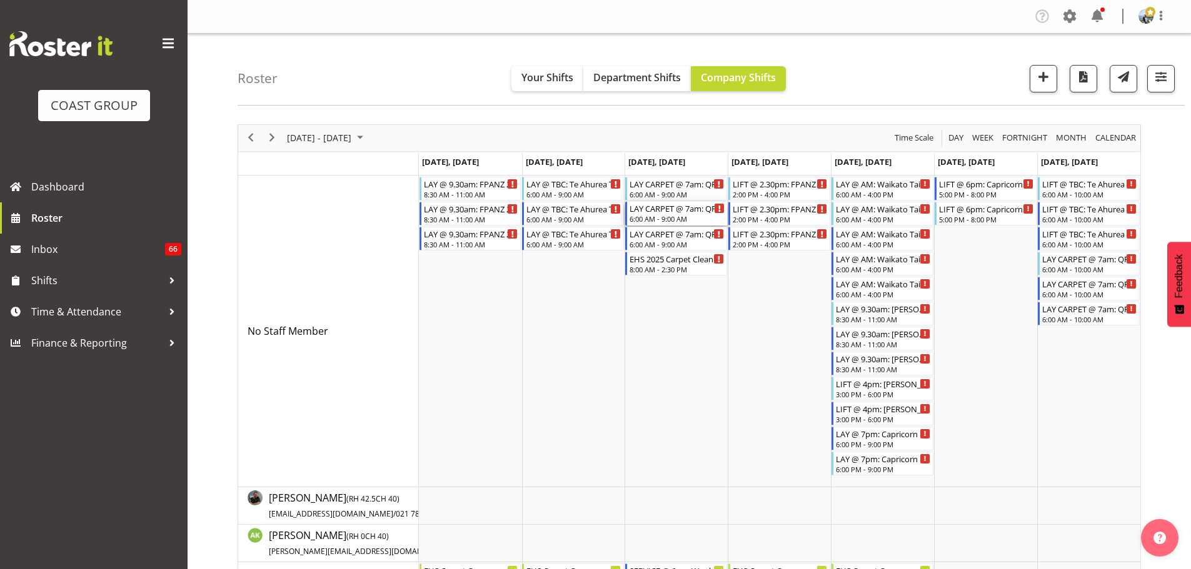
click at [680, 219] on div "6:00 AM - 9:00 AM" at bounding box center [676, 219] width 95 height 10
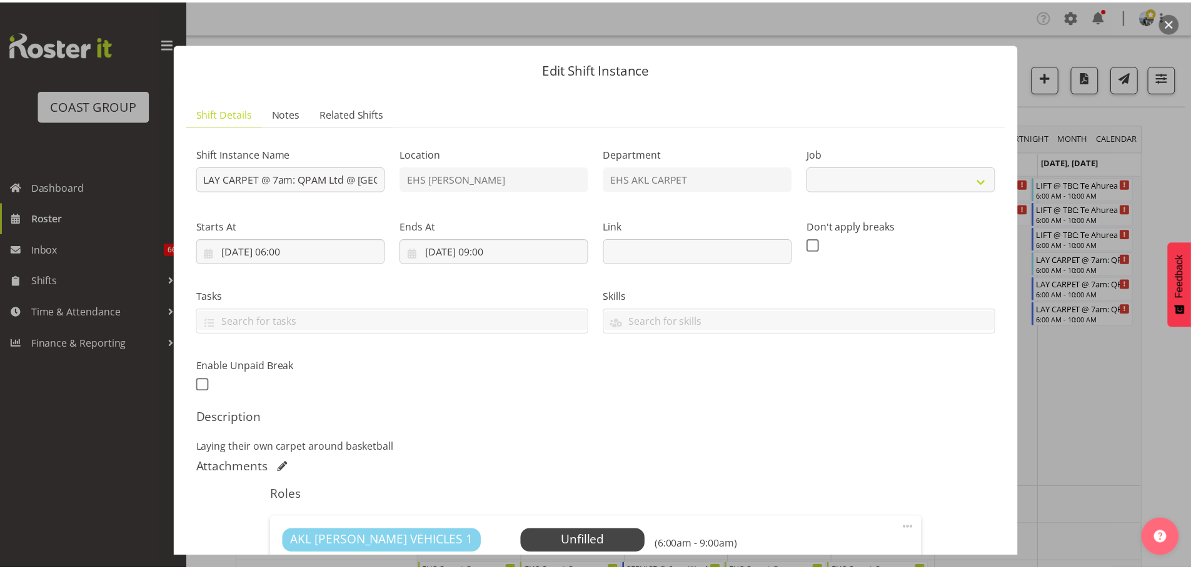
scroll to position [306, 0]
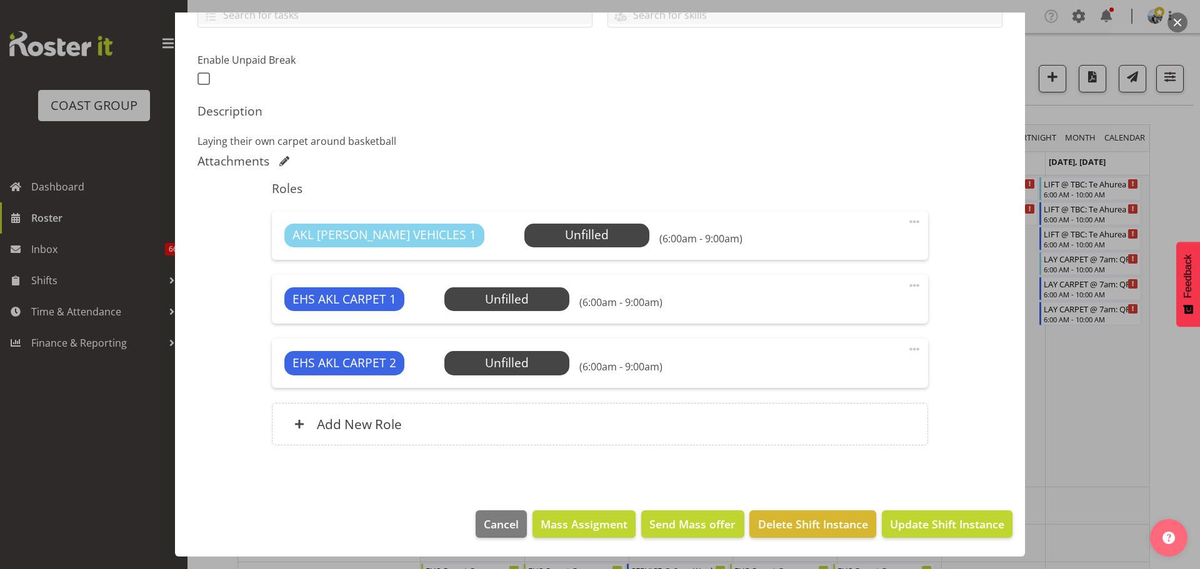
select select "8576"
click at [1114, 422] on div at bounding box center [600, 284] width 1200 height 569
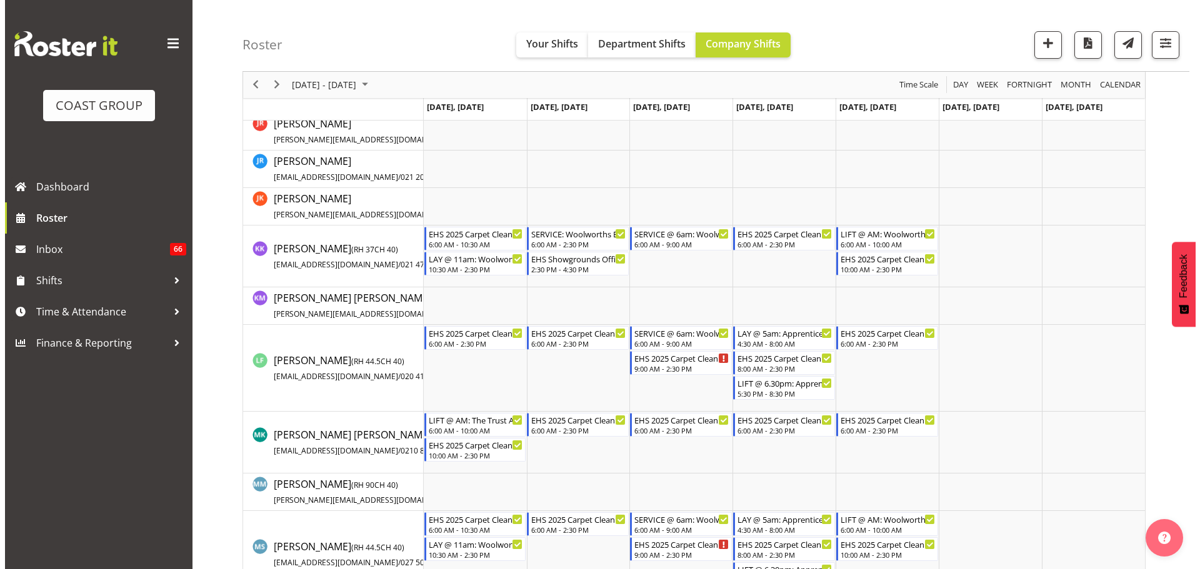
scroll to position [750, 0]
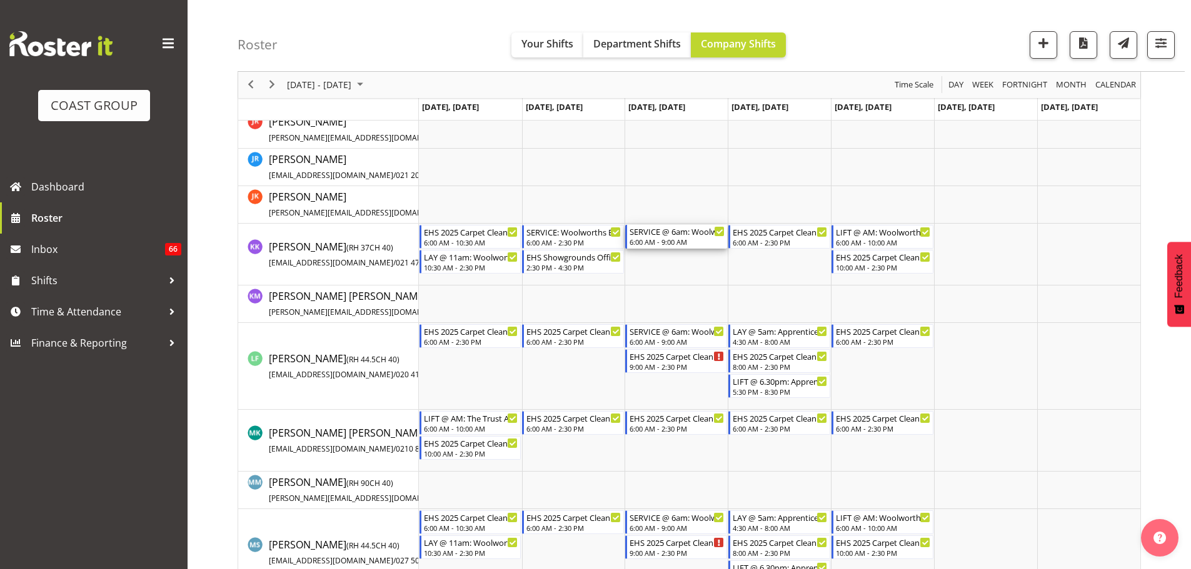
click at [657, 237] on div "SERVICE @ 6am: Woolworths Expo 25 @ [GEOGRAPHIC_DATA] 6:00 AM - 9:00 AM" at bounding box center [676, 237] width 95 height 24
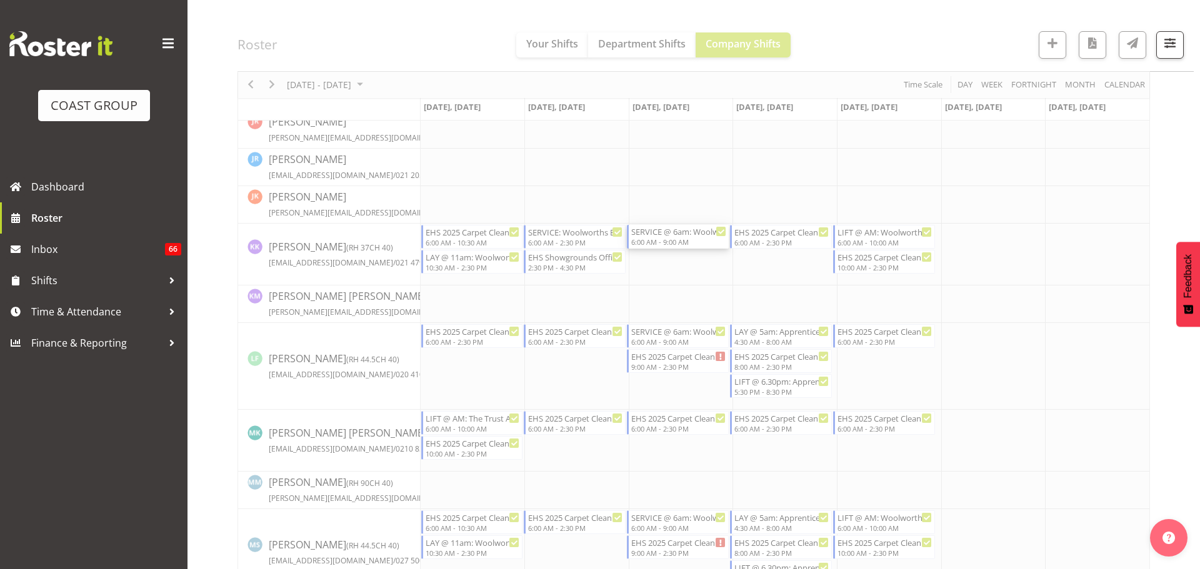
select select
select select "9"
select select "2025"
select select "9"
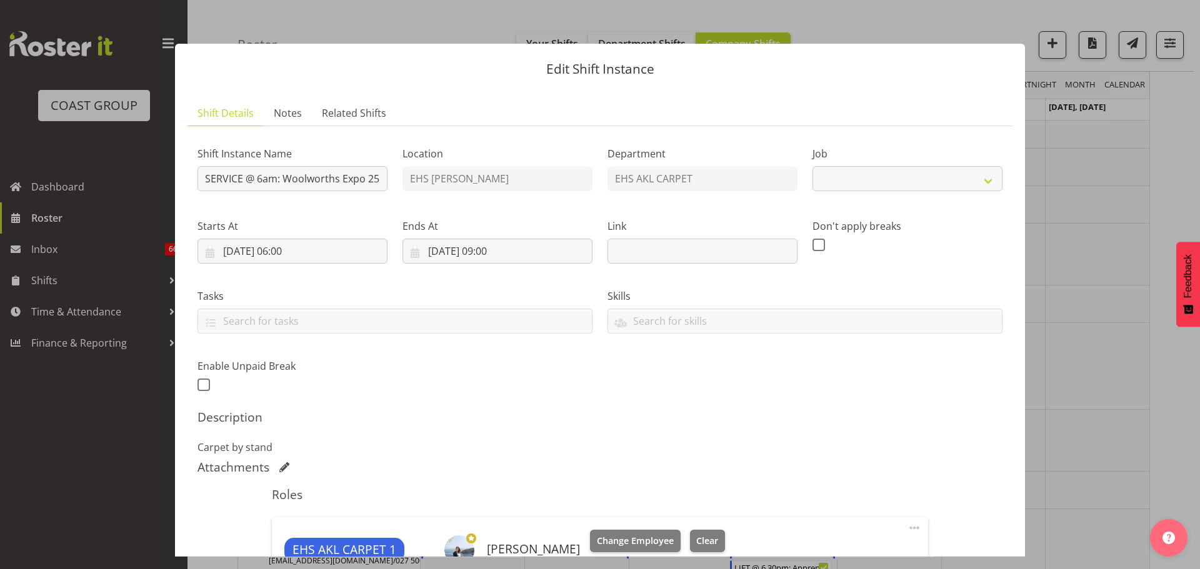
scroll to position [62, 0]
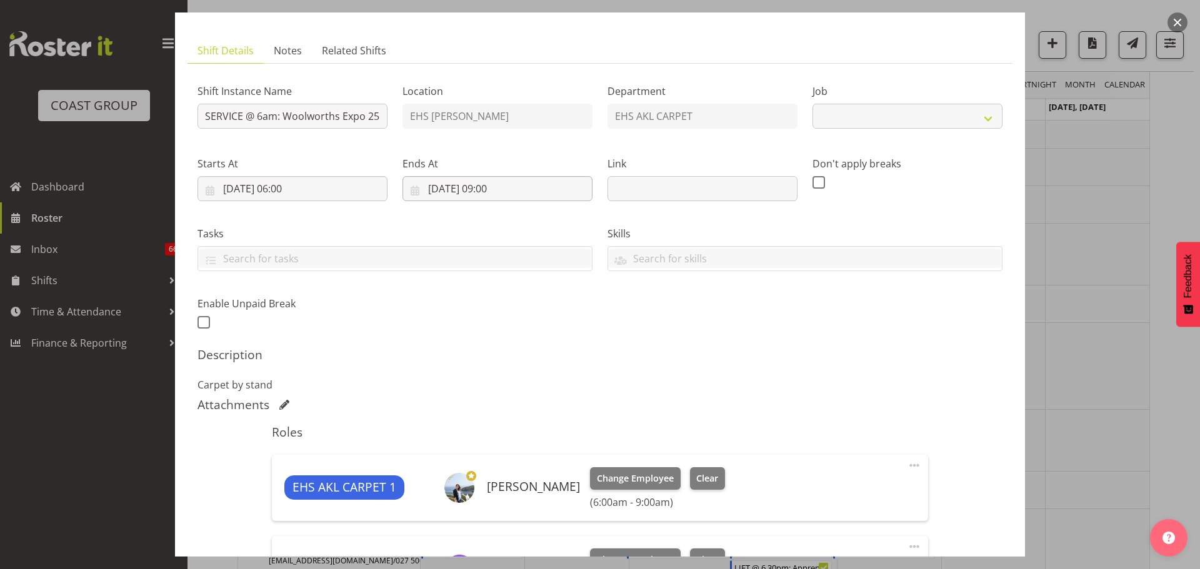
select select "10237"
click at [509, 191] on input "[DATE] 09:00" at bounding box center [497, 188] width 190 height 25
click at [497, 449] on select "00 01 02 03 04 05 06 07 08 09 10 11 12 13 14 15 16 17 18 19 20 21 22 23" at bounding box center [498, 453] width 28 height 25
select select "8"
click at [484, 441] on select "00 01 02 03 04 05 06 07 08 09 10 11 12 13 14 15 16 17 18 19 20 21 22 23" at bounding box center [498, 453] width 28 height 25
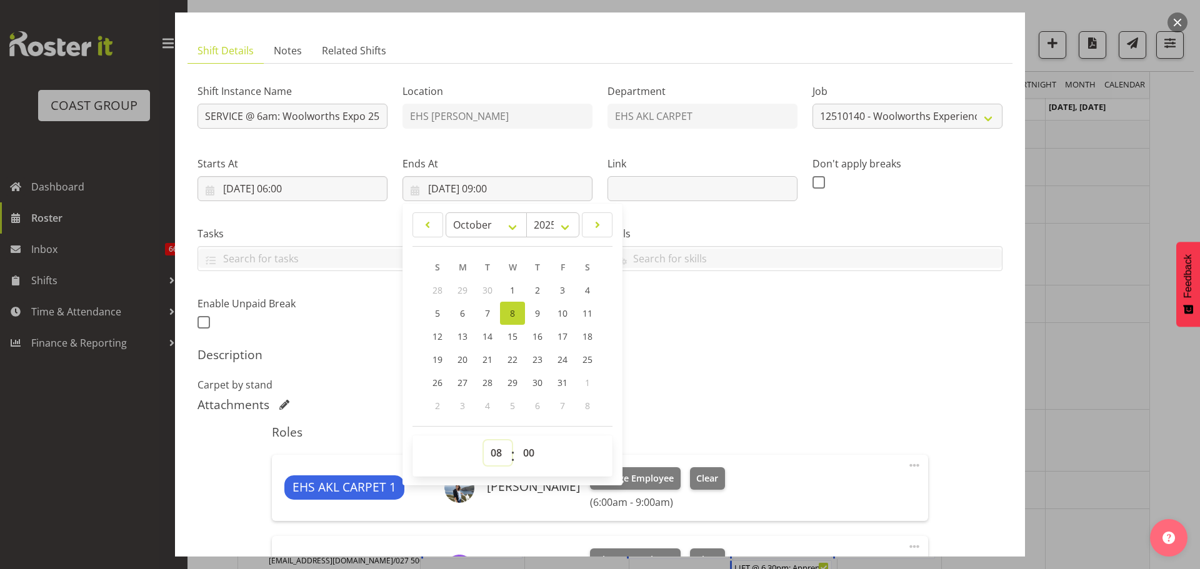
type input "[DATE] 08:00"
click at [780, 328] on div "Shift Instance Name SERVICE @ 6am: Woolworths Expo 25 @ [GEOGRAPHIC_DATA] Locat…" at bounding box center [600, 203] width 820 height 274
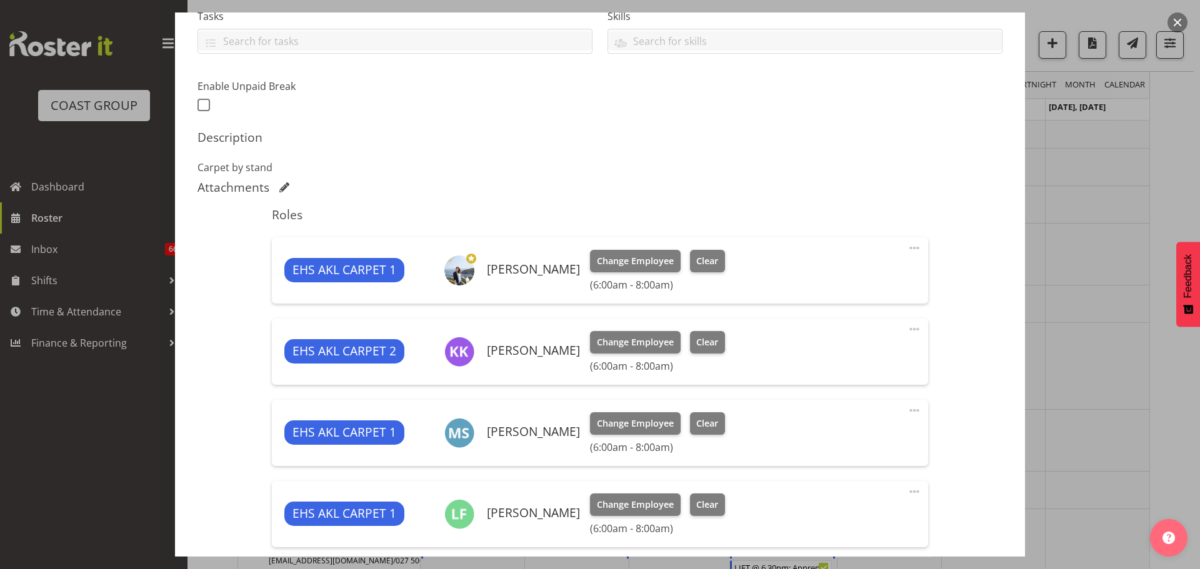
scroll to position [437, 0]
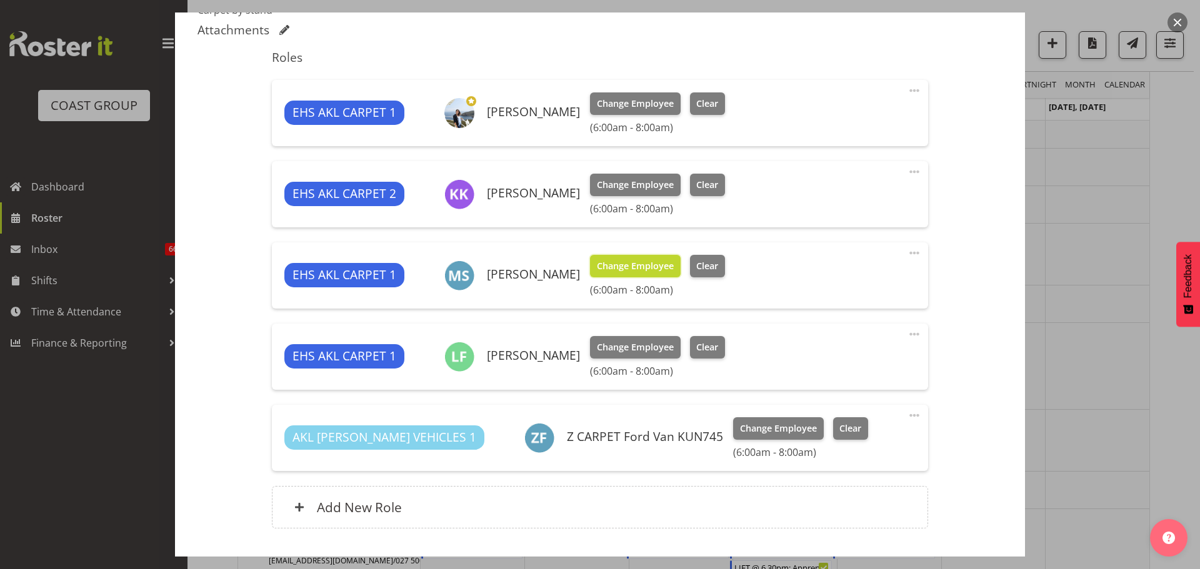
click at [667, 273] on button "Change Employee" at bounding box center [635, 266] width 91 height 22
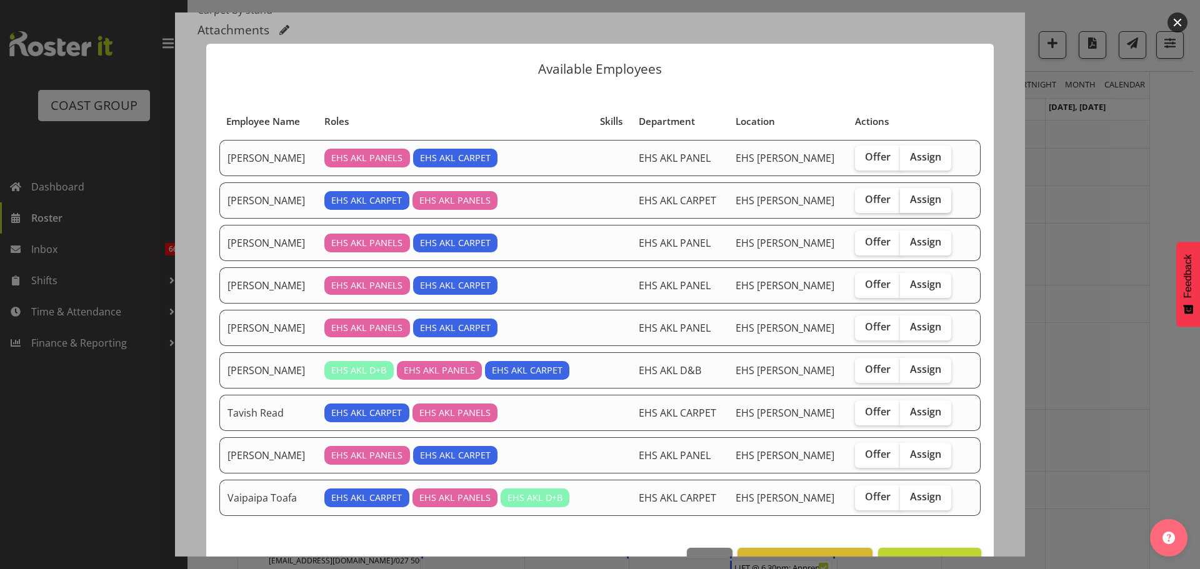
click at [927, 207] on label "Assign" at bounding box center [925, 200] width 51 height 25
click at [908, 204] on input "Assign" at bounding box center [904, 200] width 8 height 8
checkbox input "true"
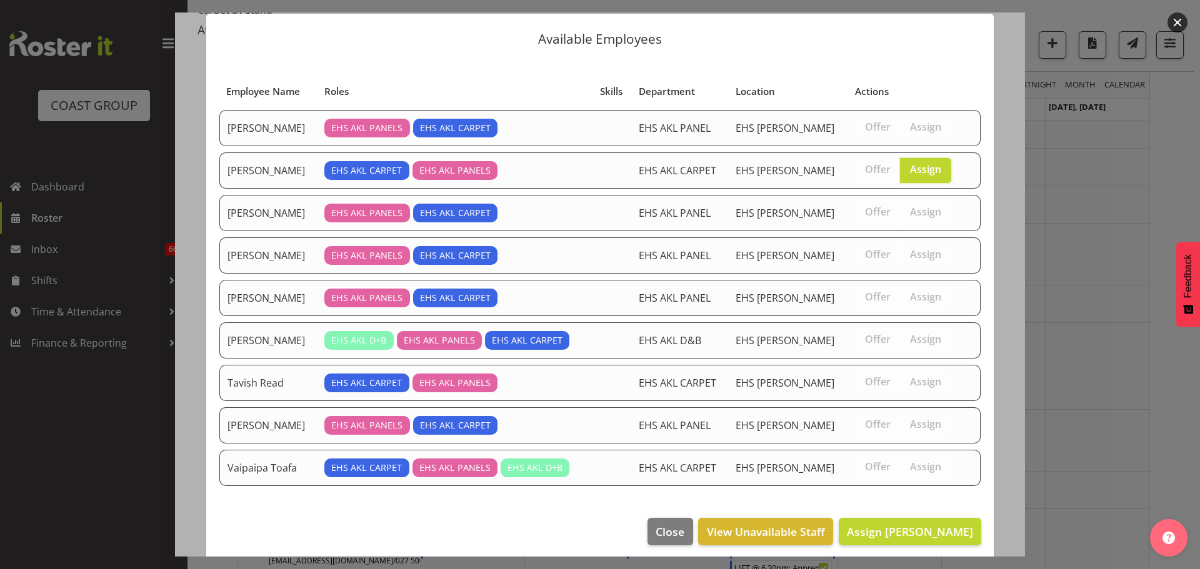
scroll to position [37, 0]
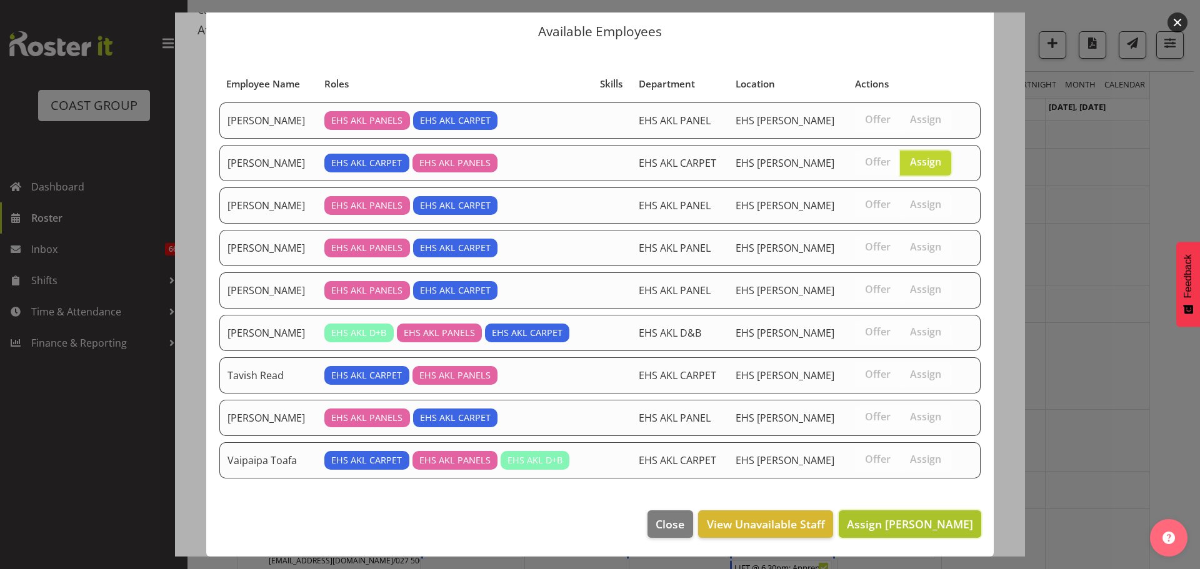
click at [925, 517] on span "Assign [PERSON_NAME]" at bounding box center [910, 524] width 126 height 15
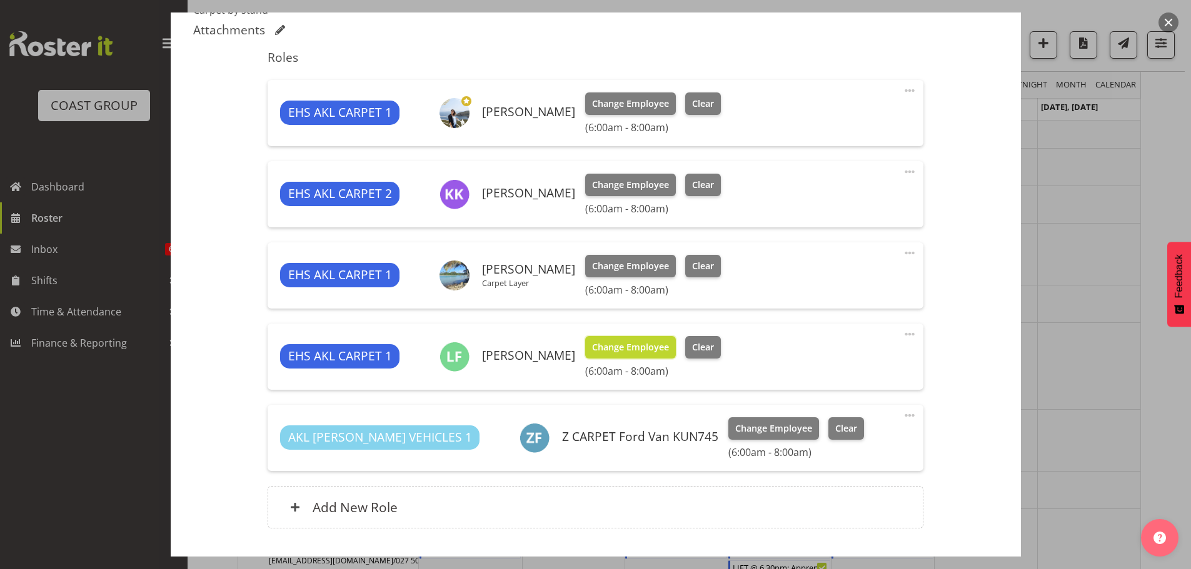
click at [638, 352] on span "Change Employee" at bounding box center [630, 348] width 77 height 14
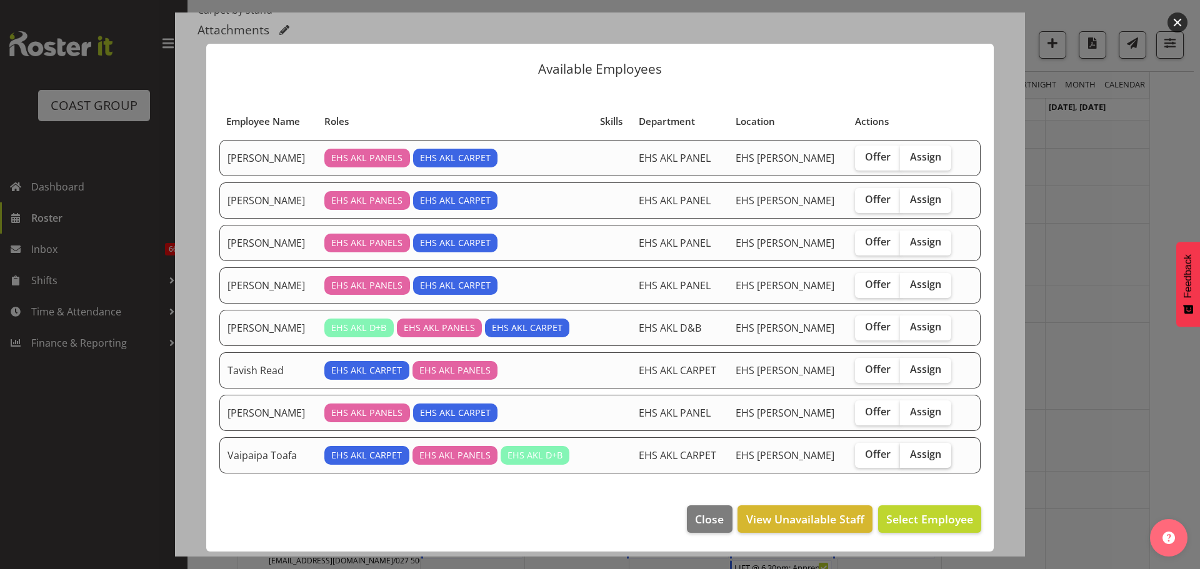
click at [910, 460] on span "Assign" at bounding box center [925, 454] width 31 height 12
click at [908, 459] on input "Assign" at bounding box center [904, 455] width 8 height 8
checkbox input "true"
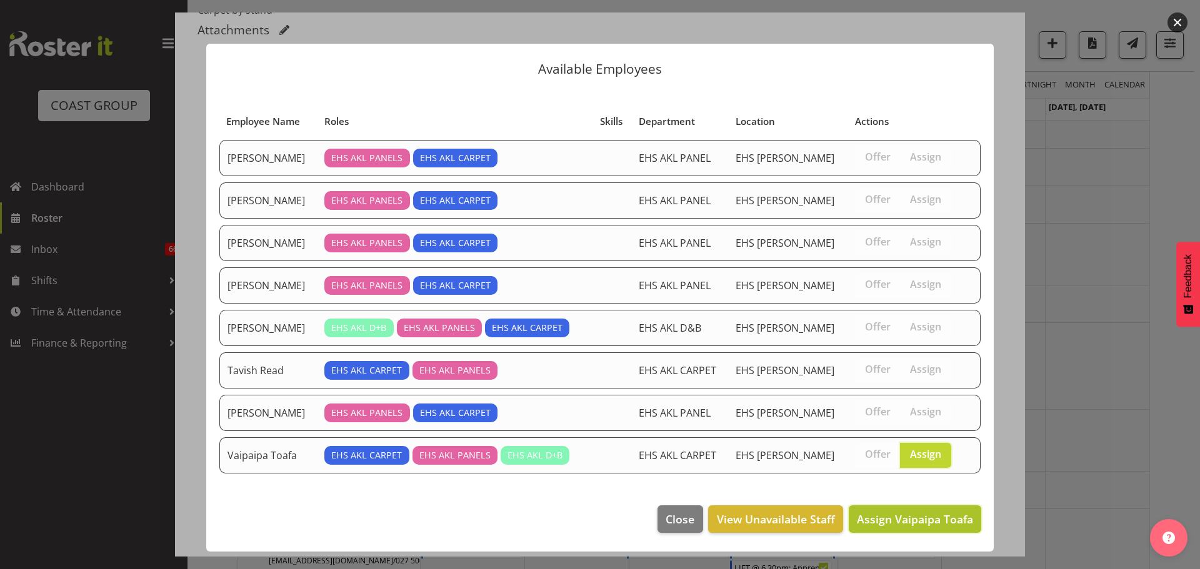
click at [891, 527] on span "Assign Vaipaipa Toafa" at bounding box center [915, 519] width 116 height 16
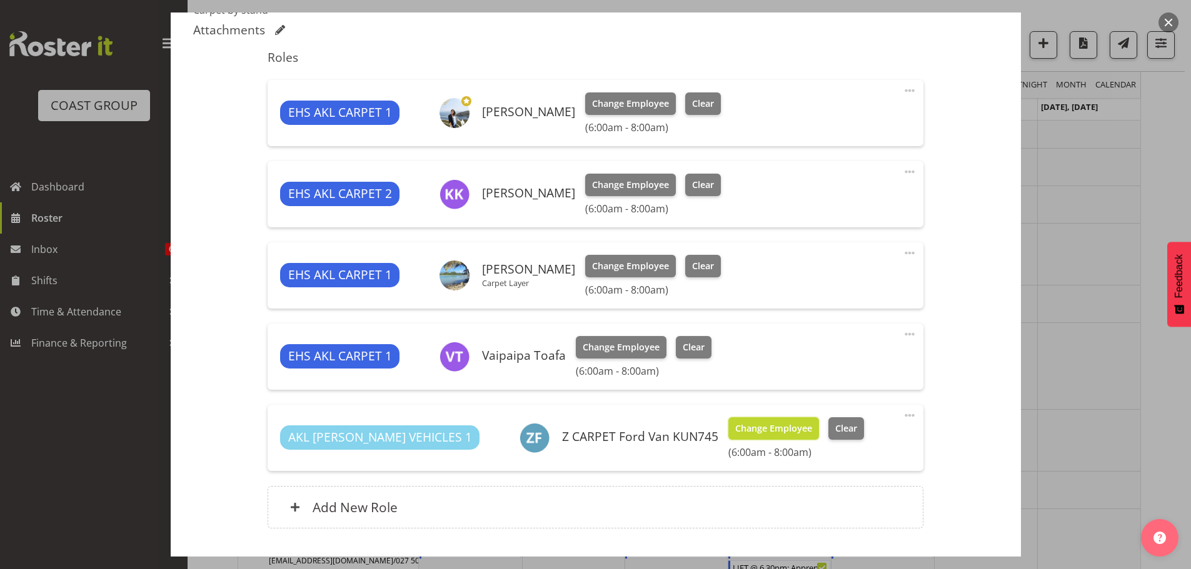
click at [728, 418] on button "Change Employee" at bounding box center [773, 428] width 91 height 22
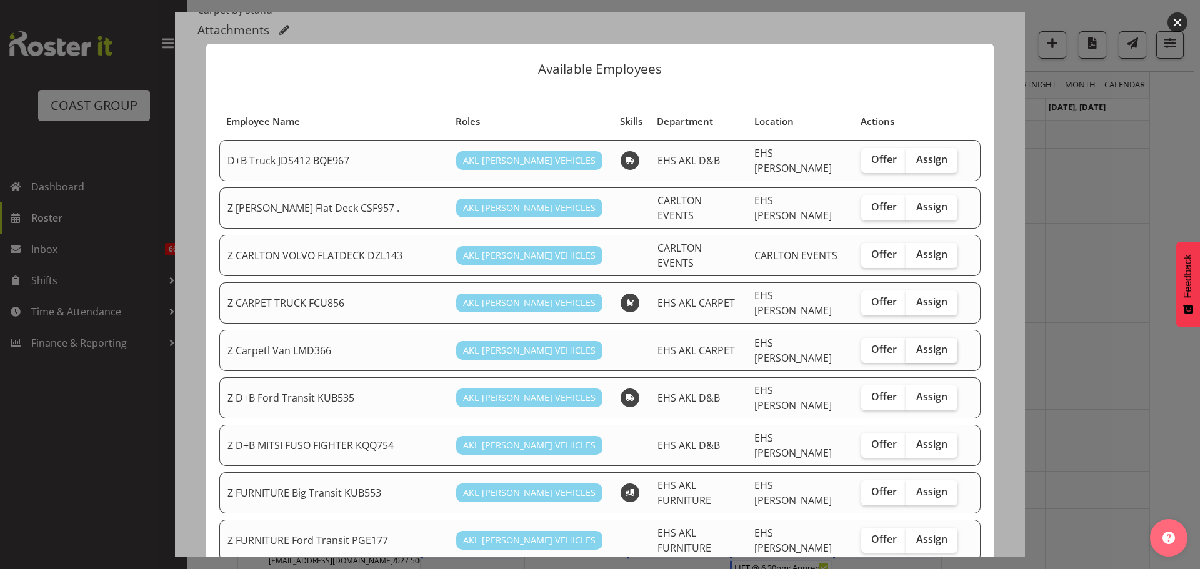
click at [922, 339] on label "Assign" at bounding box center [931, 350] width 51 height 25
click at [914, 346] on input "Assign" at bounding box center [910, 350] width 8 height 8
checkbox input "true"
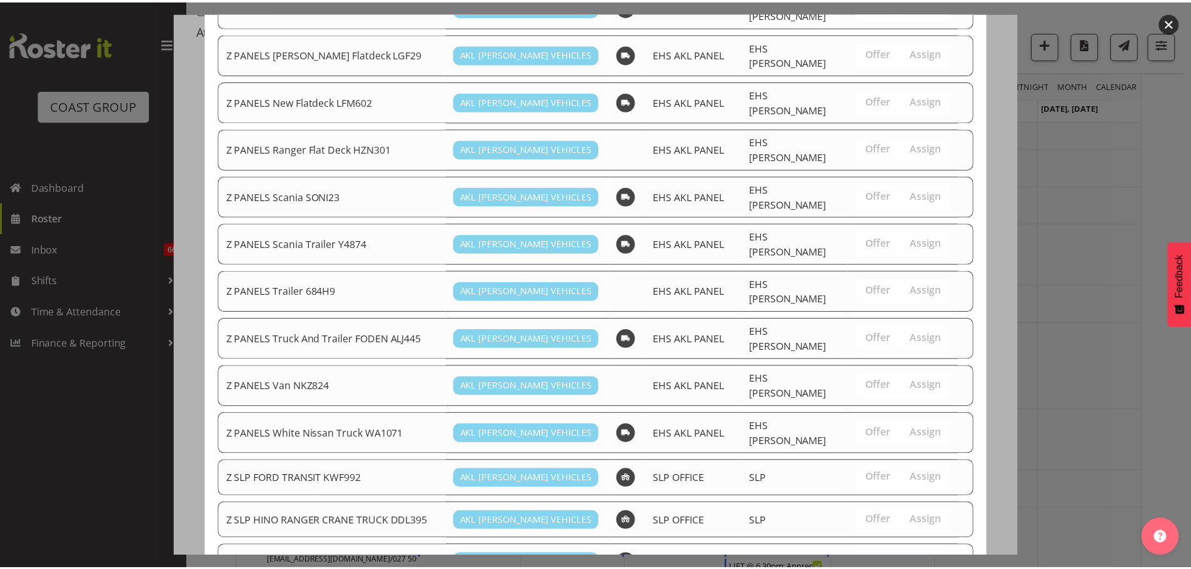
scroll to position [827, 0]
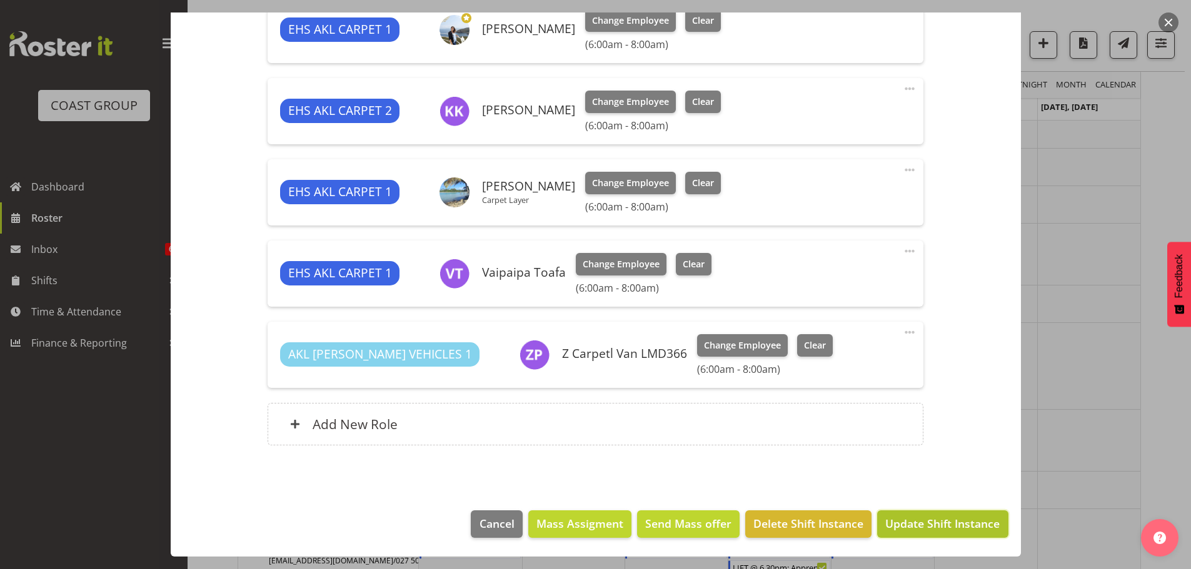
click at [907, 517] on span "Update Shift Instance" at bounding box center [942, 524] width 114 height 16
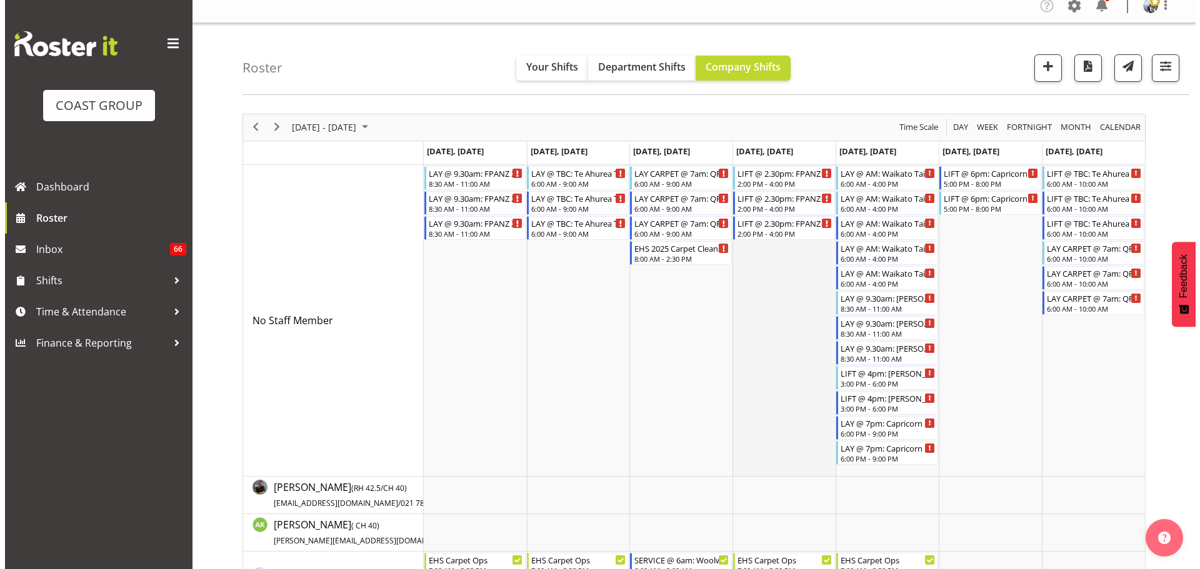
scroll to position [0, 0]
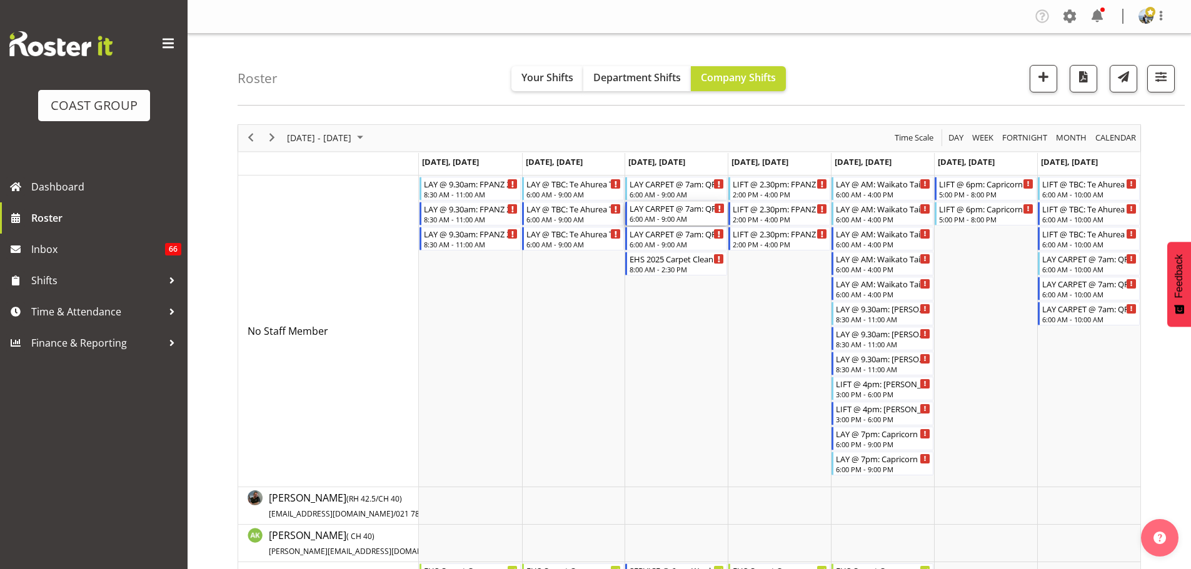
click at [670, 216] on div "6:00 AM - 9:00 AM" at bounding box center [676, 219] width 95 height 10
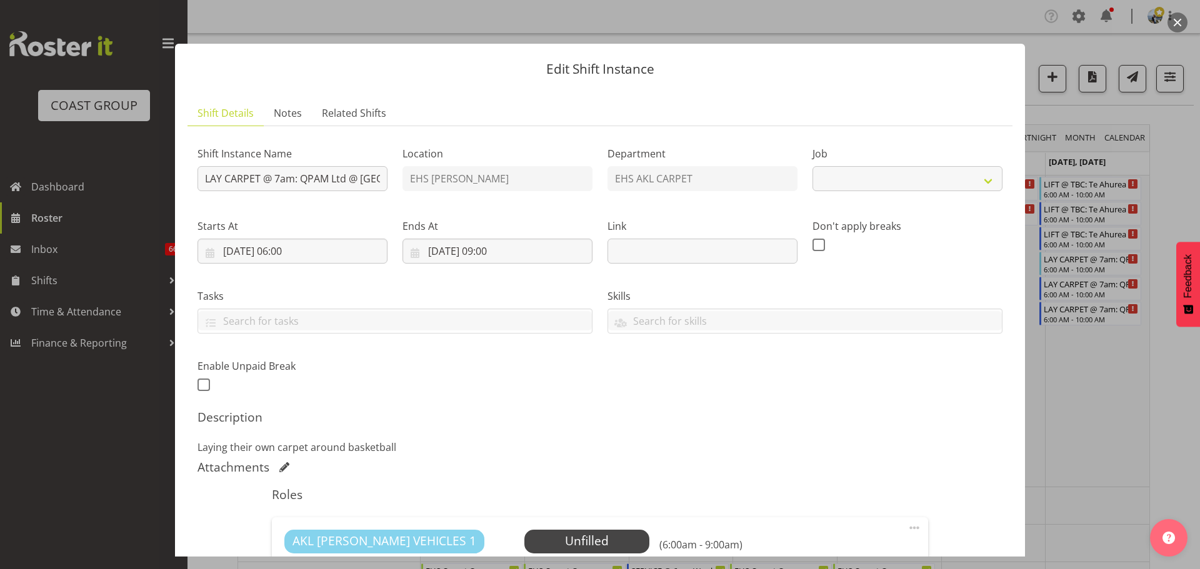
select select "8576"
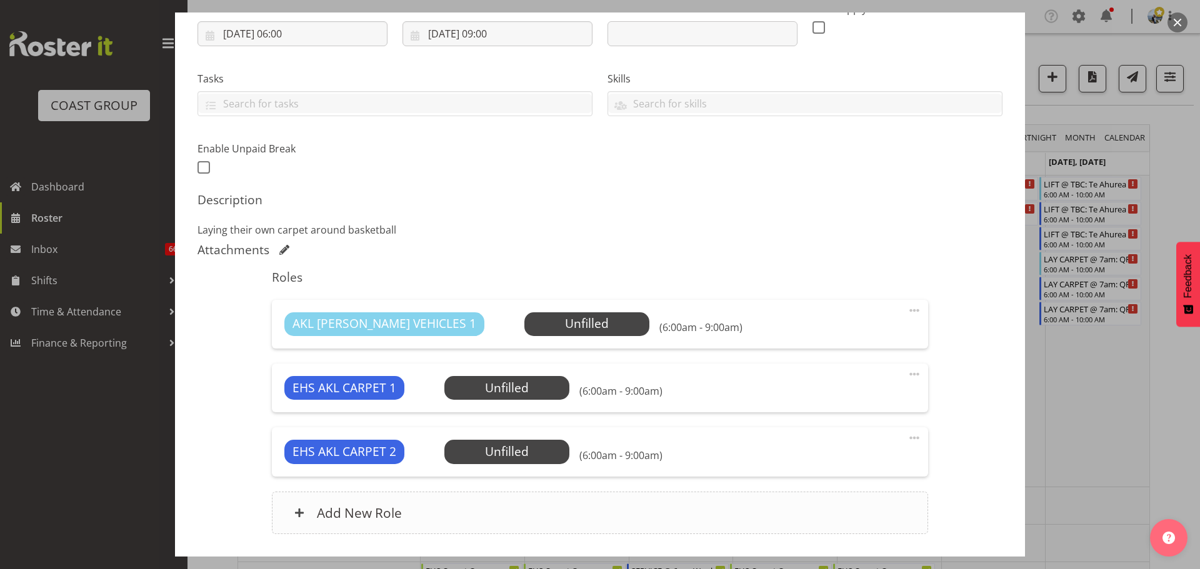
scroll to position [306, 0]
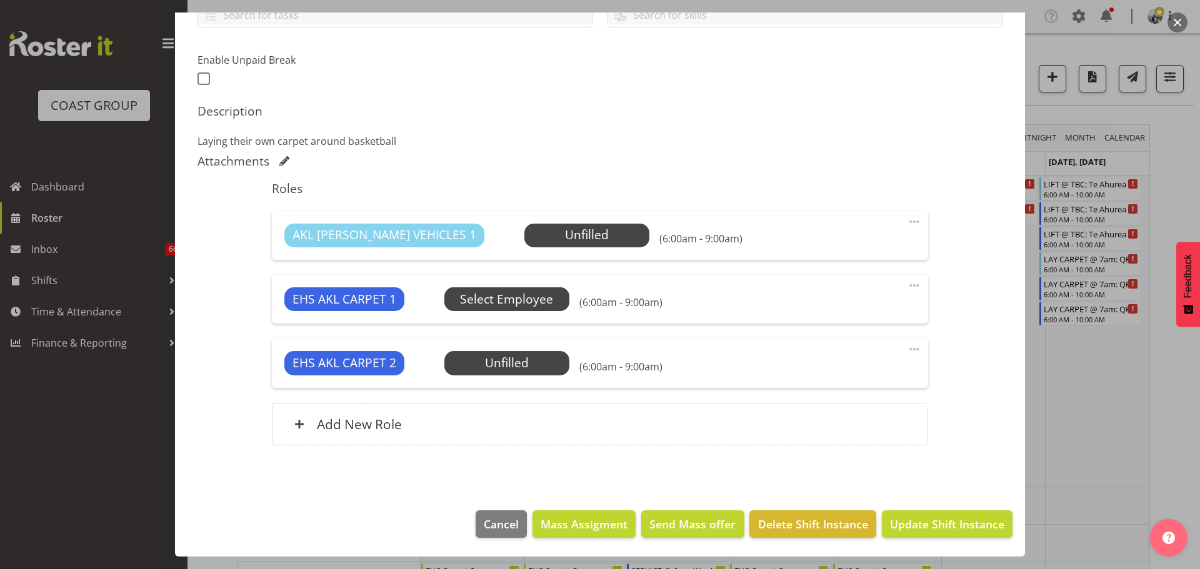
click at [531, 309] on span "Select Employee" at bounding box center [506, 299] width 125 height 24
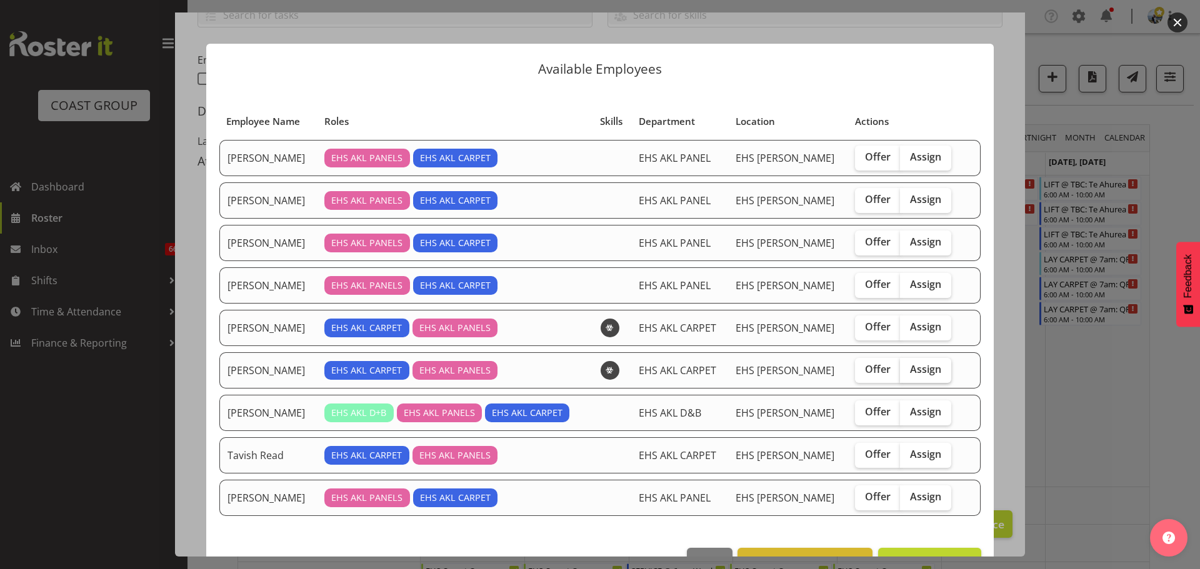
click at [910, 363] on span "Assign" at bounding box center [925, 369] width 31 height 12
click at [907, 366] on input "Assign" at bounding box center [904, 370] width 8 height 8
checkbox input "true"
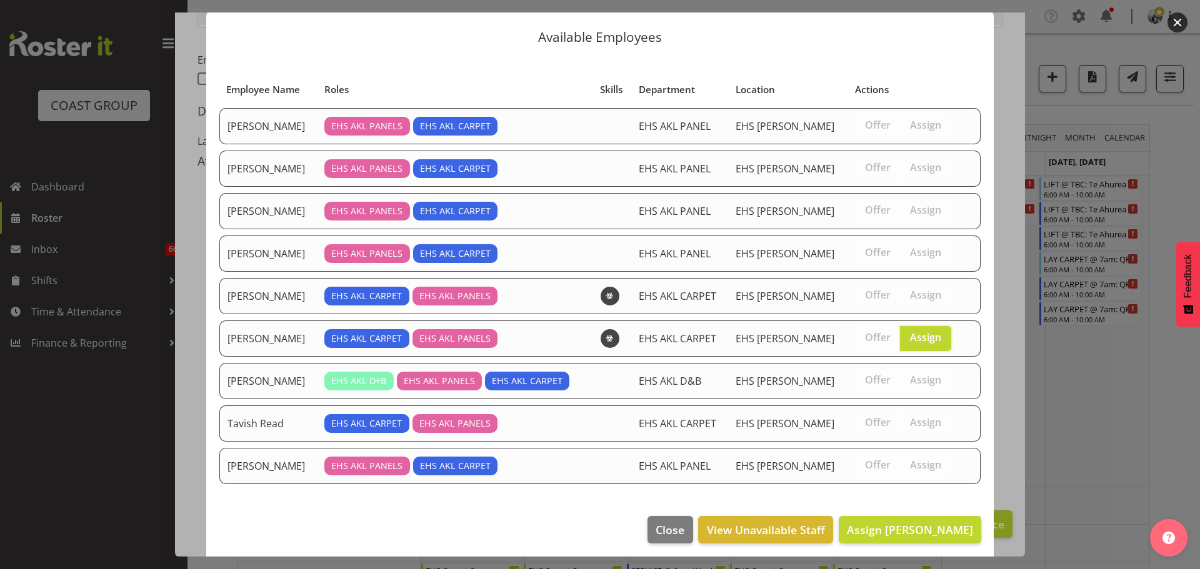
scroll to position [37, 0]
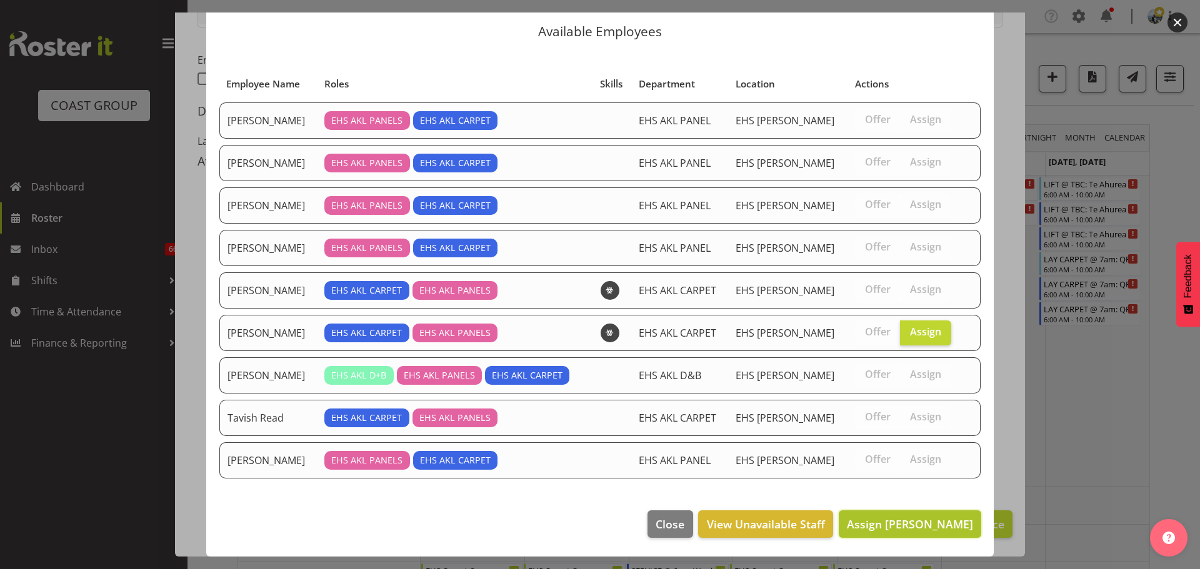
click at [914, 519] on span "Assign [PERSON_NAME]" at bounding box center [910, 524] width 126 height 15
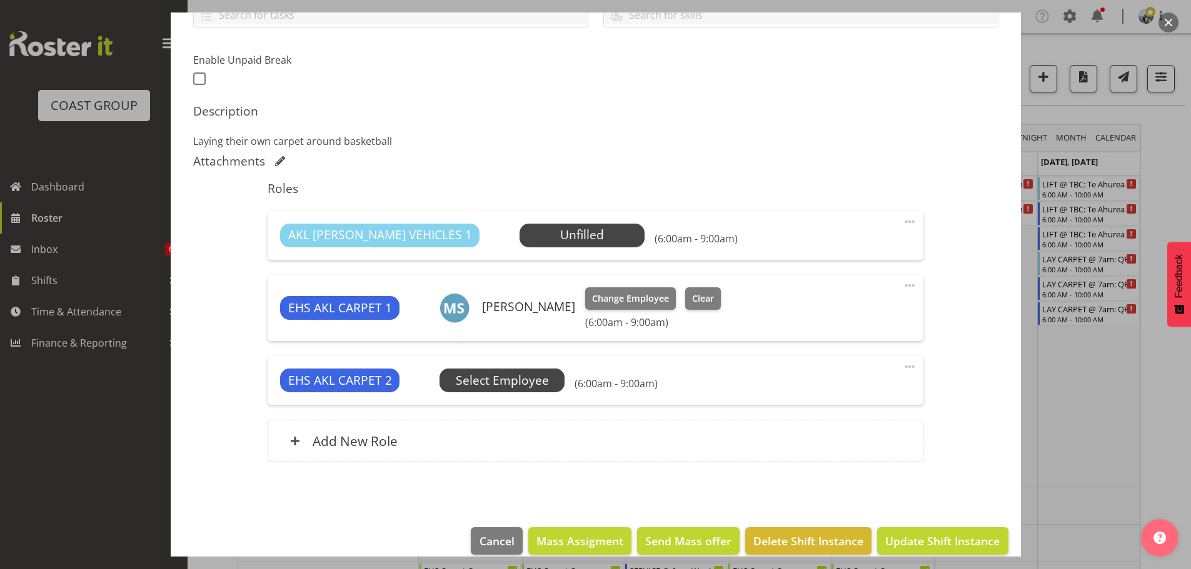
click at [486, 383] on span "Select Employee" at bounding box center [502, 381] width 93 height 18
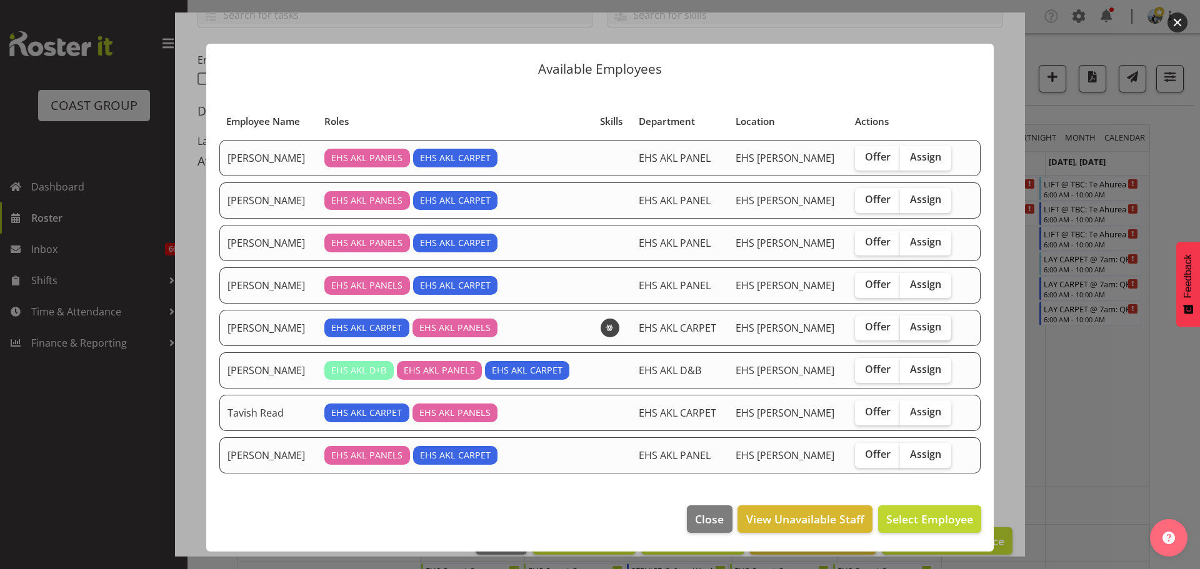
click at [919, 334] on label "Assign" at bounding box center [925, 328] width 51 height 25
click at [908, 331] on input "Assign" at bounding box center [904, 327] width 8 height 8
checkbox input "true"
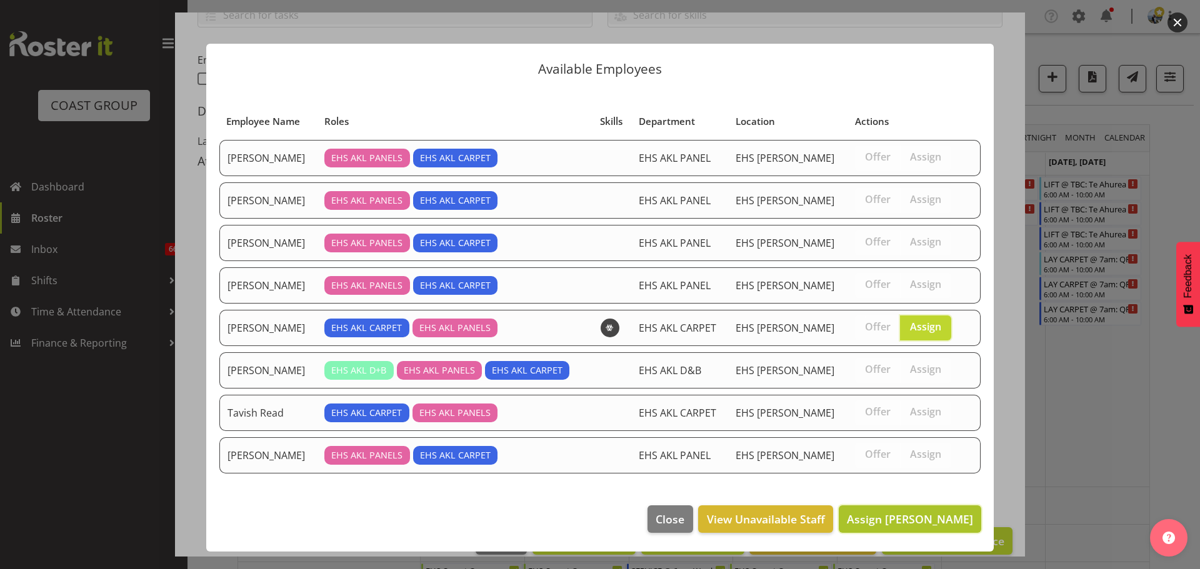
click at [931, 529] on button "Assign [PERSON_NAME]" at bounding box center [910, 519] width 142 height 27
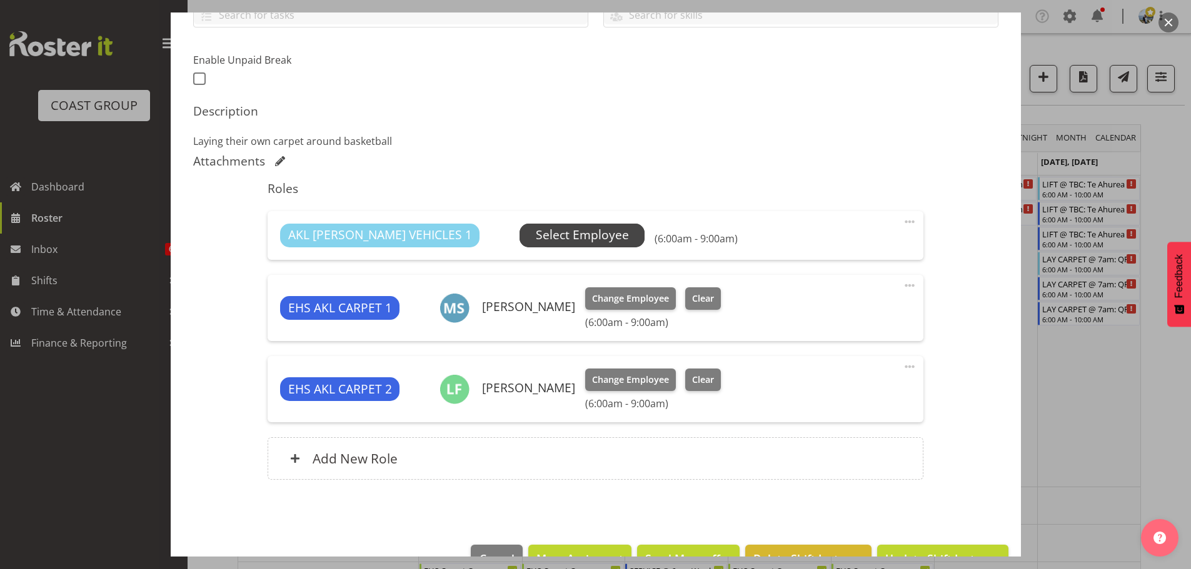
click at [536, 235] on span "Select Employee" at bounding box center [582, 235] width 93 height 18
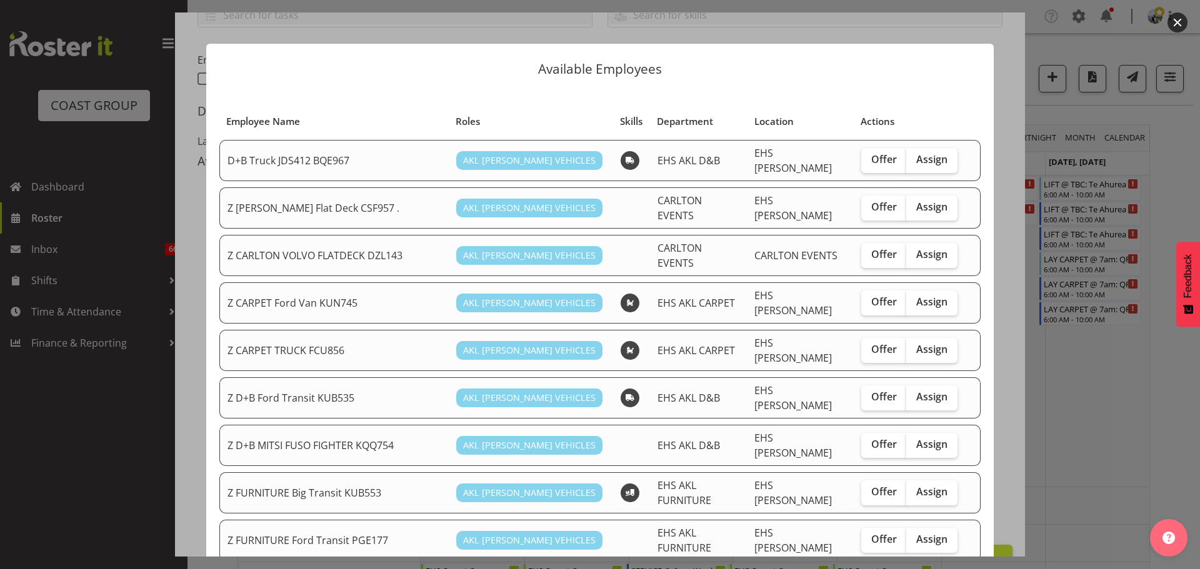
click at [948, 292] on td "Offer Assign" at bounding box center [909, 302] width 111 height 41
click at [942, 292] on label "Assign" at bounding box center [931, 303] width 51 height 25
click at [914, 298] on input "Assign" at bounding box center [910, 302] width 8 height 8
checkbox input "true"
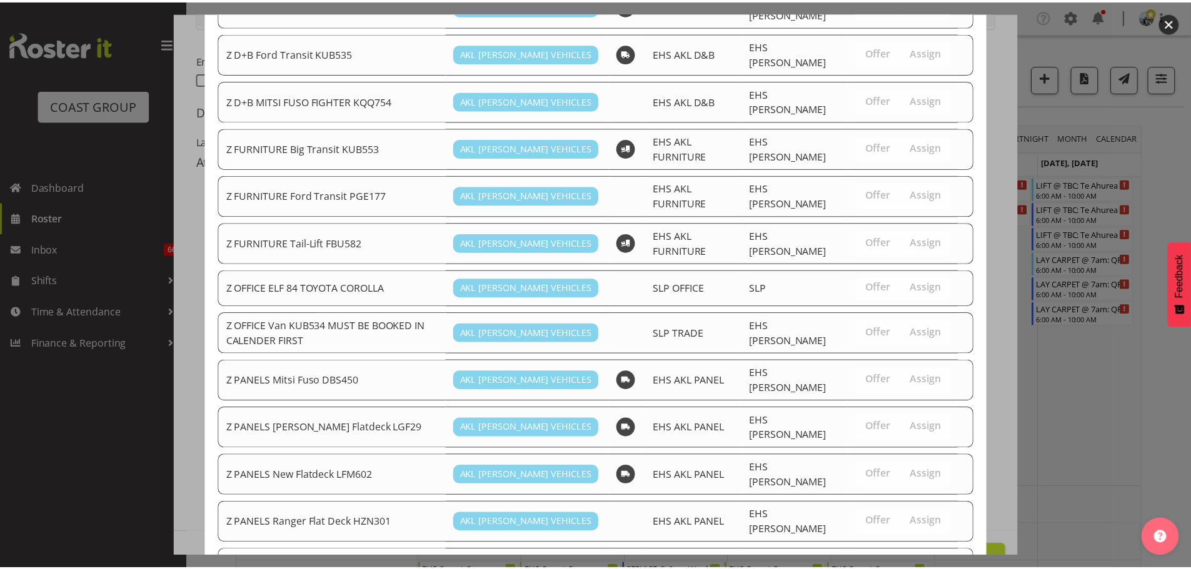
scroll to position [827, 0]
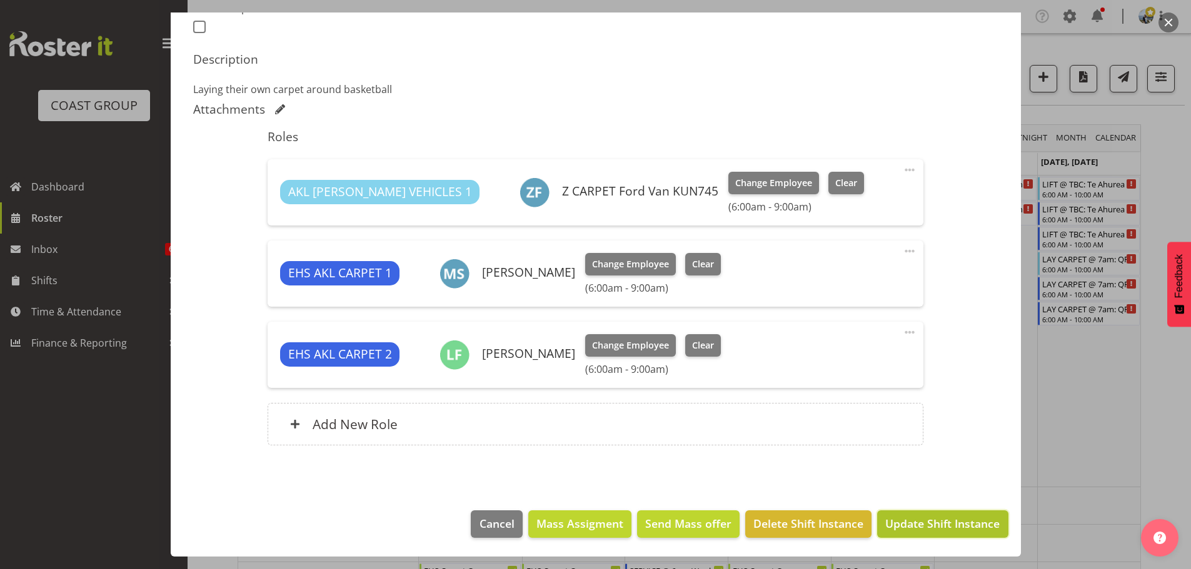
click at [953, 519] on span "Update Shift Instance" at bounding box center [942, 524] width 114 height 16
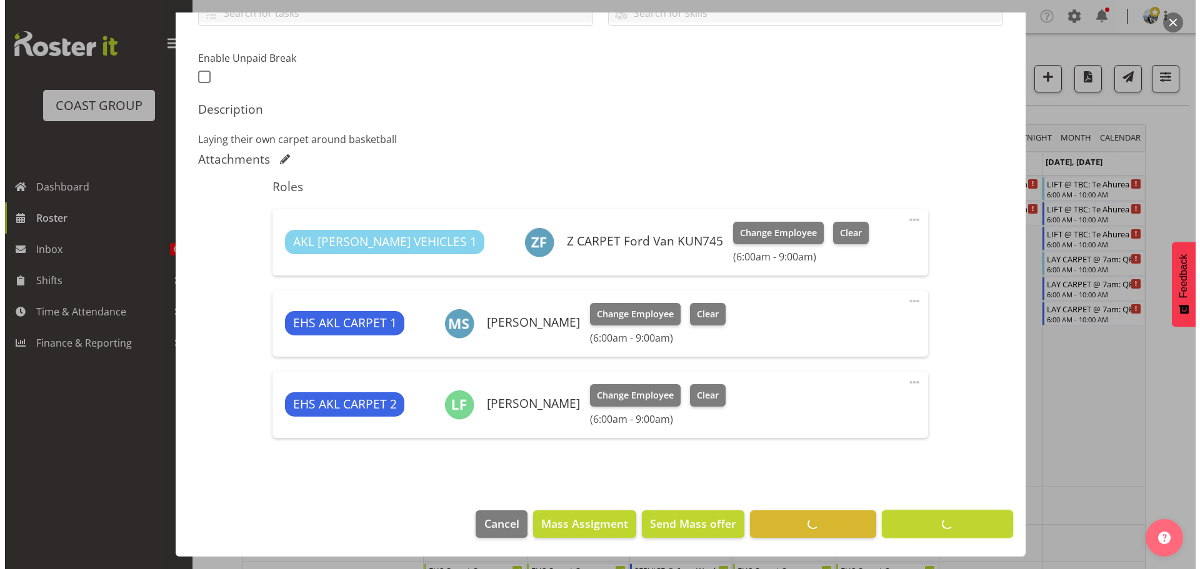
scroll to position [308, 0]
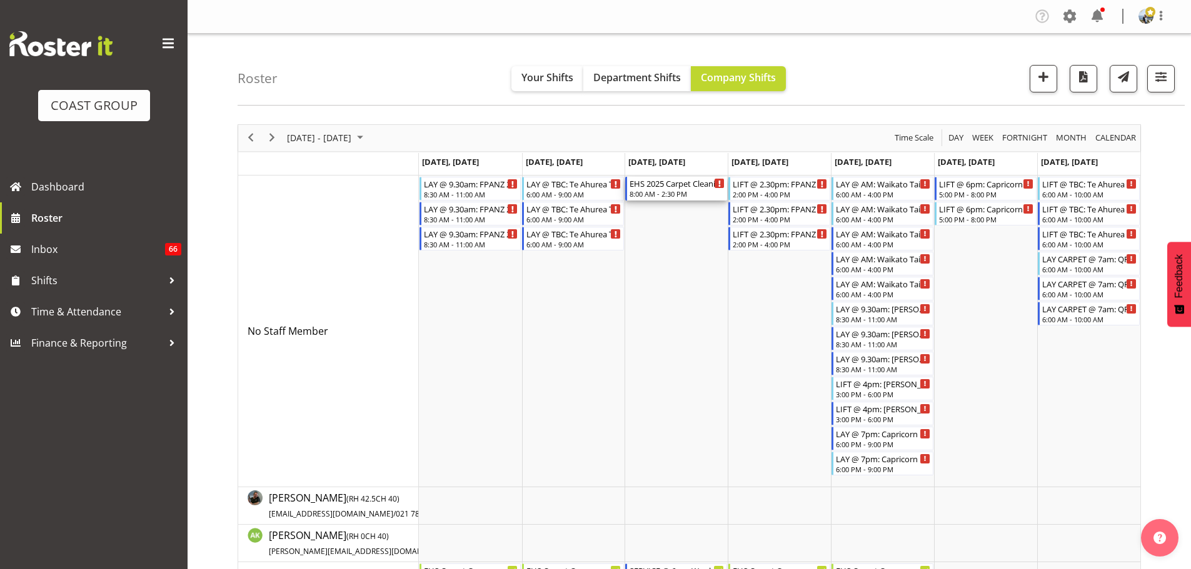
click at [692, 196] on div "8:00 AM - 2:30 PM" at bounding box center [676, 194] width 95 height 10
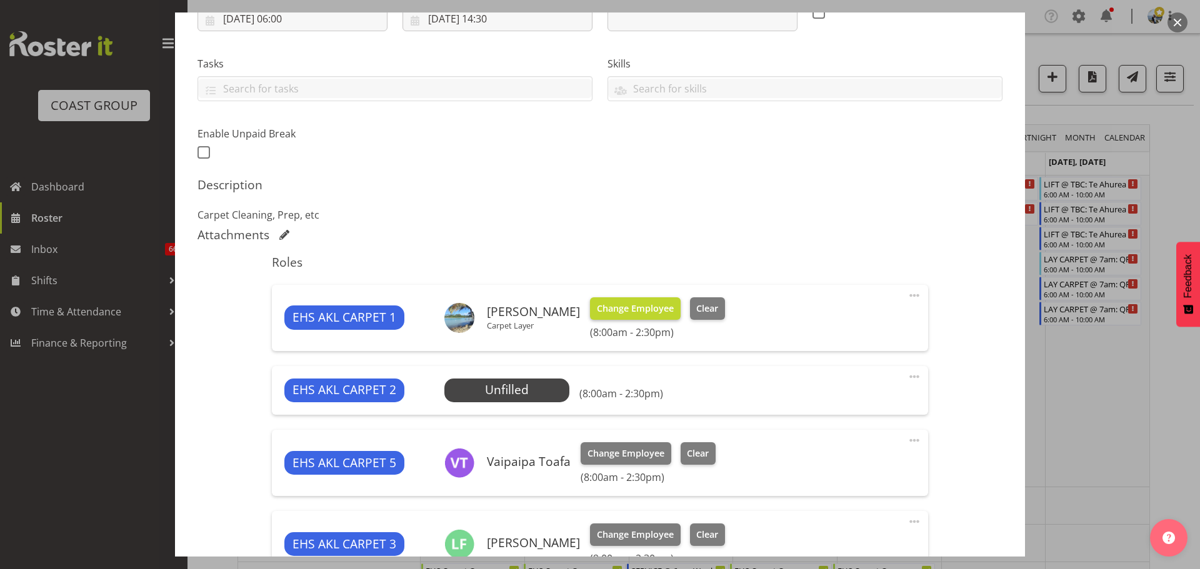
select select "69"
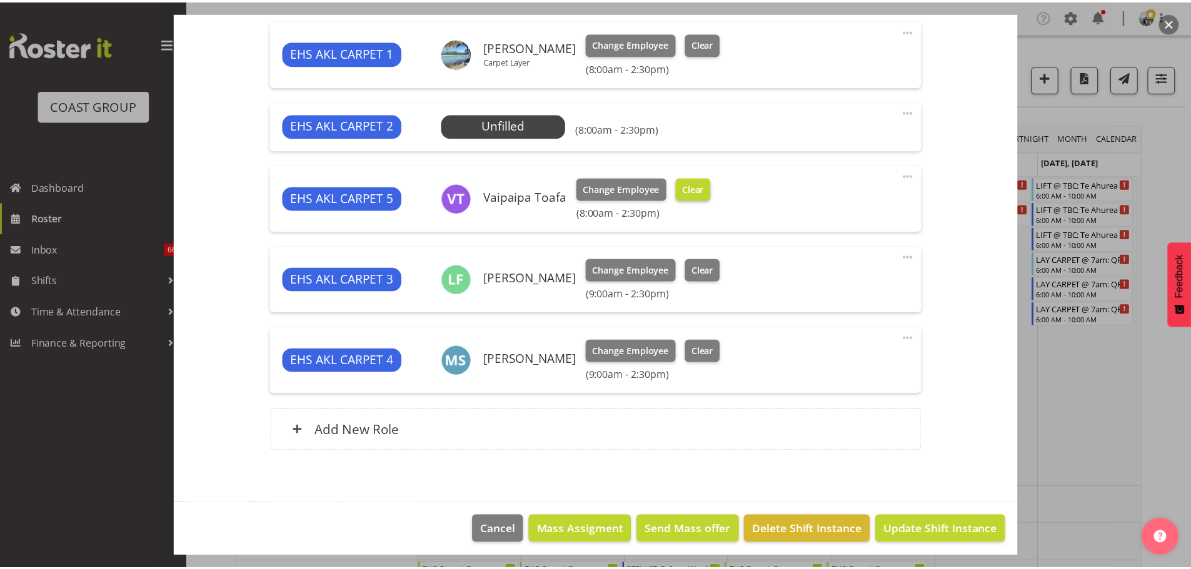
scroll to position [503, 0]
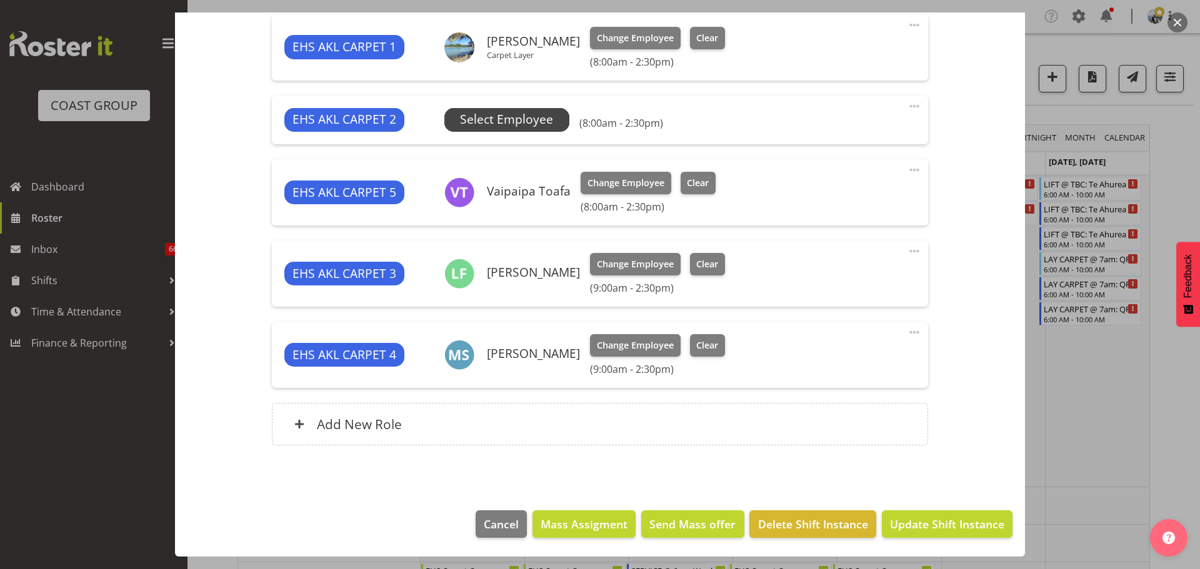
click at [561, 125] on span "Select Employee" at bounding box center [506, 120] width 125 height 24
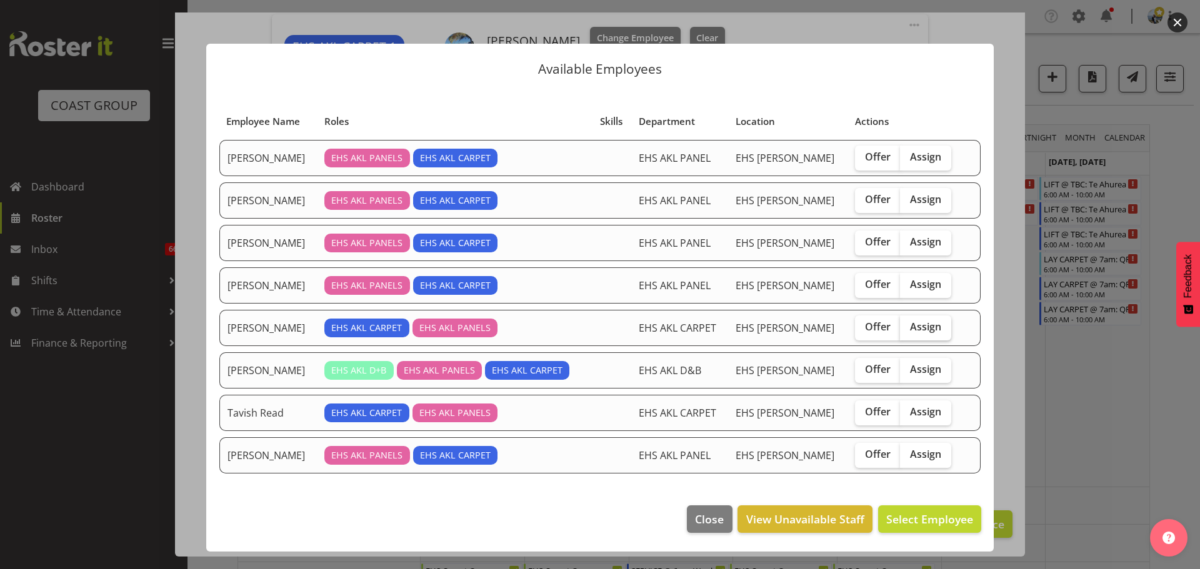
click at [916, 332] on span "Assign" at bounding box center [925, 327] width 31 height 12
click at [908, 331] on input "Assign" at bounding box center [904, 327] width 8 height 8
checkbox input "true"
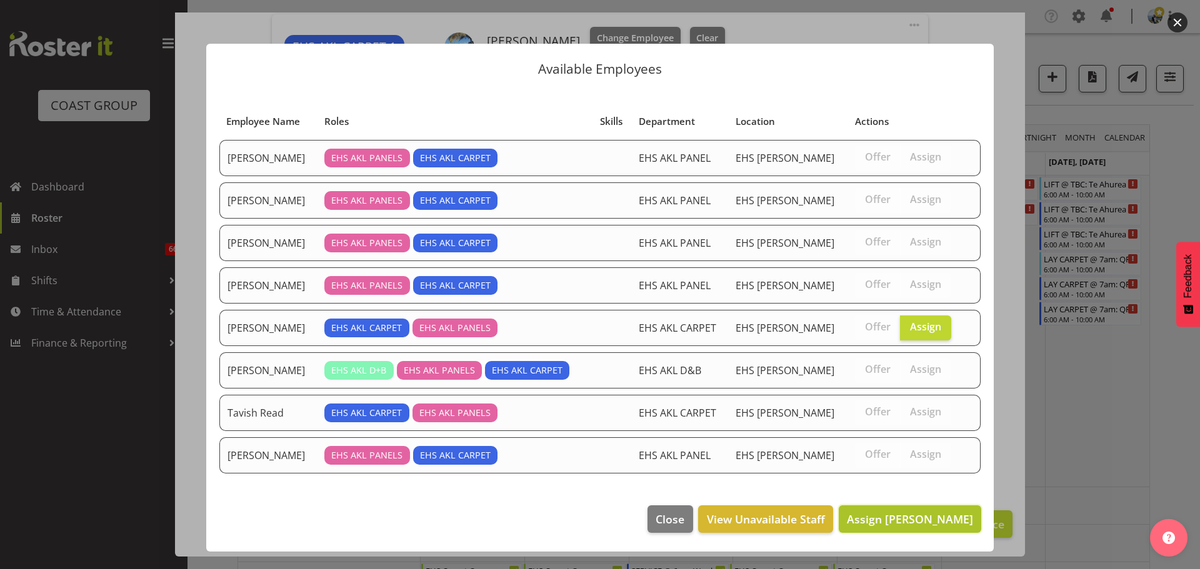
click at [943, 519] on span "Assign [PERSON_NAME]" at bounding box center [910, 519] width 126 height 15
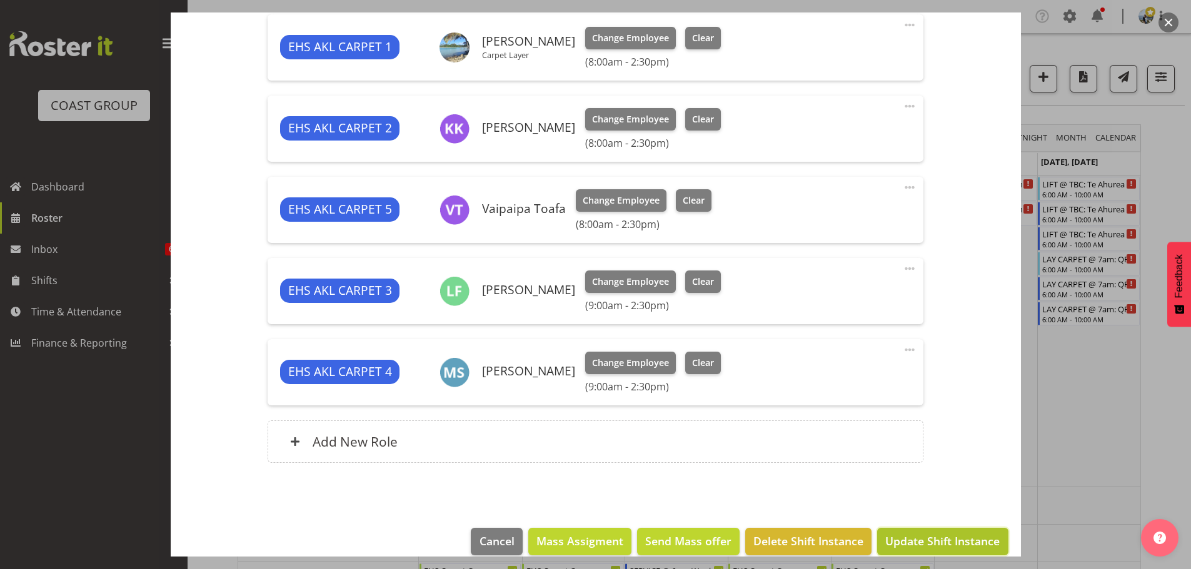
click at [983, 534] on span "Update Shift Instance" at bounding box center [942, 541] width 114 height 16
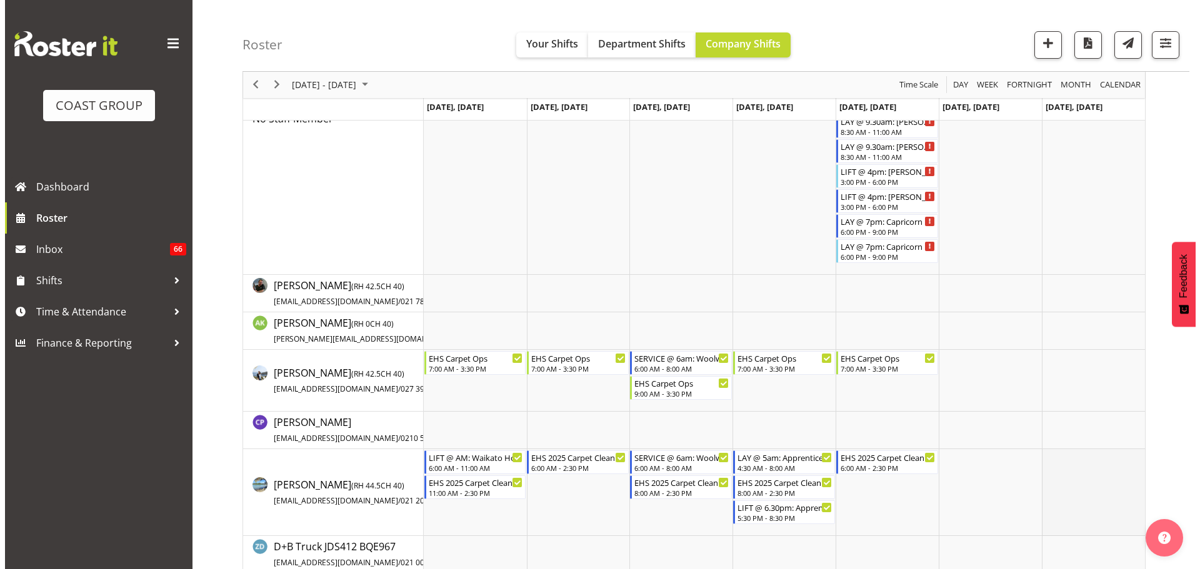
scroll to position [0, 0]
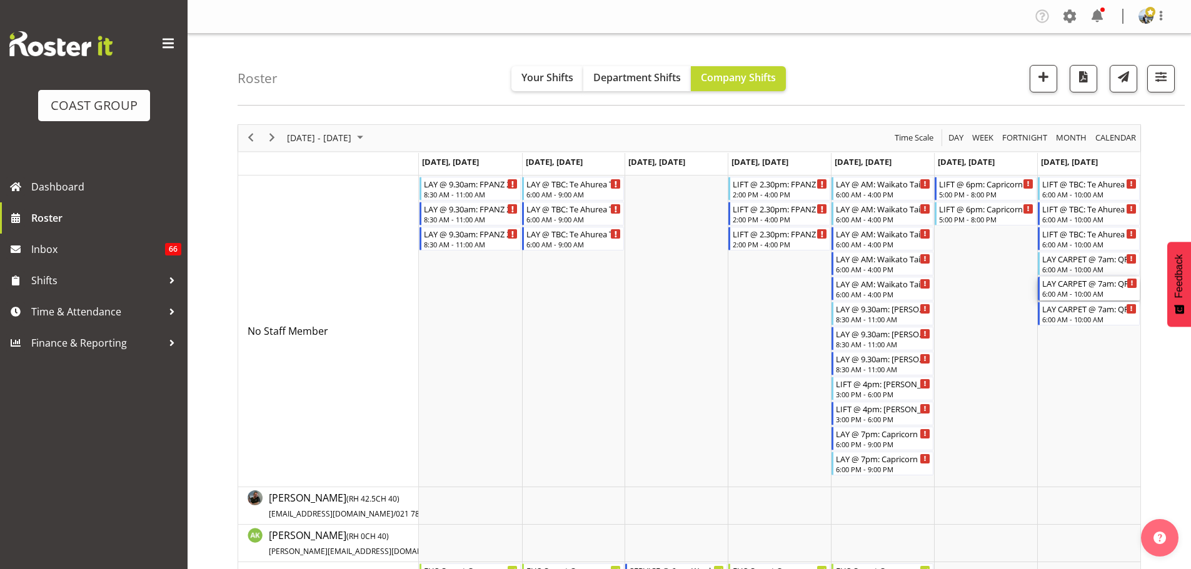
click at [1084, 292] on div "6:00 AM - 10:00 AM" at bounding box center [1089, 294] width 95 height 10
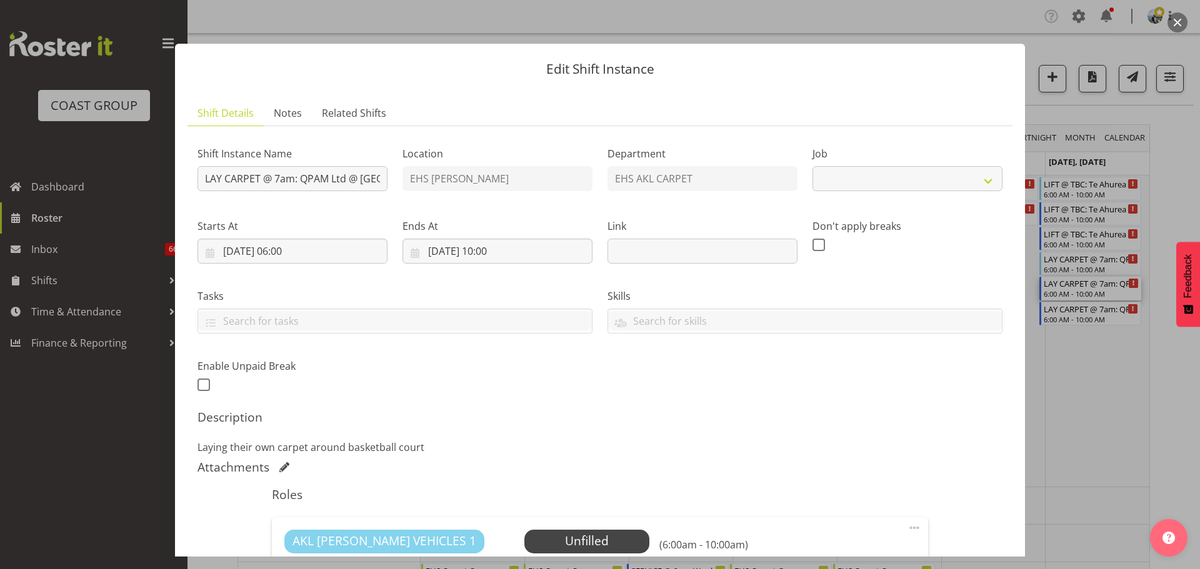
select select "8576"
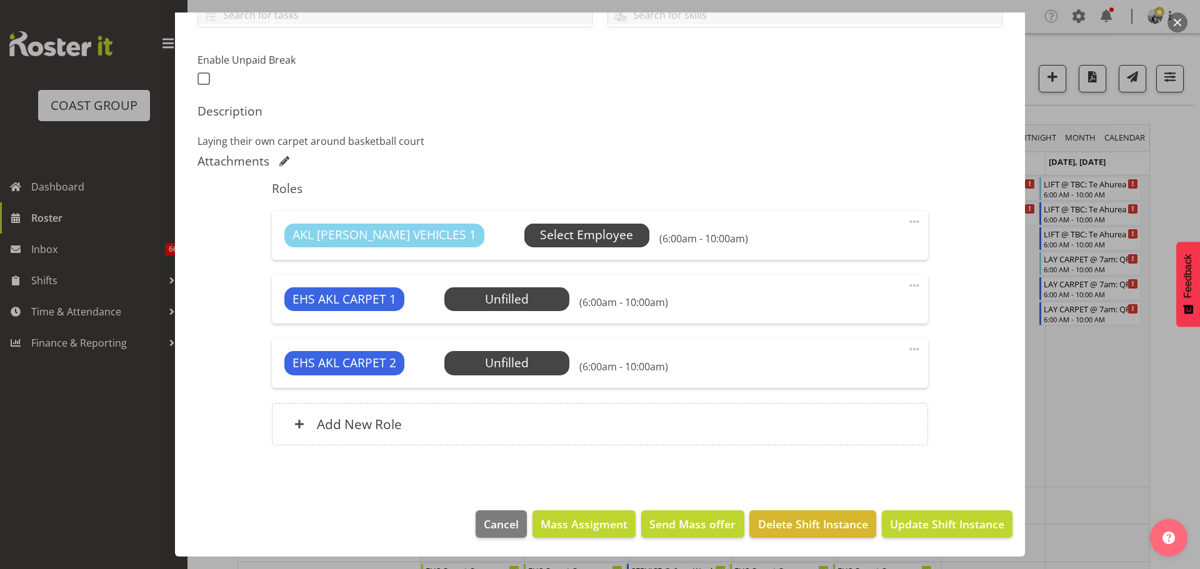
click at [540, 238] on span "Select Employee" at bounding box center [586, 235] width 93 height 18
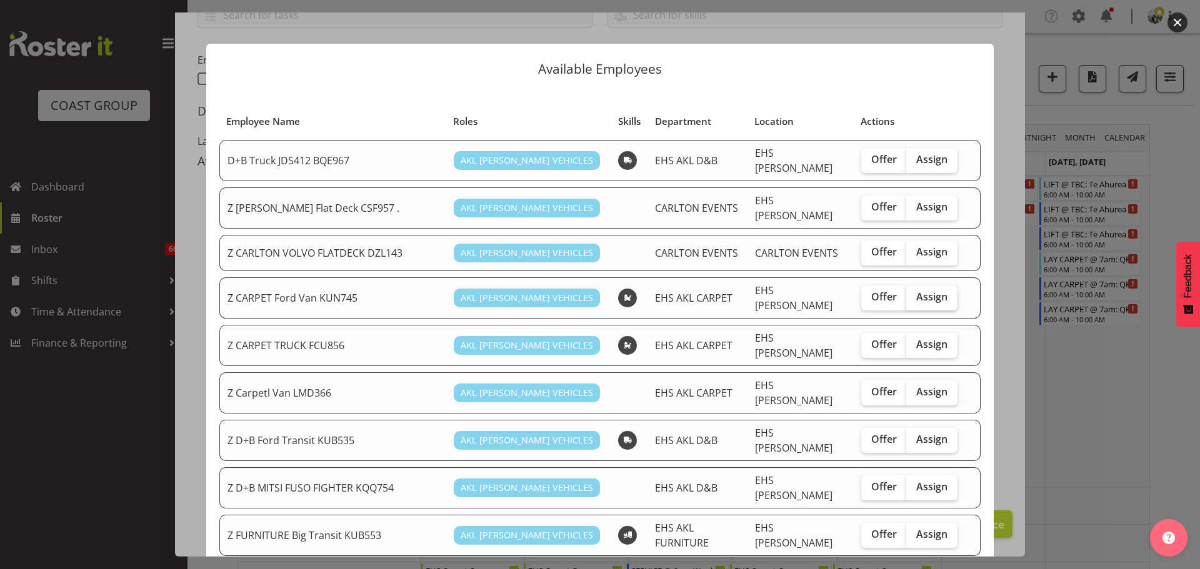
click at [924, 291] on span "Assign" at bounding box center [931, 297] width 31 height 12
click at [914, 293] on input "Assign" at bounding box center [910, 297] width 8 height 8
checkbox input "true"
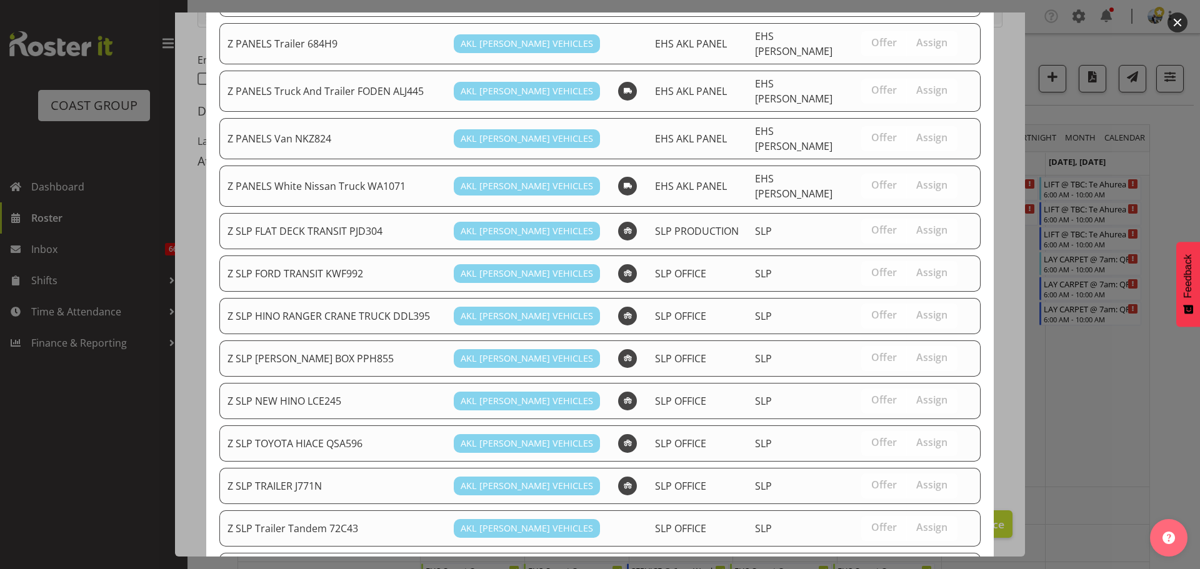
scroll to position [1040, 0]
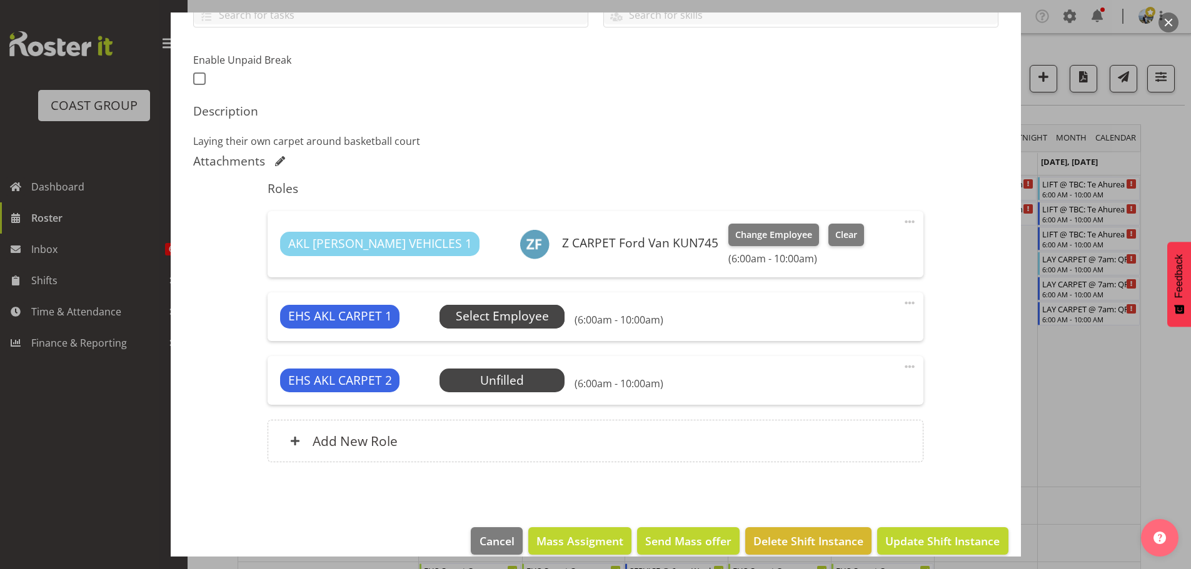
click at [470, 309] on span "Select Employee" at bounding box center [502, 316] width 93 height 18
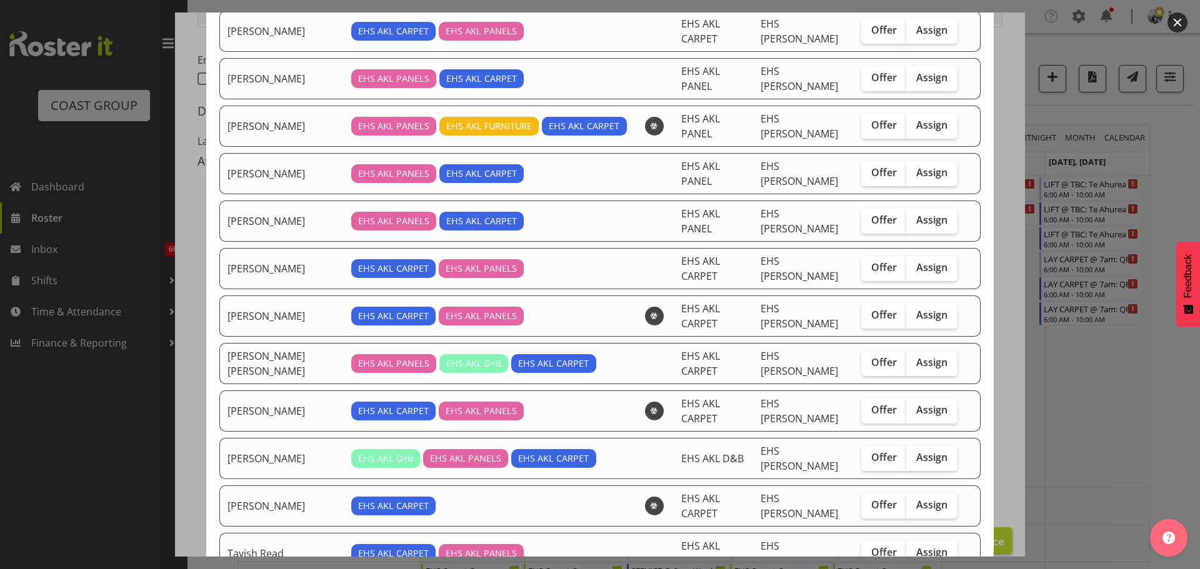
scroll to position [312, 0]
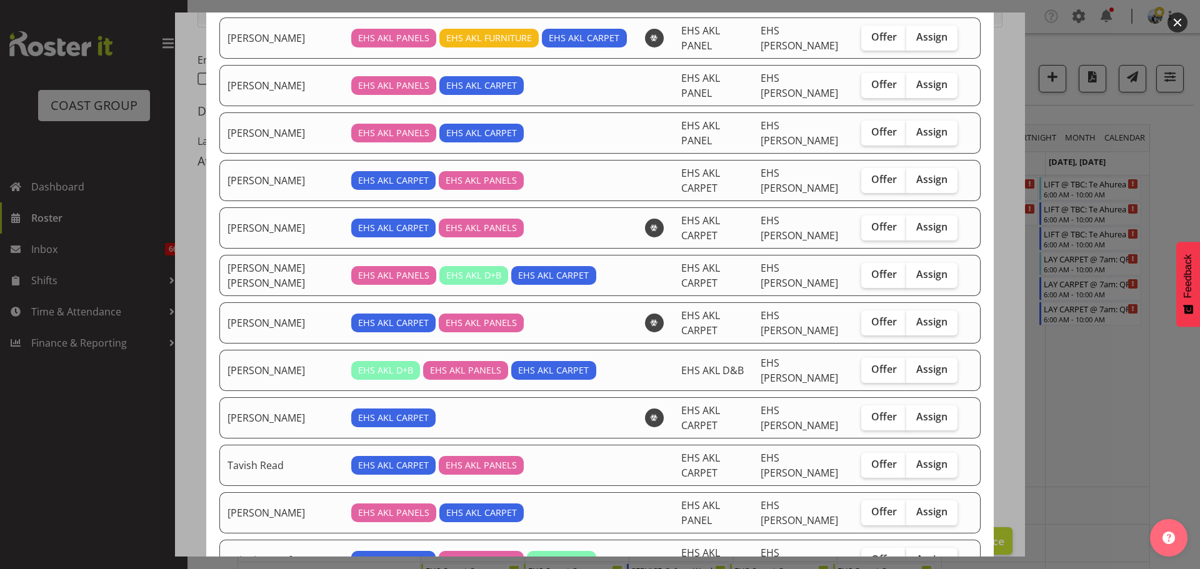
click at [927, 553] on span "Assign" at bounding box center [931, 559] width 31 height 12
click at [914, 556] on input "Assign" at bounding box center [910, 560] width 8 height 8
checkbox input "true"
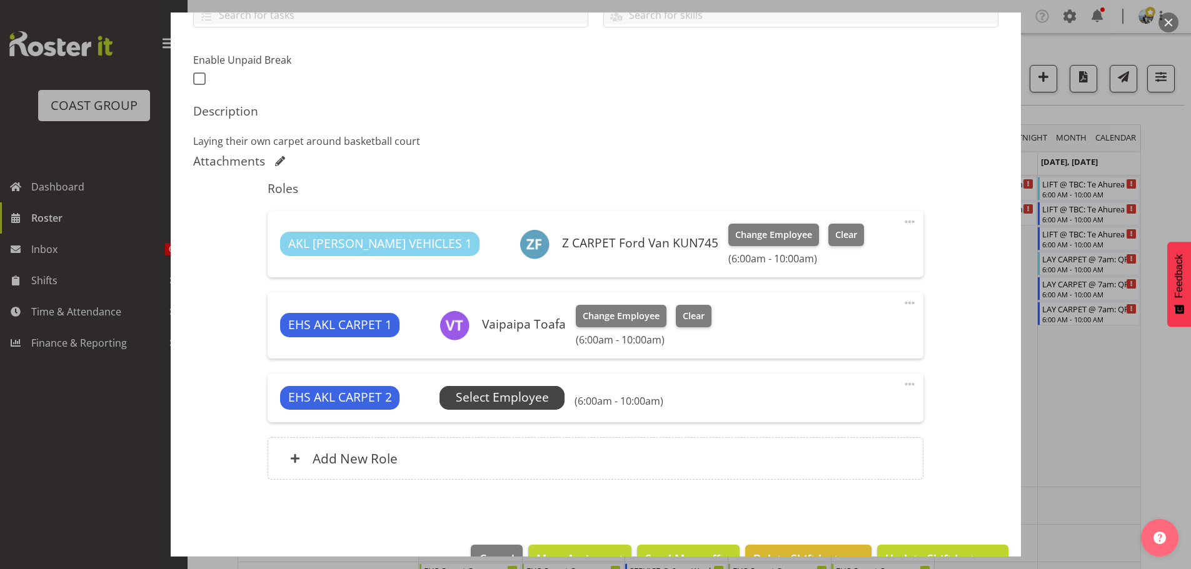
click at [514, 403] on span "Select Employee" at bounding box center [502, 398] width 93 height 18
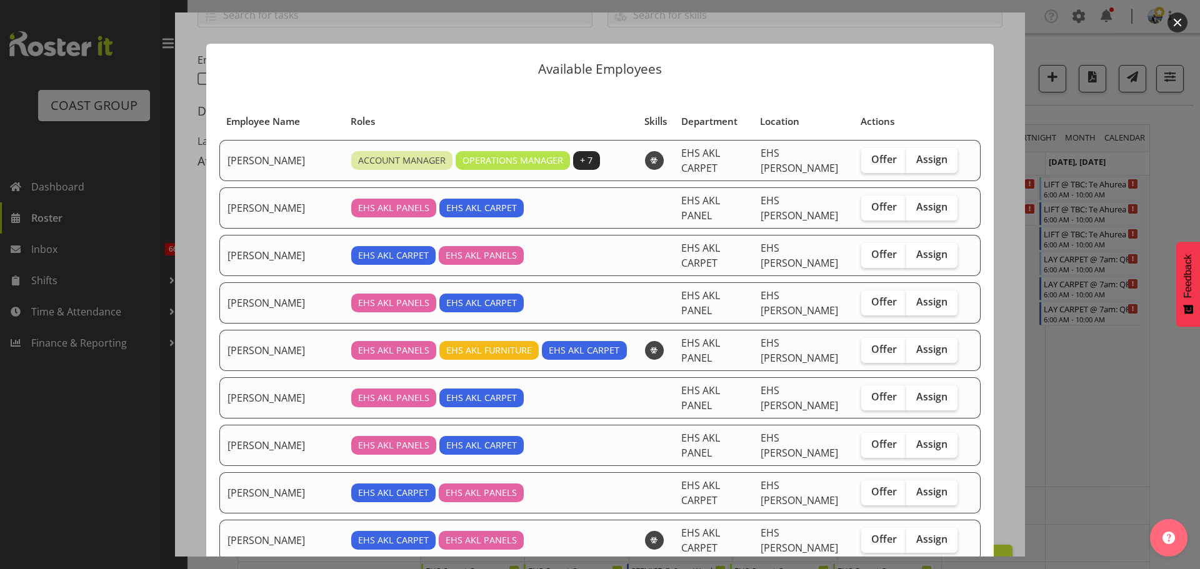
scroll to position [62, 0]
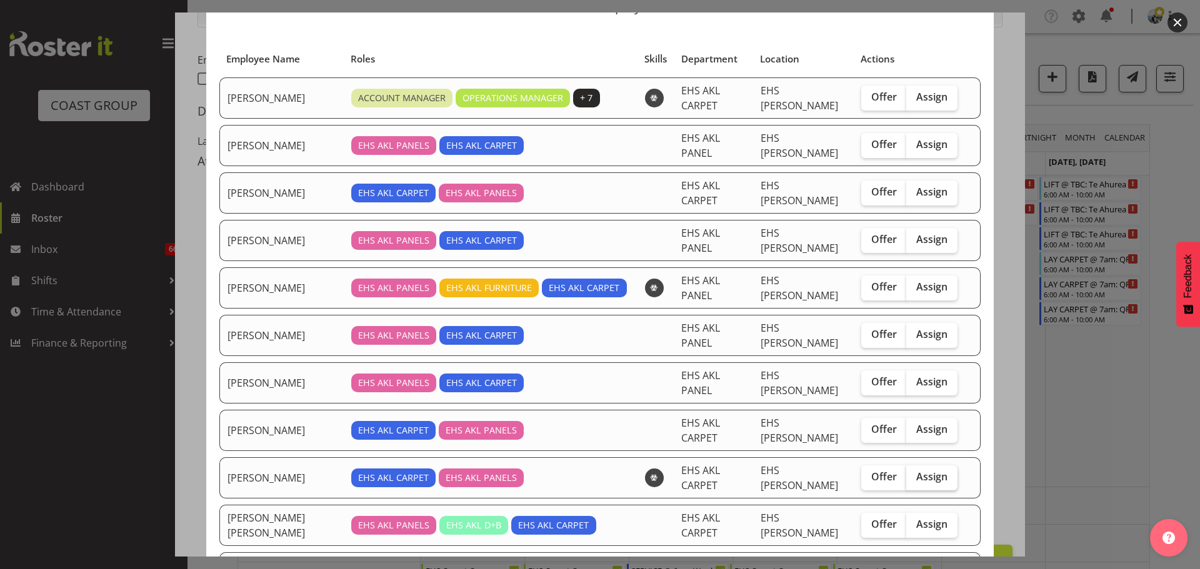
click at [916, 471] on span "Assign" at bounding box center [931, 477] width 31 height 12
click at [912, 473] on input "Assign" at bounding box center [910, 477] width 8 height 8
checkbox input "true"
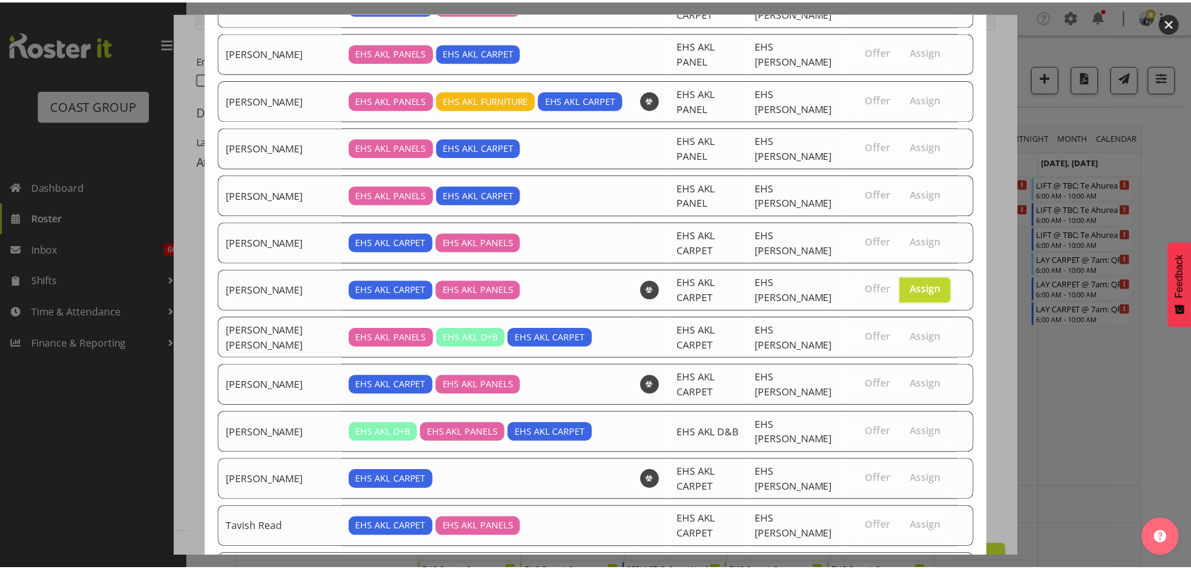
scroll to position [292, 0]
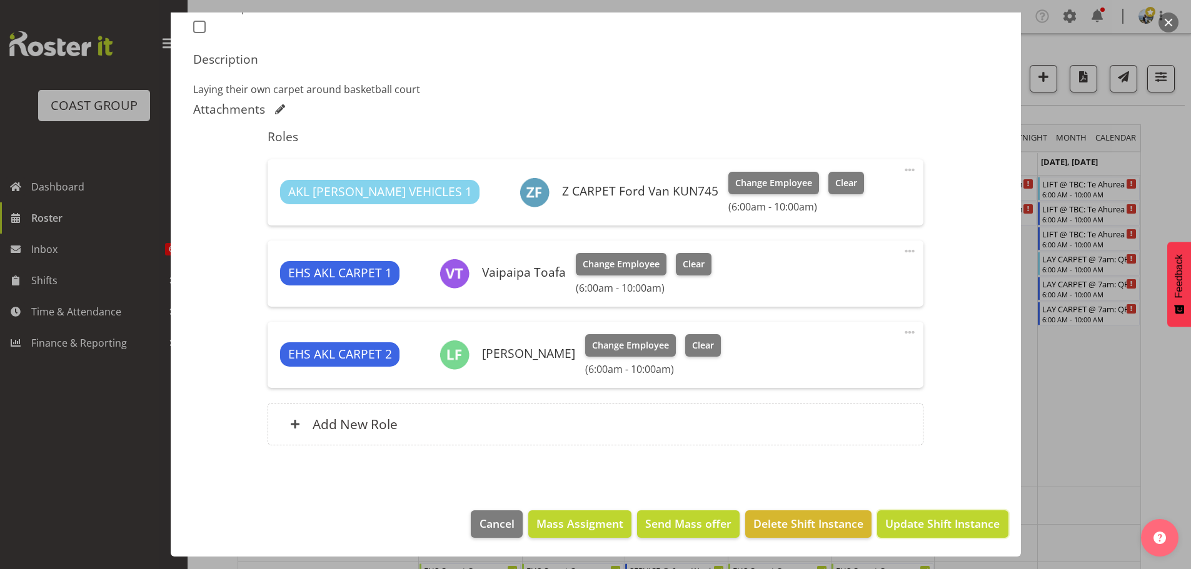
click at [903, 524] on span "Update Shift Instance" at bounding box center [942, 524] width 114 height 16
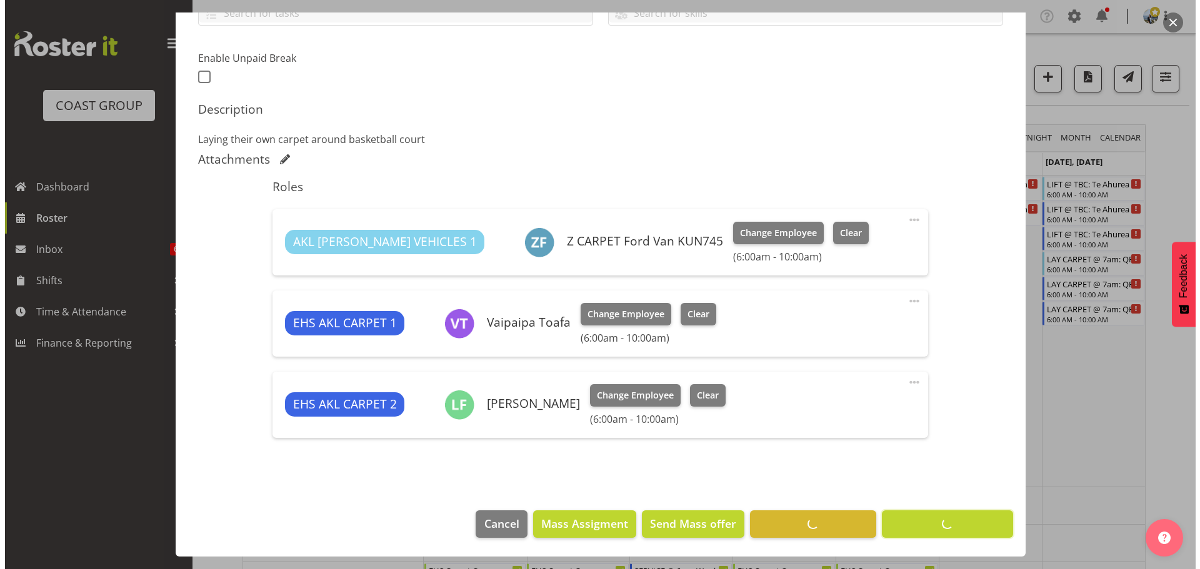
scroll to position [308, 0]
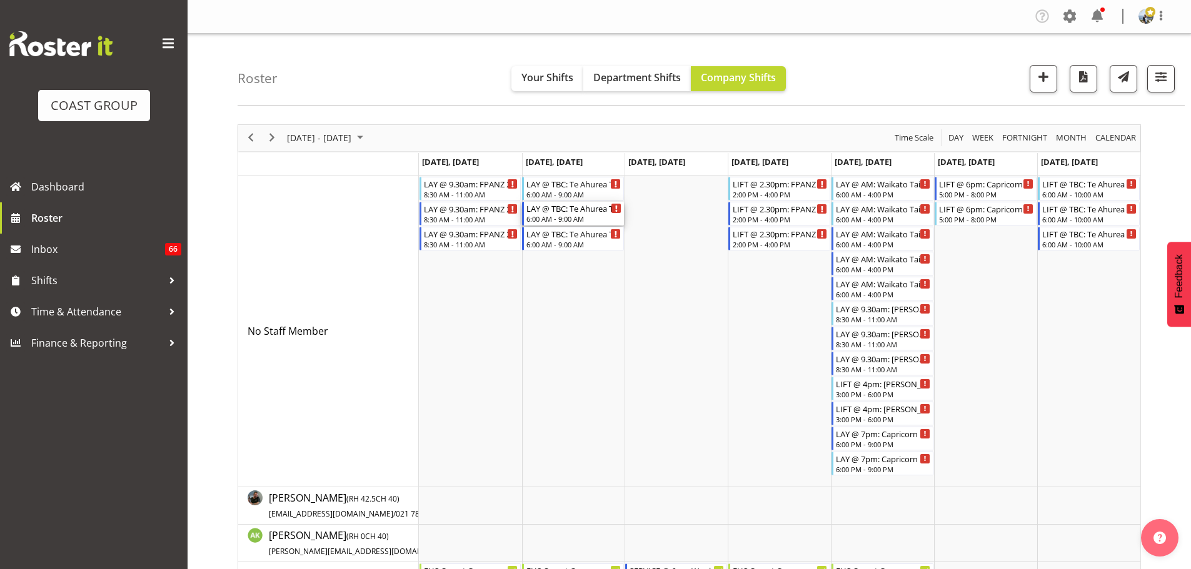
click at [549, 220] on div "6:00 AM - 9:00 AM" at bounding box center [573, 219] width 95 height 10
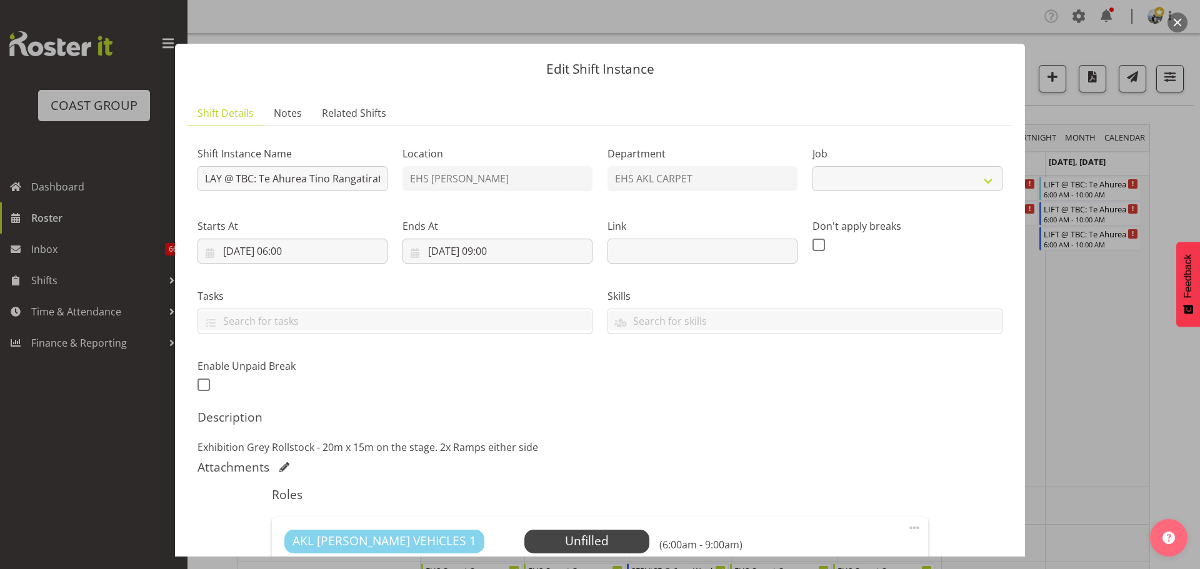
select select "8576"
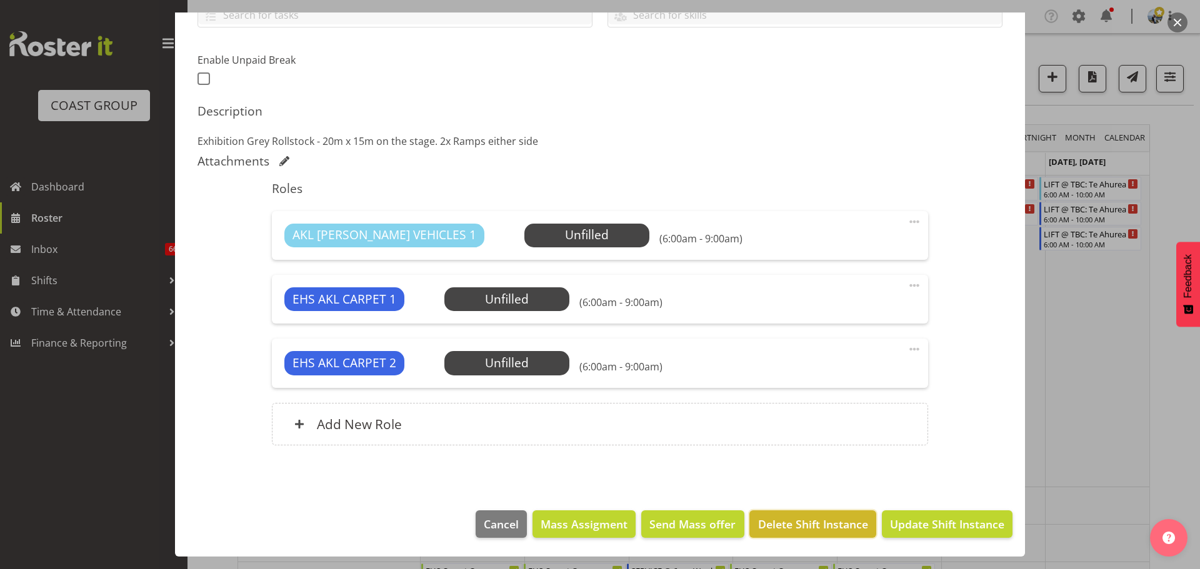
click at [777, 529] on span "Delete Shift Instance" at bounding box center [813, 524] width 110 height 16
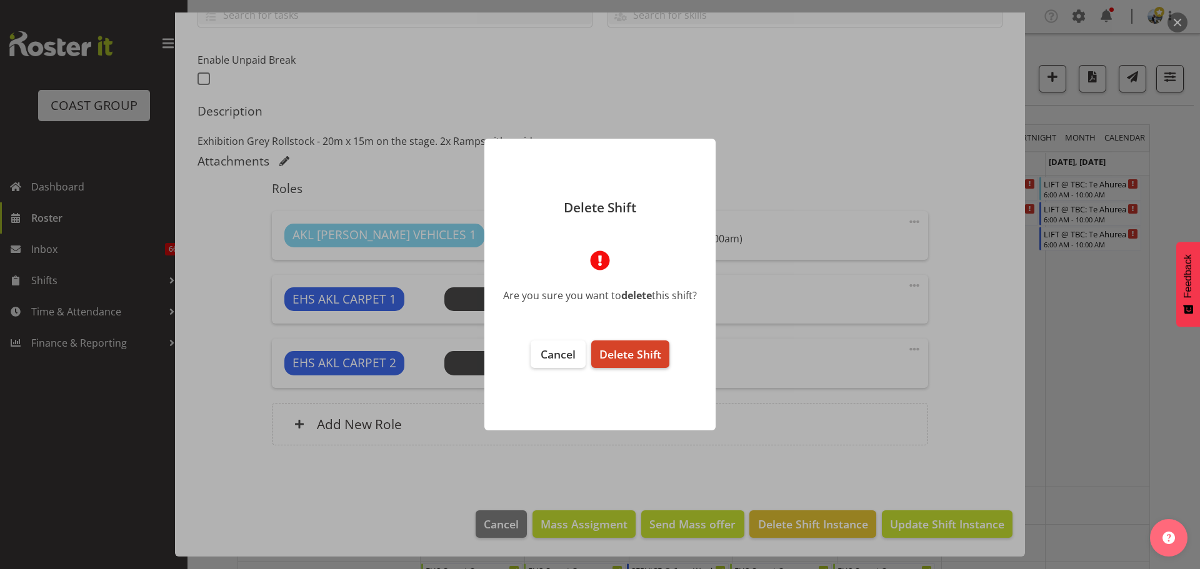
click at [601, 349] on span "Delete Shift" at bounding box center [630, 354] width 62 height 15
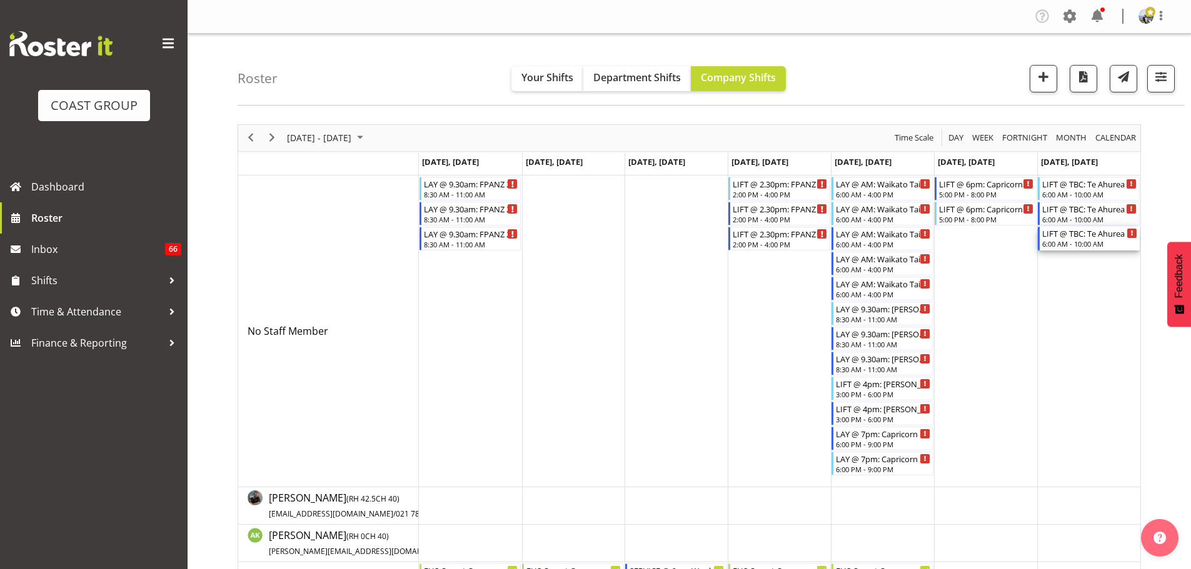
click at [1071, 242] on div "6:00 AM - 10:00 AM" at bounding box center [1089, 244] width 95 height 10
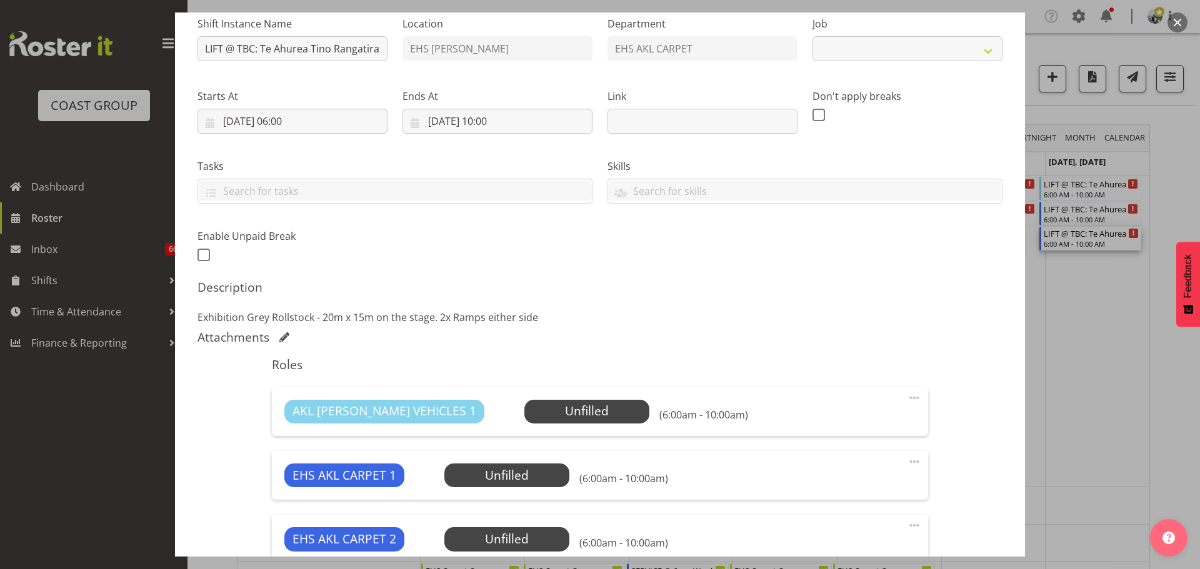
scroll to position [306, 0]
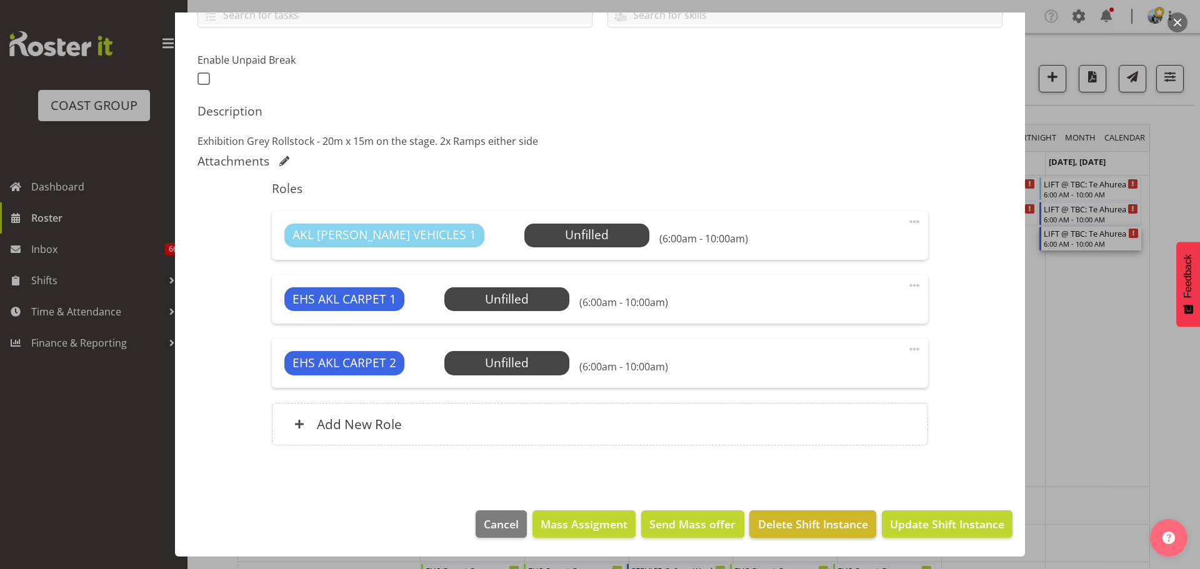
select select "8576"
click at [791, 526] on span "Delete Shift Instance" at bounding box center [813, 524] width 110 height 16
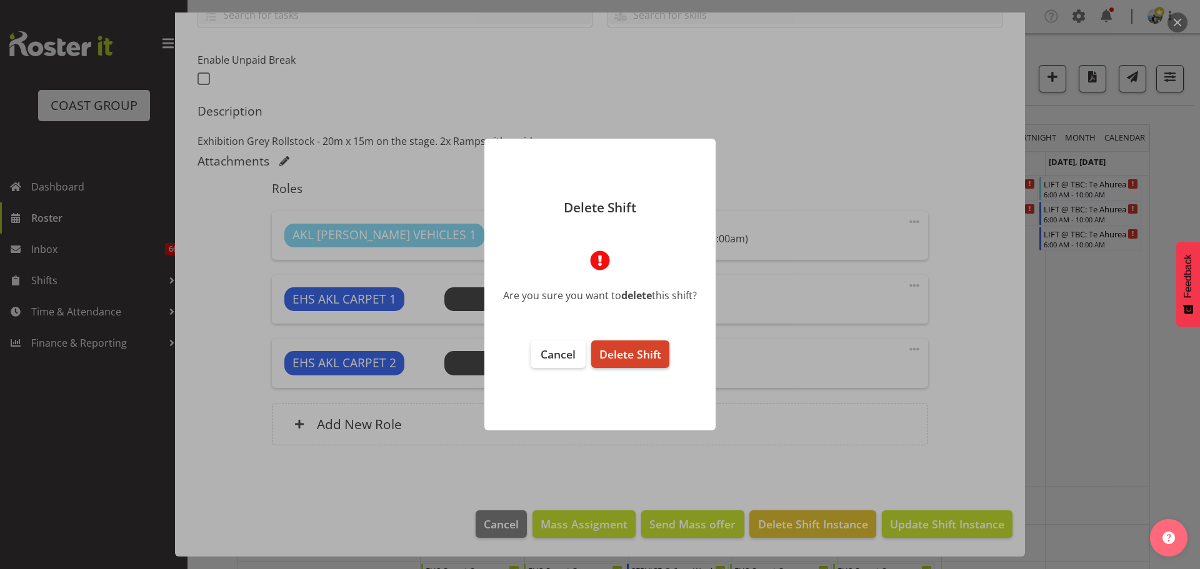
click at [622, 362] on button "Delete Shift" at bounding box center [630, 354] width 78 height 27
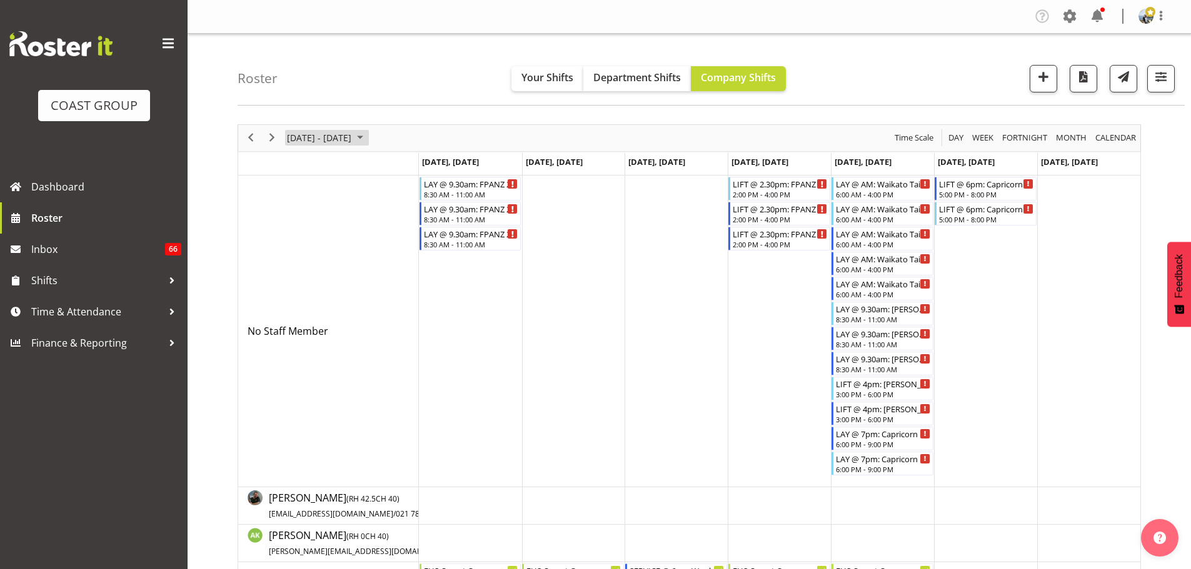
click at [343, 139] on span "[DATE] - [DATE]" at bounding box center [319, 138] width 67 height 16
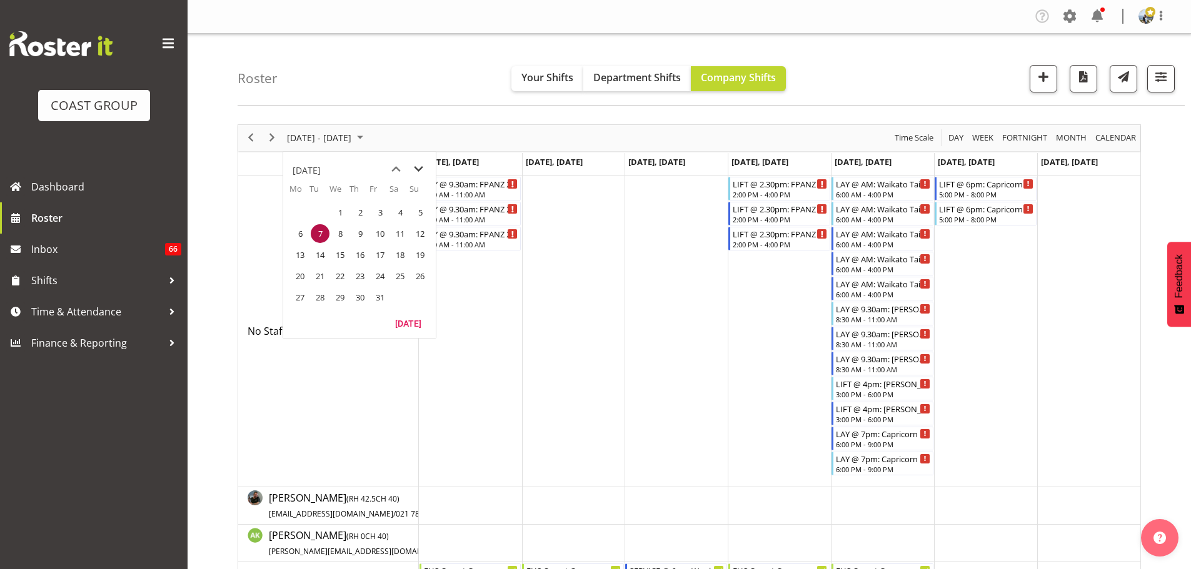
click at [419, 174] on span "next month" at bounding box center [418, 169] width 22 height 22
click at [355, 236] on span "6" at bounding box center [360, 233] width 19 height 19
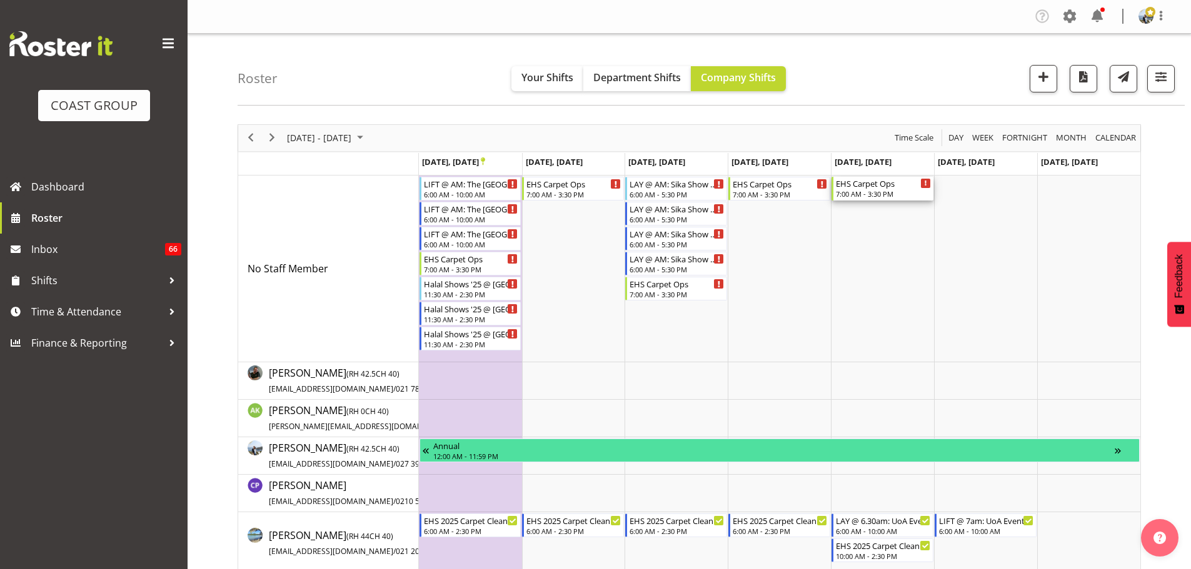
click at [896, 188] on div "EHS Carpet Ops" at bounding box center [883, 183] width 95 height 12
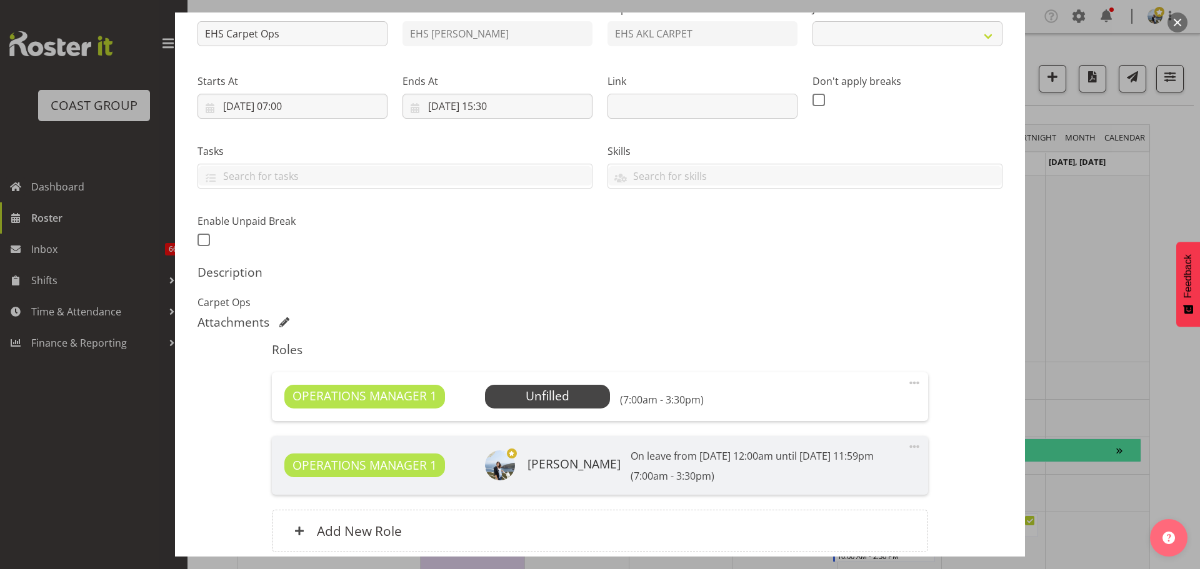
select select "69"
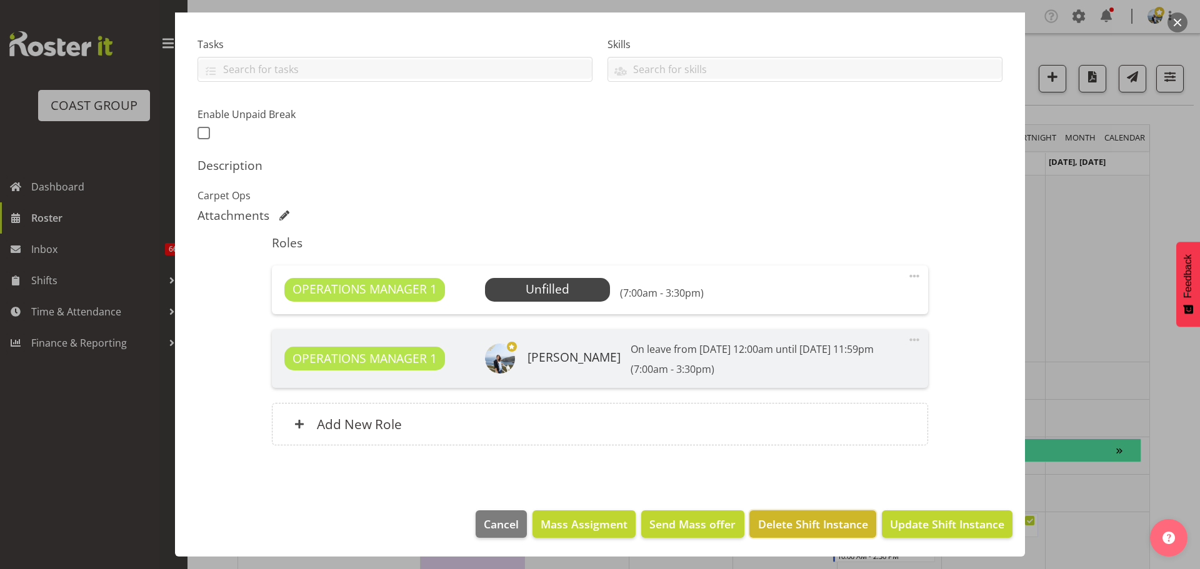
click at [808, 520] on span "Delete Shift Instance" at bounding box center [813, 524] width 110 height 16
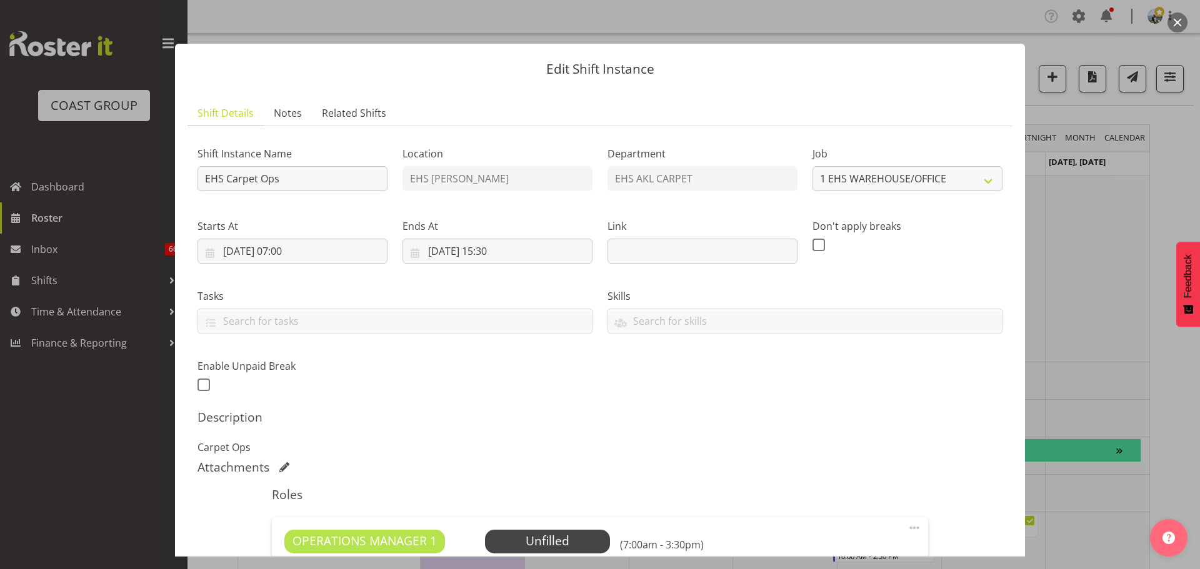
select select "69"
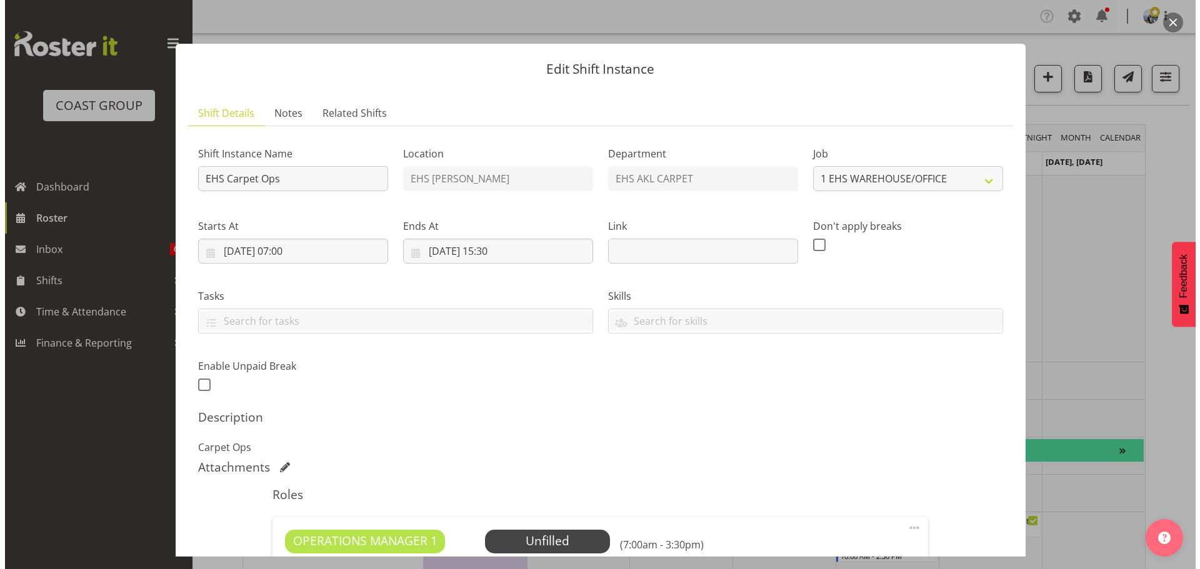
scroll to position [202, 0]
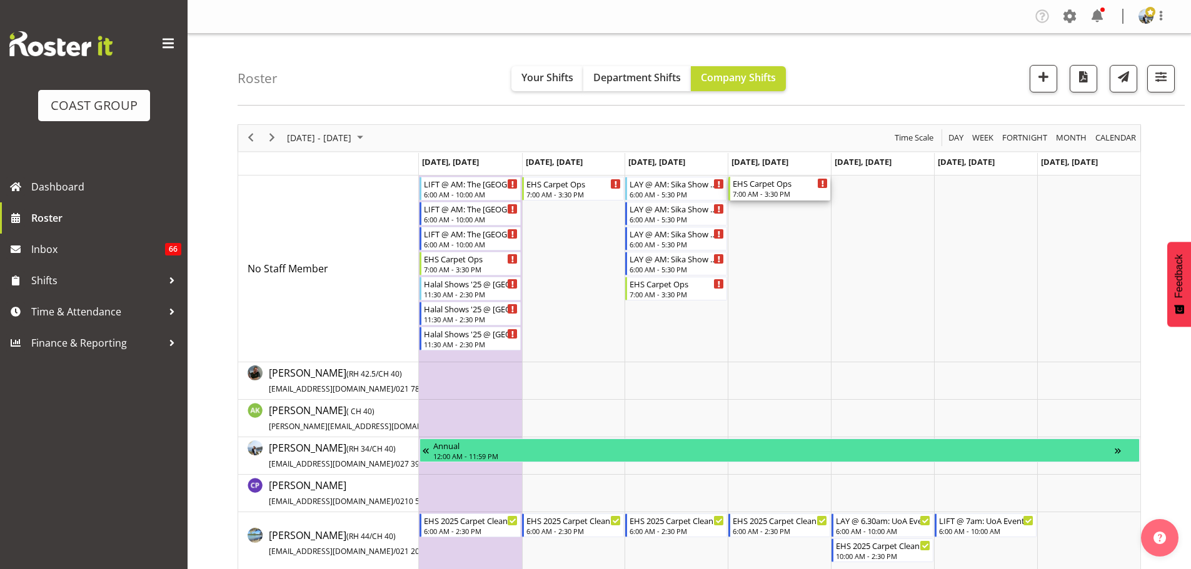
click at [758, 197] on div "7:00 AM - 3:30 PM" at bounding box center [779, 194] width 95 height 10
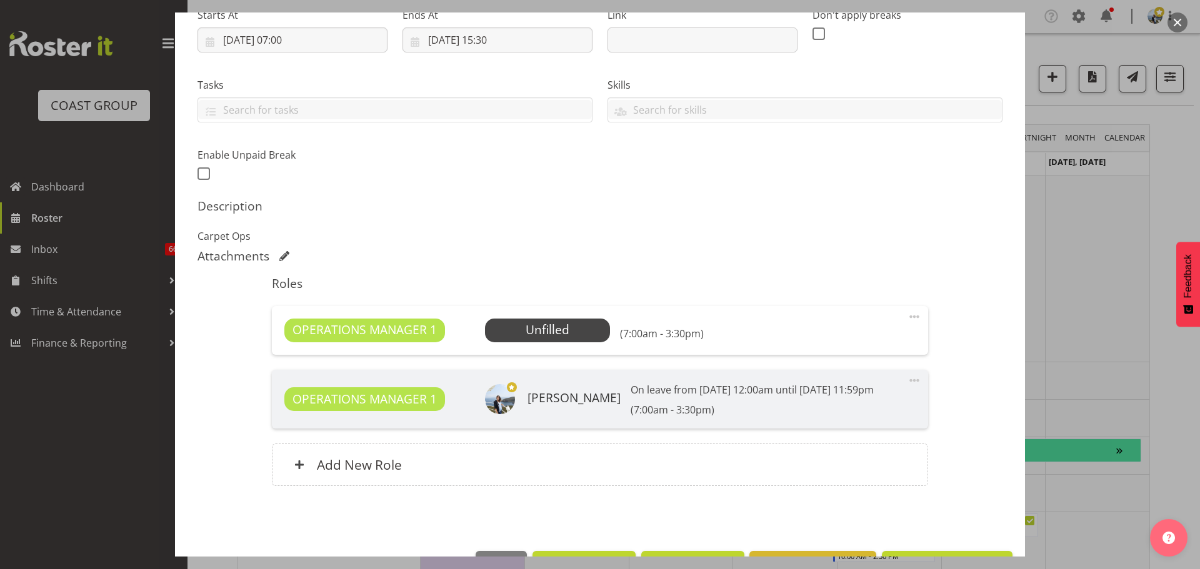
select select "69"
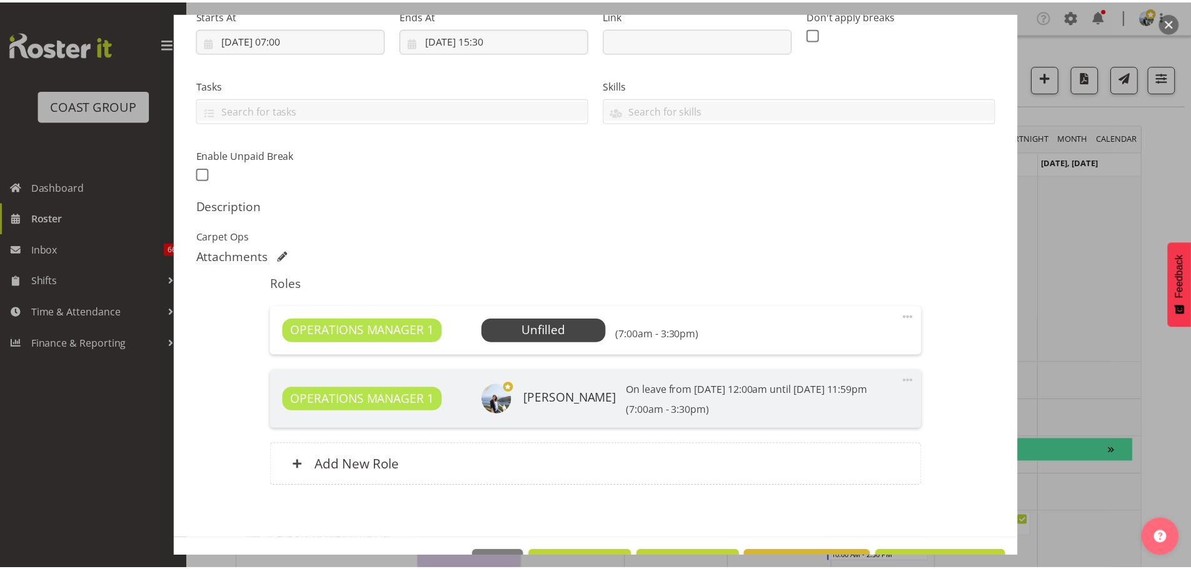
scroll to position [250, 0]
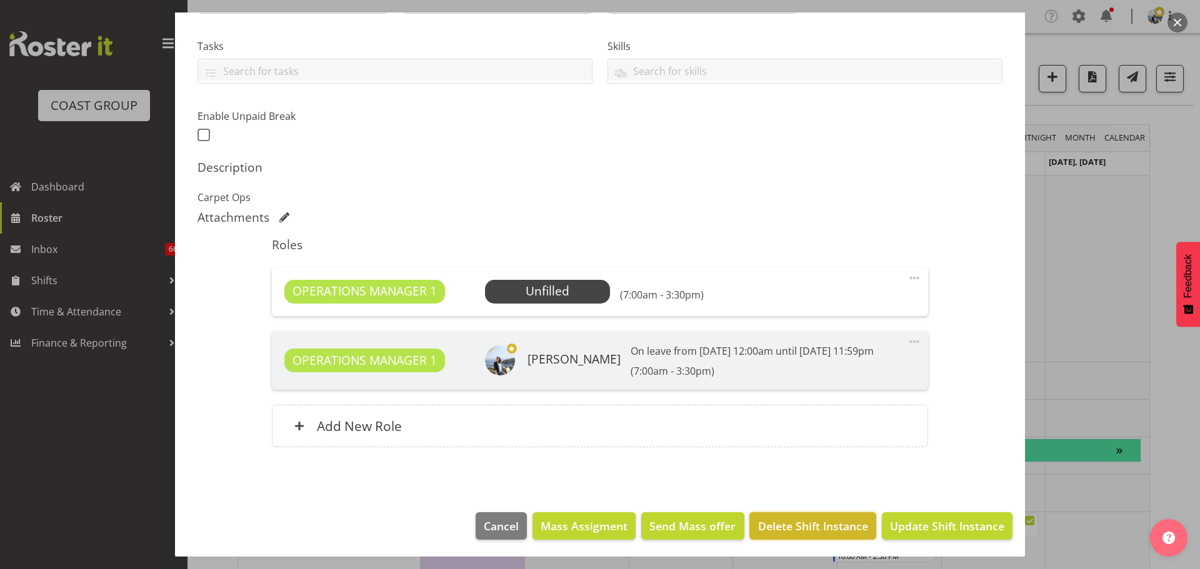
click at [788, 521] on span "Delete Shift Instance" at bounding box center [813, 526] width 110 height 16
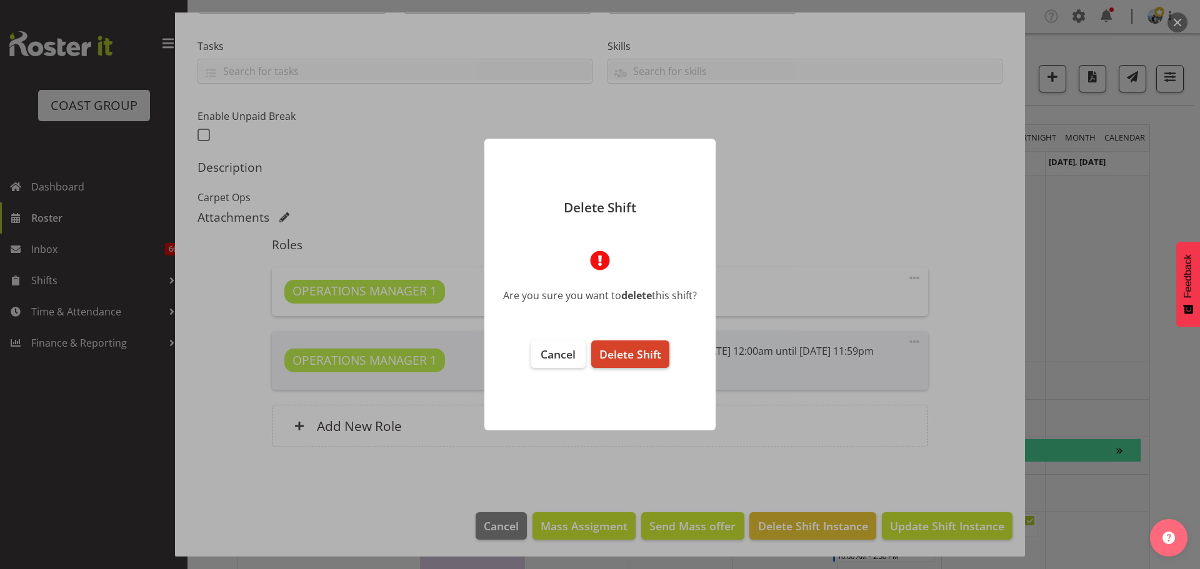
click at [649, 365] on button "Delete Shift" at bounding box center [630, 354] width 78 height 27
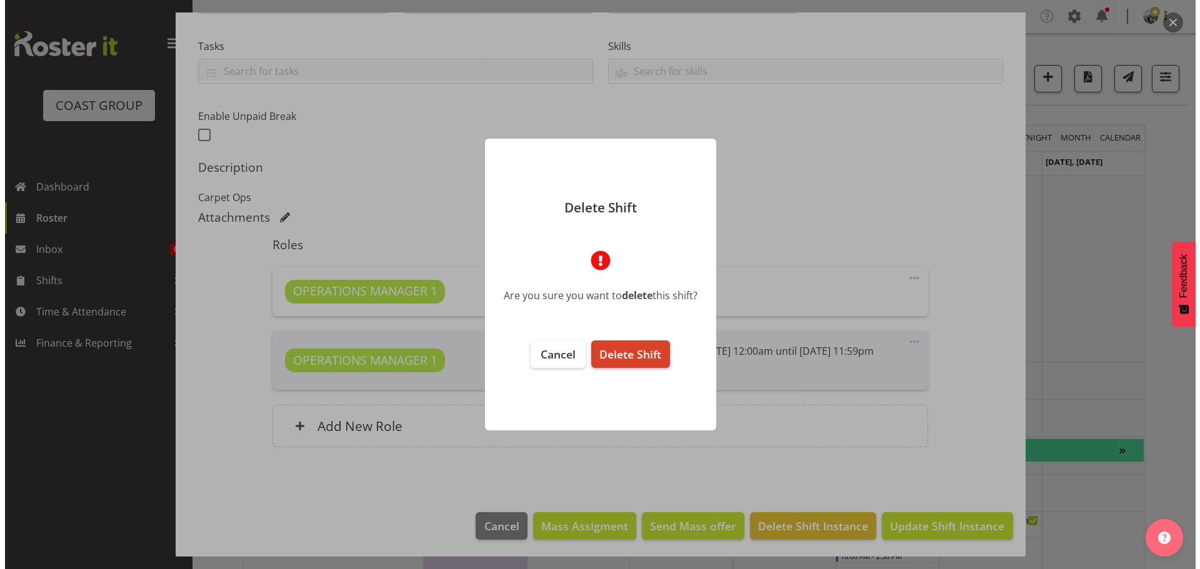
scroll to position [202, 0]
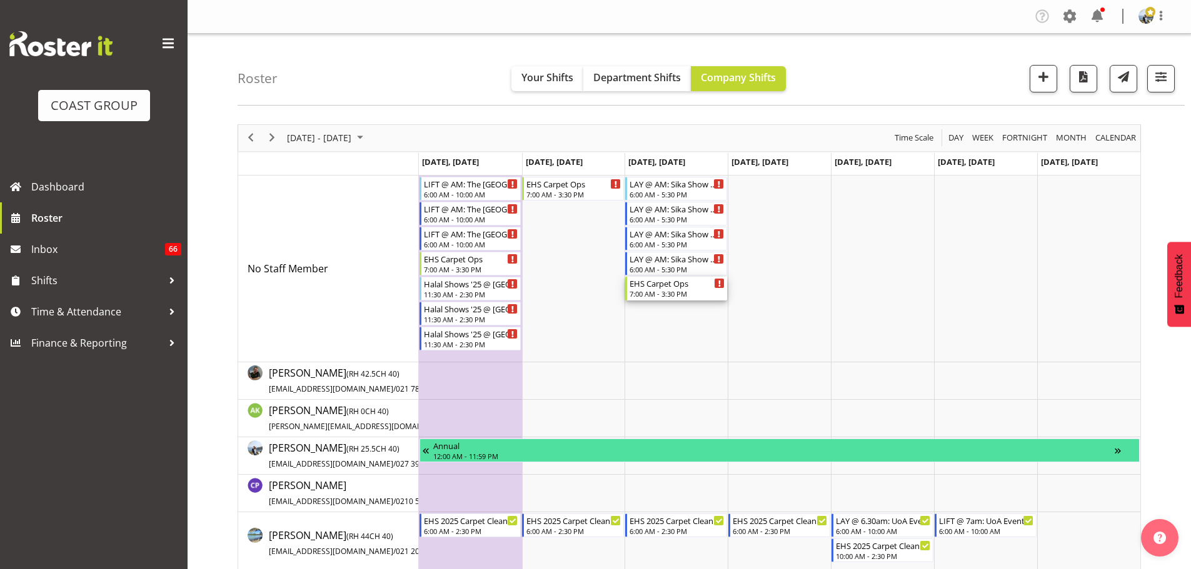
click at [693, 288] on div "EHS Carpet Ops" at bounding box center [676, 283] width 95 height 12
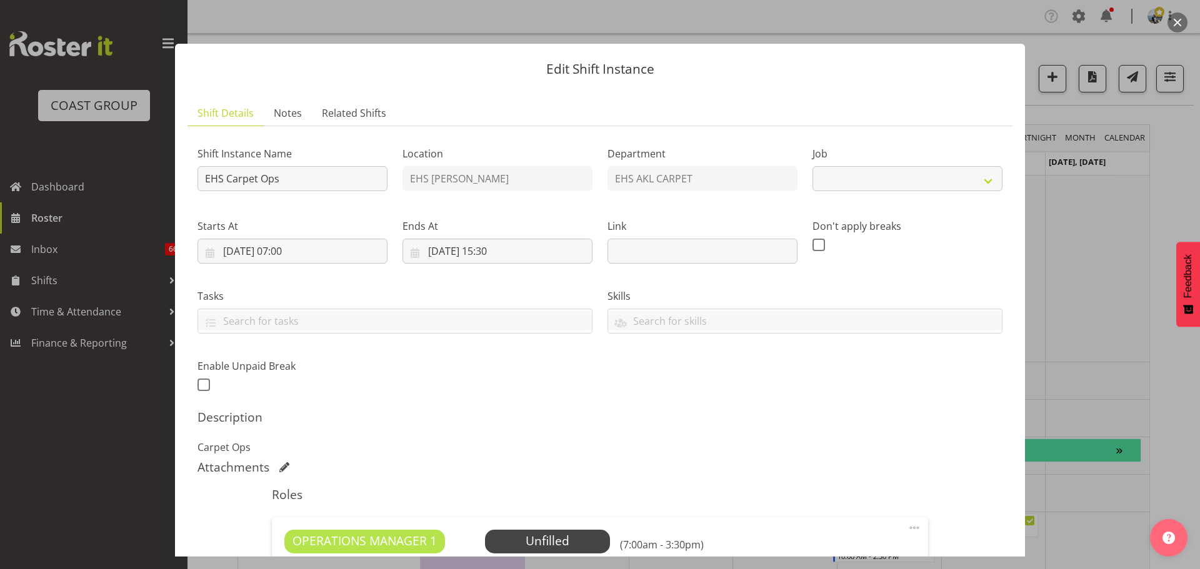
select select "69"
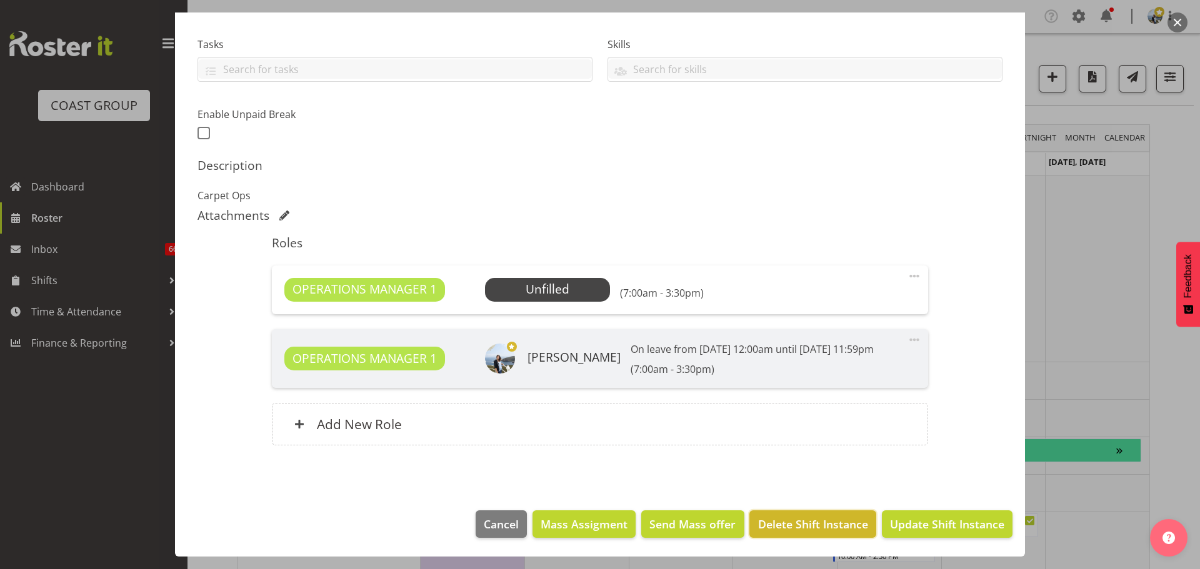
click at [791, 519] on span "Delete Shift Instance" at bounding box center [813, 524] width 110 height 16
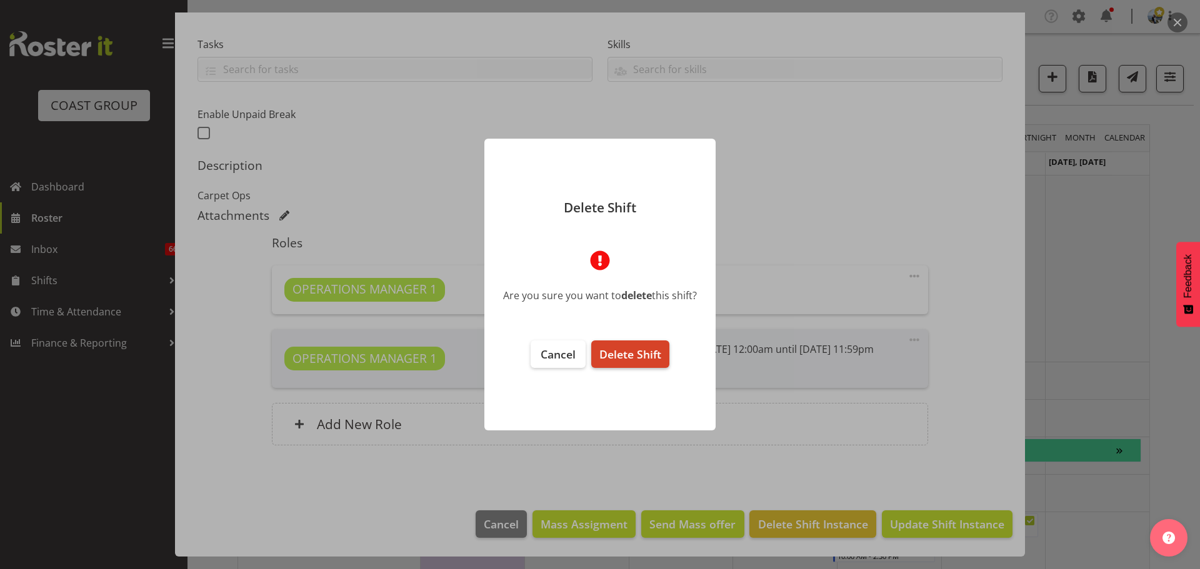
click at [626, 356] on span "Delete Shift" at bounding box center [630, 354] width 62 height 15
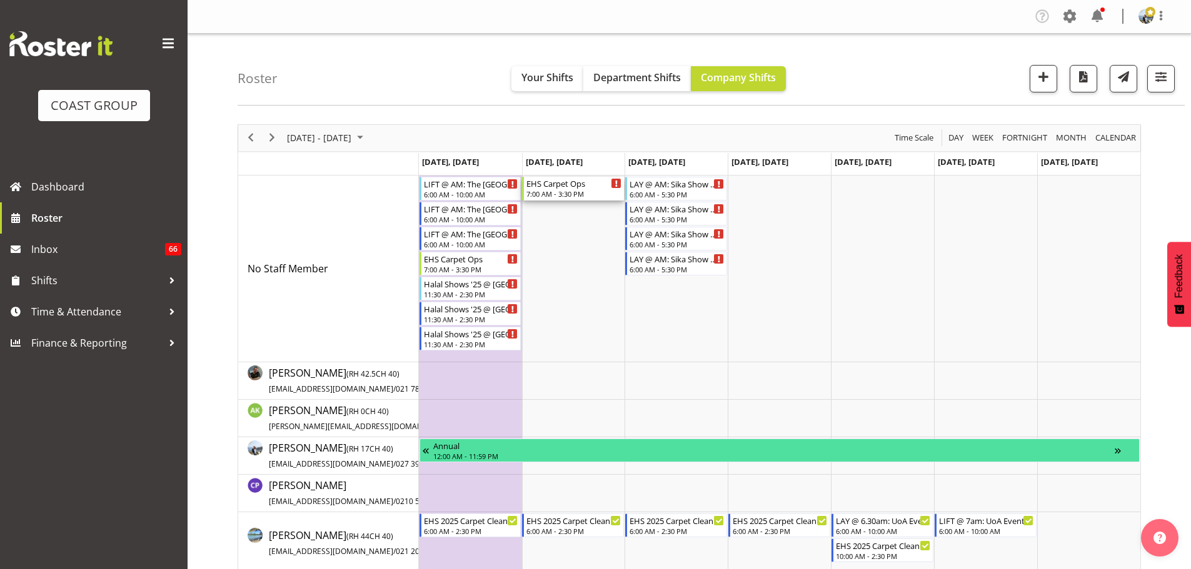
click at [560, 194] on div "7:00 AM - 3:30 PM" at bounding box center [573, 194] width 95 height 10
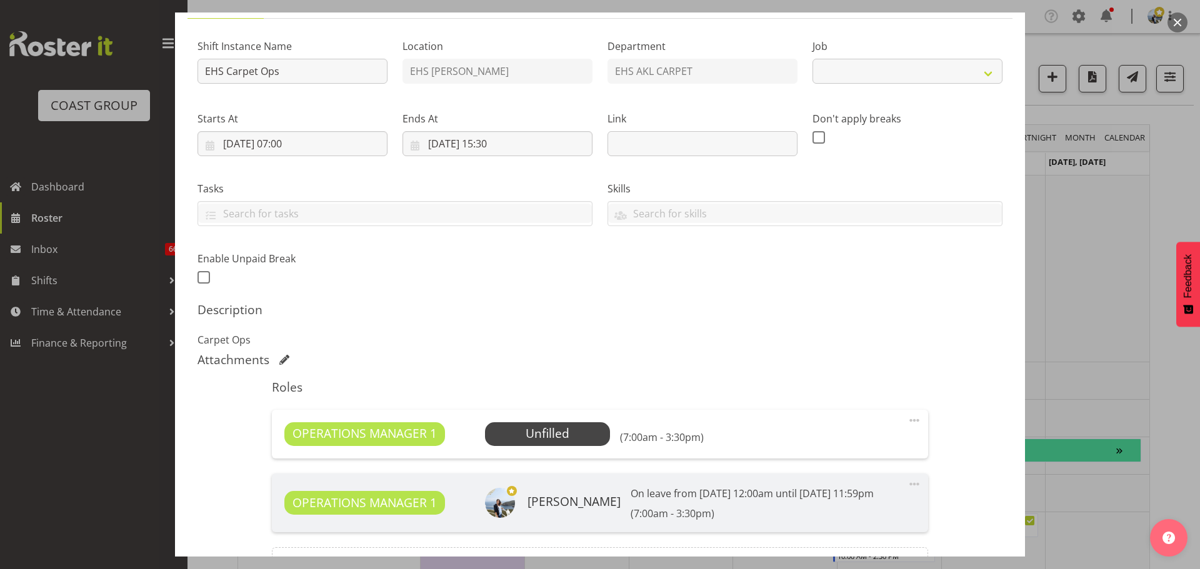
select select "69"
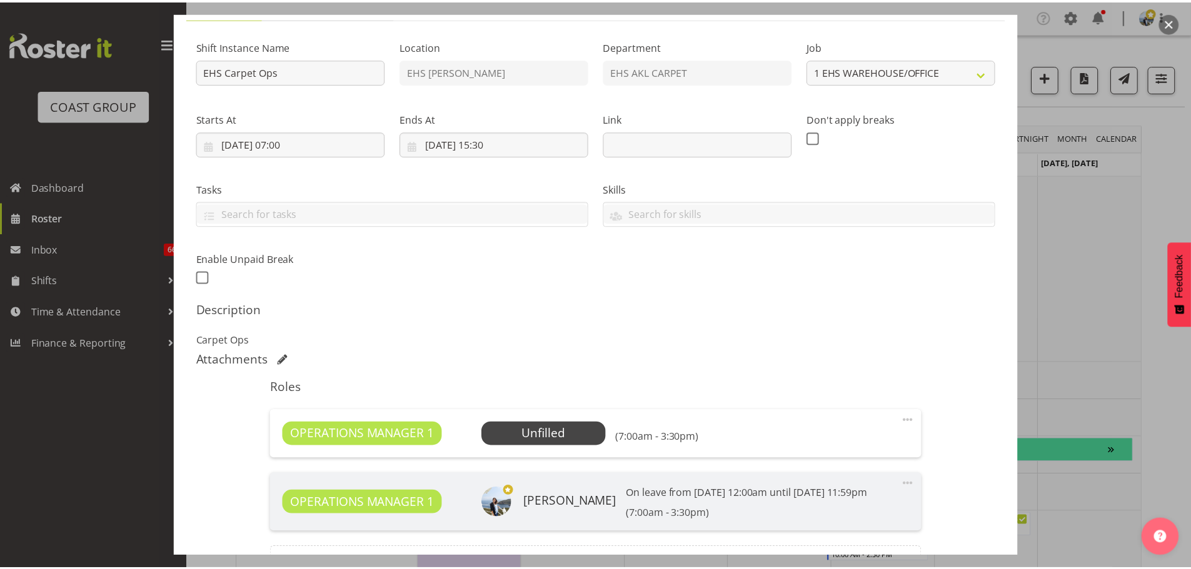
scroll to position [252, 0]
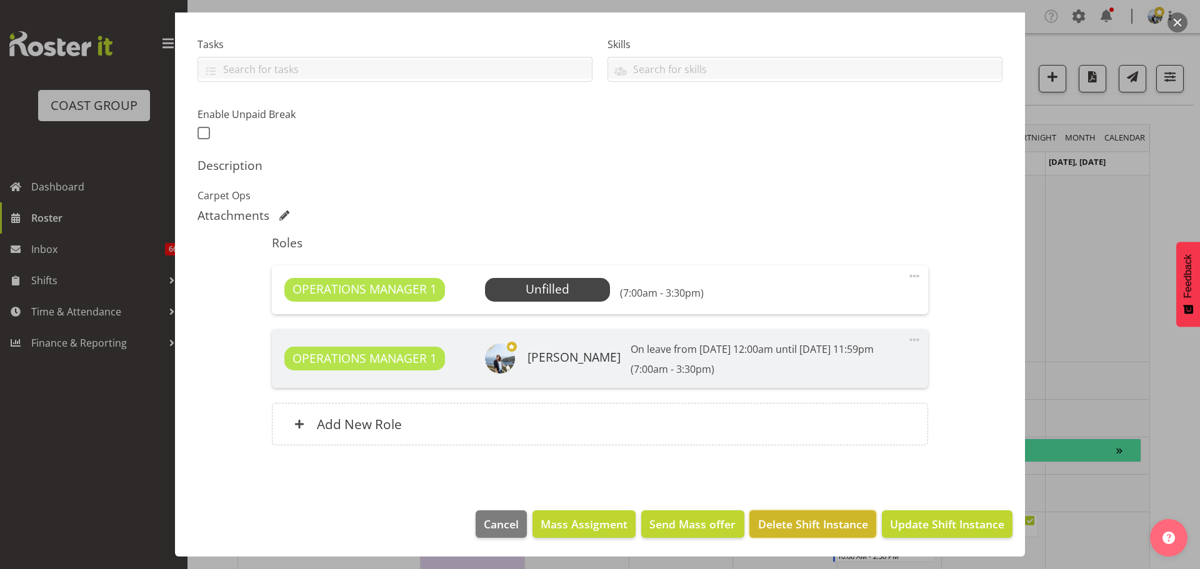
click at [819, 514] on button "Delete Shift Instance" at bounding box center [812, 524] width 126 height 27
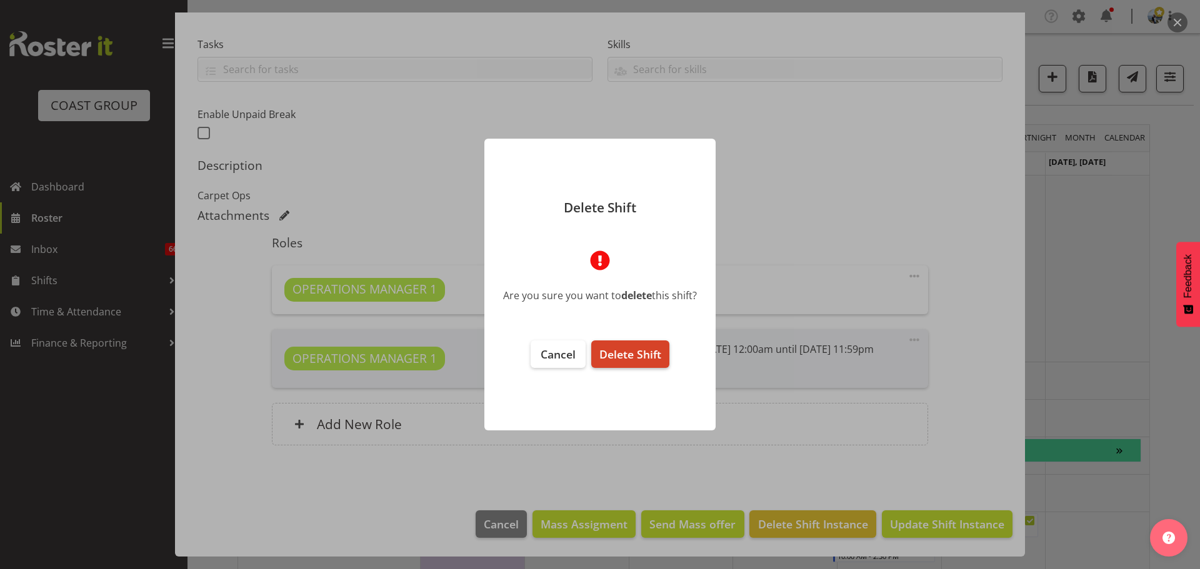
click at [616, 357] on span "Delete Shift" at bounding box center [630, 354] width 62 height 15
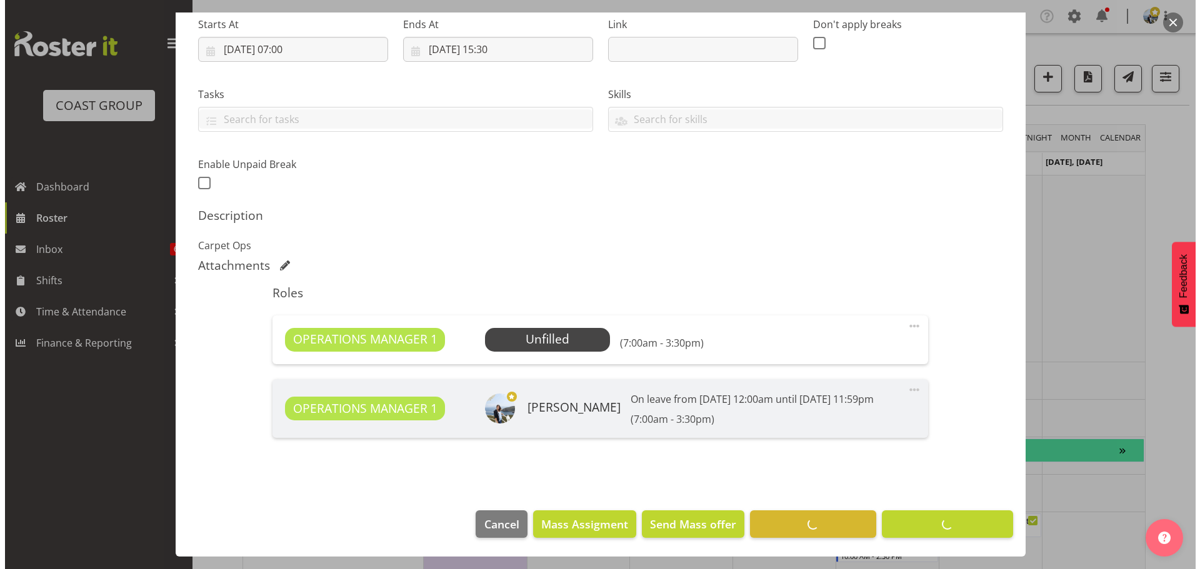
scroll to position [202, 0]
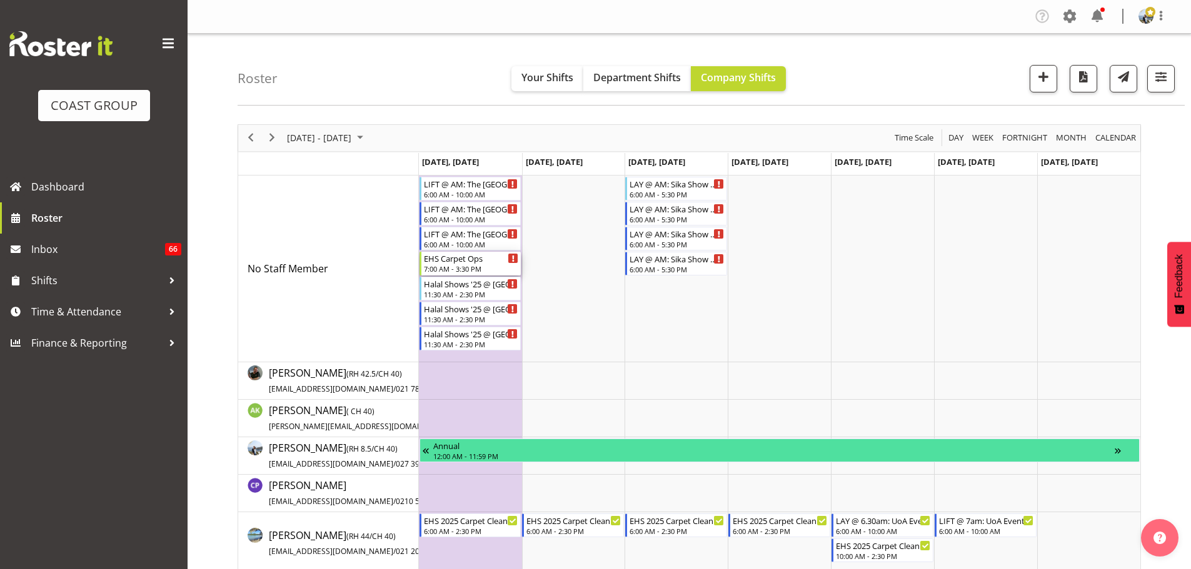
click at [492, 272] on div "7:00 AM - 3:30 PM" at bounding box center [471, 269] width 95 height 10
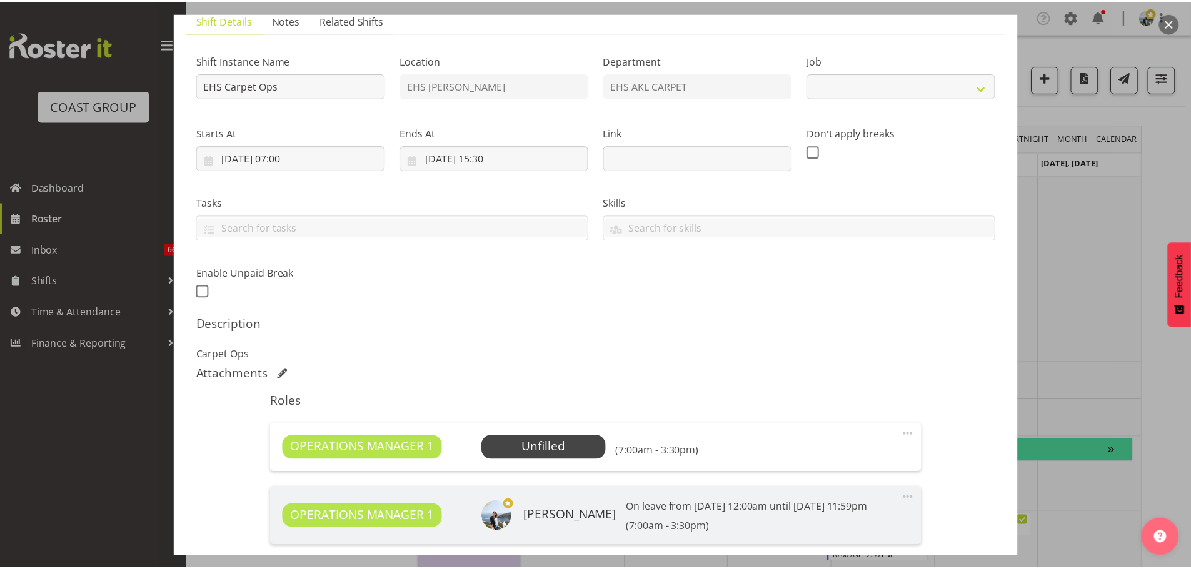
scroll to position [252, 0]
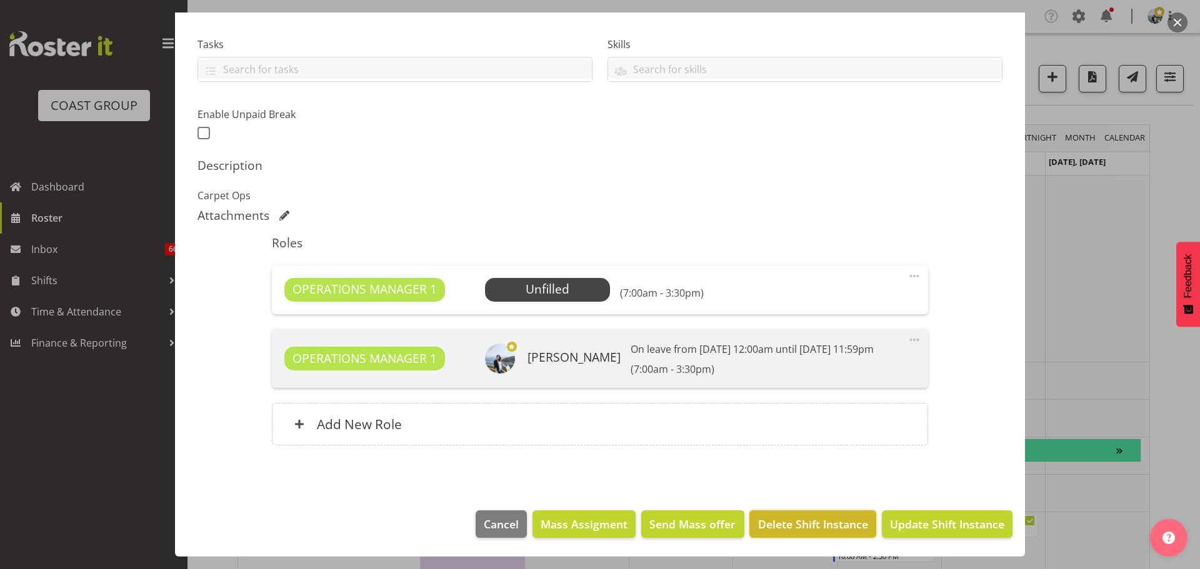
select select "69"
click at [787, 533] on button "Delete Shift Instance" at bounding box center [812, 524] width 126 height 27
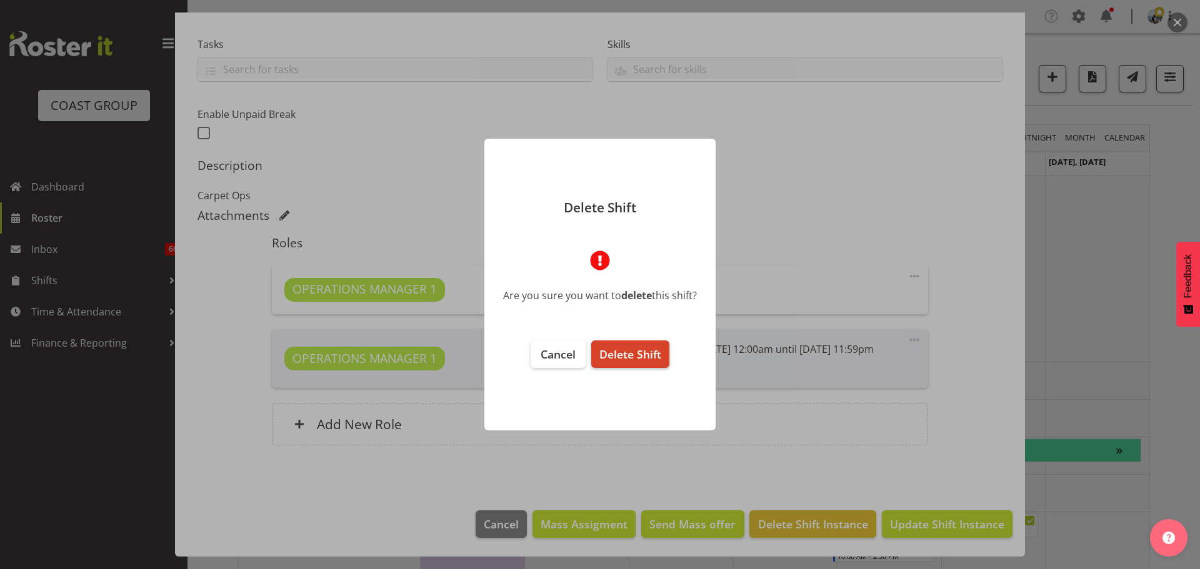
click at [617, 358] on span "Delete Shift" at bounding box center [630, 354] width 62 height 15
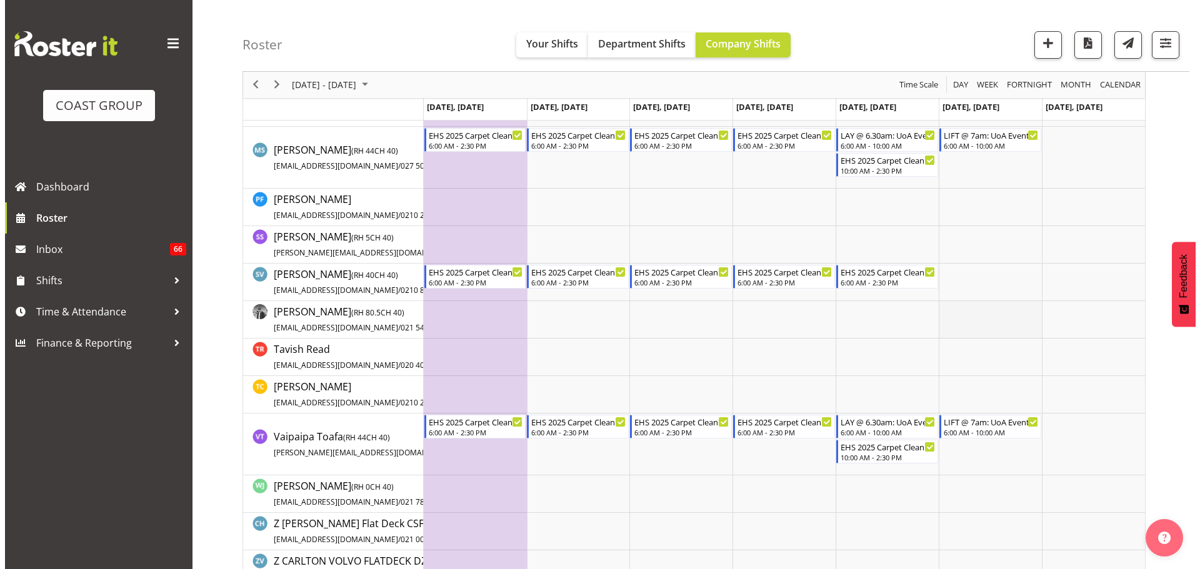
scroll to position [875, 0]
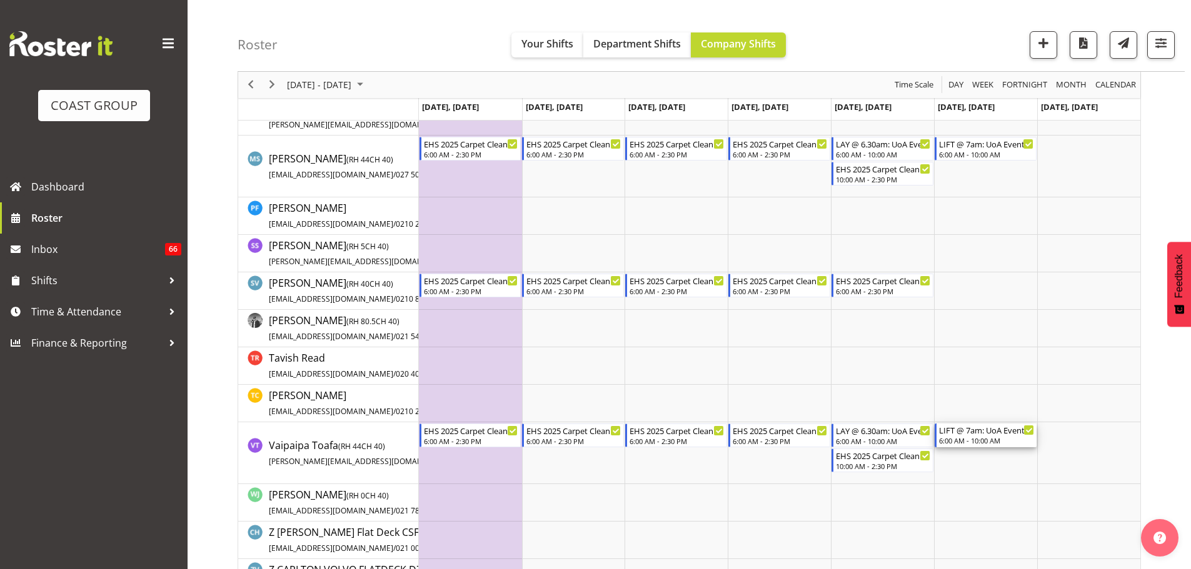
click at [999, 430] on div "LIFT @ 7am: UoA Events '25 @ [GEOGRAPHIC_DATA]" at bounding box center [986, 430] width 95 height 12
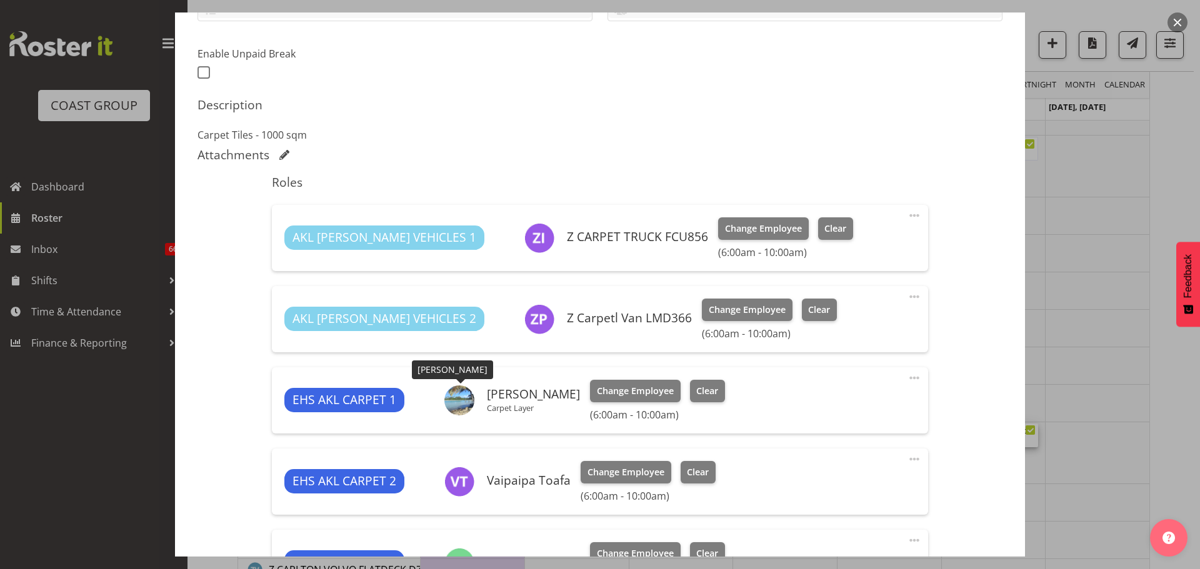
select select "8577"
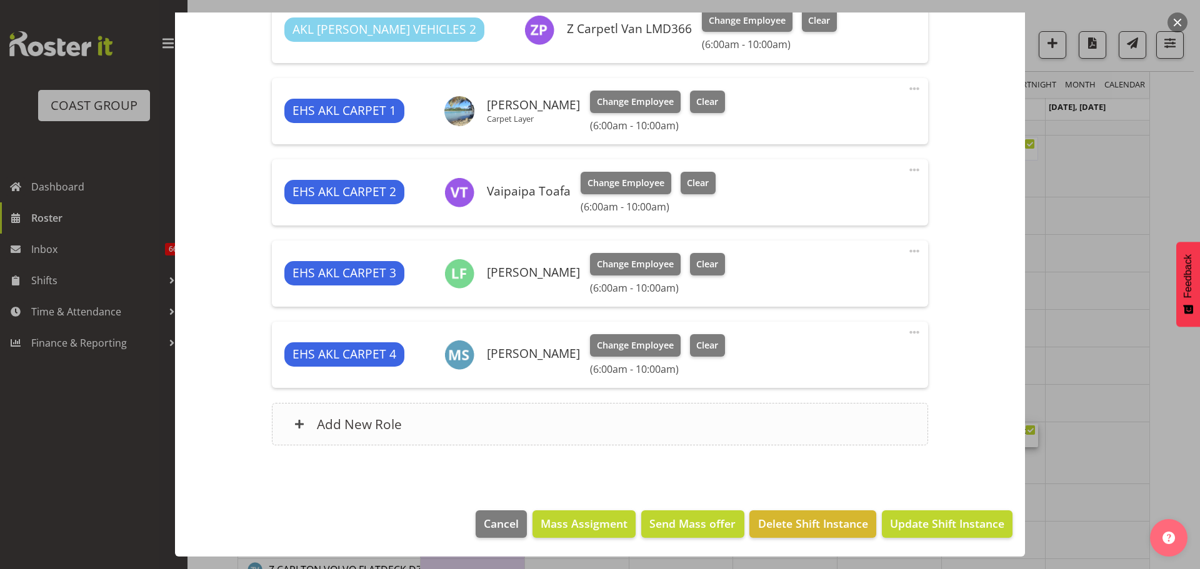
click at [533, 434] on div "Add New Role" at bounding box center [600, 424] width 656 height 42
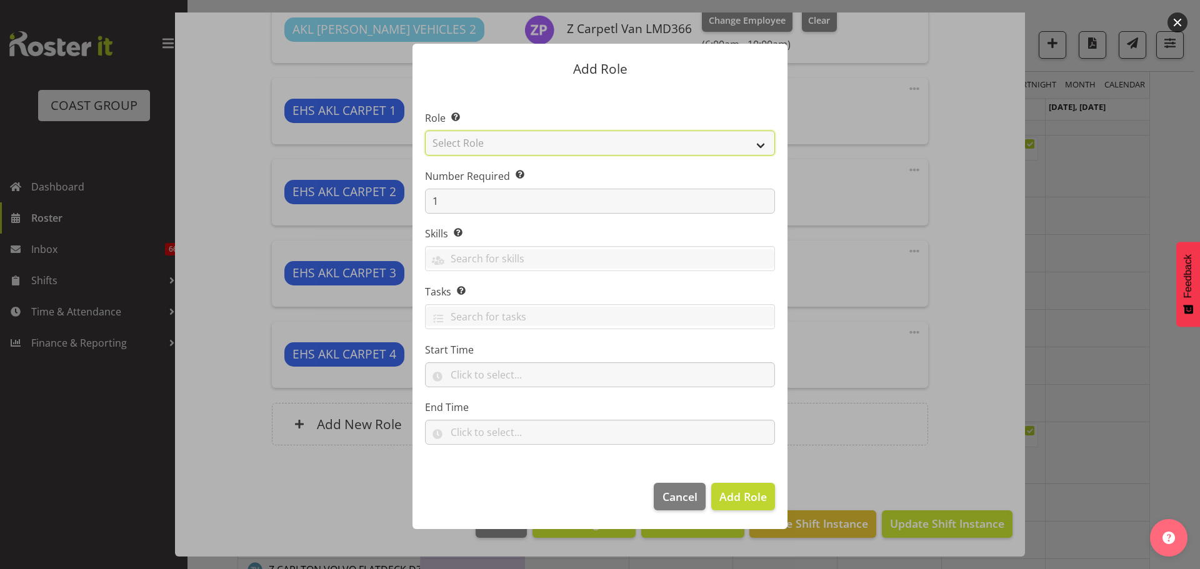
click at [606, 149] on select "Select Role ACCOUNT MANAGER ACCOUNT MANAGER DW ACCOUNTS [PERSON_NAME] VEHICLES …" at bounding box center [600, 143] width 350 height 25
select select "190"
click at [425, 131] on select "Select Role ACCOUNT MANAGER ACCOUNT MANAGER DW ACCOUNTS [PERSON_NAME] VEHICLES …" at bounding box center [600, 143] width 350 height 25
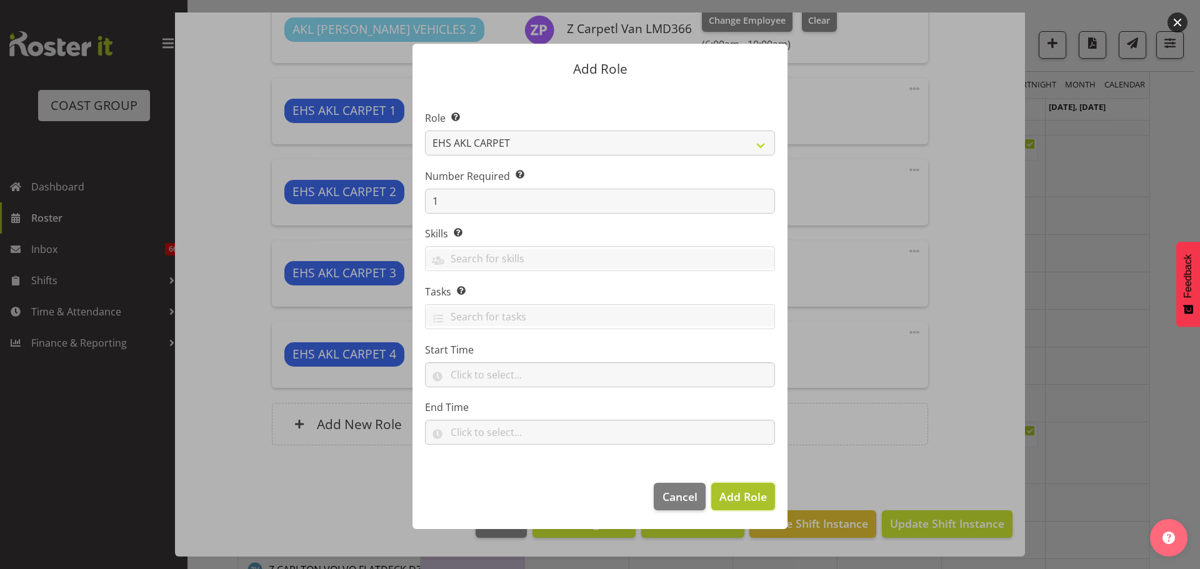
click at [737, 502] on span "Add Role" at bounding box center [742, 496] width 47 height 15
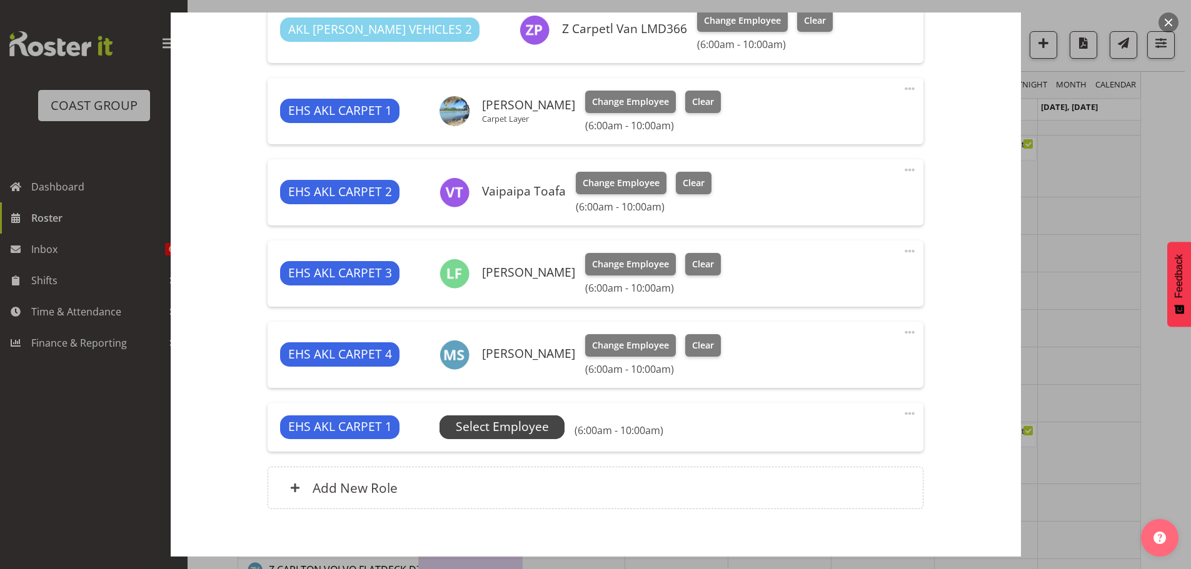
click at [504, 428] on span "Select Employee" at bounding box center [502, 427] width 93 height 18
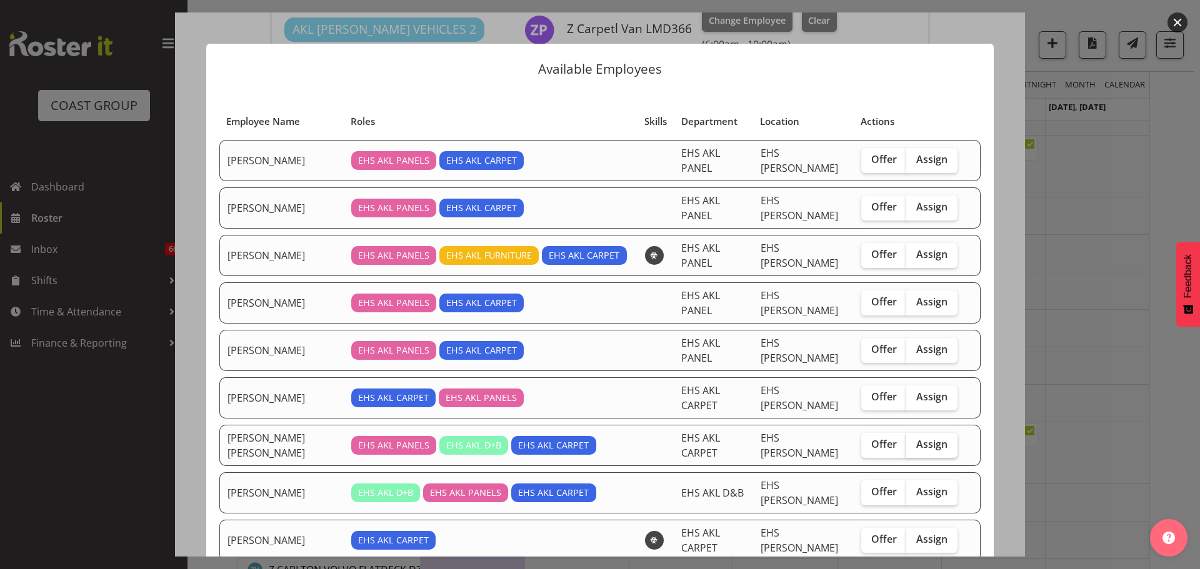
click at [923, 438] on span "Assign" at bounding box center [931, 444] width 31 height 12
click at [914, 441] on input "Assign" at bounding box center [910, 445] width 8 height 8
checkbox input "true"
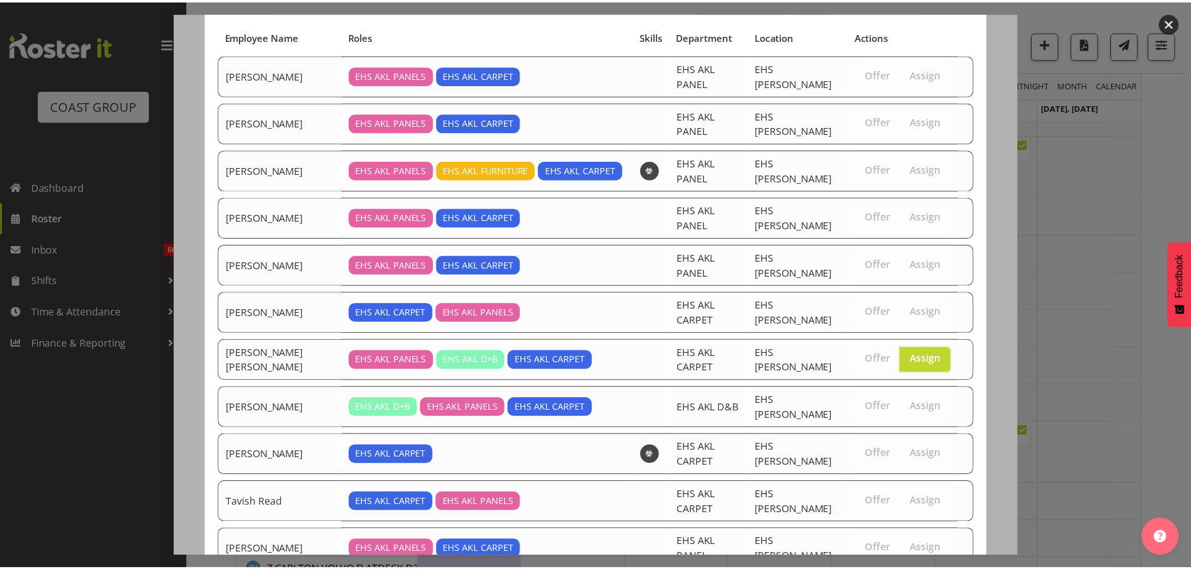
scroll to position [122, 0]
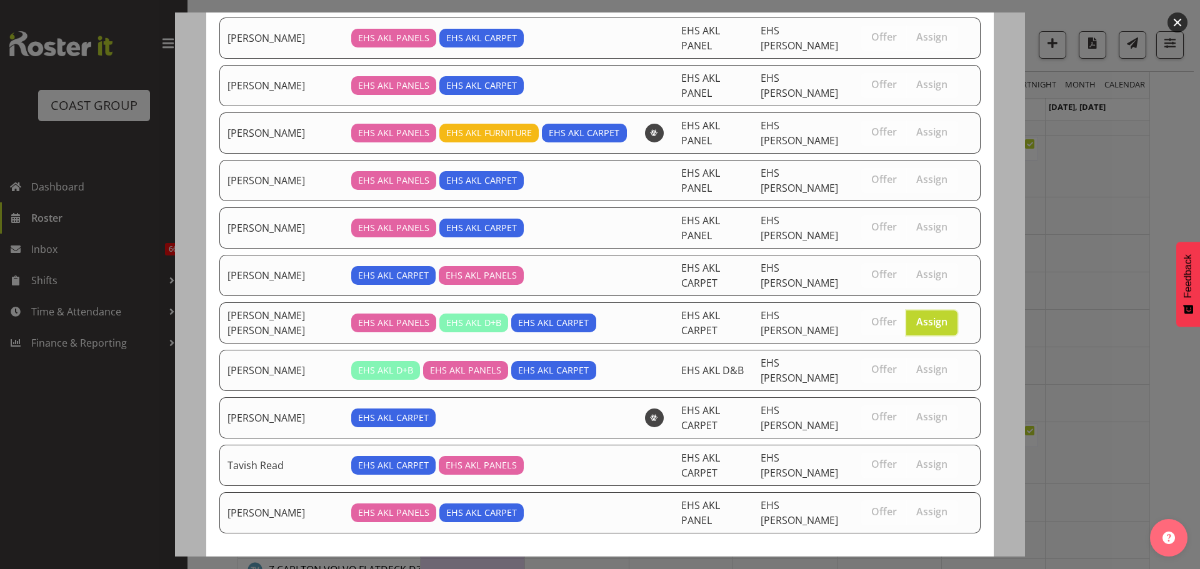
click at [919, 566] on button "Assign [PERSON_NAME] [PERSON_NAME]" at bounding box center [864, 579] width 234 height 27
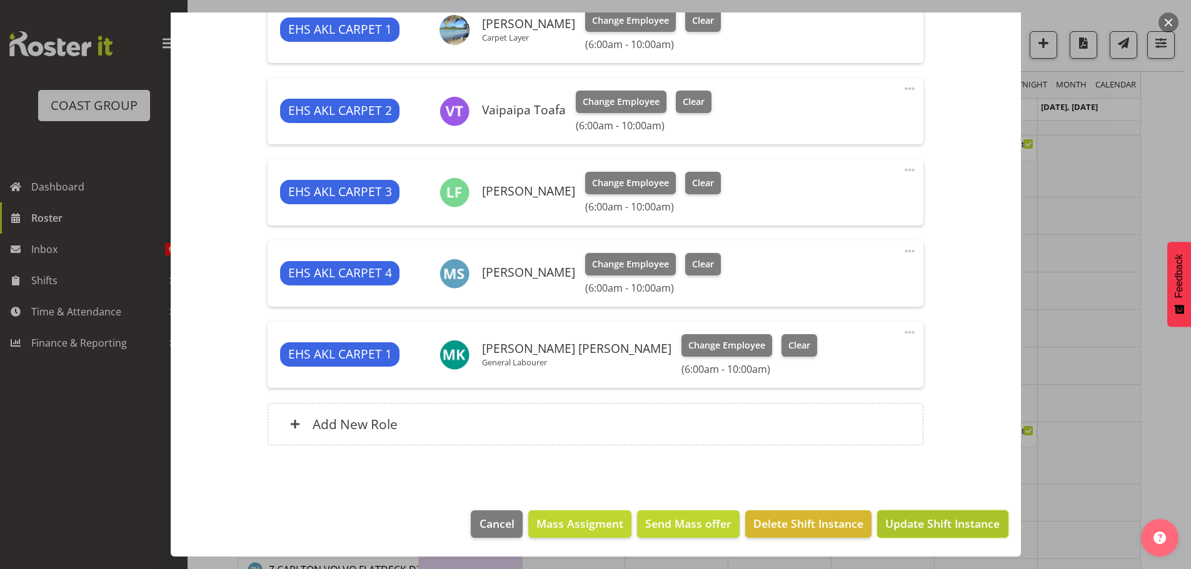
click at [919, 534] on button "Update Shift Instance" at bounding box center [942, 524] width 131 height 27
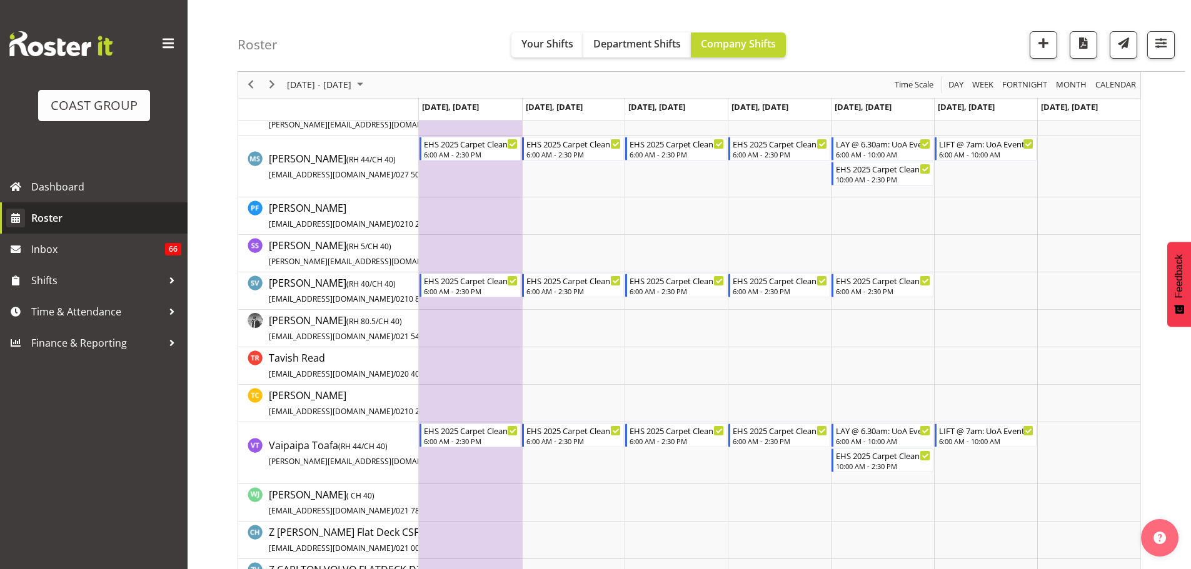
scroll to position [0, 0]
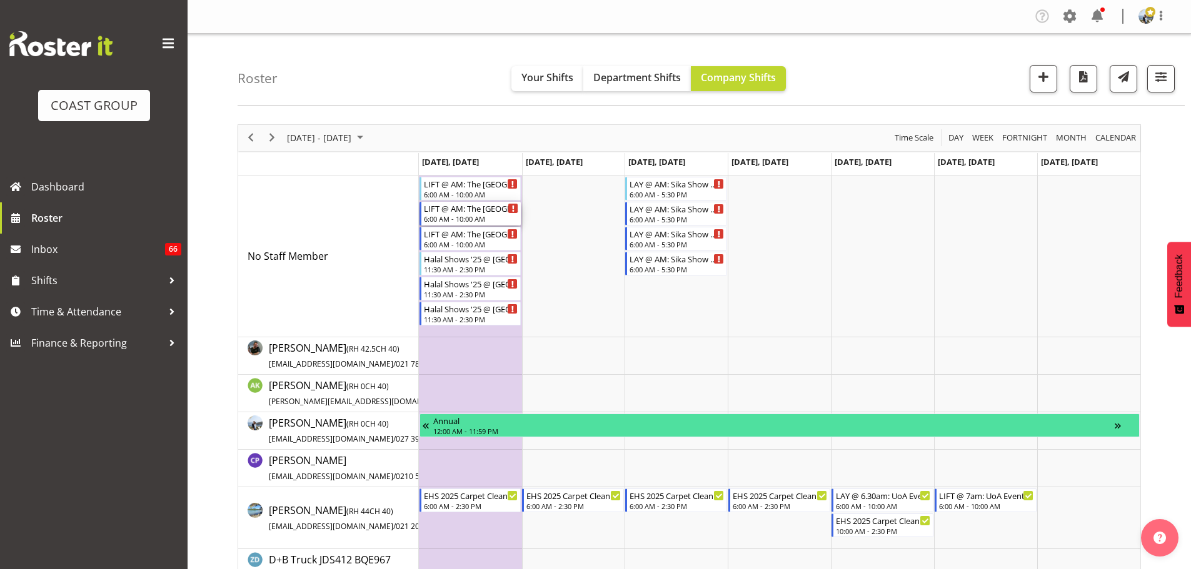
click at [491, 221] on div "6:00 AM - 10:00 AM" at bounding box center [471, 219] width 95 height 10
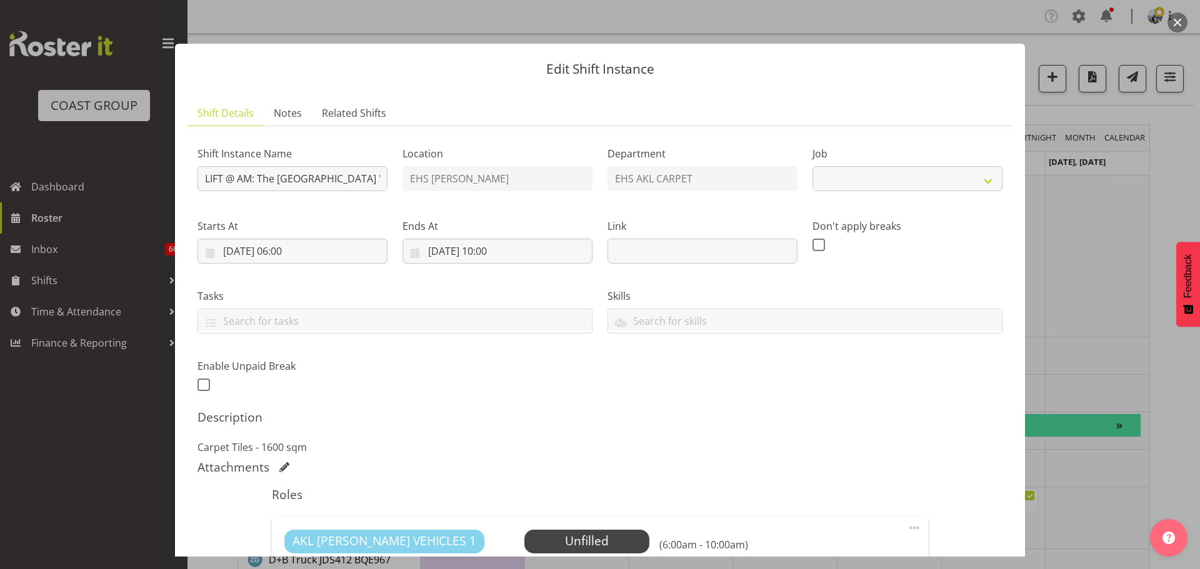
select select "8576"
click at [1122, 342] on div at bounding box center [600, 284] width 1200 height 569
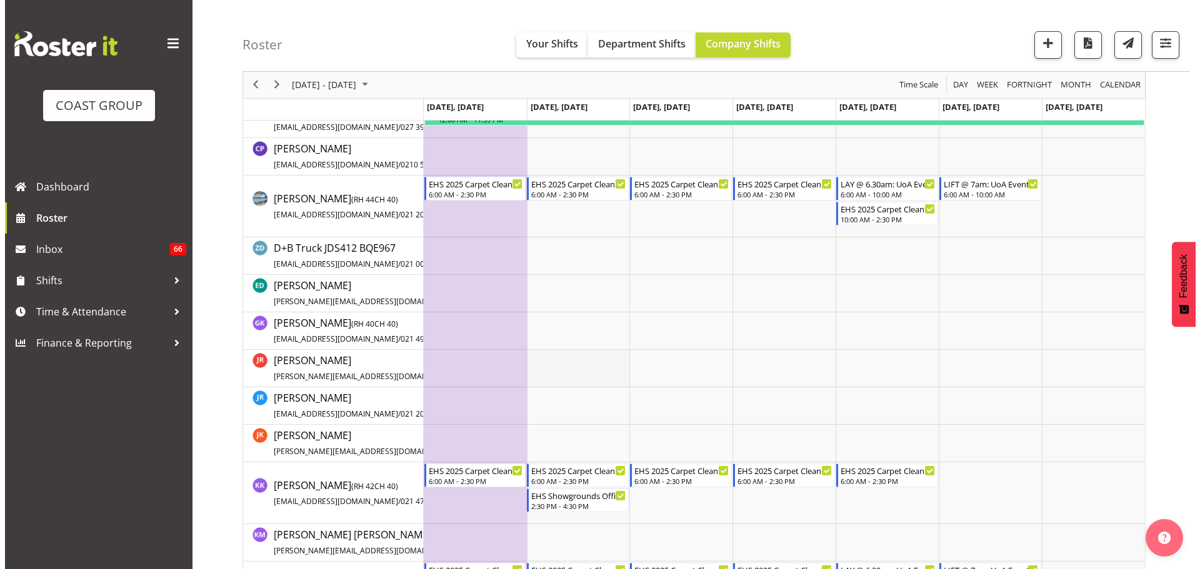
scroll to position [312, 0]
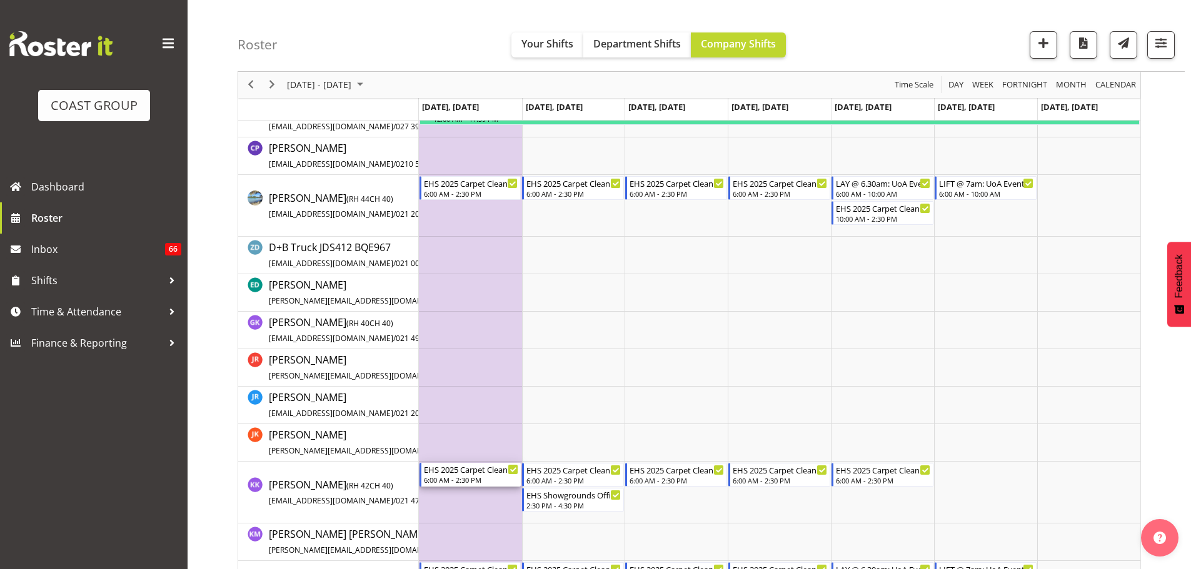
click at [461, 479] on div "6:00 AM - 2:30 PM" at bounding box center [471, 480] width 95 height 10
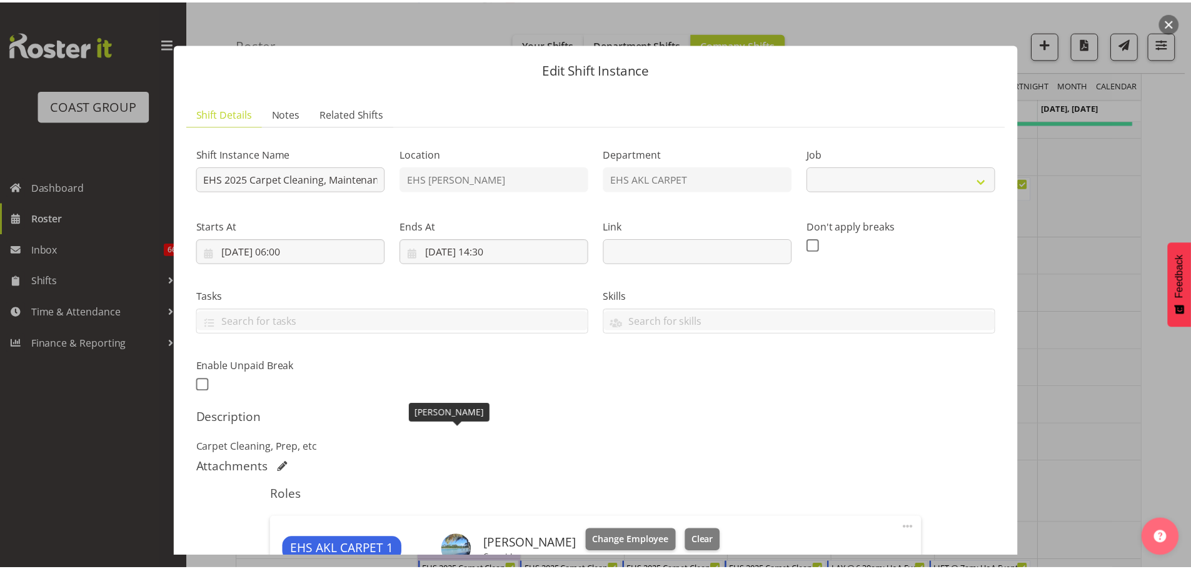
scroll to position [437, 0]
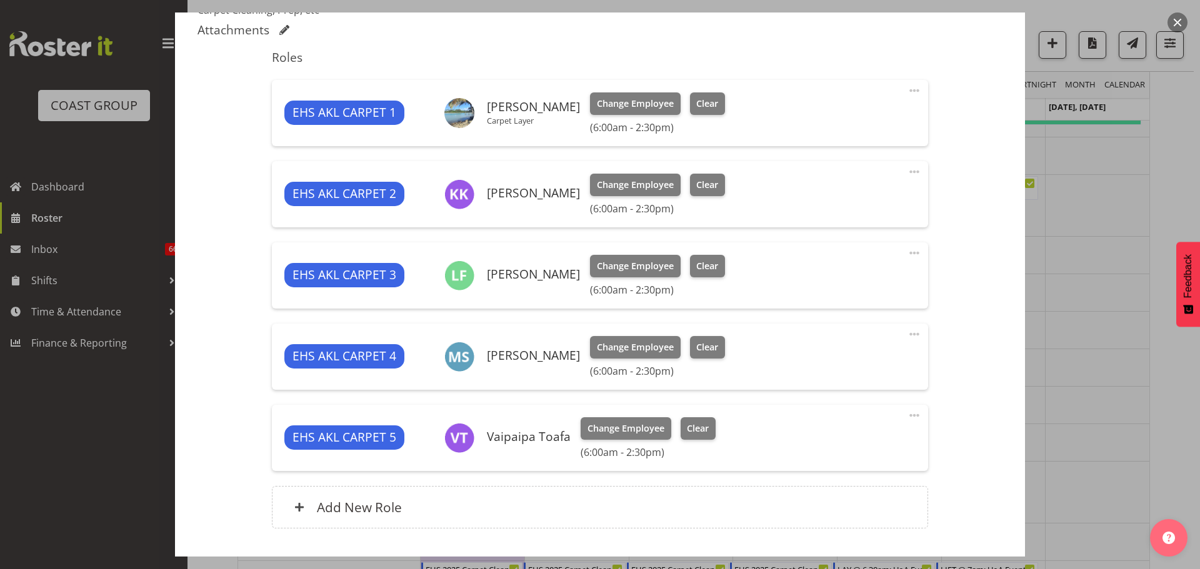
select select "69"
click at [907, 414] on span at bounding box center [914, 415] width 15 height 15
click at [860, 450] on link "Edit" at bounding box center [862, 443] width 120 height 22
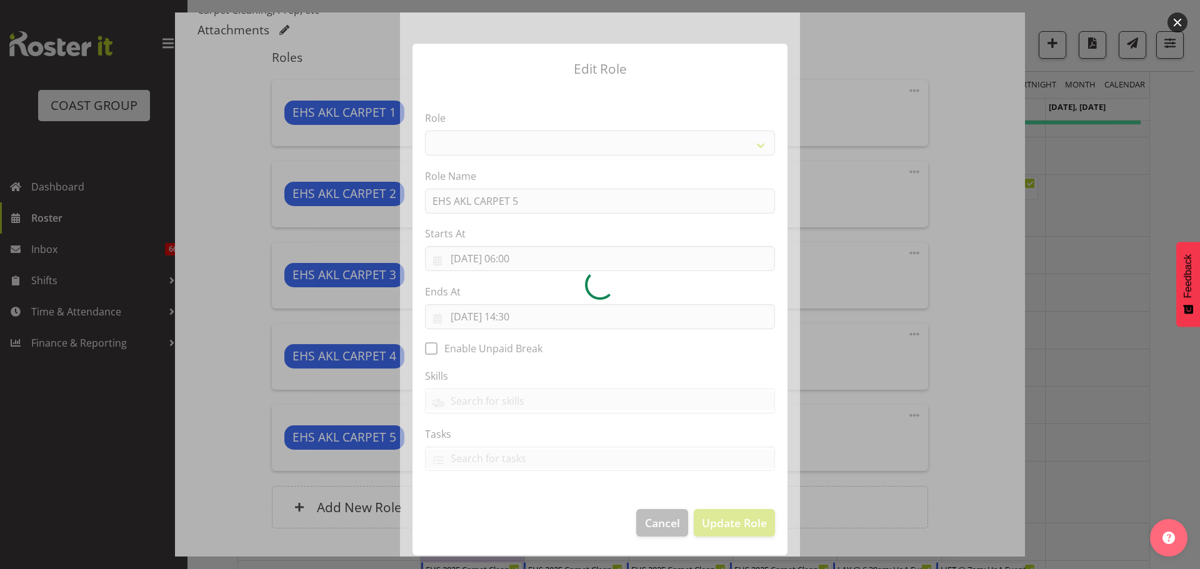
select select "190"
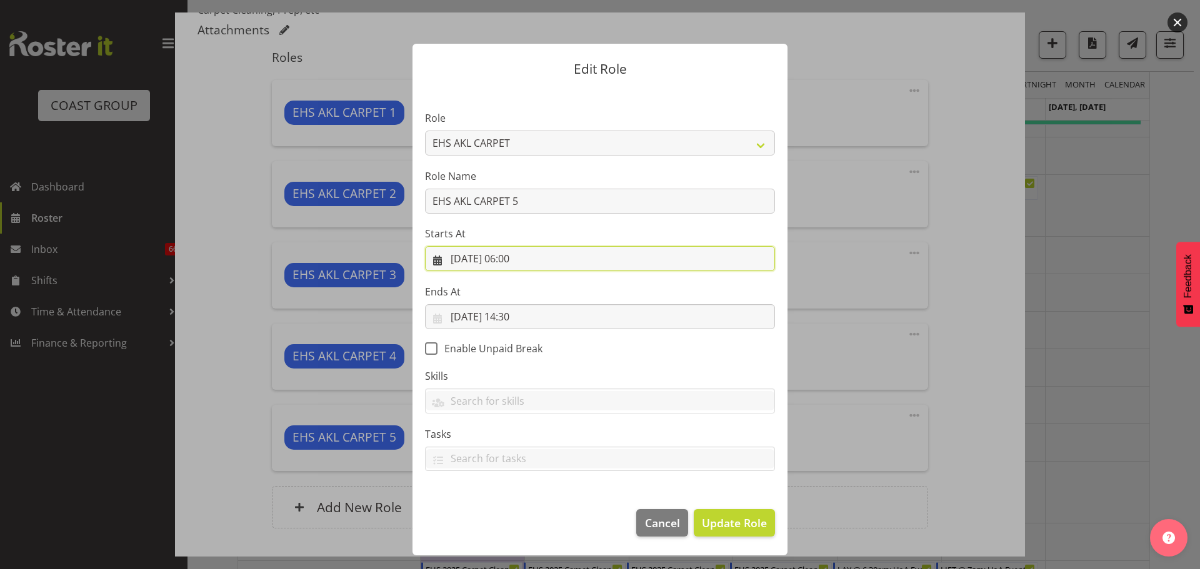
click at [525, 264] on input "03/11/2025, 06:00" at bounding box center [600, 258] width 350 height 25
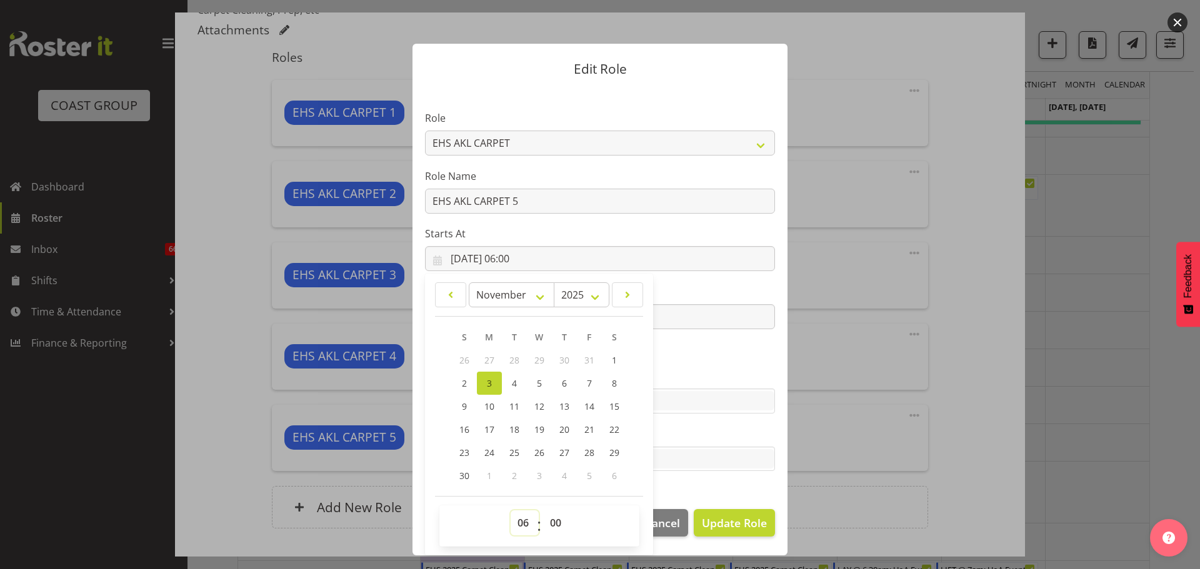
click at [524, 520] on select "00 01 02 03 04 05 06 07 08 09 10 11 12 13 14 15 16 17 18 19 20 21 22 23" at bounding box center [525, 523] width 28 height 25
select select "10"
click at [511, 511] on select "00 01 02 03 04 05 06 07 08 09 10 11 12 13 14 15 16 17 18 19 20 21 22 23" at bounding box center [525, 523] width 28 height 25
type input "03/11/2025, 10:00"
click at [737, 519] on span "Update Role" at bounding box center [734, 523] width 65 height 16
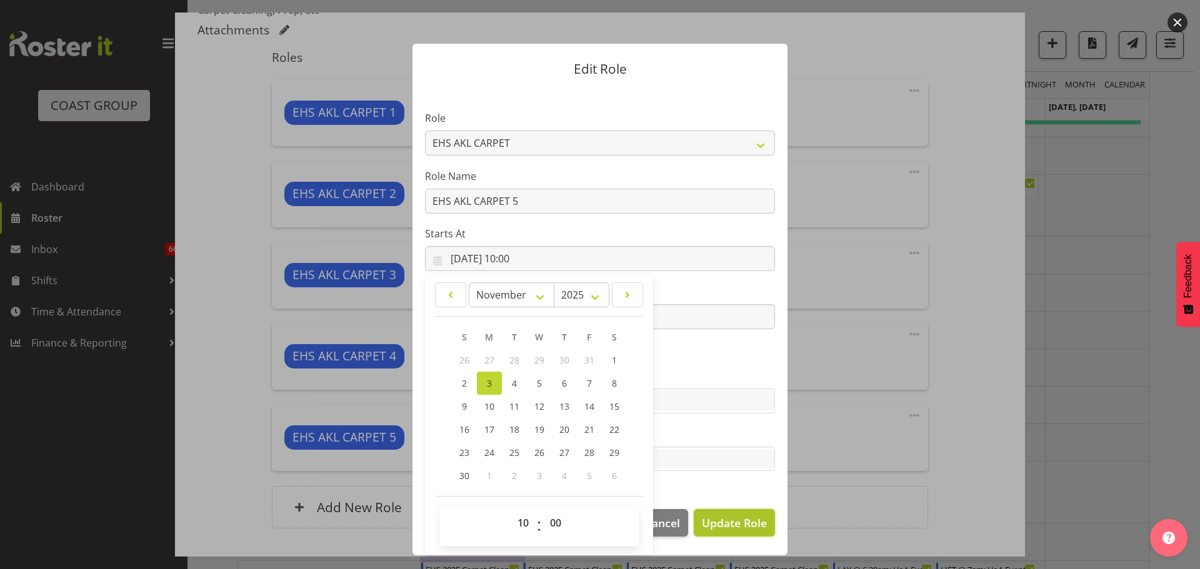
select select
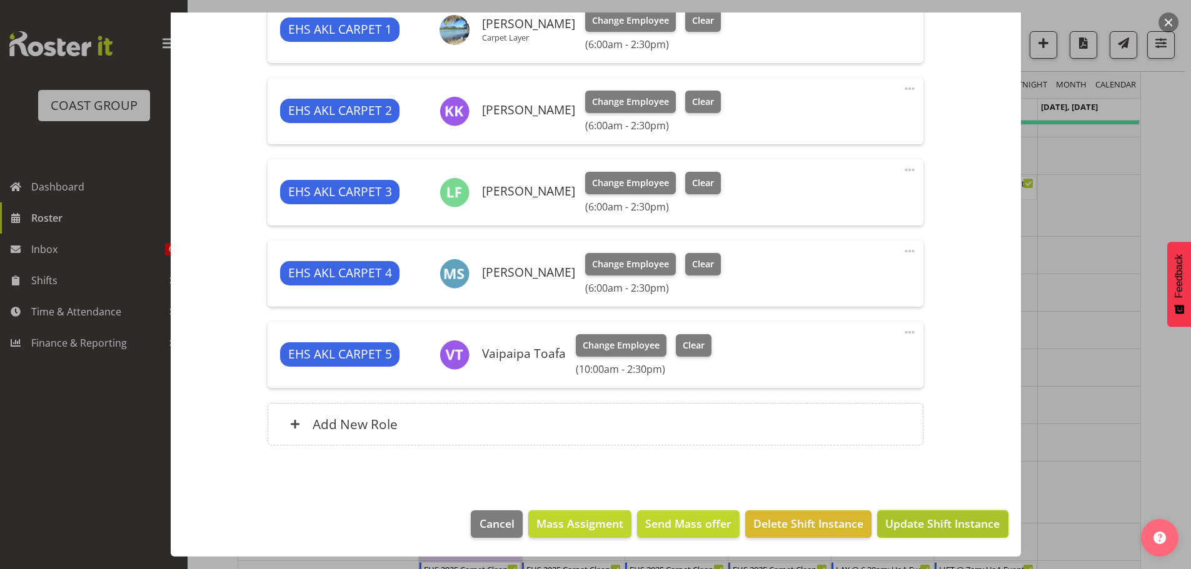
click at [947, 522] on span "Update Shift Instance" at bounding box center [942, 524] width 114 height 16
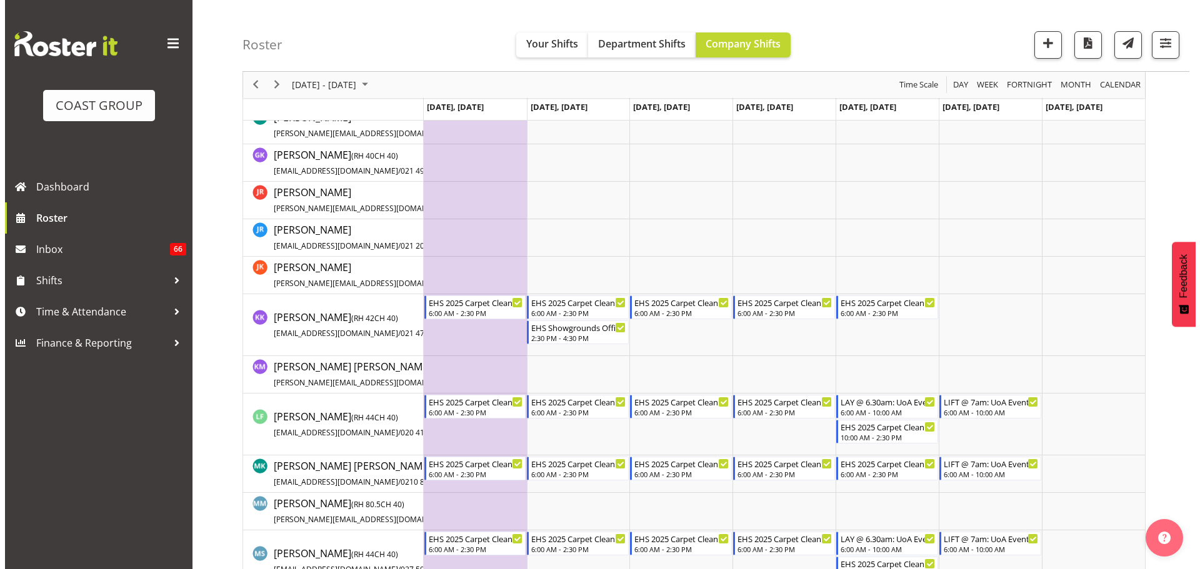
scroll to position [500, 0]
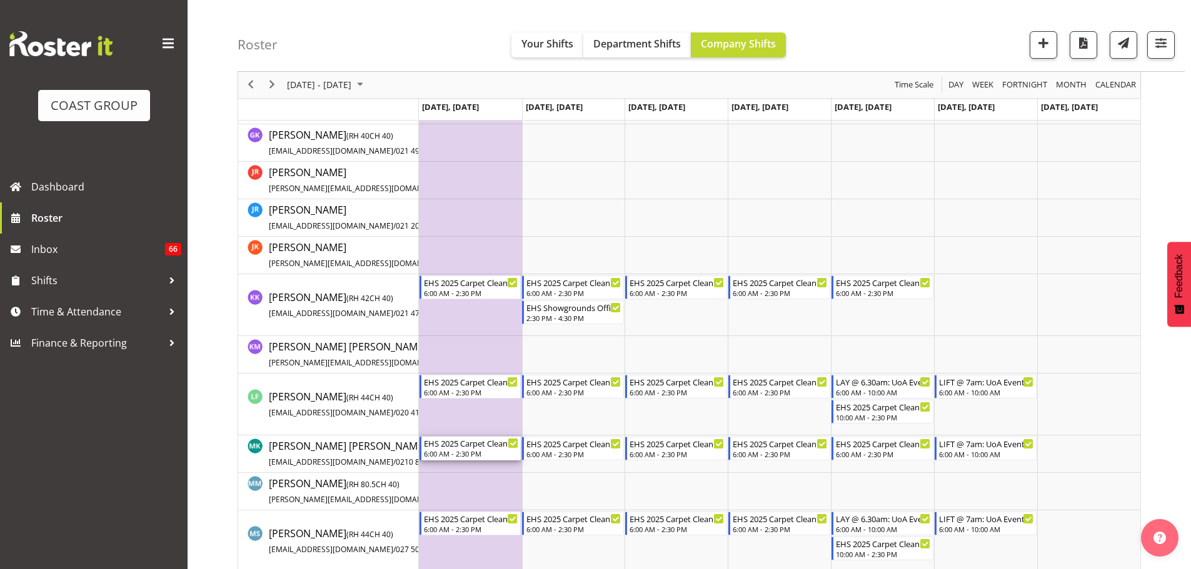
click at [468, 453] on div "6:00 AM - 2:30 PM" at bounding box center [471, 454] width 95 height 10
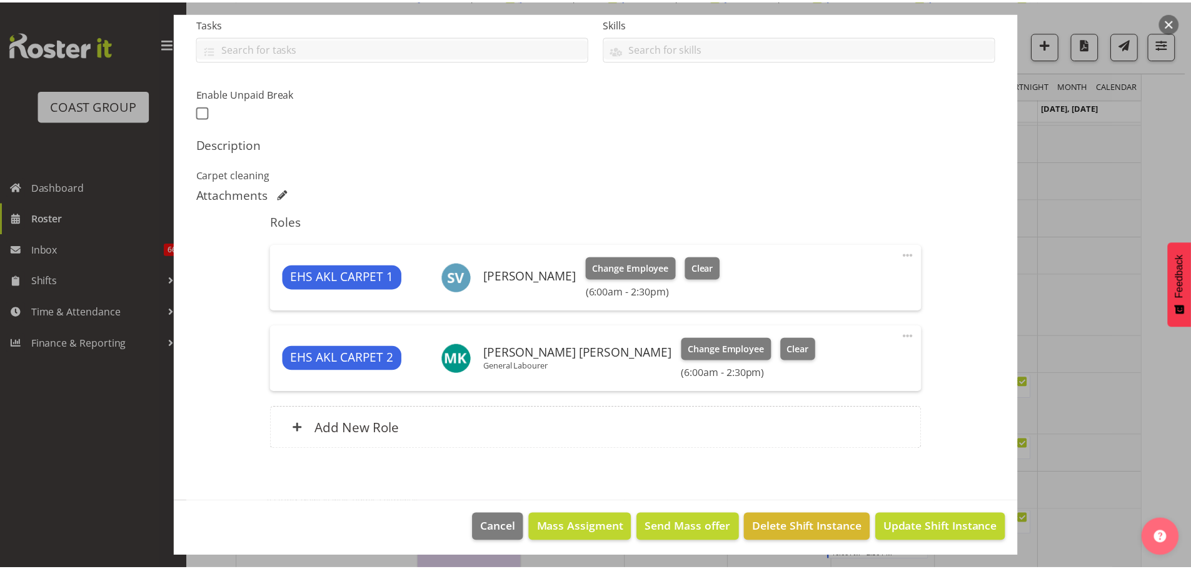
scroll to position [277, 0]
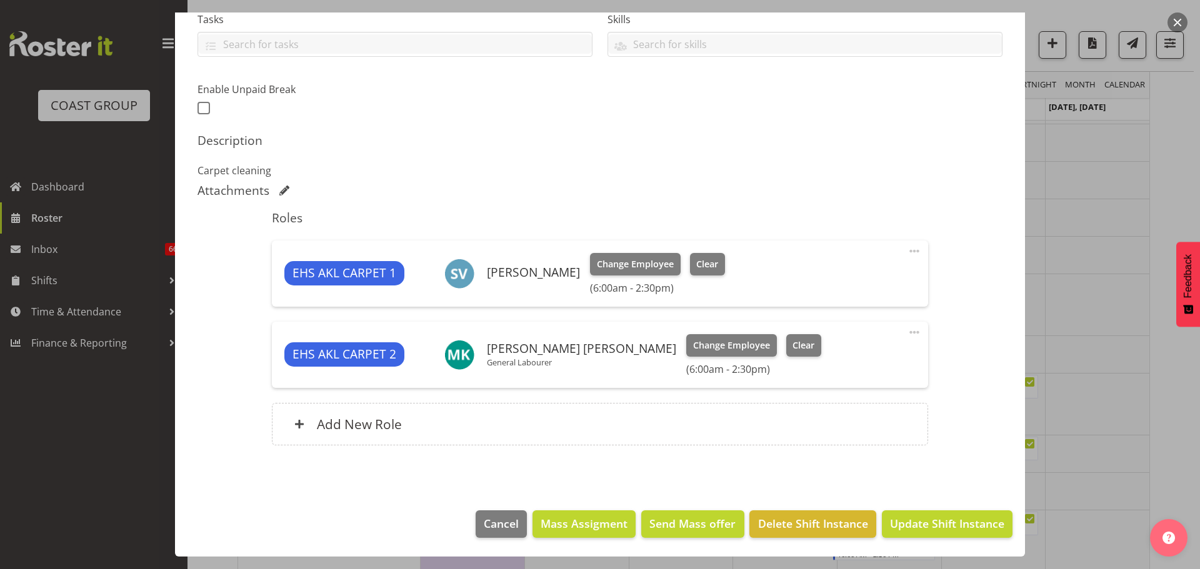
select select "69"
click at [907, 334] on span at bounding box center [914, 332] width 15 height 15
click at [874, 354] on link "Edit" at bounding box center [862, 360] width 120 height 22
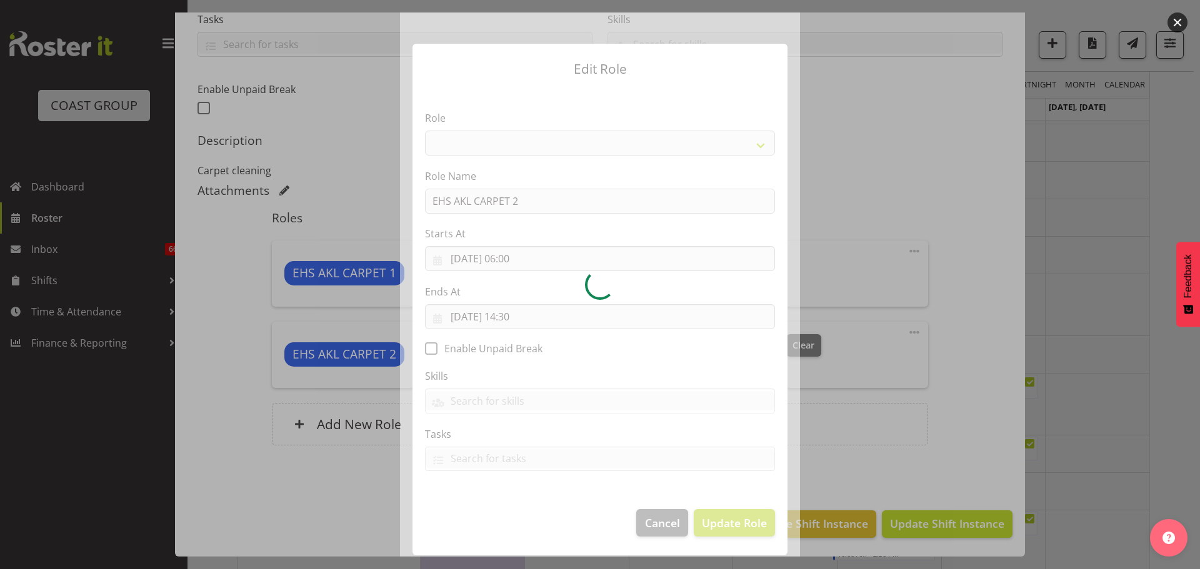
select select "190"
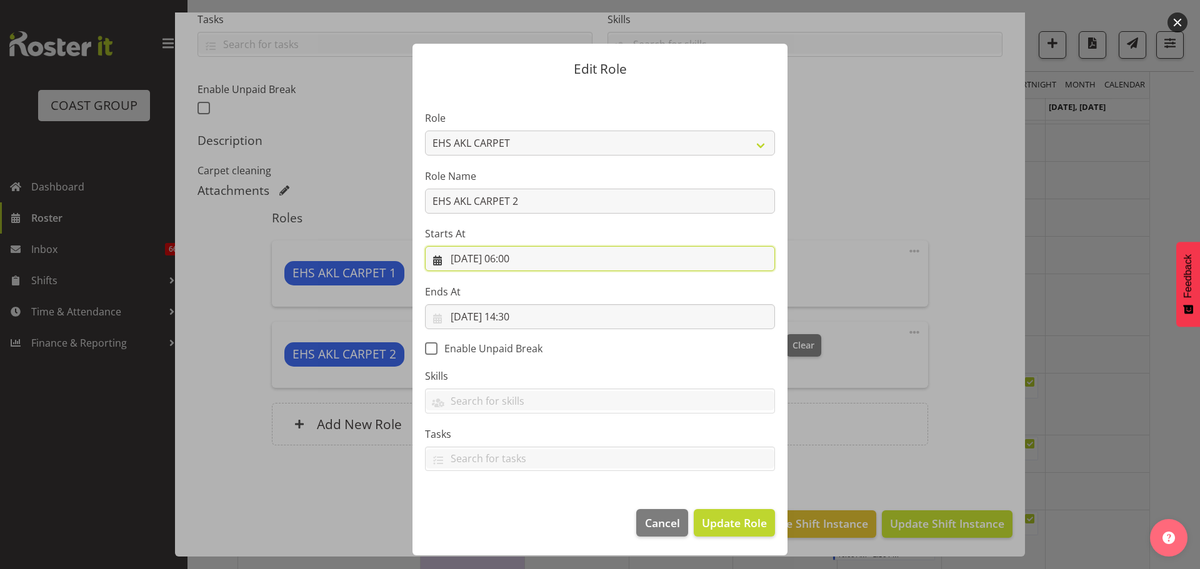
click at [521, 252] on input "03/11/2025, 06:00" at bounding box center [600, 258] width 350 height 25
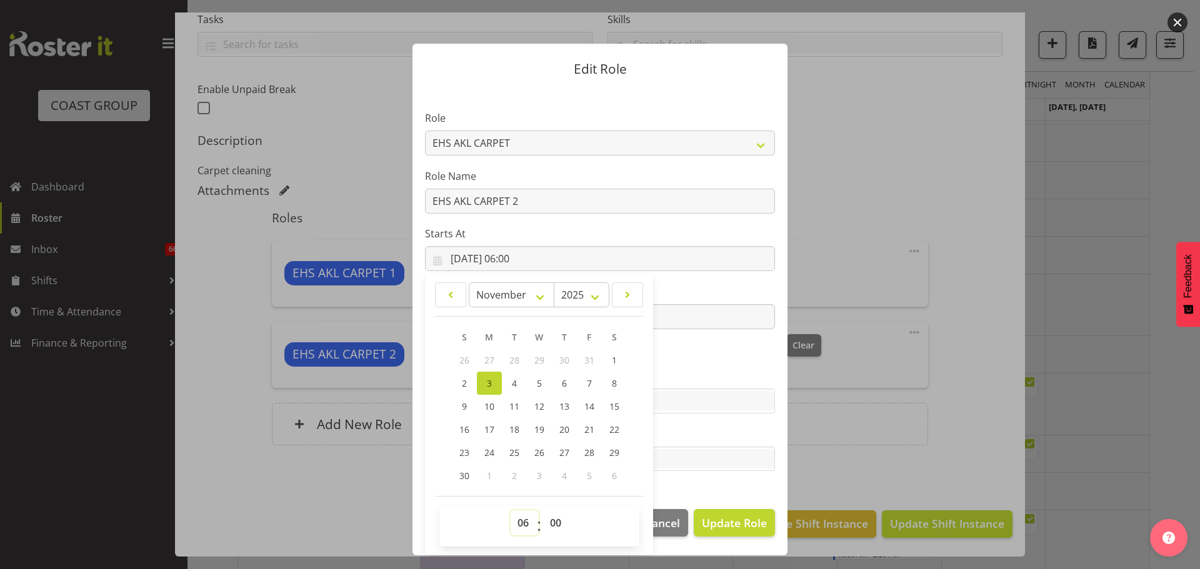
click at [523, 520] on select "00 01 02 03 04 05 06 07 08 09 10 11 12 13 14 15 16 17 18 19 20 21 22 23" at bounding box center [525, 523] width 28 height 25
select select "10"
click at [511, 511] on select "00 01 02 03 04 05 06 07 08 09 10 11 12 13 14 15 16 17 18 19 20 21 22 23" at bounding box center [525, 523] width 28 height 25
type input "03/11/2025, 10:00"
click at [753, 524] on span "Update Role" at bounding box center [734, 523] width 65 height 16
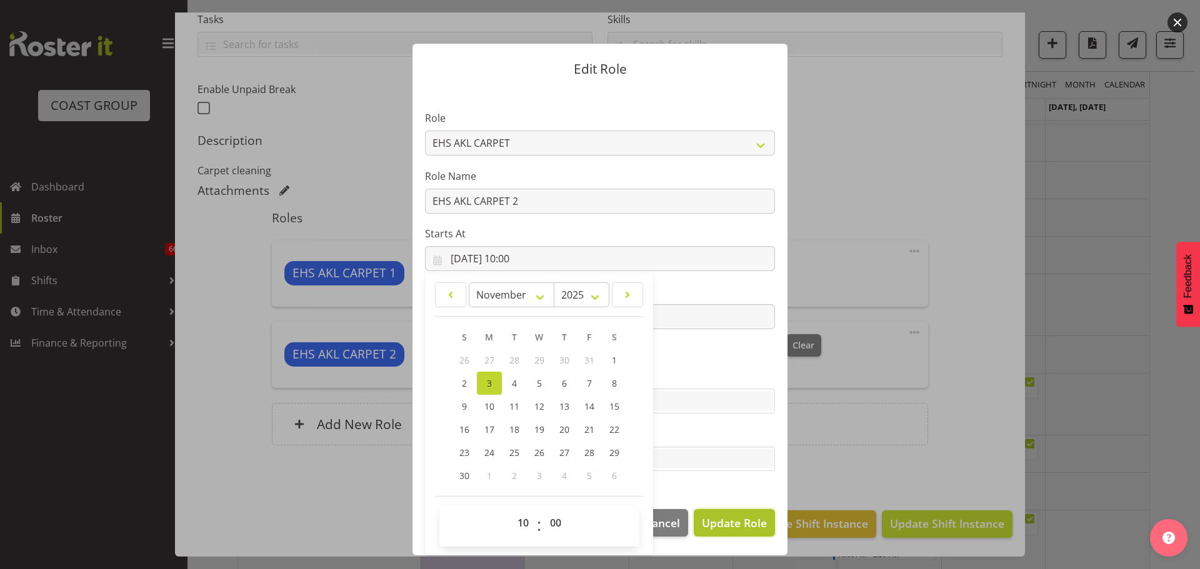
select select
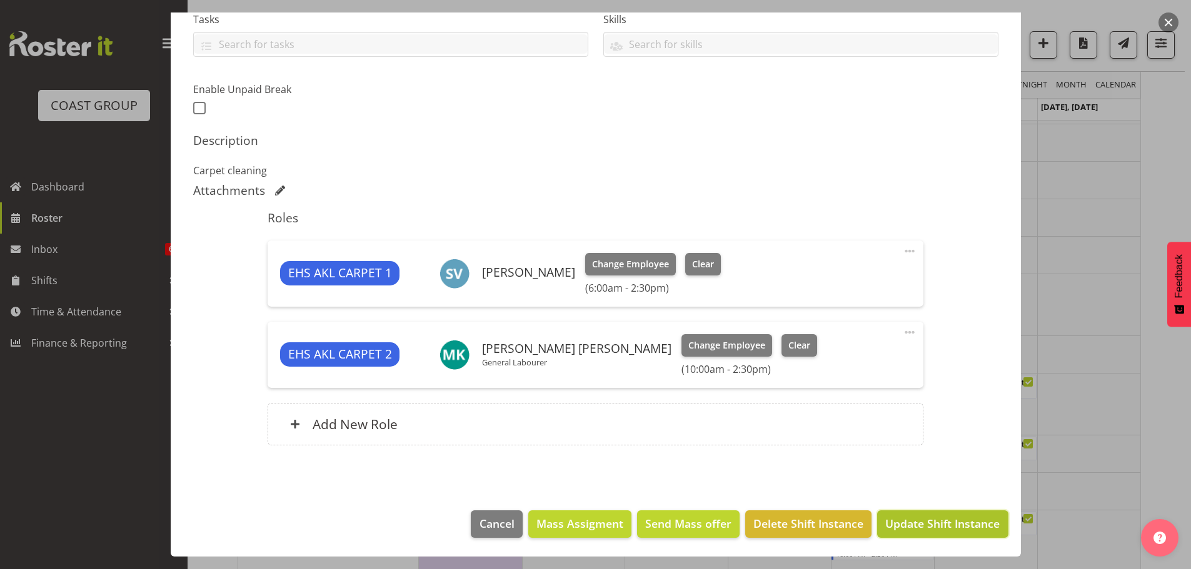
click at [937, 531] on span "Update Shift Instance" at bounding box center [942, 524] width 114 height 16
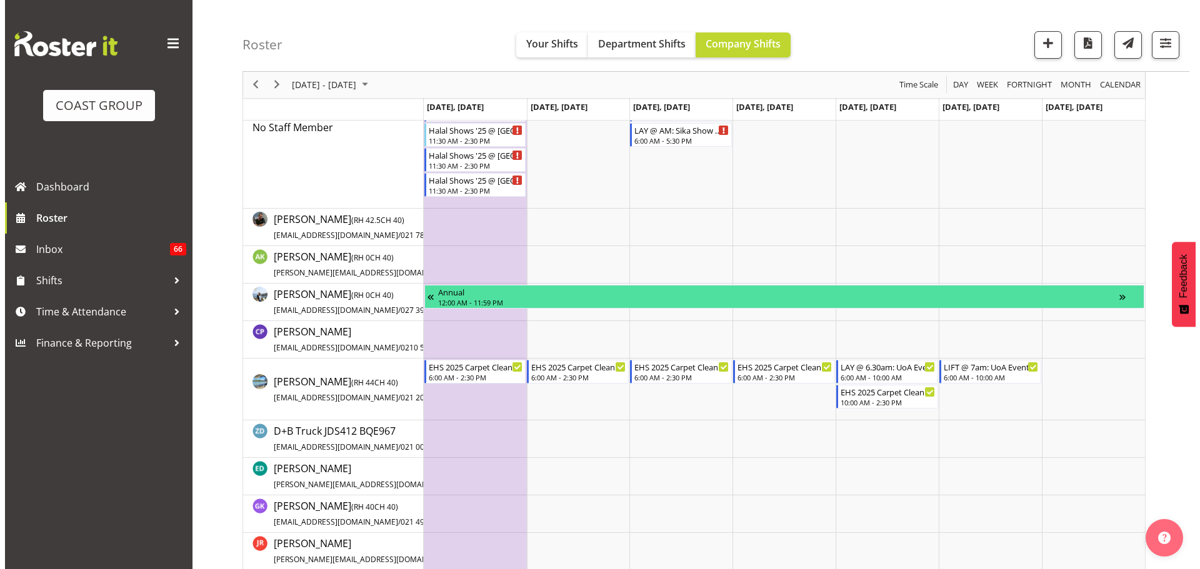
scroll to position [0, 0]
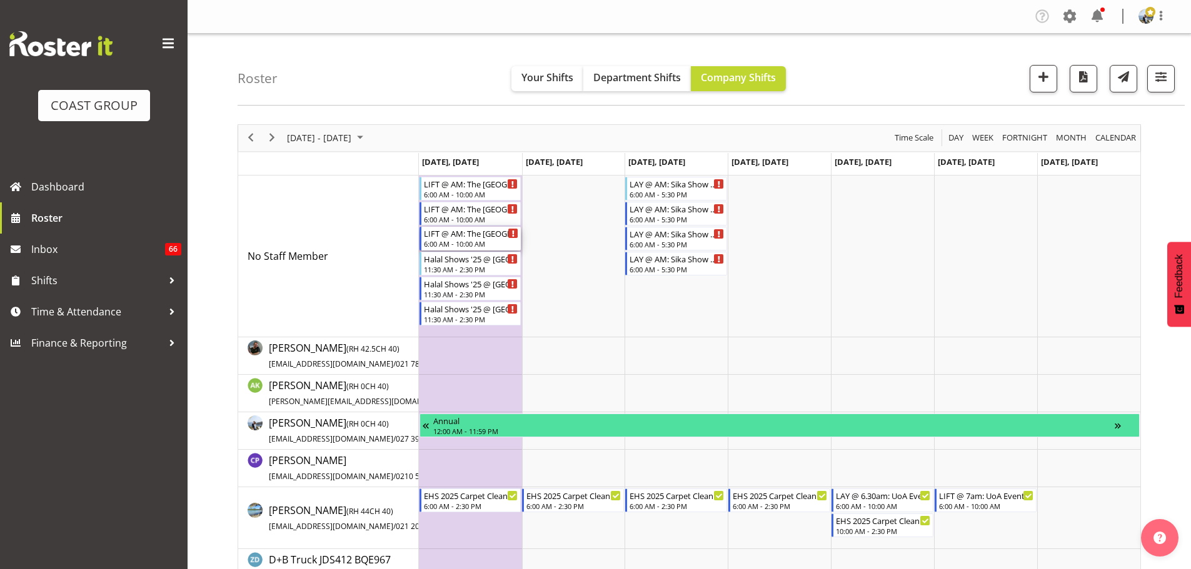
click at [458, 234] on div "LIFT @ AM: The [GEOGRAPHIC_DATA] '25 @ [PERSON_NAME]" at bounding box center [471, 233] width 95 height 12
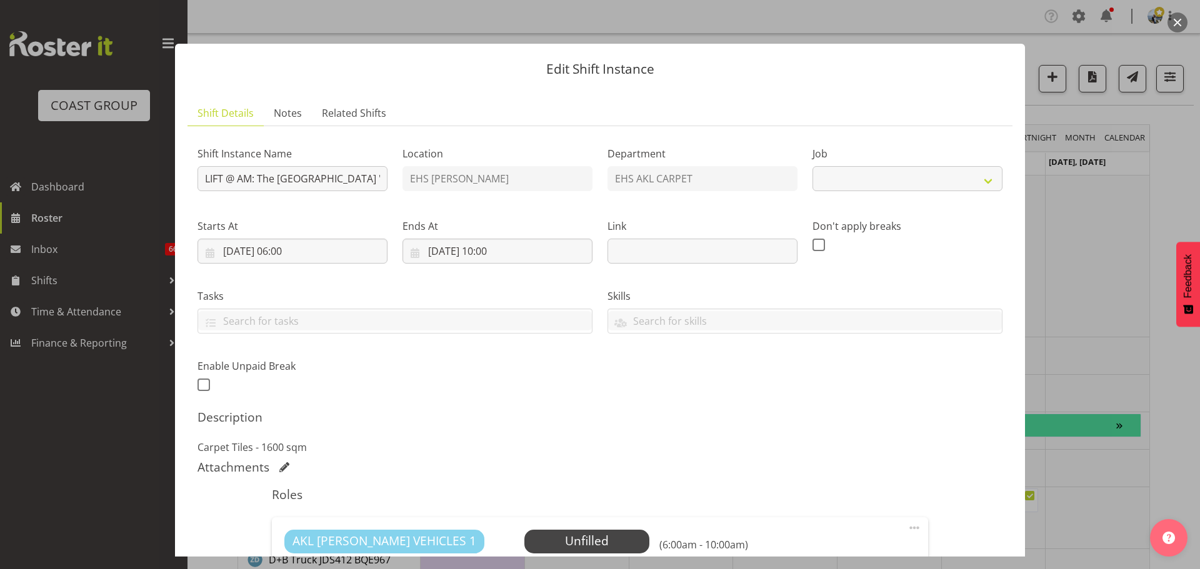
select select "8576"
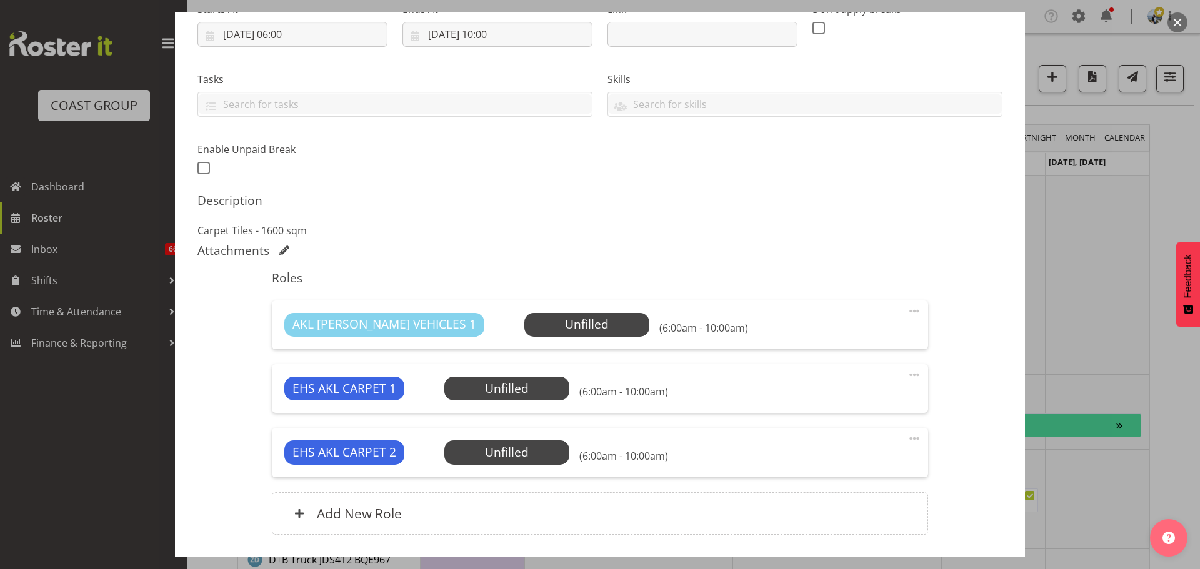
scroll to position [306, 0]
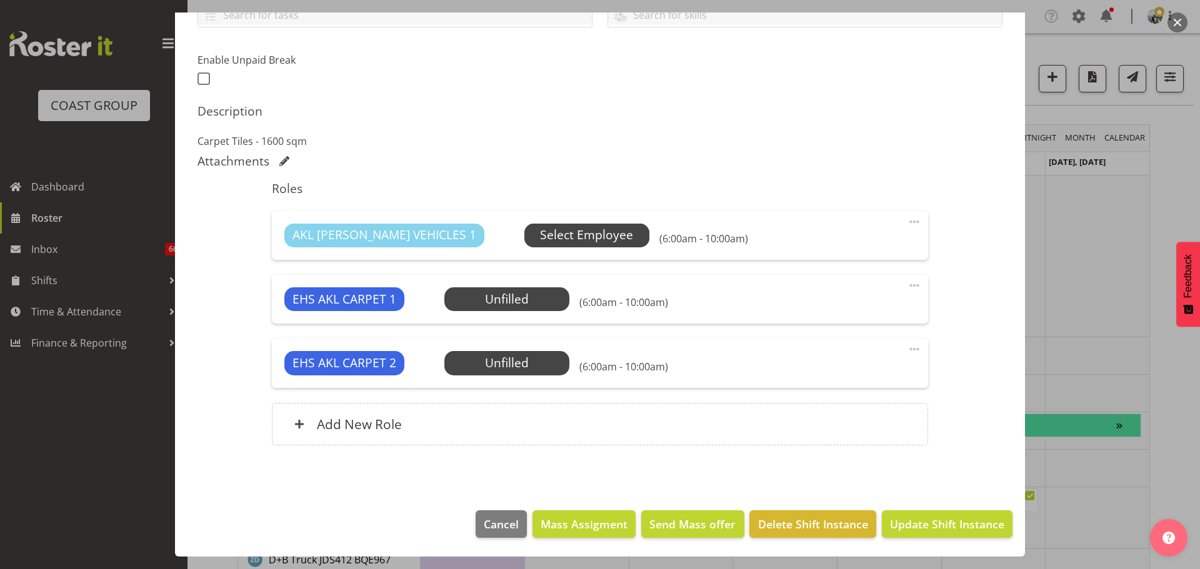
click at [556, 241] on span "Select Employee" at bounding box center [586, 235] width 93 height 18
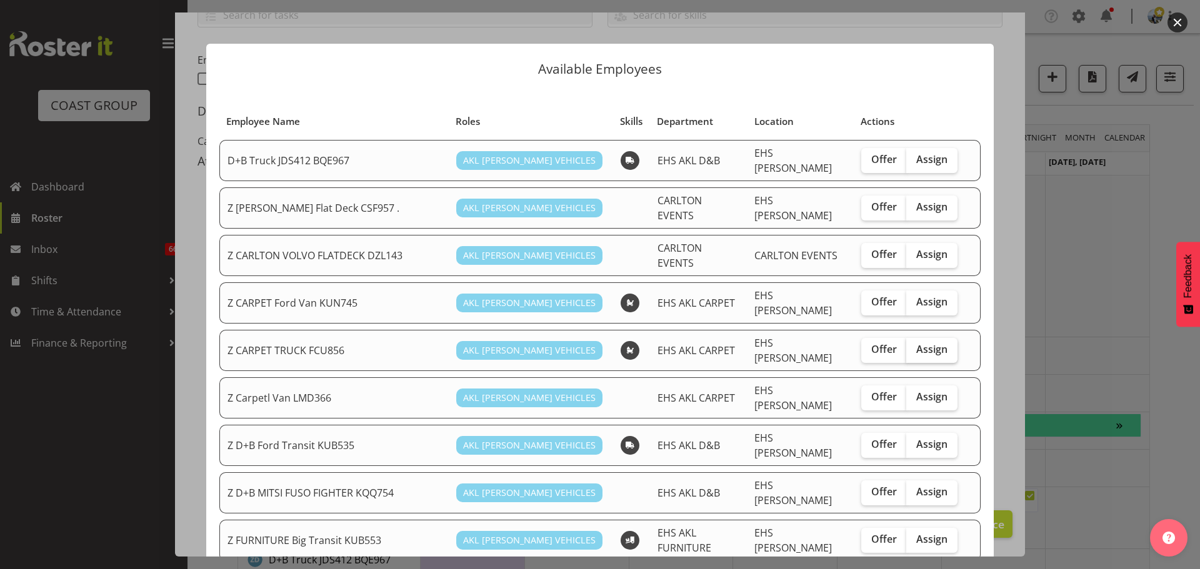
click at [936, 343] on span "Assign" at bounding box center [931, 349] width 31 height 12
click at [914, 346] on input "Assign" at bounding box center [910, 350] width 8 height 8
checkbox input "true"
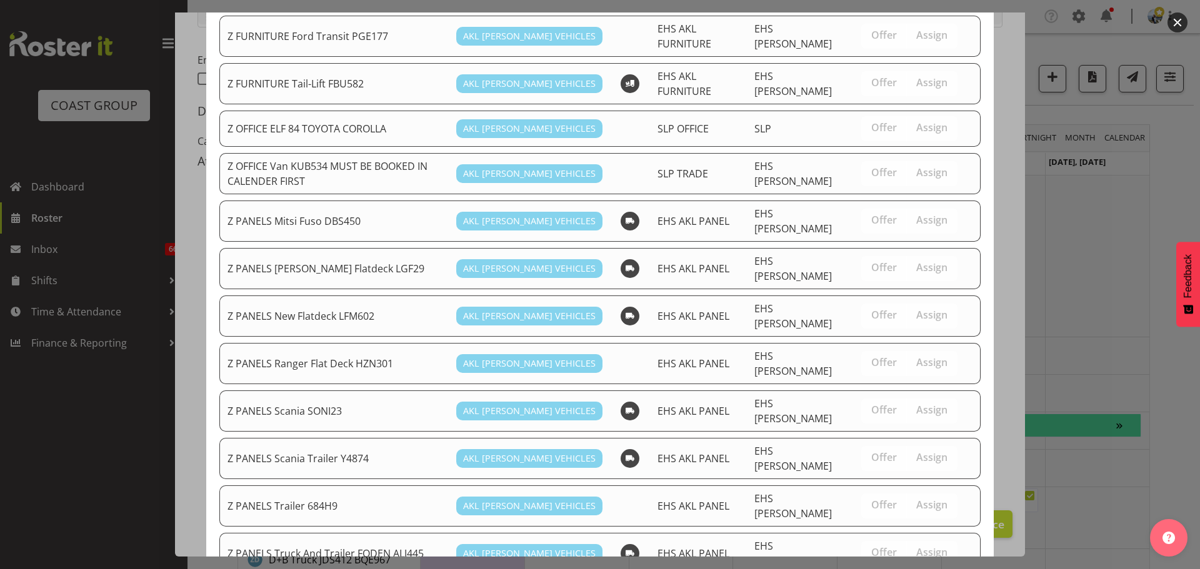
scroll to position [827, 0]
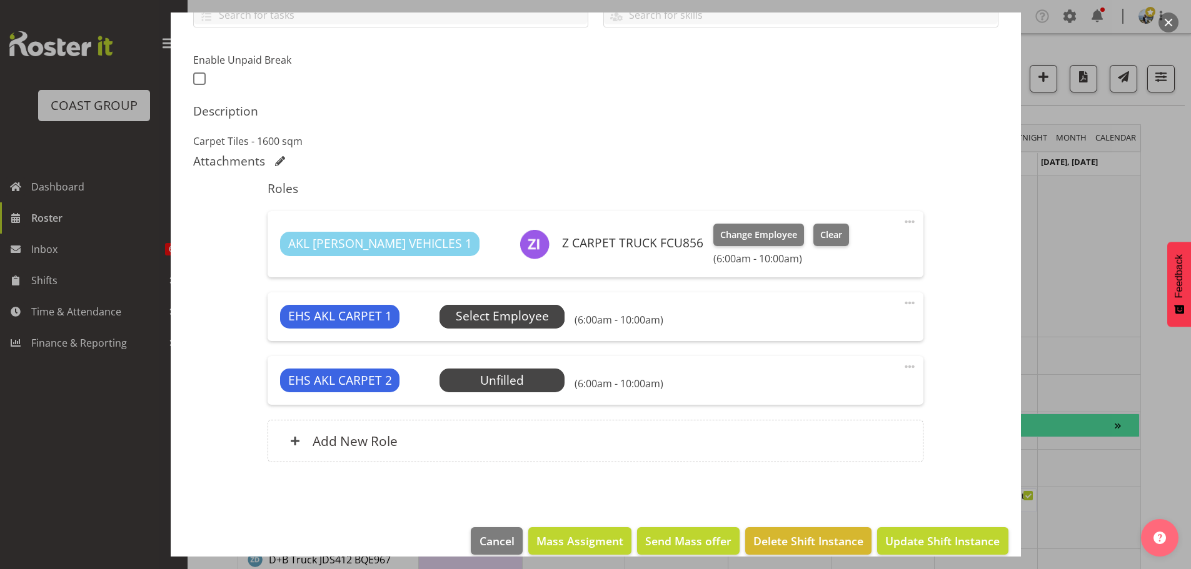
click at [456, 312] on span "Select Employee" at bounding box center [502, 316] width 93 height 18
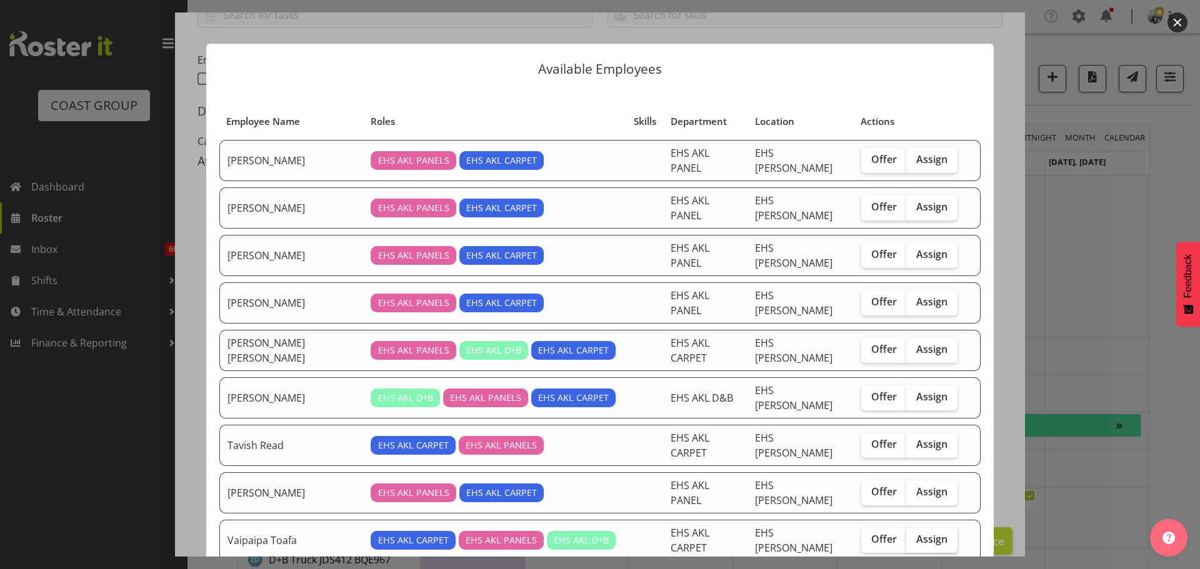
click at [906, 528] on label "Assign" at bounding box center [931, 540] width 51 height 25
click at [906, 536] on input "Assign" at bounding box center [910, 540] width 8 height 8
checkbox input "true"
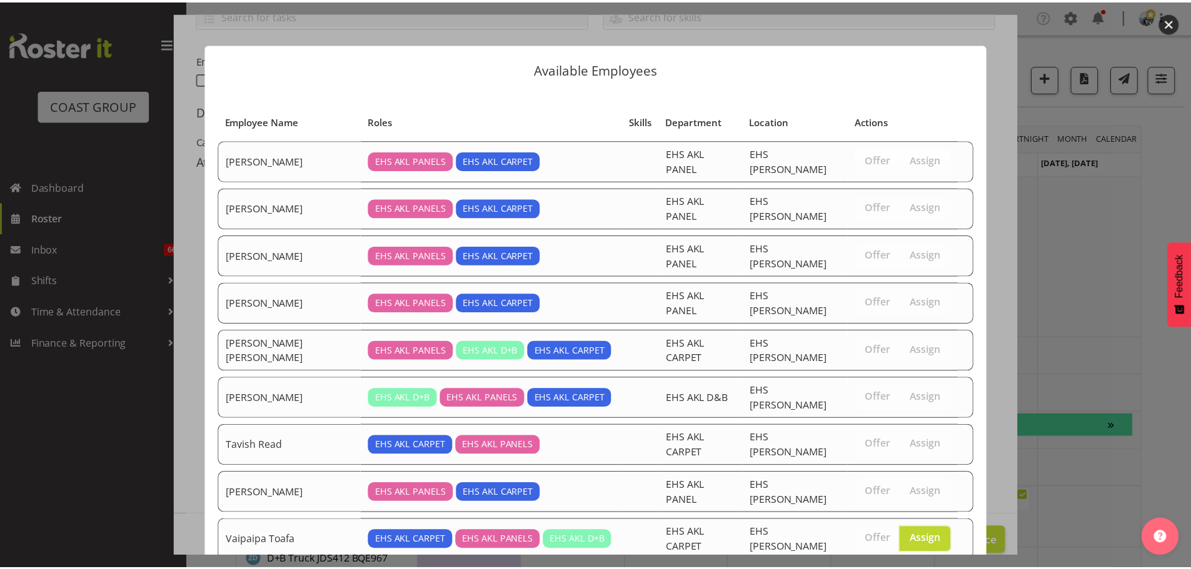
scroll to position [37, 0]
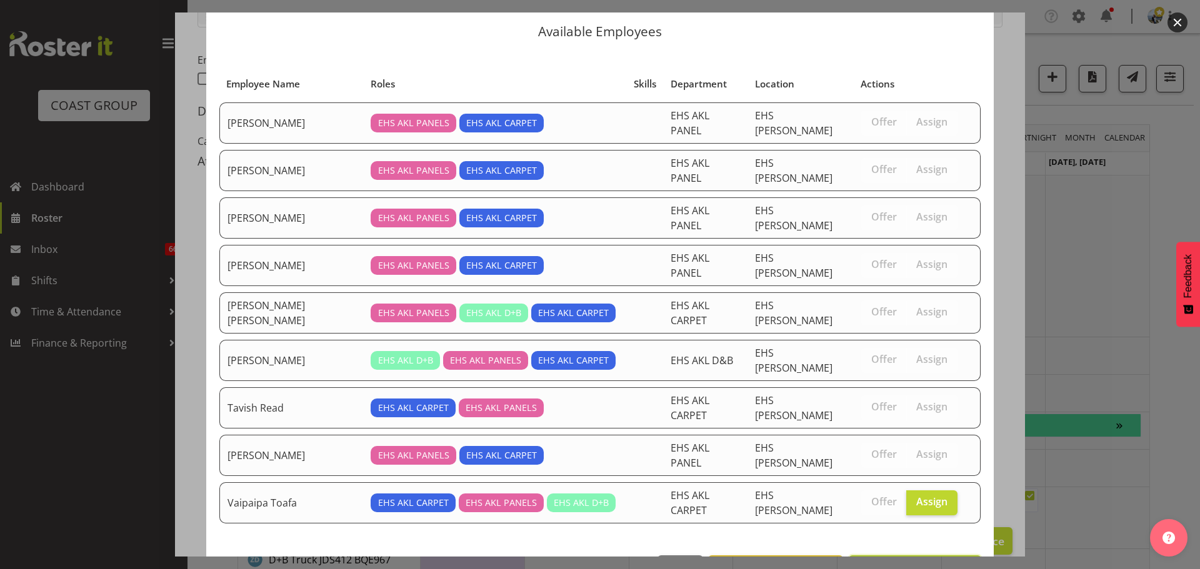
click at [914, 562] on span "Assign Vaipaipa Toafa" at bounding box center [915, 569] width 116 height 15
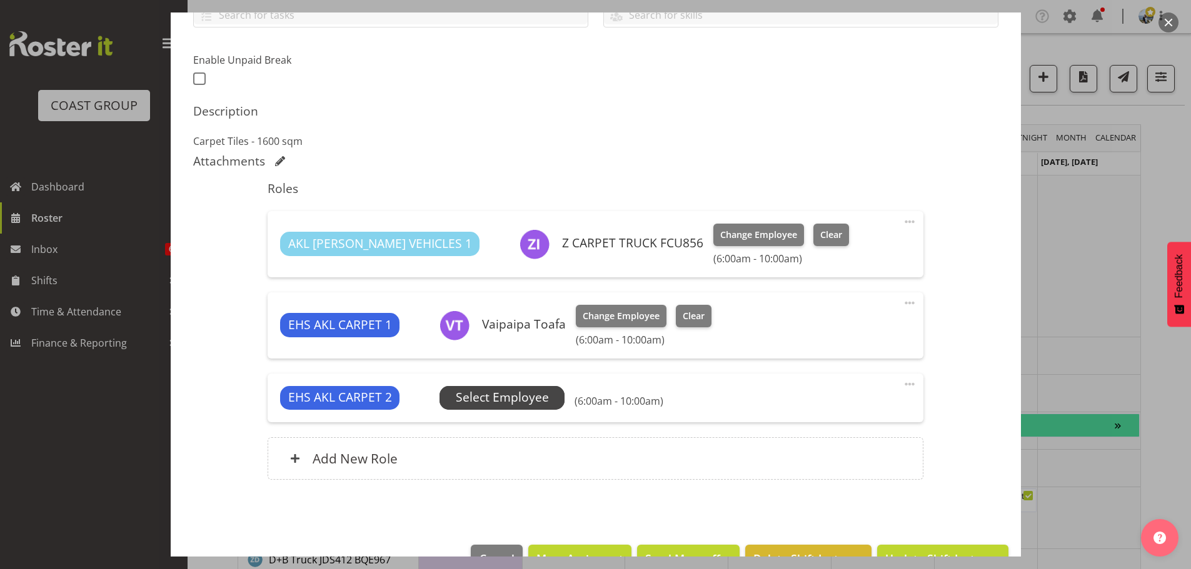
click at [509, 402] on span "Select Employee" at bounding box center [502, 398] width 93 height 18
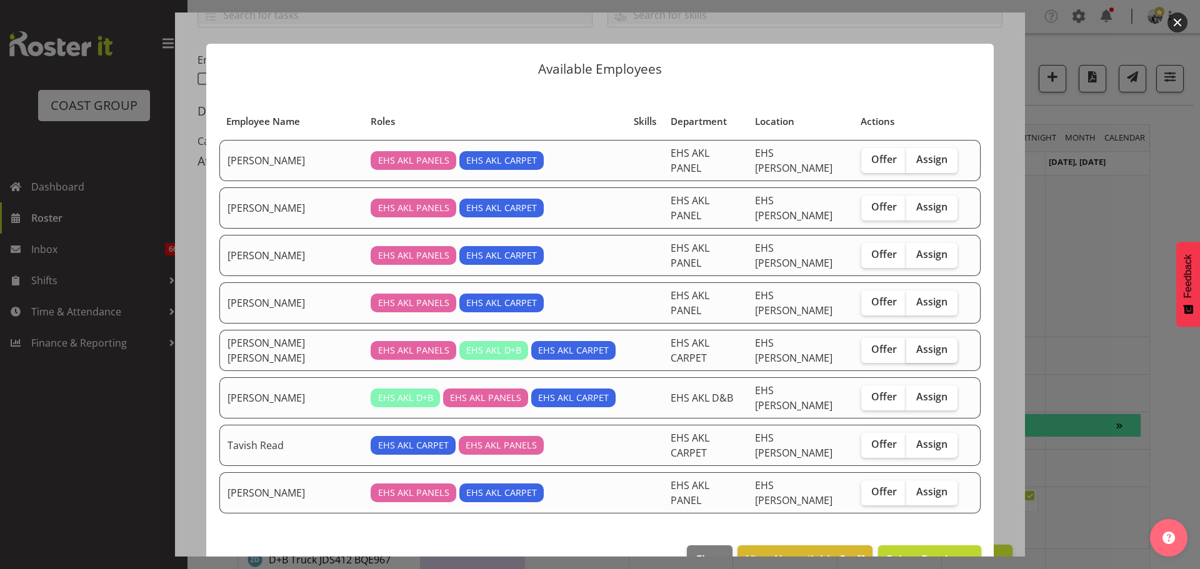
click at [926, 343] on span "Assign" at bounding box center [931, 349] width 31 height 12
click at [914, 346] on input "Assign" at bounding box center [910, 350] width 8 height 8
checkbox input "true"
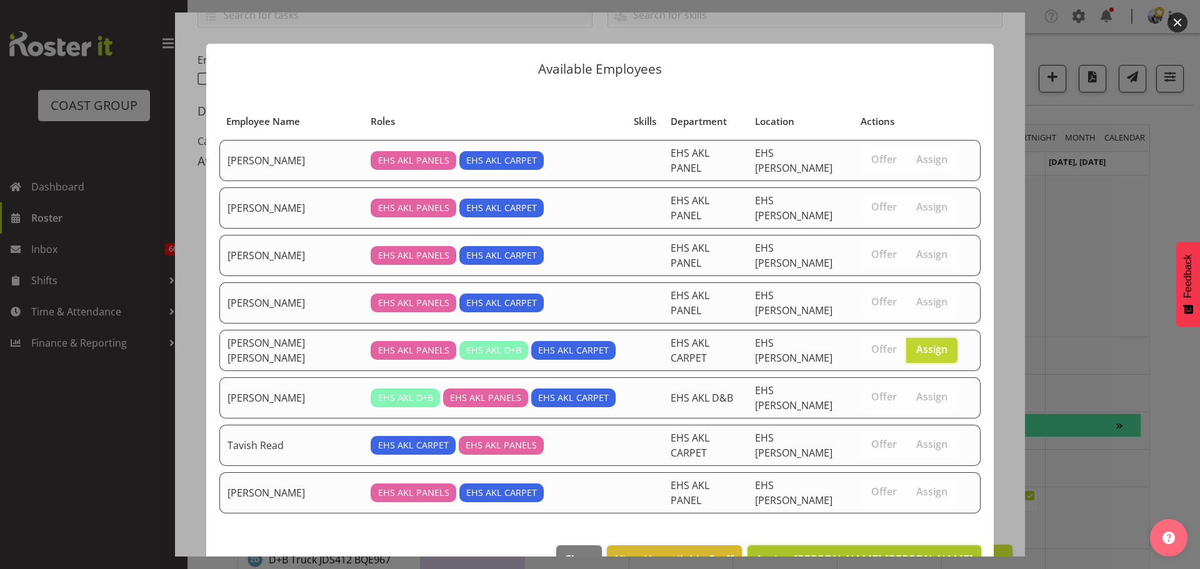
click at [927, 546] on button "Assign [PERSON_NAME] [PERSON_NAME]" at bounding box center [864, 559] width 234 height 27
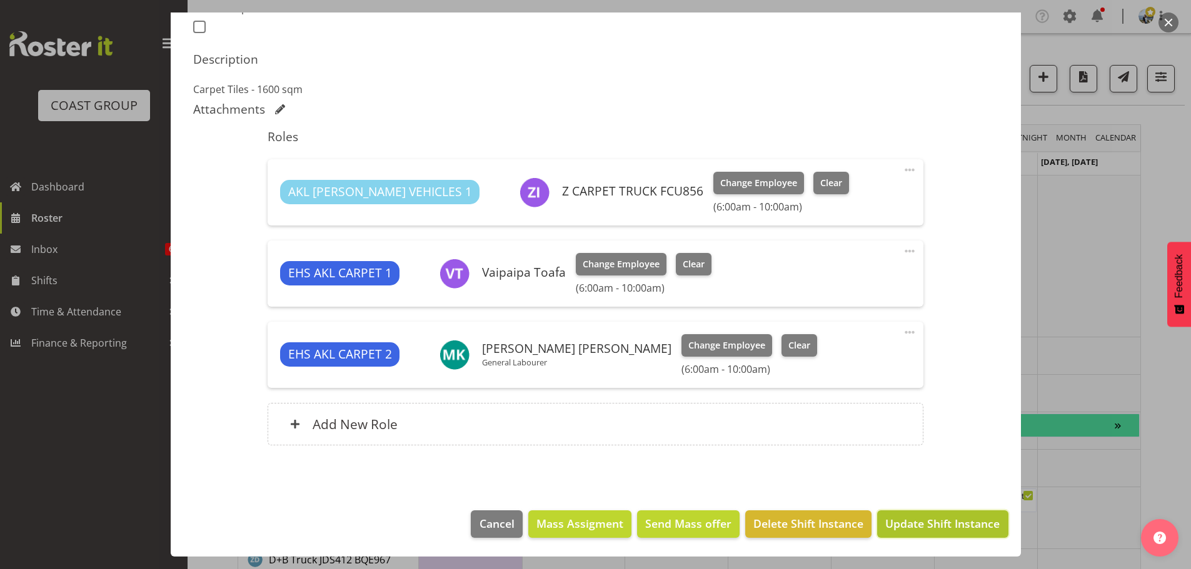
click at [928, 521] on span "Update Shift Instance" at bounding box center [942, 524] width 114 height 16
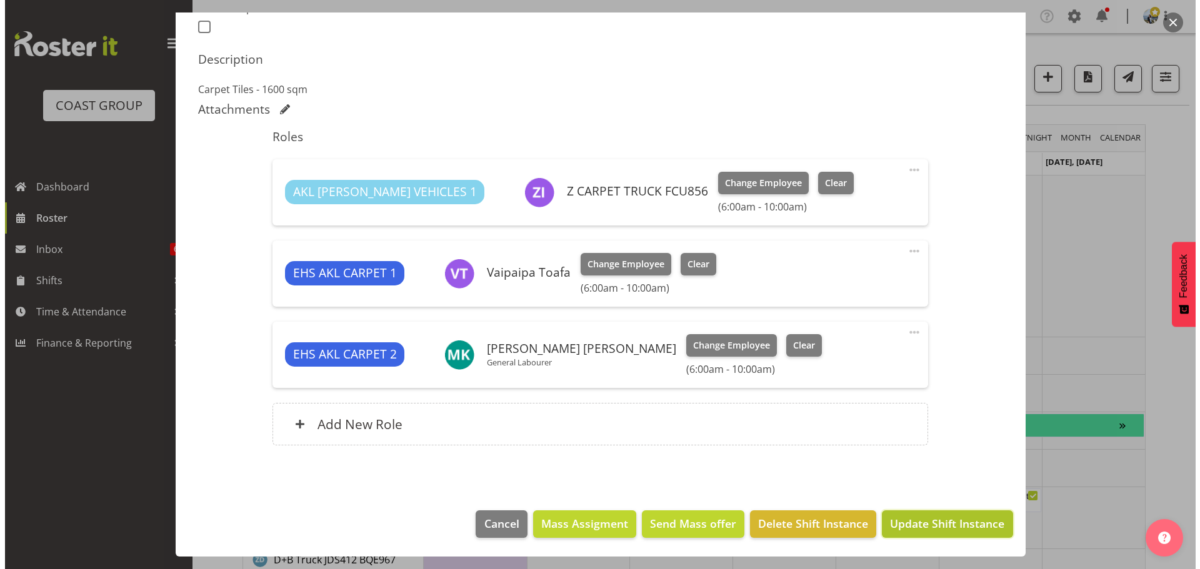
scroll to position [308, 0]
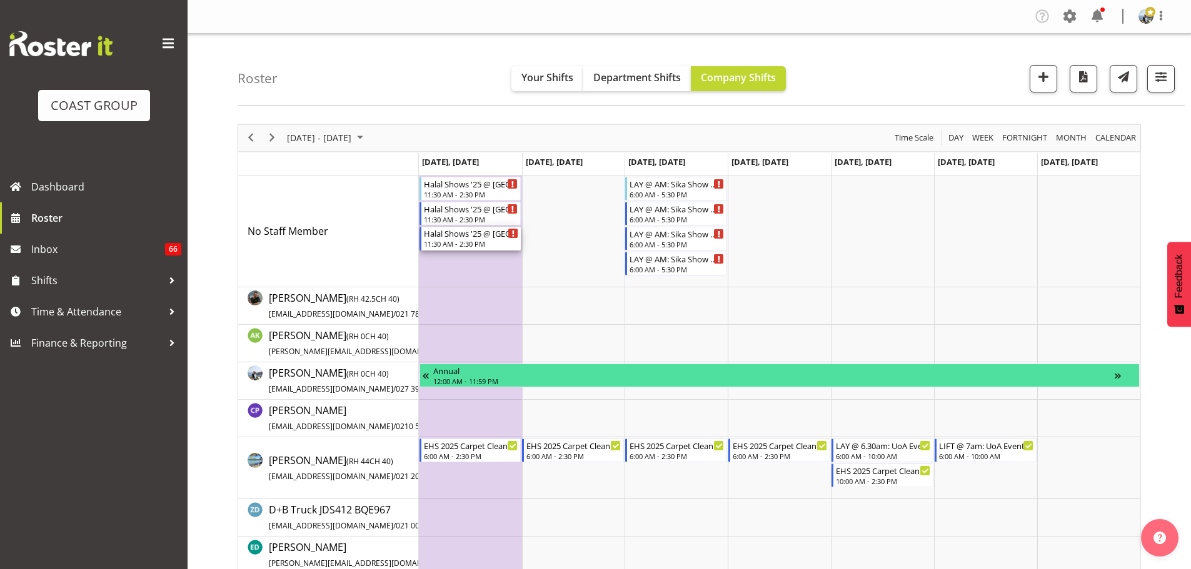
click at [486, 236] on div "Halal Shows '25 @ [GEOGRAPHIC_DATA]" at bounding box center [471, 233] width 95 height 12
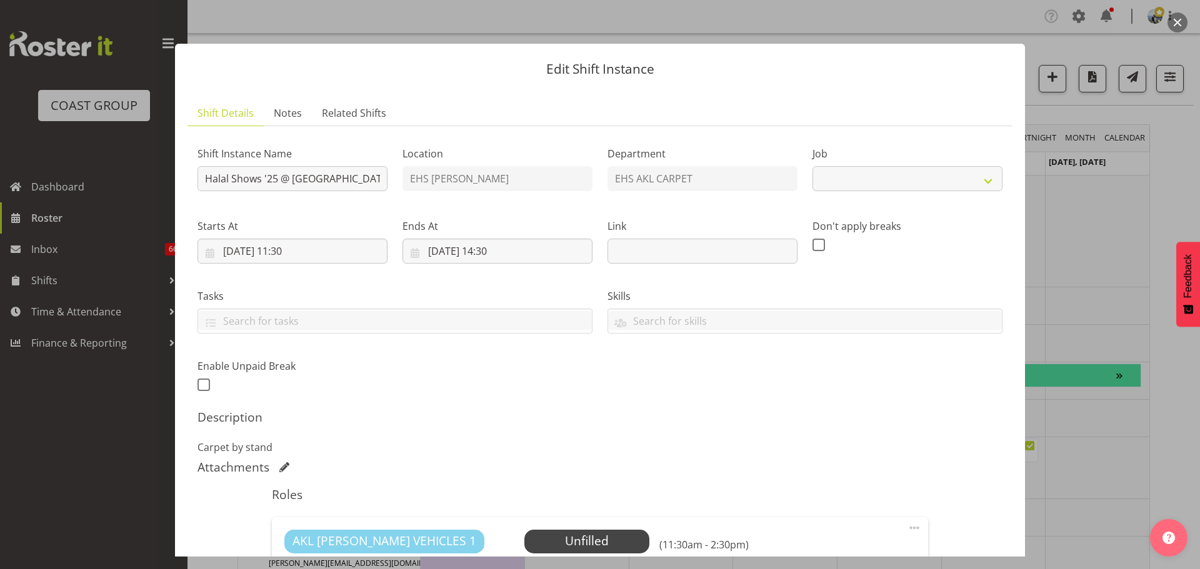
select select "10671"
click at [202, 179] on input "Halal Shows '25 @ [GEOGRAPHIC_DATA]" at bounding box center [292, 178] width 190 height 25
type input "LIFT @ AM: Halal Shows '25 @ Auckland Showgrounds"
click at [299, 242] on input "03/11/2025, 11:30" at bounding box center [292, 251] width 190 height 25
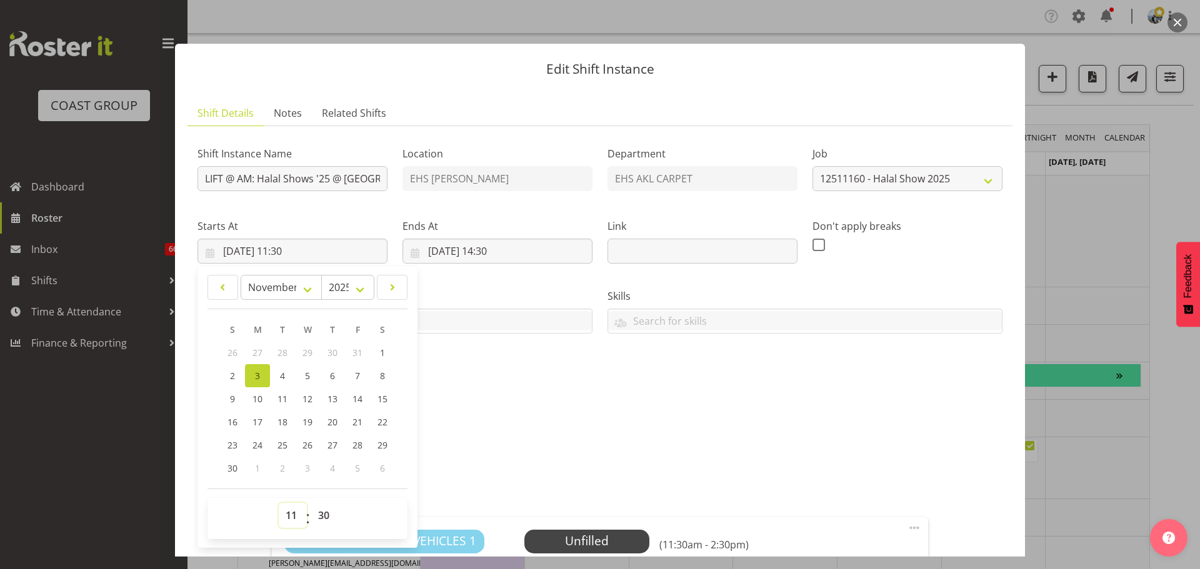
click at [296, 519] on select "00 01 02 03 04 05 06 07 08 09 10 11 12 13 14 15 16 17 18 19 20 21 22 23" at bounding box center [293, 515] width 28 height 25
select select "6"
click at [279, 503] on select "00 01 02 03 04 05 06 07 08 09 10 11 12 13 14 15 16 17 18 19 20 21 22 23" at bounding box center [293, 515] width 28 height 25
type input "03/11/2025, 06:30"
click at [511, 248] on input "03/11/2025, 14:30" at bounding box center [497, 251] width 190 height 25
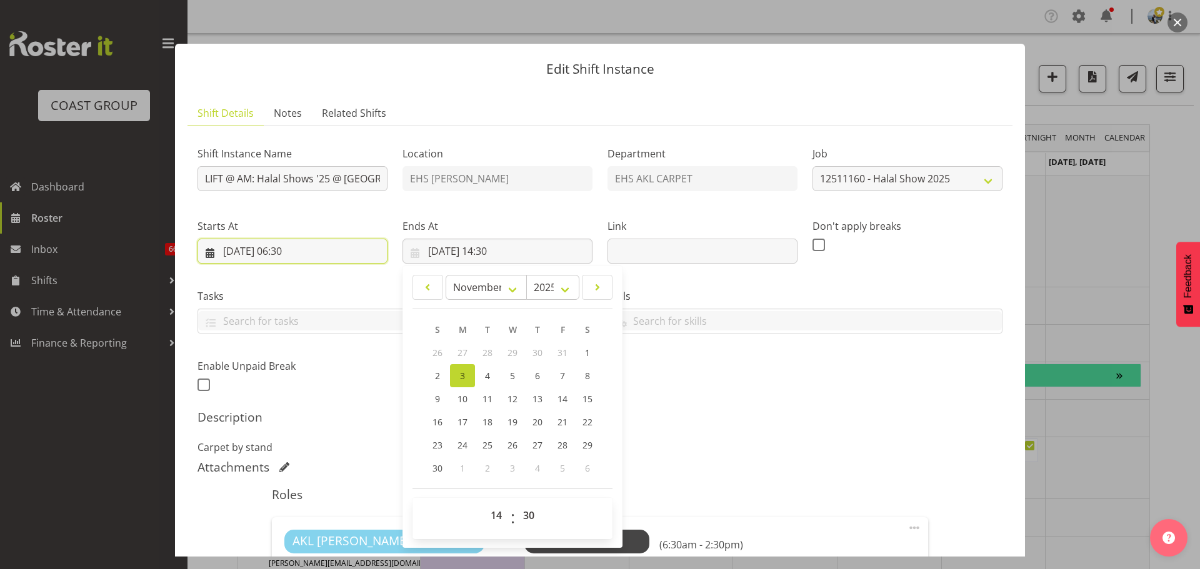
click at [306, 252] on input "03/11/2025, 06:30" at bounding box center [292, 251] width 190 height 25
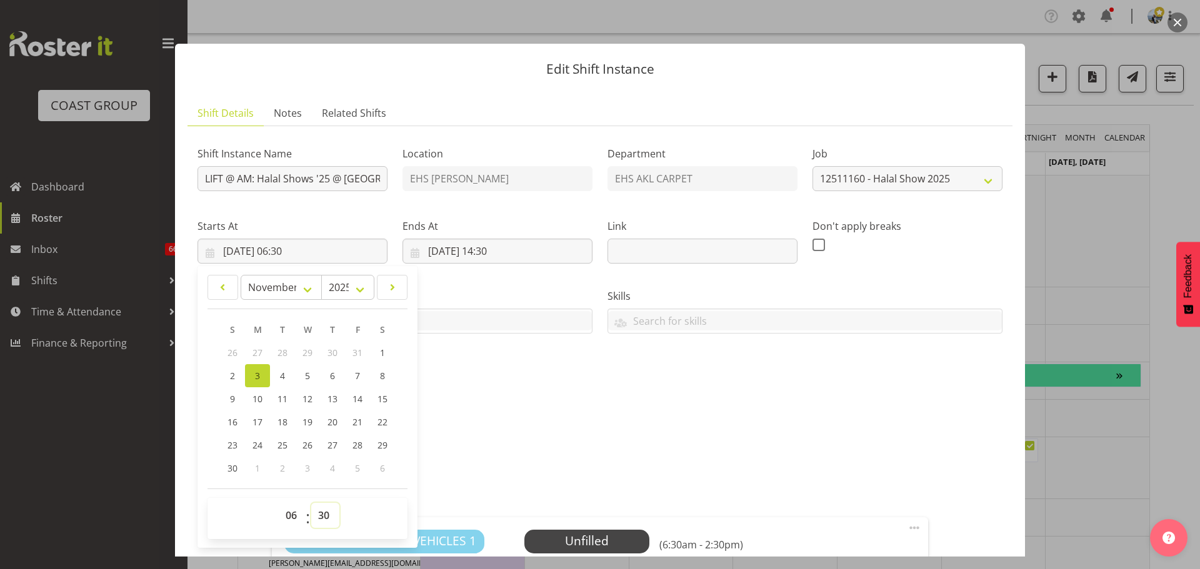
click at [321, 516] on select "00 01 02 03 04 05 06 07 08 09 10 11 12 13 14 15 16 17 18 19 20 21 22 23 24 25 2…" at bounding box center [325, 515] width 28 height 25
select select "0"
type input "03/11/2025, 06:00"
click at [498, 252] on input "03/11/2025, 14:30" at bounding box center [497, 251] width 190 height 25
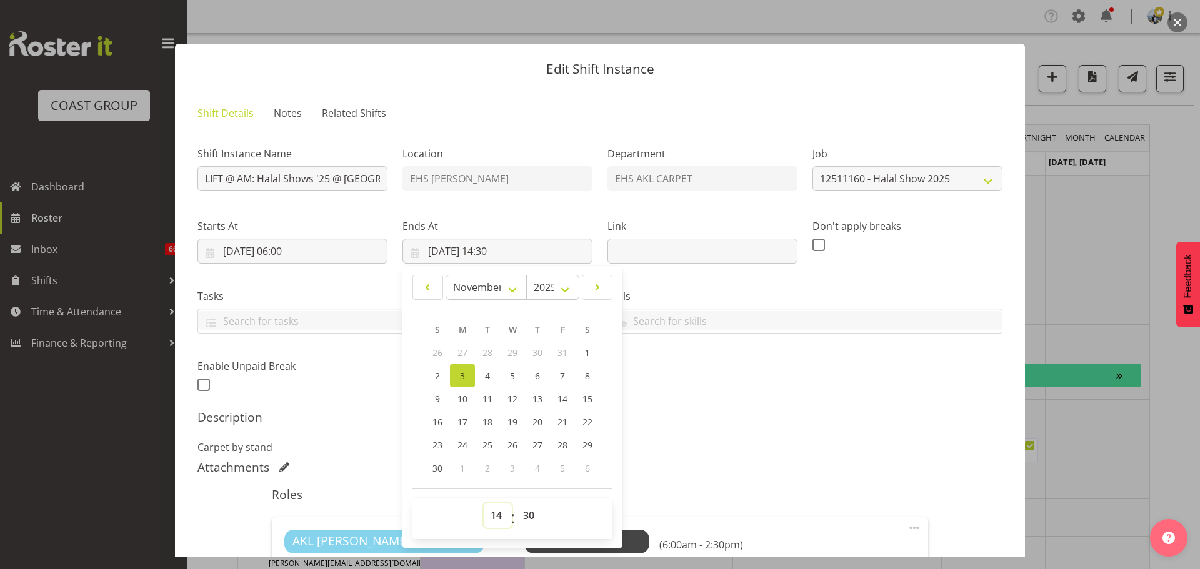
drag, startPoint x: 497, startPoint y: 519, endPoint x: 496, endPoint y: 506, distance: 13.8
click at [497, 519] on select "00 01 02 03 04 05 06 07 08 09 10 11 12 13 14 15 16 17 18 19 20 21 22 23" at bounding box center [498, 515] width 28 height 25
select select "8"
click at [484, 503] on select "00 01 02 03 04 05 06 07 08 09 10 11 12 13 14 15 16 17 18 19 20 21 22 23" at bounding box center [498, 515] width 28 height 25
type input "03/11/2025, 08:30"
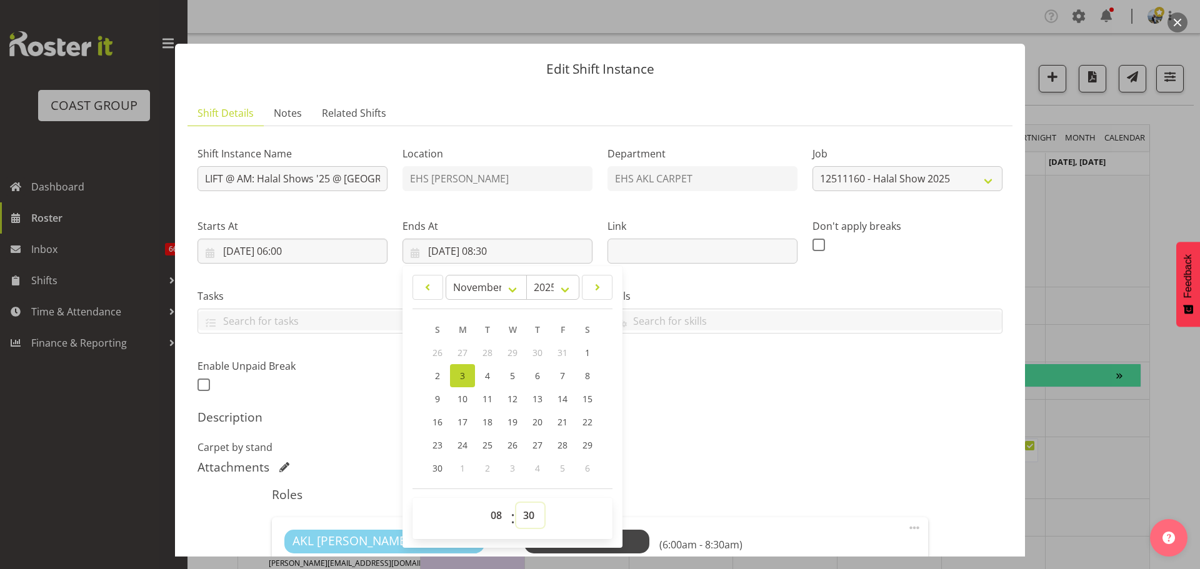
click at [519, 514] on select "00 01 02 03 04 05 06 07 08 09 10 11 12 13 14 15 16 17 18 19 20 21 22 23 24 25 2…" at bounding box center [530, 515] width 28 height 25
select select "0"
type input "03/11/2025, 08:00"
click at [857, 465] on div "Attachments" at bounding box center [599, 467] width 805 height 15
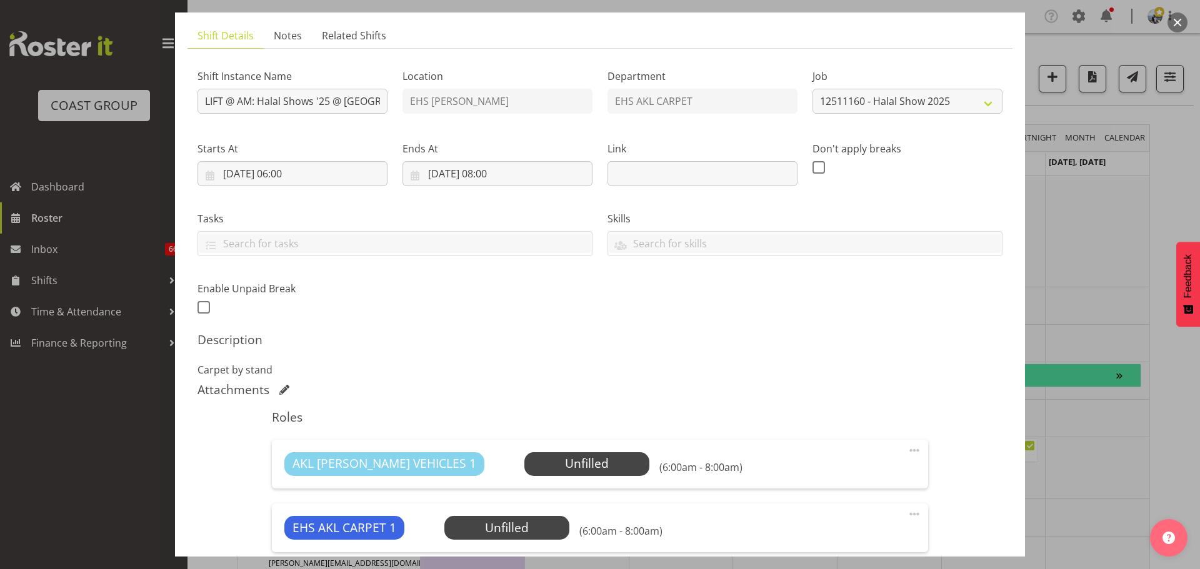
scroll to position [250, 0]
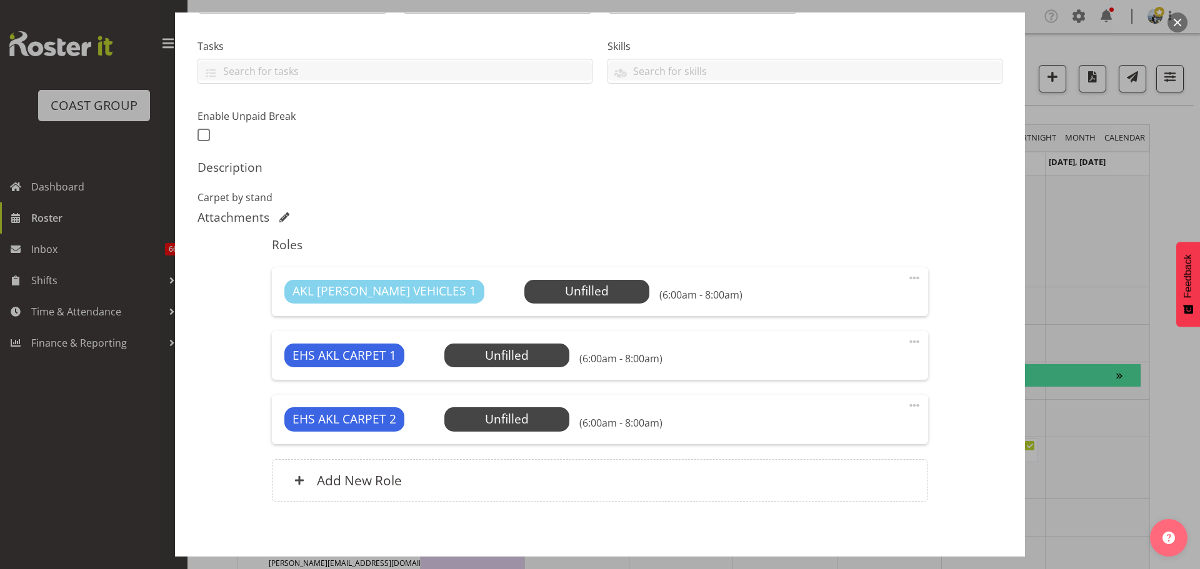
click at [907, 277] on span at bounding box center [914, 278] width 15 height 15
click at [874, 352] on link "Delete" at bounding box center [862, 350] width 120 height 22
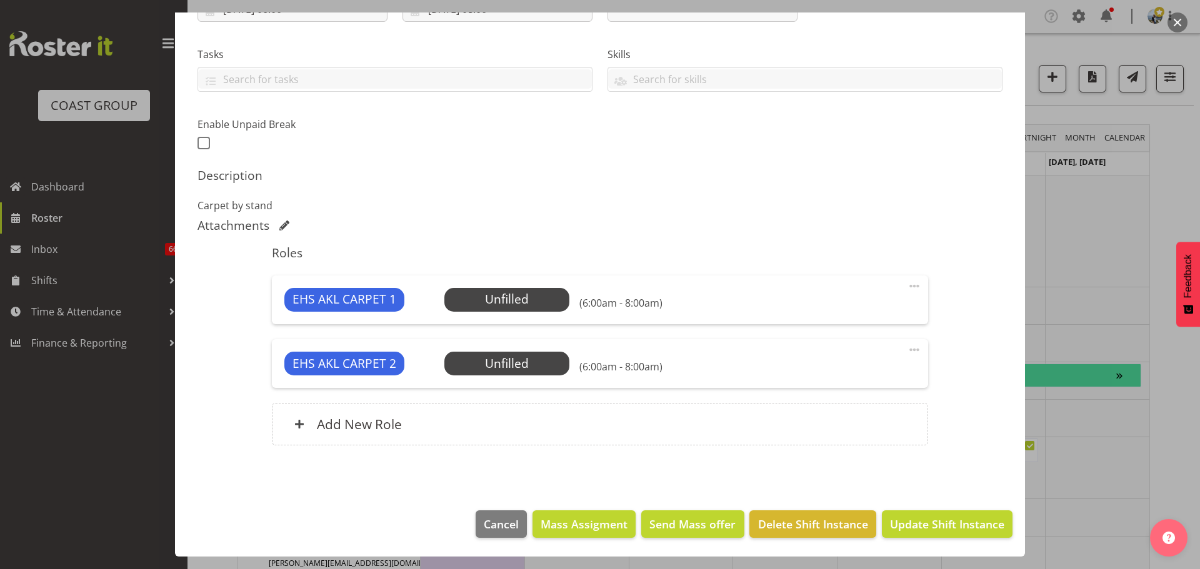
click at [909, 350] on span at bounding box center [914, 349] width 15 height 15
click at [893, 422] on link "Delete" at bounding box center [862, 422] width 120 height 22
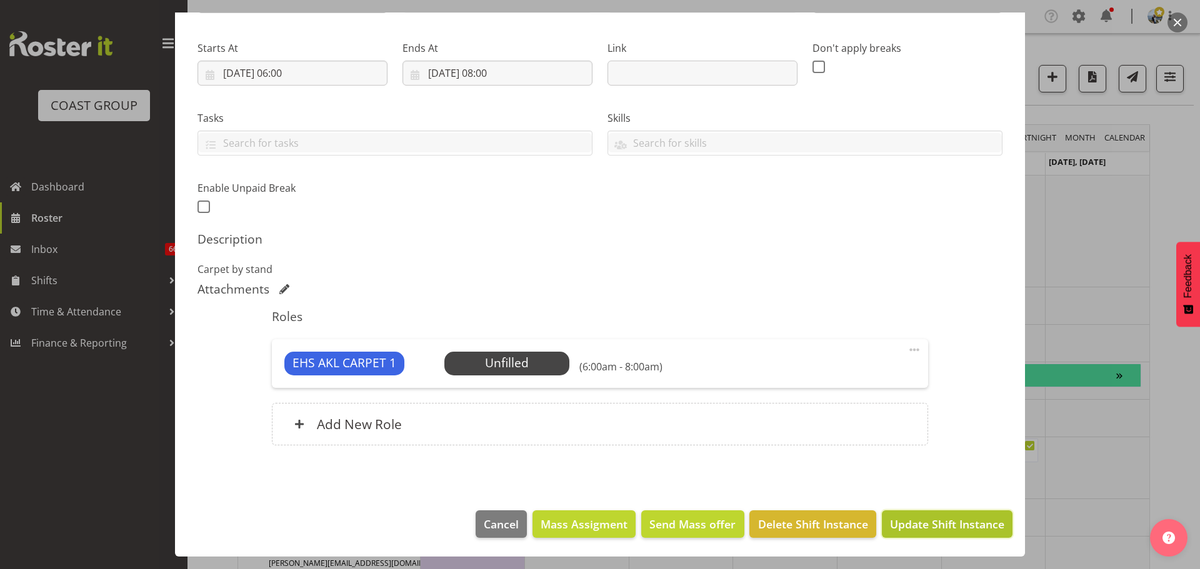
click at [934, 530] on span "Update Shift Instance" at bounding box center [947, 524] width 114 height 16
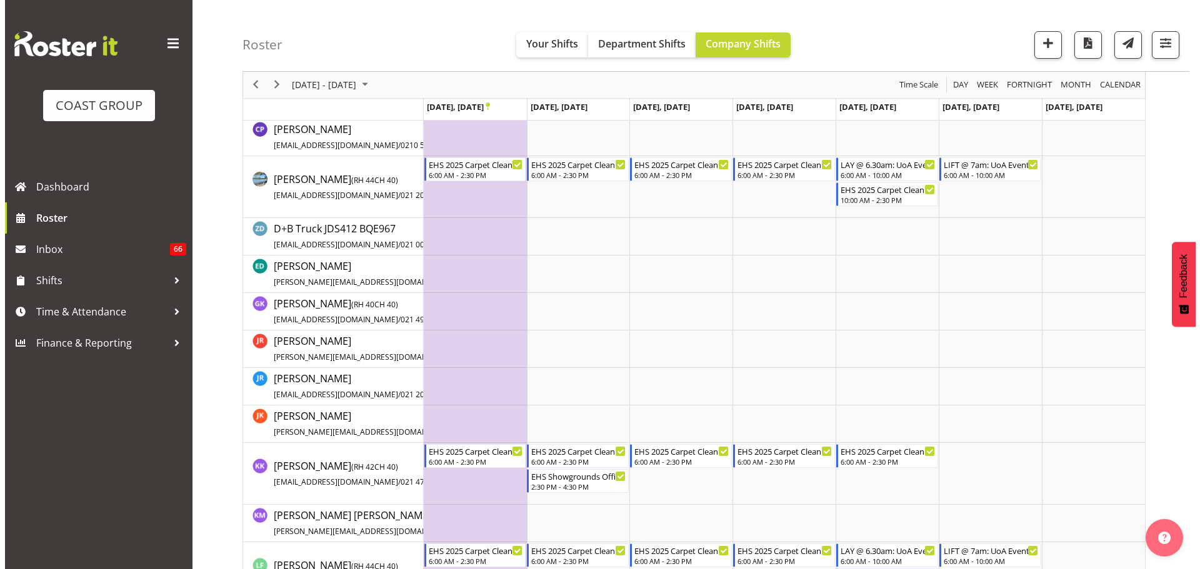
scroll to position [312, 0]
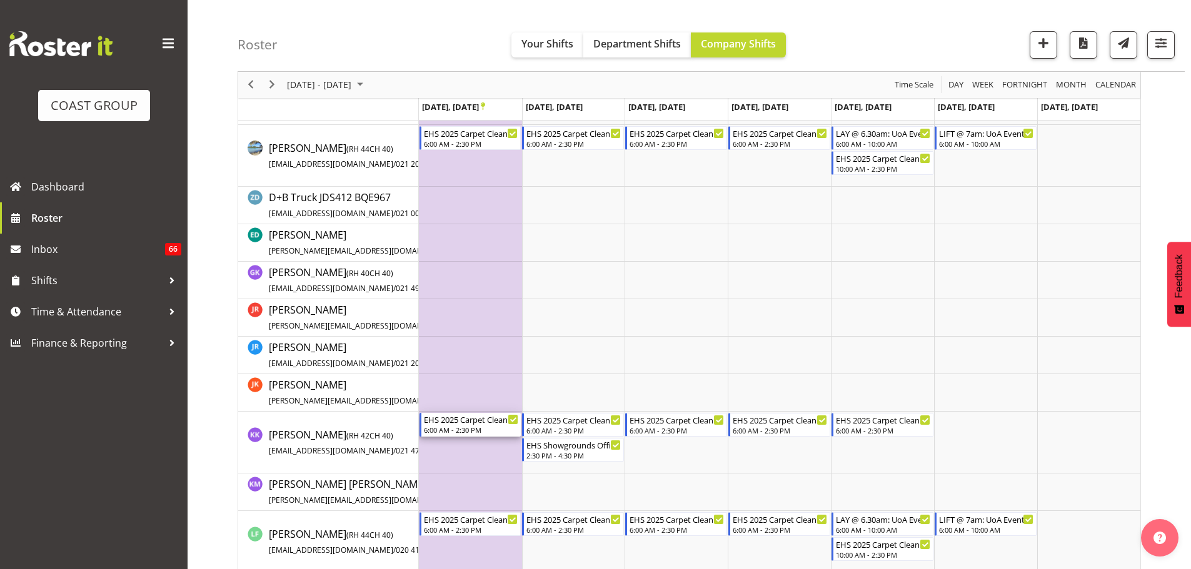
click at [473, 421] on div "EHS 2025 Carpet Cleaning, Maintenance, etc" at bounding box center [471, 419] width 95 height 12
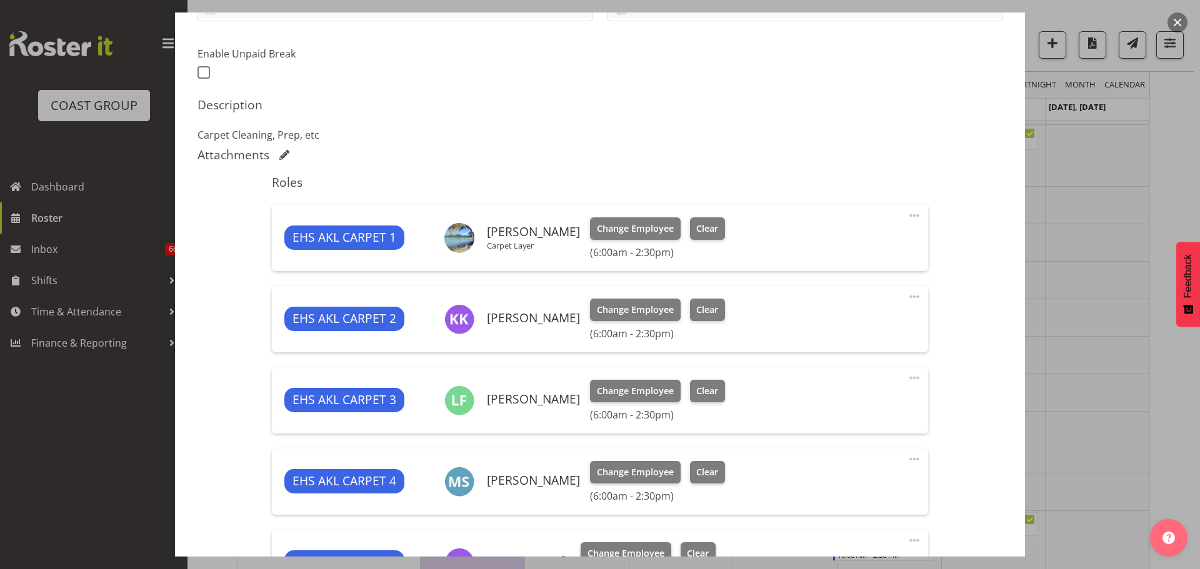
select select "69"
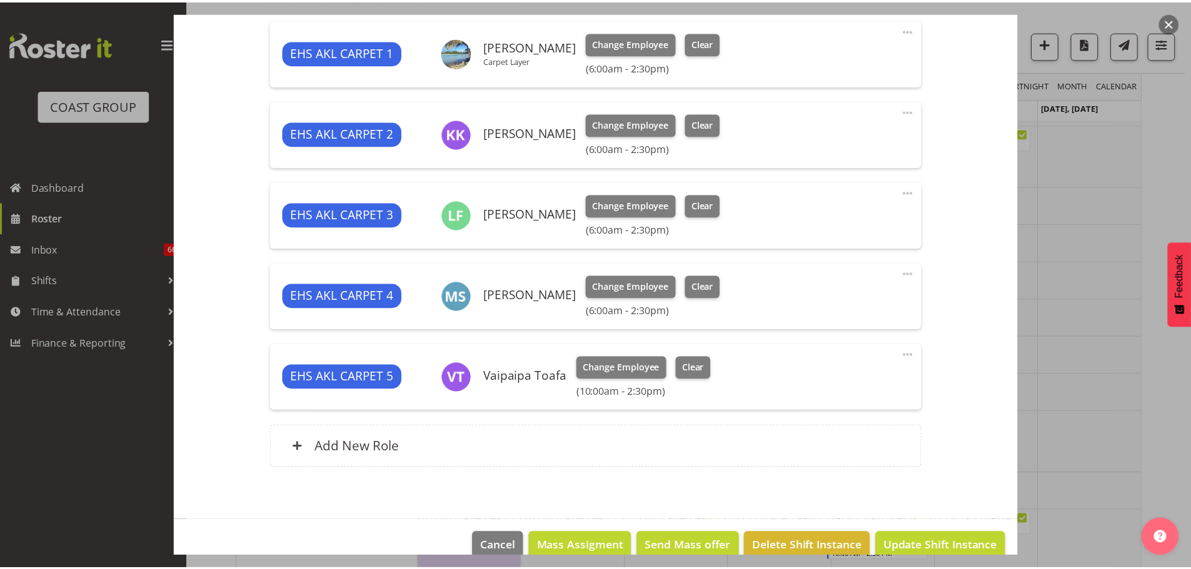
scroll to position [500, 0]
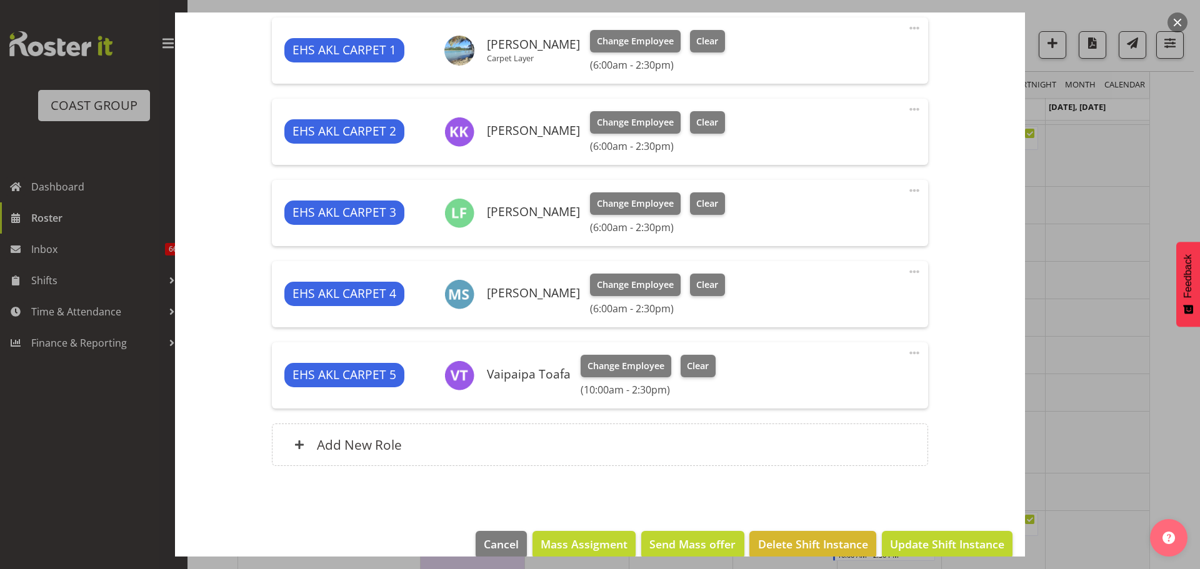
click at [907, 109] on span at bounding box center [914, 109] width 15 height 15
click at [889, 127] on link "Edit" at bounding box center [862, 137] width 120 height 22
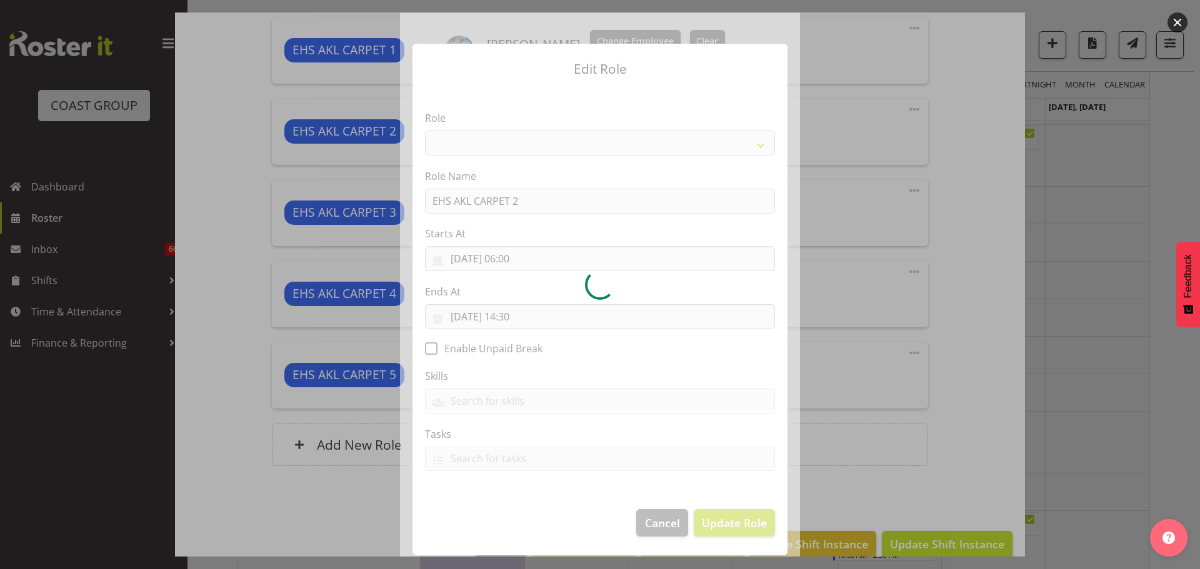
select select "190"
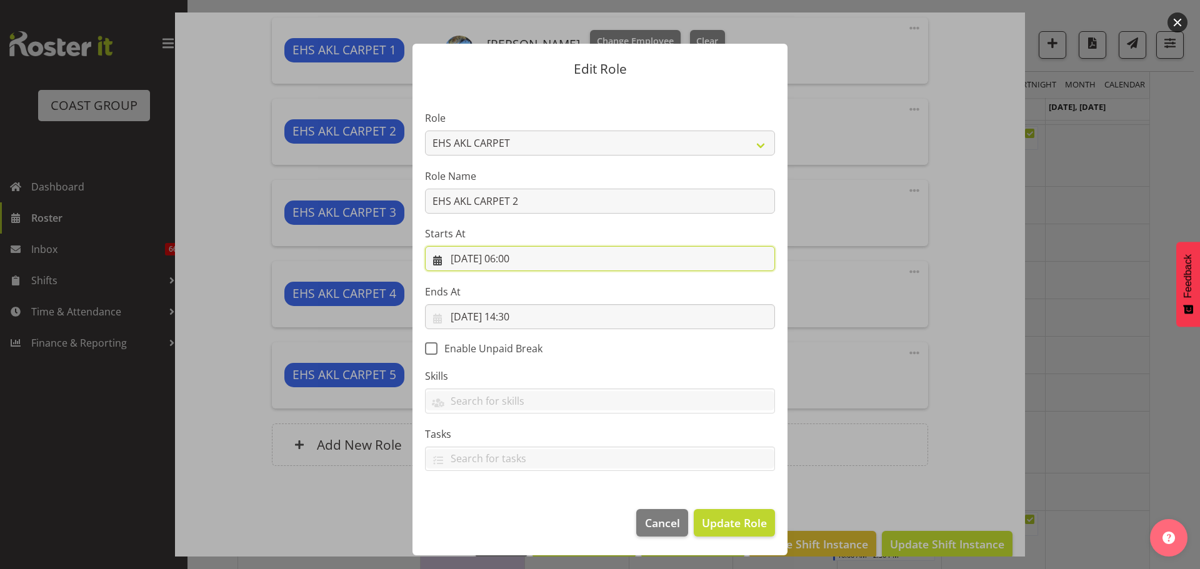
click at [527, 259] on input "03/11/2025, 06:00" at bounding box center [600, 258] width 350 height 25
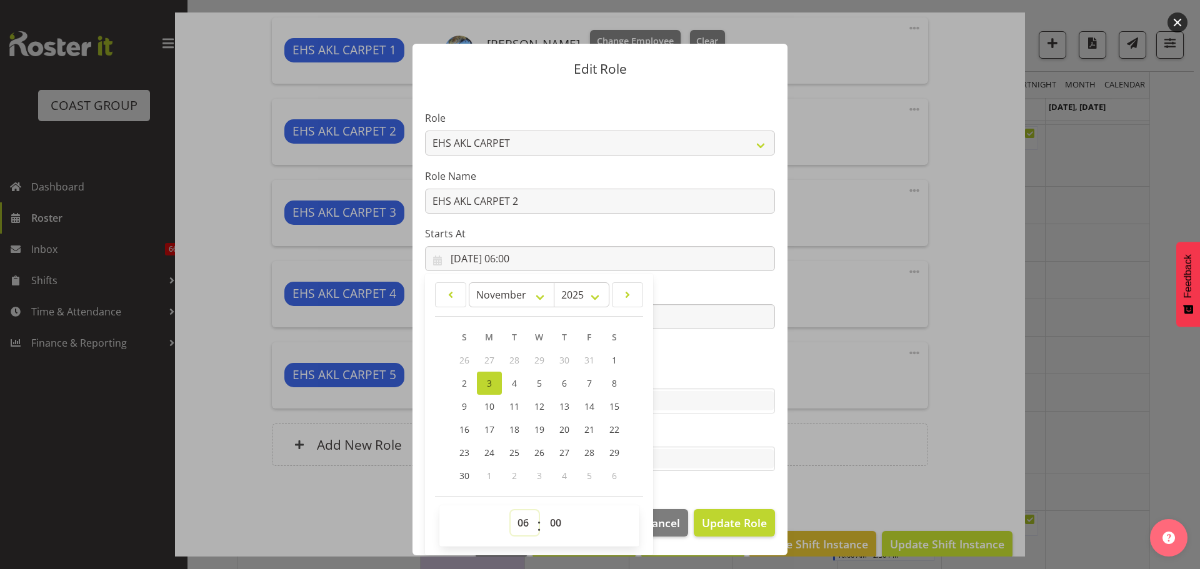
click at [512, 528] on select "00 01 02 03 04 05 06 07 08 09 10 11 12 13 14 15 16 17 18 19 20 21 22 23" at bounding box center [525, 523] width 28 height 25
select select "8"
click at [511, 511] on select "00 01 02 03 04 05 06 07 08 09 10 11 12 13 14 15 16 17 18 19 20 21 22 23" at bounding box center [525, 523] width 28 height 25
type input "03/11/2025, 08:00"
click at [722, 529] on span "Update Role" at bounding box center [734, 523] width 65 height 16
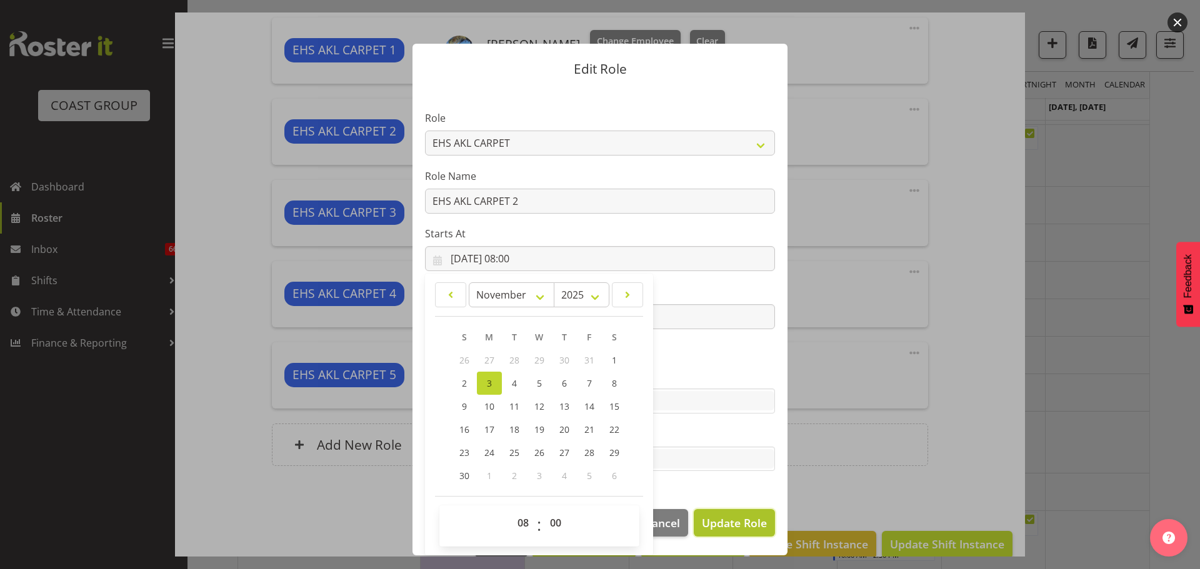
select select
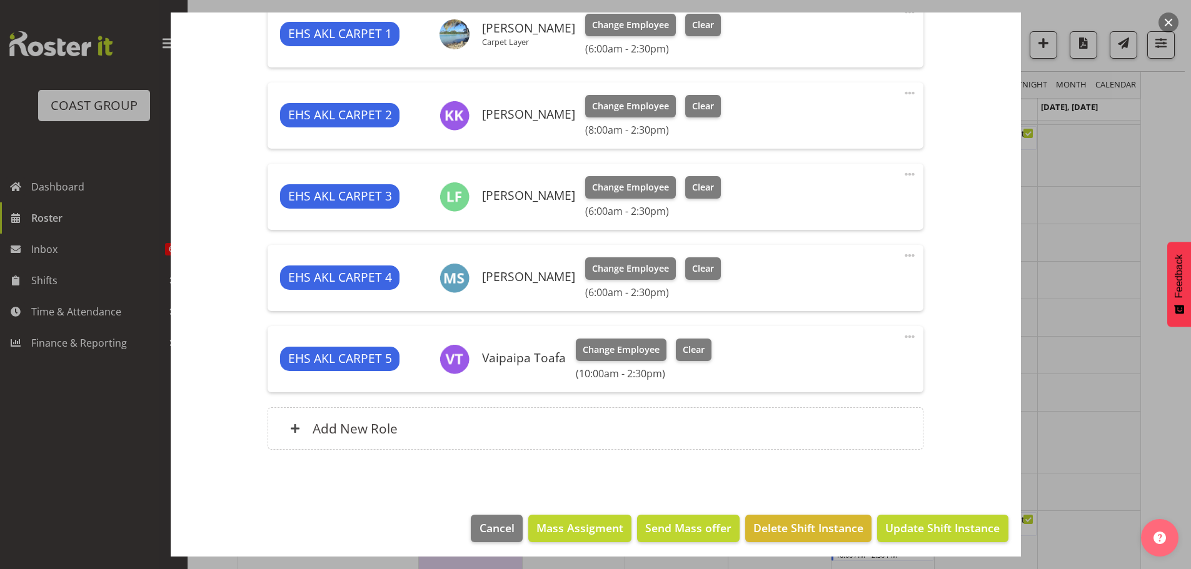
scroll to position [521, 0]
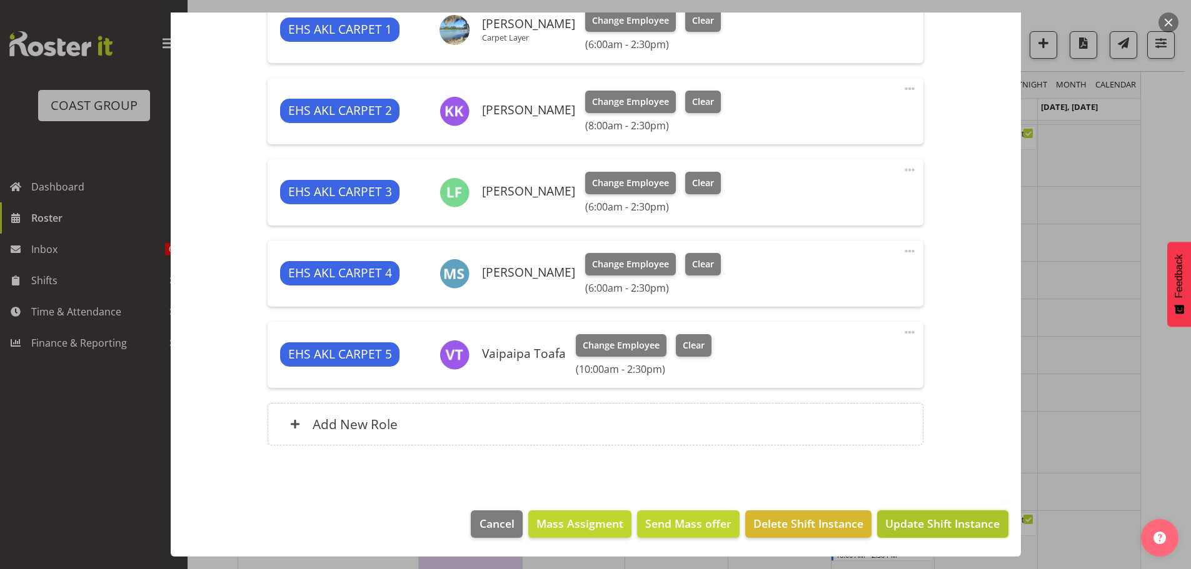
click at [962, 529] on span "Update Shift Instance" at bounding box center [942, 524] width 114 height 16
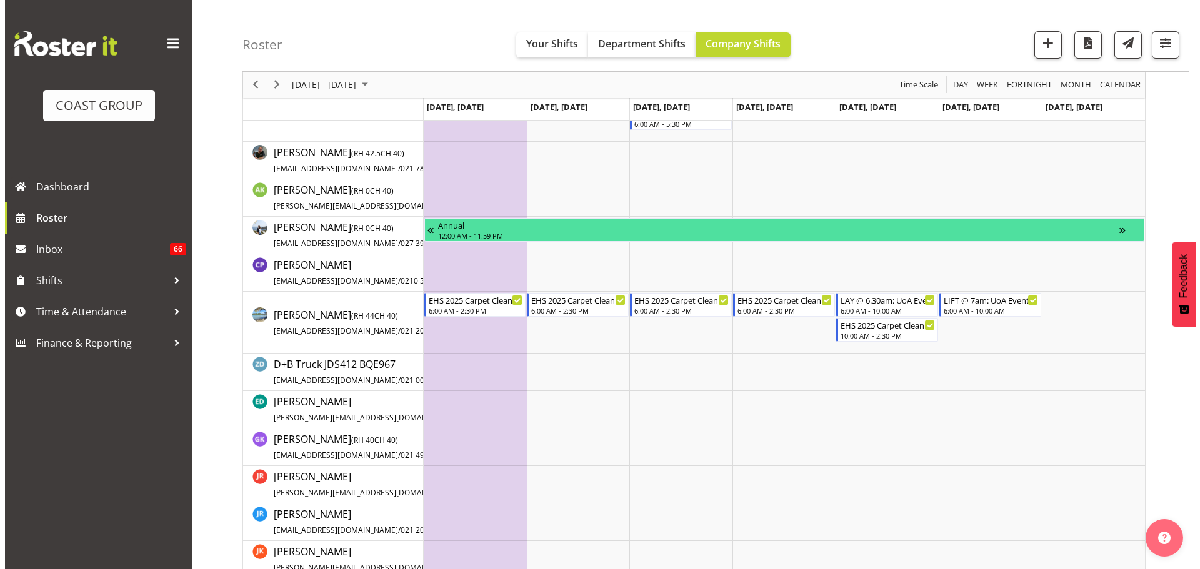
scroll to position [0, 0]
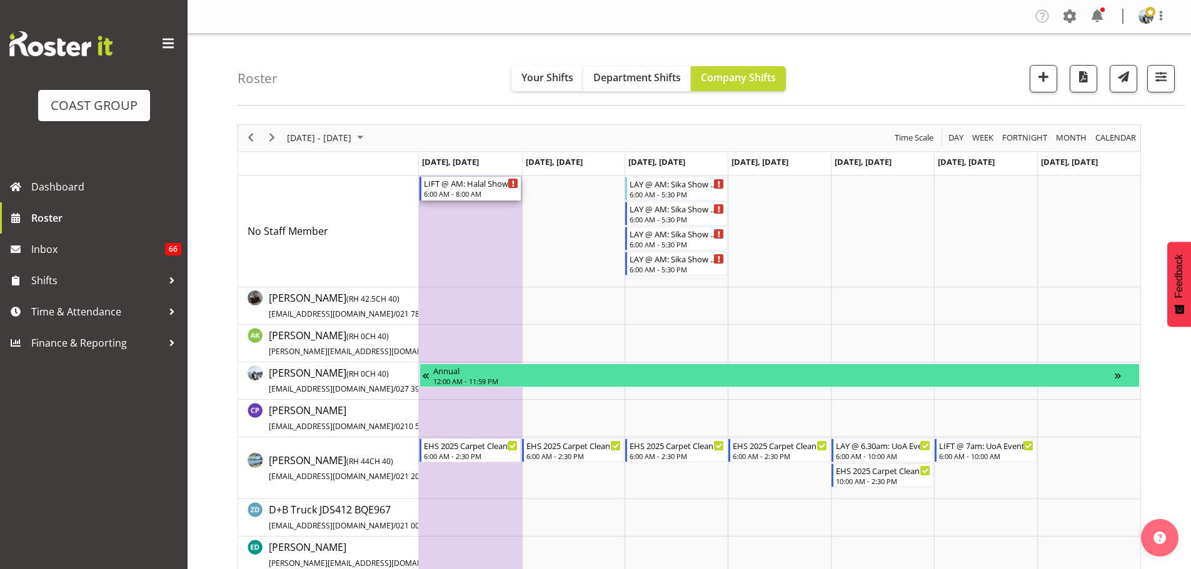
click at [466, 183] on div "LIFT @ AM: Halal Shows '25 @ Auckland Showgrounds" at bounding box center [471, 183] width 95 height 12
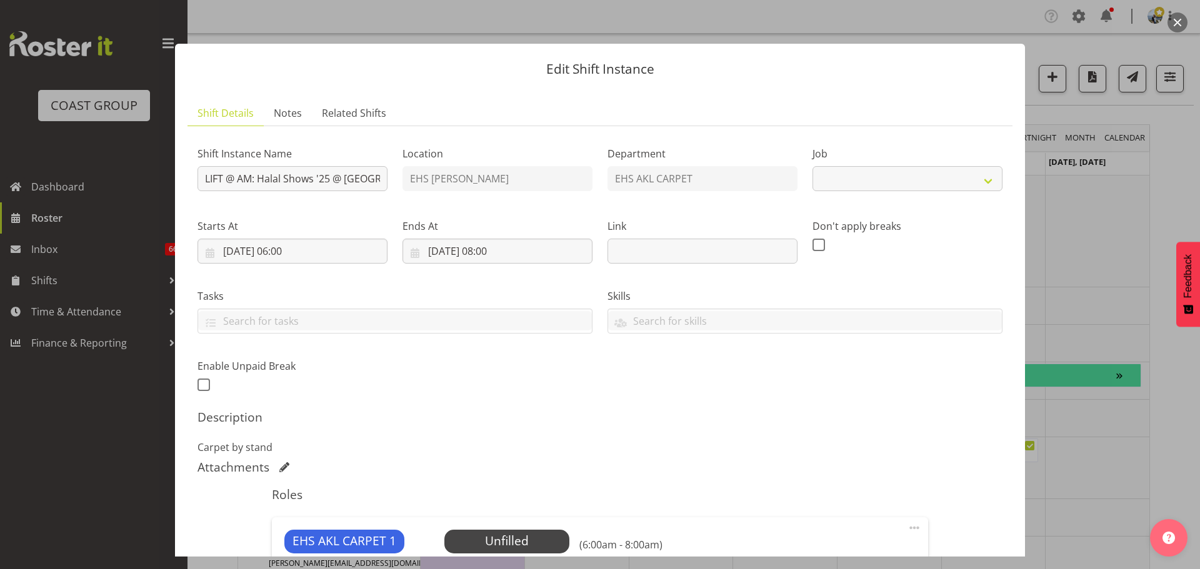
select select "10671"
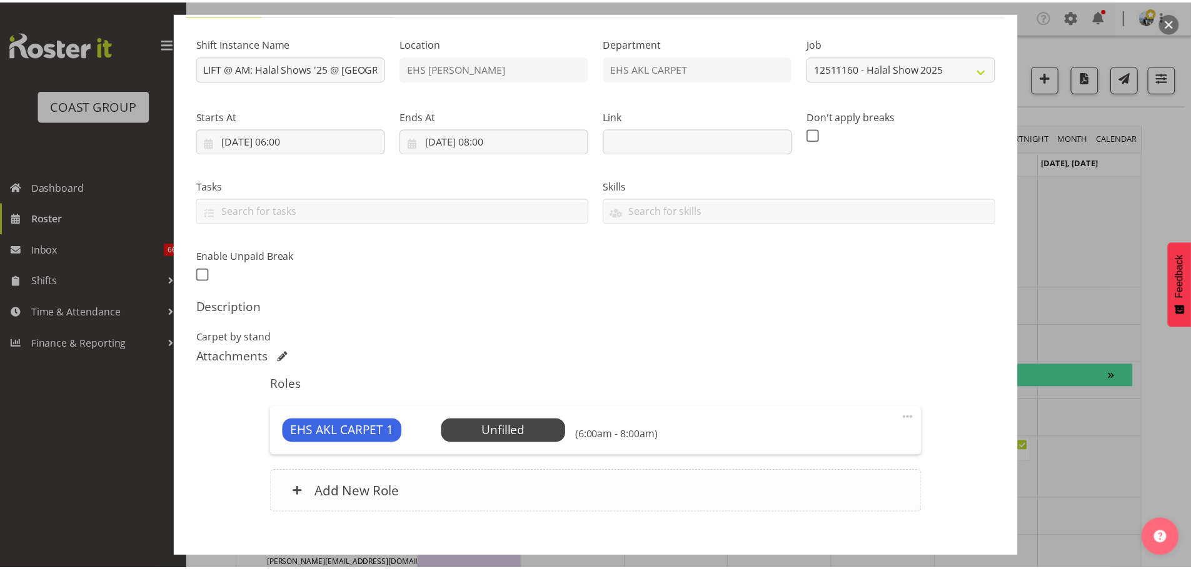
scroll to position [178, 0]
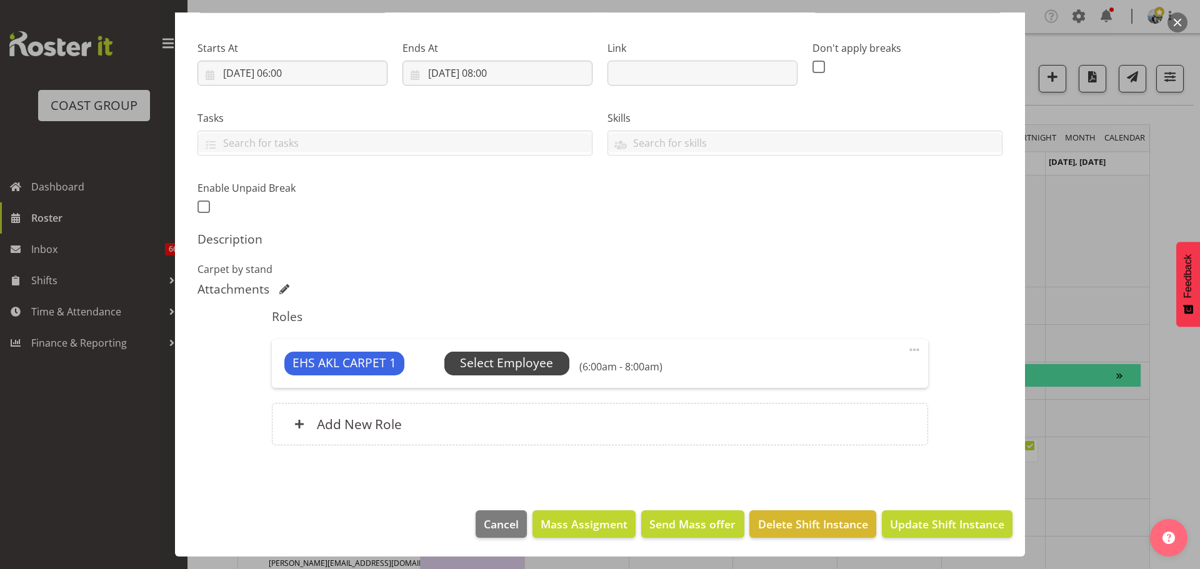
click at [494, 358] on span "Select Employee" at bounding box center [506, 363] width 93 height 18
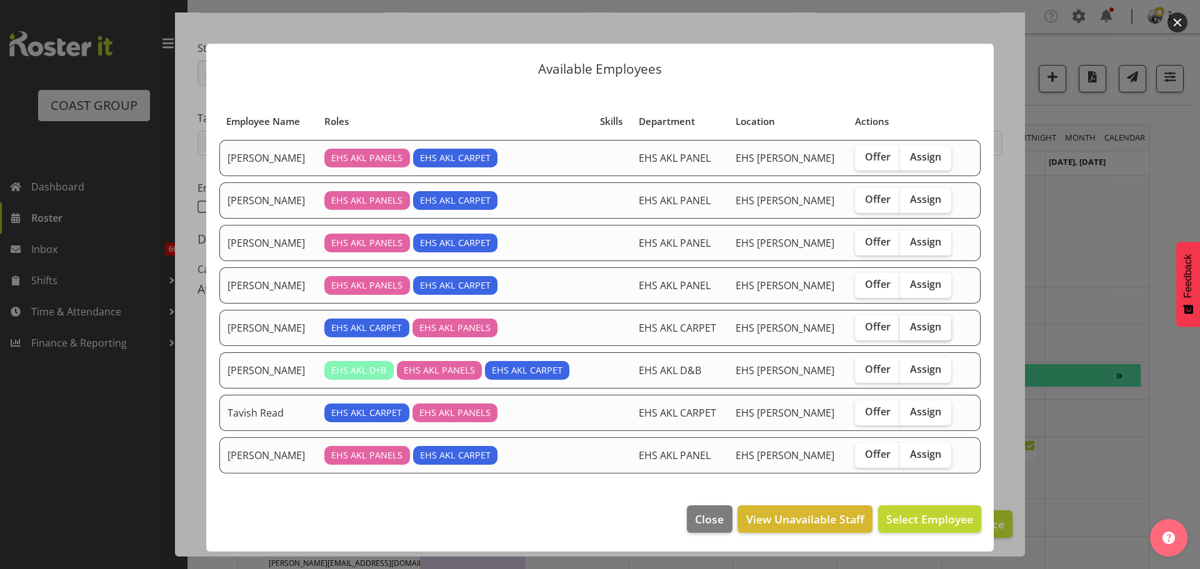
click at [921, 332] on span "Assign" at bounding box center [925, 327] width 31 height 12
click at [908, 331] on input "Assign" at bounding box center [904, 327] width 8 height 8
checkbox input "true"
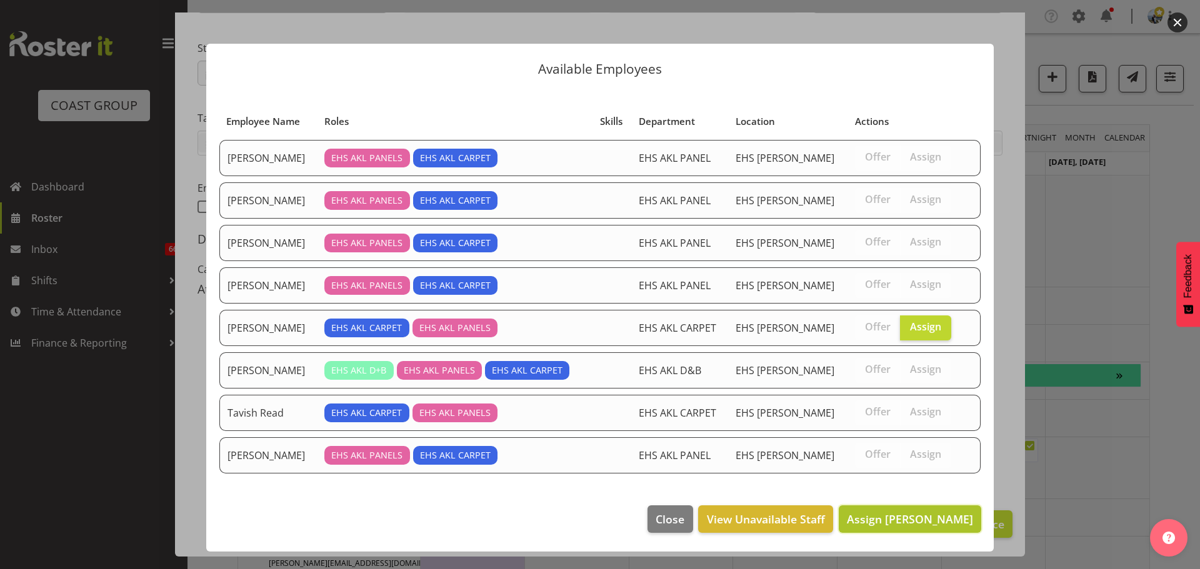
click at [929, 519] on span "Assign [PERSON_NAME]" at bounding box center [910, 519] width 126 height 15
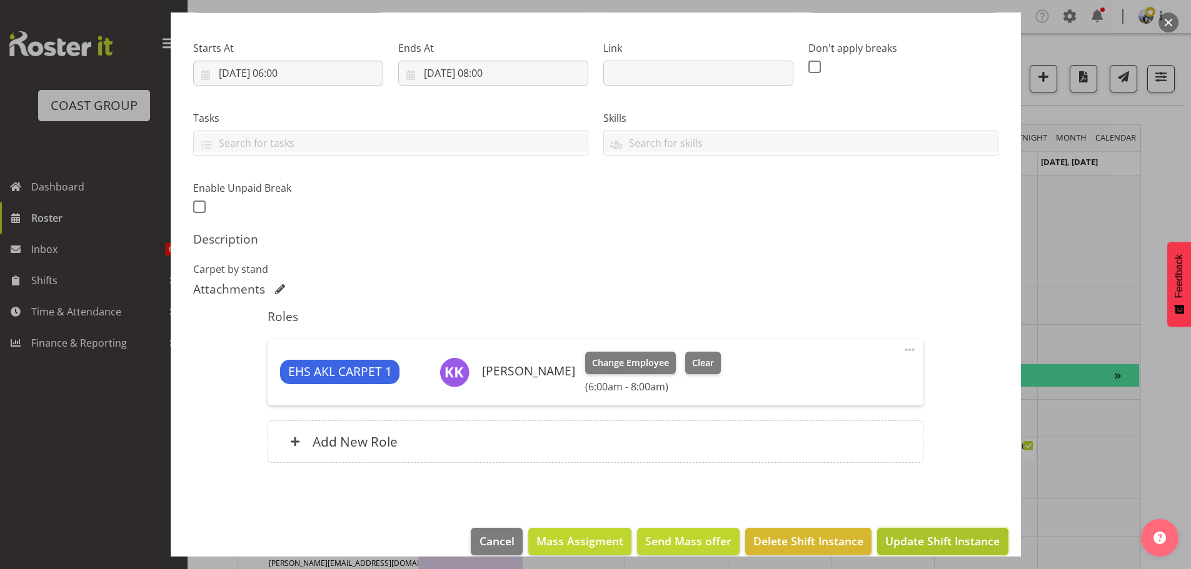
click at [951, 532] on button "Update Shift Instance" at bounding box center [942, 541] width 131 height 27
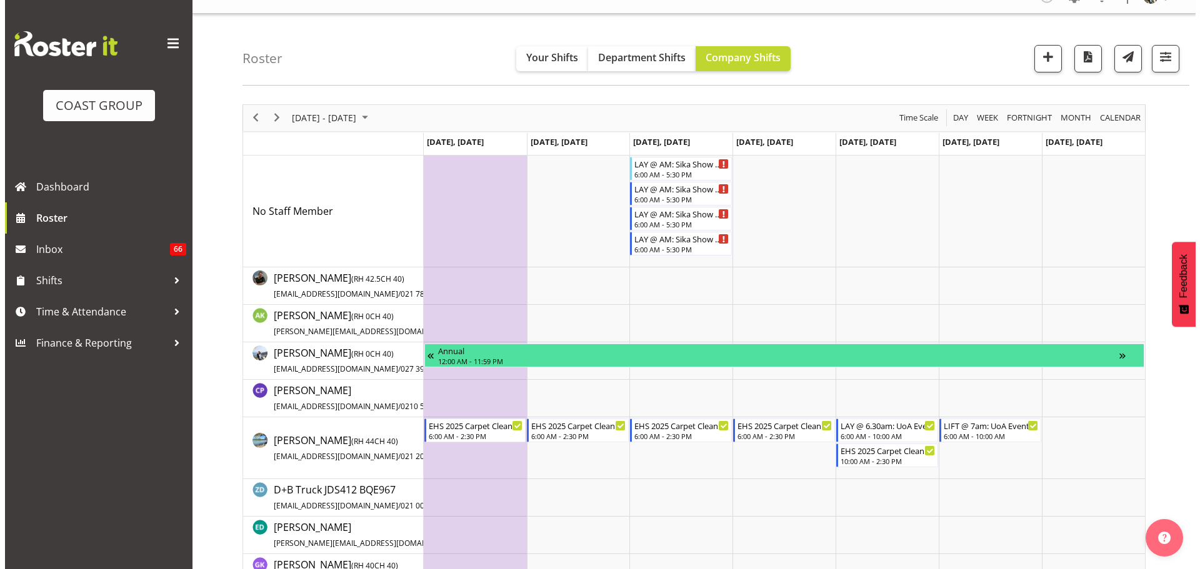
scroll to position [0, 0]
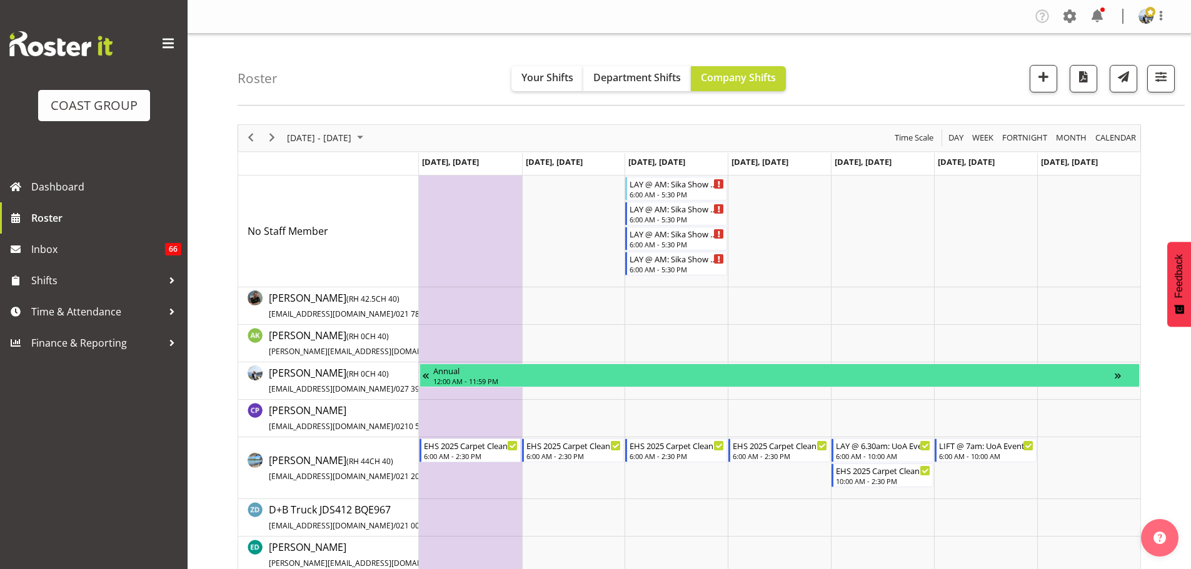
click at [249, 129] on div "previous period" at bounding box center [250, 138] width 21 height 26
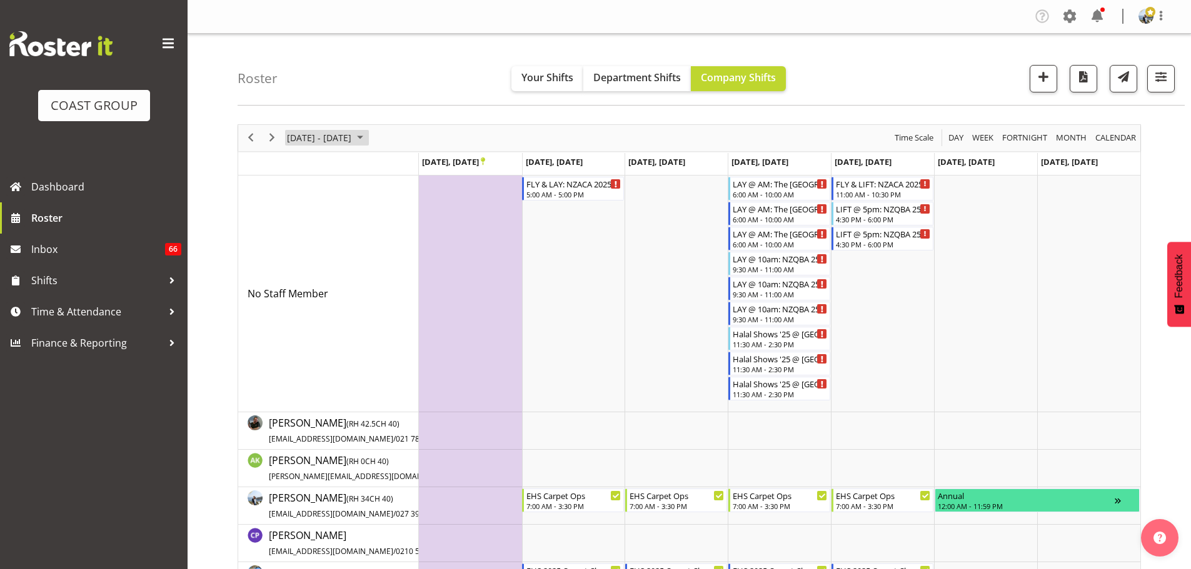
click at [352, 142] on span "Oct 27 - Nov 02, 2025" at bounding box center [319, 138] width 67 height 16
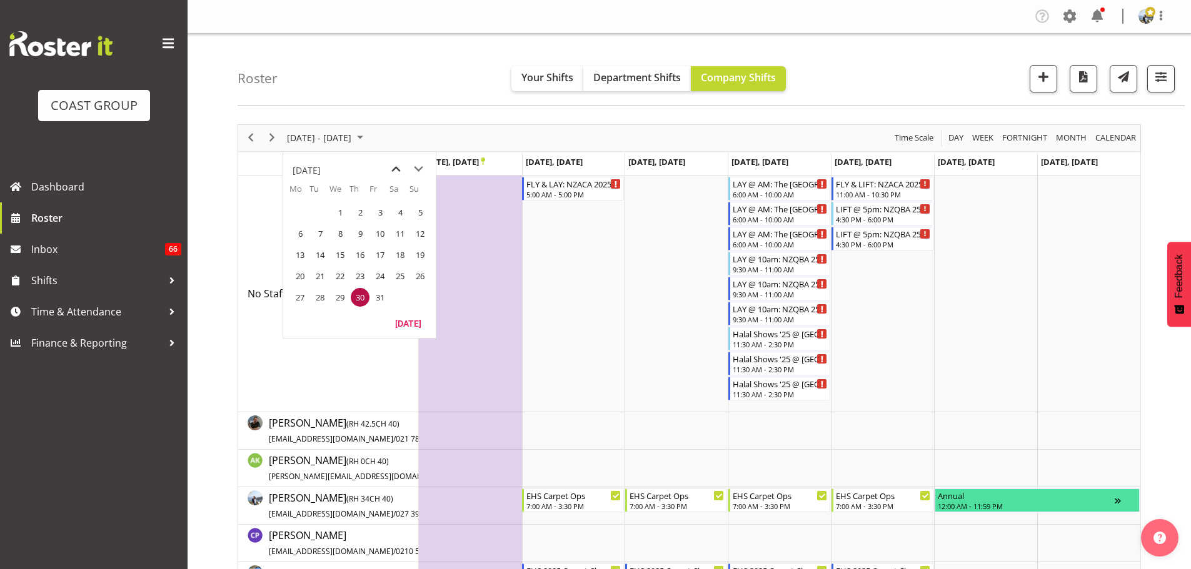
click at [391, 164] on span "previous month" at bounding box center [396, 169] width 22 height 22
click at [417, 173] on span "next month" at bounding box center [418, 169] width 22 height 22
click at [318, 295] on span "30" at bounding box center [320, 297] width 19 height 19
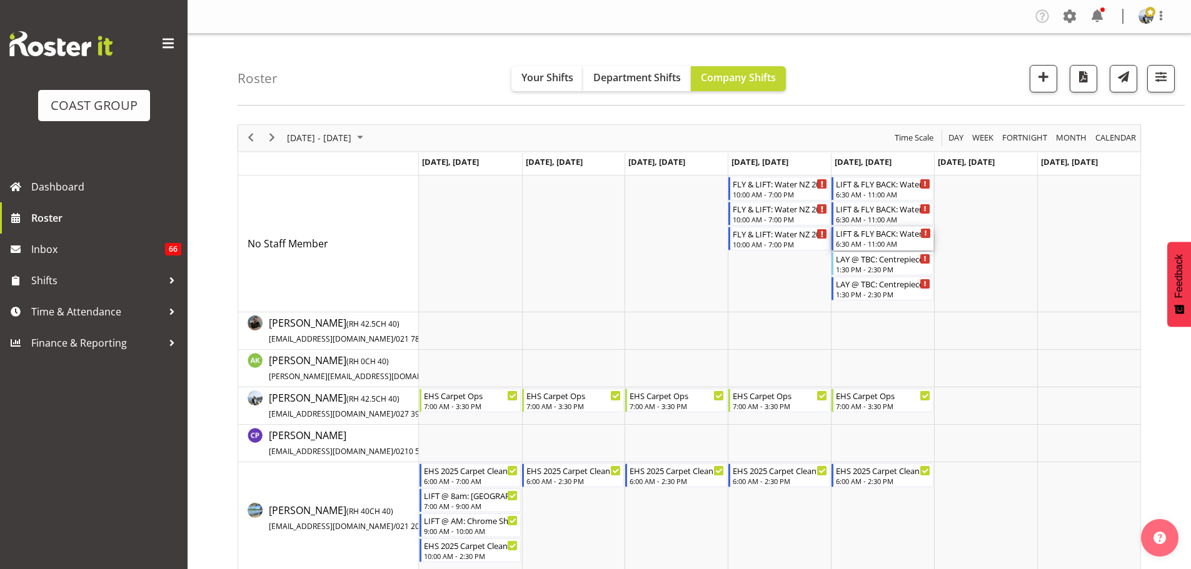
click at [898, 238] on div "LIFT & FLY BACK: Water NZ 2025 @ Te Pae" at bounding box center [883, 233] width 95 height 12
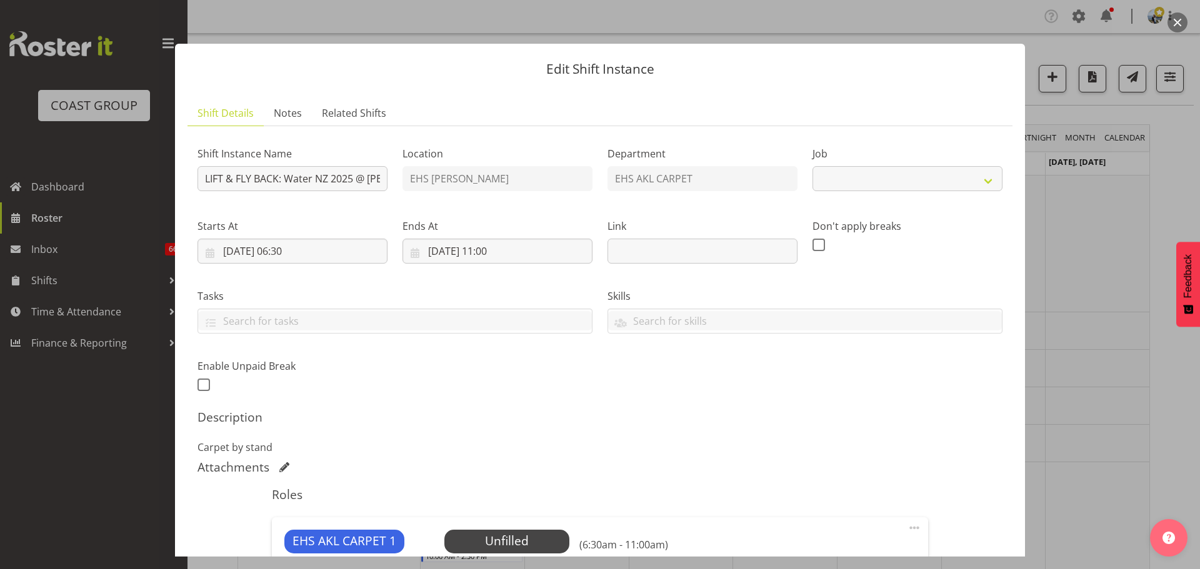
select select "9028"
click at [1063, 283] on div at bounding box center [600, 284] width 1200 height 569
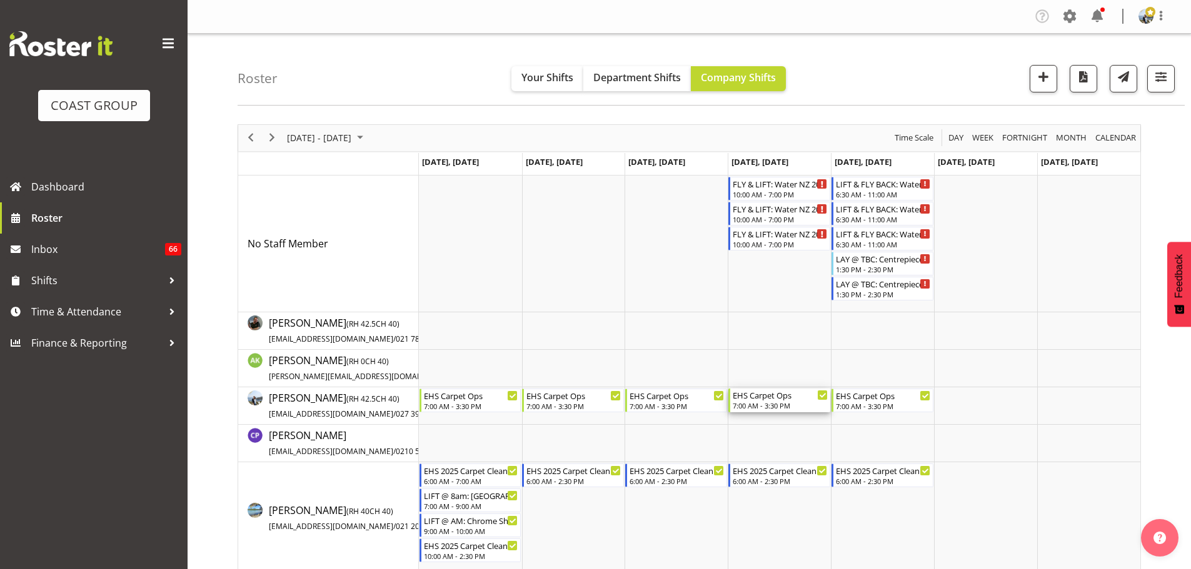
click at [747, 399] on div "EHS Carpet Ops" at bounding box center [779, 395] width 95 height 12
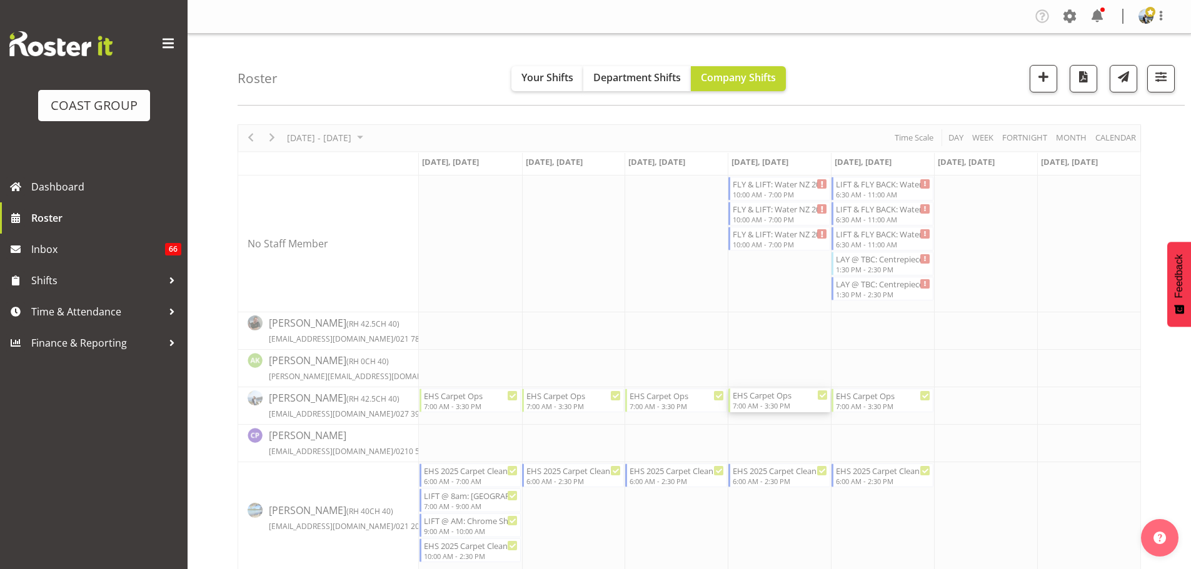
select select
select select "9"
select select "2025"
select select "15"
select select "30"
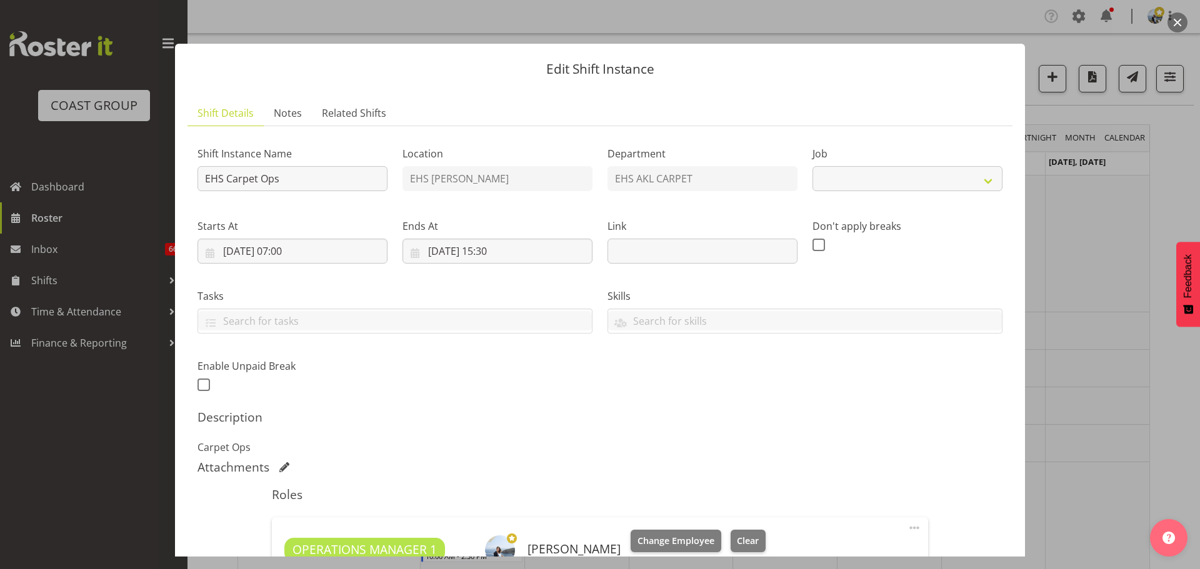
select select "69"
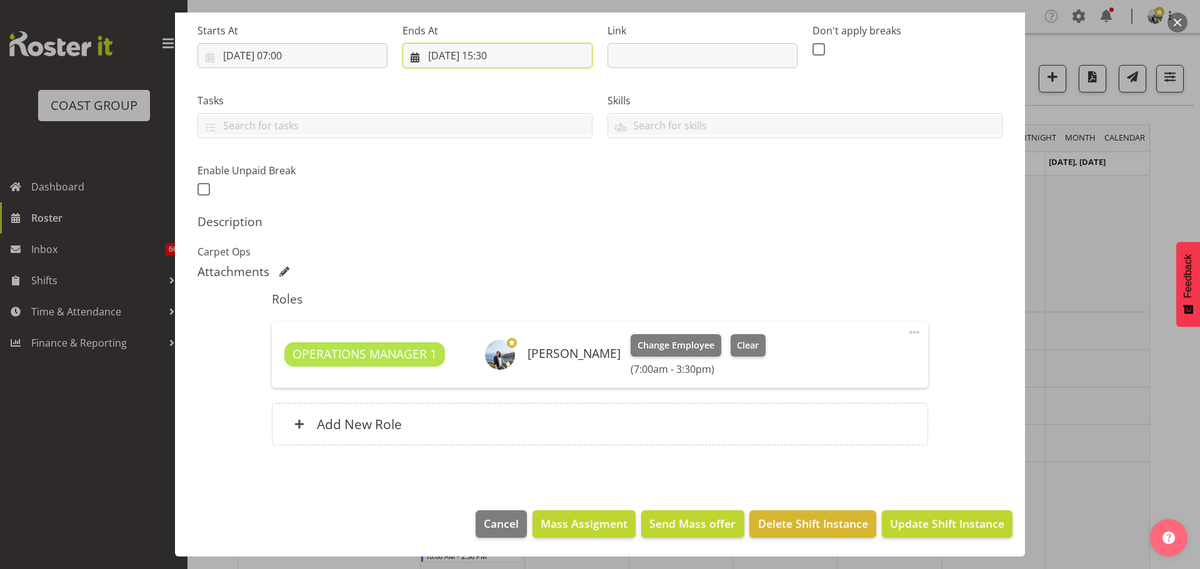
click at [491, 53] on input "02/10/2025, 15:30" at bounding box center [497, 55] width 190 height 25
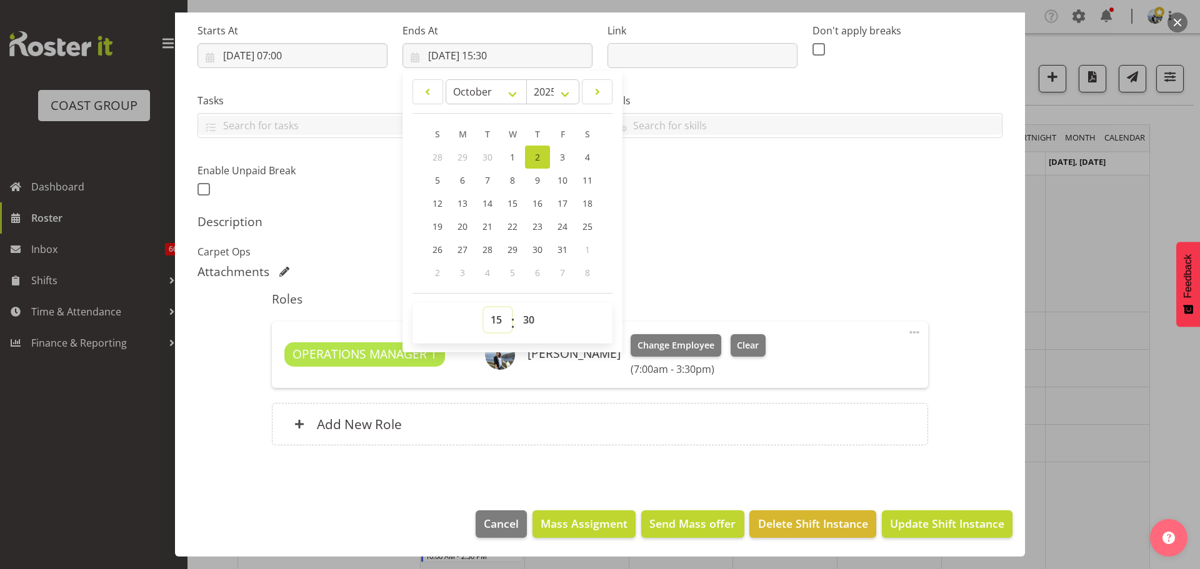
click at [496, 313] on select "00 01 02 03 04 05 06 07 08 09 10 11 12 13 14 15 16 17 18 19 20 21 22 23" at bounding box center [498, 319] width 28 height 25
select select "10"
click at [484, 307] on select "00 01 02 03 04 05 06 07 08 09 10 11 12 13 14 15 16 17 18 19 20 21 22 23" at bounding box center [498, 319] width 28 height 25
type input "02/10/2025, 10:30"
click at [531, 326] on select "00 01 02 03 04 05 06 07 08 09 10 11 12 13 14 15 16 17 18 19 20 21 22 23 24 25 2…" at bounding box center [530, 319] width 28 height 25
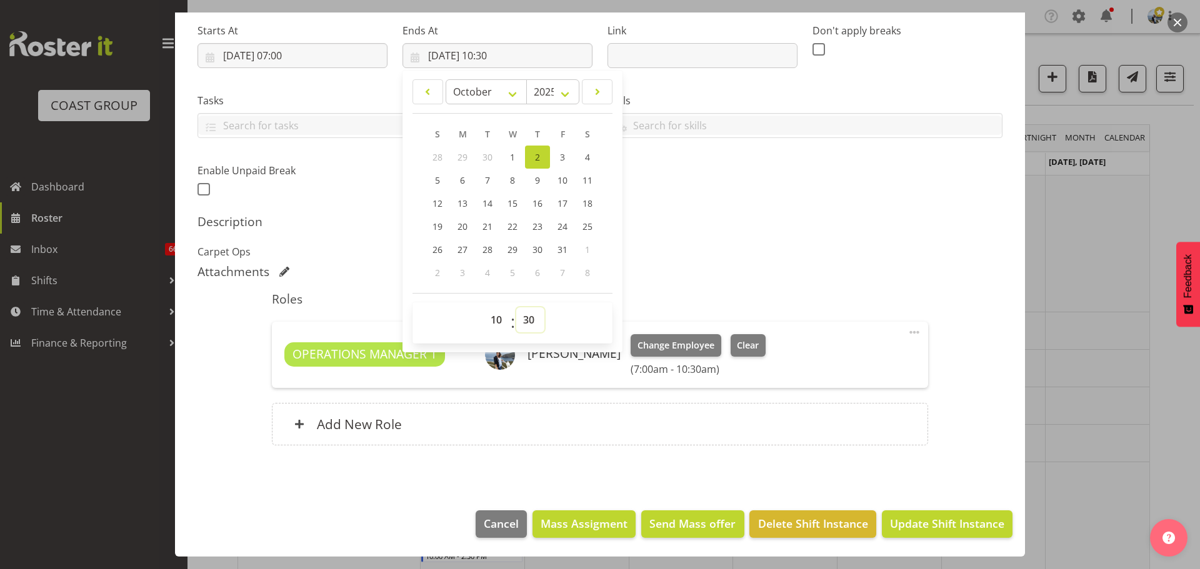
select select "0"
type input "02/10/2025, 10:00"
click at [706, 235] on div "Description Carpet Ops" at bounding box center [599, 236] width 805 height 45
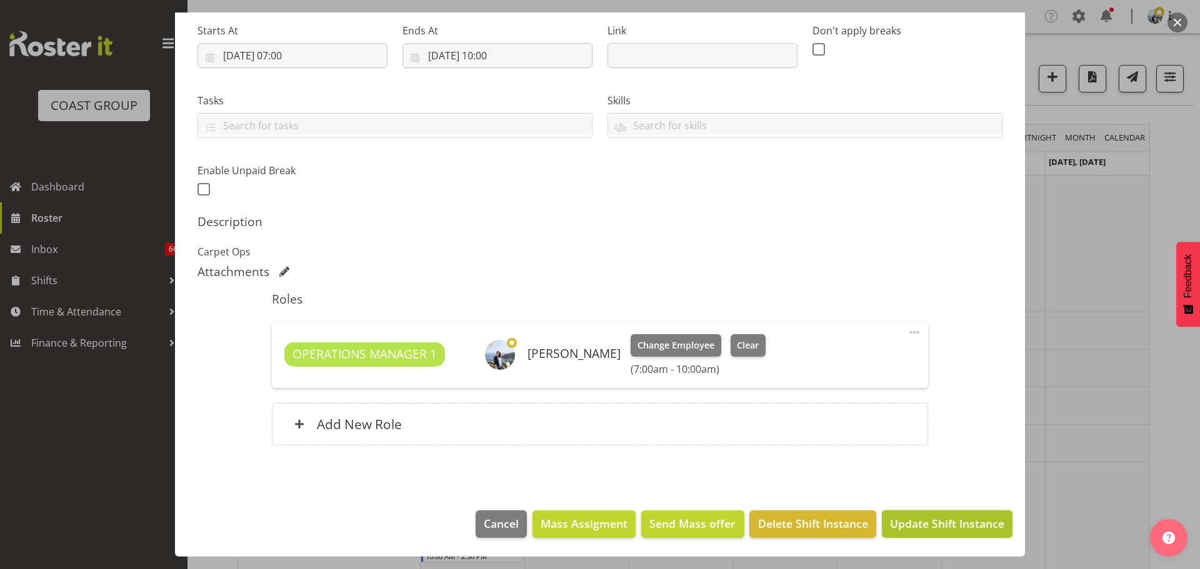
click at [961, 531] on span "Update Shift Instance" at bounding box center [947, 524] width 114 height 16
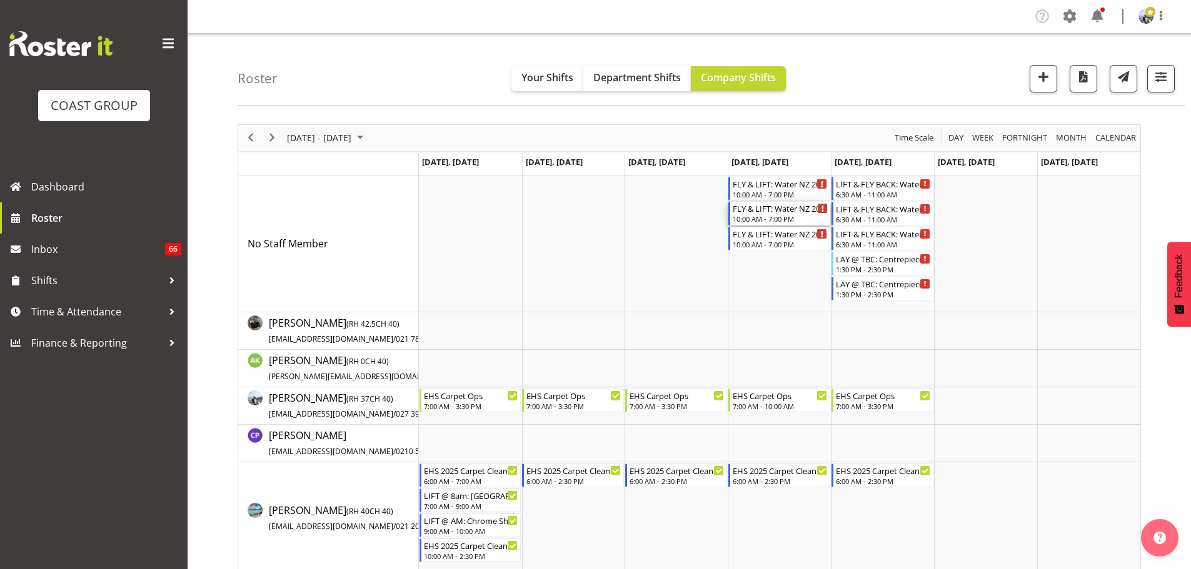
click at [749, 212] on div "FLY & LIFT: Water NZ 2025 @ Te Pae" at bounding box center [779, 208] width 95 height 12
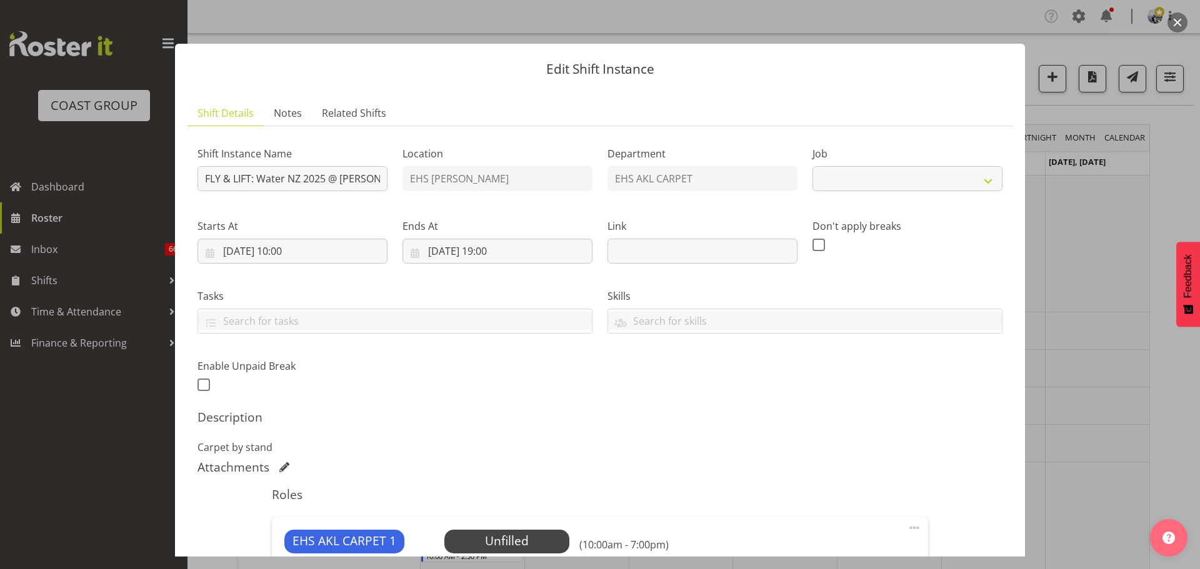
select select "9028"
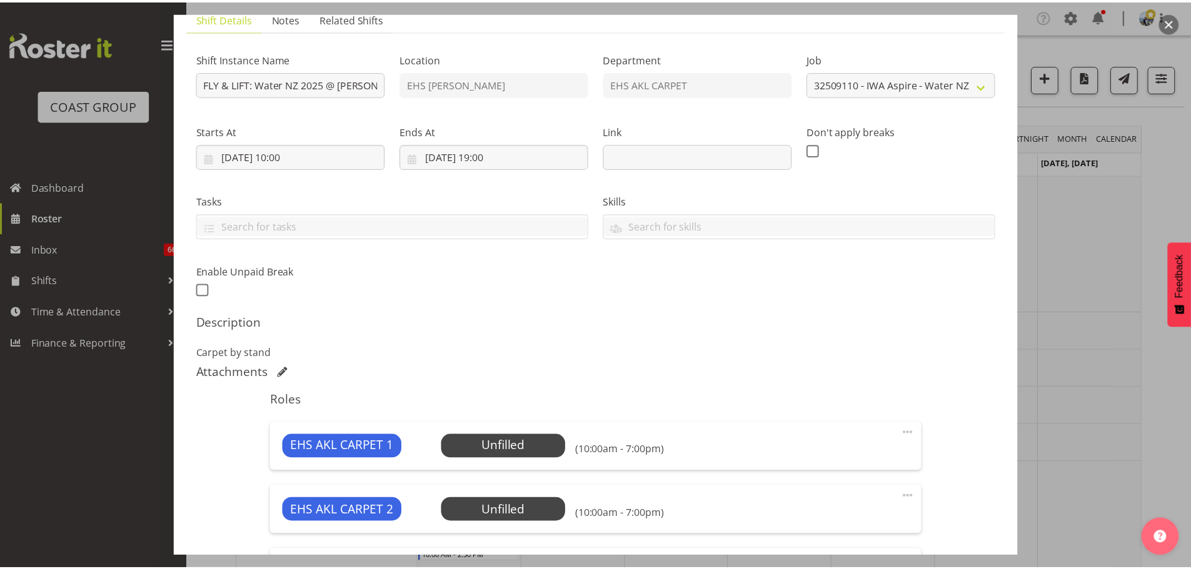
scroll to position [125, 0]
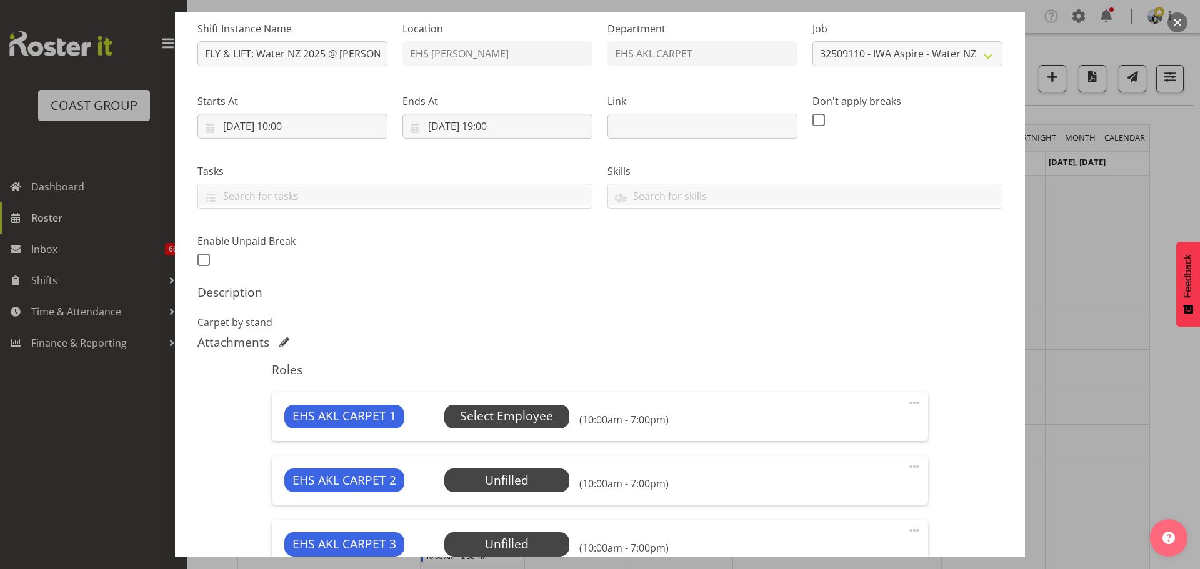
click at [529, 420] on span "Select Employee" at bounding box center [506, 416] width 93 height 18
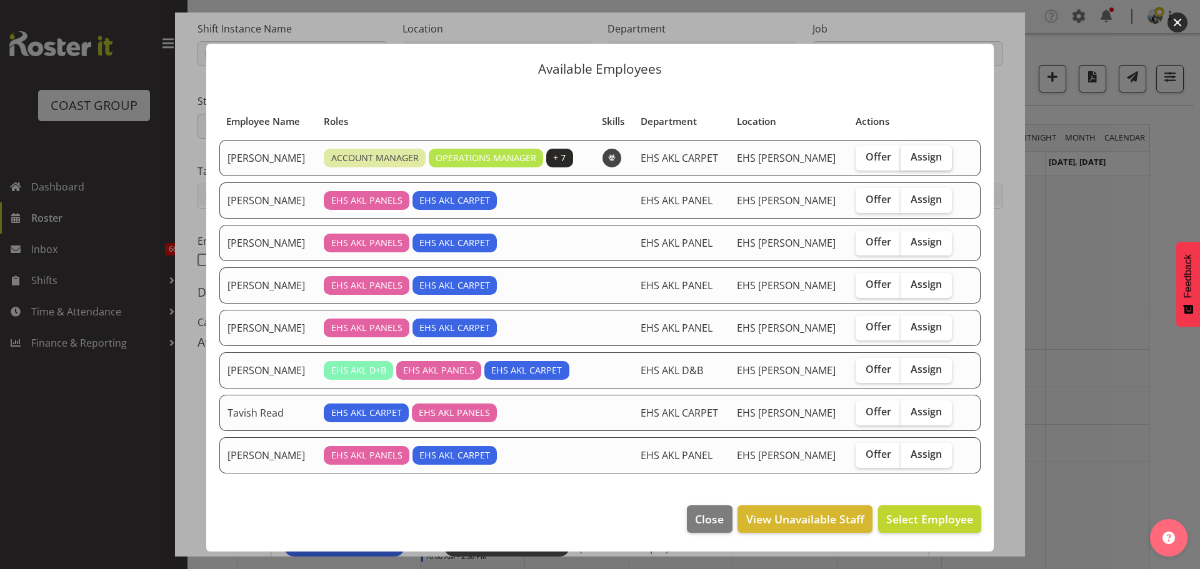
click at [934, 161] on span "Assign" at bounding box center [926, 157] width 31 height 12
click at [909, 161] on input "Assign" at bounding box center [905, 157] width 8 height 8
checkbox input "true"
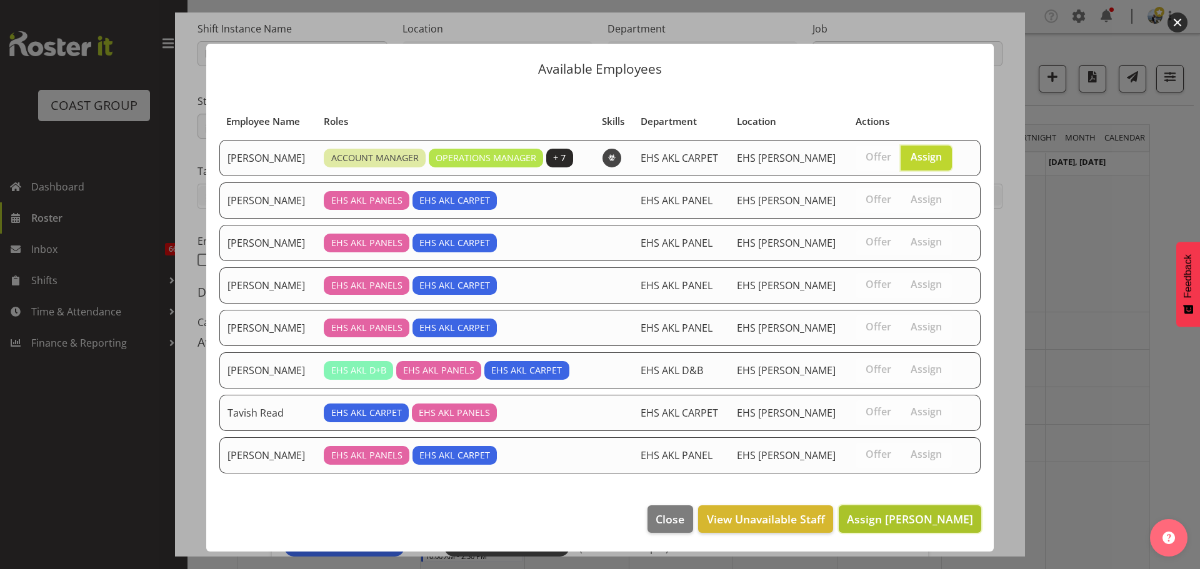
click at [931, 527] on span "Assign Brittany Taylor" at bounding box center [910, 519] width 126 height 16
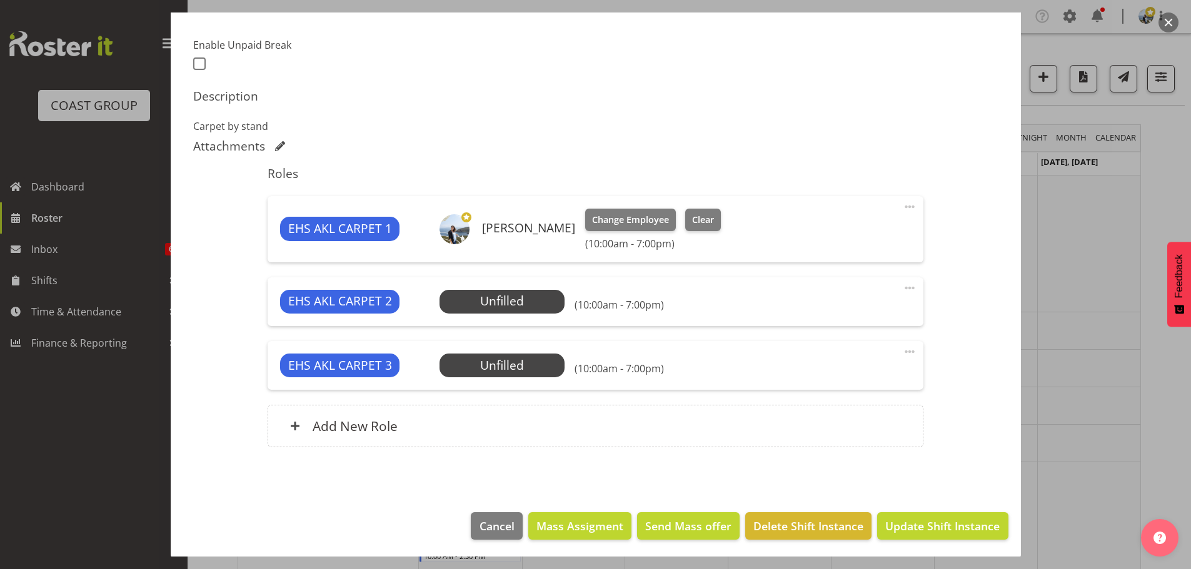
scroll to position [323, 0]
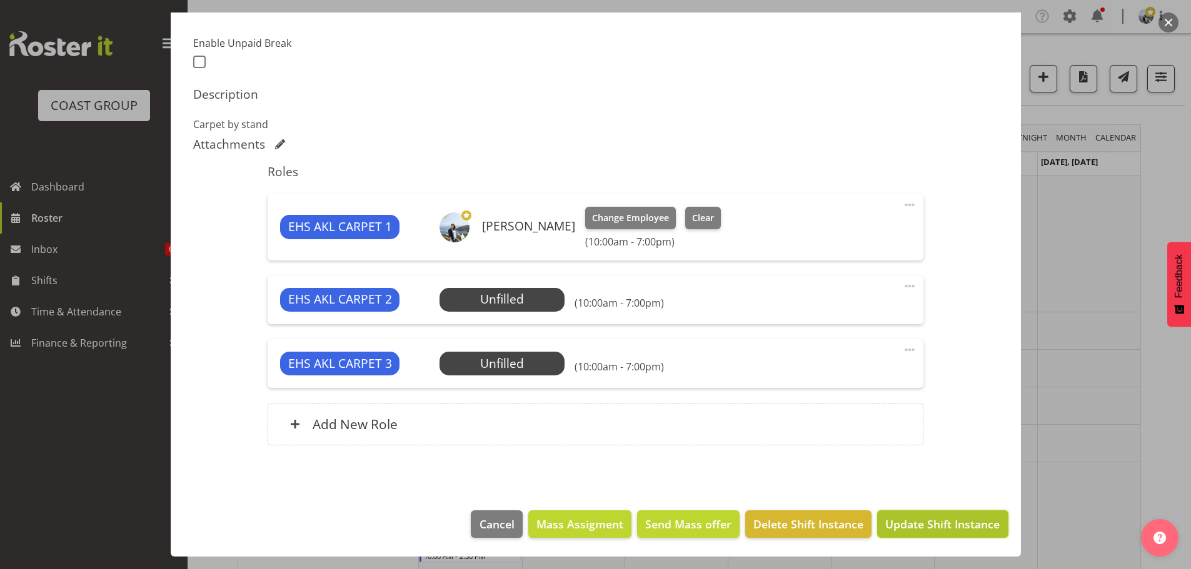
click at [959, 522] on span "Update Shift Instance" at bounding box center [942, 524] width 114 height 16
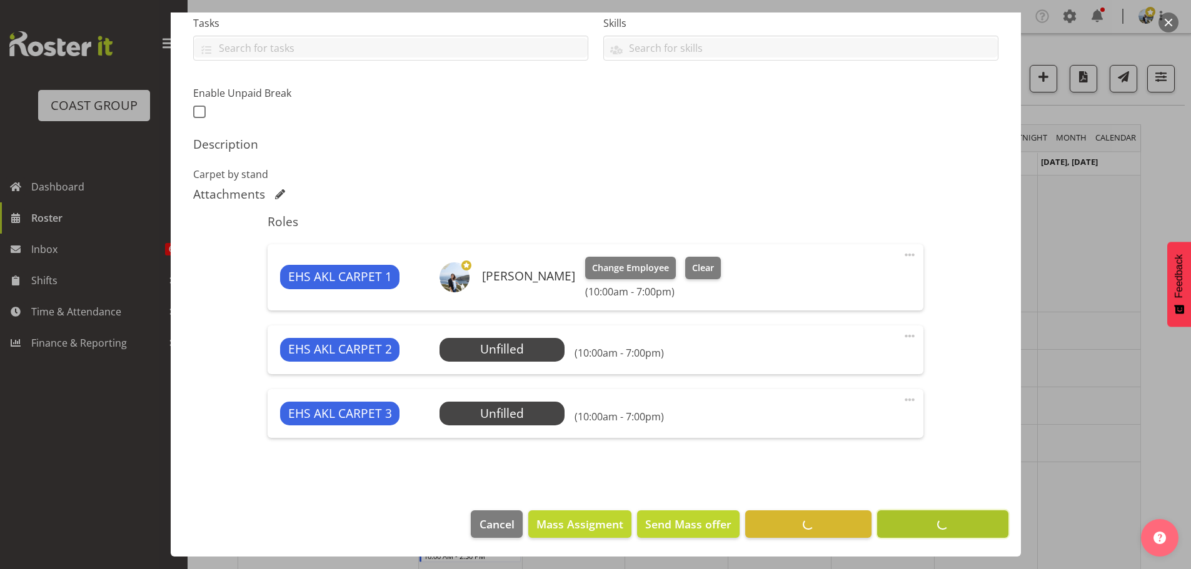
scroll to position [273, 0]
